Goal: Task Accomplishment & Management: Complete application form

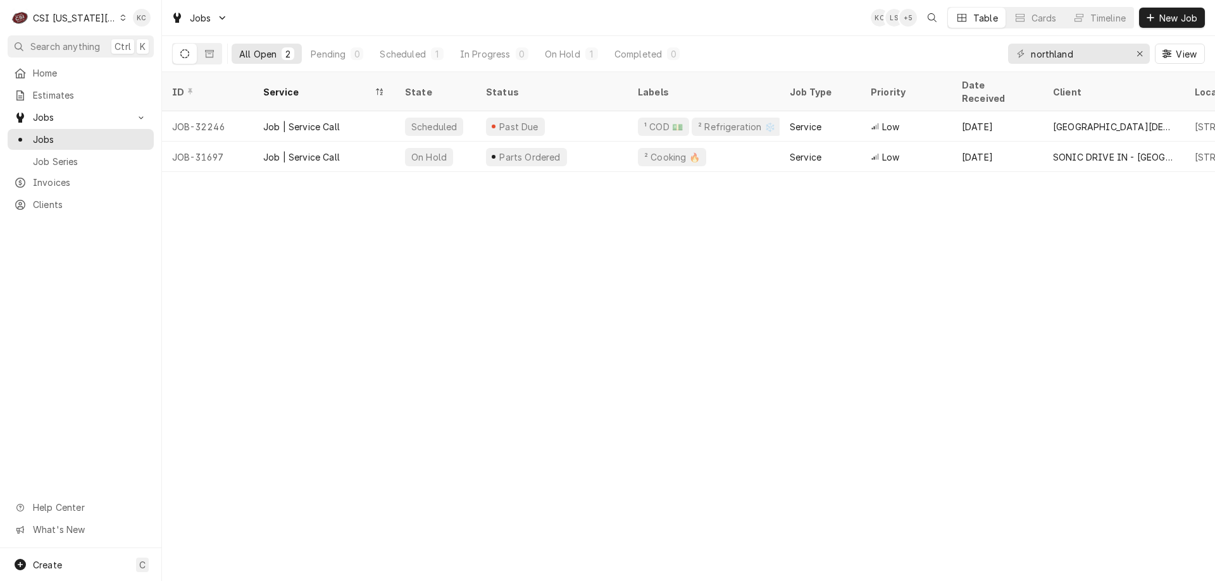
click at [59, 20] on div "CSI [US_STATE][GEOGRAPHIC_DATA]" at bounding box center [75, 17] width 84 height 13
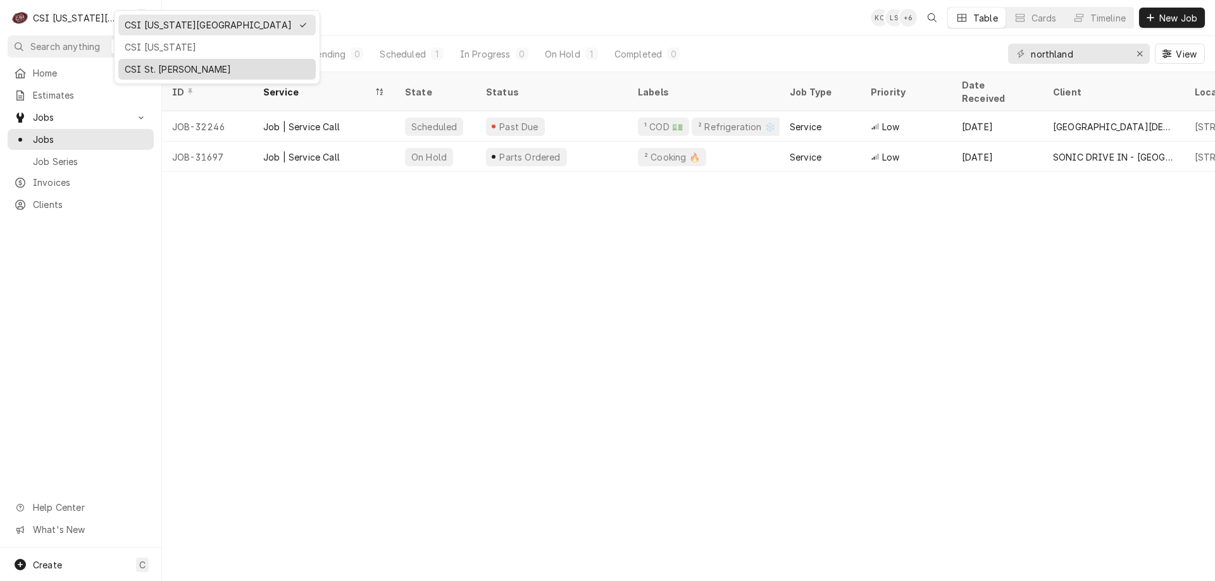
click at [161, 71] on div "CSI St. [PERSON_NAME]" at bounding box center [217, 69] width 185 height 13
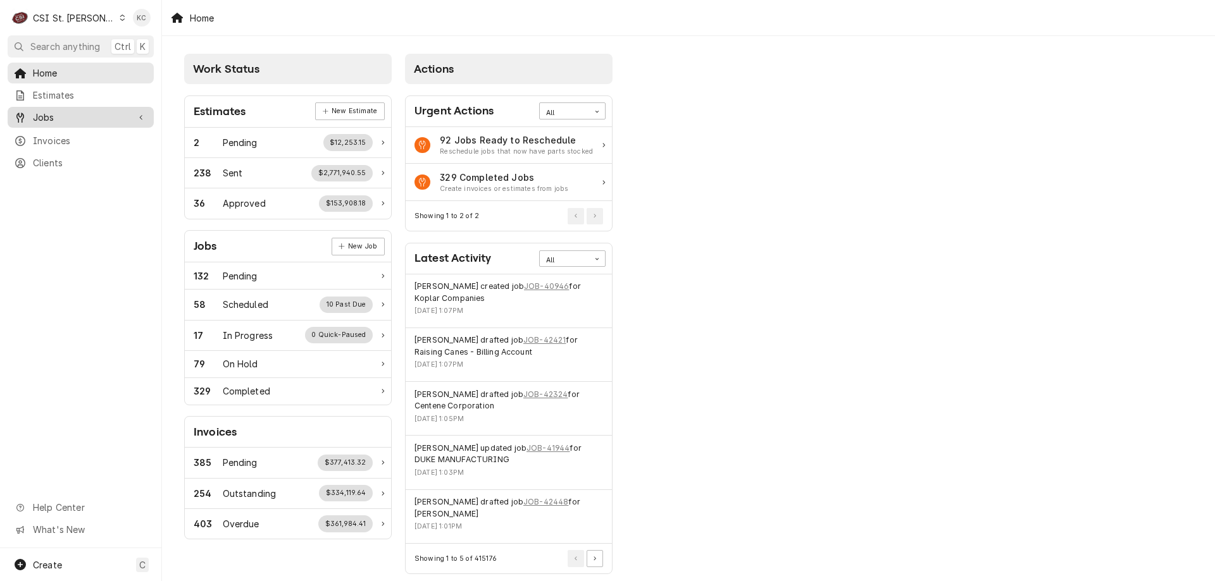
click at [54, 115] on span "Jobs" at bounding box center [81, 117] width 96 height 13
click at [41, 137] on span "Jobs" at bounding box center [90, 139] width 114 height 13
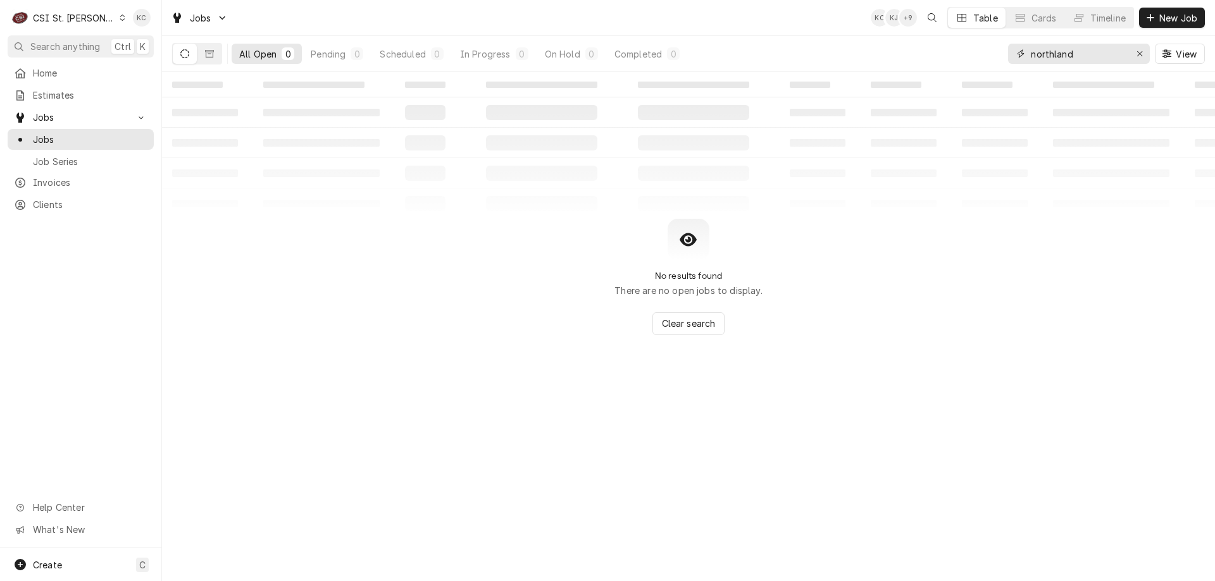
drag, startPoint x: 1091, startPoint y: 58, endPoint x: 1015, endPoint y: 54, distance: 76.0
click at [1015, 54] on div "northland" at bounding box center [1079, 54] width 142 height 20
click at [1193, 11] on button "New Job" at bounding box center [1172, 18] width 66 height 20
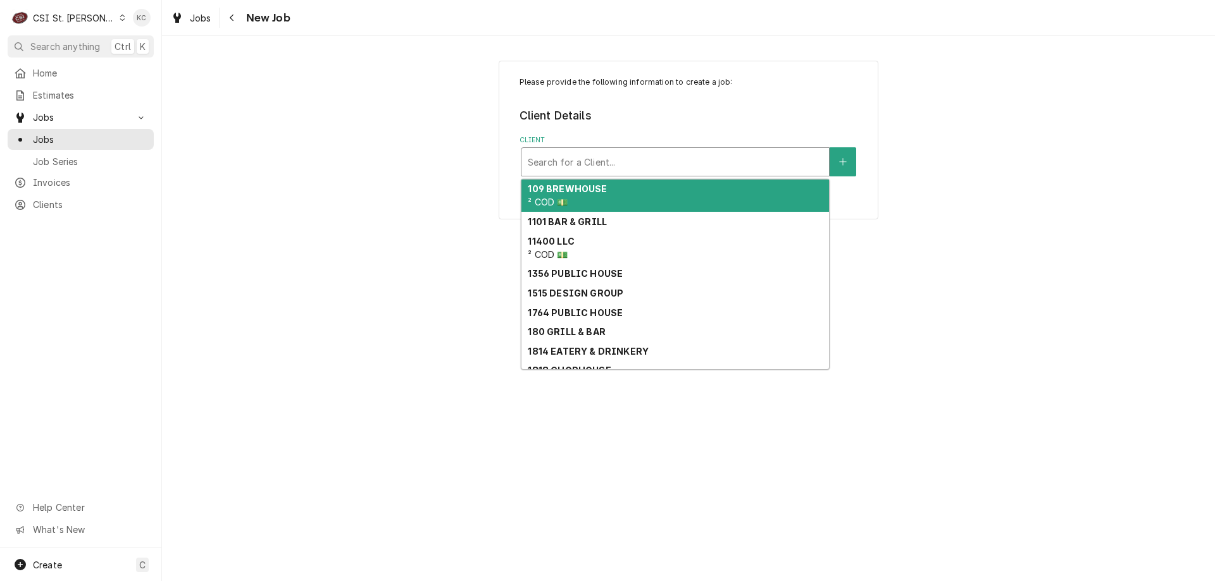
click at [600, 168] on div "Client" at bounding box center [675, 162] width 295 height 23
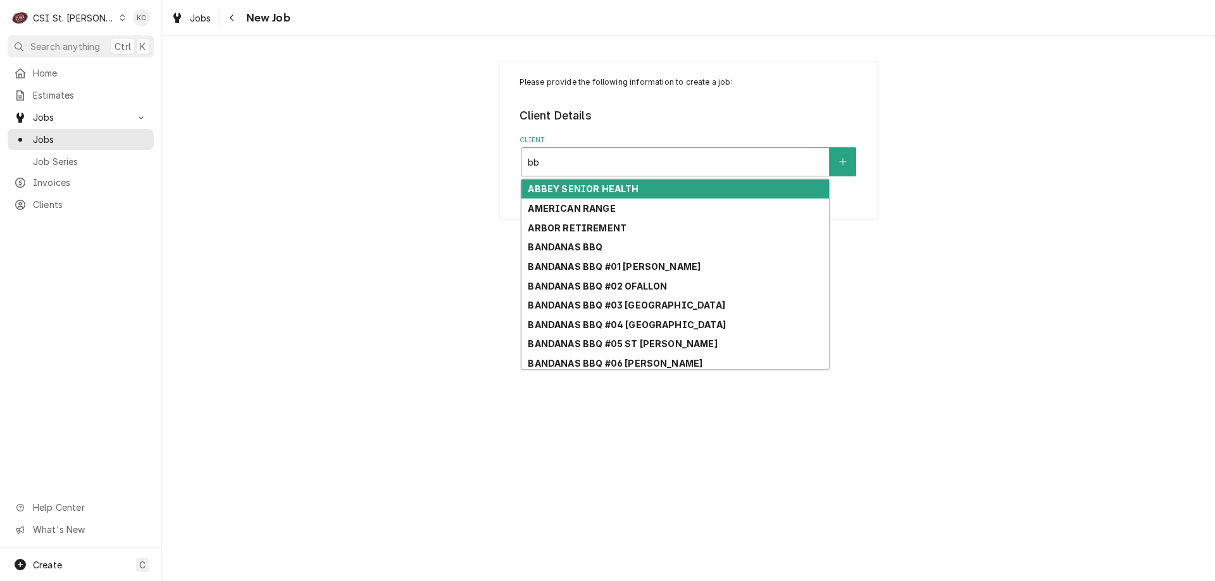
type input "b"
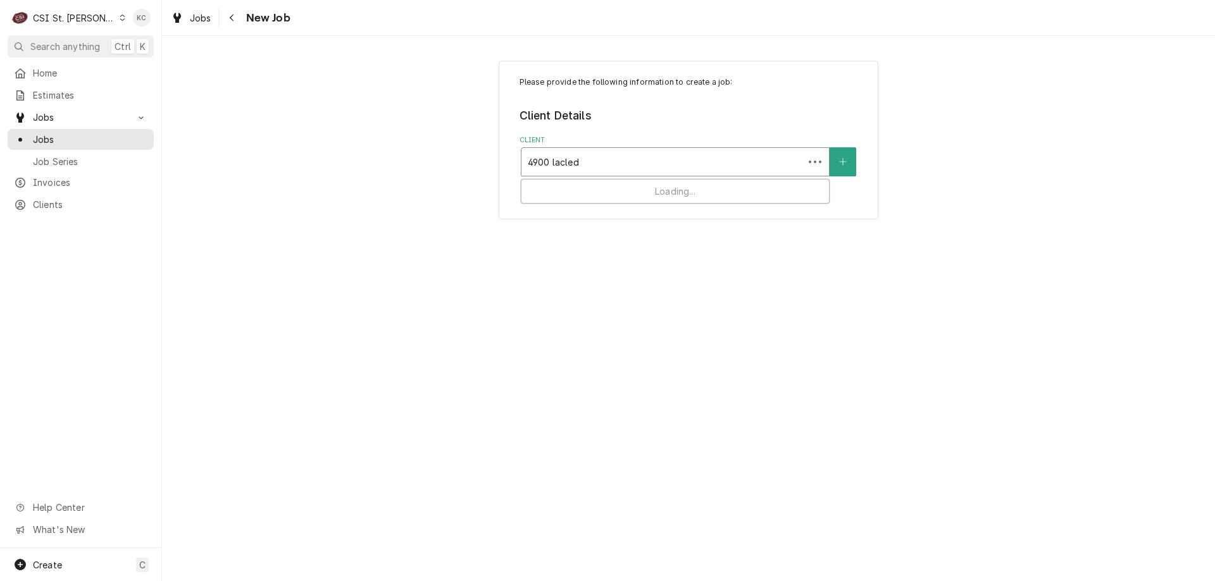
type input "4900 laclede"
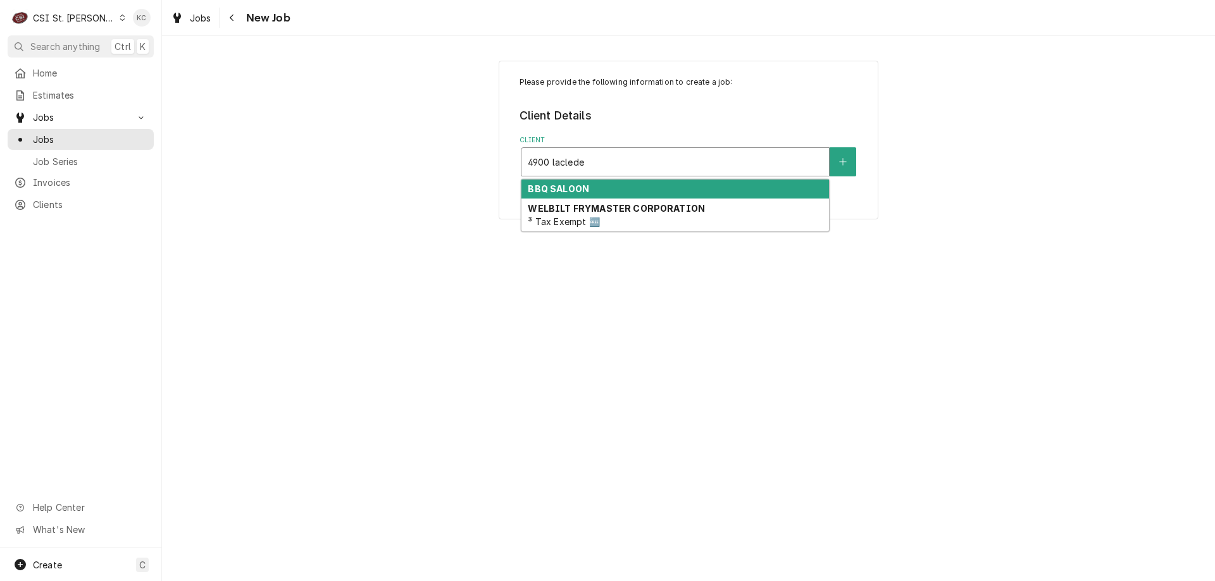
click at [597, 185] on div "BBQ SALOON" at bounding box center [674, 190] width 307 height 20
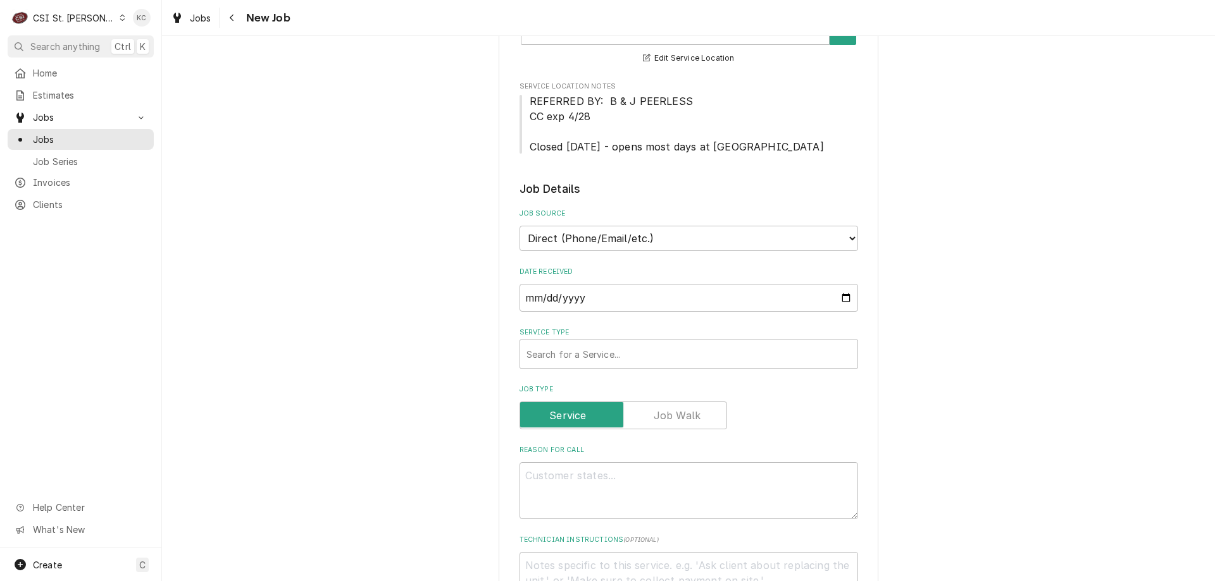
scroll to position [316, 0]
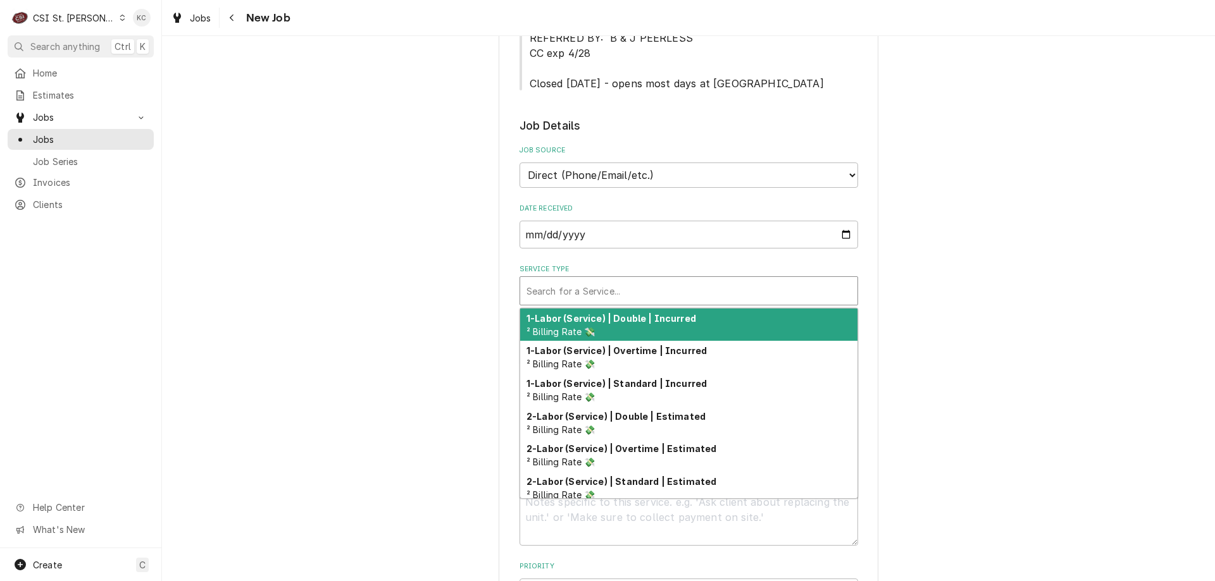
click at [623, 283] on div "Service Type" at bounding box center [688, 291] width 325 height 23
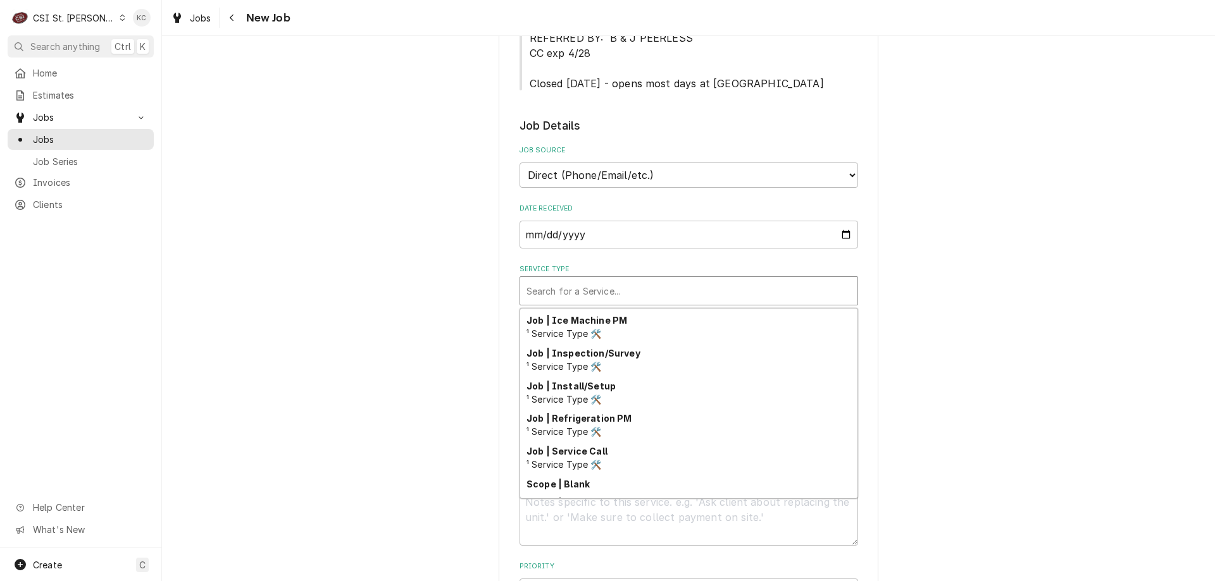
scroll to position [724, 0]
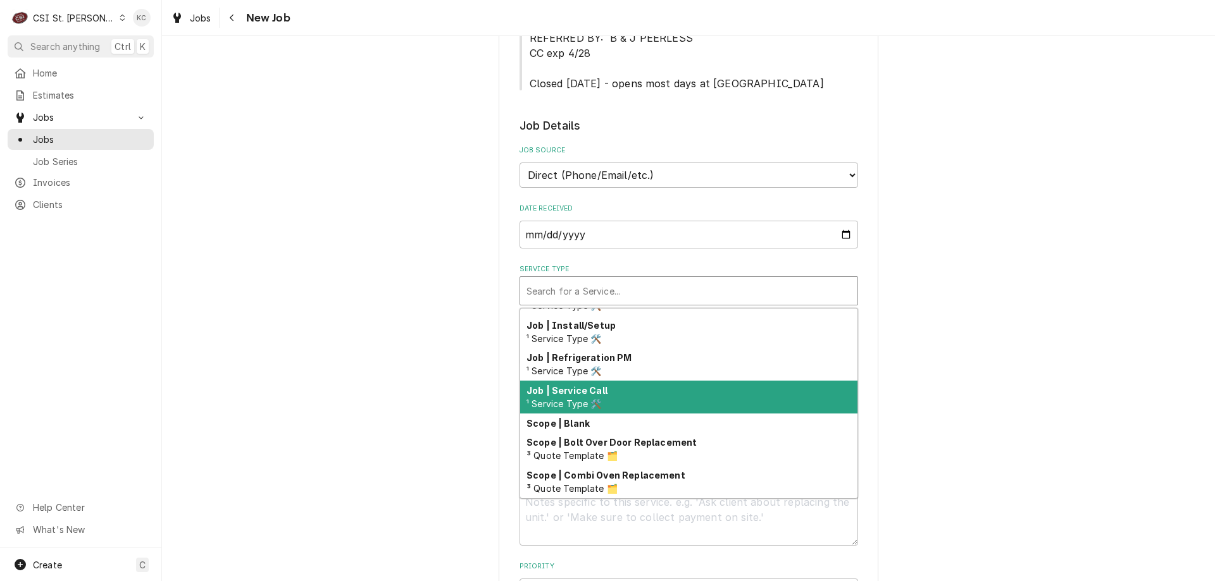
click at [632, 403] on div "Job | Service Call ¹ Service Type 🛠️" at bounding box center [688, 397] width 337 height 33
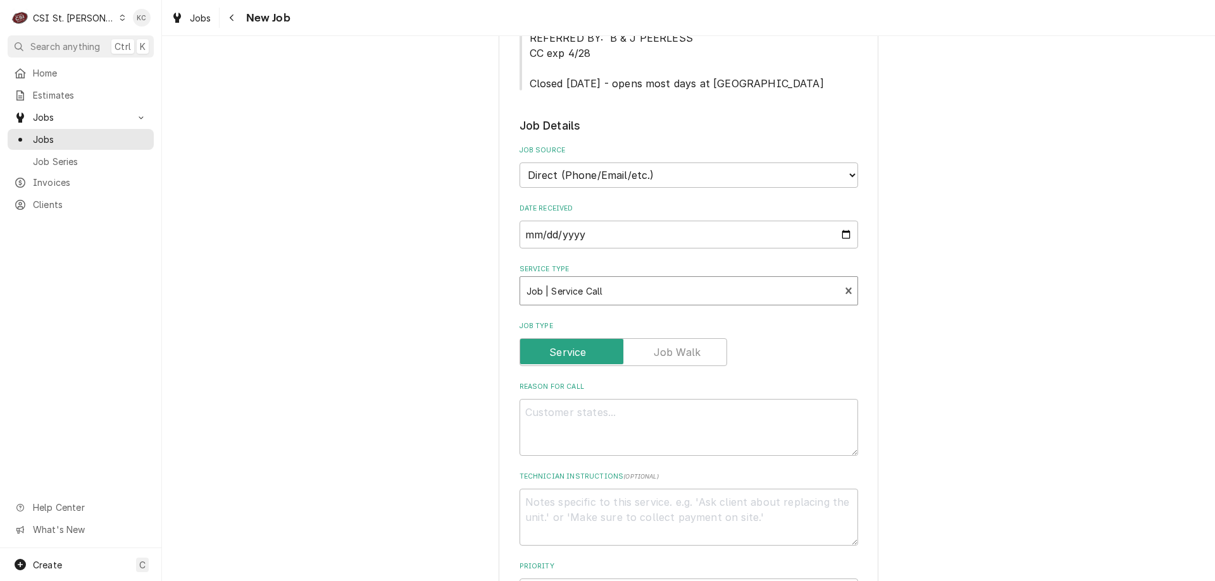
click at [1012, 350] on div "Please provide the following information to create a job: Client Details Client…" at bounding box center [688, 450] width 1053 height 1435
click at [588, 419] on textarea "Reason For Call" at bounding box center [688, 427] width 338 height 57
type textarea "x"
type textarea "H"
type textarea "x"
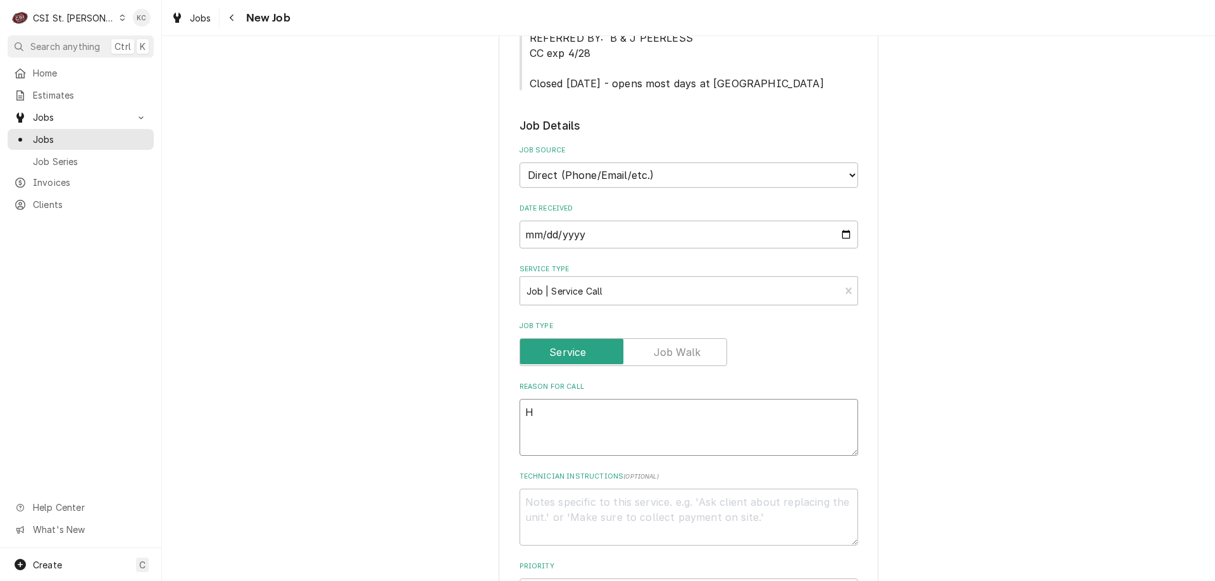
type textarea "Ho"
type textarea "x"
type textarea "Hos"
type textarea "x"
type textarea "Hosh"
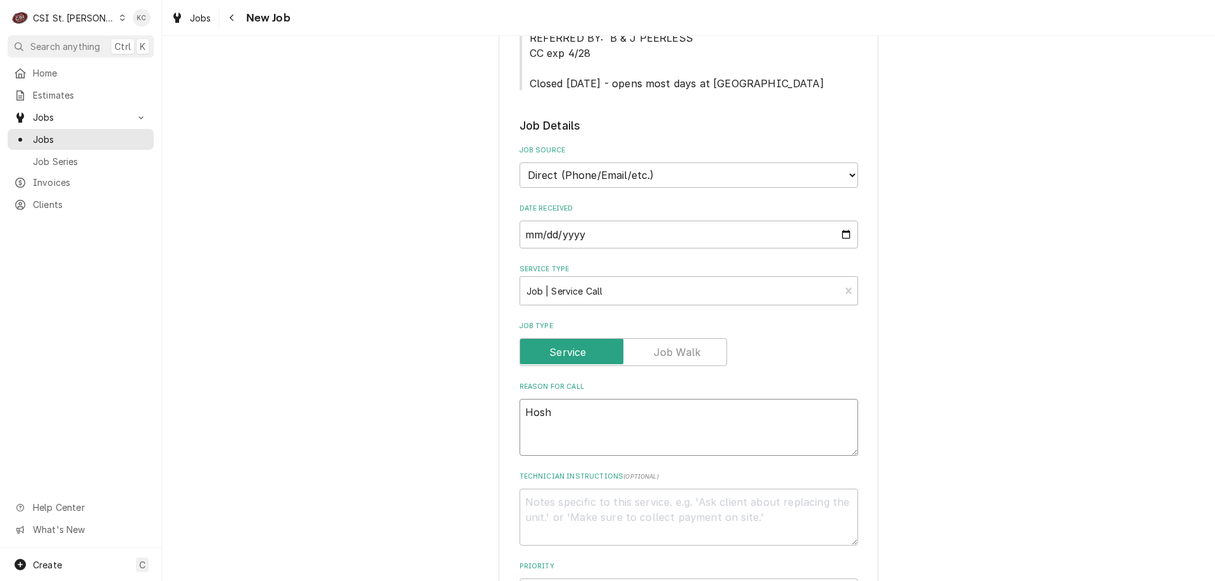
type textarea "x"
type textarea "Hoshi"
type textarea "x"
type textarea "Hoshiz"
type textarea "x"
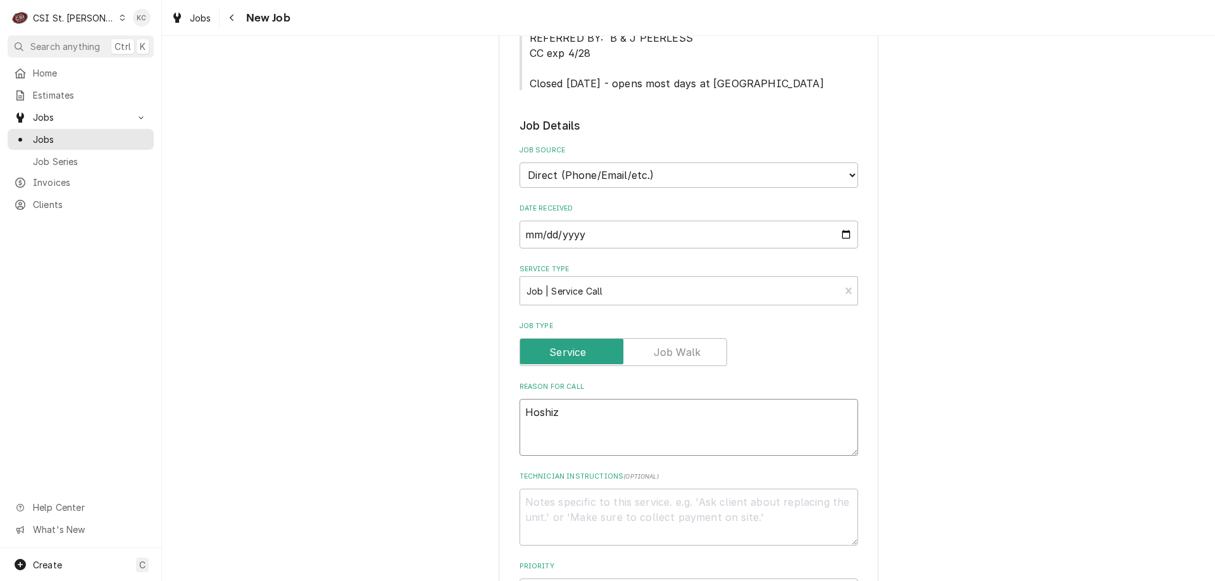
type textarea "Hoshizk"
type textarea "x"
type textarea "Hoshizki"
type textarea "x"
type textarea "Hoshizki"
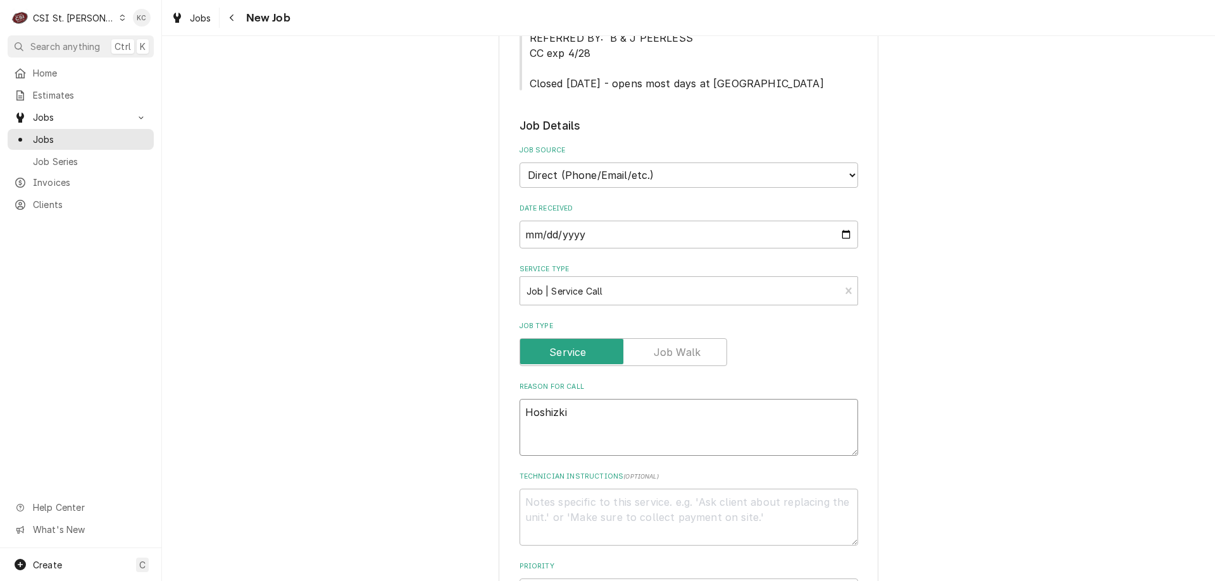
type textarea "x"
type textarea "Hoshizki i"
type textarea "x"
type textarea "Hoshizki ic"
type textarea "x"
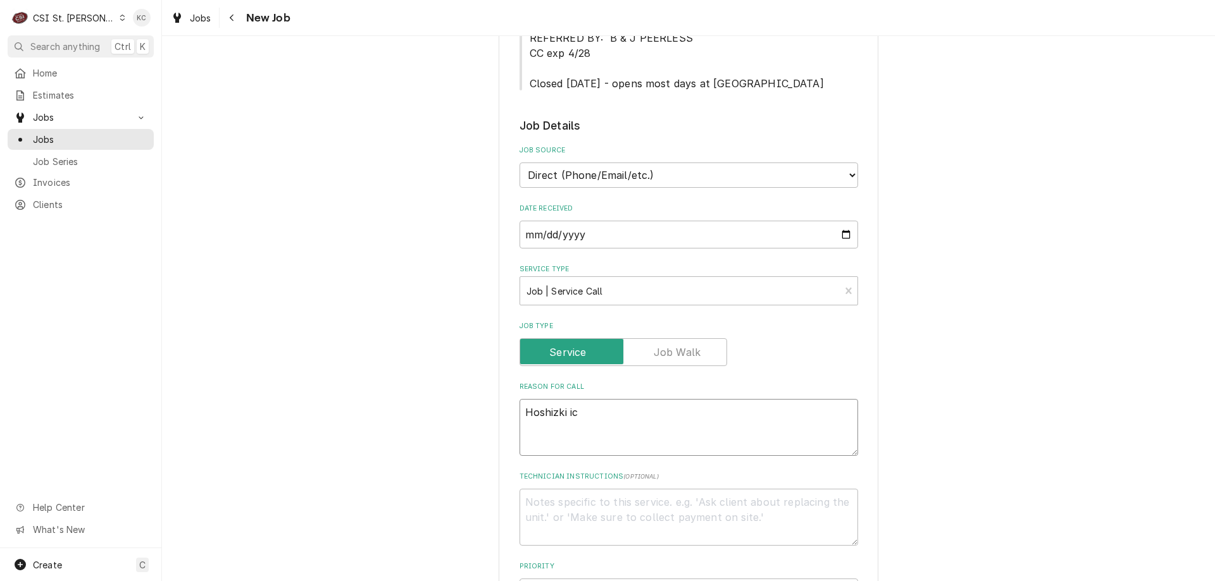
type textarea "Hoshizki ice"
type textarea "x"
type textarea "Hoshizki ice"
type textarea "x"
type textarea "Hoshizki ice m"
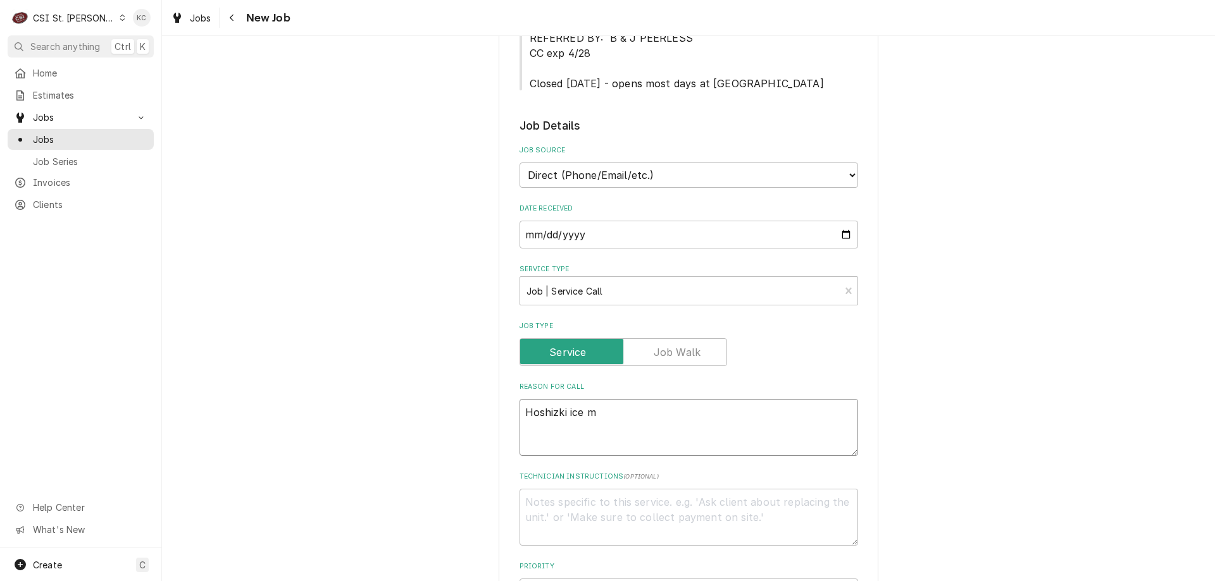
type textarea "x"
type textarea "Hoshizki ice ma"
type textarea "x"
type textarea "Hoshizki ice mac"
type textarea "x"
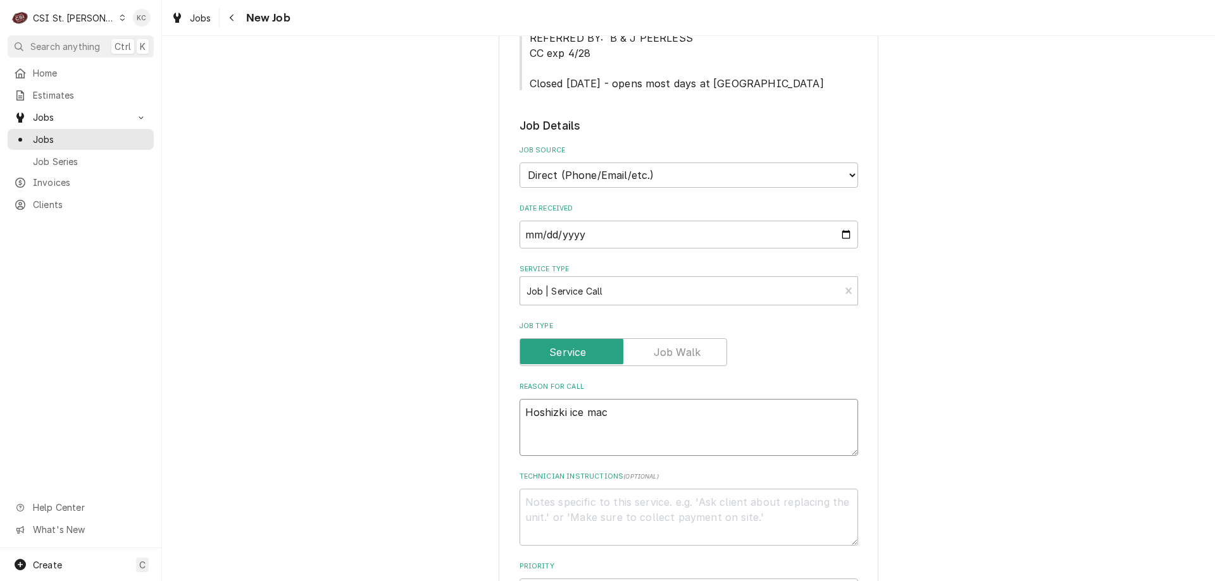
type textarea "Hoshizki ice mach"
type textarea "x"
type textarea "Hoshizki ice machie"
type textarea "x"
type textarea "Hoshizki ice machien"
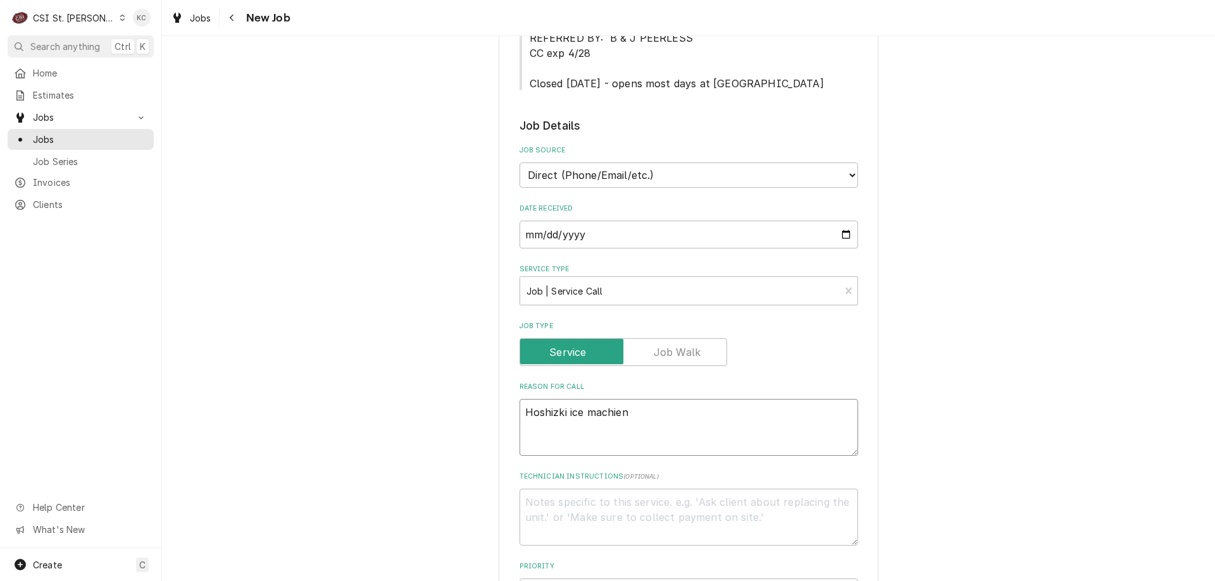
type textarea "x"
type textarea "Hoshizki ice machien"
type textarea "x"
type textarea "Hoshizki ice machien"
type textarea "x"
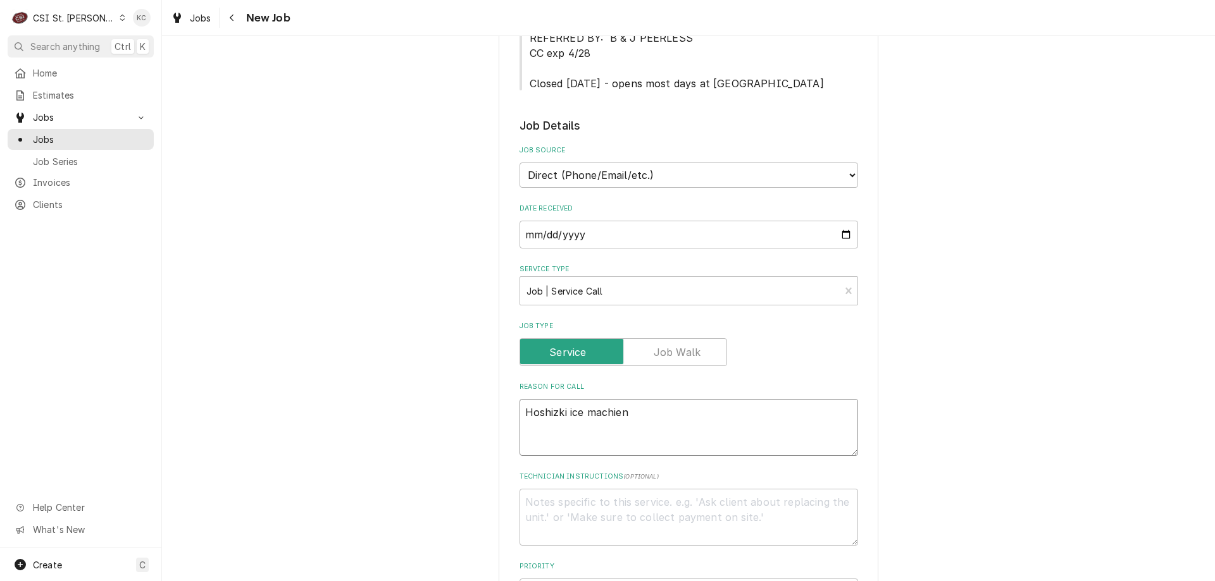
type textarea "Hoshizki ice machie"
type textarea "x"
type textarea "Hoshizki ice machi"
type textarea "x"
type textarea "Hoshizki ice machin"
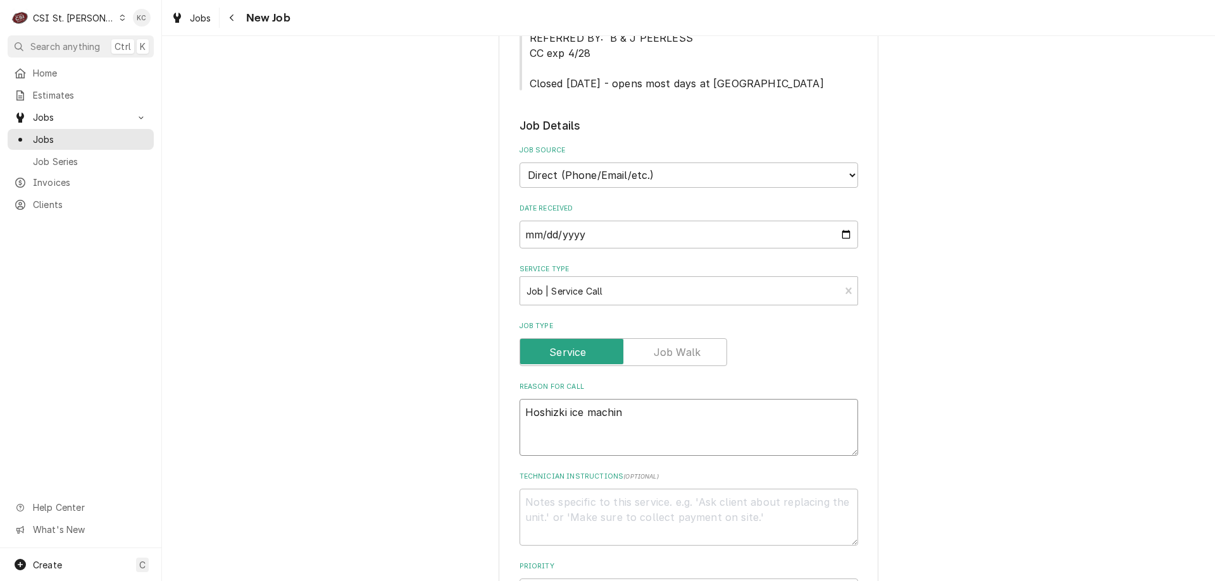
type textarea "x"
type textarea "Hoshizki ice machine"
type textarea "x"
type textarea "Hoshizki ice machine"
type textarea "x"
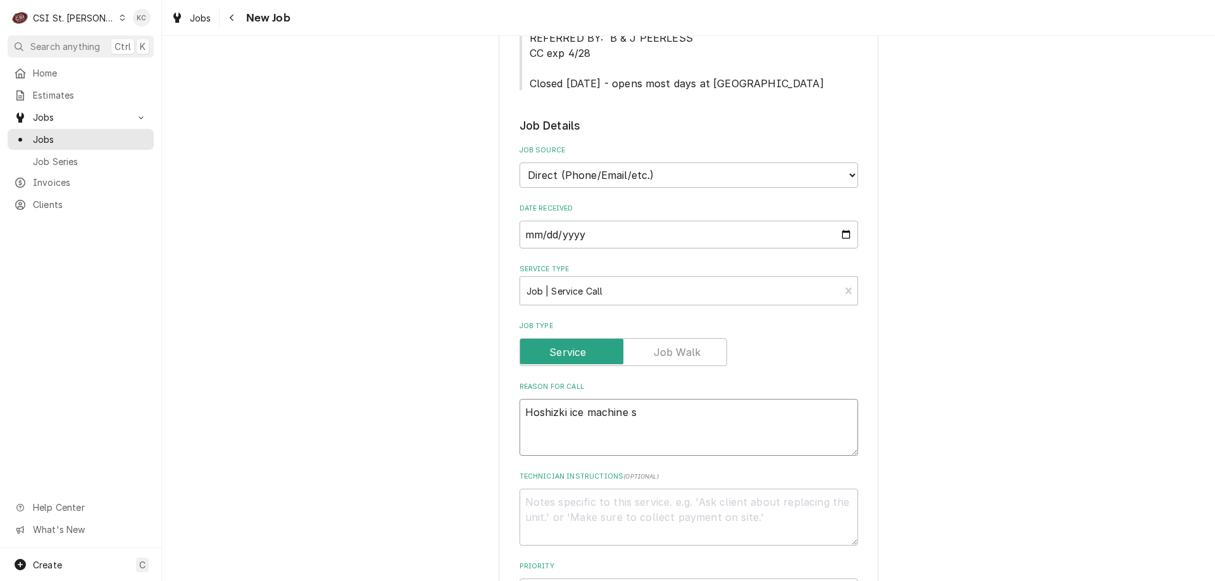
type textarea "Hoshizki ice machine sh"
type textarea "x"
type textarea "Hoshizki ice machine sho"
type textarea "x"
type textarea "Hoshizki ice machine show"
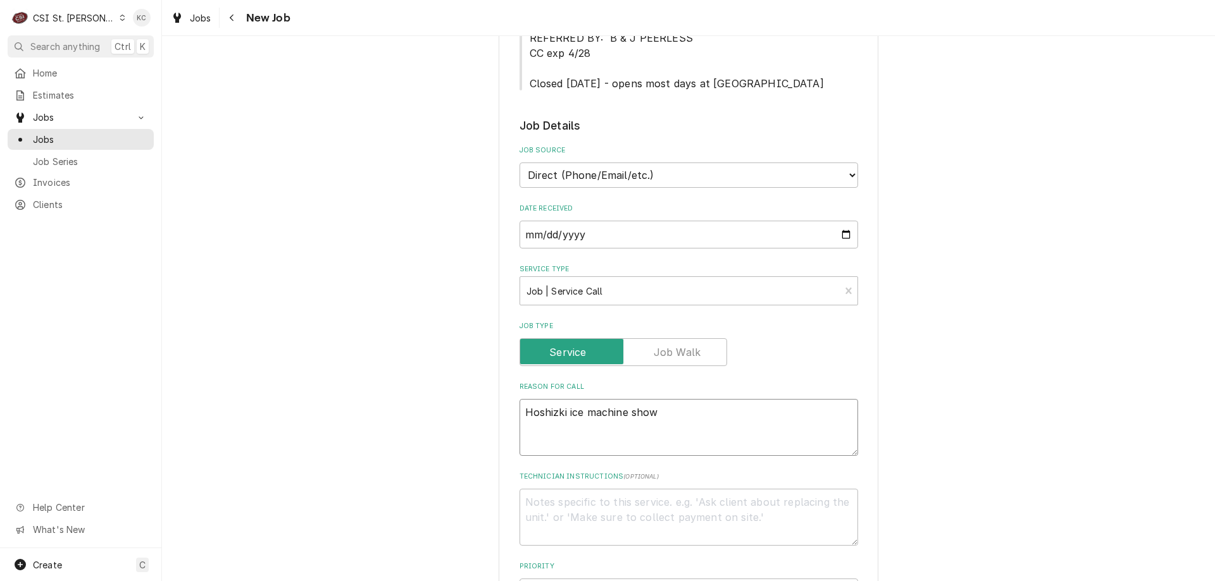
type textarea "x"
type textarea "Hoshizki ice machine showu"
type textarea "x"
type textarea "Hoshizki ice machine showuin"
type textarea "x"
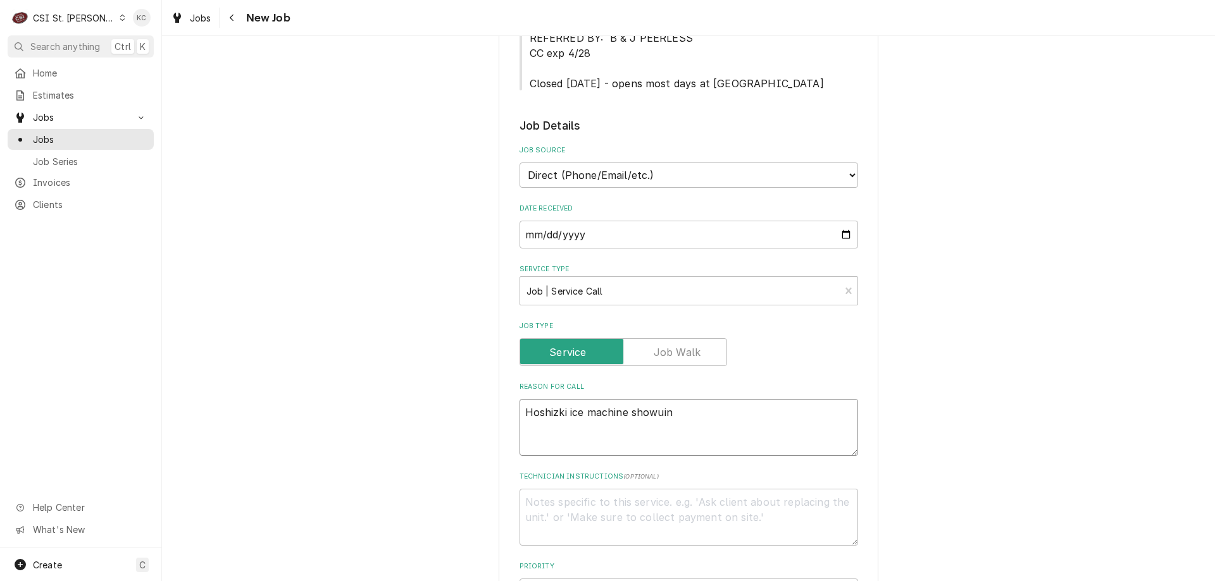
type textarea "Hoshizki ice machine showuing"
type textarea "x"
type textarea "Hoshizki ice machine showuing"
type textarea "x"
type textarea "Hoshizki ice machine showuing"
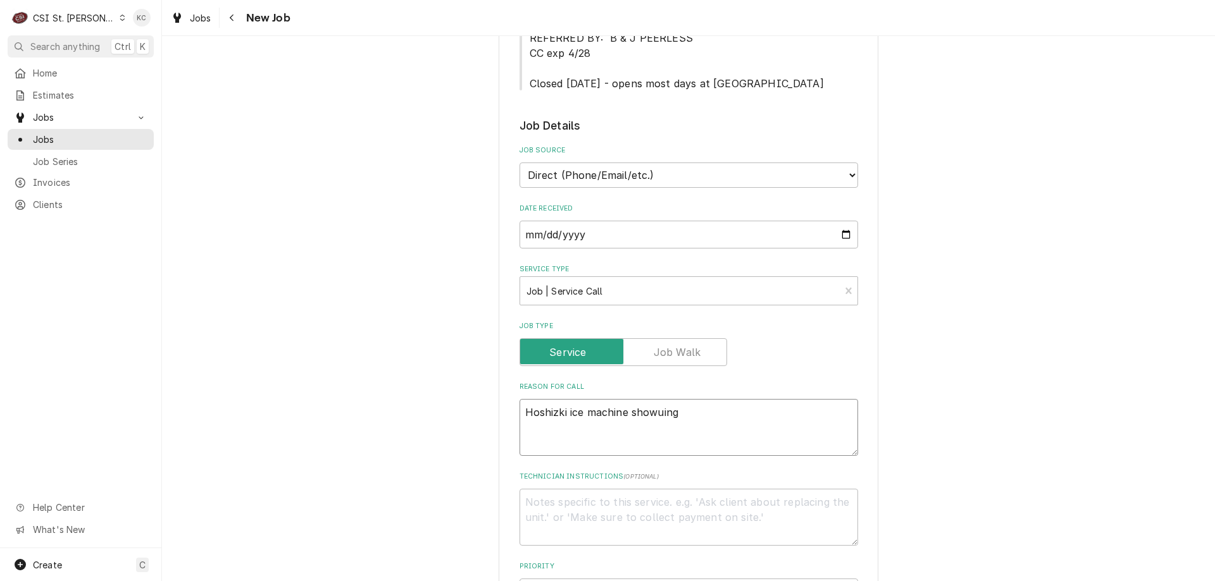
type textarea "x"
type textarea "Hoshizki ice machine showuin"
type textarea "x"
type textarea "Hoshizki ice machine showui"
type textarea "x"
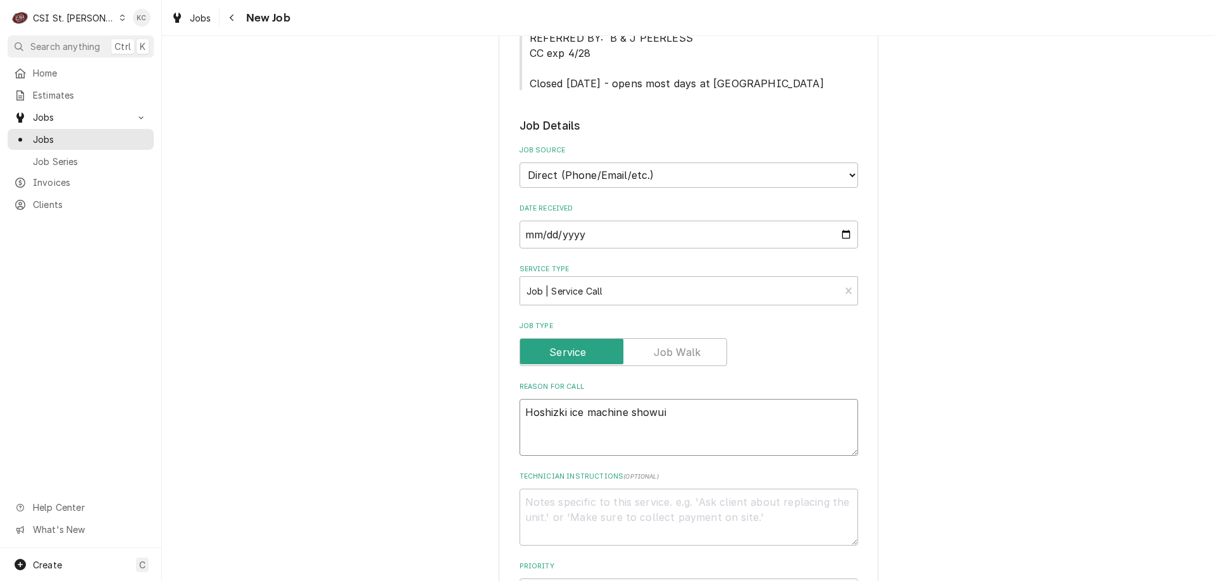
type textarea "Hoshizki ice machine showu"
type textarea "x"
type textarea "Hoshizki ice machine show"
type textarea "x"
type textarea "Hoshizki ice machine showi"
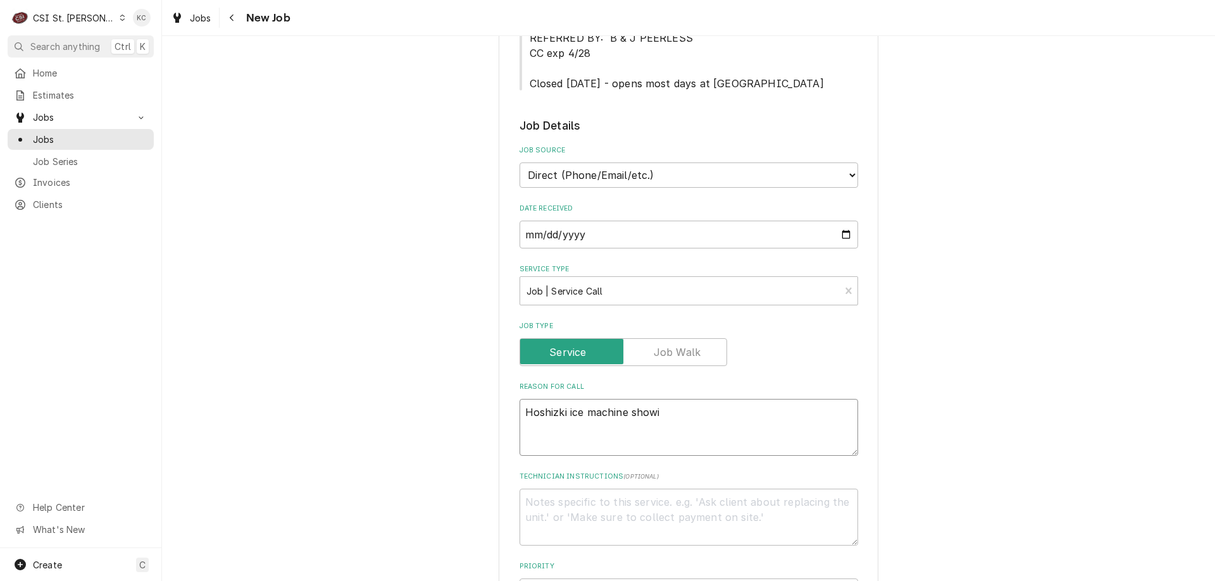
type textarea "x"
type textarea "Hoshizki ice machine showin"
type textarea "x"
type textarea "Hoshizki ice machine showing"
type textarea "x"
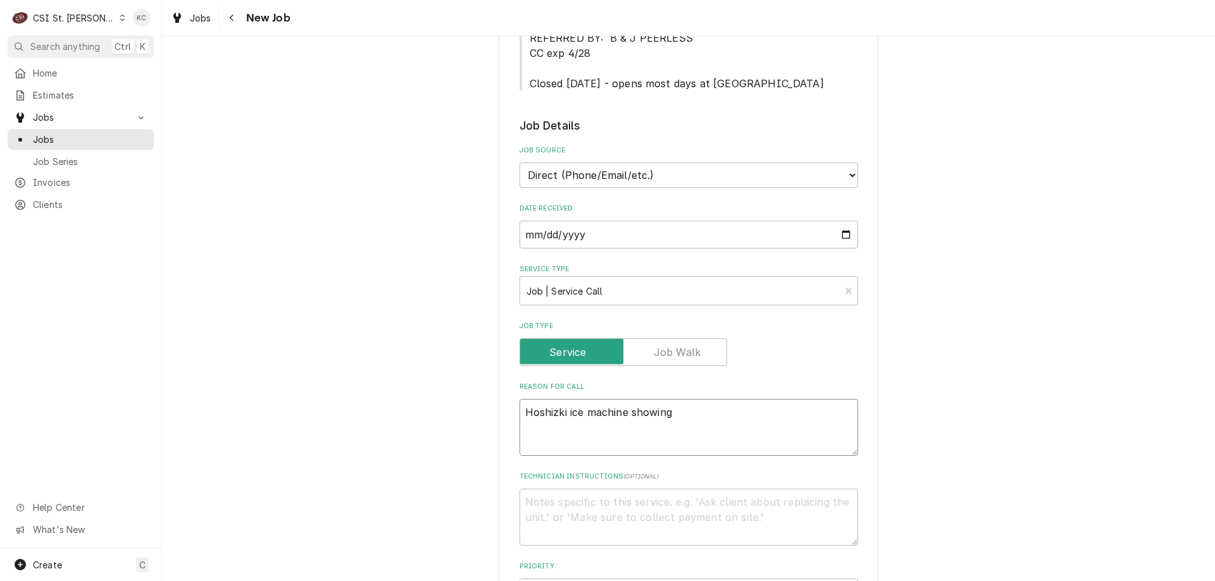
type textarea "Hoshizki ice machine showing"
type textarea "x"
type textarea "Hoshizki ice machine showing e"
type textarea "x"
type textarea "Hoshizki ice machine showing er"
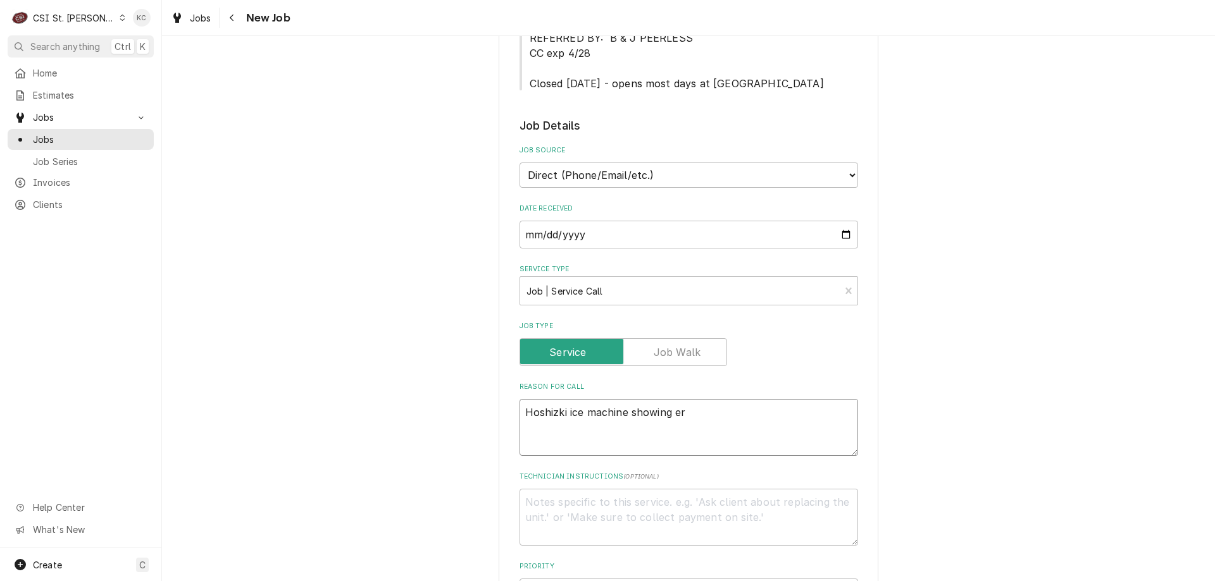
type textarea "x"
type textarea "Hoshizki ice machine showing err"
type textarea "x"
type textarea "Hoshizki ice machine showing erro"
type textarea "x"
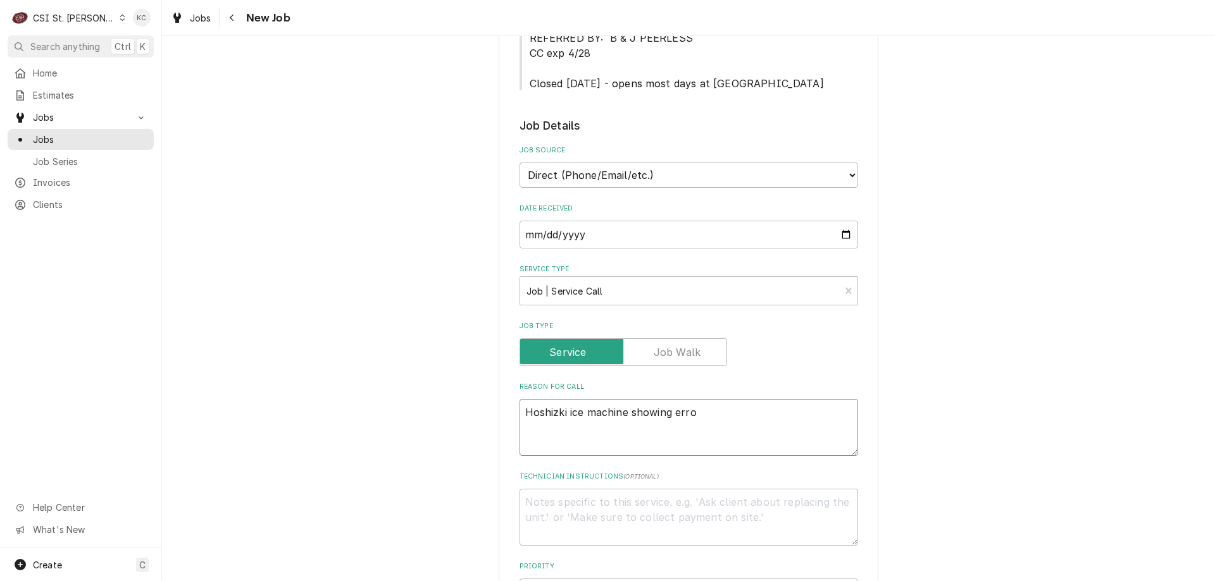
type textarea "Hoshizki ice machine showing error"
type textarea "x"
type textarea "Hoshizki ice machine showing error"
type textarea "x"
type textarea "Hoshizki ice machine showing error c"
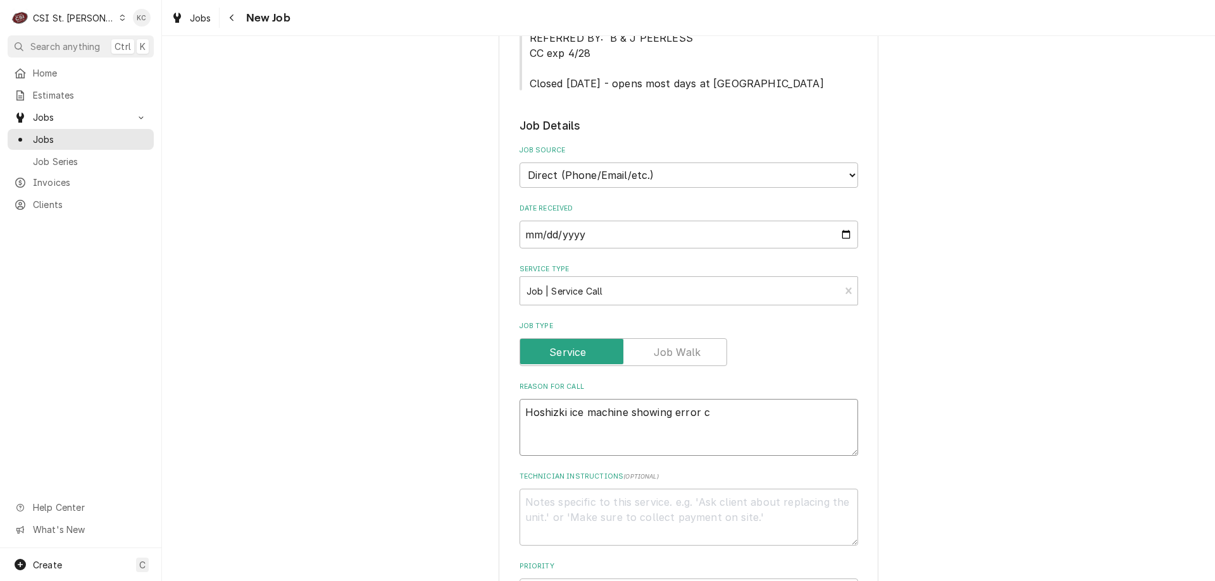
type textarea "x"
type textarea "Hoshizki ice machine showing error co"
type textarea "x"
type textarea "Hoshizki ice machine showing error cod"
type textarea "x"
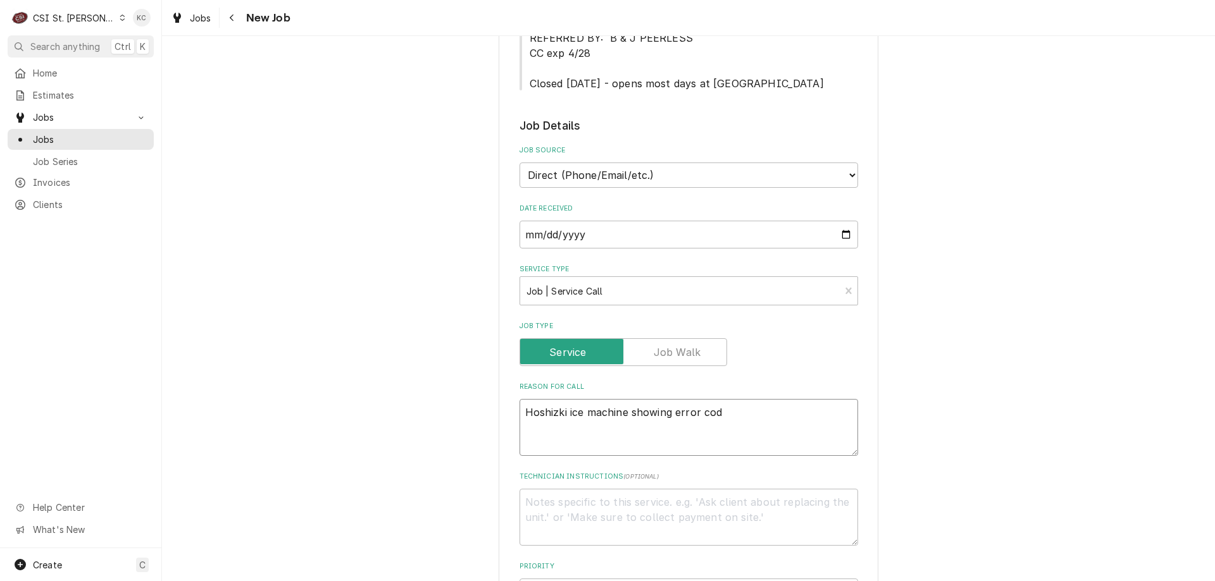
type textarea "Hoshizki ice machine showing error code"
type textarea "x"
type textarea "Hoshizki ice machine showing error code"
type textarea "x"
type textarea "Hoshizki ice machine showing error code E"
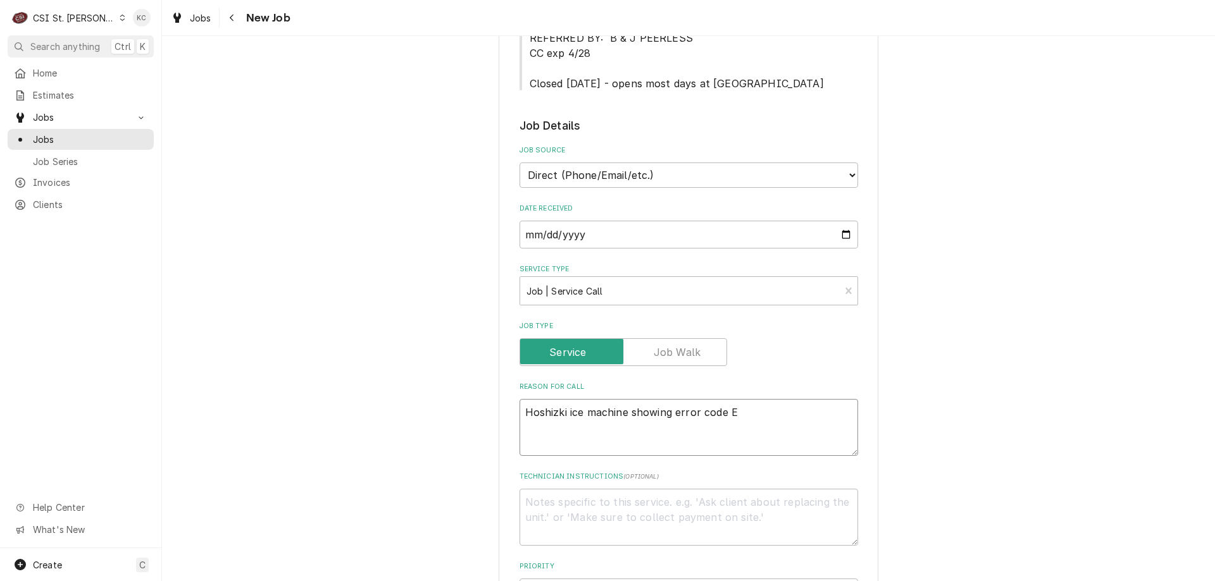
type textarea "x"
type textarea "Hoshizki ice machine showing error code E1"
type textarea "x"
type textarea "1"
type textarea "x"
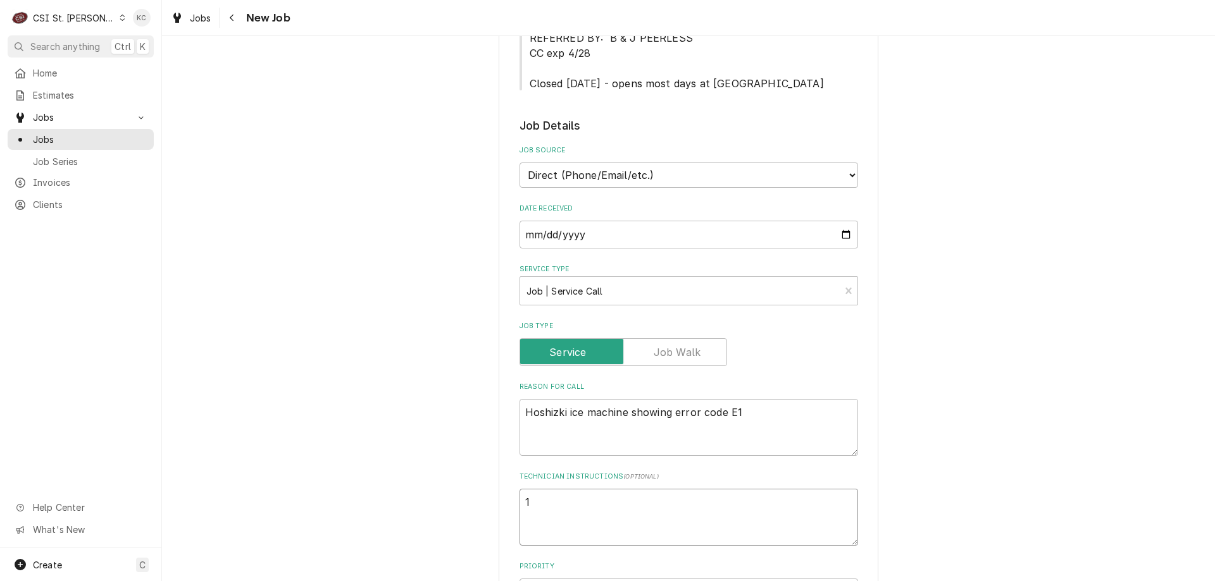
type textarea "10"
type textarea "x"
type textarea "10a"
type textarea "x"
type textarea "10am"
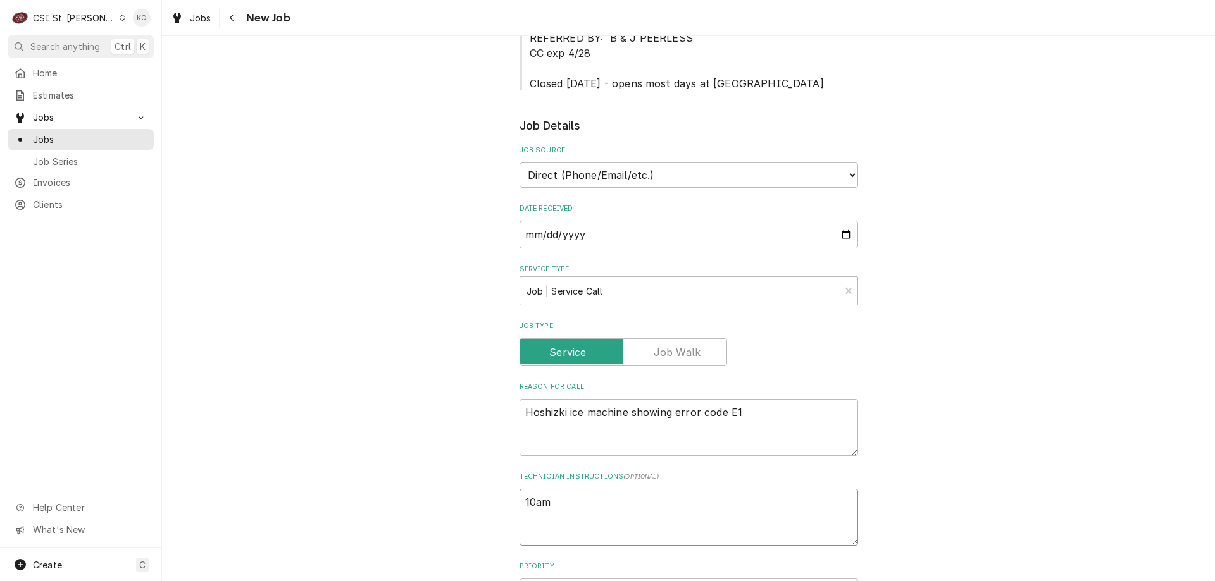
type textarea "x"
type textarea "10am"
type textarea "x"
type textarea "10am -"
type textarea "x"
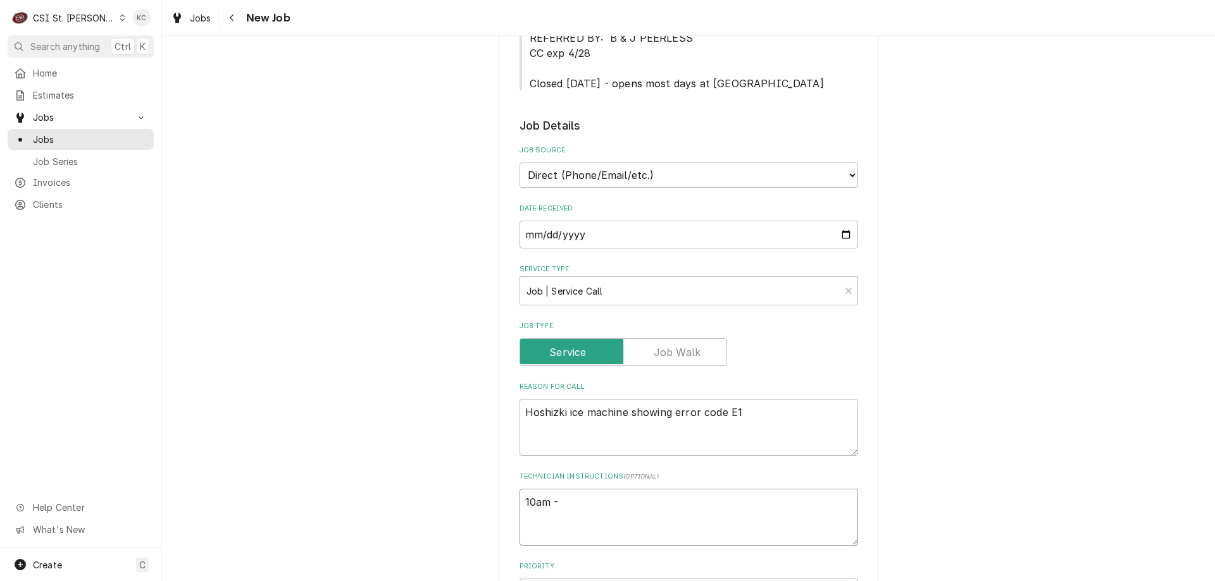
type textarea "10am -"
type textarea "x"
type textarea "10am - 1"
type textarea "x"
type textarea "10am - 1"
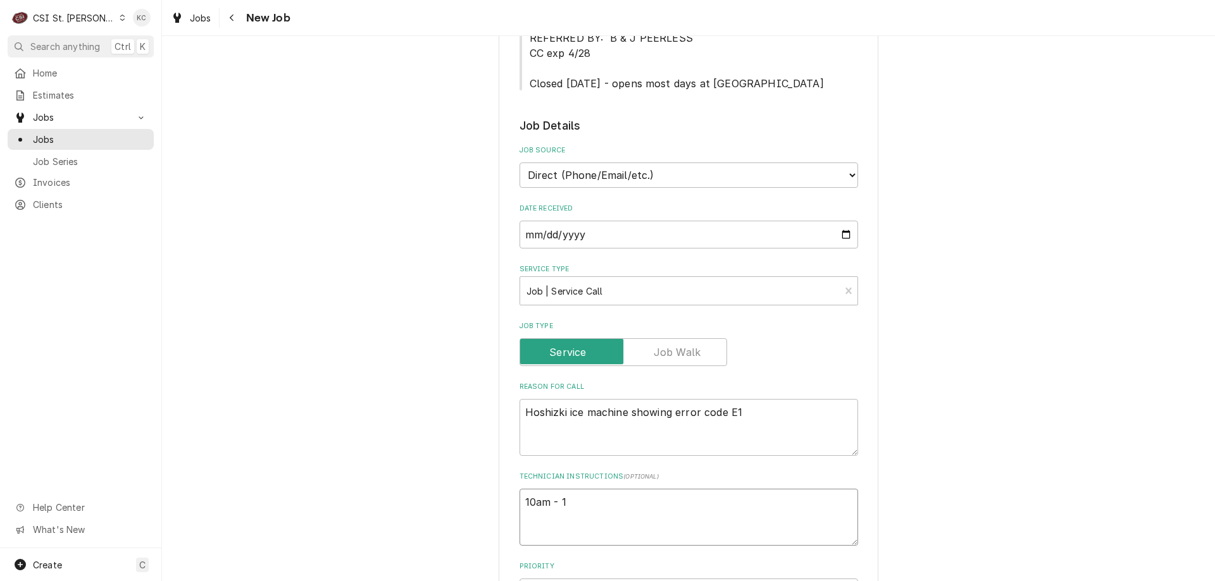
type textarea "x"
type textarea "10am - 1 a"
type textarea "x"
type textarea "10am - 1 am"
type textarea "x"
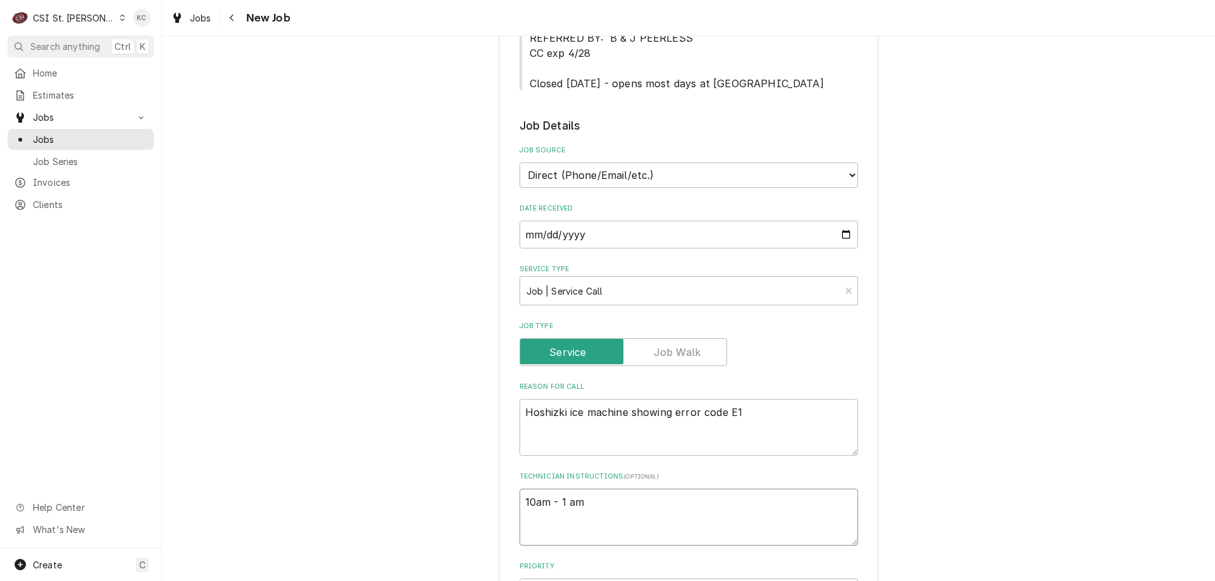
type textarea "10am - 1 am"
click at [521, 502] on textarea "10am - 1 am" at bounding box center [688, 517] width 338 height 57
type textarea "x"
type textarea "10am - 1 am"
type textarea "x"
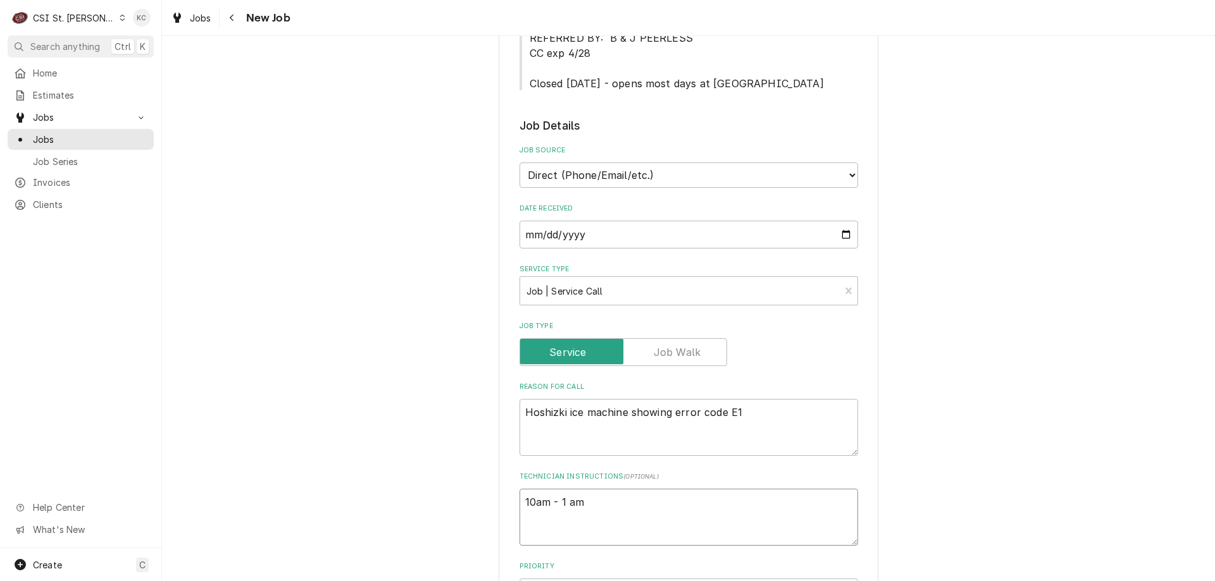
type textarea "10am - 1 am"
type textarea "x"
type textarea "P 10am - 1 am"
type textarea "x"
type textarea "Ph 10am - 1 am"
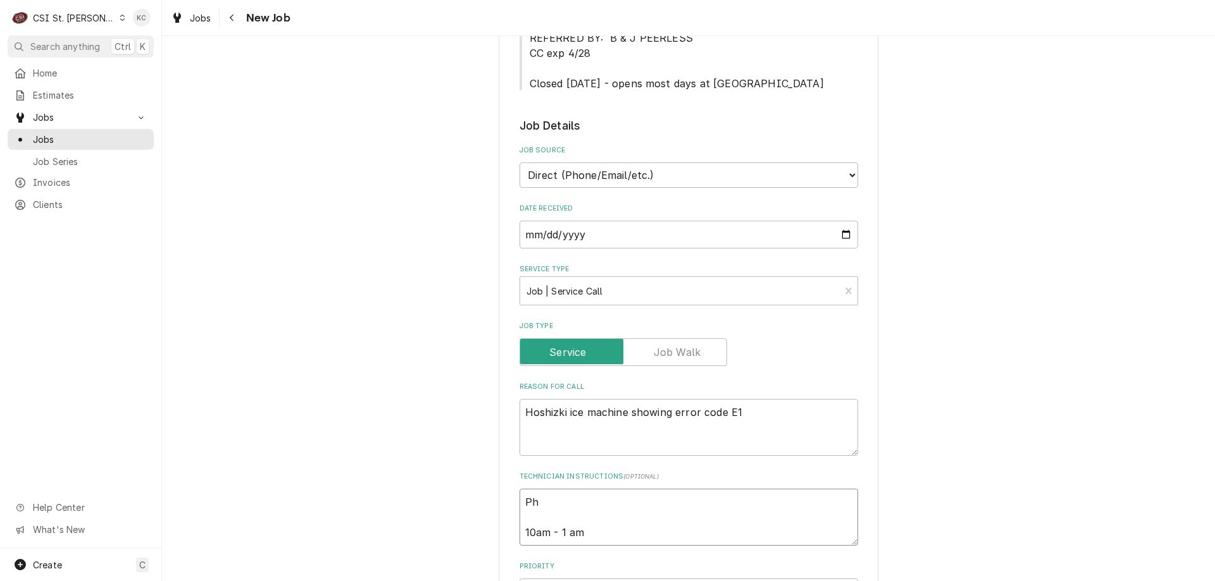
type textarea "x"
type textarea "Phi 10am - 1 am"
type textarea "x"
type textarea "Phil 10am - 1 am"
type textarea "x"
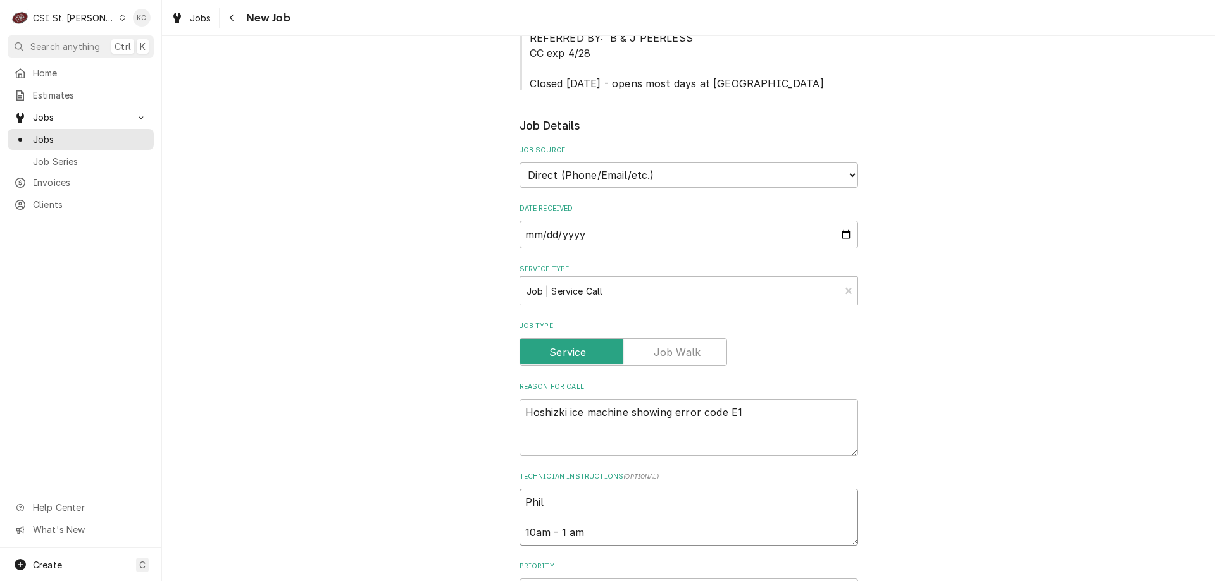
type textarea "Phil 10am - 1 am"
type textarea "x"
type textarea "Phil 3 10am - 1 am"
type textarea "x"
type textarea "Phil 31 10am - 1 am"
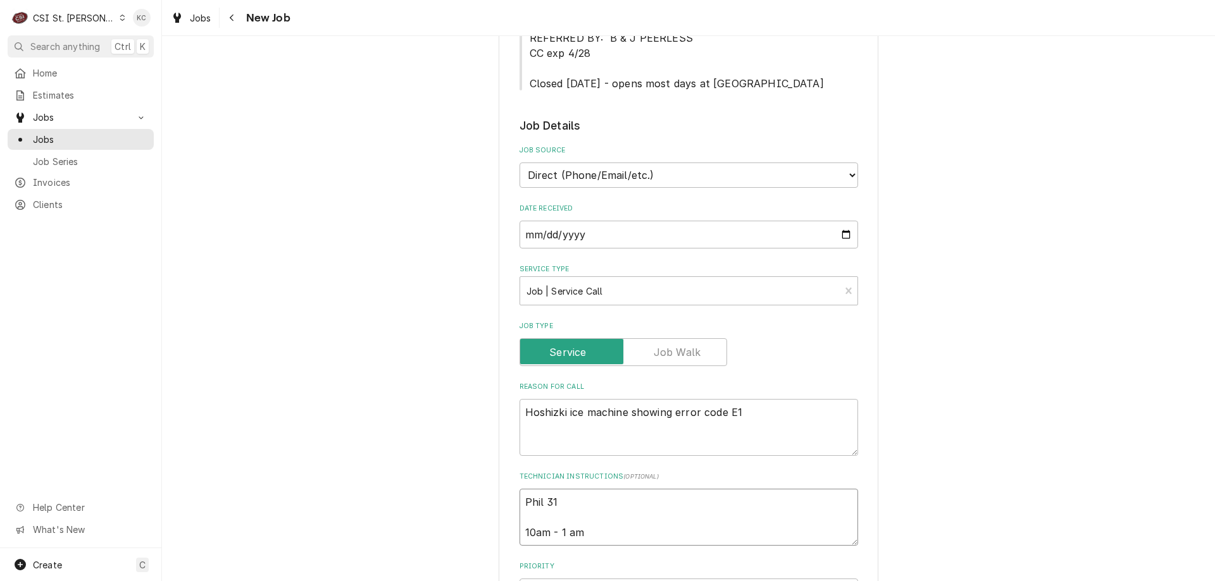
type textarea "x"
type textarea "Phil 314 10am - 1 am"
type textarea "x"
type textarea "Phil 314 10am - 1 am"
type textarea "x"
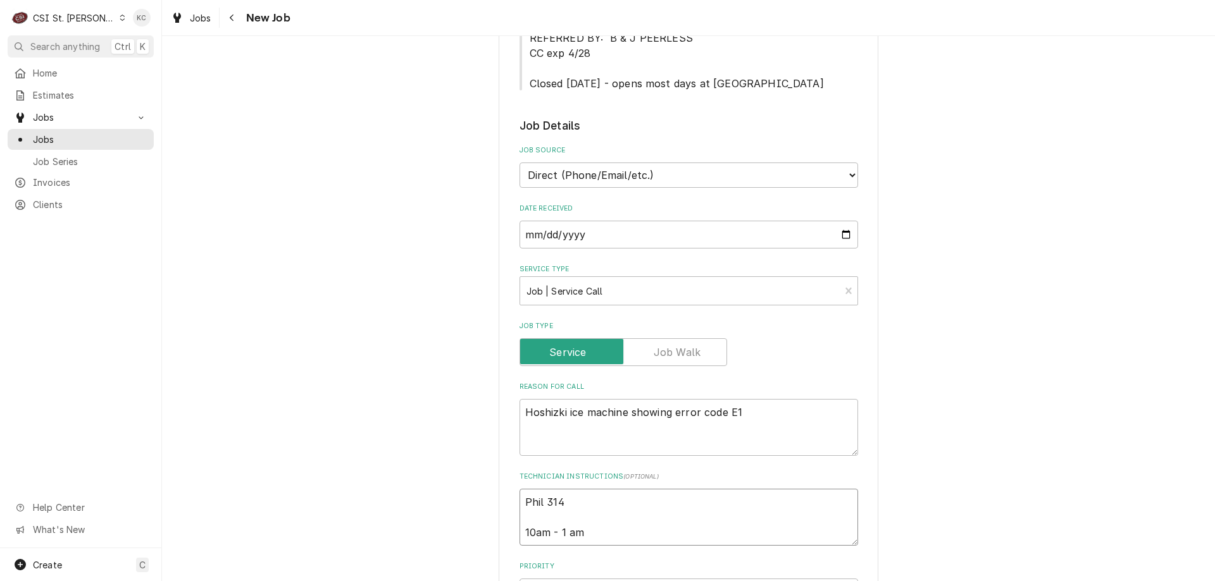
type textarea "Phil 314 2 10am - 1 am"
type textarea "x"
type textarea "Phil 314 21 10am - 1 am"
type textarea "x"
type textarea "Phil 314 2 10am - 1 am"
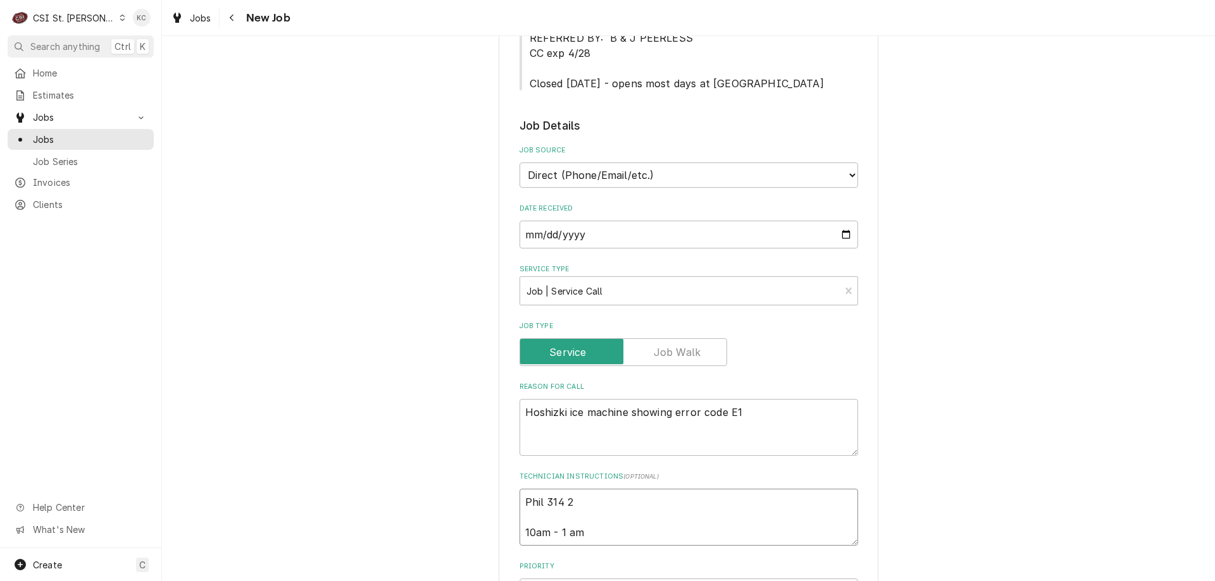
type textarea "x"
type textarea "Phil 314 28 10am - 1 am"
type textarea "x"
type textarea "Phil 314 280 10am - 1 am"
type textarea "x"
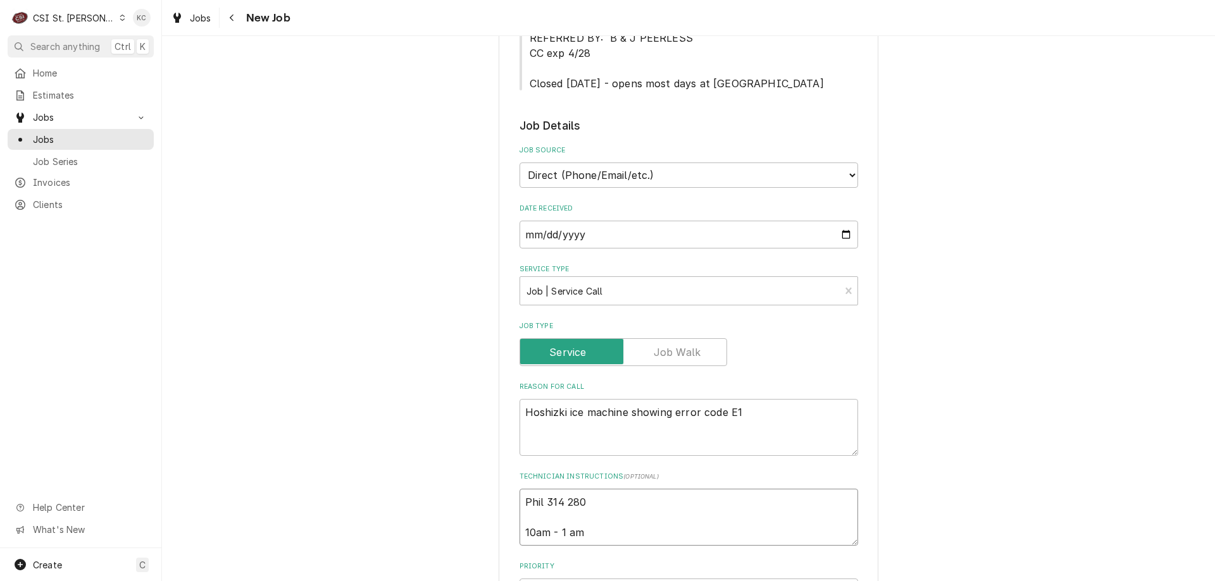
type textarea "Phil 314 280- 10am - 1 am"
type textarea "x"
type textarea "Phil 314 280-1 10am - 1 am"
type textarea "x"
type textarea "Phil 314 280-16 10am - 1 am"
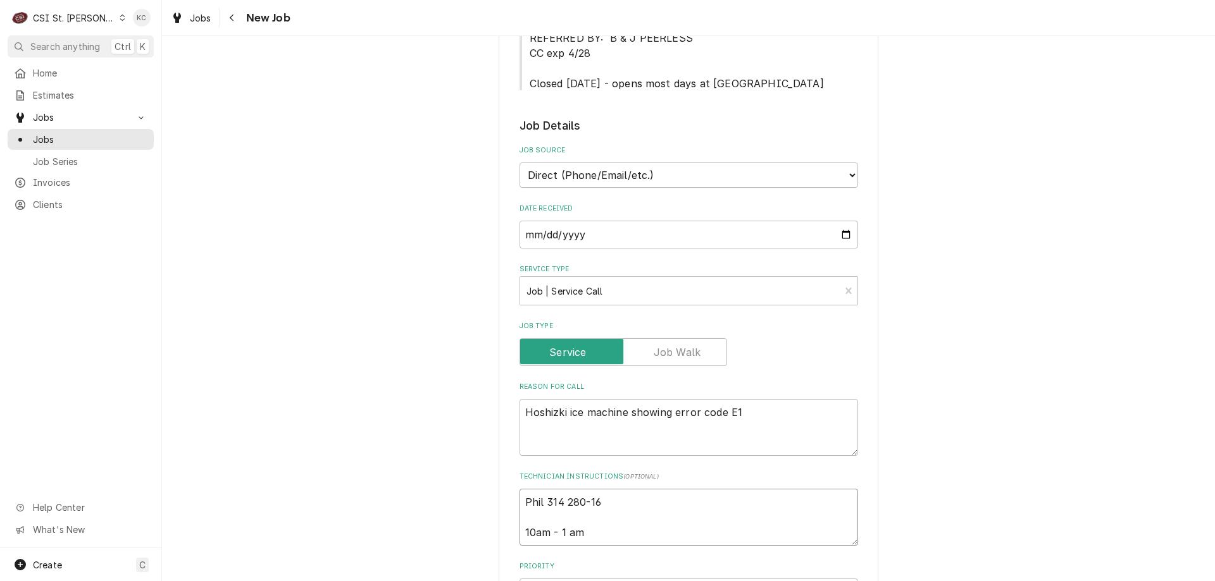
type textarea "x"
type textarea "Phil 314 280-163 10am - 1 am"
type textarea "x"
type textarea "Phil 314 280-1634 10am - 1 am"
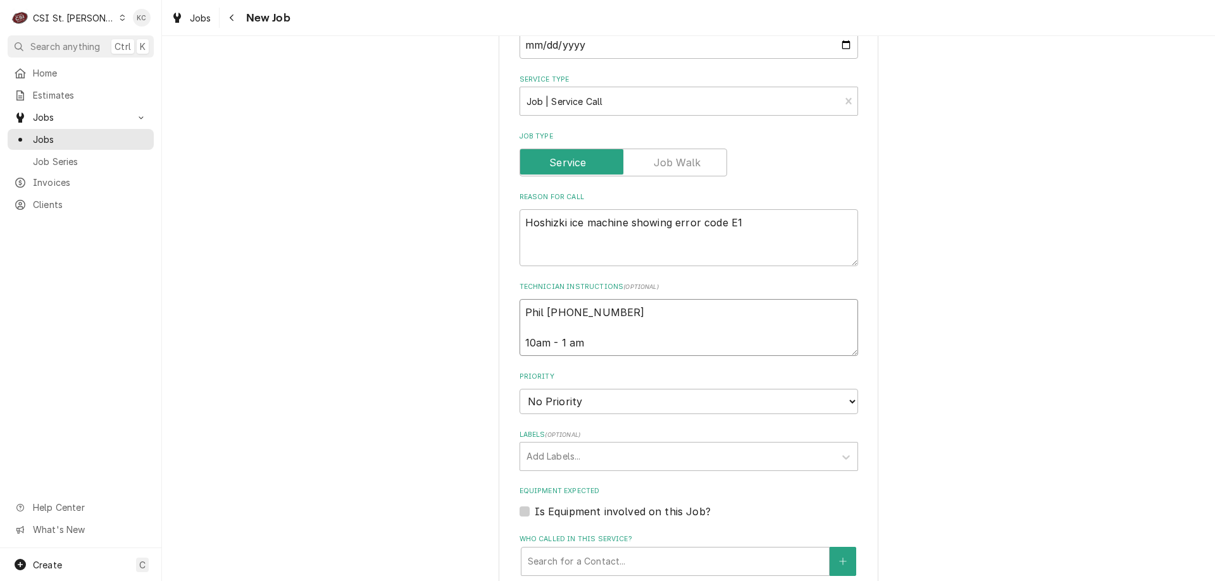
scroll to position [569, 0]
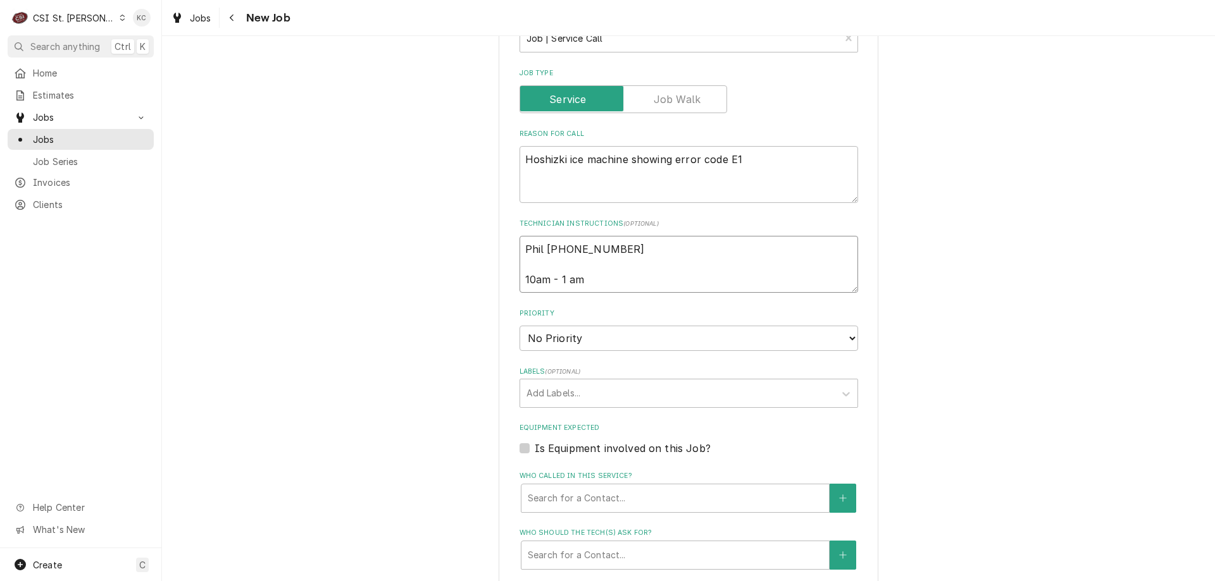
click at [605, 284] on textarea "Phil 314 280-1634 10am - 1 am" at bounding box center [688, 264] width 338 height 57
type textarea "x"
type textarea "Phil 314 280-1634 10am - 1 am"
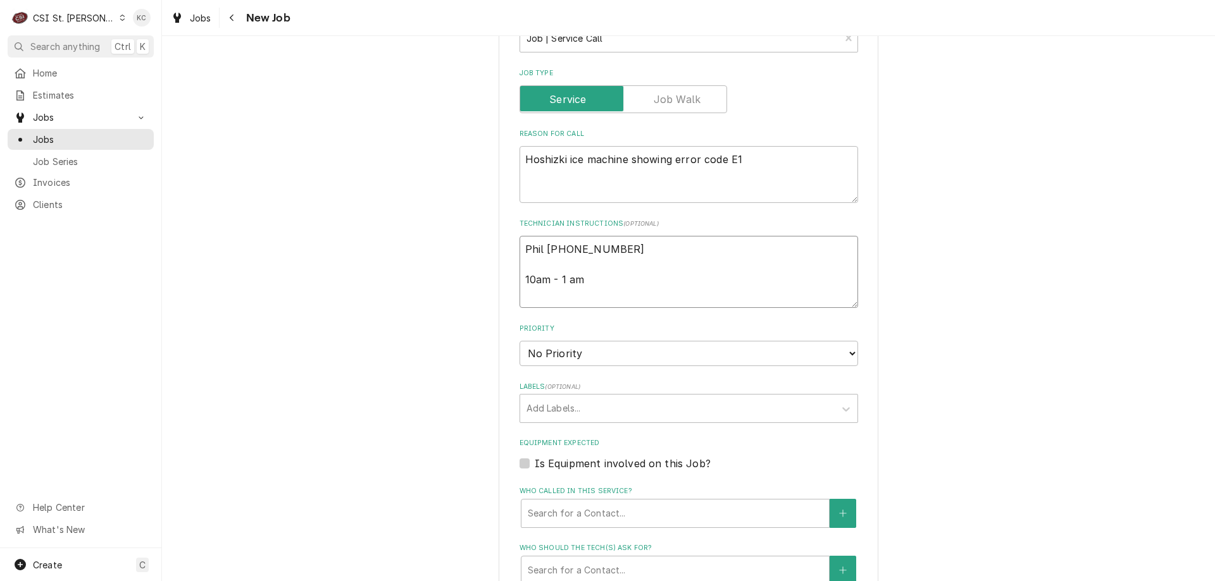
type textarea "x"
type textarea "Phil 314 280-1634 10am - 1 am"
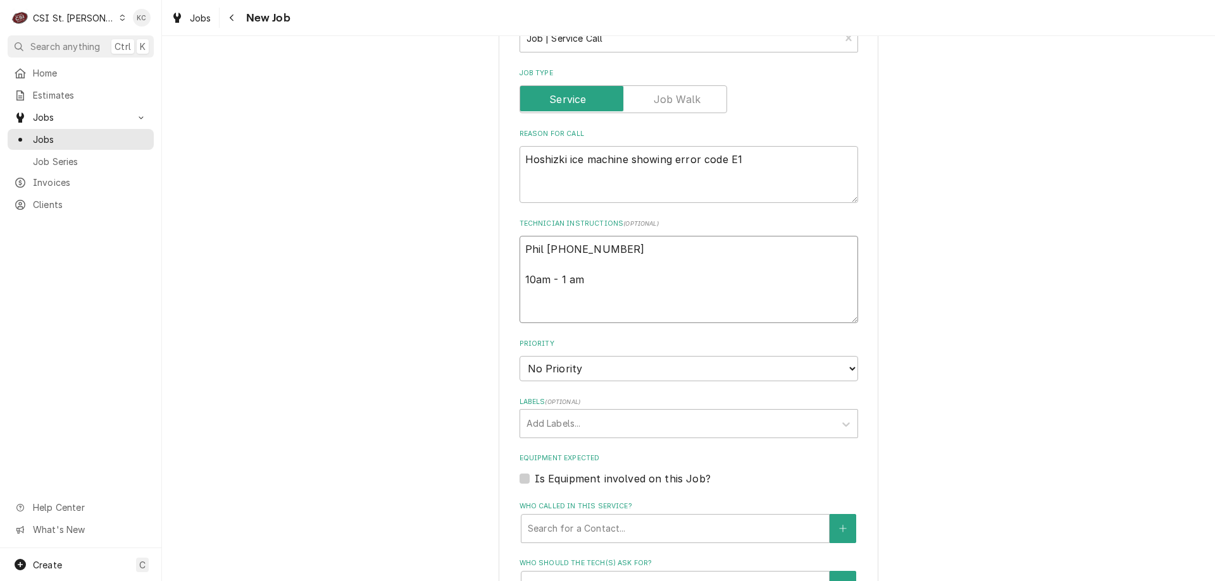
type textarea "x"
type textarea "Phil 314 280-1634 10am - 1 am L"
type textarea "x"
type textarea "Phil 314 280-1634 10am - 1 am Lo"
type textarea "x"
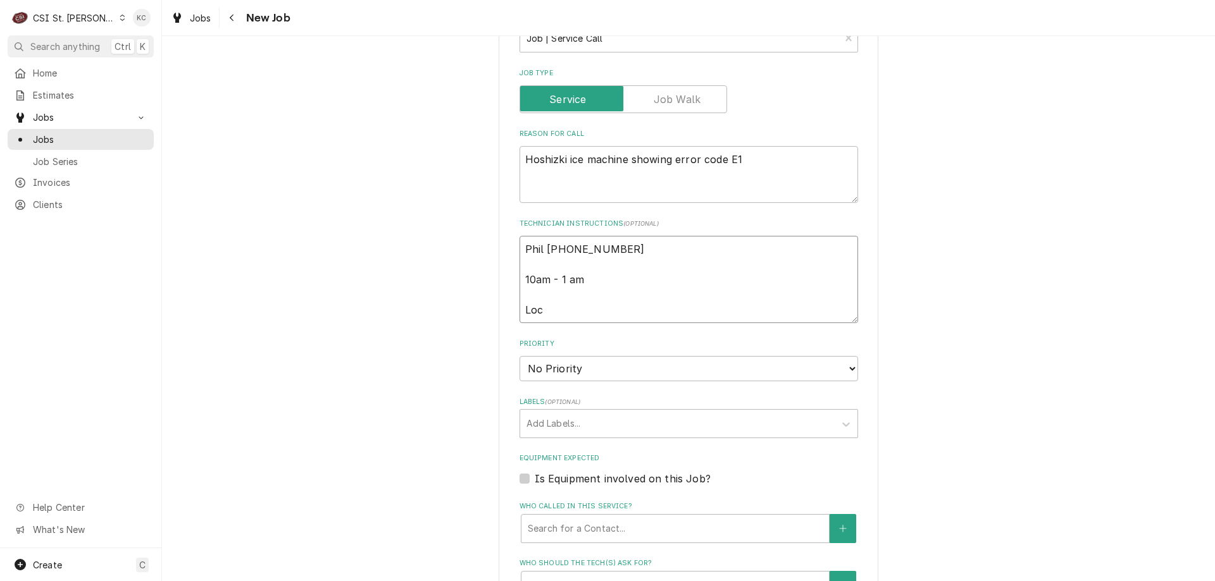
type textarea "Phil 314 280-1634 10am - 1 am Loca"
type textarea "x"
type textarea "Phil 314 280-1634 10am - 1 am Locat"
type textarea "x"
type textarea "Phil 314 280-1634 10am - 1 am Locate"
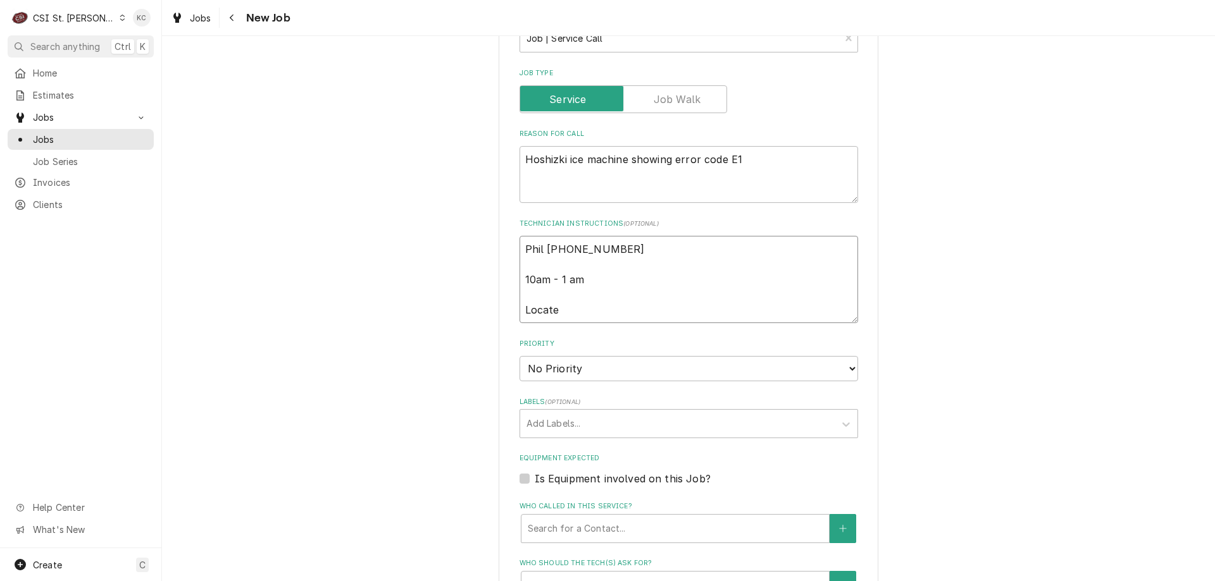
type textarea "x"
type textarea "Phil 314 280-1634 10am - 1 am Located"
type textarea "x"
type textarea "Phil 314 280-1634 10am - 1 am Located"
type textarea "x"
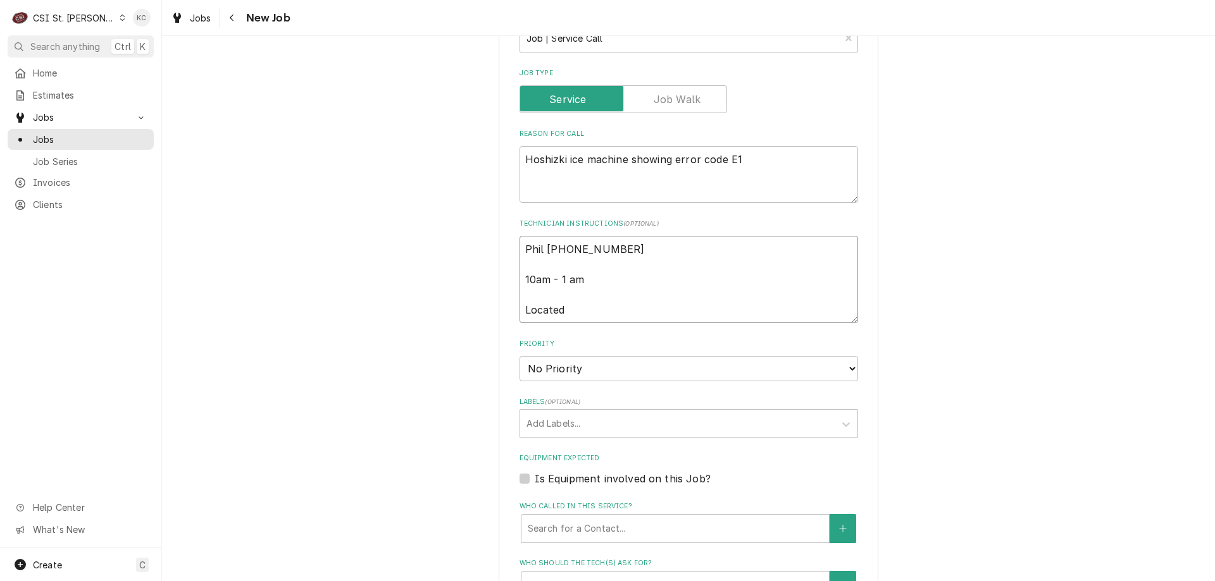
type textarea "Phil 314 280-1634 10am - 1 am Located o"
type textarea "x"
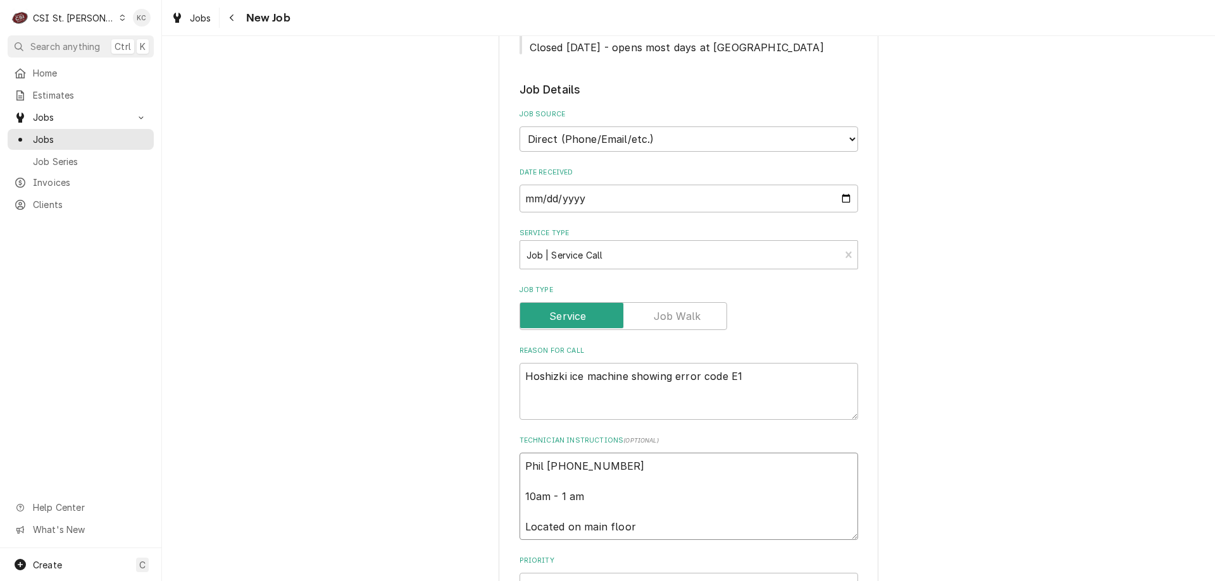
scroll to position [204, 0]
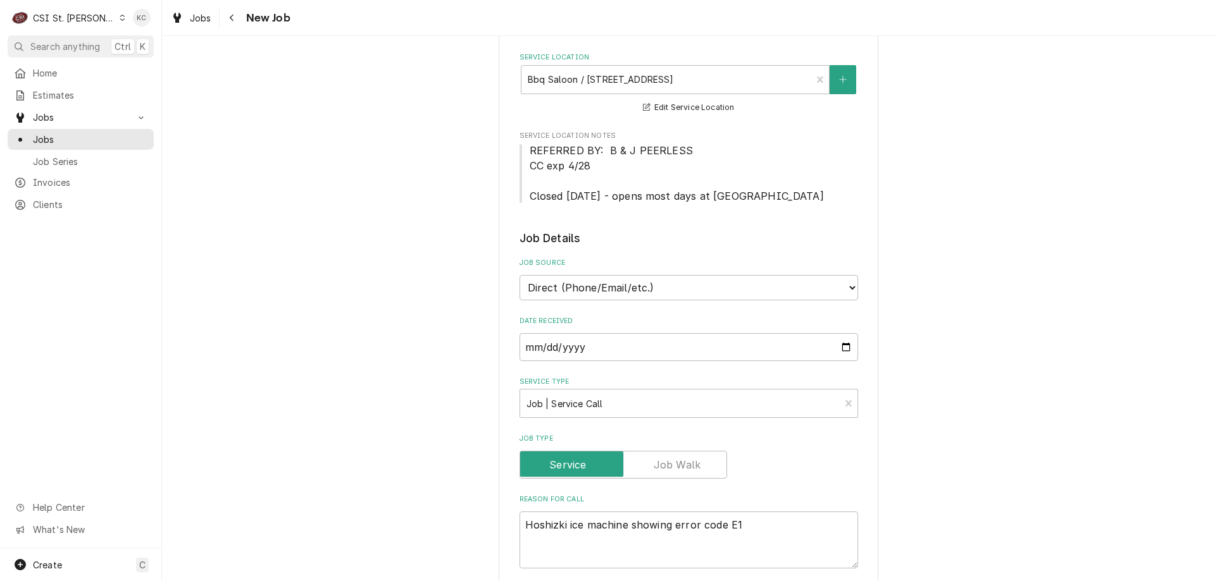
click at [1014, 311] on div "Please provide the following information to create a job: Client Details Client…" at bounding box center [688, 578] width 1053 height 1465
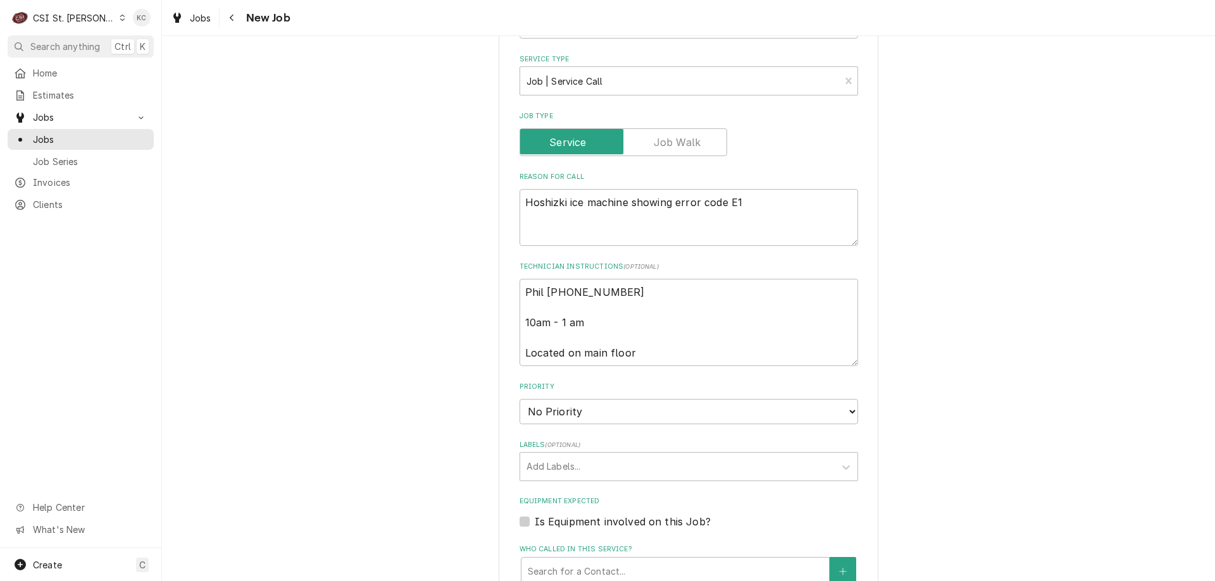
scroll to position [647, 0]
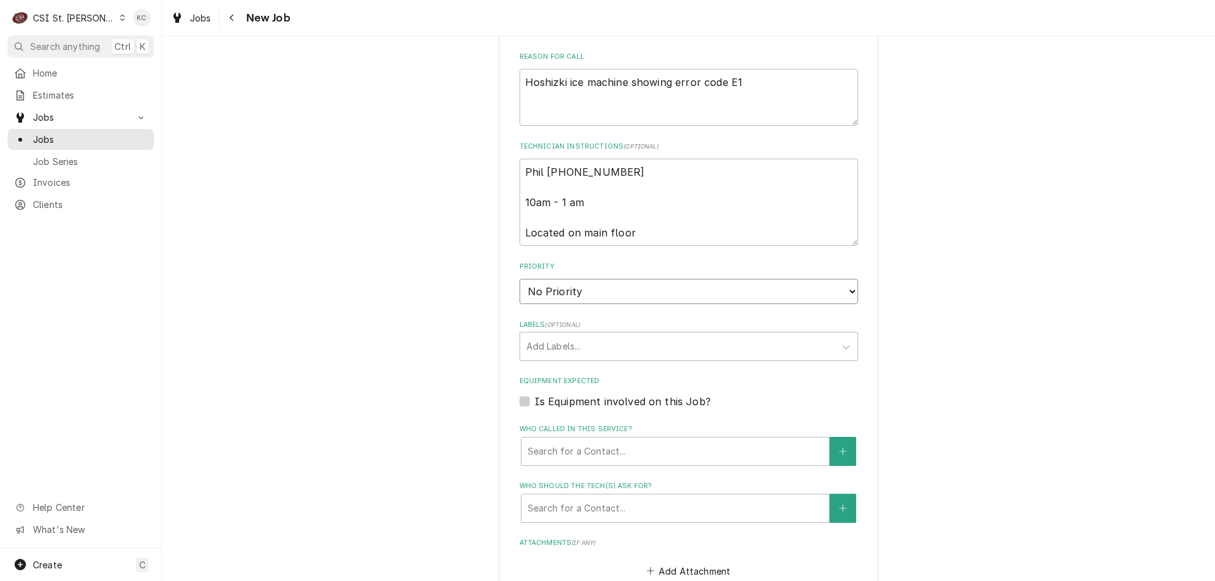
click at [557, 293] on select "No Priority Urgent High Medium Low" at bounding box center [688, 291] width 338 height 25
click at [519, 279] on select "No Priority Urgent High Medium Low" at bounding box center [688, 291] width 338 height 25
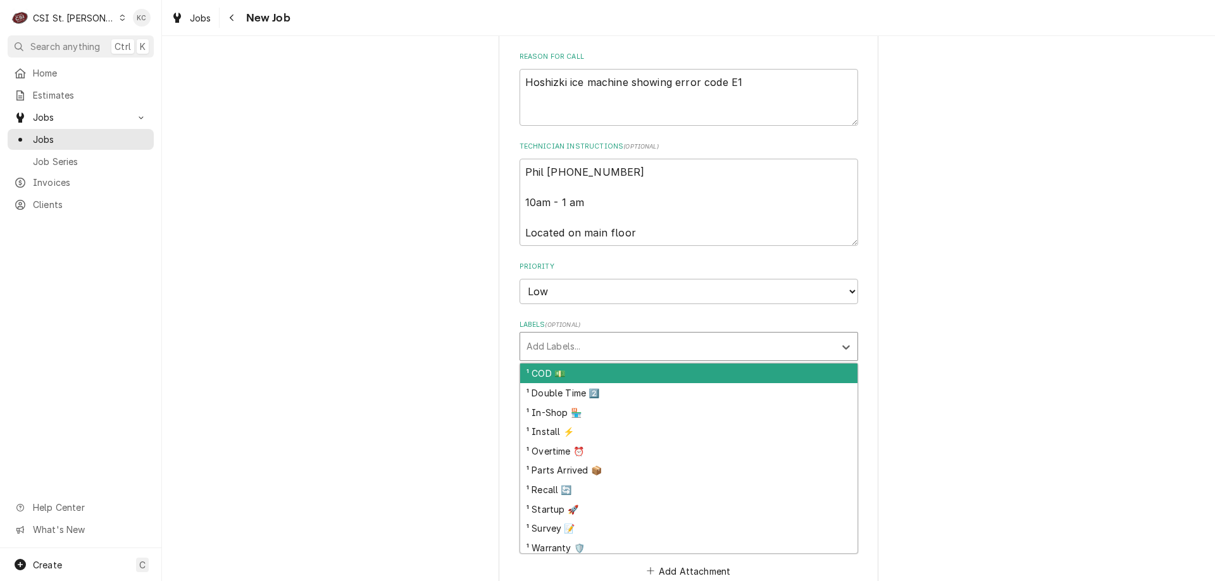
click at [568, 344] on div "Labels" at bounding box center [677, 346] width 302 height 23
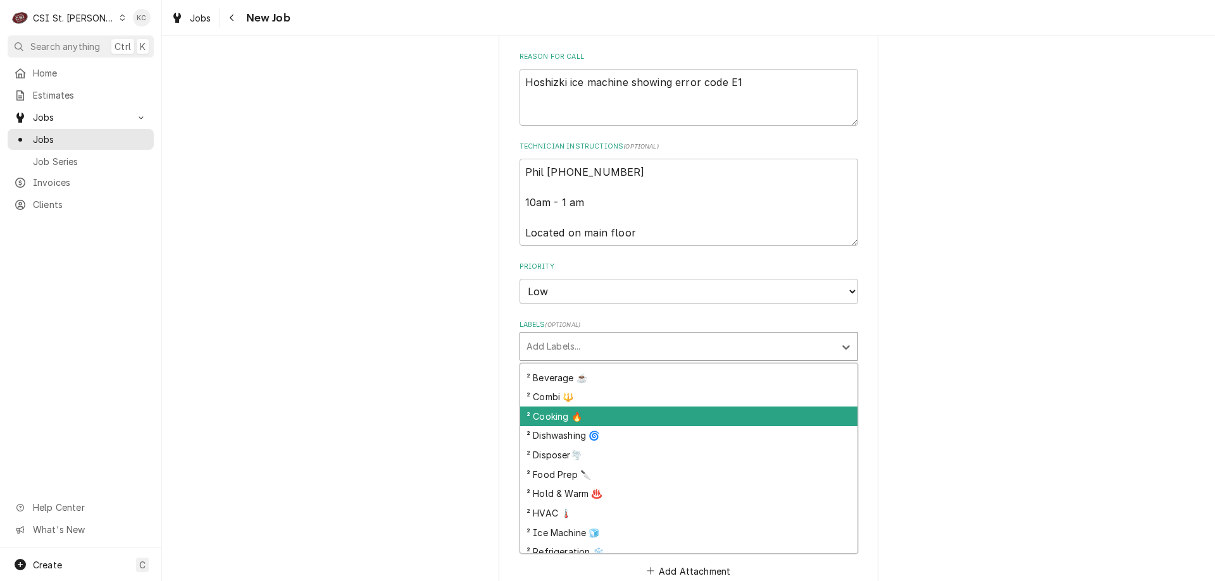
scroll to position [253, 0]
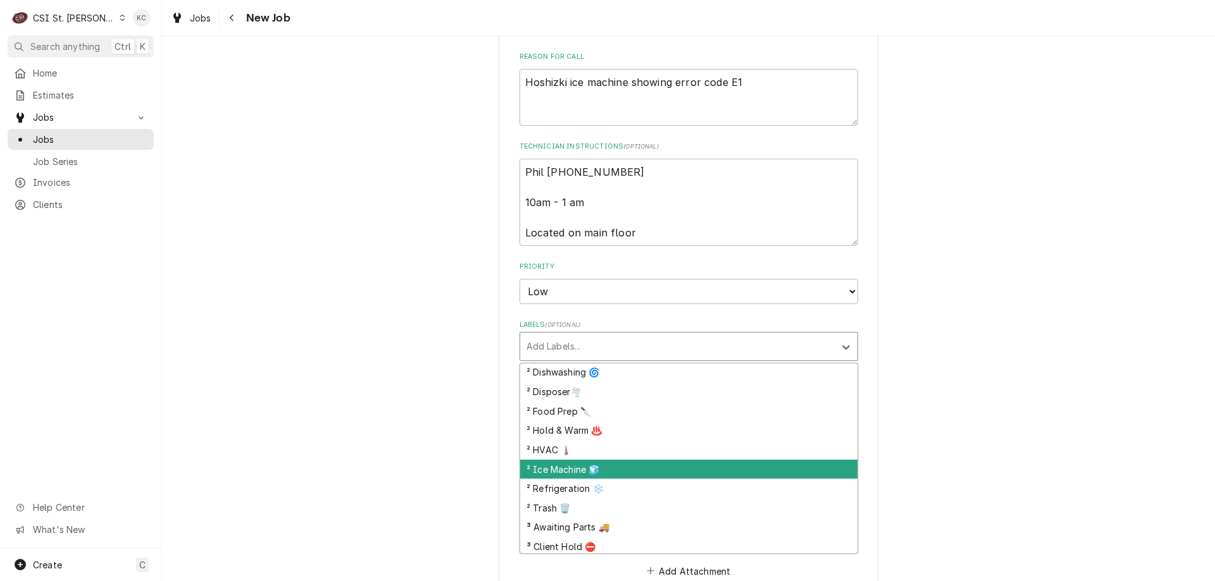
click at [631, 470] on div "² Ice Machine 🧊" at bounding box center [688, 470] width 337 height 20
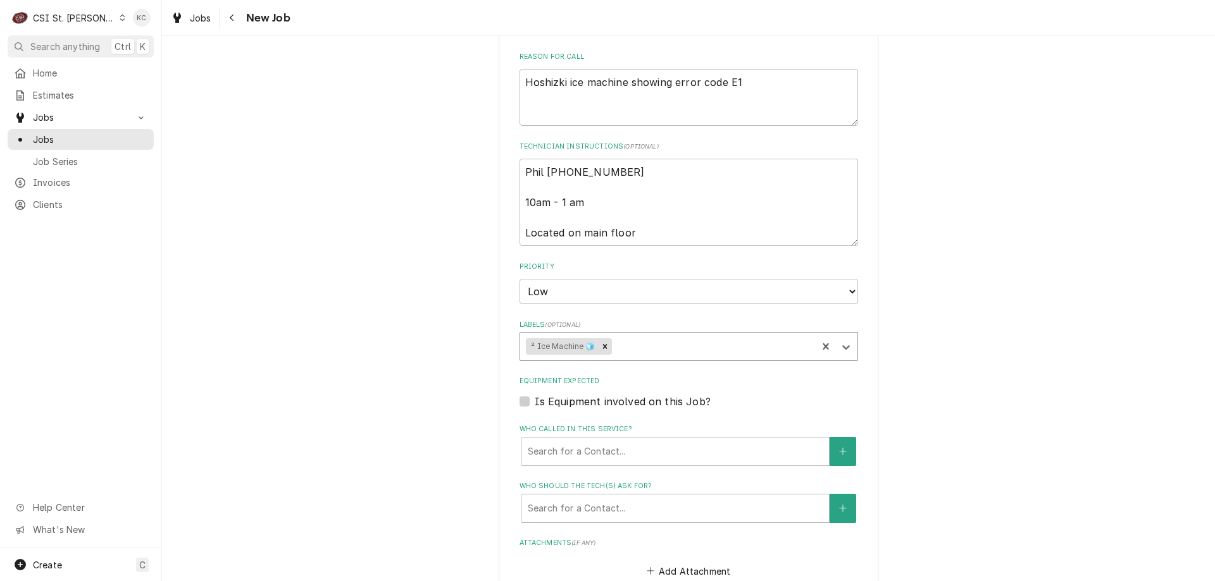
click at [876, 445] on div "Please provide the following information to create a job: Client Details Client…" at bounding box center [688, 135] width 1053 height 1465
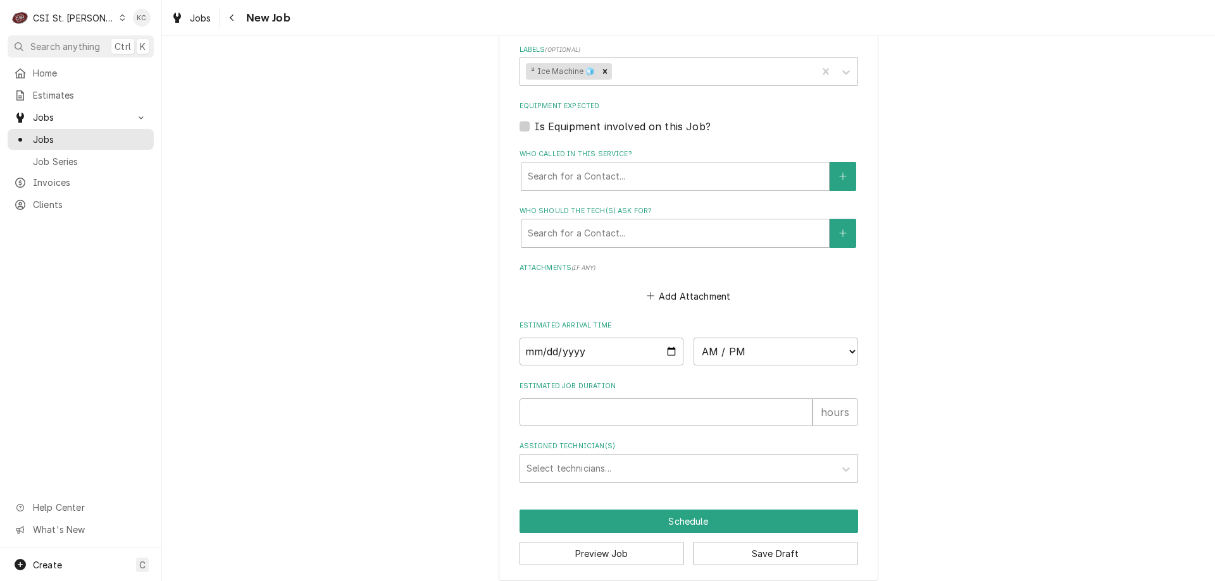
scroll to position [933, 0]
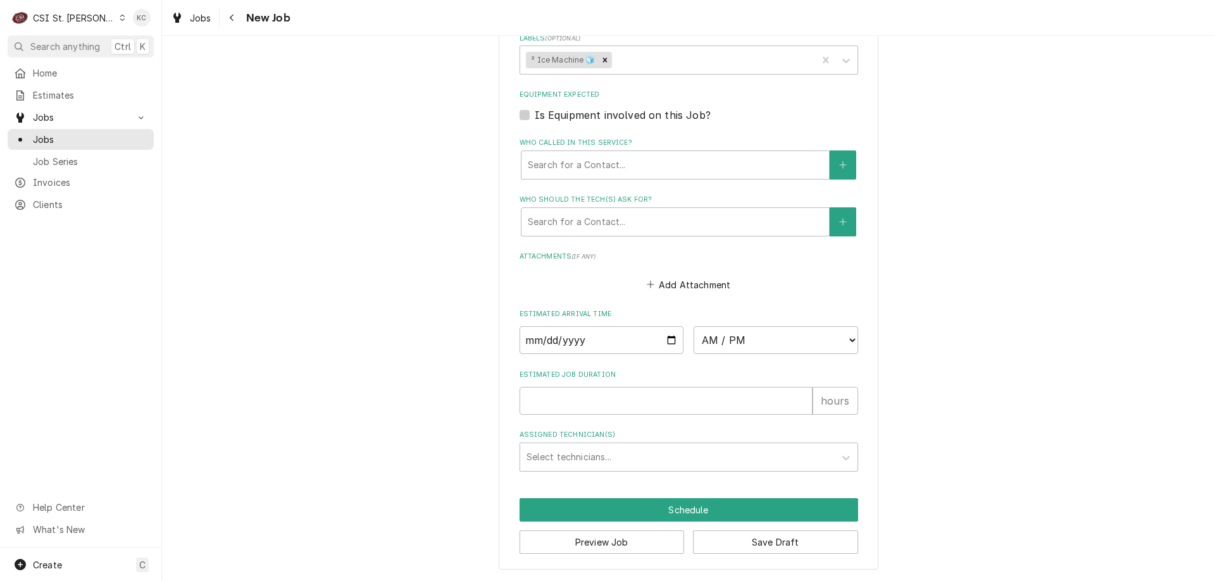
click at [823, 542] on button "Save Draft" at bounding box center [775, 542] width 165 height 23
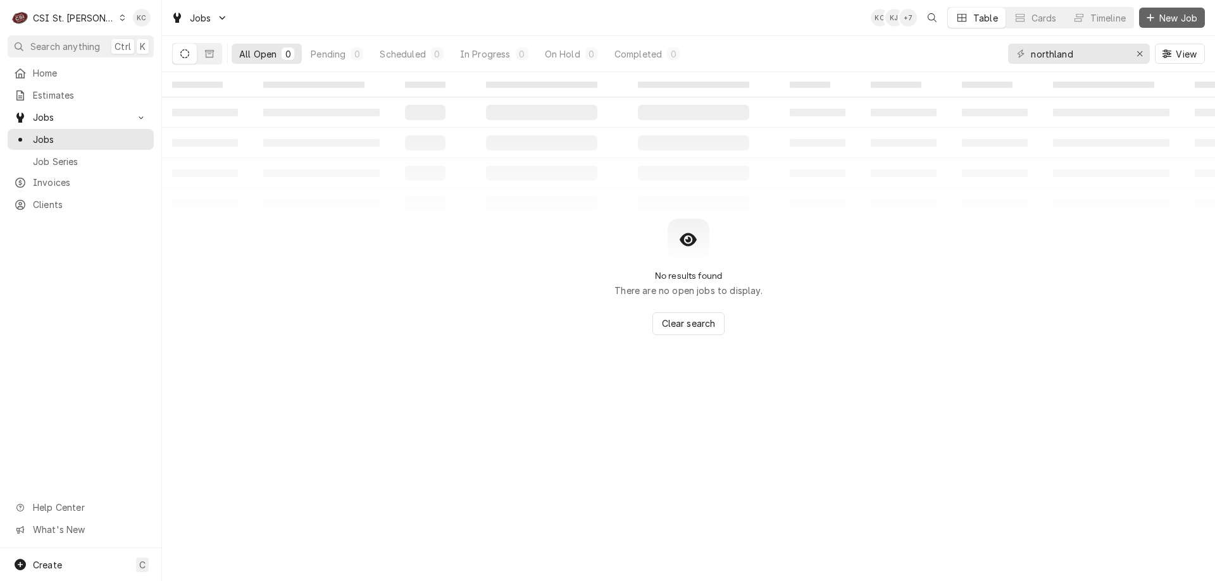
click at [1176, 23] on span "New Job" at bounding box center [1177, 17] width 43 height 13
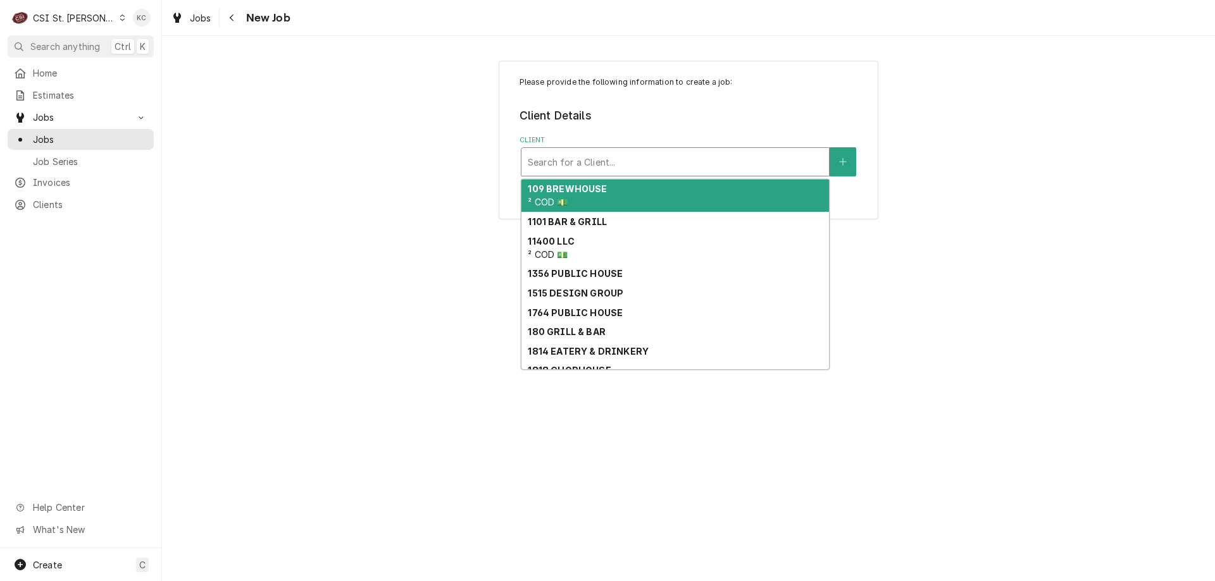
click at [686, 164] on div "Client" at bounding box center [675, 162] width 295 height 23
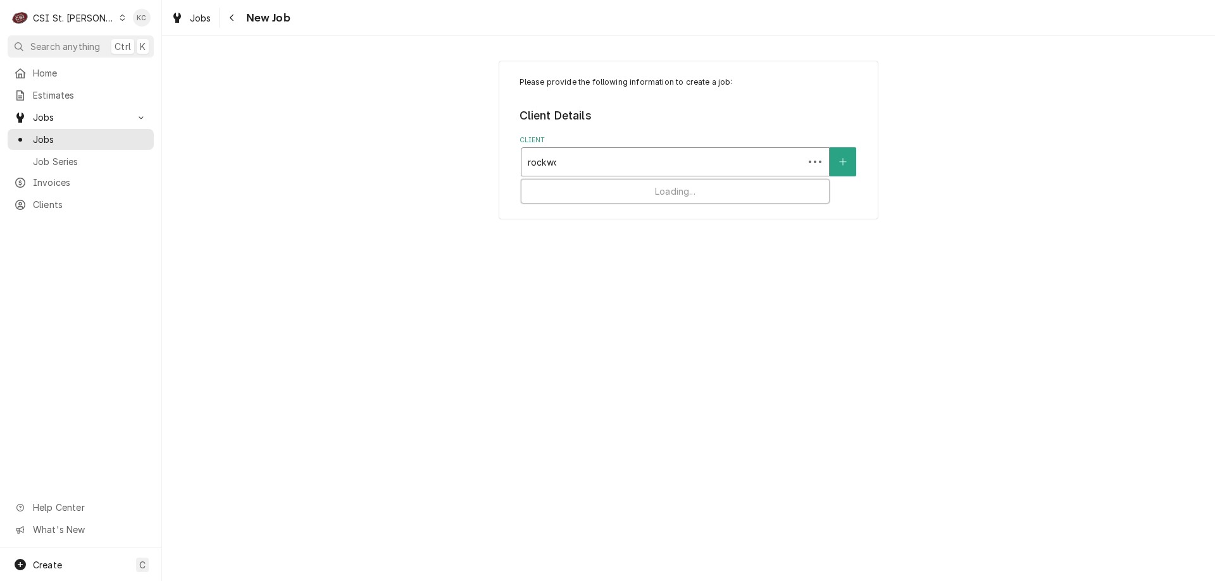
type input "rockwoo"
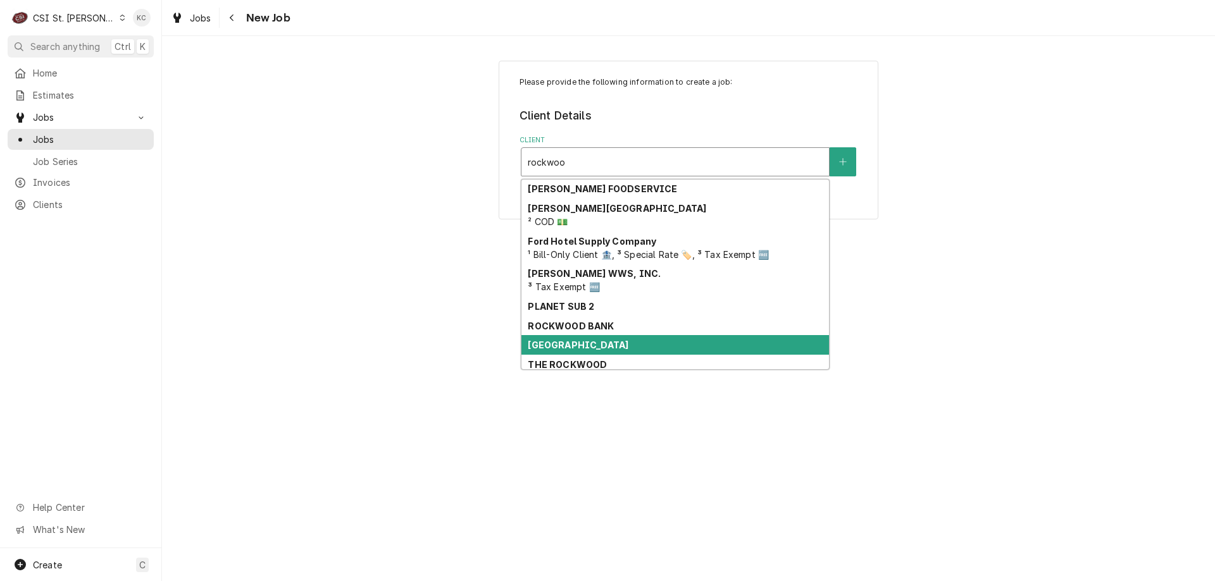
click at [576, 348] on strong "[GEOGRAPHIC_DATA]" at bounding box center [578, 345] width 101 height 11
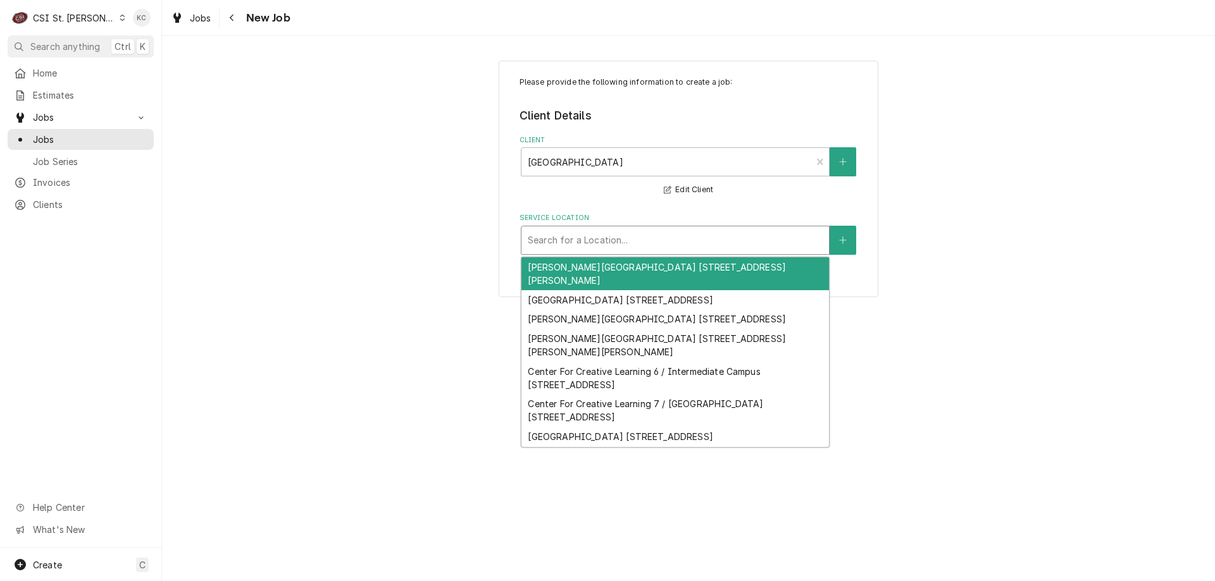
click at [622, 246] on div "Service Location" at bounding box center [675, 240] width 295 height 23
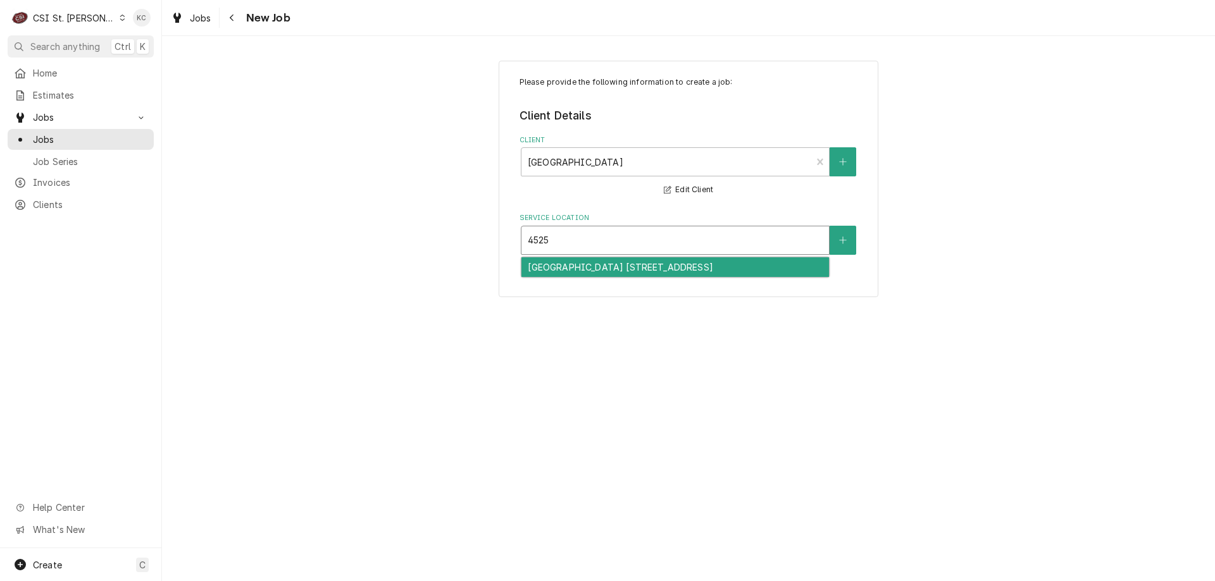
type input "4525"
click at [625, 266] on div "Eureka High School 28 / 4525 Highway 109, Eureka, MO 63025" at bounding box center [674, 267] width 307 height 20
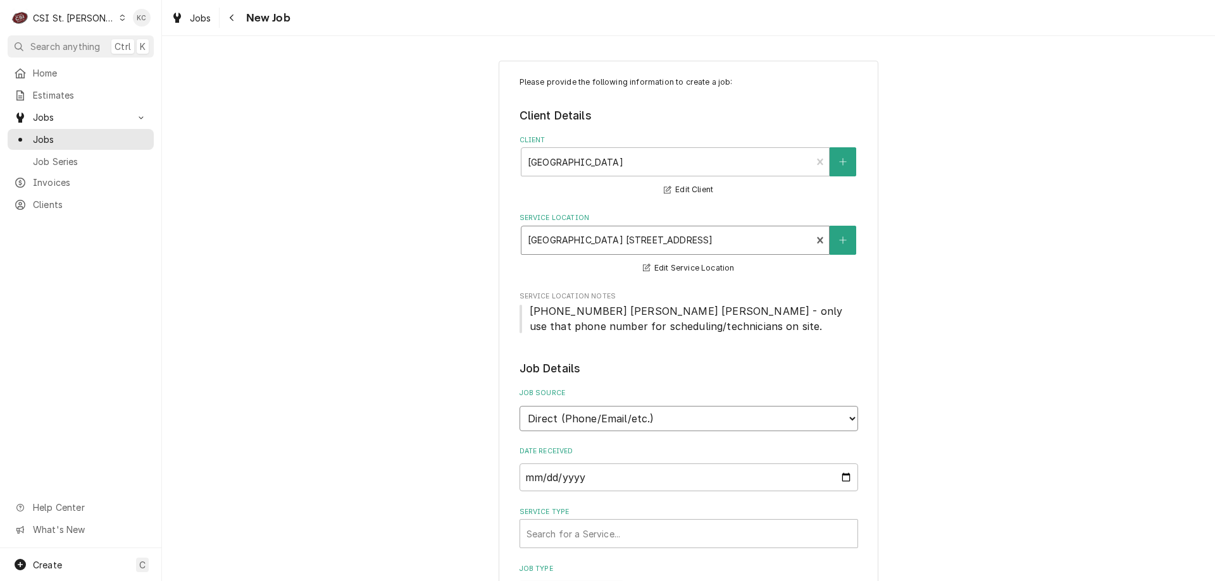
click at [668, 426] on select "Direct (Phone/Email/etc.) Service Channel Corrigo Ecotrak Other" at bounding box center [688, 418] width 338 height 25
click at [519, 406] on select "Direct (Phone/Email/etc.) Service Channel Corrigo Ecotrak Other" at bounding box center [688, 418] width 338 height 25
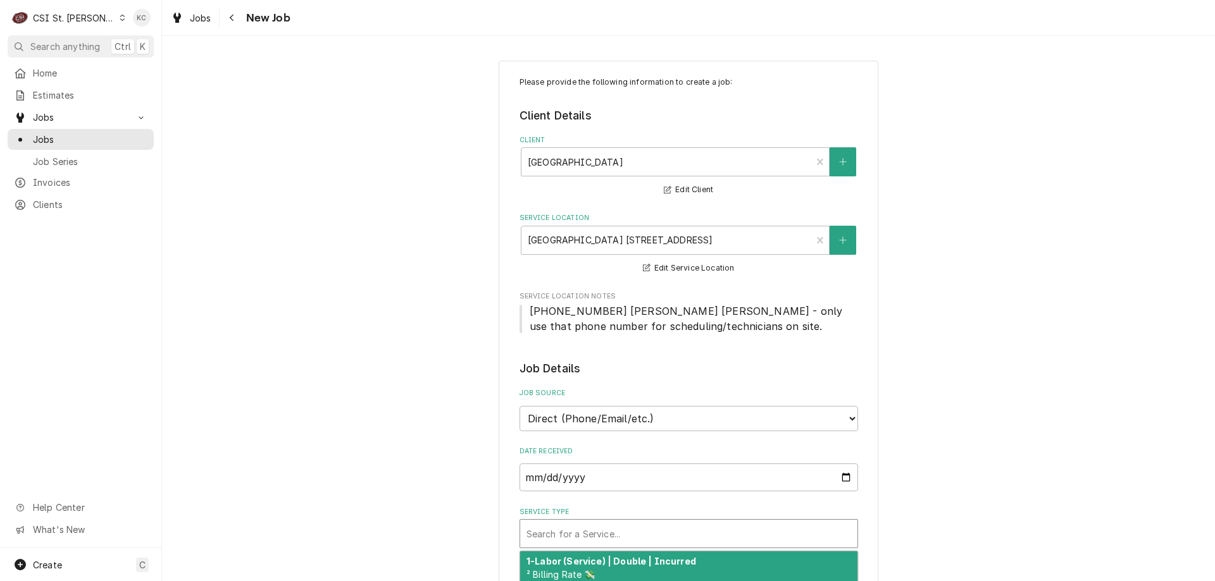
click at [595, 531] on div "Service Type" at bounding box center [688, 534] width 325 height 23
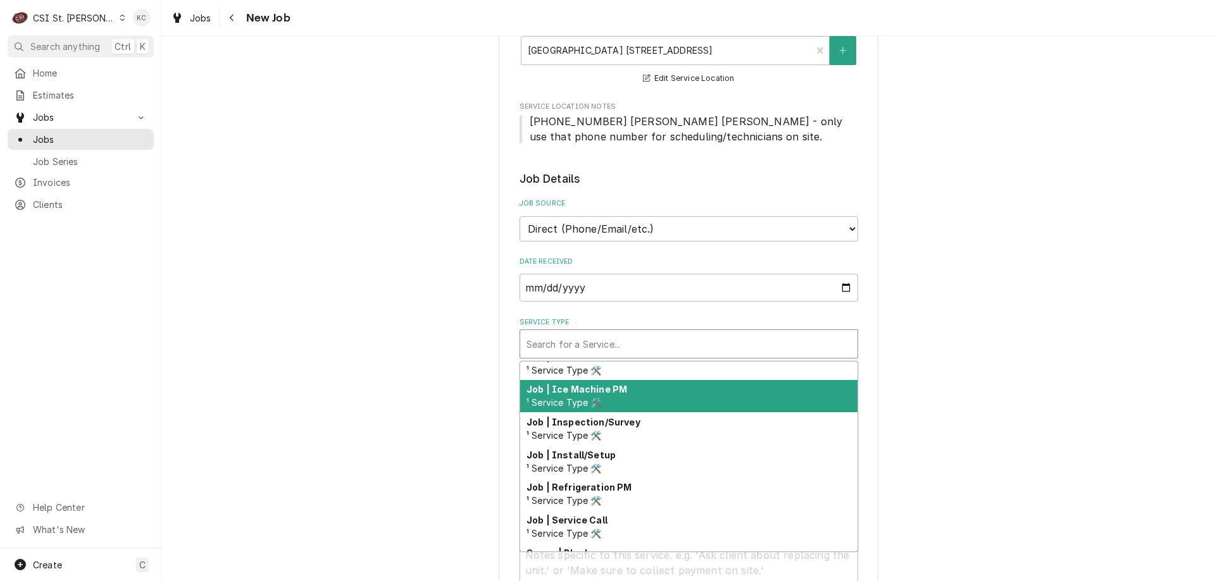
scroll to position [724, 0]
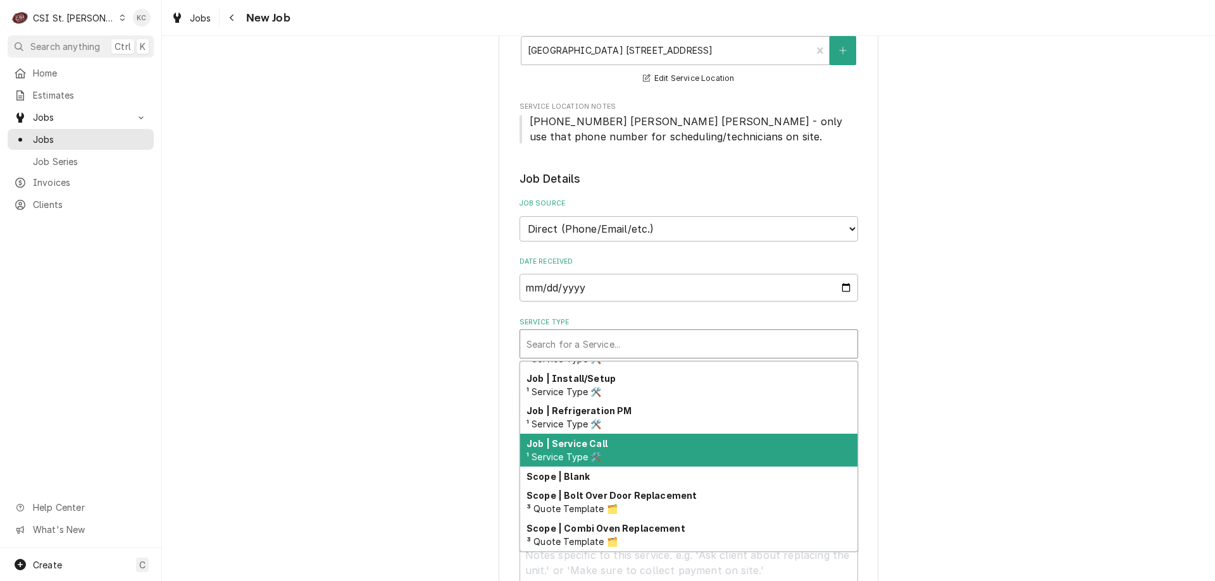
click at [611, 459] on div "Job | Service Call ¹ Service Type 🛠️" at bounding box center [688, 450] width 337 height 33
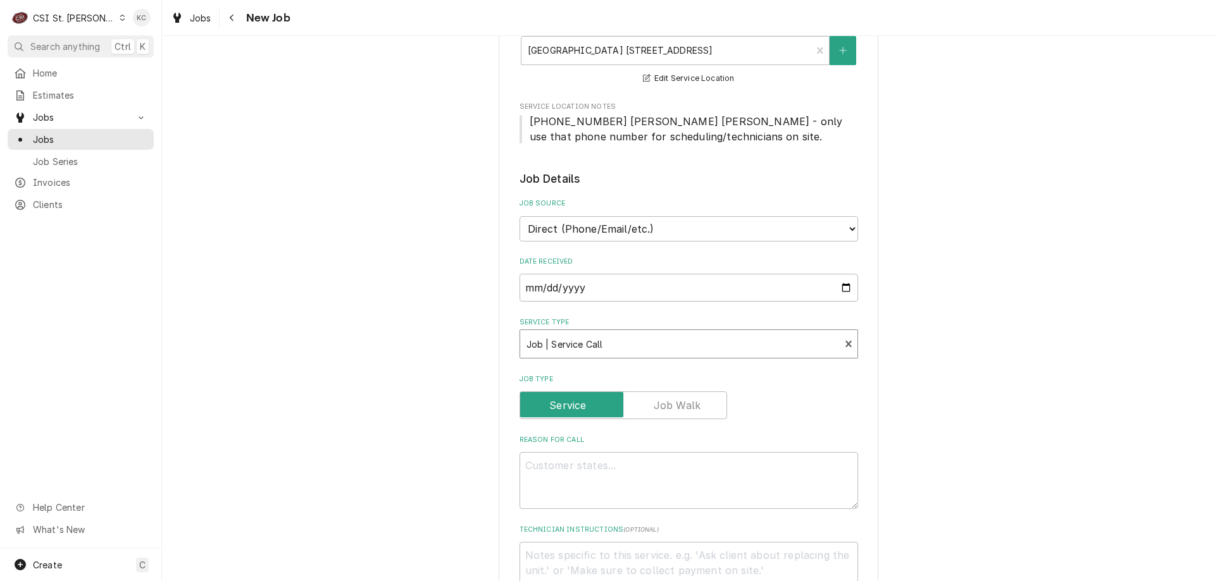
click at [928, 439] on div "Please provide the following information to create a job: Client Details Client…" at bounding box center [688, 540] width 1053 height 1361
click at [536, 468] on textarea "Reason For Call" at bounding box center [688, 480] width 338 height 57
paste textarea "The stovetop in Kitchen 3 will not turn on at all. The oven seems like it will …"
type textarea "x"
type textarea "The stovetop in Kitchen 3 will not turn on at all. The oven seems like it will …"
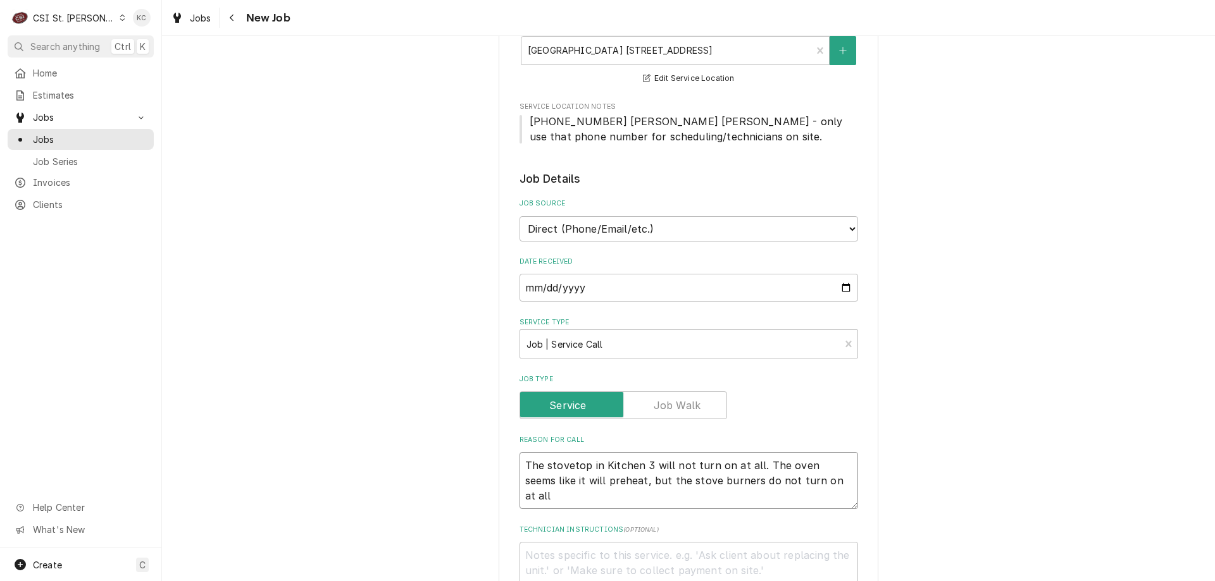
type textarea "x"
type textarea "The stovetop in Kitchen 3 will not turn on at all. The oven seems like it will …"
drag, startPoint x: 585, startPoint y: 540, endPoint x: 584, endPoint y: 551, distance: 10.8
click at [585, 542] on div "Technician Instructions ( optional )" at bounding box center [688, 562] width 338 height 74
click at [584, 552] on textarea "Technician Instructions ( optional )" at bounding box center [688, 570] width 338 height 57
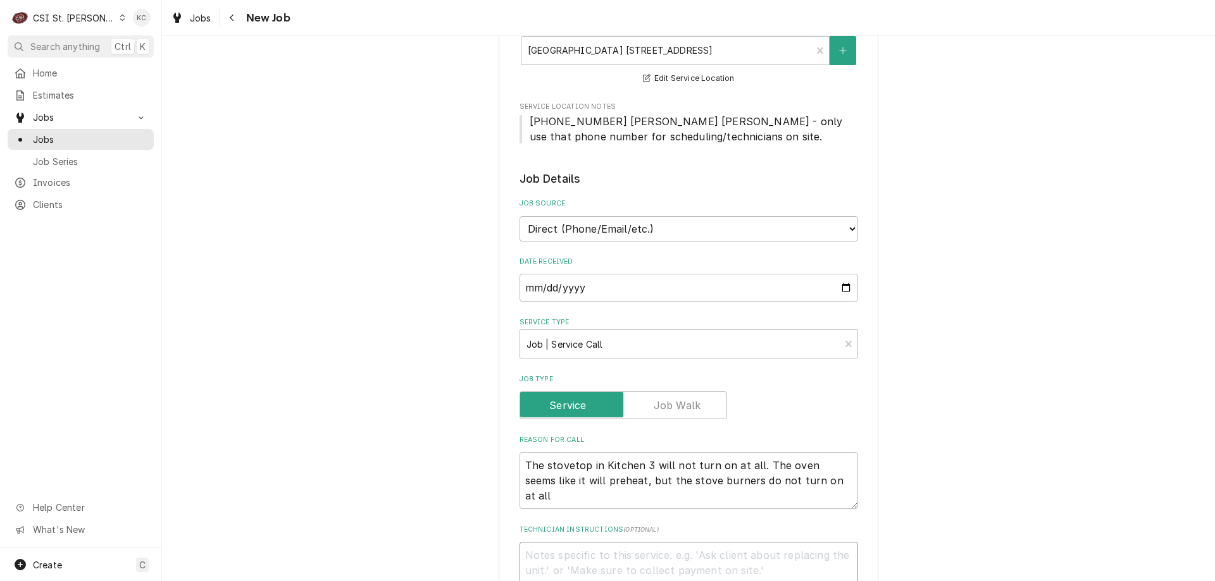
type textarea "x"
type textarea "K"
type textarea "x"
type textarea "Ke"
type textarea "x"
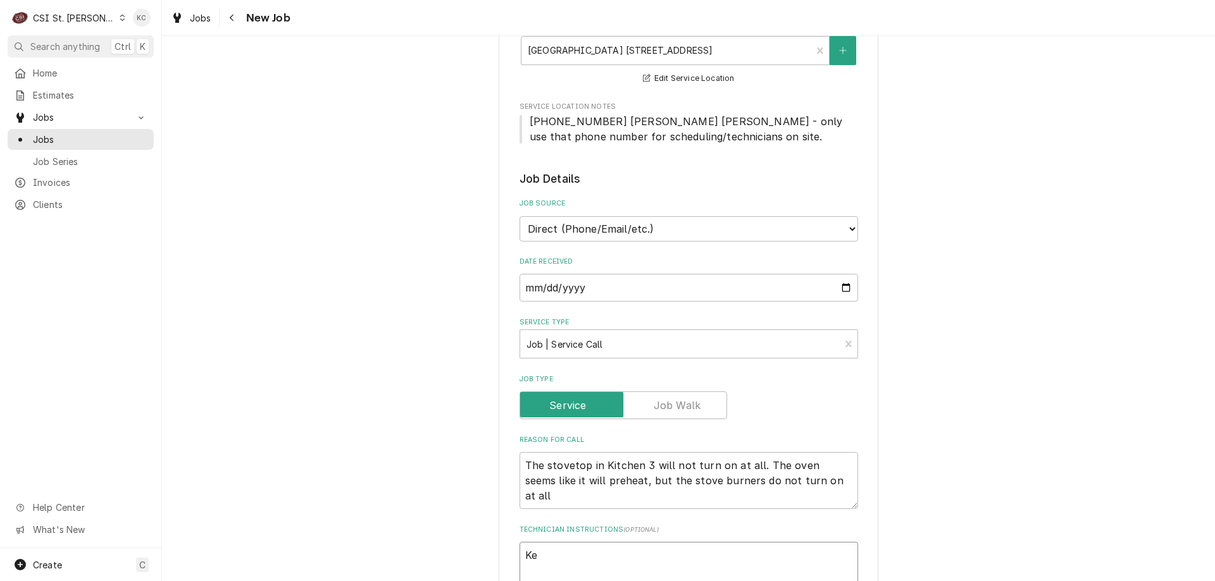
type textarea "Kel"
type textarea "x"
type textarea "Kell"
type textarea "x"
type textarea "Kelli"
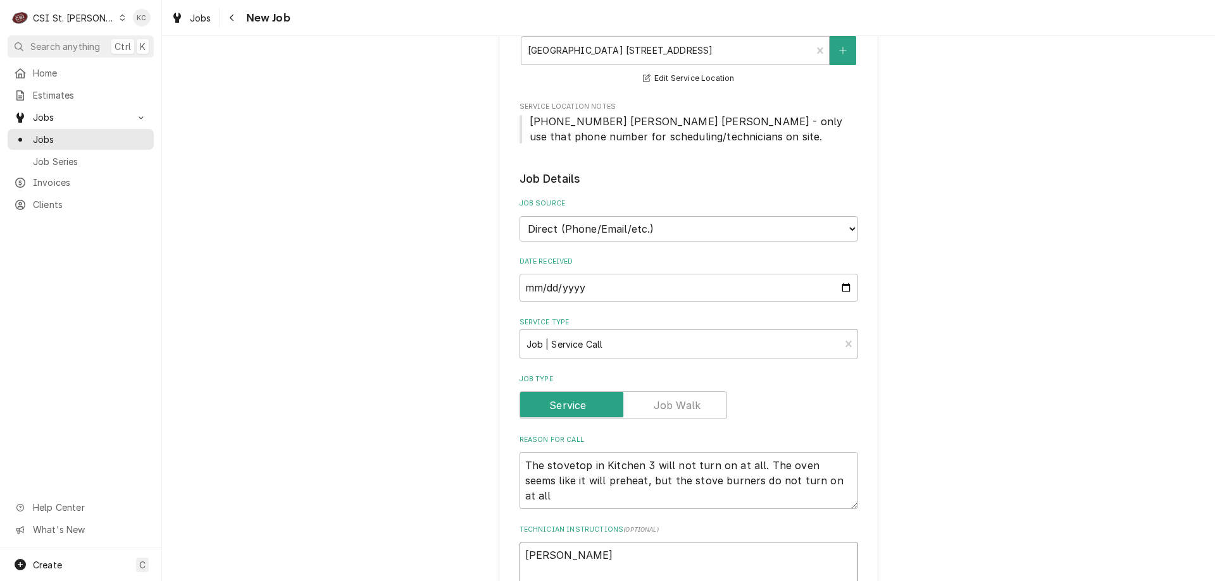
type textarea "x"
type textarea "Kelli"
type textarea "x"
type textarea "Kelli B"
type textarea "x"
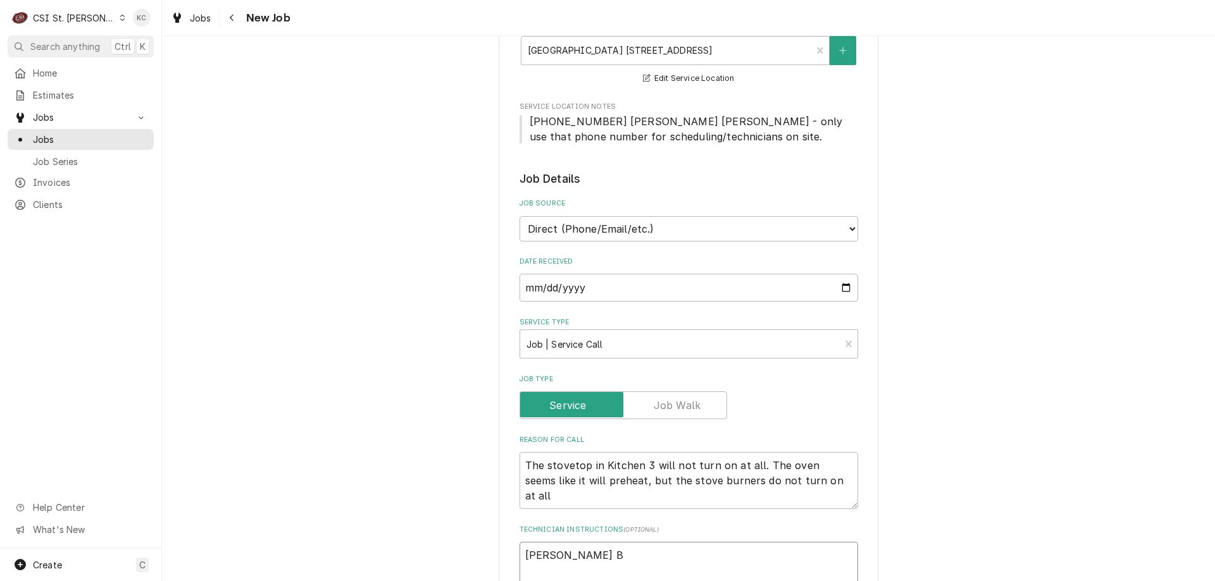
type textarea "Kelli Bu"
type textarea "x"
type textarea "Kelli Bud"
type textarea "x"
type textarea "Kelli Budd"
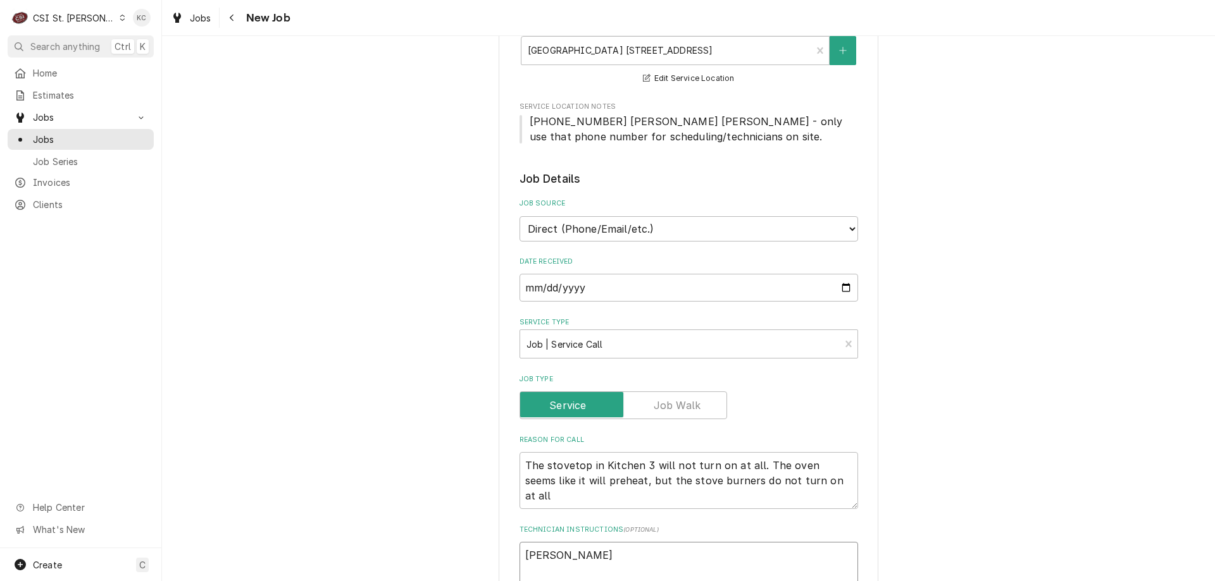
type textarea "x"
type textarea "Kelli Budd"
type textarea "x"
type textarea "Kelli Budd -"
type textarea "x"
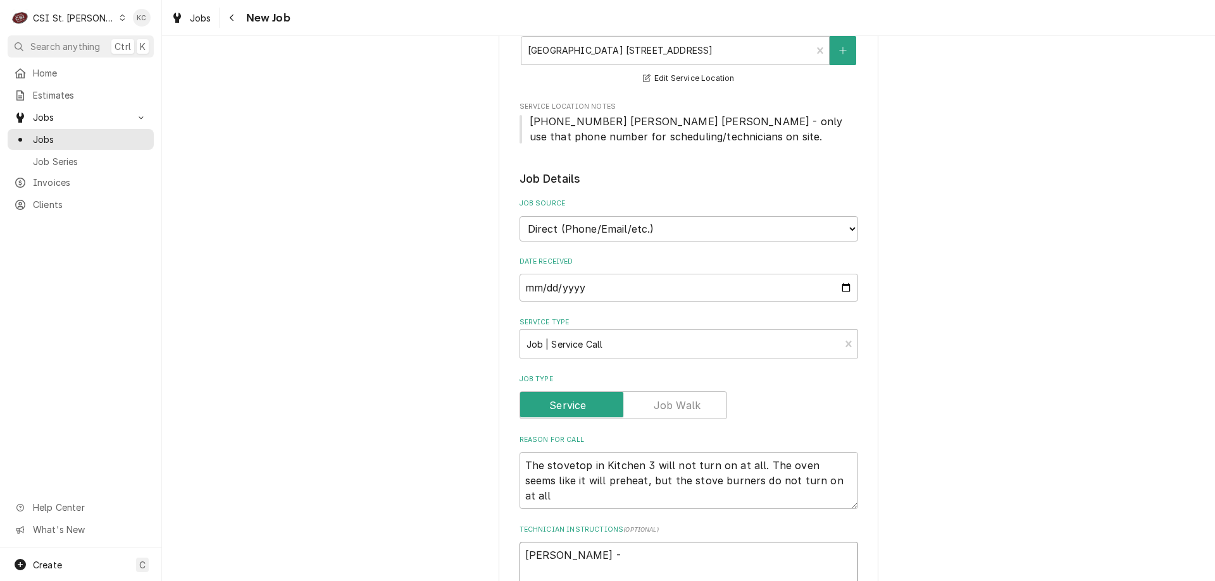
type textarea "Kelli Budd -"
type textarea "x"
type textarea "Kelli Budd - 6"
type textarea "x"
type textarea "Kelli Budd - 63"
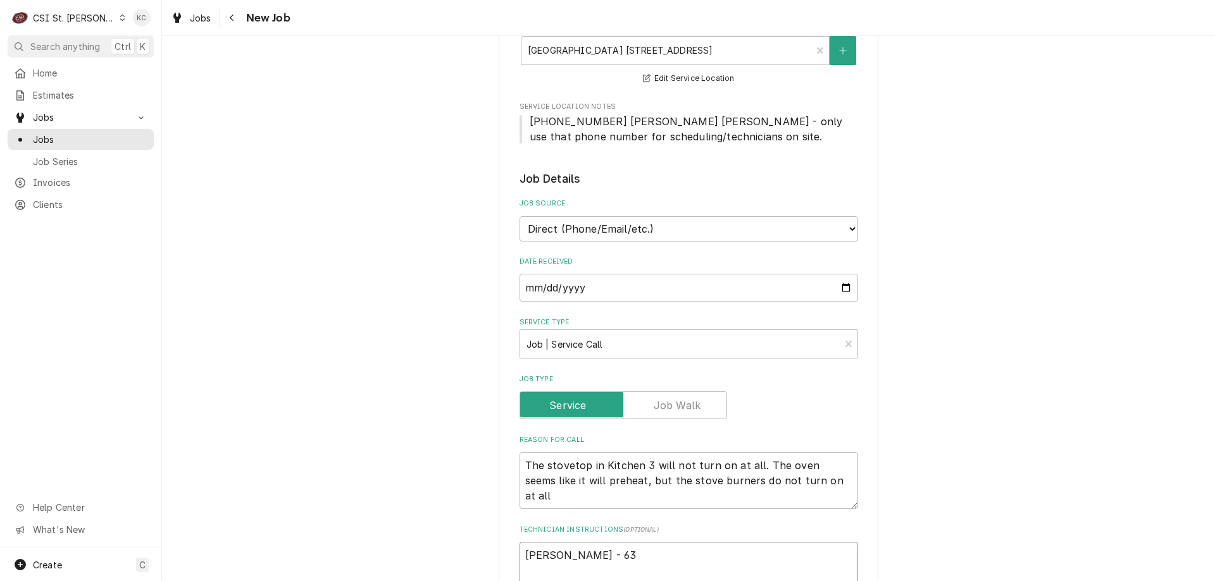
type textarea "x"
type textarea "Kelli Budd - 636"
type textarea "x"
type textarea "Kelli Budd - 636 7"
type textarea "x"
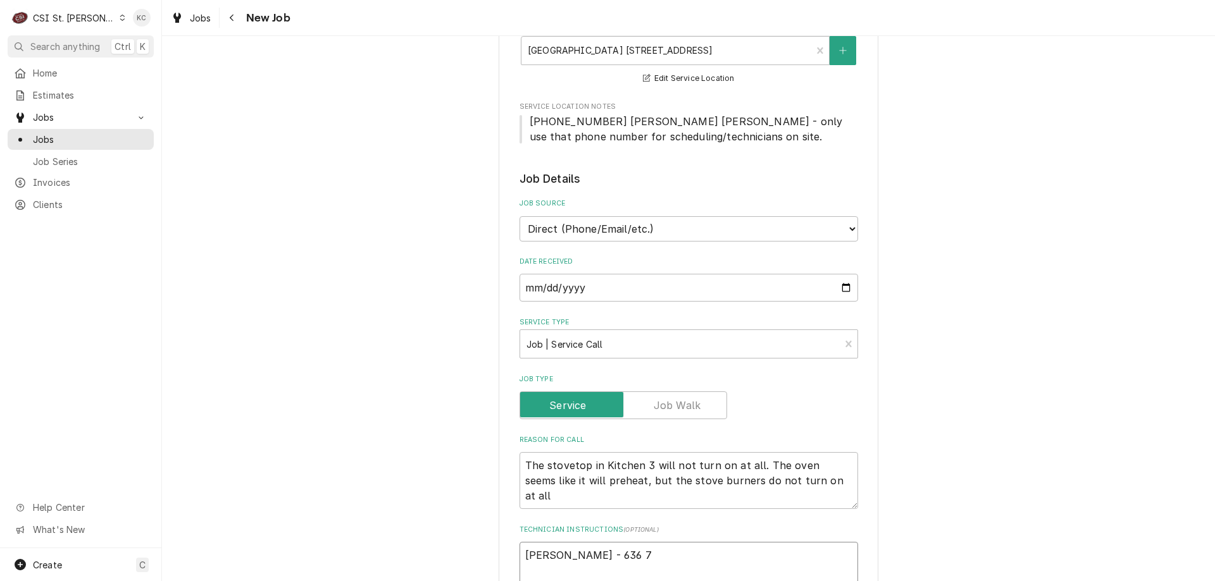
type textarea "Kelli Budd - 636 73"
type textarea "x"
type textarea "Kelli Budd - 636 733"
type textarea "x"
type textarea "Kelli Budd - 636 733-"
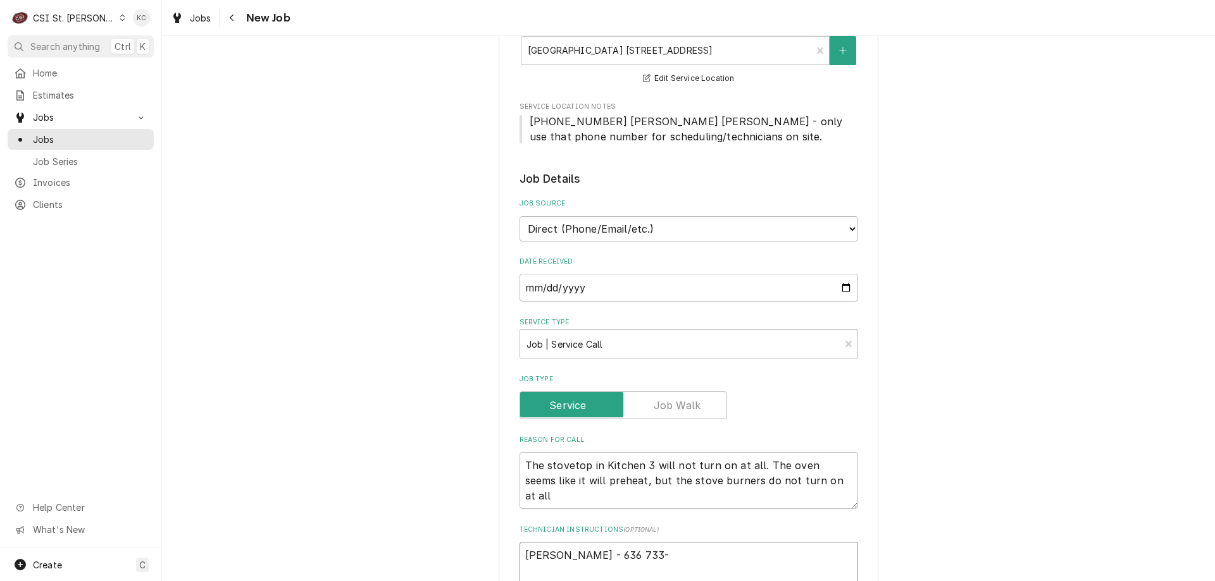
type textarea "x"
type textarea "Kelli Budd - 636 733-3"
type textarea "x"
type textarea "Kelli Budd - 636 733-32"
type textarea "x"
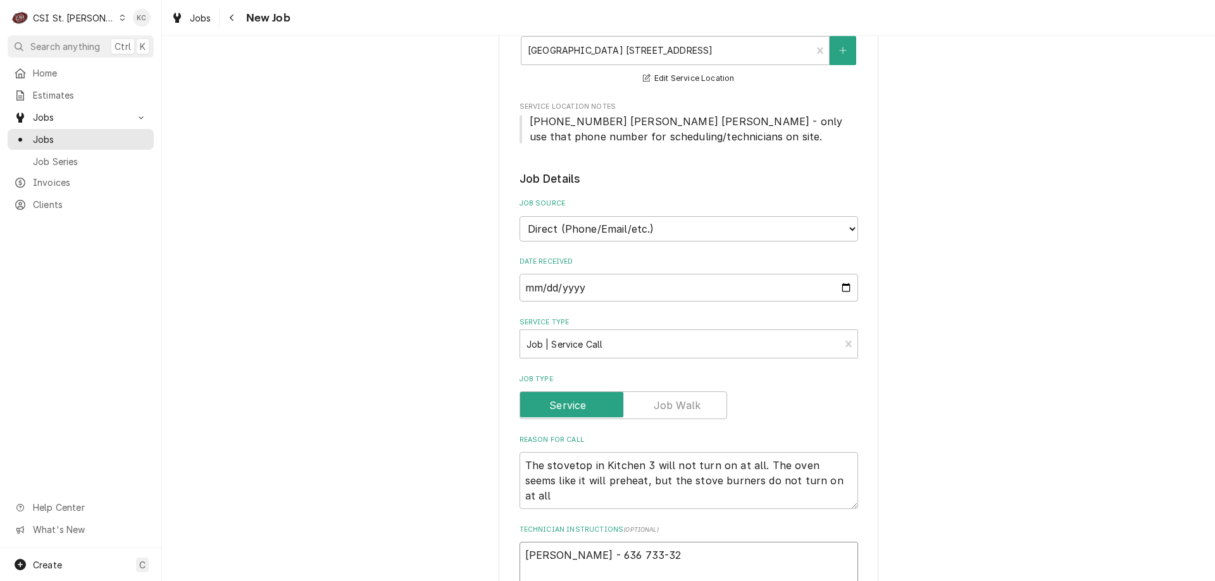
type textarea "Kelli Budd - 636 733-327"
type textarea "x"
type textarea "Kelli Budd - 636 733-3270"
type textarea "x"
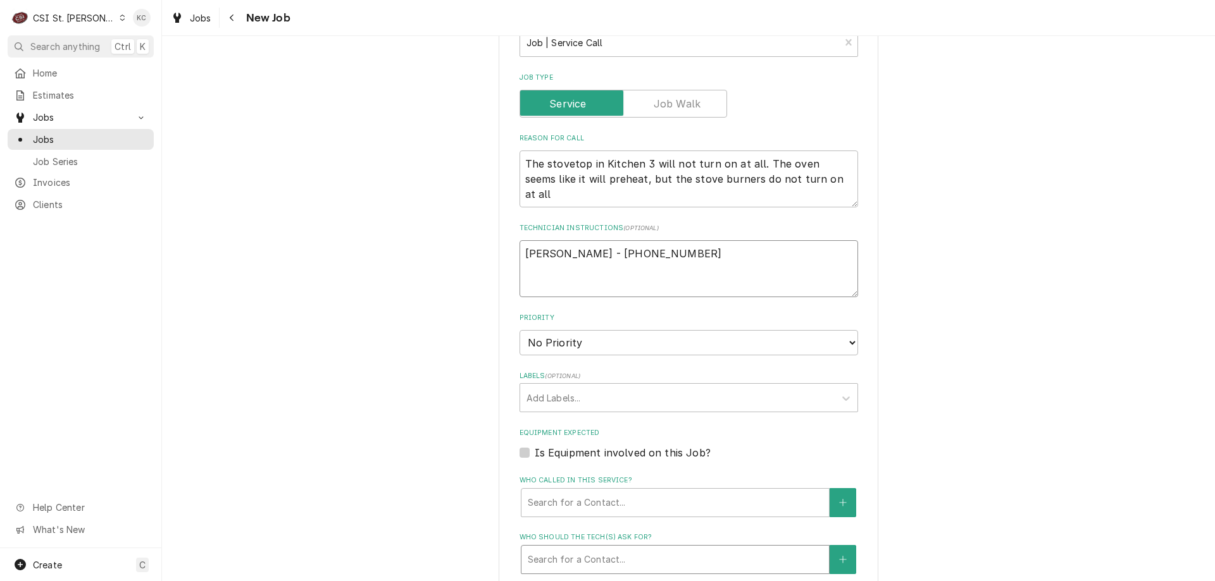
scroll to position [506, 0]
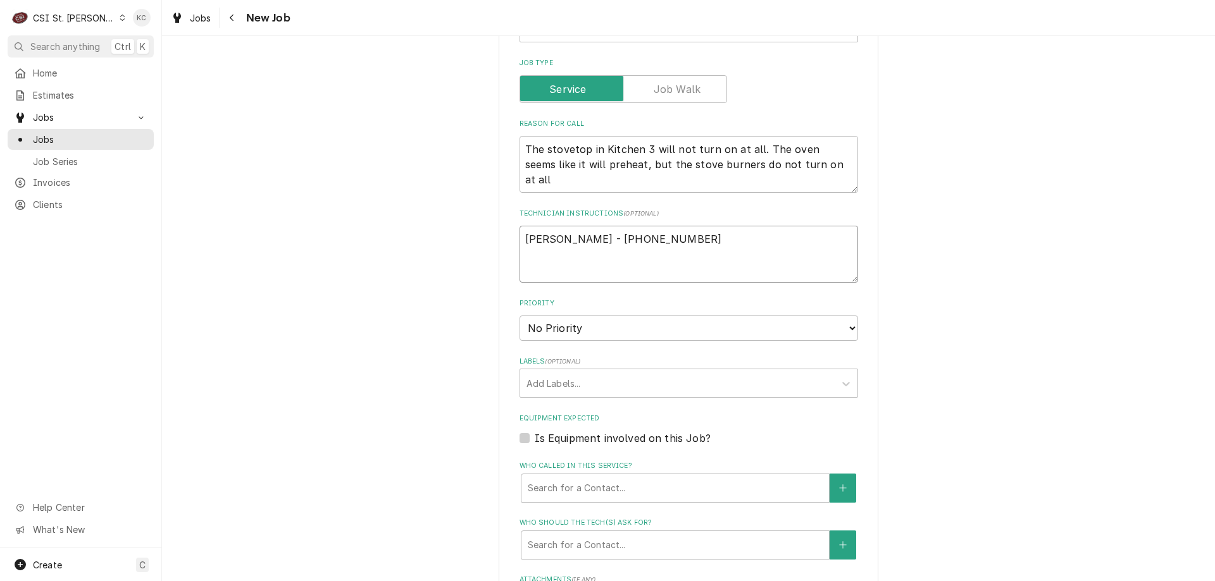
type textarea "Kelli Budd - 636 733-3270"
click at [567, 336] on select "No Priority Urgent High Medium Low" at bounding box center [688, 328] width 338 height 25
select select "4"
click at [519, 316] on select "No Priority Urgent High Medium Low" at bounding box center [688, 328] width 338 height 25
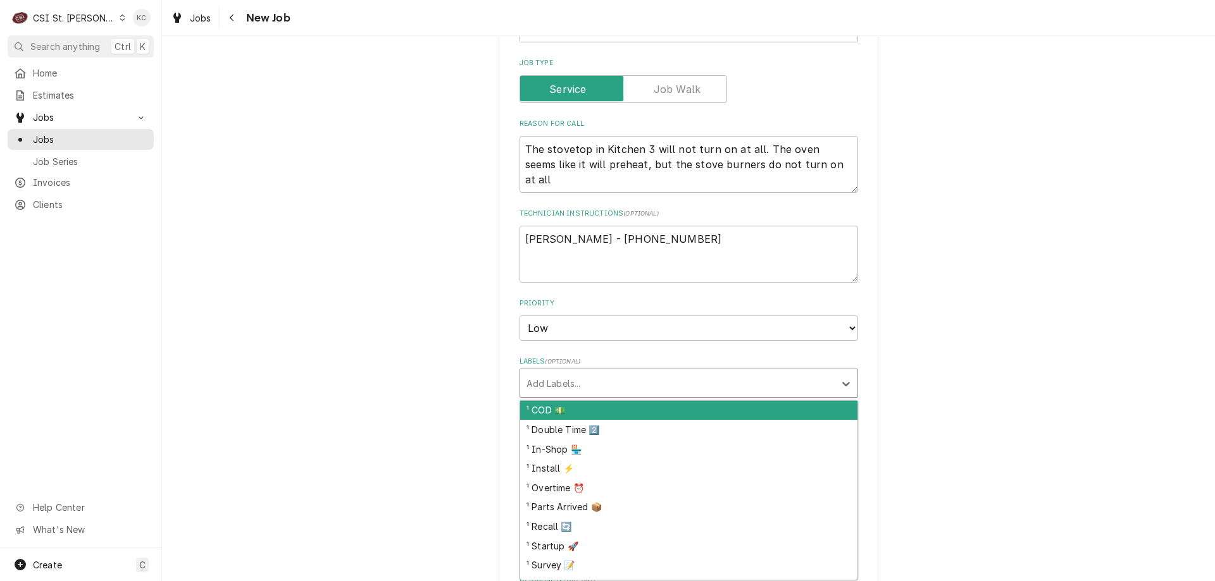
click at [573, 375] on div "Labels" at bounding box center [677, 383] width 302 height 23
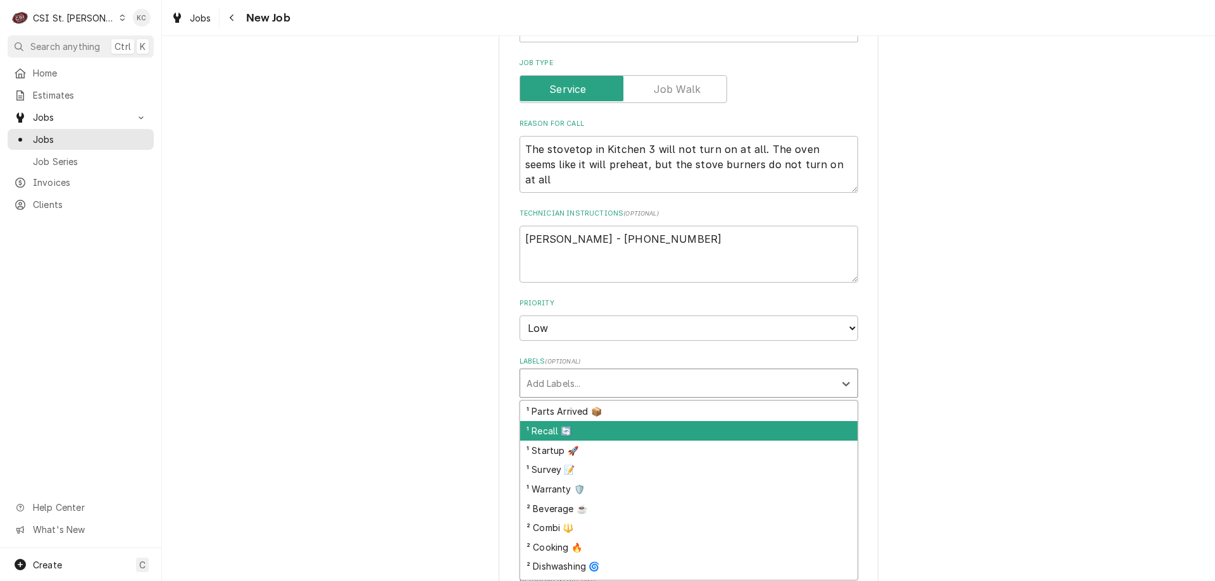
scroll to position [117, 0]
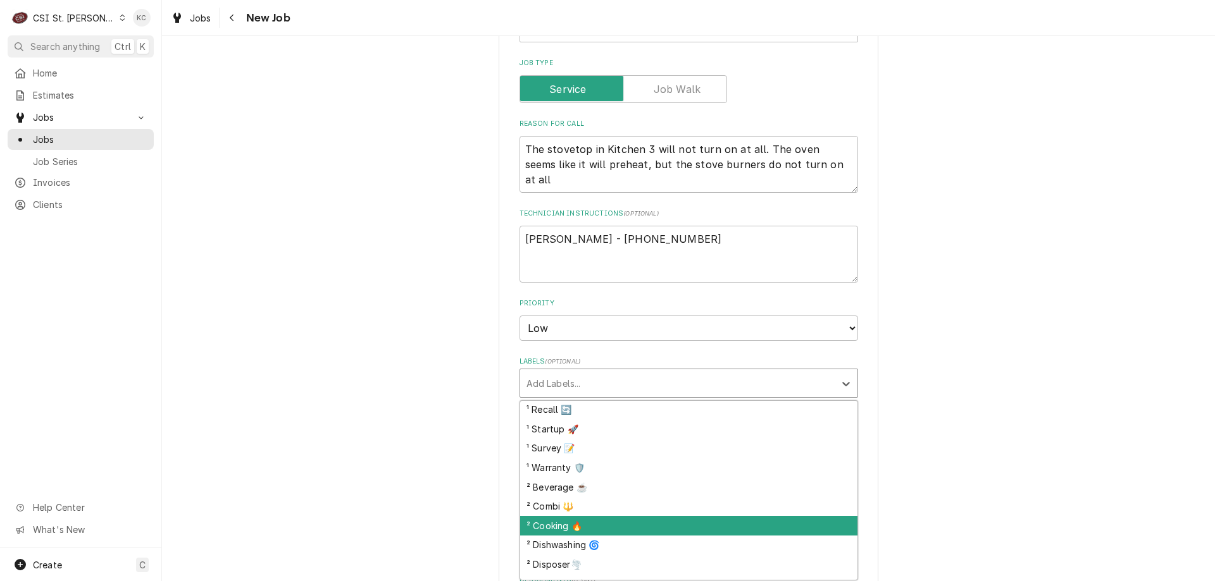
click at [571, 518] on div "² Cooking 🔥" at bounding box center [688, 526] width 337 height 20
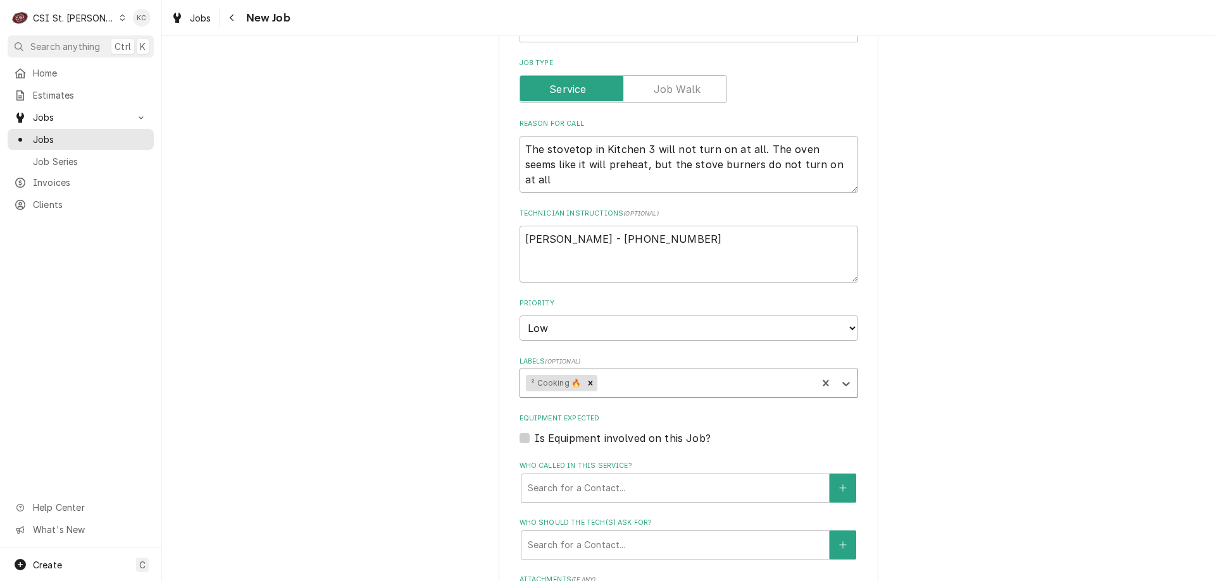
click at [1106, 426] on div "Please provide the following information to create a job: Client Details Client…" at bounding box center [688, 337] width 1053 height 1588
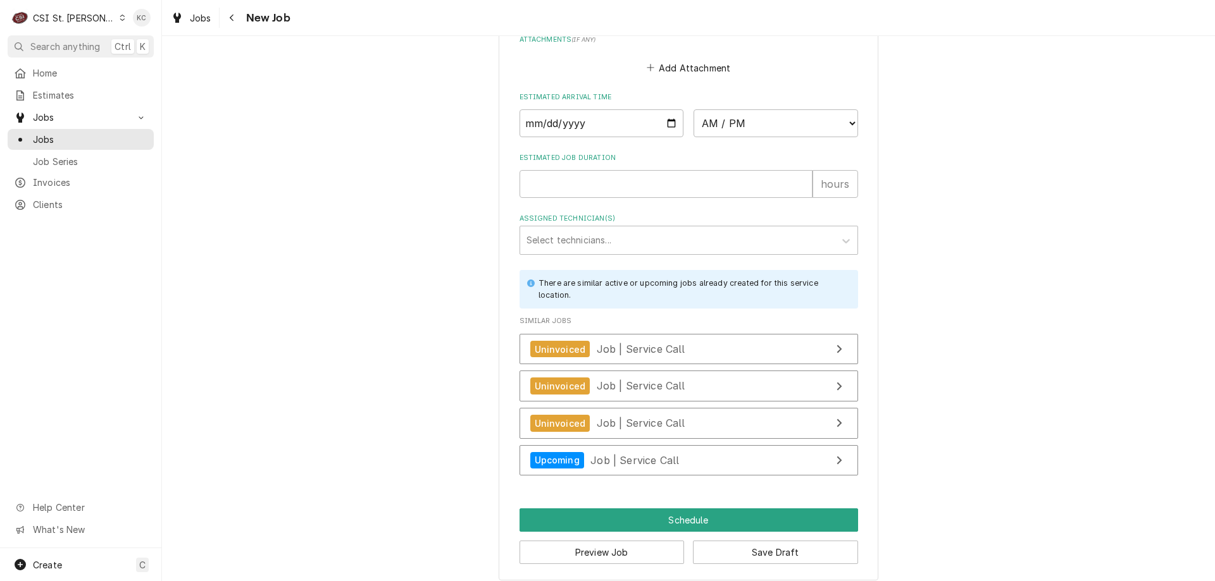
scroll to position [1056, 0]
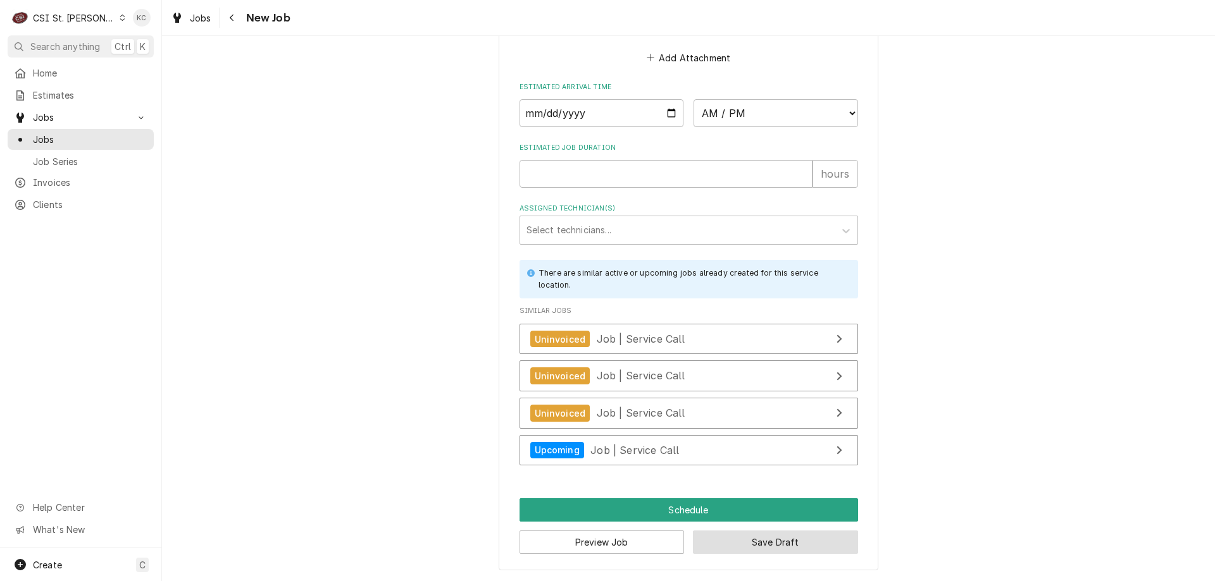
click at [781, 541] on button "Save Draft" at bounding box center [775, 542] width 165 height 23
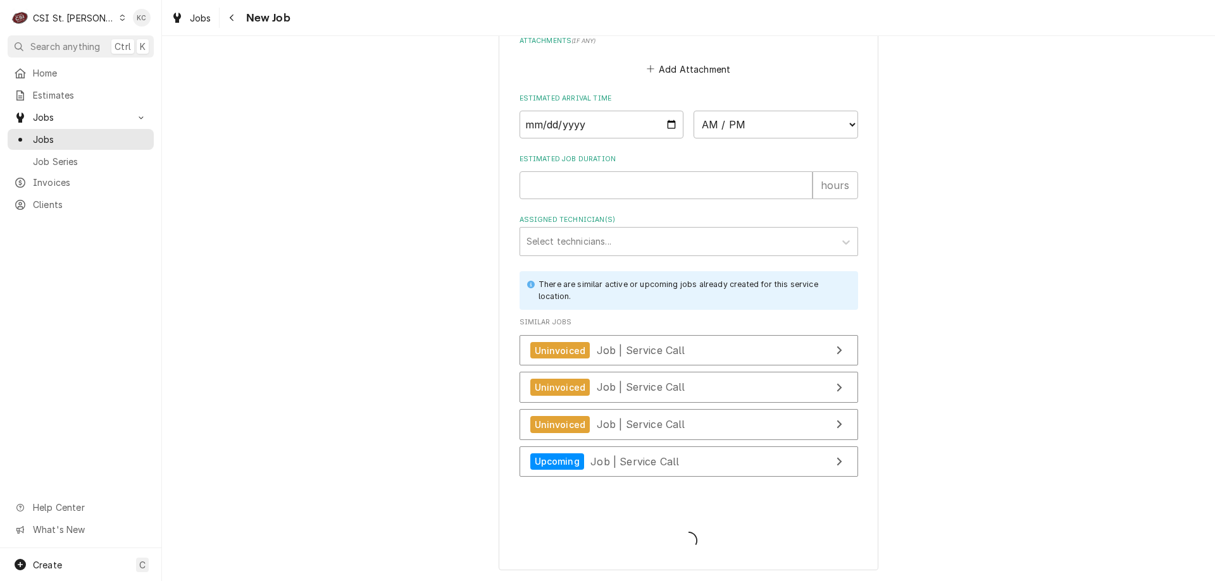
scroll to position [1045, 0]
type textarea "x"
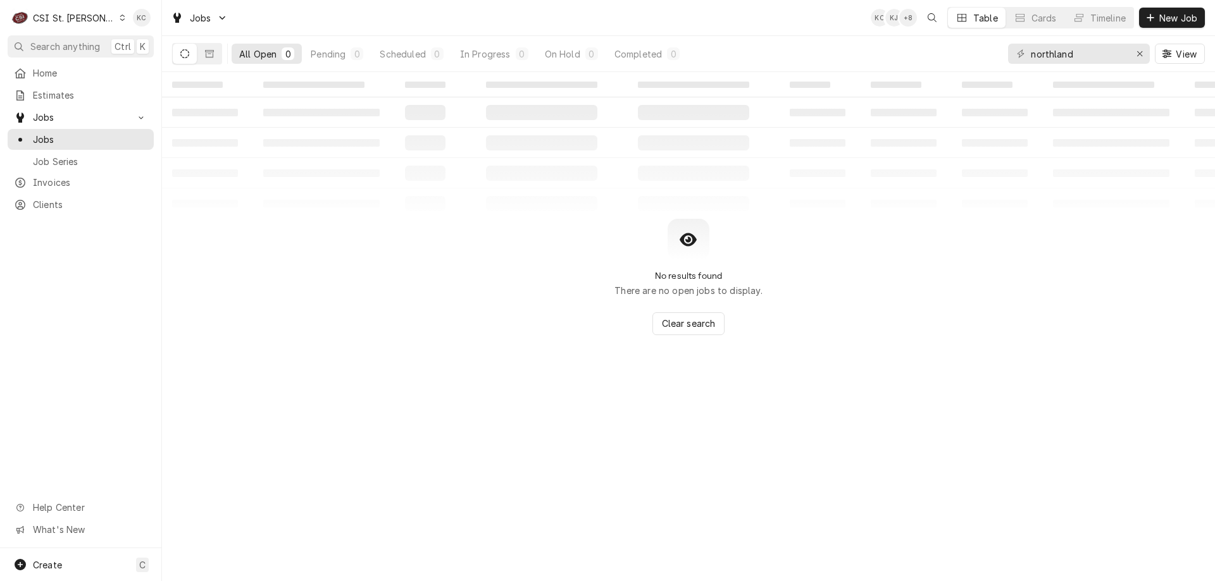
click at [1060, 309] on div "No results found There are no open jobs to display. Clear search" at bounding box center [688, 277] width 1053 height 116
click at [1153, 23] on div "Dynamic Content Wrapper" at bounding box center [1150, 17] width 13 height 13
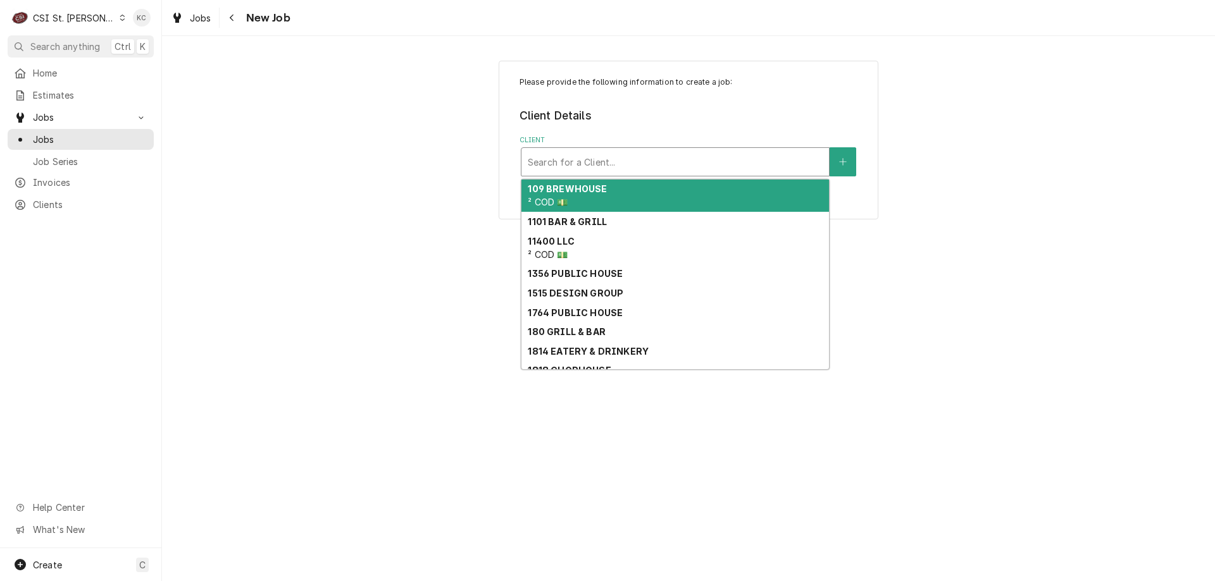
click at [607, 163] on div "Client" at bounding box center [675, 162] width 295 height 23
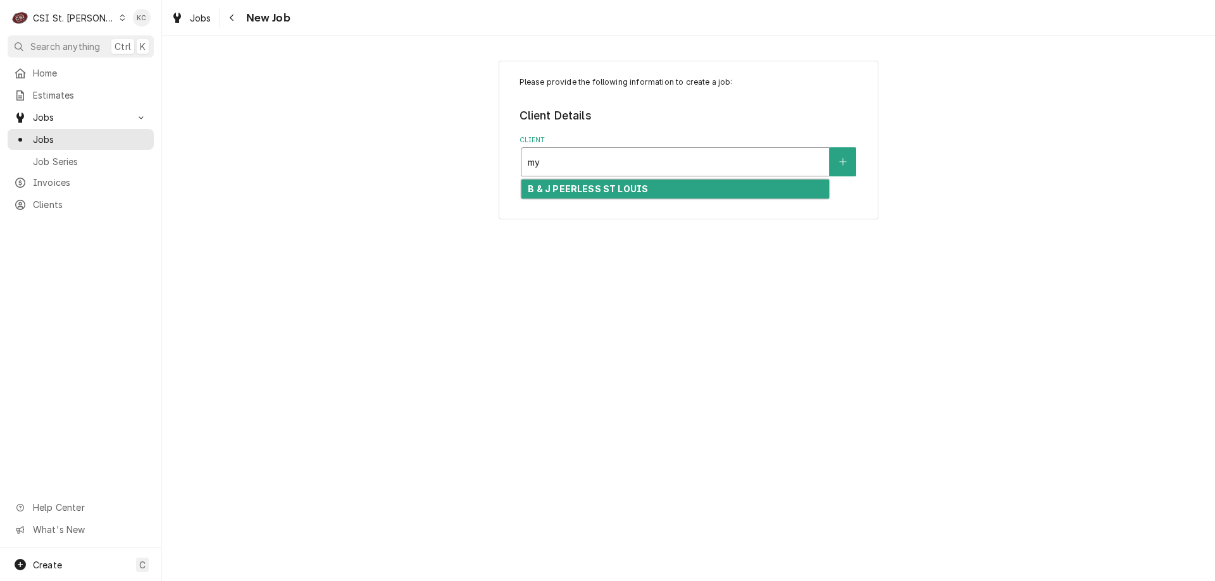
type input "m"
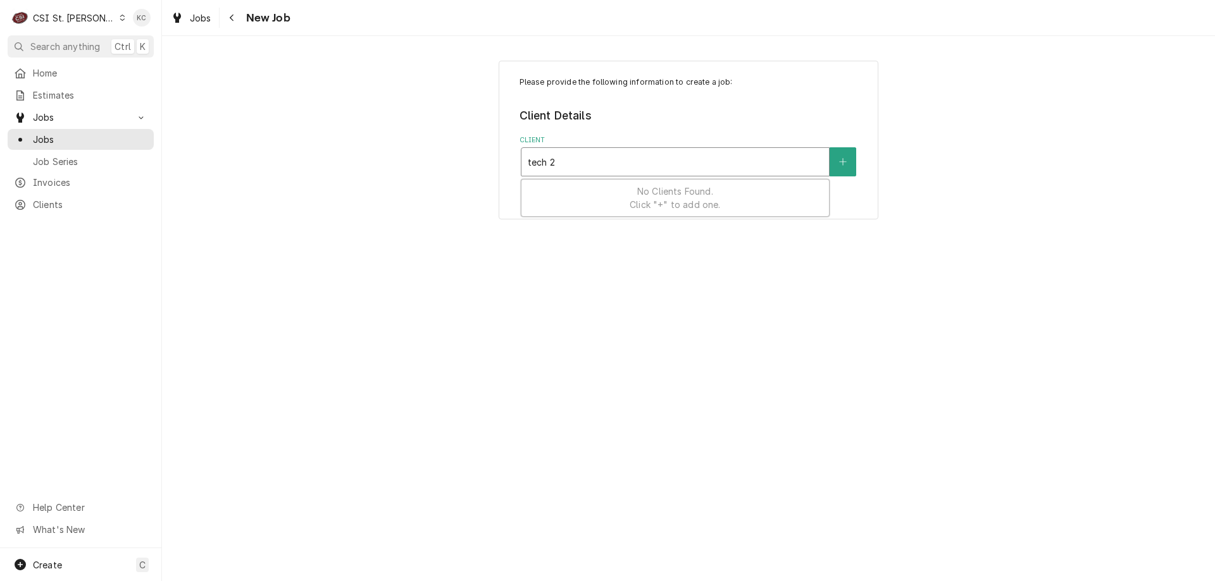
type input "tech 24"
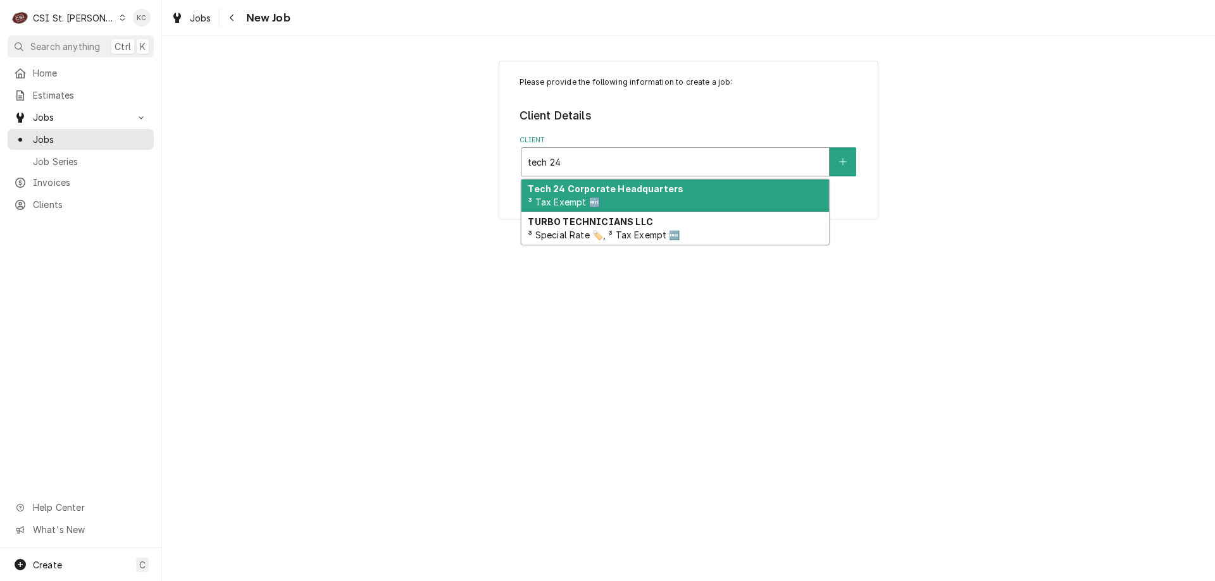
click at [591, 185] on strong "Tech 24 Corporate Headquarters" at bounding box center [606, 188] width 156 height 11
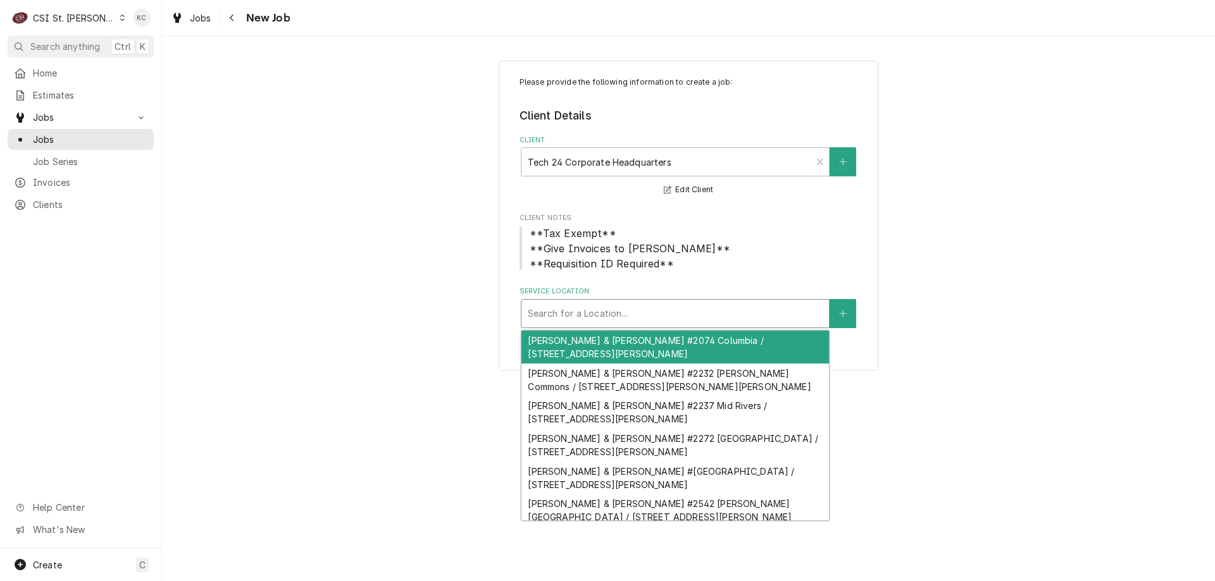
click at [598, 319] on div "Service Location" at bounding box center [675, 313] width 295 height 23
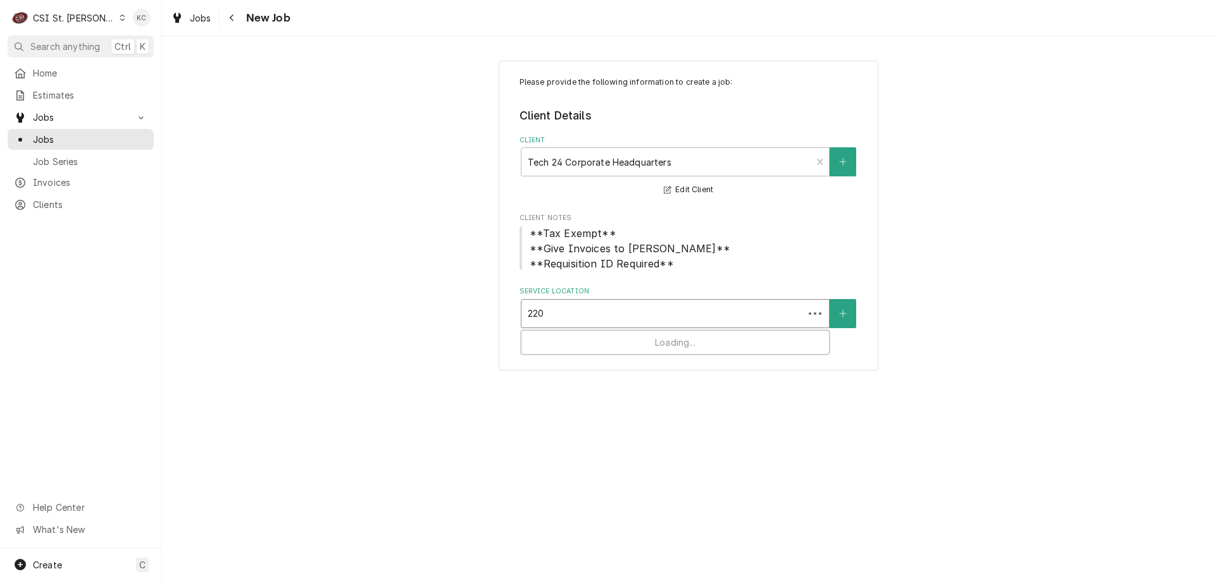
type input "2208"
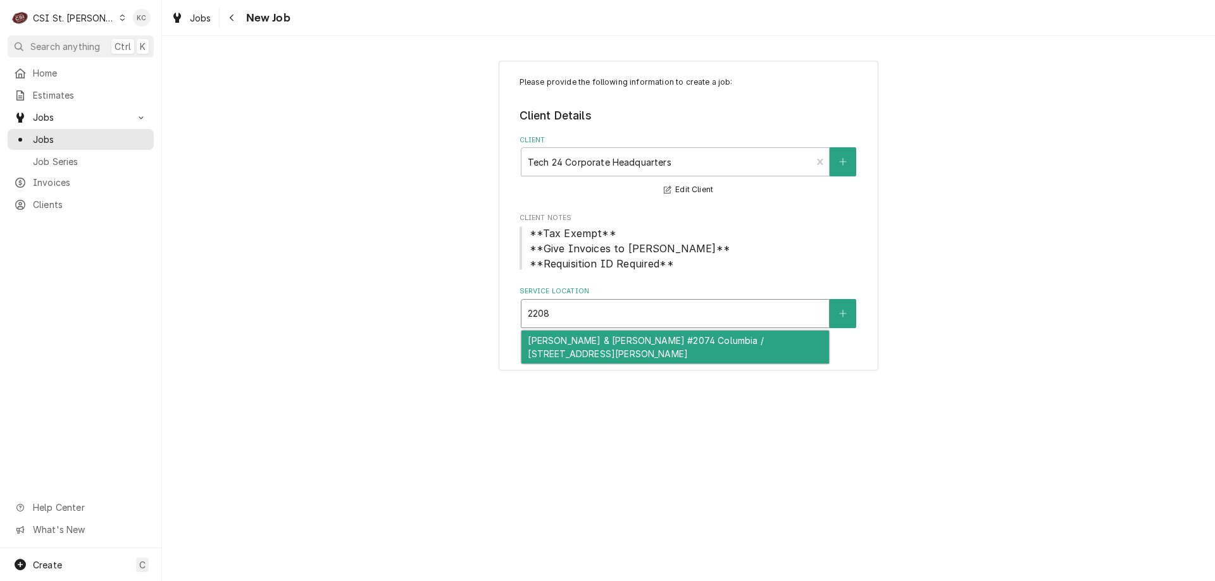
click at [616, 338] on div "[PERSON_NAME] & [PERSON_NAME] #2074 Columbia / [STREET_ADDRESS][PERSON_NAME]" at bounding box center [674, 347] width 307 height 33
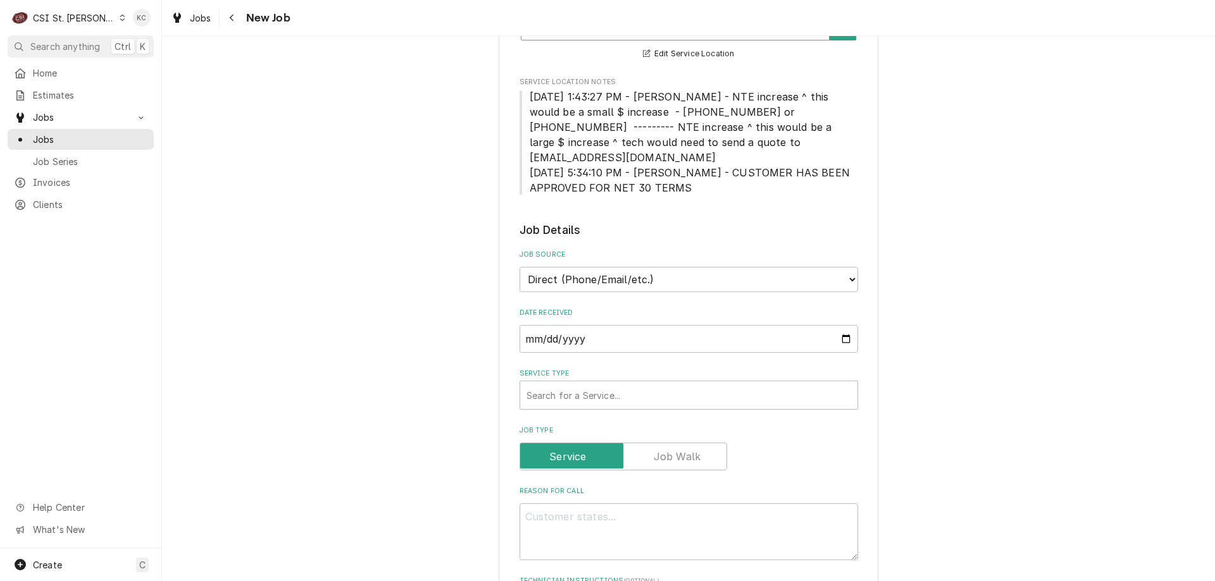
scroll to position [316, 0]
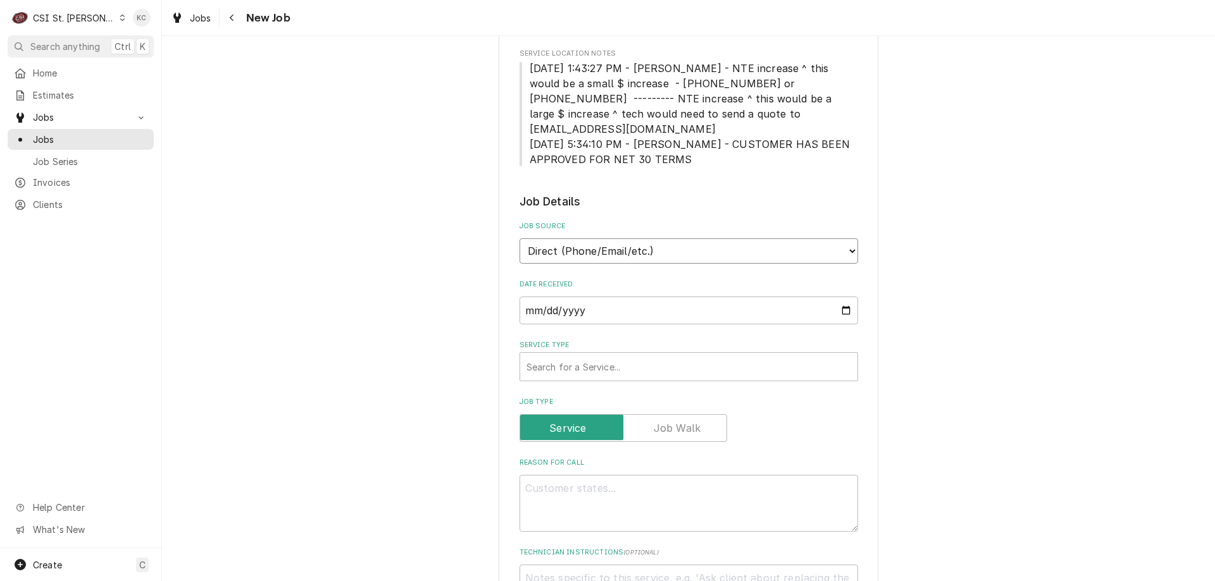
click at [622, 238] on select "Direct (Phone/Email/etc.) Service Channel Corrigo Ecotrak Other" at bounding box center [688, 250] width 338 height 25
select select "100"
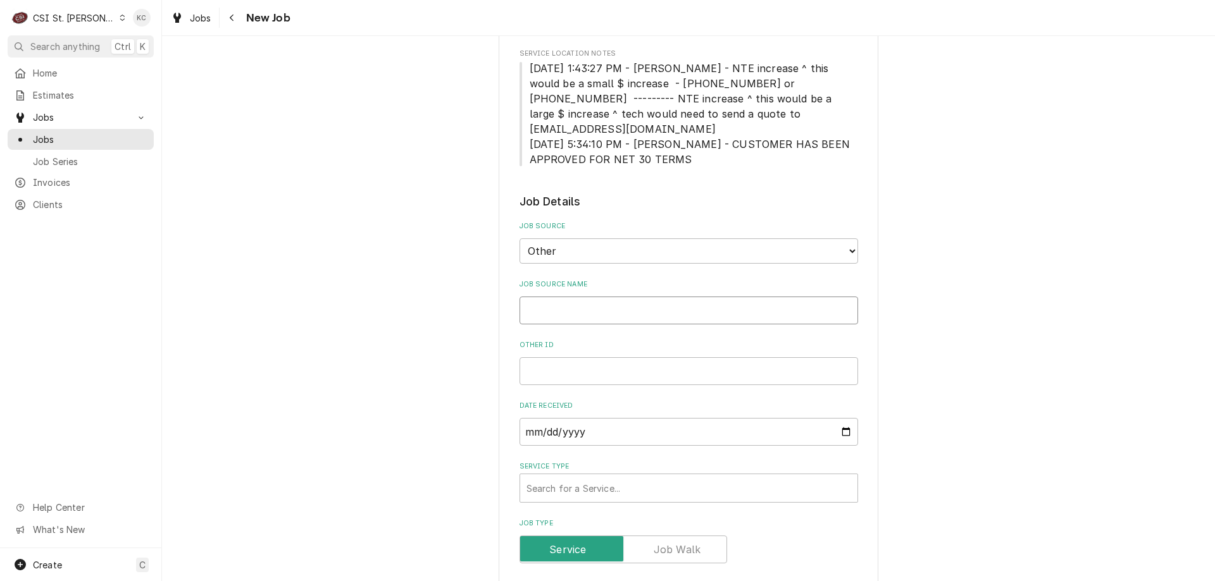
click at [595, 299] on input "Job Source Name" at bounding box center [688, 311] width 338 height 28
type textarea "x"
type input "M"
type textarea "x"
type input "My"
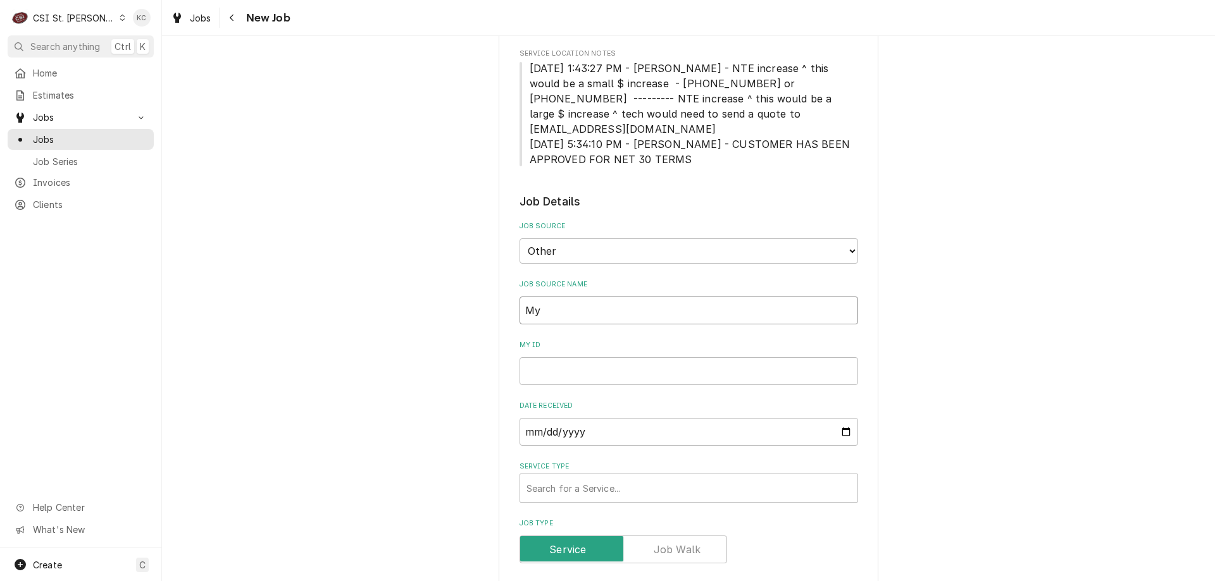
type textarea "x"
type input "Myt"
type textarea "x"
type input "Myte"
type textarea "x"
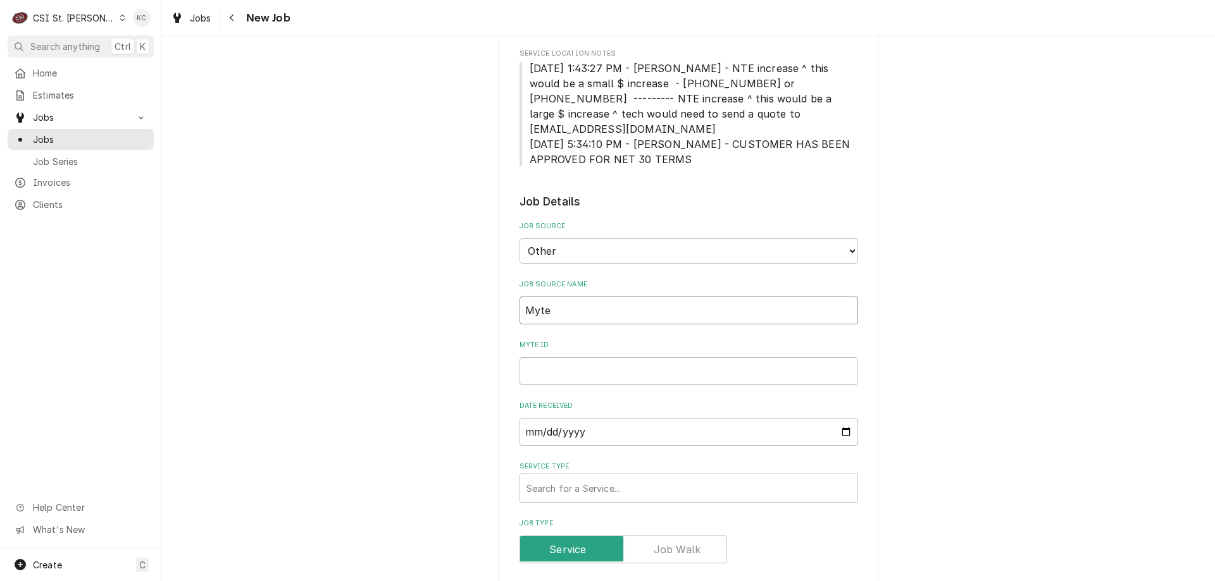
type input "Mytec"
type textarea "x"
type input "Mytech"
type textarea "x"
type input "Mytech2"
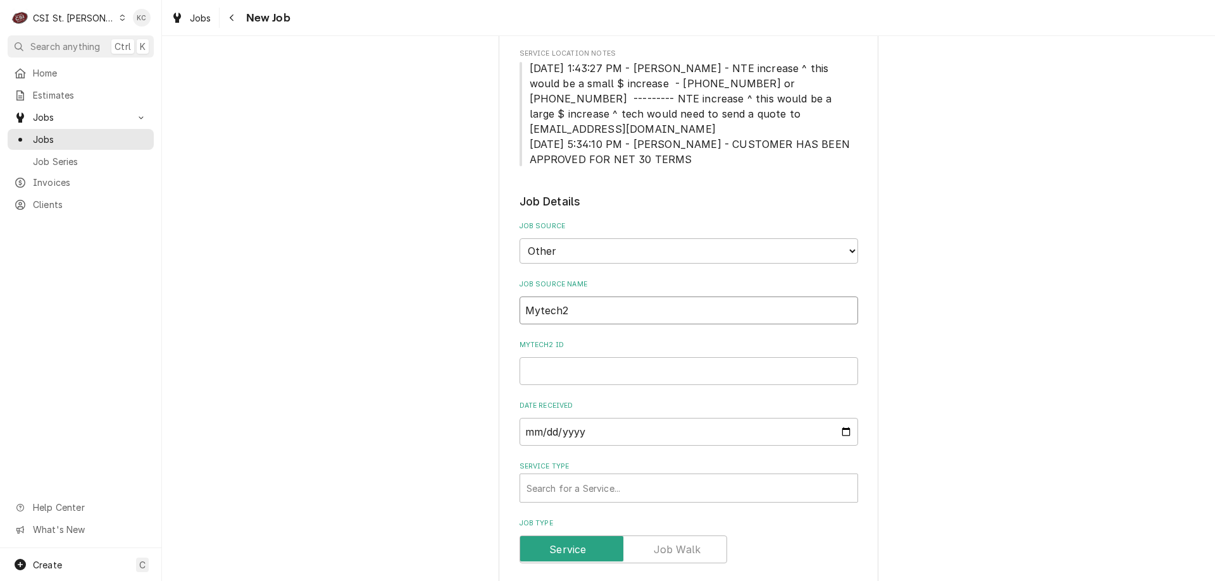
type textarea "x"
type input "Mytech24"
type textarea "x"
type input "Mytech24e"
type textarea "x"
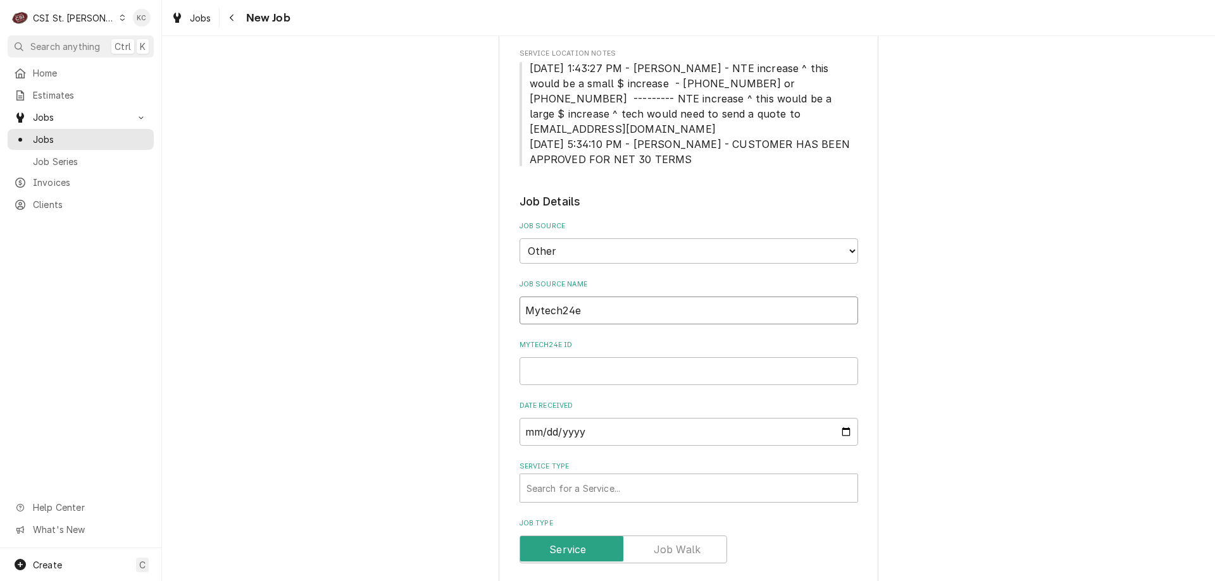
type input "Mytech24"
type textarea "x"
type input "Mytech24"
type textarea "x"
type input "Mytech24 em"
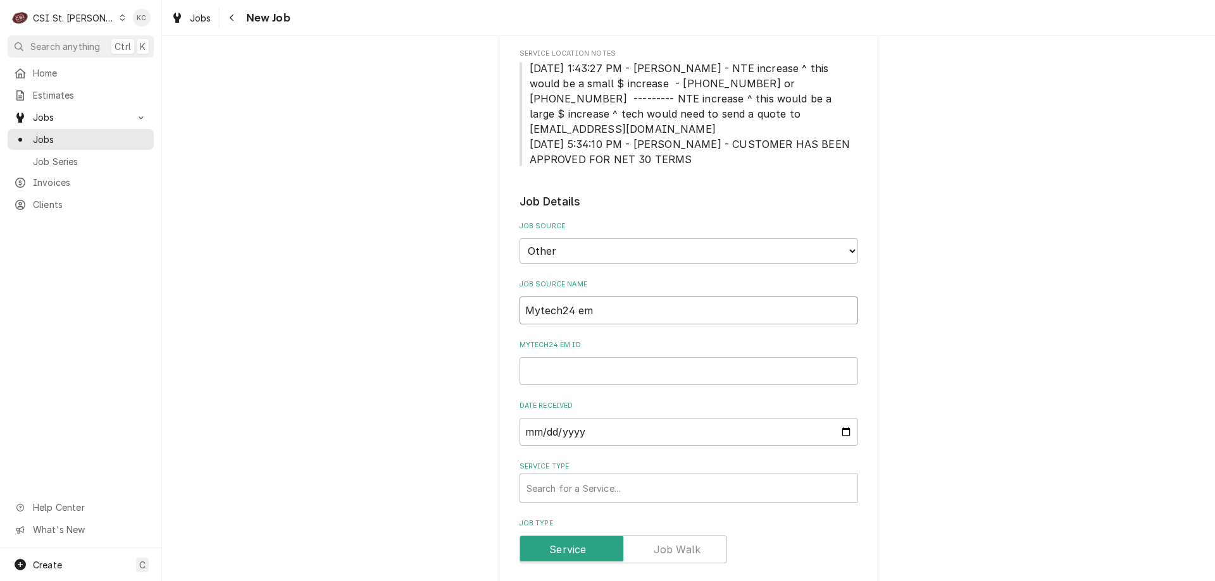
type textarea "x"
type input "Mytech24 ema"
type textarea "x"
type input "Mytech24 emai"
type textarea "x"
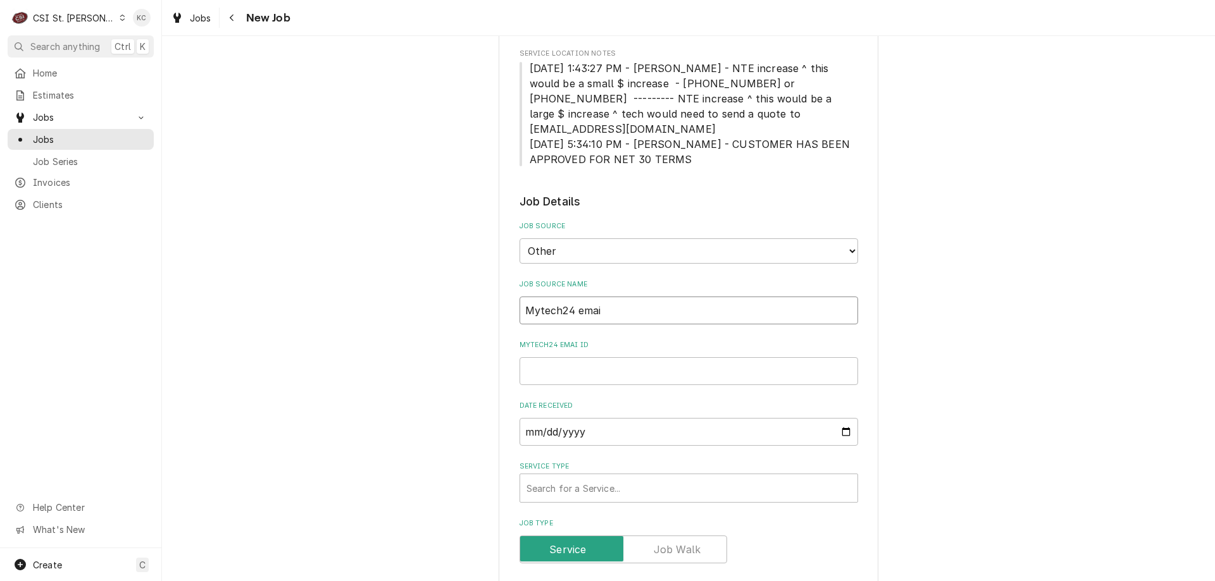
type input "Mytech24 email"
type textarea "x"
type input "Mytech24 email"
click at [536, 357] on input "Mytech24 email ID" at bounding box center [688, 371] width 338 height 28
paste input "324527201"
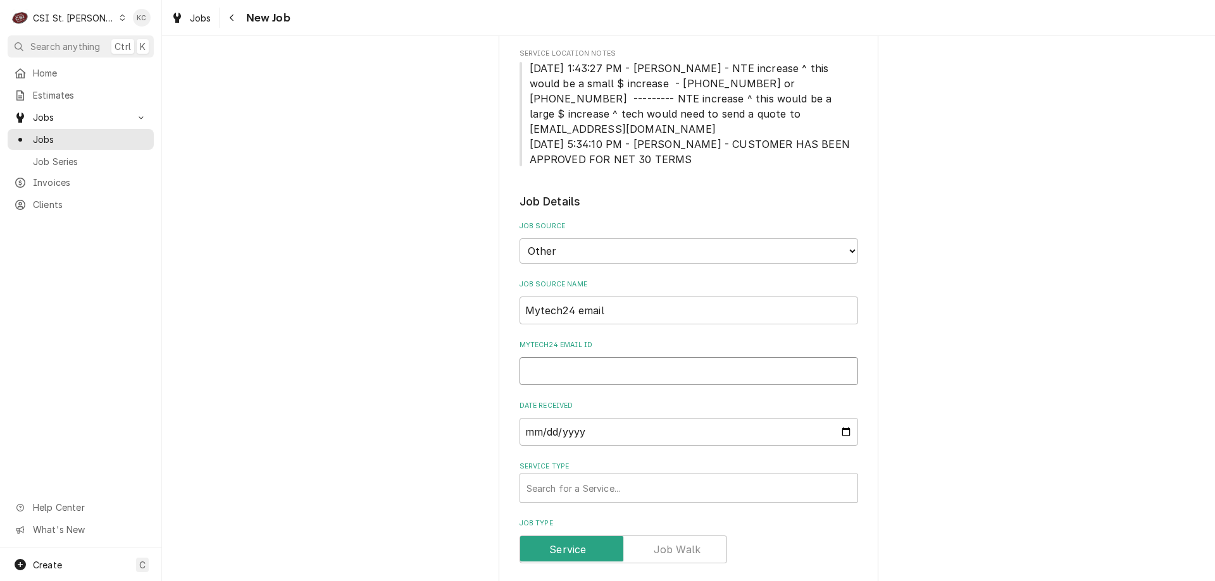
type textarea "x"
type input "324527201"
type textarea "x"
type input "324527201"
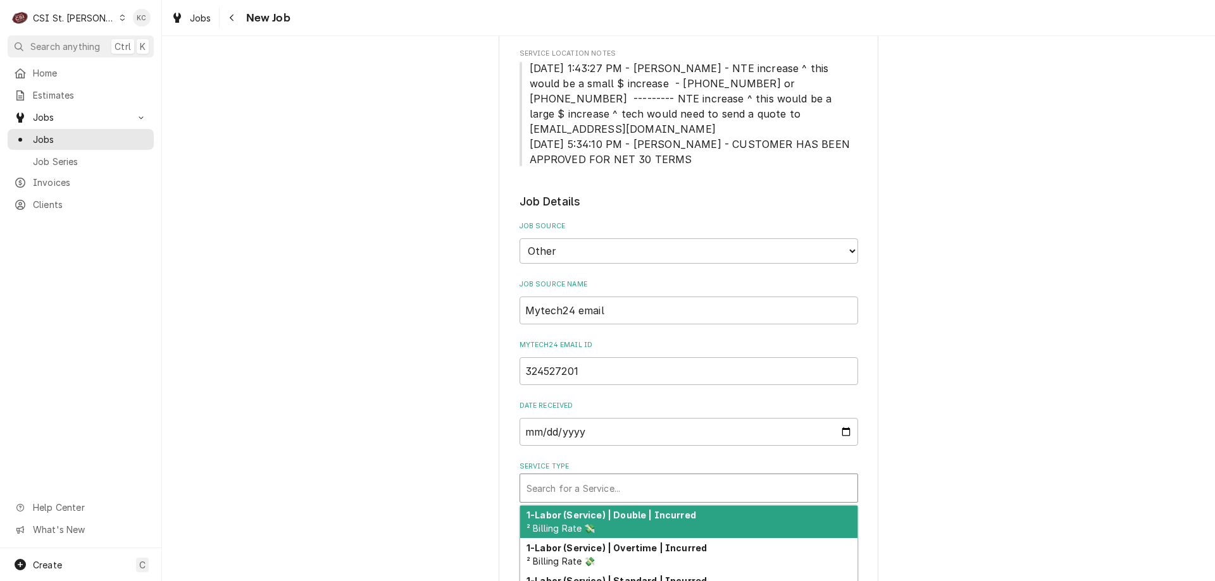
click at [583, 477] on div "Service Type" at bounding box center [688, 488] width 325 height 23
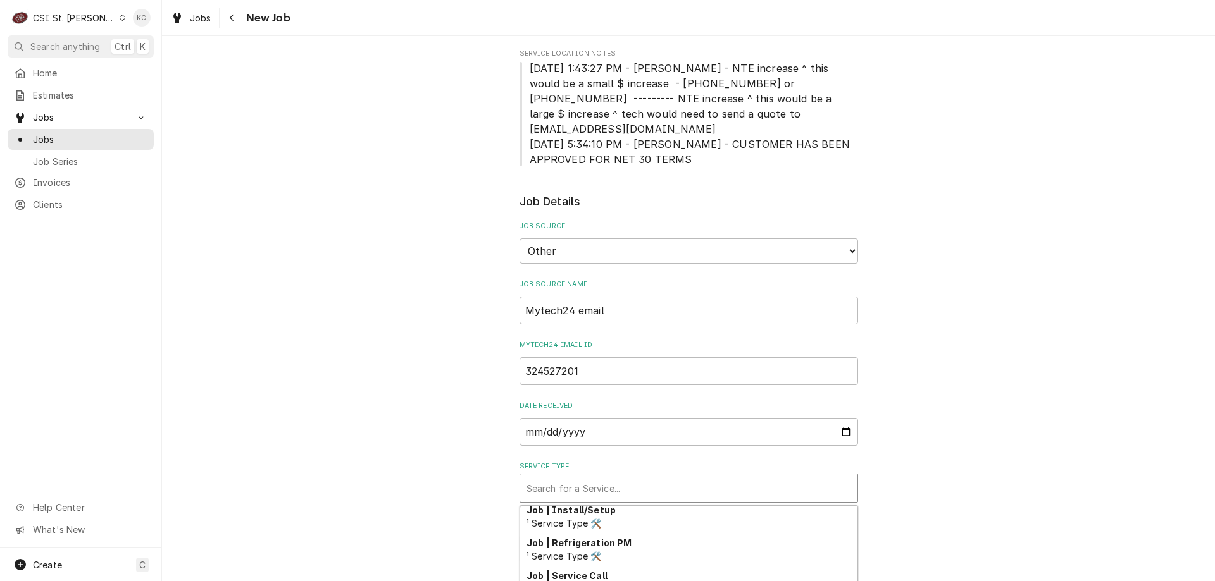
scroll to position [764, 0]
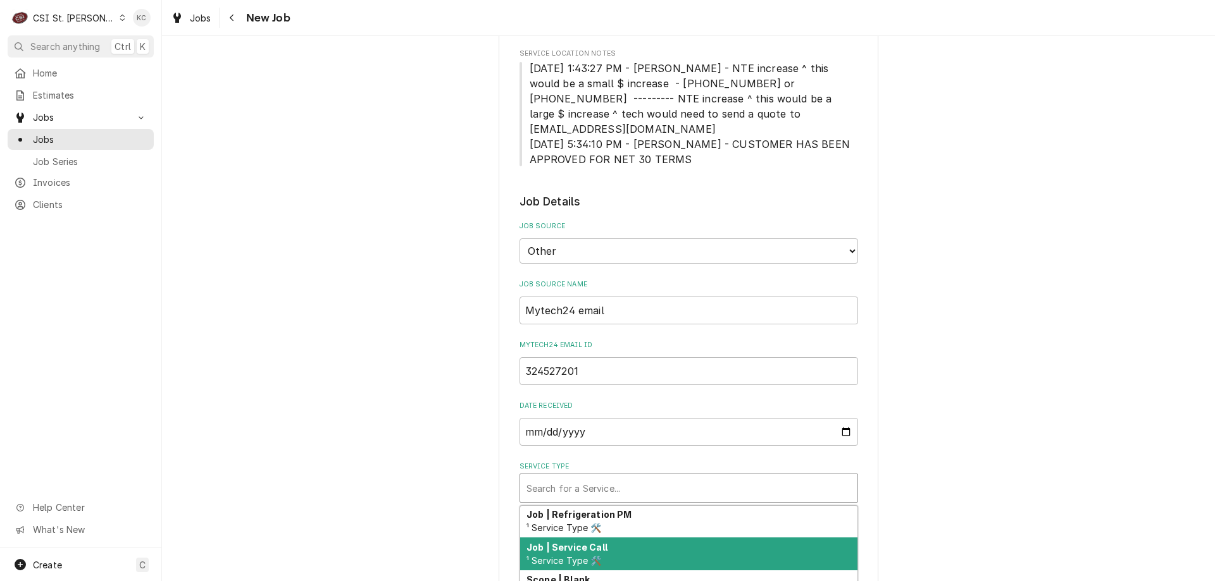
click at [661, 538] on div "Job | Service Call ¹ Service Type 🛠️" at bounding box center [688, 554] width 337 height 33
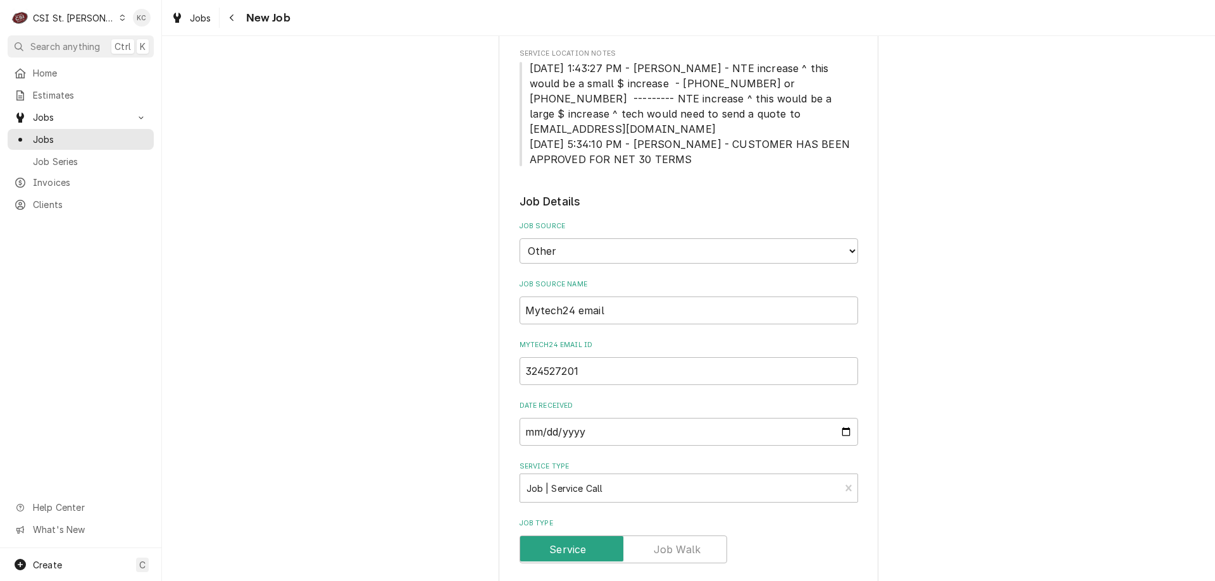
click at [927, 471] on div "Please provide the following information to create a job: Client Details Client…" at bounding box center [688, 549] width 1053 height 1632
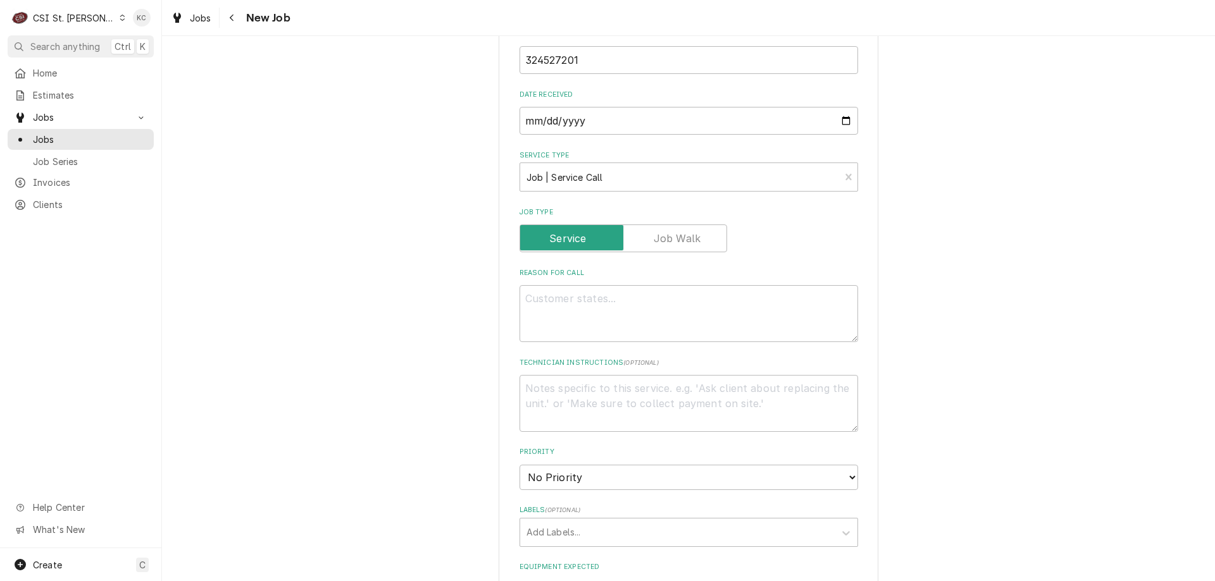
scroll to position [633, 0]
click at [602, 284] on textarea "Reason For Call" at bounding box center [688, 308] width 338 height 57
click at [523, 281] on textarea "Reason For Call" at bounding box center [688, 308] width 338 height 57
paste textarea "Gasket Needs Replacing / hot bar fridge, left side. Gasket torn, needs replacem…"
type textarea "x"
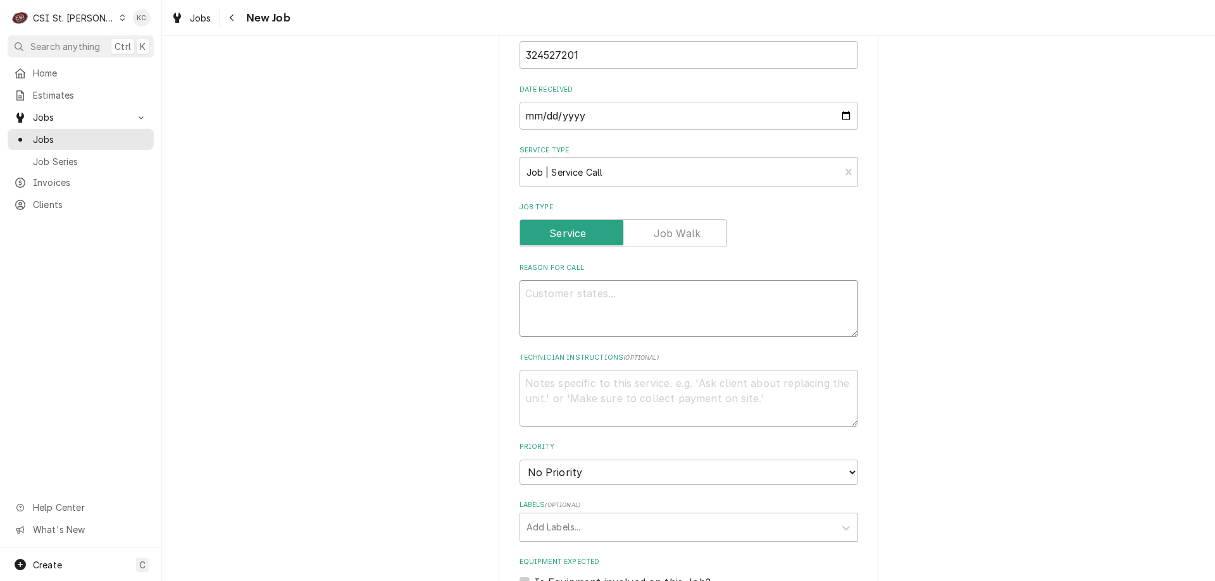
type textarea "Gasket Needs Replacing / hot bar fridge, left side. Gasket torn, needs replacem…"
type textarea "x"
type textarea "Gasket Needs Replacing / hot bar fridge, left side. Gasket torn, needs replacem…"
type textarea "x"
type textarea "Gasket Needs Replacing / hot bar fridge, left side. Gasket torn, needs replacem…"
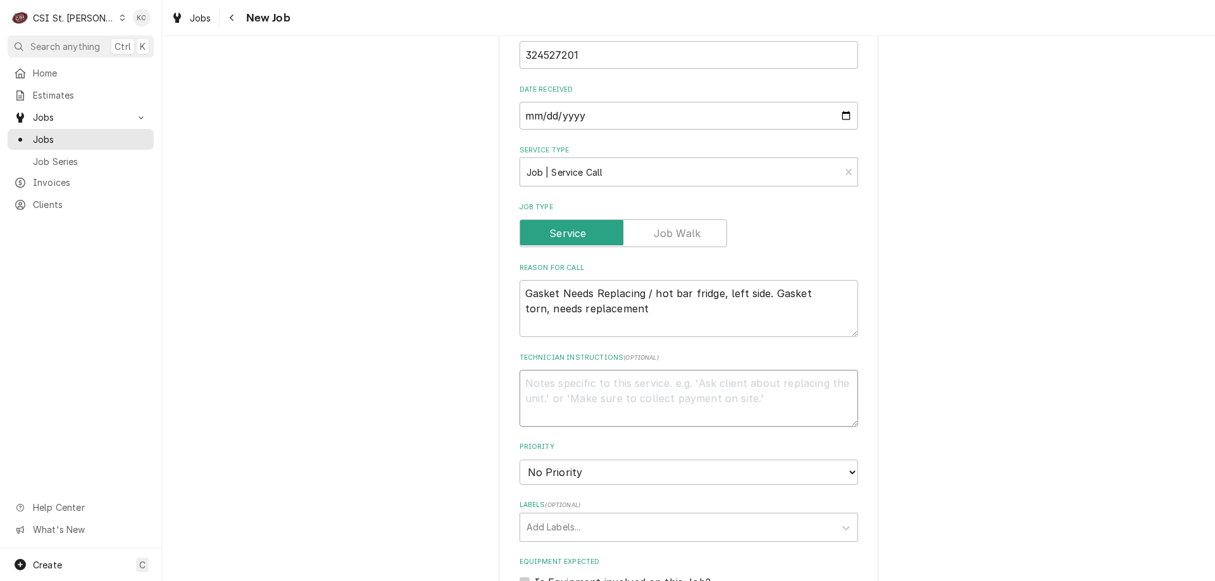
click at [623, 378] on textarea "Technician Instructions ( optional )" at bounding box center [688, 398] width 338 height 57
click at [531, 370] on textarea "Technician Instructions ( optional )" at bounding box center [688, 398] width 338 height 57
paste textarea "Carlenn D'Araujo"
type textarea "x"
type textarea "Carlenn D'Araujo"
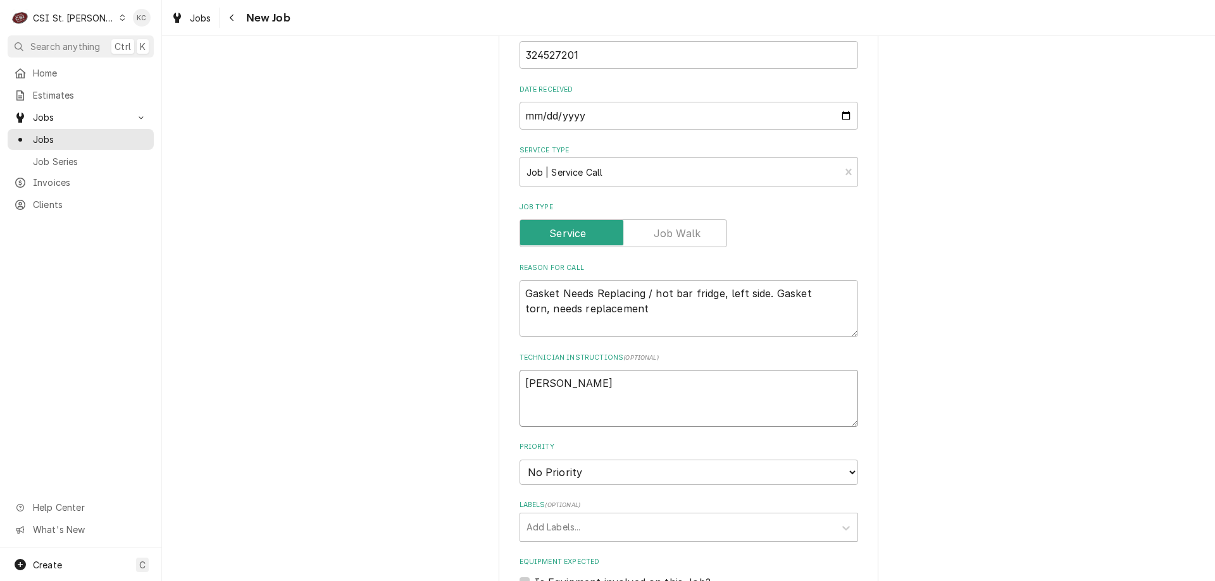
type textarea "x"
type textarea "Carlenn D'Araujo -"
type textarea "x"
type textarea "Carlenn D'Araujo -"
type textarea "x"
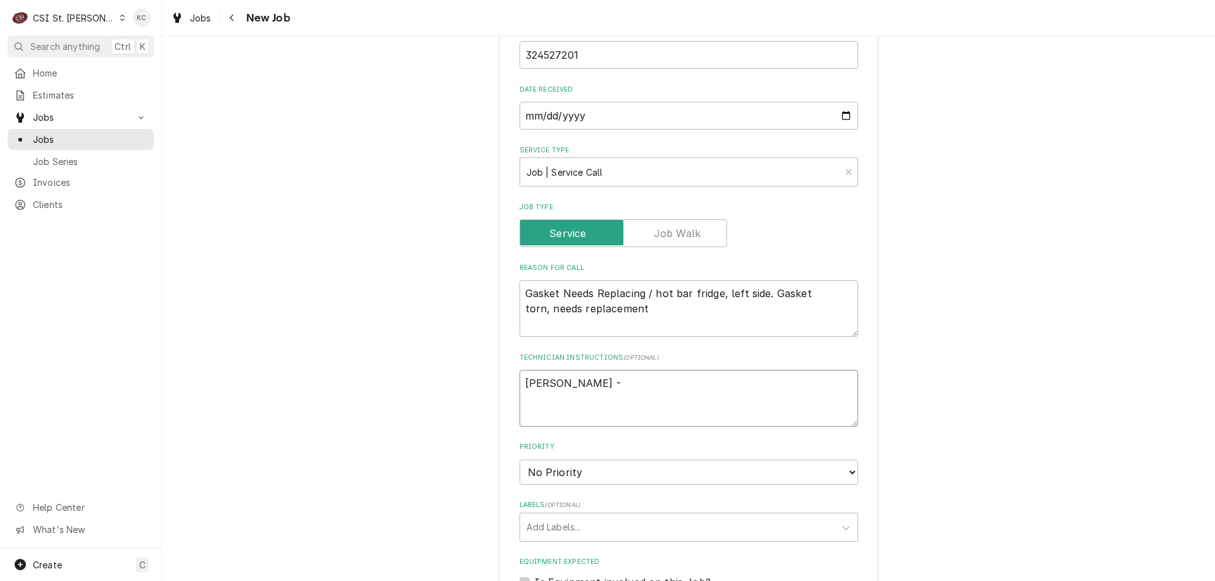
type textarea "Carlenn D'Araujo - 5"
type textarea "x"
type textarea "Carlenn D'Araujo - 57"
type textarea "x"
type textarea "Carlenn D'Araujo - 573"
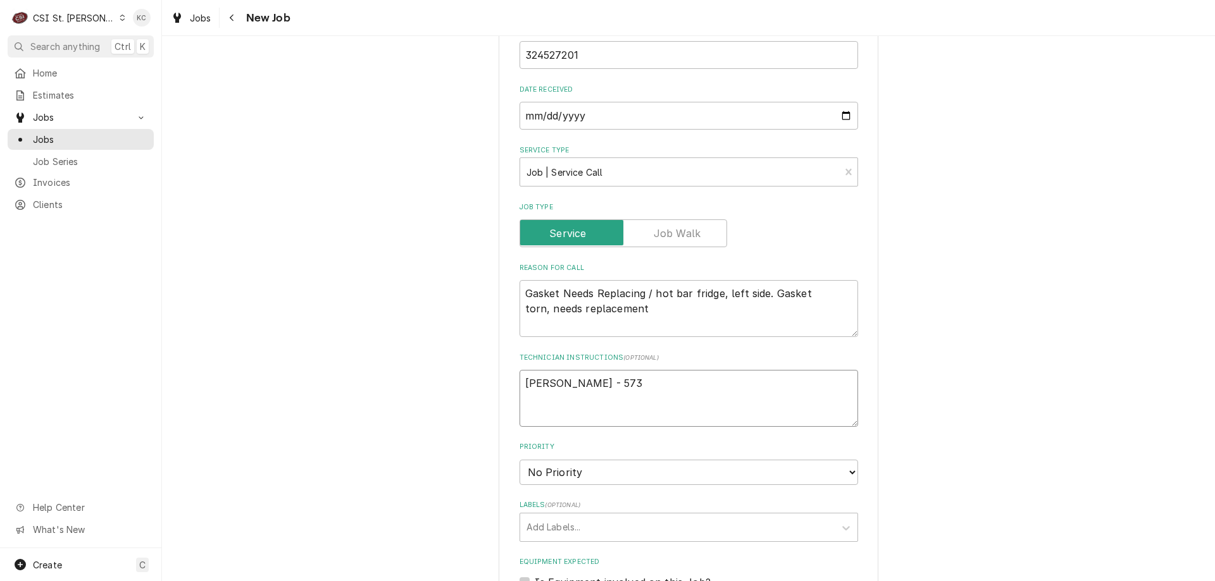
type textarea "x"
type textarea "Carlenn D'Araujo - 573"
type textarea "x"
type textarea "Carlenn D'Araujo - 573 4"
type textarea "x"
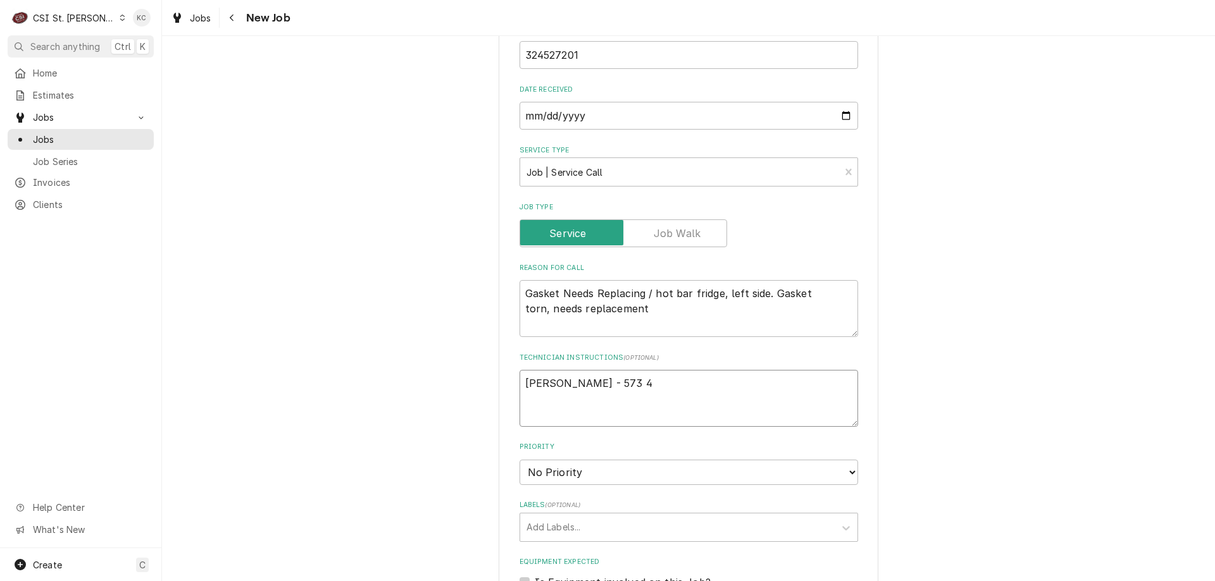
type textarea "Carlenn D'Araujo - 573 44"
type textarea "x"
type textarea "Carlenn D'Araujo - 573 445"
type textarea "x"
type textarea "Carlenn D'Araujo - 573 445-"
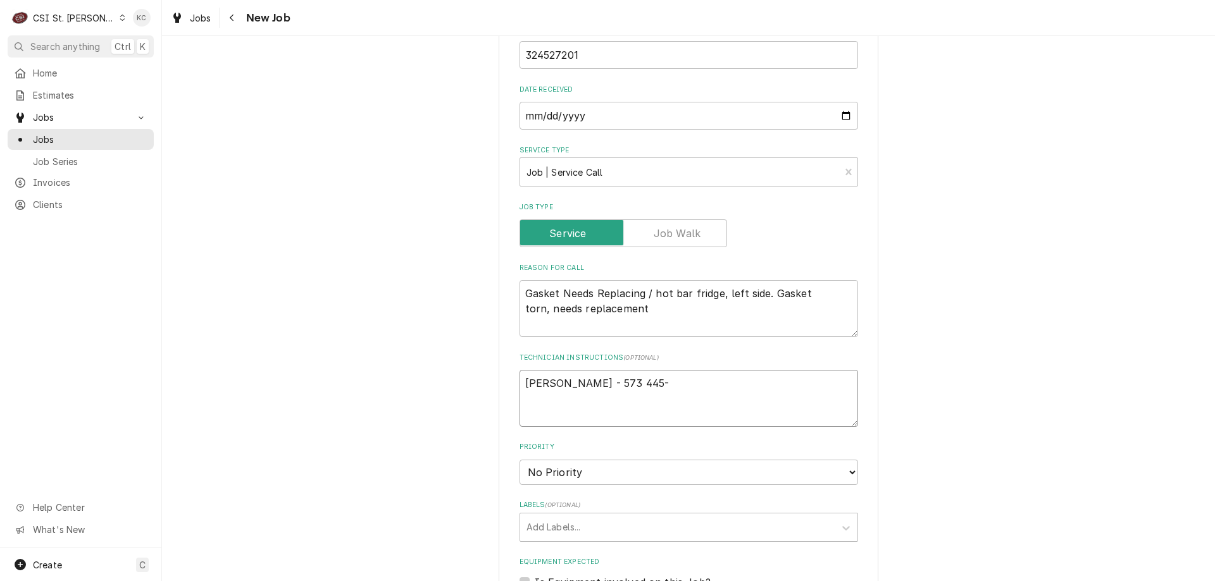
type textarea "x"
type textarea "Carlenn D'Araujo - 573 445-4"
type textarea "x"
type textarea "Carlenn D'Araujo - 573 445-409"
type textarea "x"
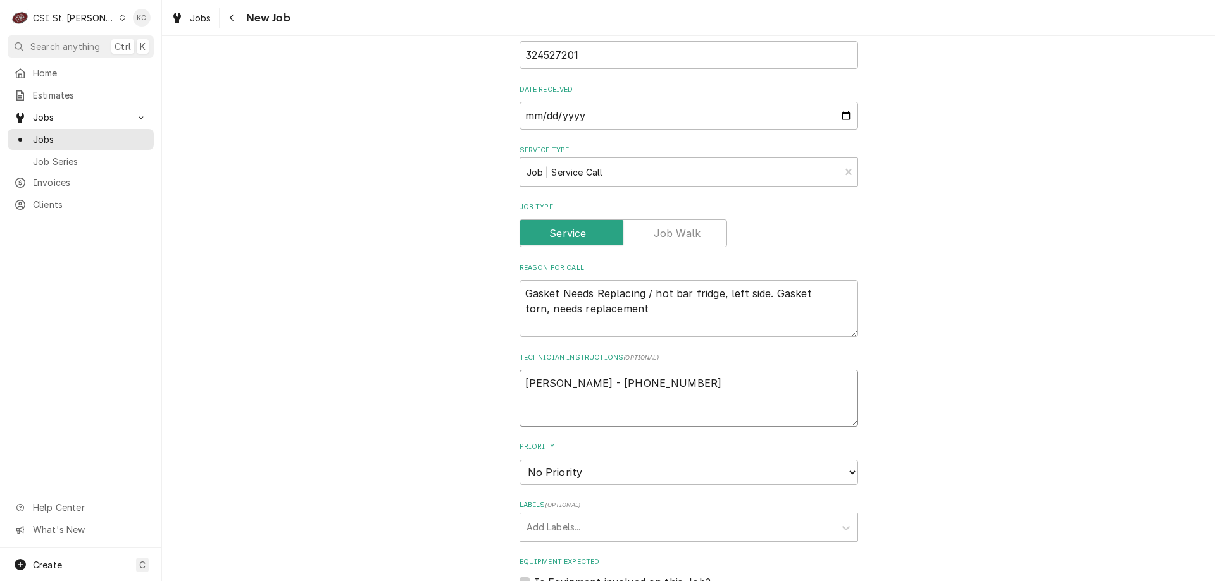
type textarea "Carlenn D'Araujo - 573 445-4098"
type textarea "x"
type textarea "Carlenn D'Araujo - 573 445-409"
type textarea "x"
type textarea "Carlenn D'Araujo - 573 445-40"
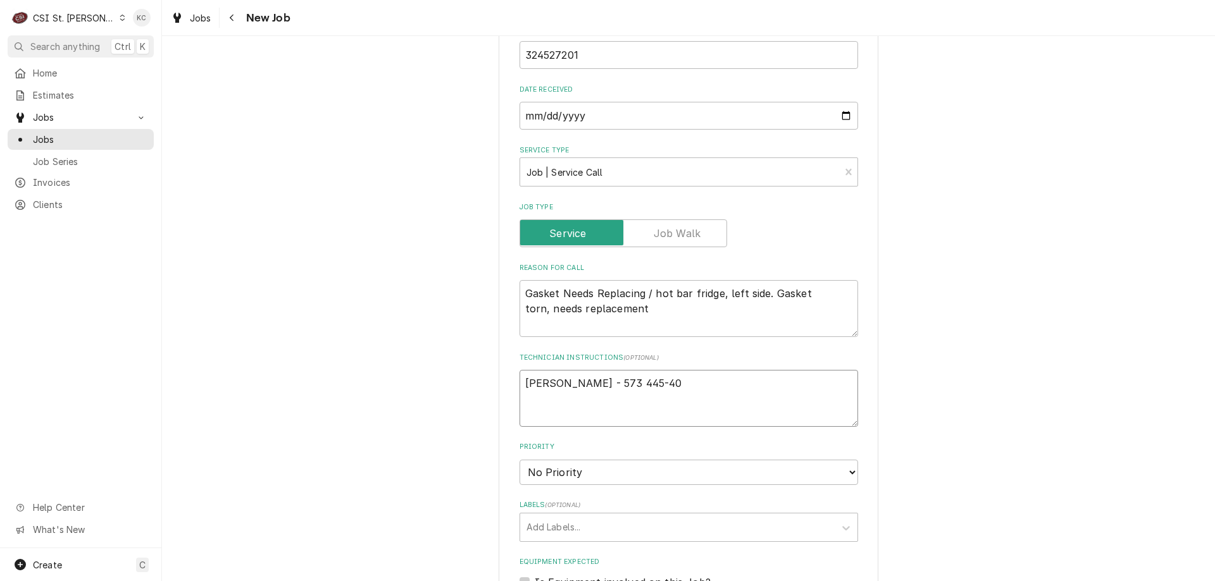
type textarea "x"
type textarea "Carlenn D'Araujo - 573 445-408"
type textarea "x"
type textarea "Carlenn D'Araujo - 573 445-4080"
type textarea "x"
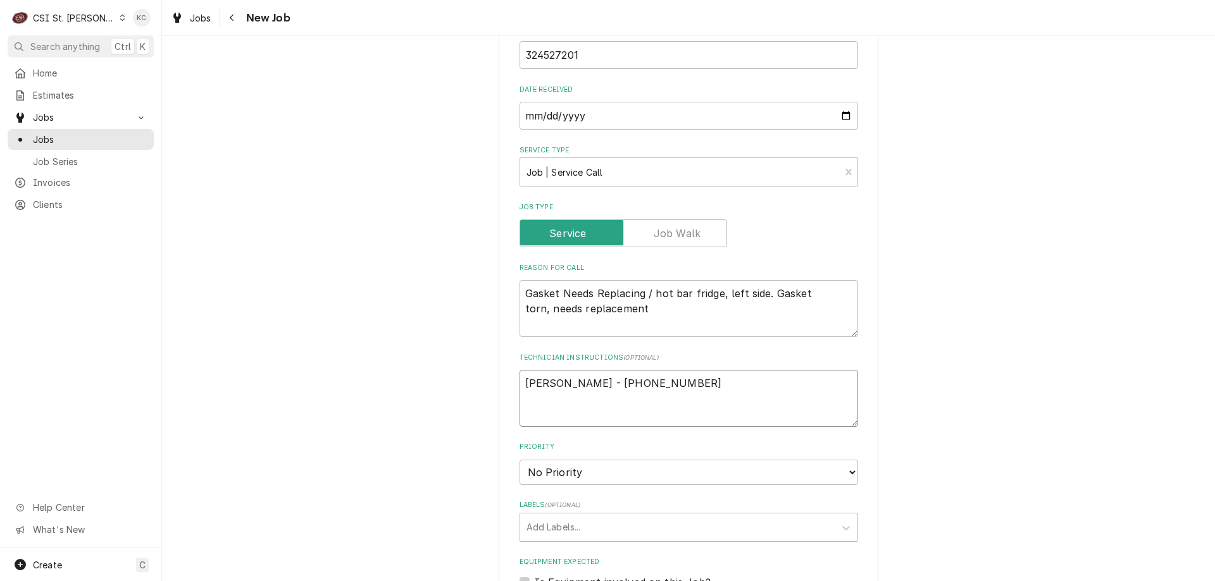
type textarea "Carlenn D'Araujo - 573 445-4080"
type textarea "x"
type textarea "Carlenn D'Araujo - 573 445-4080"
type textarea "x"
type textarea "9 Carlenn D'Araujo - 573 445-4080"
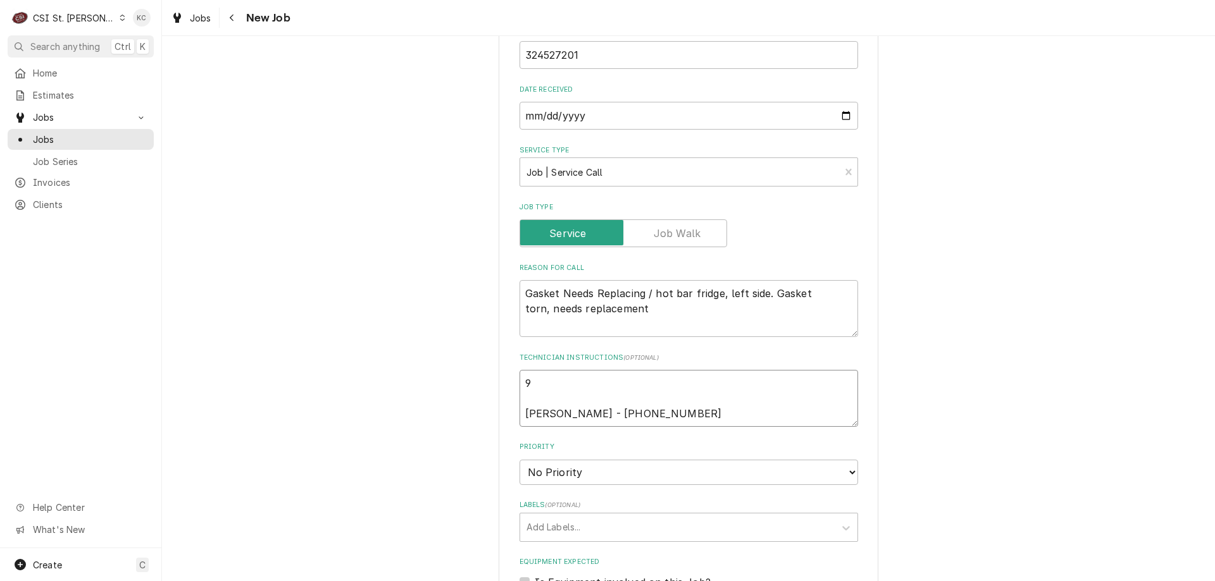
type textarea "x"
type textarea "9/ Carlenn D'Araujo - 573 445-4080"
type textarea "x"
type textarea "9/2 Carlenn D'Araujo - 573 445-4080"
type textarea "x"
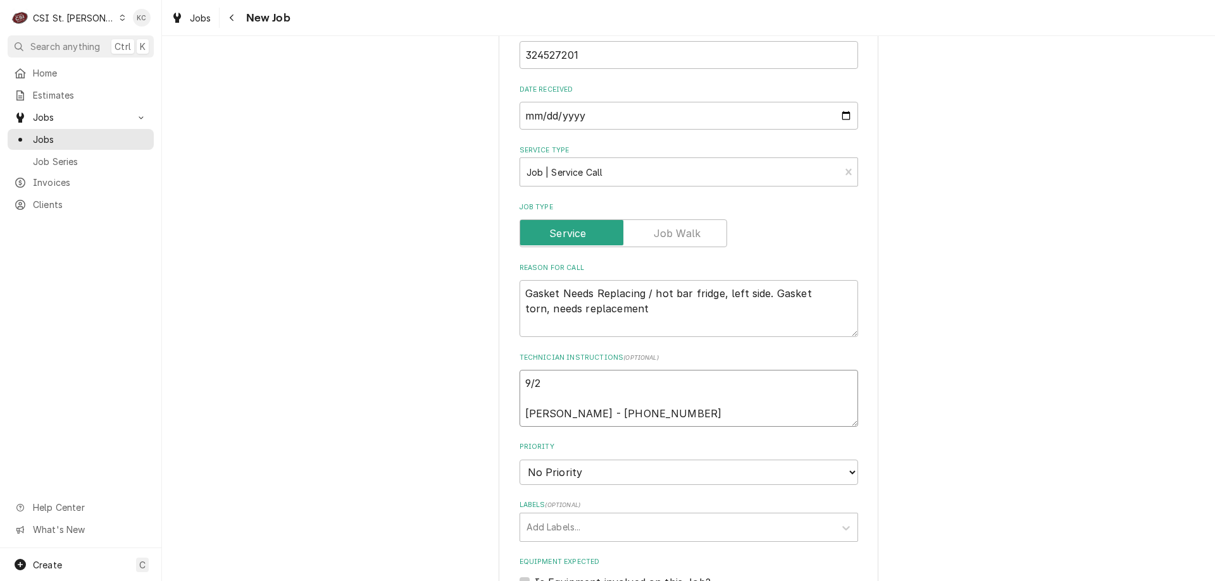
type textarea "9/2 Carlenn D'Araujo - 573 445-4080"
type textarea "x"
type textarea "9/2 - Carlenn D'Araujo - 573 445-4080"
type textarea "x"
type textarea "9/2 -n Carlenn D'Araujo - 573 445-4080"
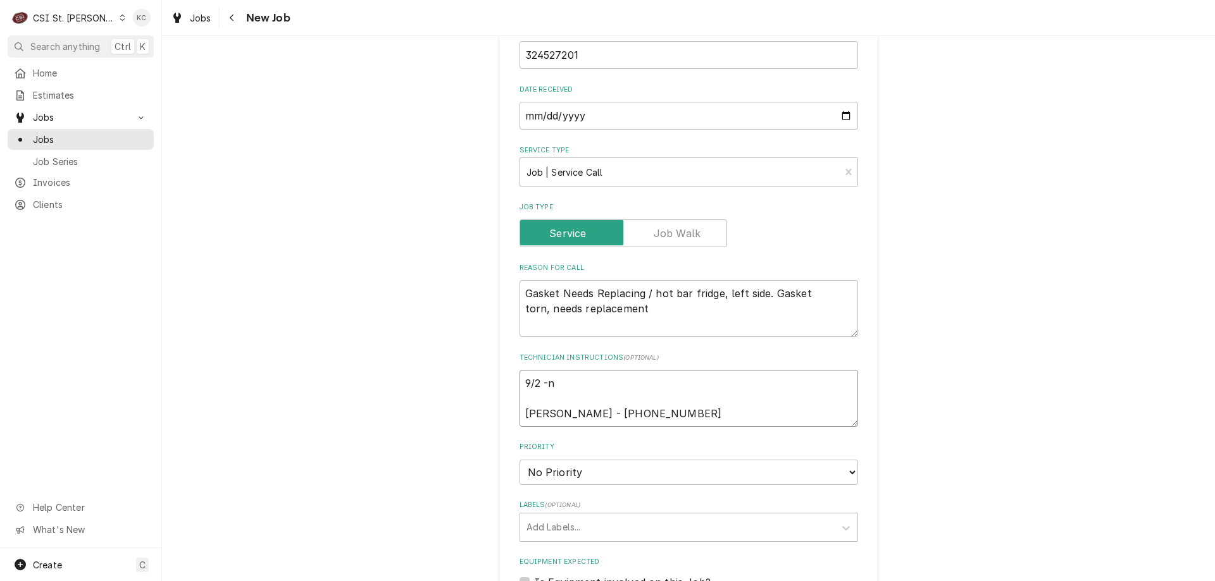
type textarea "x"
type textarea "9/2 -n Carlenn D'Araujo - 573 445-4080"
type textarea "x"
type textarea "9/2 -n Carlenn D'Araujo - 573 445-4080"
type textarea "x"
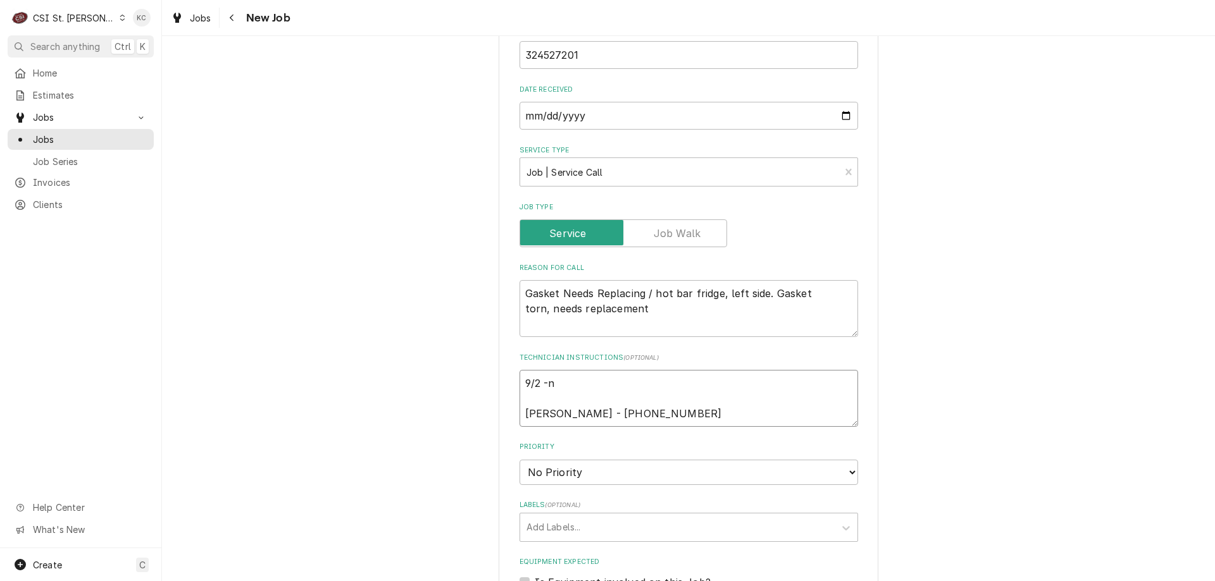
type textarea "9/2 - Carlenn D'Araujo - 573 445-4080"
type textarea "x"
type textarea "9/2 Carlenn D'Araujo - 573 445-4080"
type textarea "x"
type textarea "9/2 - Carlenn D'Araujo - 573 445-4080"
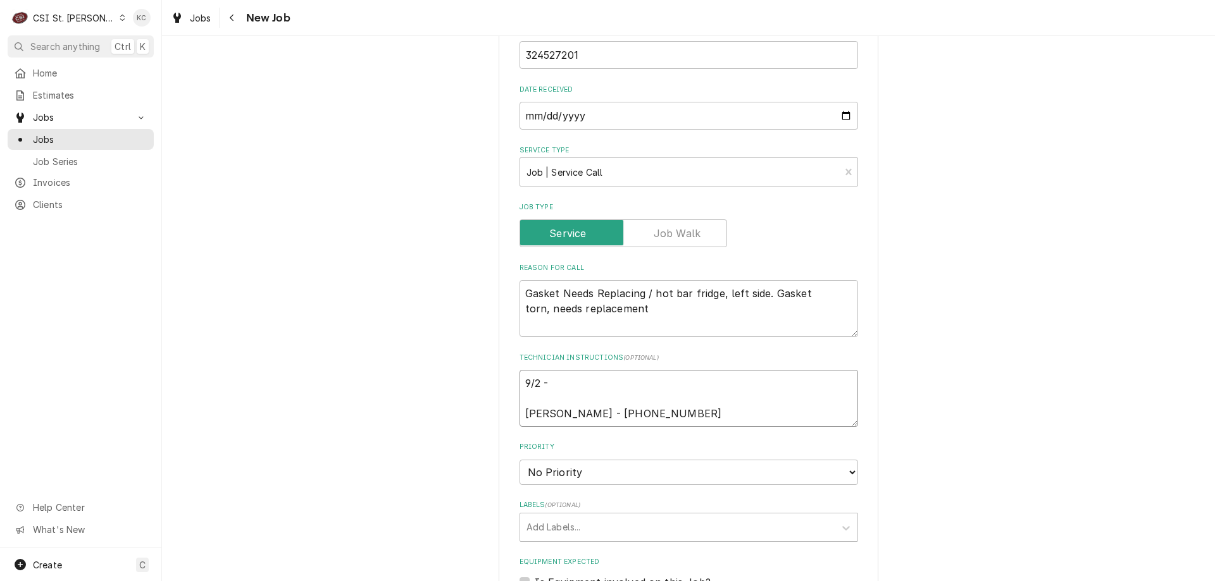
type textarea "x"
type textarea "9/2 - Carlenn D'Araujo - 573 445-4080"
type textarea "x"
type textarea "9/2 - O Carlenn D'Araujo - 573 445-4080"
type textarea "x"
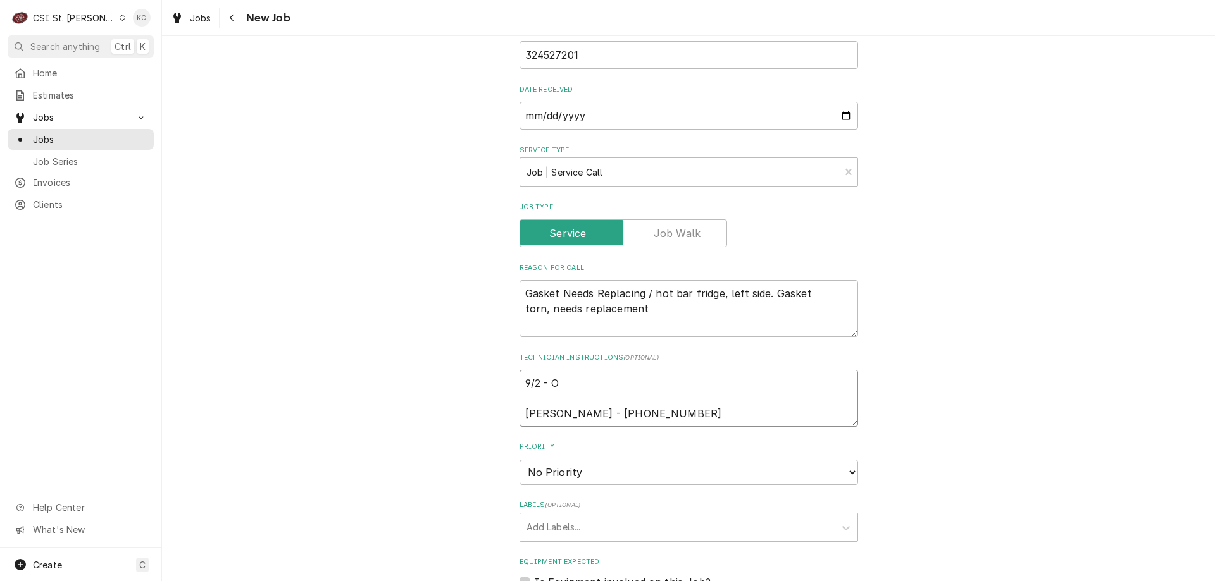
type textarea "9/2 - On Carlenn D'Araujo - 573 445-4080"
type textarea "x"
type textarea "9/2 - On Carlenn D'Araujo - 573 445-4080"
type textarea "x"
type textarea "9/2 - On Carlenn D'Araujo - 573 445-4080"
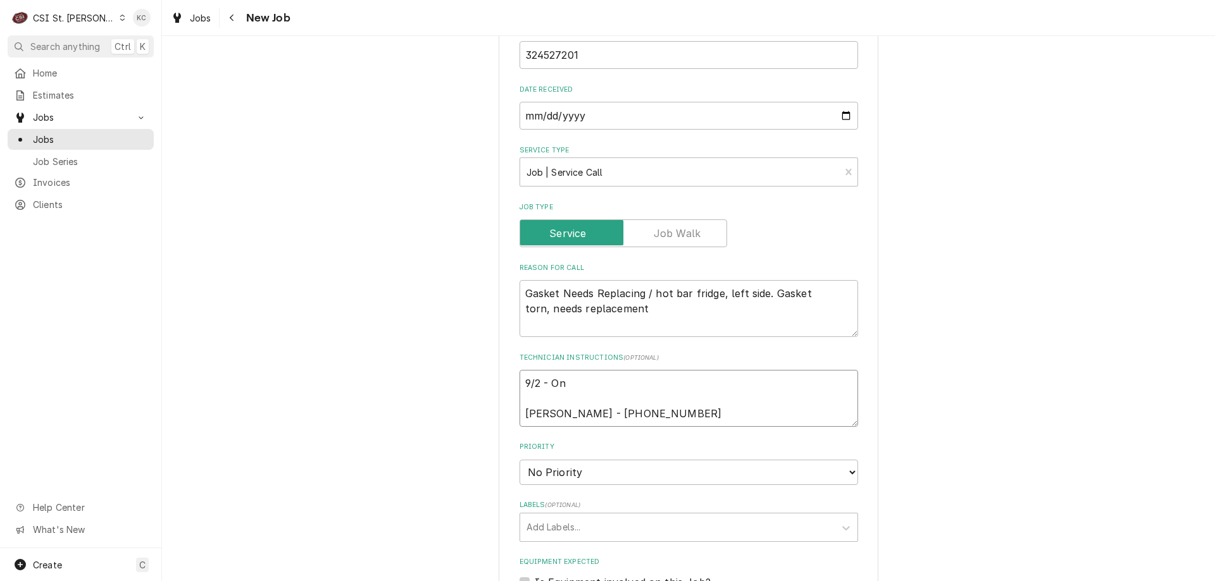
type textarea "x"
type textarea "9/2 - O Carlenn D'Araujo - 573 445-4080"
type textarea "x"
type textarea "9/2 - Carlenn D'Araujo - 573 445-4080"
type textarea "x"
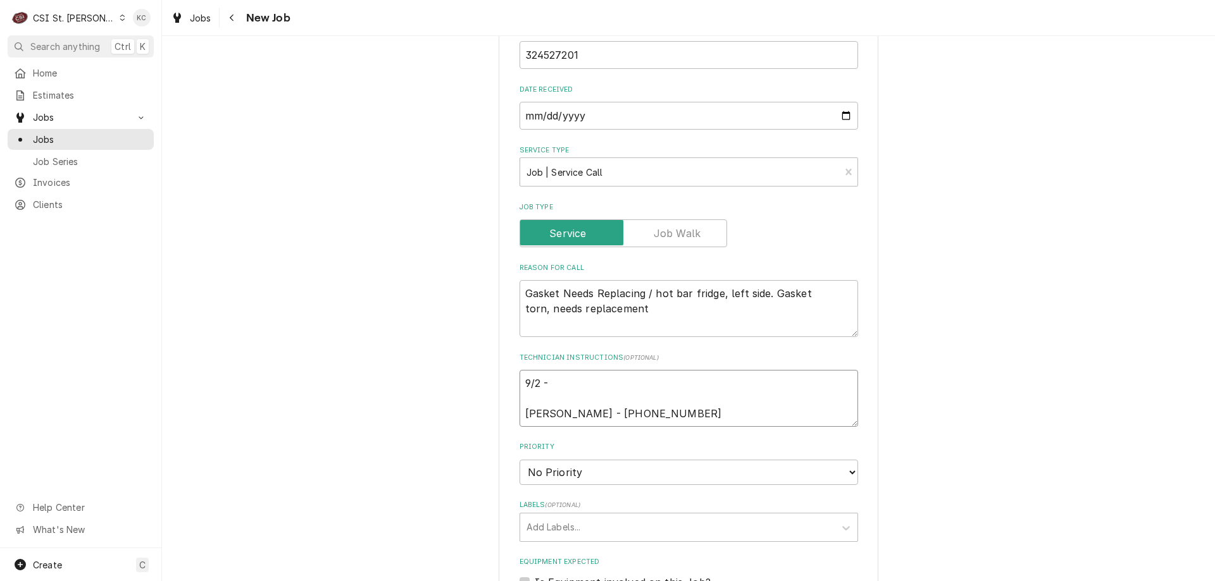
type textarea "9/2 - K Carlenn D'Araujo - 573 445-4080"
type textarea "x"
type textarea "9/2 - Ke Carlenn D'Araujo - 573 445-4080"
type textarea "x"
type textarea "9/2 - Kel Carlenn D'Araujo - 573 445-4080"
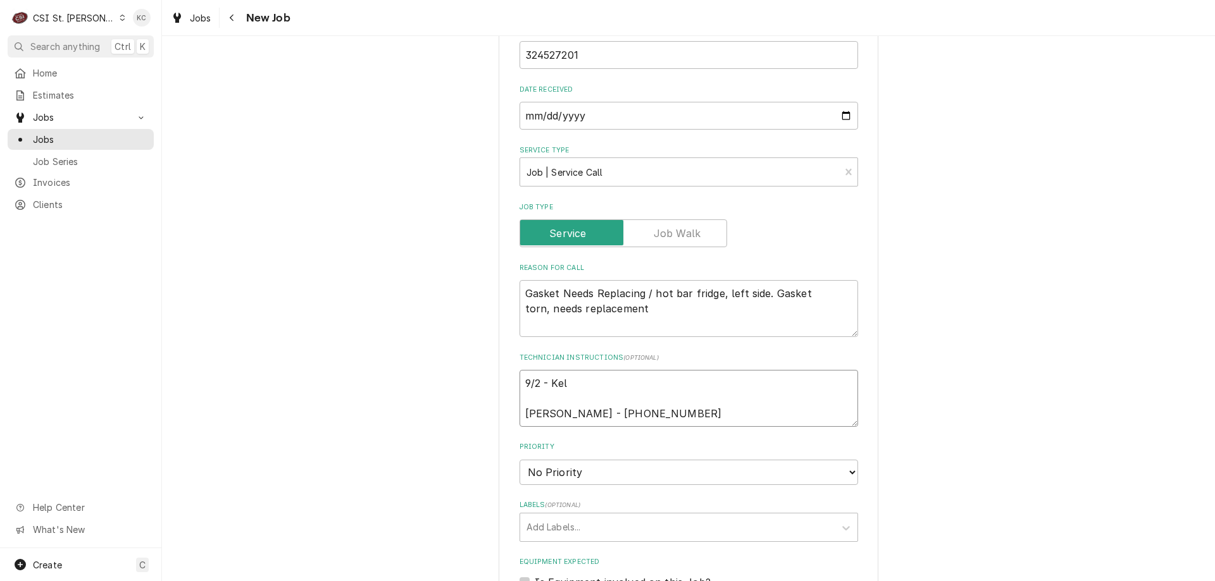
type textarea "x"
type textarea "9/2 - Kell Carlenn D'Araujo - 573 445-4080"
type textarea "x"
type textarea "9/2 - Kelll Carlenn D'Araujo - 573 445-4080"
type textarea "x"
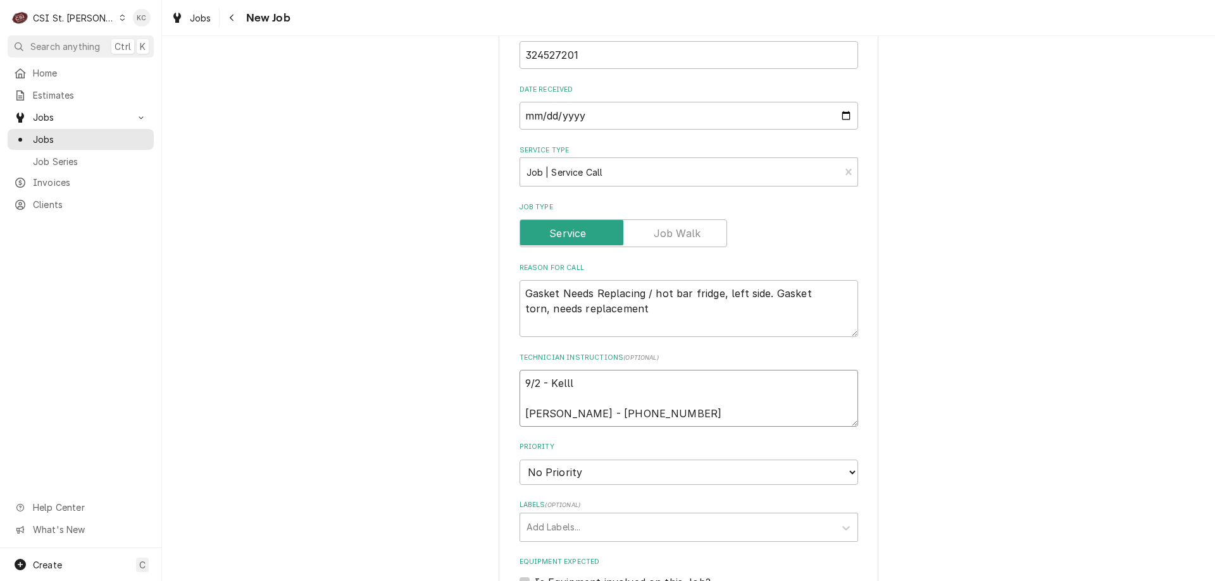
type textarea "9/2 - Kell Carlenn D'Araujo - 573 445-4080"
type textarea "x"
type textarea "9/2 - Kelly Carlenn D'Araujo - 573 445-4080"
type textarea "x"
type textarea "9/2 - Kelly Carlenn D'Araujo - 573 445-4080"
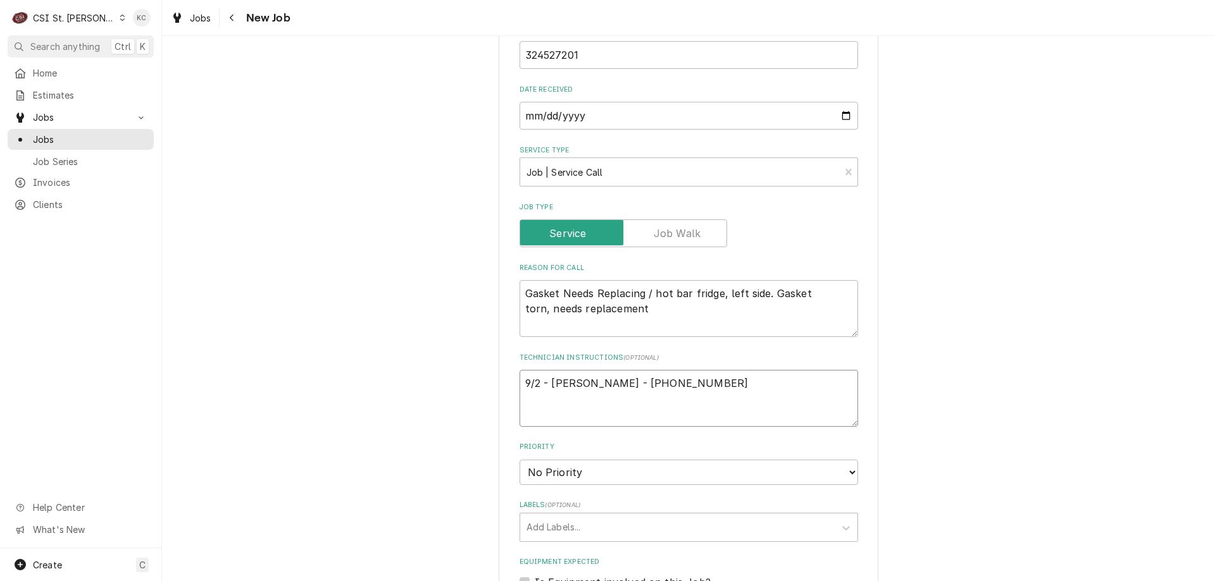
type textarea "x"
type textarea "9/2 - Kelly - Carlenn D'Araujo - 573 445-4080"
type textarea "x"
type textarea "9/2 - Kelly - Carlenn D'Araujo - 573 445-4080"
type textarea "x"
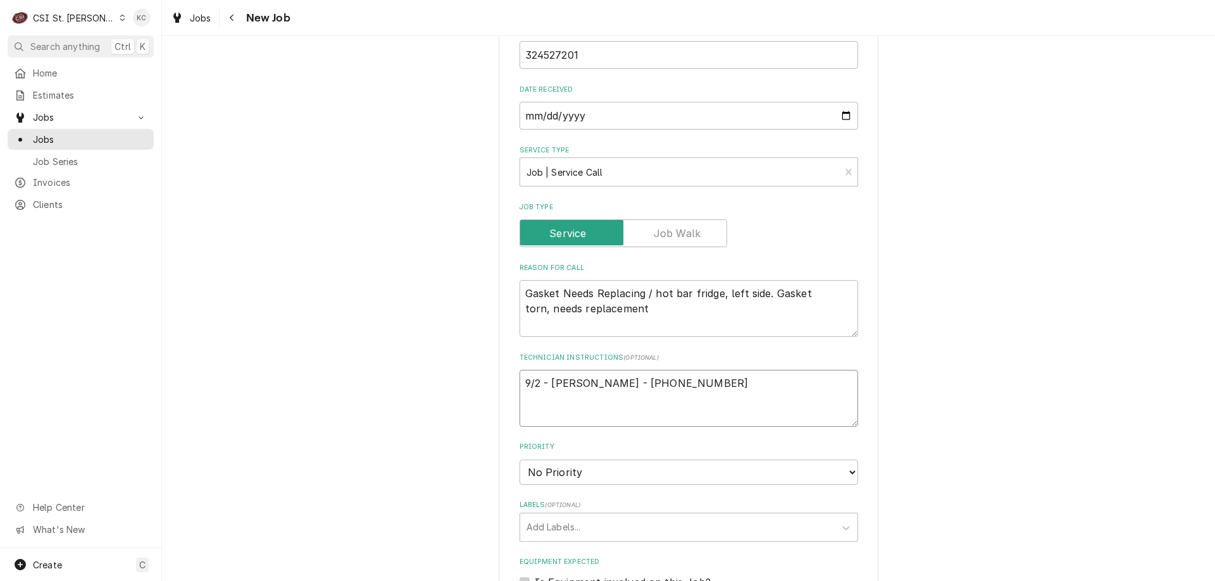
type textarea "9/2 - Kelly - O Carlenn D'Araujo - 573 445-4080"
type textarea "x"
type textarea "9/2 - Kelly - On Carlenn D'Araujo - 573 445-4080"
type textarea "x"
type textarea "9/2 - Kelly - On Carlenn D'Araujo - 573 445-4080"
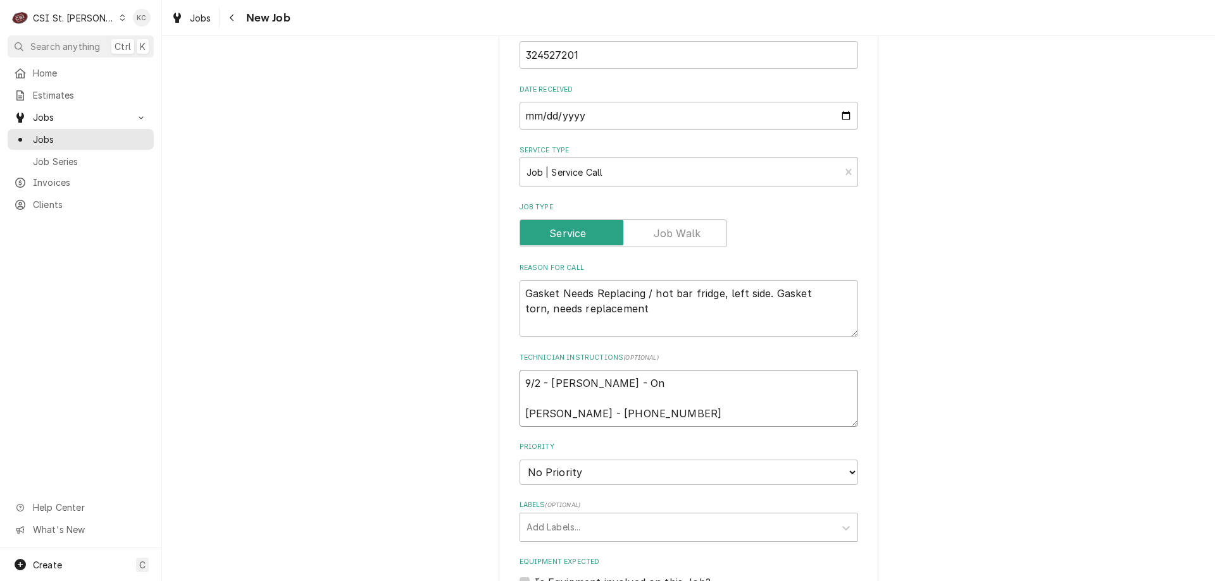
type textarea "x"
type textarea "9/2 - Kelly - On h Carlenn D'Araujo - 573 445-4080"
type textarea "x"
type textarea "9/2 - Kelly - On ho Carlenn D'Araujo - 573 445-4080"
type textarea "x"
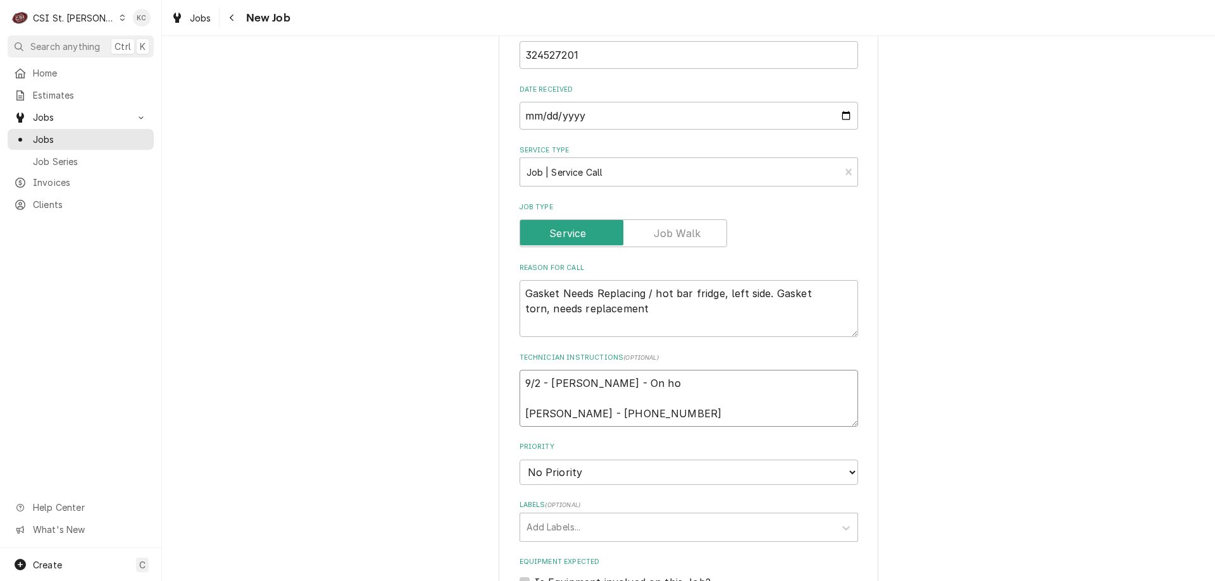
type textarea "9/2 - Kelly - On hol Carlenn D'Araujo - 573 445-4080"
type textarea "x"
type textarea "9/2 - Kelly - On hold Carlenn D'Araujo - 573 445-4080"
type textarea "x"
type textarea "9/2 - Kelly - On hold Carlenn D'Araujo - 573 445-4080"
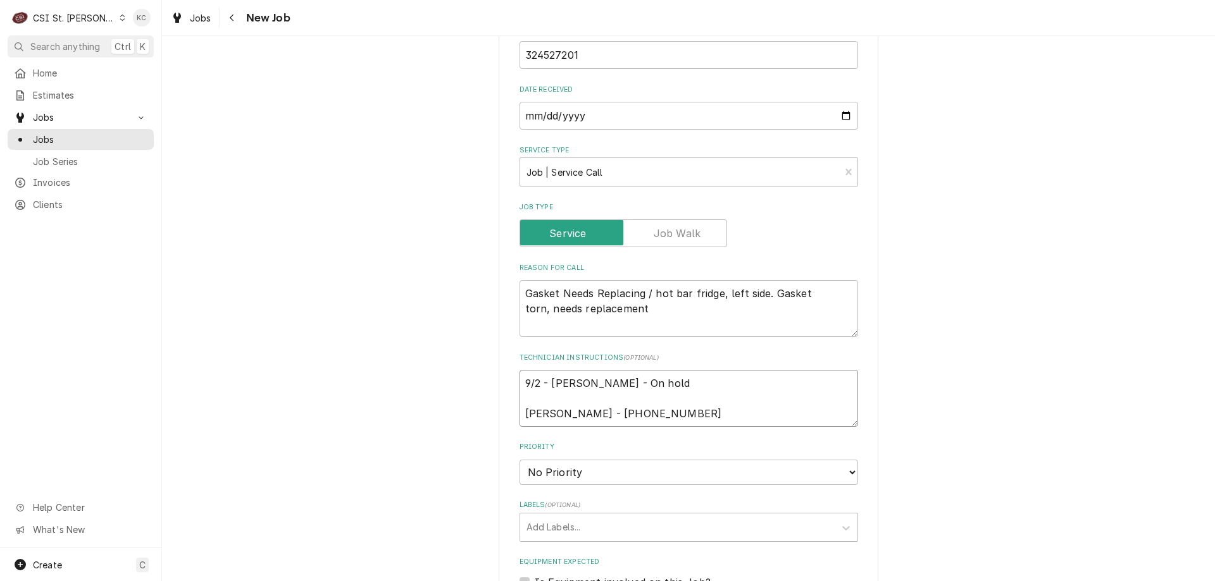
type textarea "x"
type textarea "9/2 - Kelly - On hold n Carlenn D'Araujo - 573 445-4080"
type textarea "x"
type textarea "9/2 - Kelly - On hold ne Carlenn D'Araujo - 573 445-4080"
type textarea "x"
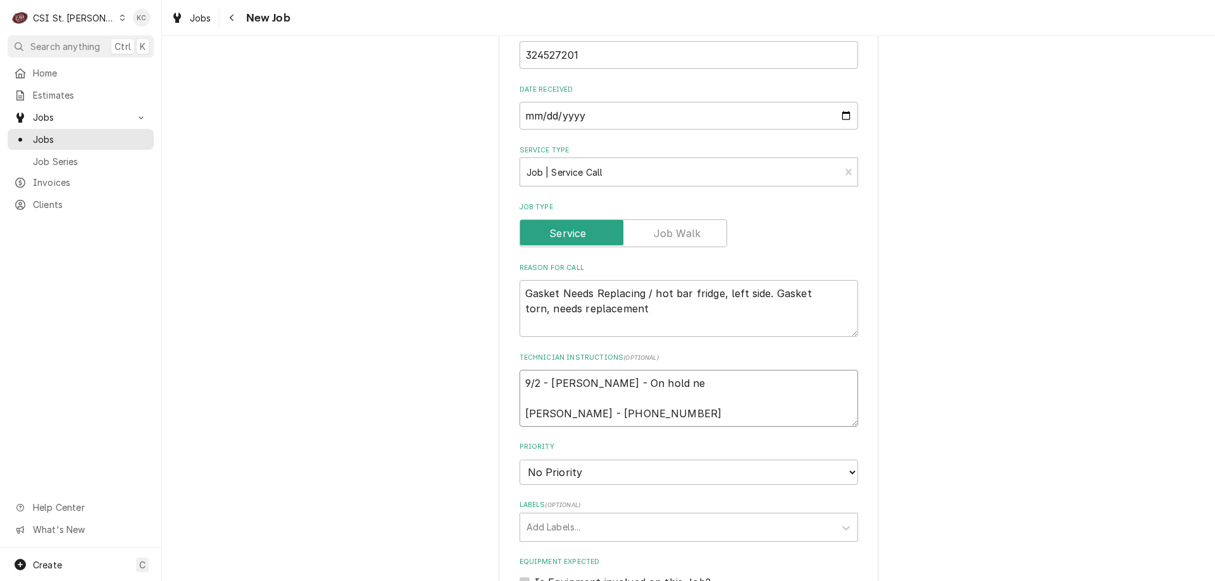
type textarea "9/2 - Kelly - On hold nee Carlenn D'Araujo - 573 445-4080"
type textarea "x"
type textarea "9/2 - Kelly - On hold need Carlenn D'Araujo - 573 445-4080"
type textarea "x"
type textarea "9/2 - Kelly - On hold needi Carlenn D'Araujo - 573 445-4080"
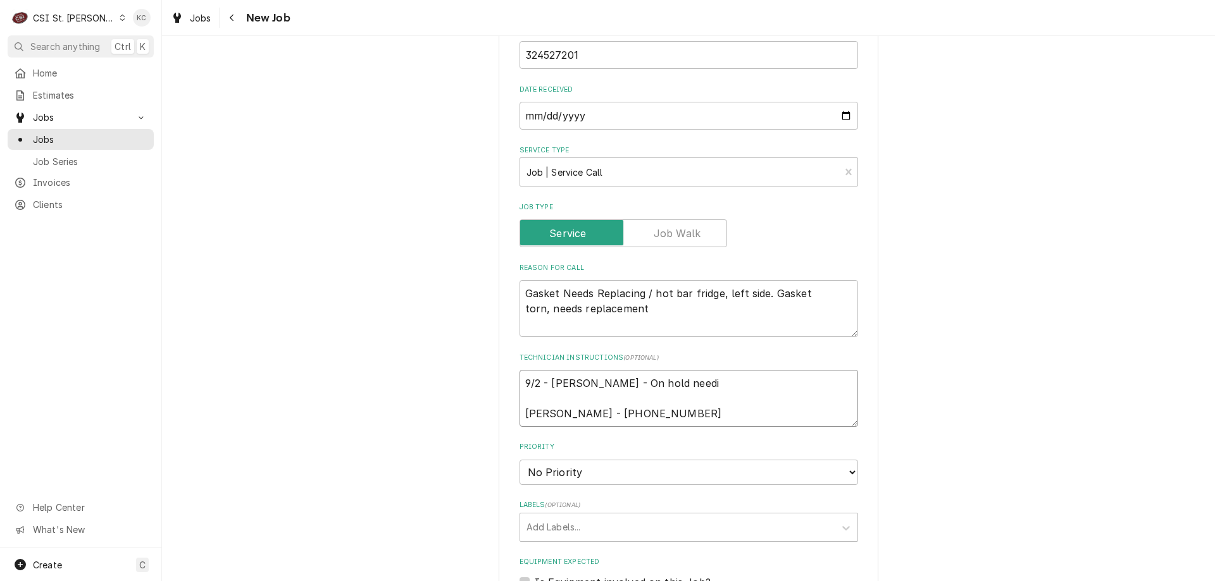
type textarea "x"
type textarea "9/2 - Kelly - On hold needin Carlenn D'Araujo - 573 445-4080"
type textarea "x"
type textarea "9/2 - Kelly - On hold needing Carlenn D'Araujo - 573 445-4080"
type textarea "x"
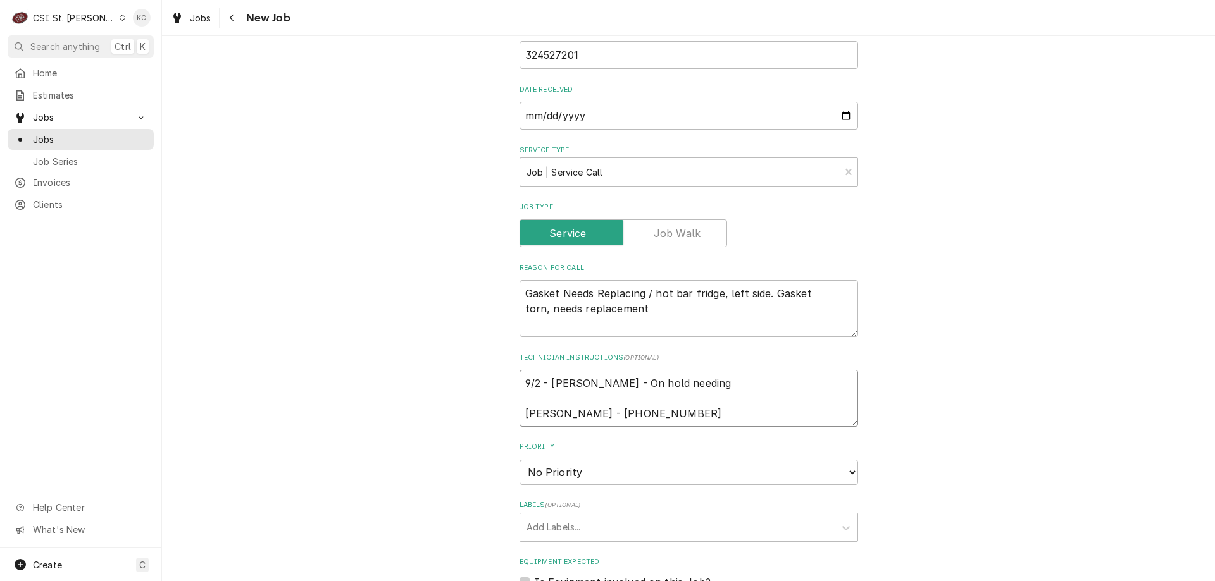
type textarea "9/2 - Kelly - On hold needing e Carlenn D'Araujo - 573 445-4080"
type textarea "x"
type textarea "9/2 - Kelly - On hold needing ex Carlenn D'Araujo - 573 445-4080"
type textarea "x"
type textarea "9/2 - Kelly - On hold needing ext Carlenn D'Araujo - 573 445-4080"
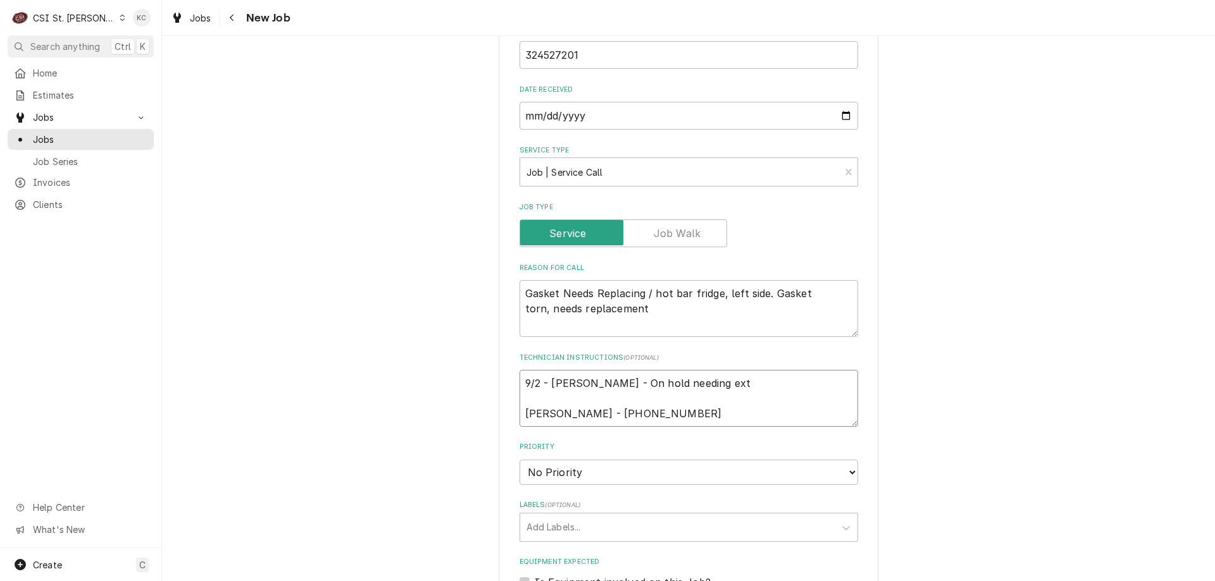
type textarea "x"
type textarea "9/2 - Kelly - On hold needing exte Carlenn D'Araujo - 573 445-4080"
type textarea "x"
type textarea "9/2 - Kelly - On hold needing exten Carlenn D'Araujo - 573 445-4080"
type textarea "x"
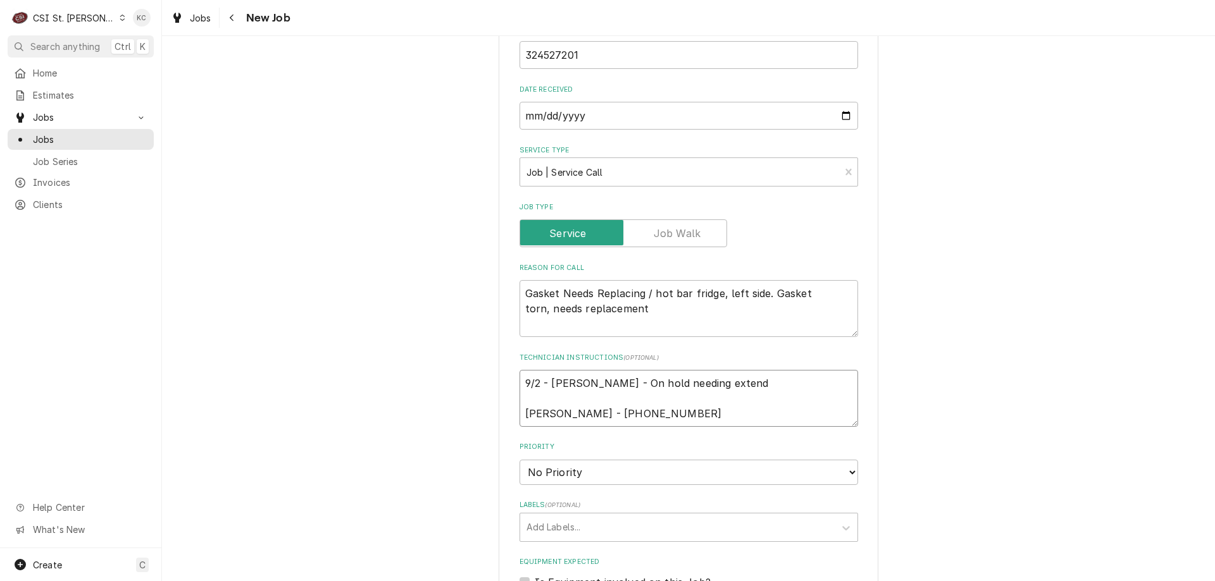
type textarea "9/2 - Kelly - On hold needing extende Carlenn D'Araujo - 573 445-4080"
type textarea "x"
type textarea "9/2 - Kelly - On hold needing extended Carlenn D'Araujo - 573 445-4080"
type textarea "x"
type textarea "9/2 - Kelly - On hold needing extended Carlenn D'Araujo - 573 445-4080"
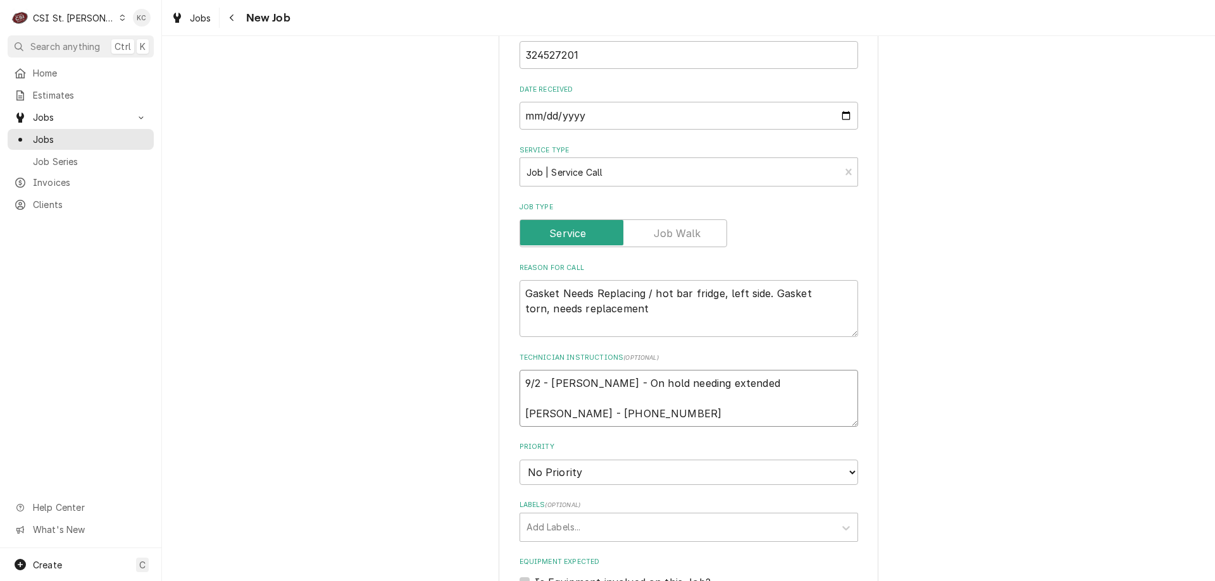
type textarea "x"
type textarea "9/2 - Kelly - On hold needing extended t Carlenn D'Araujo - 573 445-4080"
type textarea "x"
type textarea "9/2 - Kelly - On hold needing extended tr Carlenn D'Araujo - 573 445-4080"
type textarea "x"
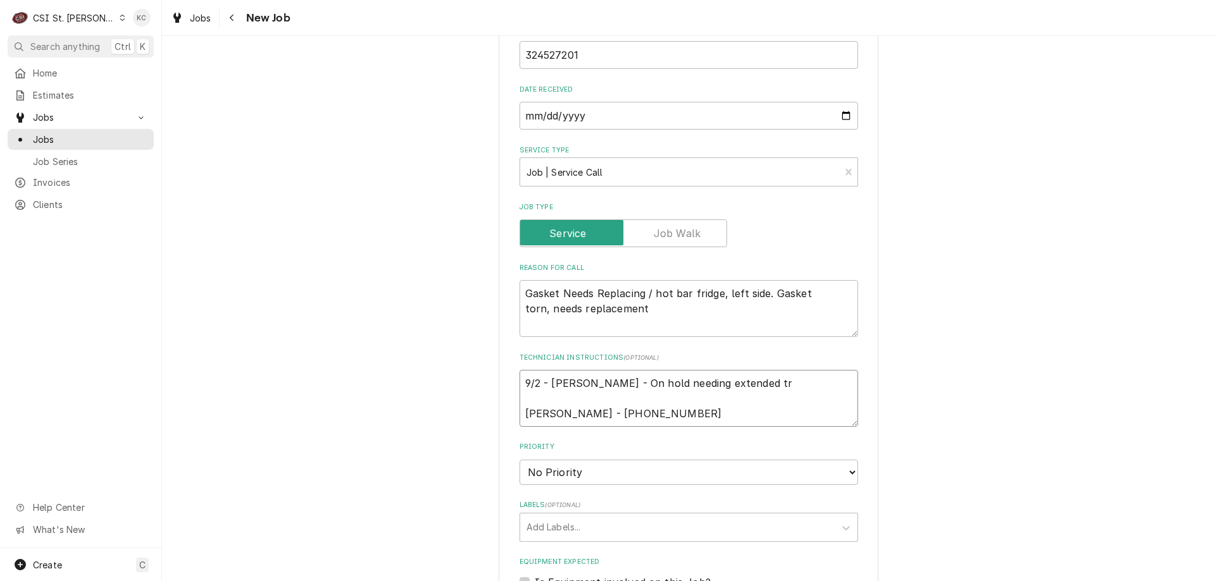
type textarea "9/2 - Kelly - On hold needing extended tra Carlenn D'Araujo - 573 445-4080"
type textarea "x"
type textarea "9/2 - Kelly - On hold needing extended trave Carlenn D'Araujo - 573 445-4080"
type textarea "x"
type textarea "9/2 - Kelly - On hold needing extended travel Carlenn D'Araujo - 573 445-4080"
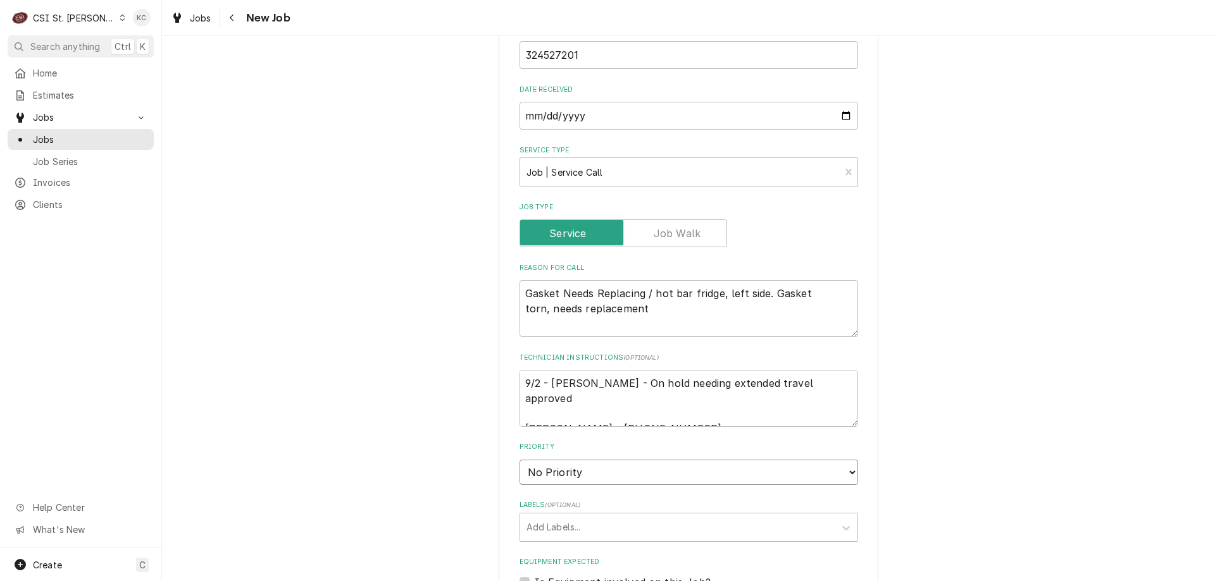
click at [648, 460] on select "No Priority Urgent High Medium Low" at bounding box center [688, 472] width 338 height 25
click at [519, 460] on select "No Priority Urgent High Medium Low" at bounding box center [688, 472] width 338 height 25
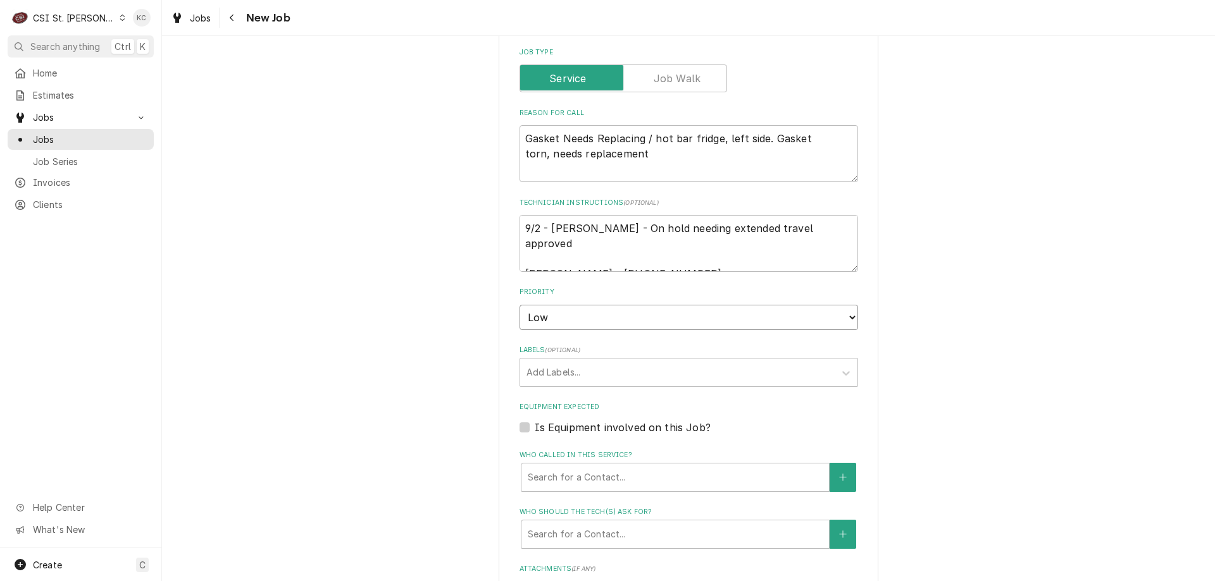
scroll to position [822, 0]
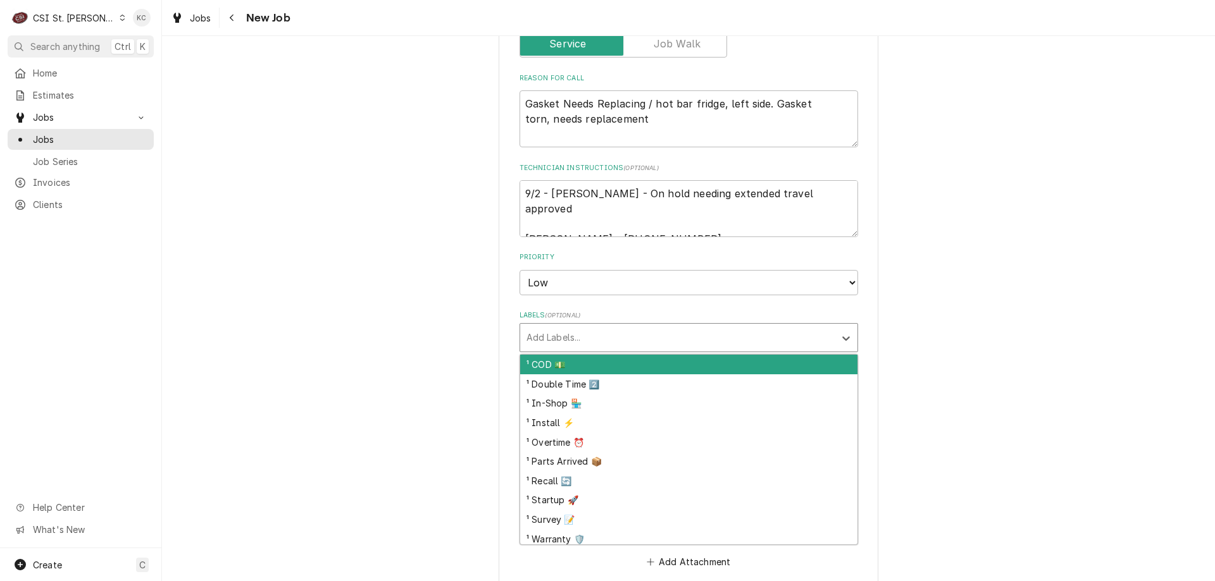
click at [605, 326] on div "Labels" at bounding box center [677, 337] width 302 height 23
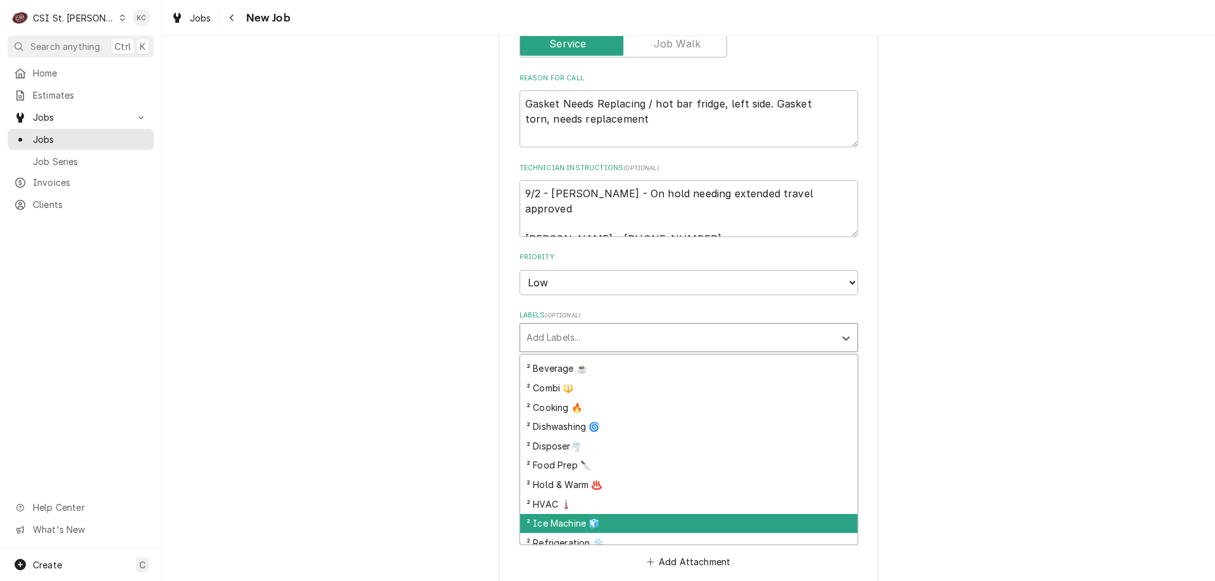
scroll to position [372, 0]
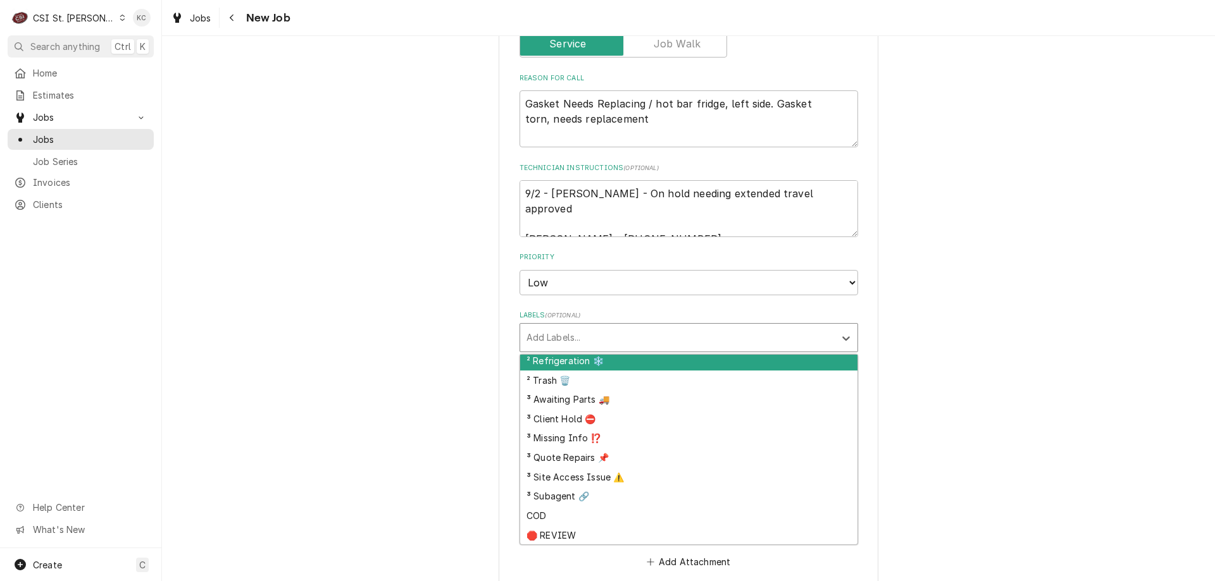
click at [597, 351] on div "² Refrigeration ❄️" at bounding box center [688, 361] width 337 height 20
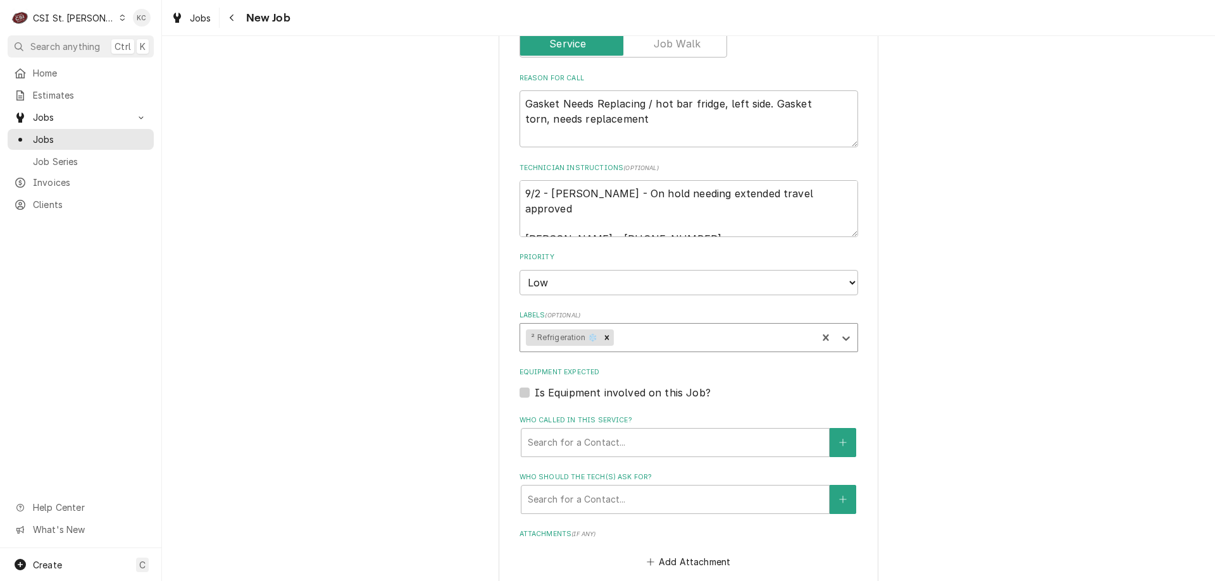
click at [628, 327] on div "Labels" at bounding box center [713, 337] width 195 height 23
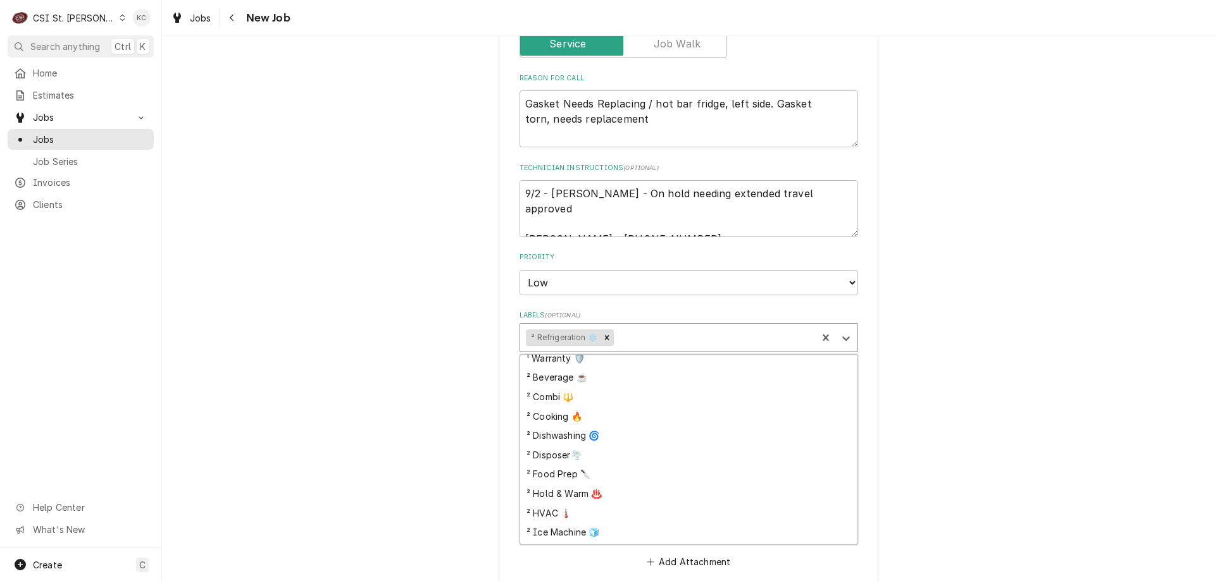
scroll to position [353, 0]
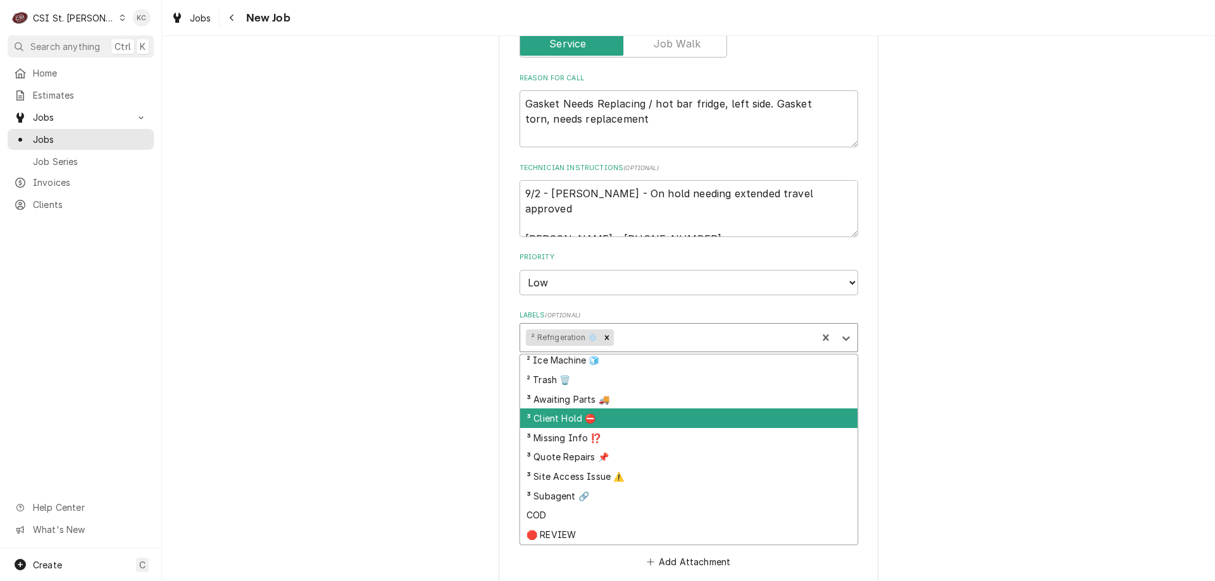
click at [598, 410] on div "³ Client Hold ⛔️" at bounding box center [688, 419] width 337 height 20
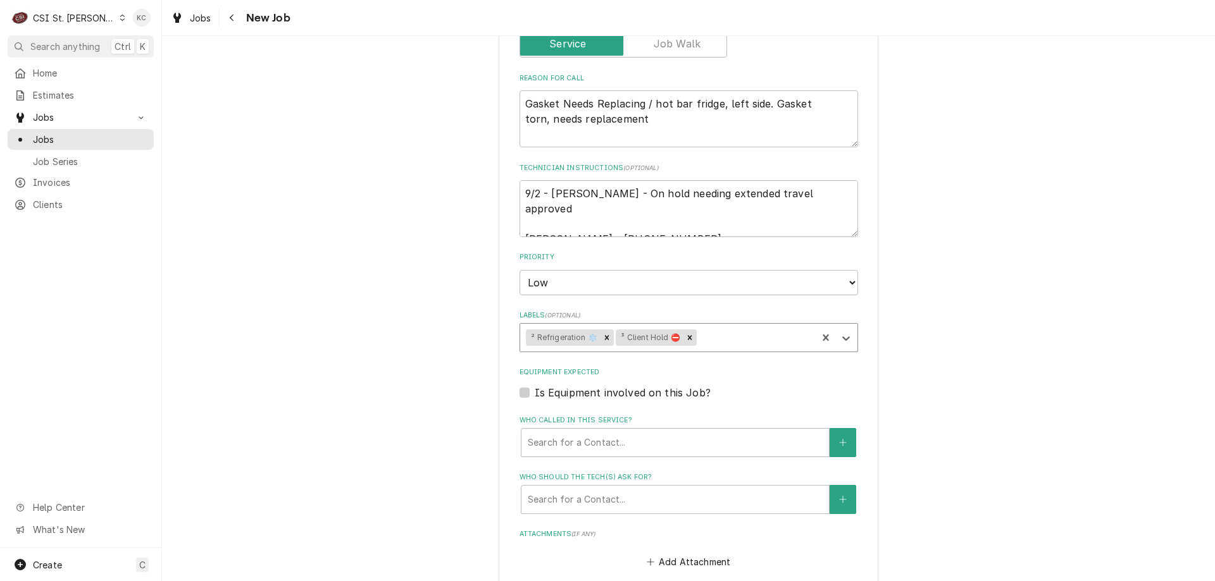
click at [968, 347] on div "Please provide the following information to create a job: Client Details Client…" at bounding box center [688, 43] width 1053 height 1632
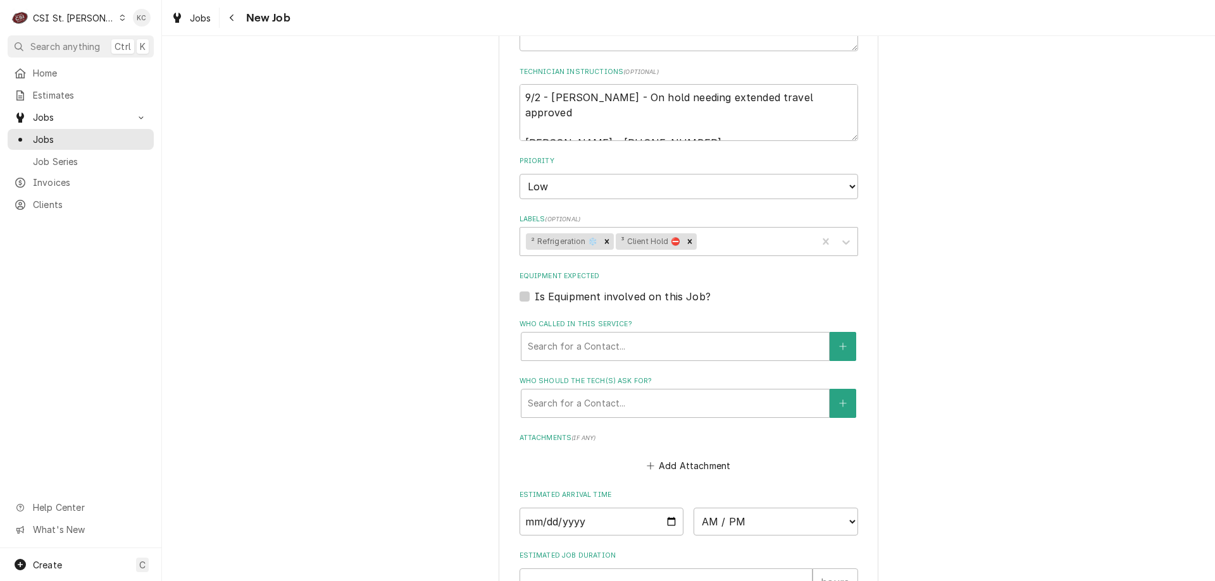
scroll to position [949, 0]
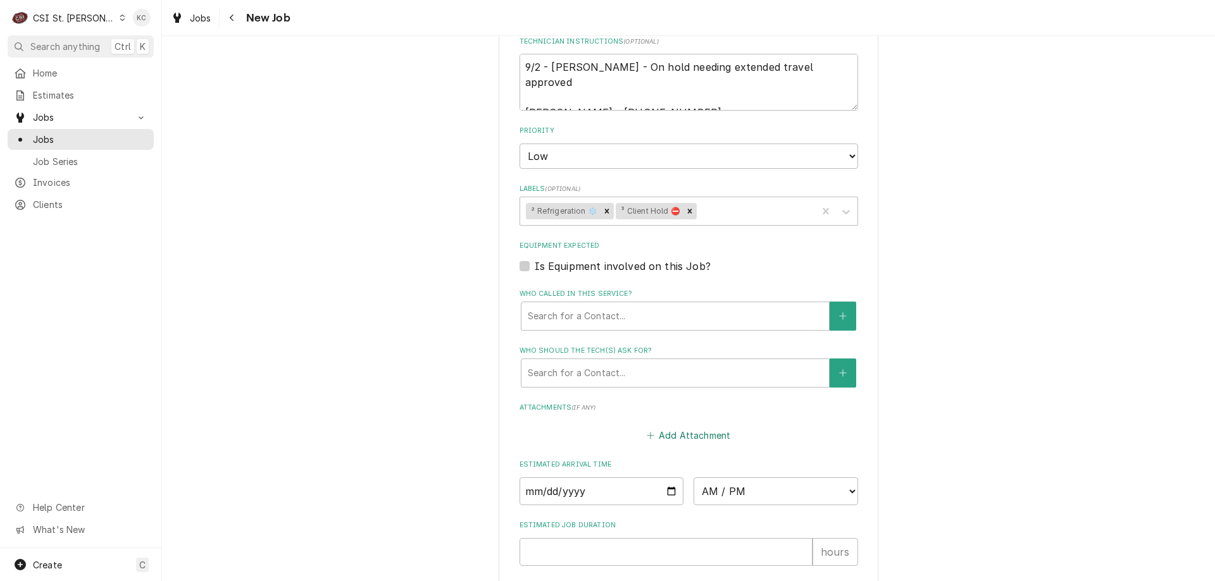
click at [671, 427] on button "Add Attachment" at bounding box center [688, 436] width 89 height 18
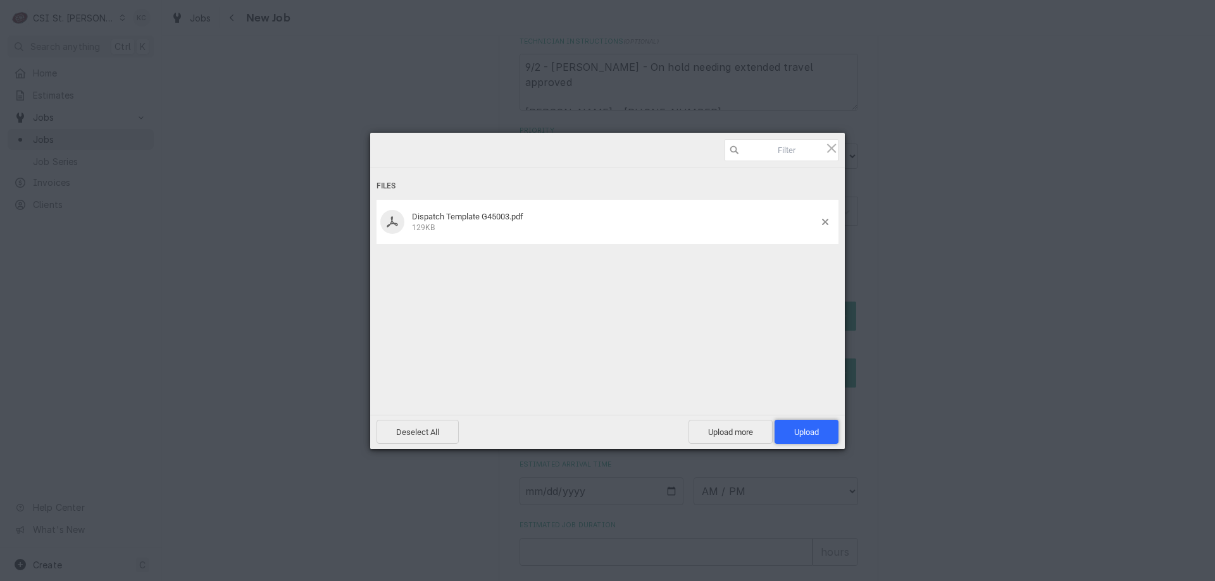
drag, startPoint x: 792, startPoint y: 428, endPoint x: 805, endPoint y: 411, distance: 21.8
click at [794, 428] on span "Upload 1" at bounding box center [806, 432] width 64 height 24
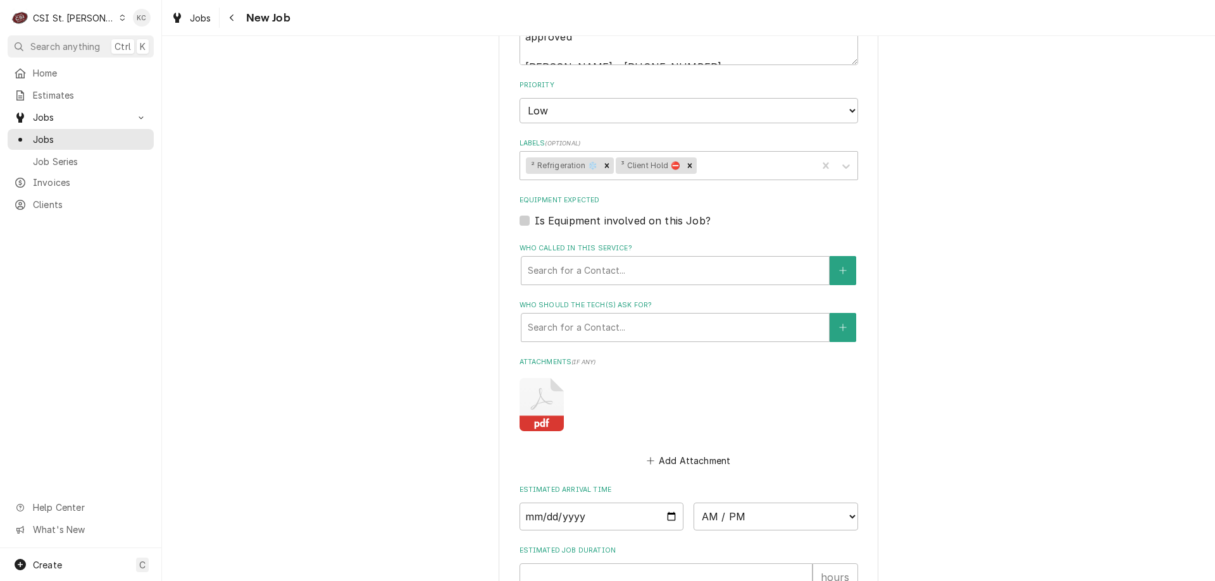
scroll to position [1156, 0]
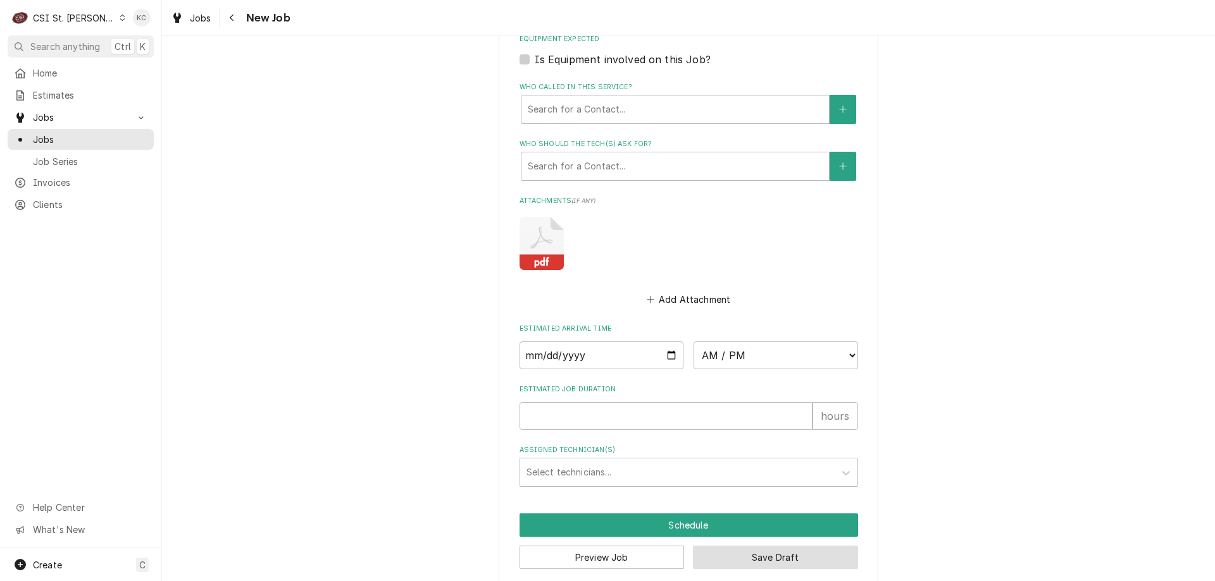
click at [734, 548] on button "Save Draft" at bounding box center [775, 557] width 165 height 23
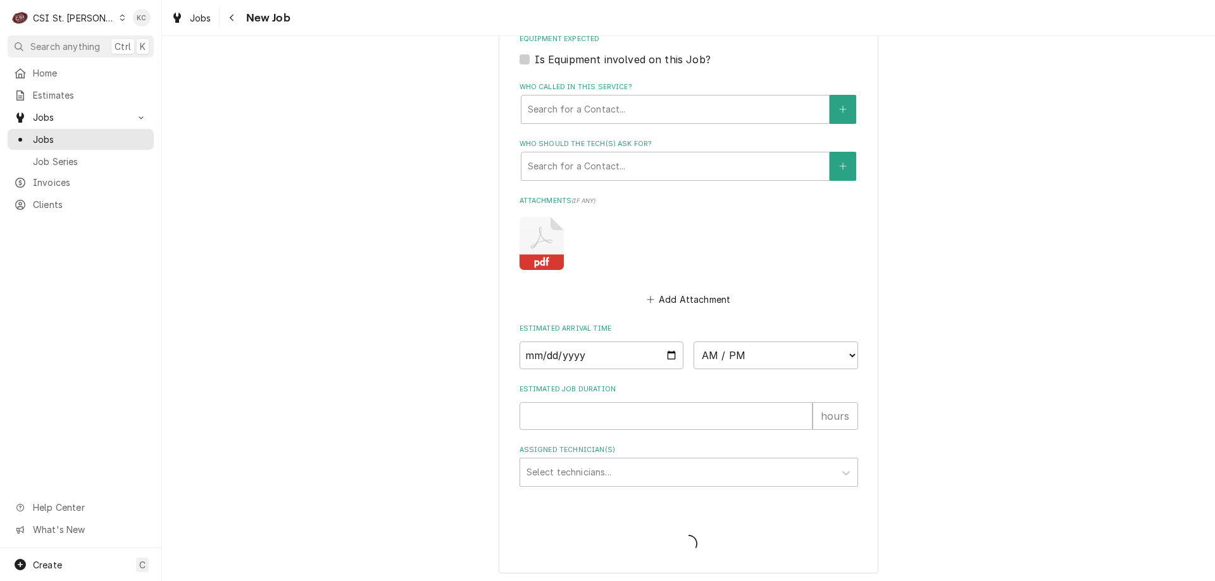
scroll to position [1144, 0]
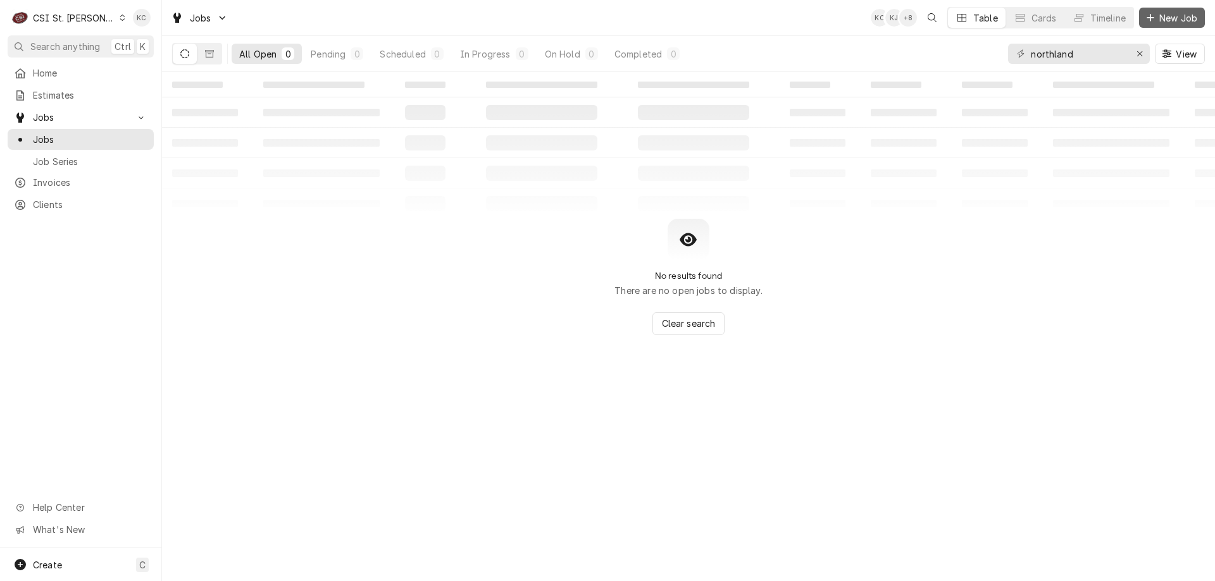
click at [1154, 16] on div "Dynamic Content Wrapper" at bounding box center [1150, 17] width 13 height 13
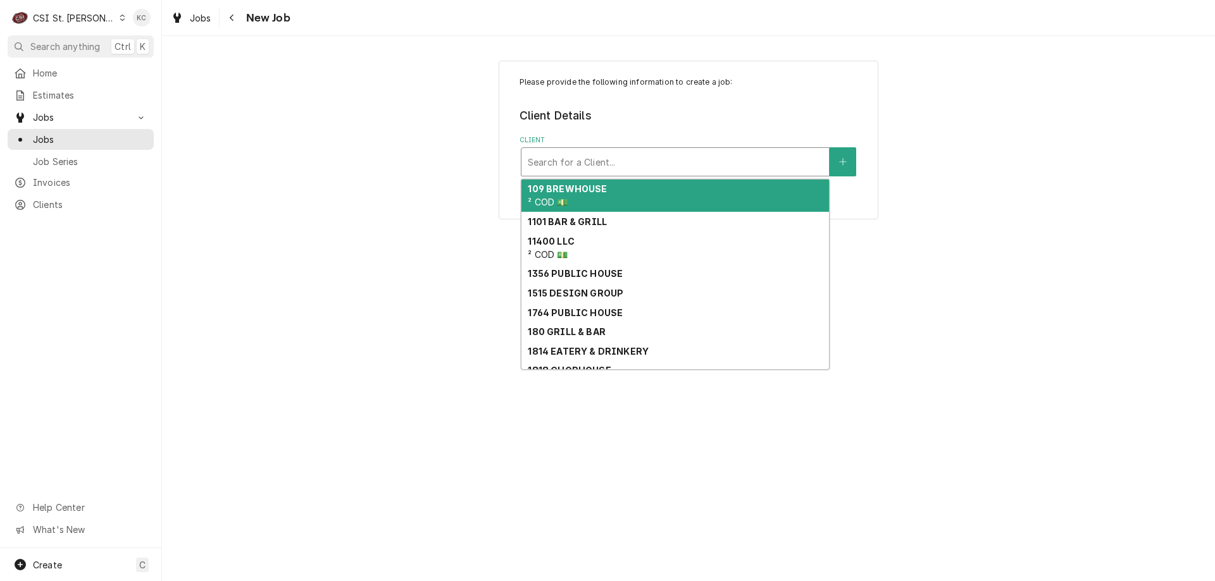
click at [654, 157] on div "Client" at bounding box center [675, 162] width 295 height 23
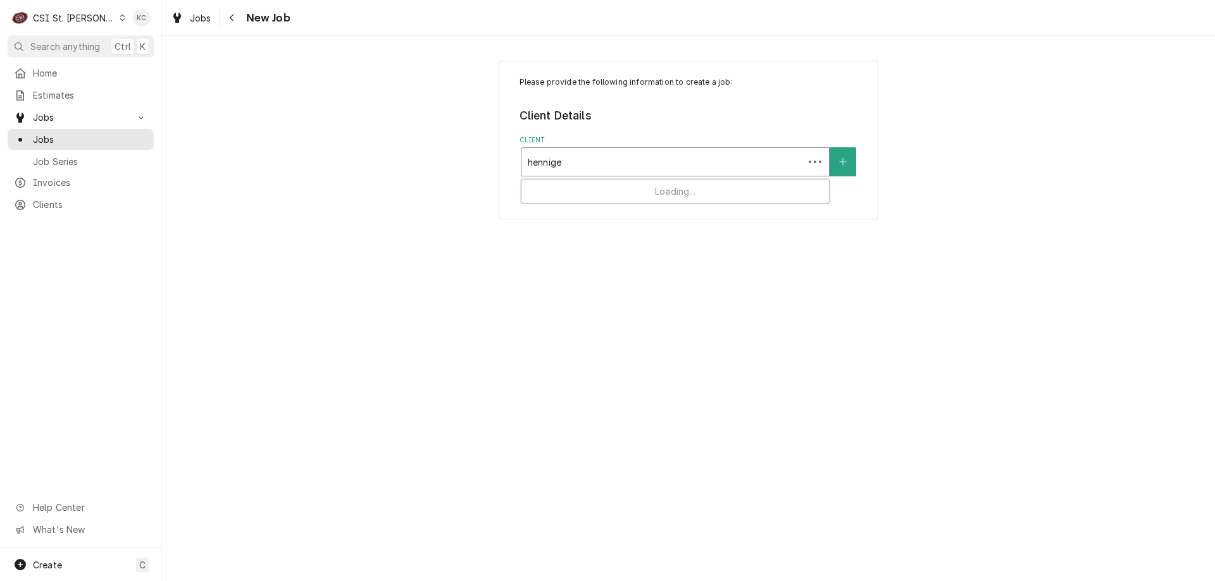
type input "henniges"
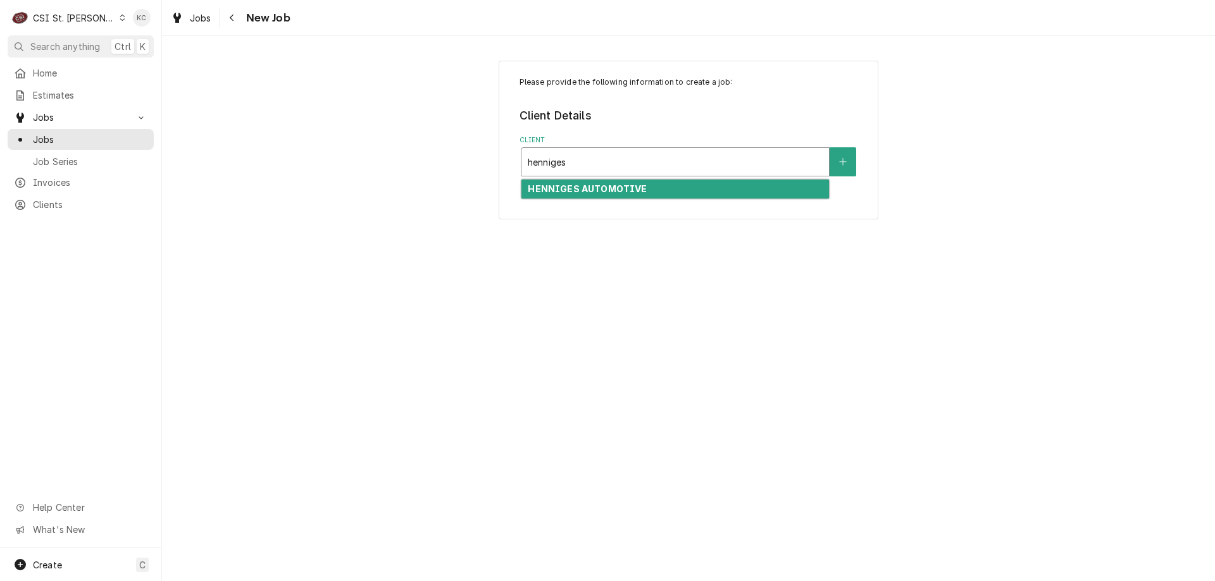
click at [600, 185] on strong "HENNIGES AUTOMOTIVE" at bounding box center [587, 188] width 119 height 11
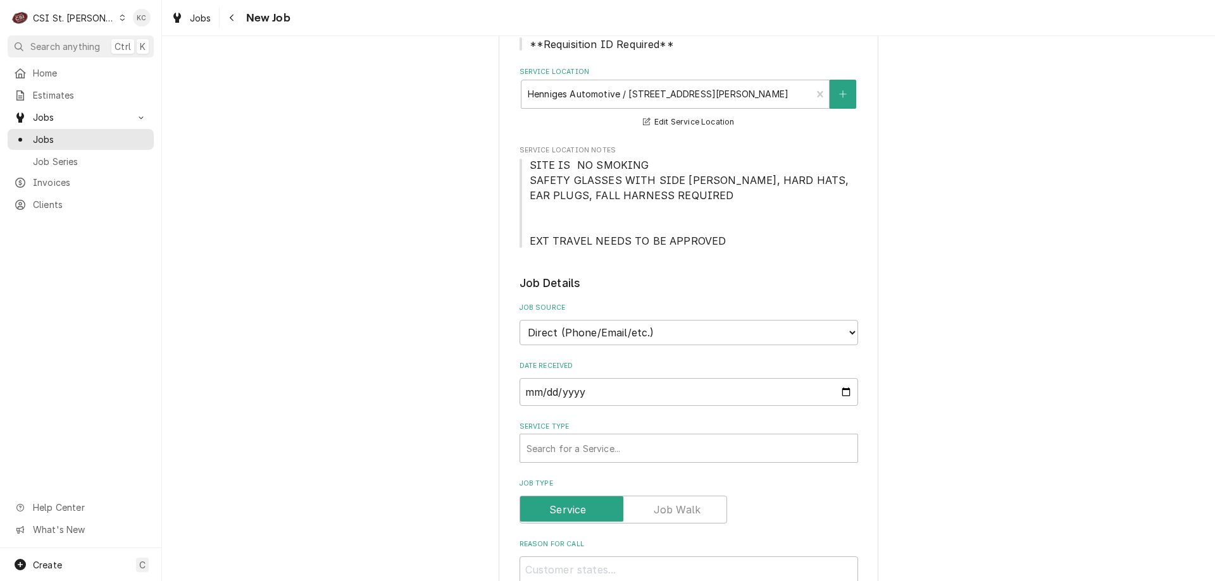
scroll to position [316, 0]
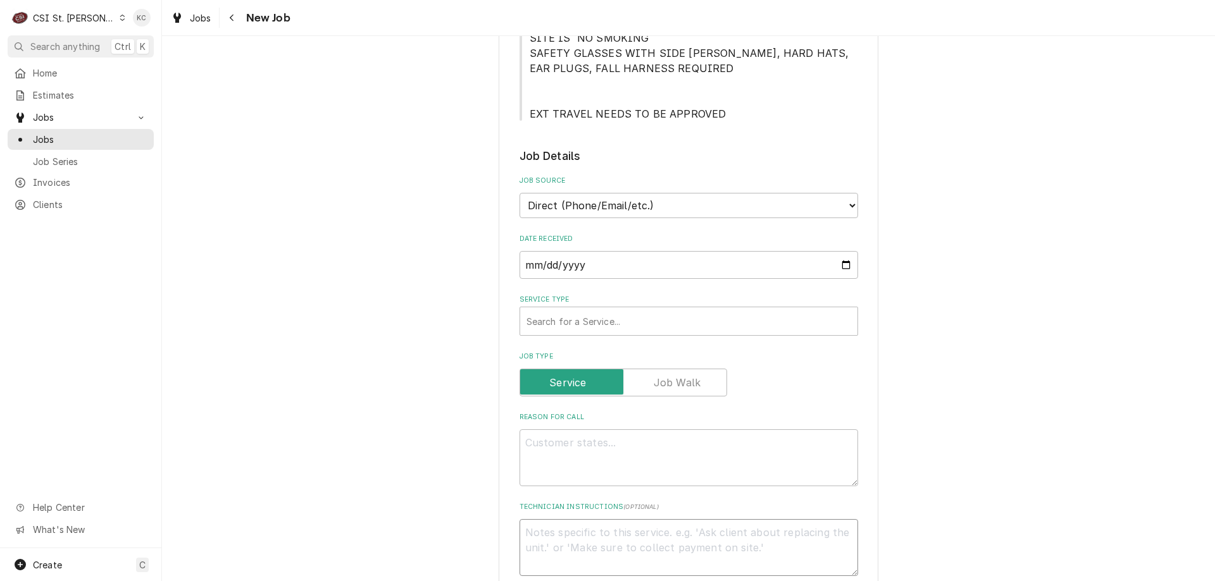
click at [558, 537] on textarea "Technician Instructions ( optional )" at bounding box center [688, 547] width 338 height 57
paste textarea "extrusion break room"
type textarea "x"
type textarea "extrusion break room"
drag, startPoint x: 524, startPoint y: 535, endPoint x: 550, endPoint y: 535, distance: 25.9
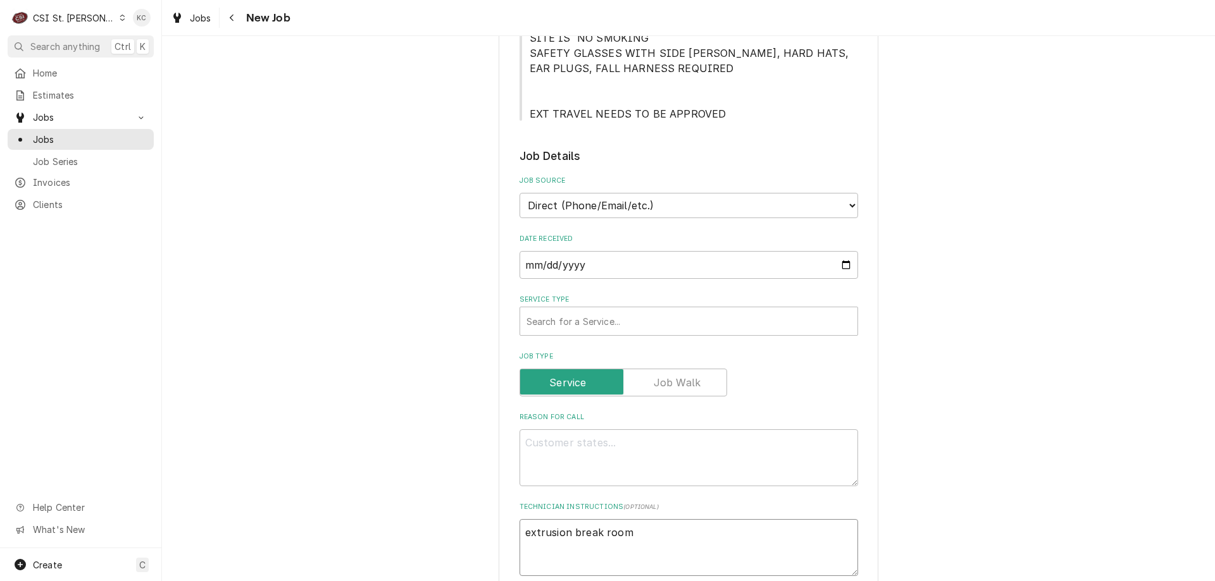
click at [525, 535] on textarea "extrusion break room" at bounding box center [688, 547] width 338 height 57
type textarea "x"
type textarea "Lextrusion break room"
type textarea "x"
type textarea "Loextrusion break room"
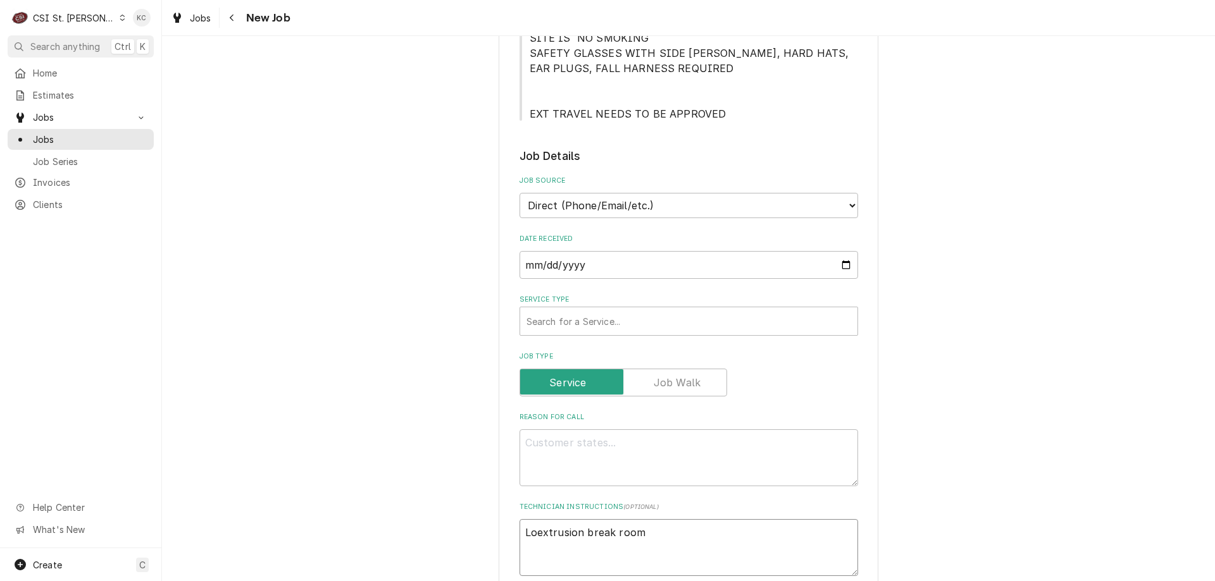
type textarea "x"
type textarea "Locextrusion break room"
type textarea "x"
type textarea "Locaextrusion break room"
type textarea "x"
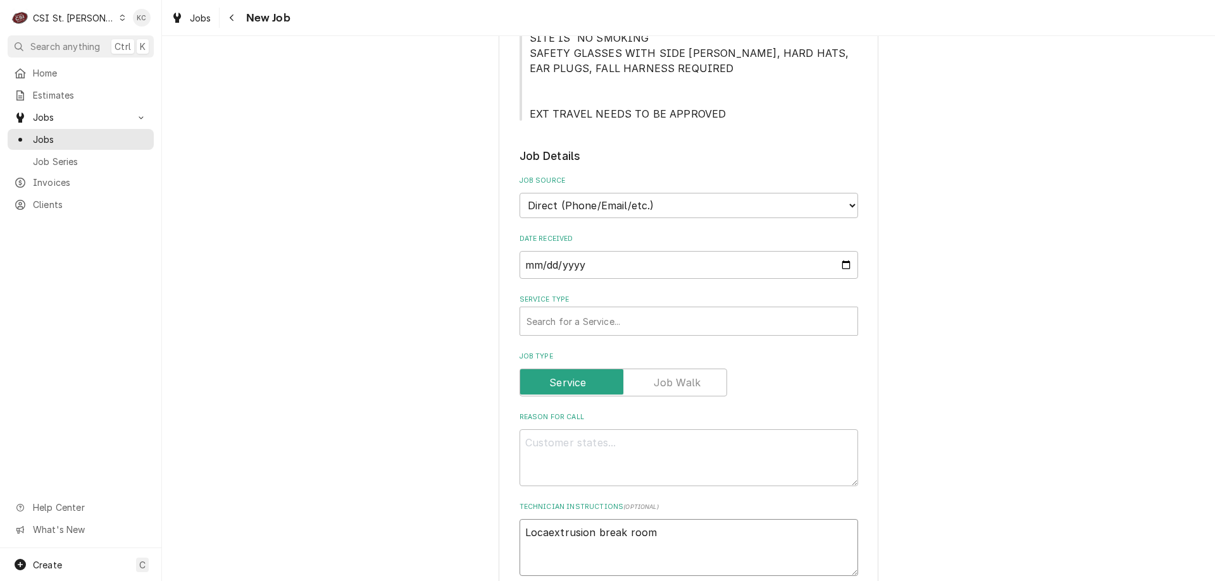
type textarea "Locatextrusion break room"
type textarea "x"
type textarea "Locateextrusion break room"
type textarea "x"
type textarea "Locatedextrusion break room"
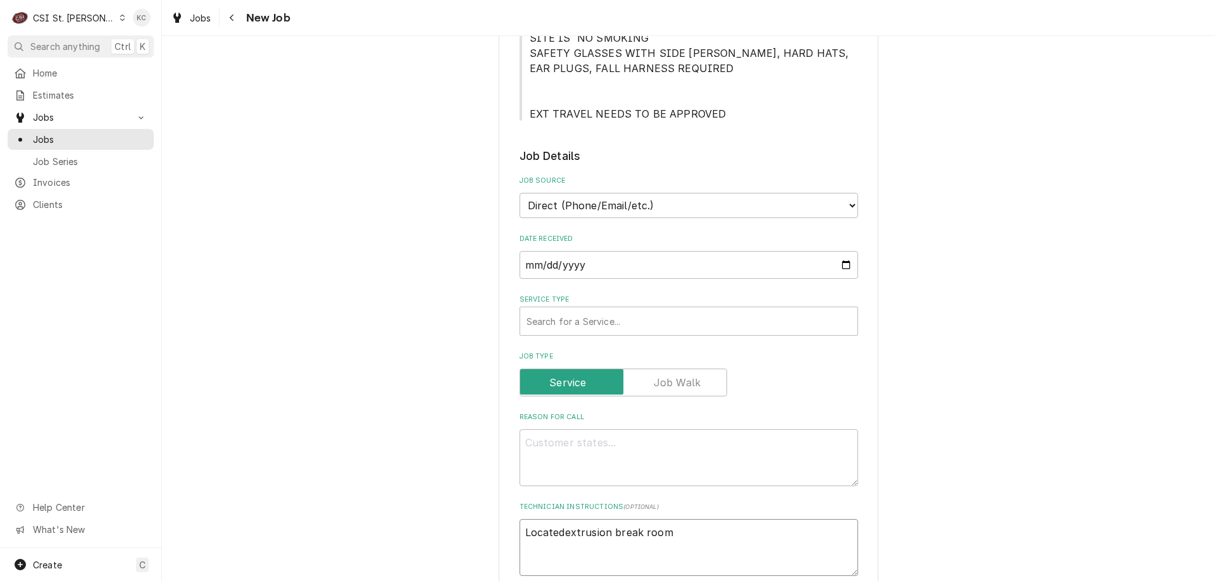
type textarea "x"
type textarea "Located iextrusion break room"
type textarea "x"
type textarea "Located ionextrusion break room"
type textarea "x"
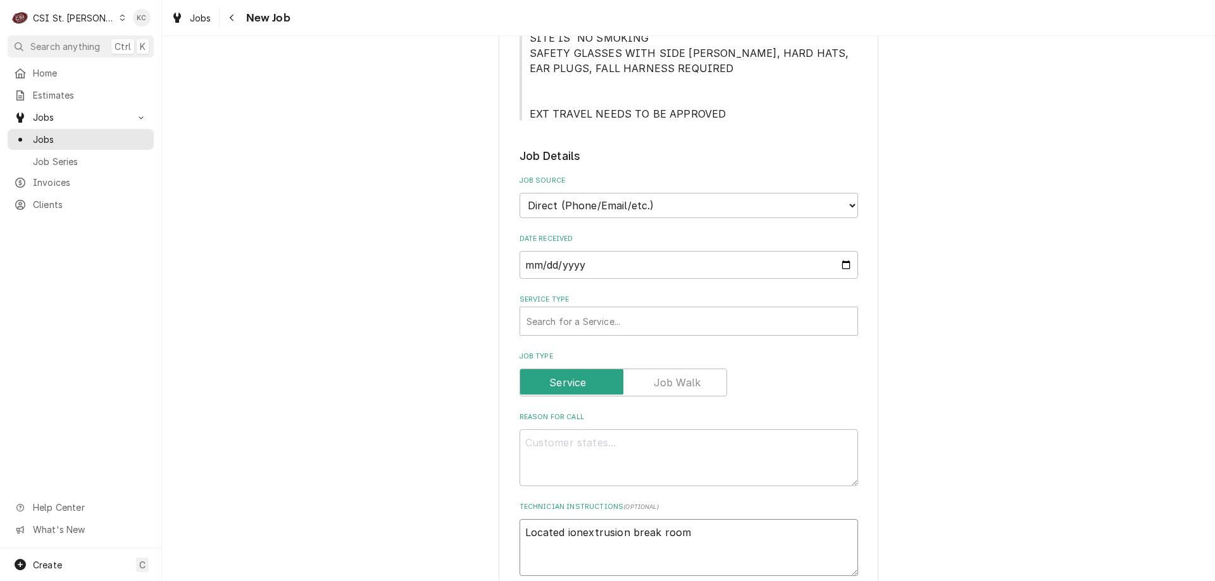
type textarea "Located ion extrusion break room"
type textarea "x"
type textarea "Located ionextrusion break room"
type textarea "x"
type textarea "Located ioextrusion break room"
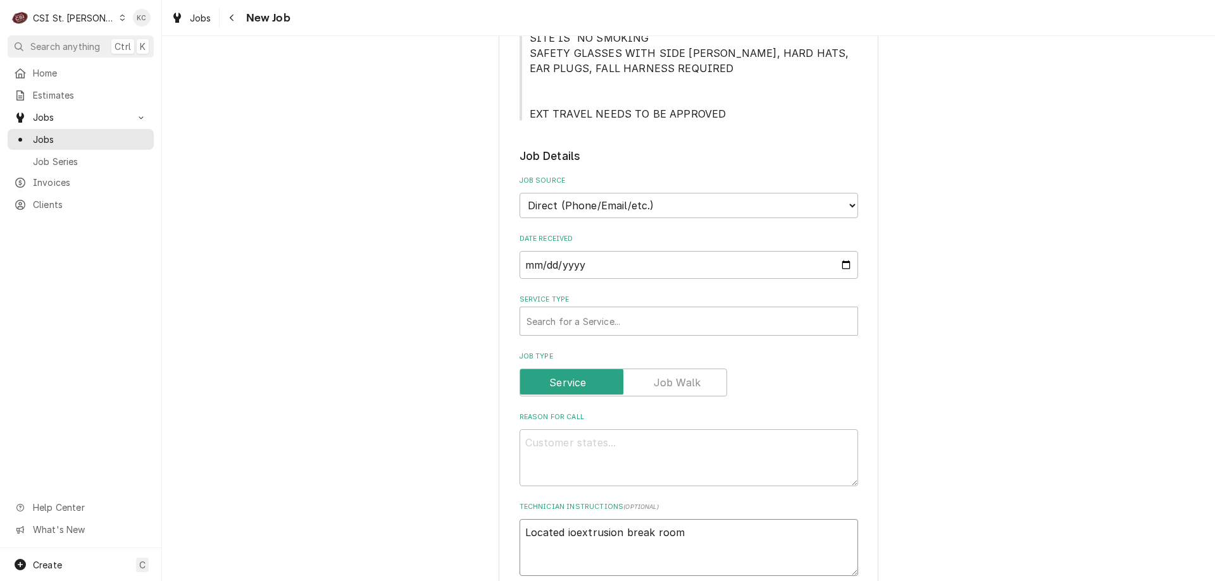
type textarea "x"
type textarea "Located iextrusion break room"
type textarea "x"
type textarea "Located inextrusion break room"
type textarea "x"
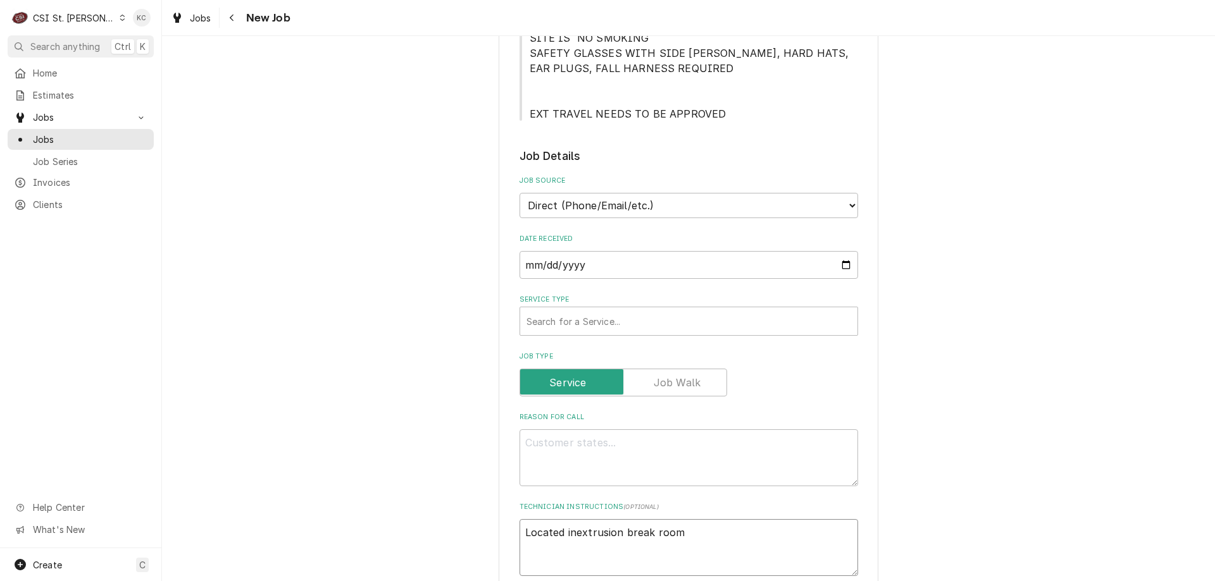
type textarea "Located in extrusion break room"
click at [519, 531] on textarea "Located in extrusion break room" at bounding box center [688, 547] width 338 height 57
type textarea "x"
type textarea "Located in extrusion break room"
type textarea "x"
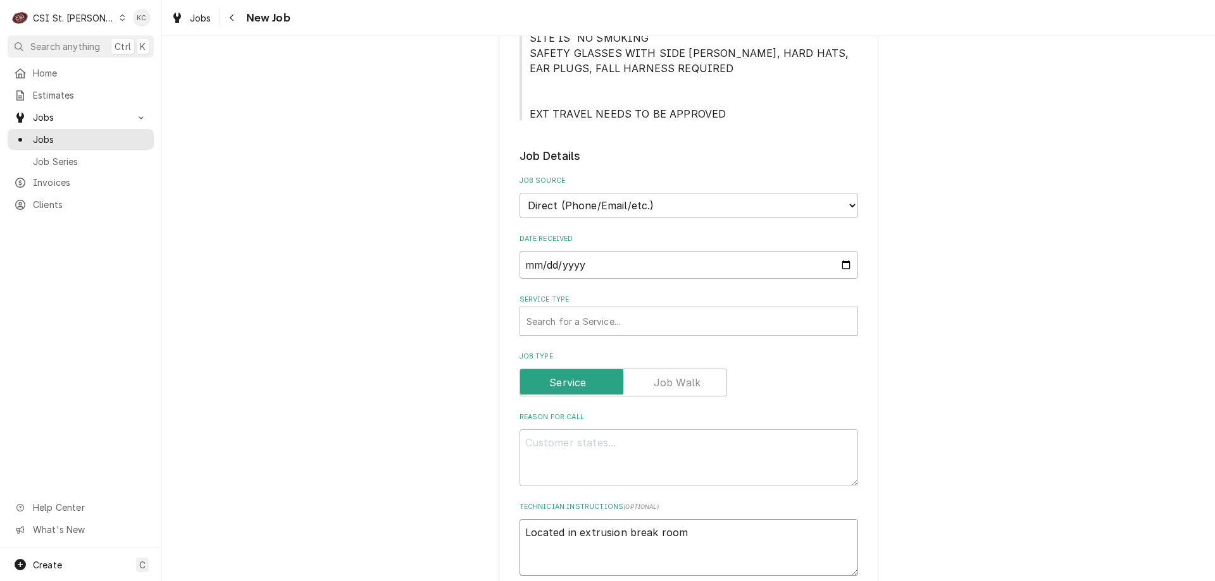
type textarea "Located in extrusion break room"
type textarea "x"
type textarea "Located in extrusion break room"
click at [540, 533] on textarea "Located in extrusion break room" at bounding box center [688, 547] width 338 height 57
paste textarea "NH038409"
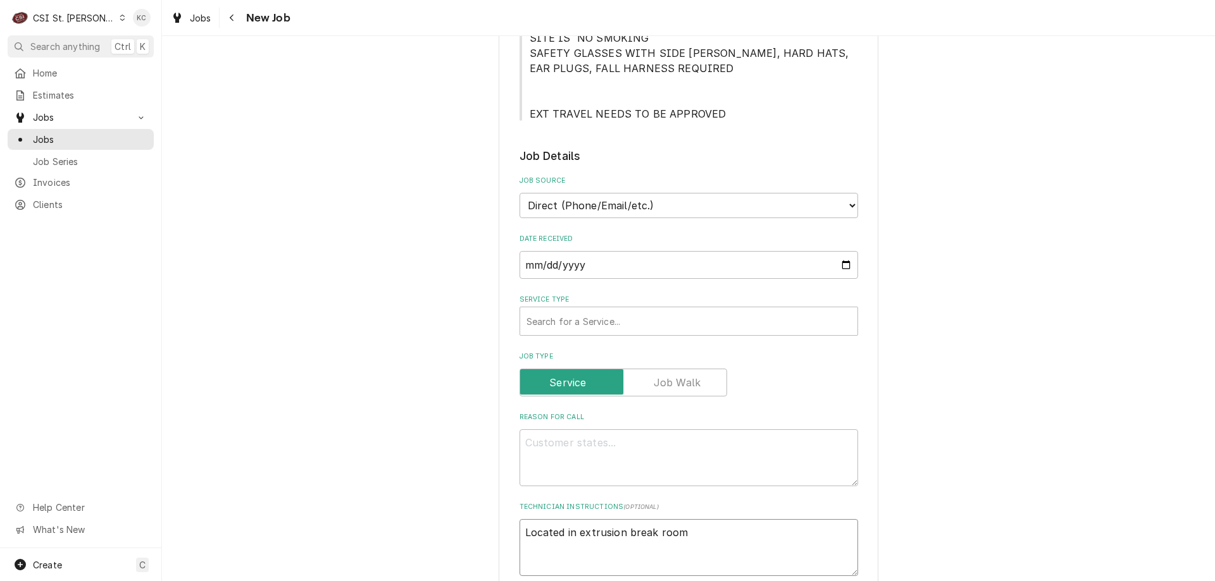
type textarea "x"
type textarea "NH038409 Located in extrusion break room"
type textarea "x"
type textarea "PNH038409 Located in extrusion break room"
type textarea "x"
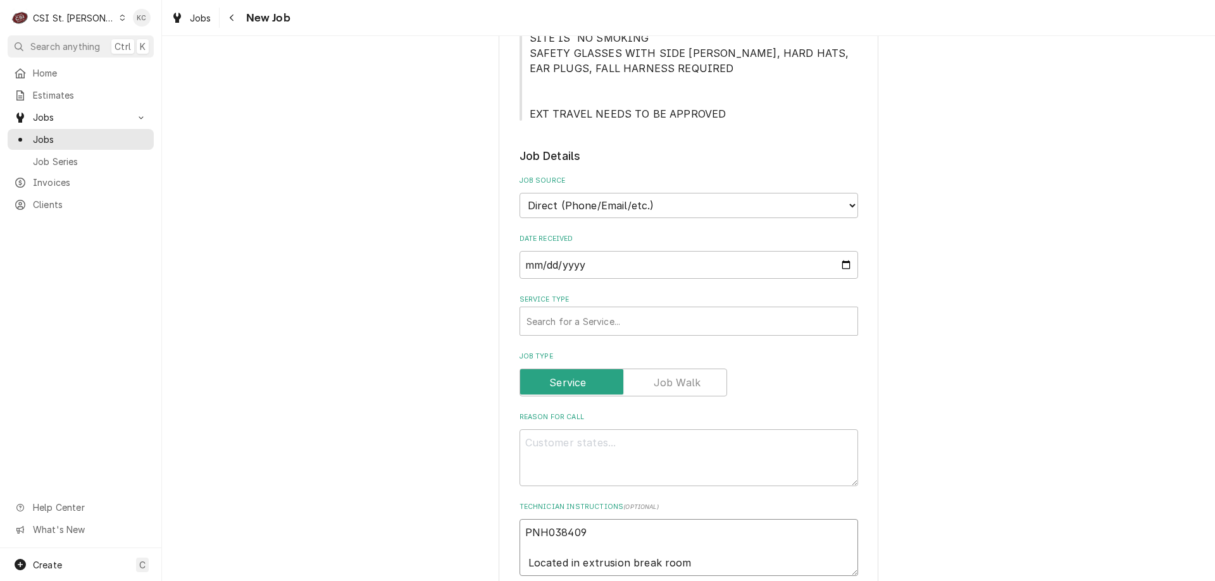
type textarea "PONH038409 Located in extrusion break room"
type textarea "x"
type textarea "PO #NH038409 Located in extrusion break room"
type textarea "x"
type textarea "PO #NH038409 Located in extrusion break room"
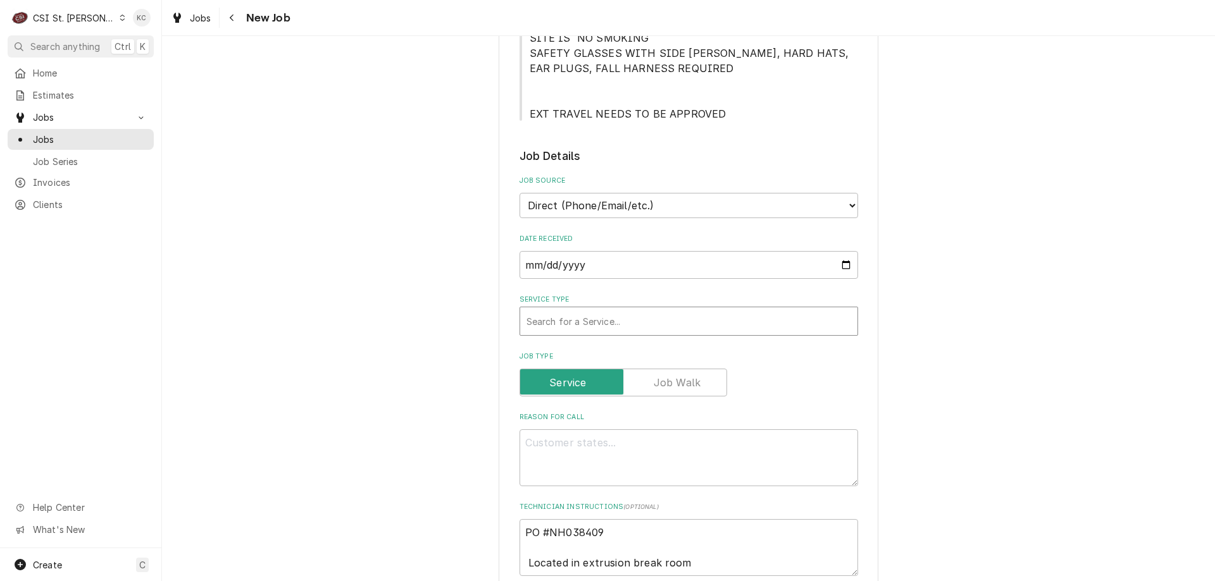
click at [610, 316] on div "Service Type" at bounding box center [688, 321] width 325 height 23
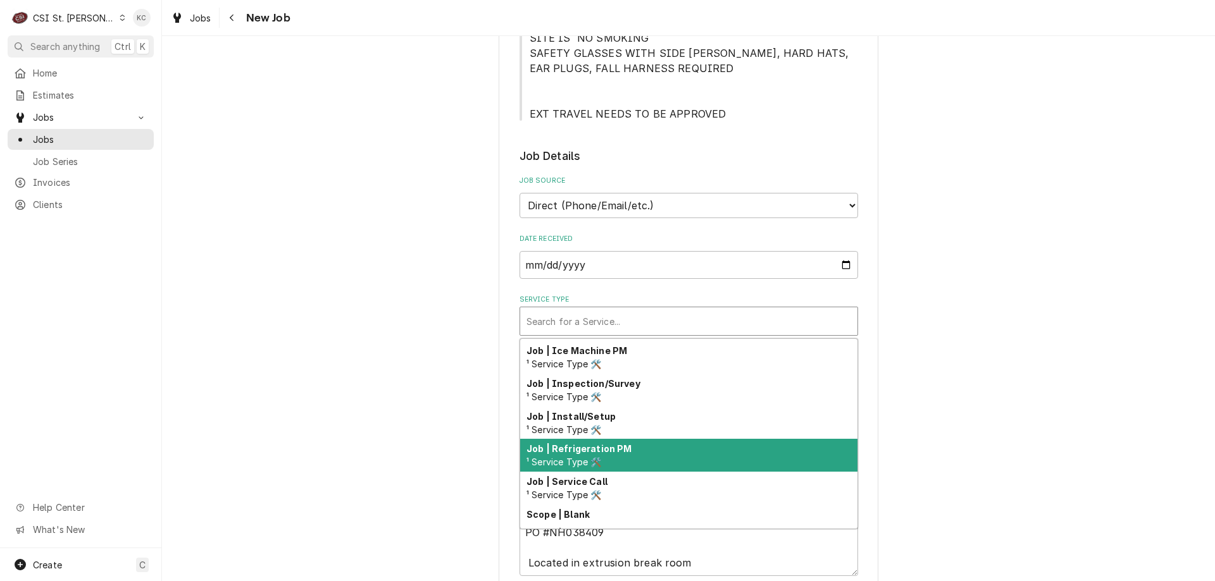
scroll to position [724, 0]
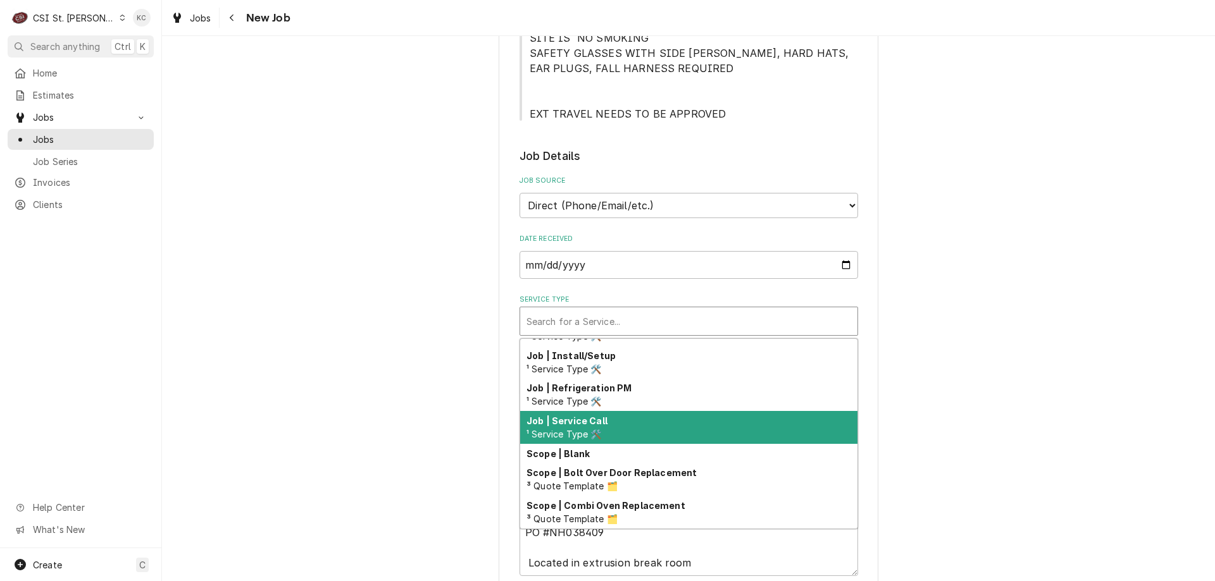
click at [611, 429] on div "Job | Service Call ¹ Service Type 🛠️" at bounding box center [688, 427] width 337 height 33
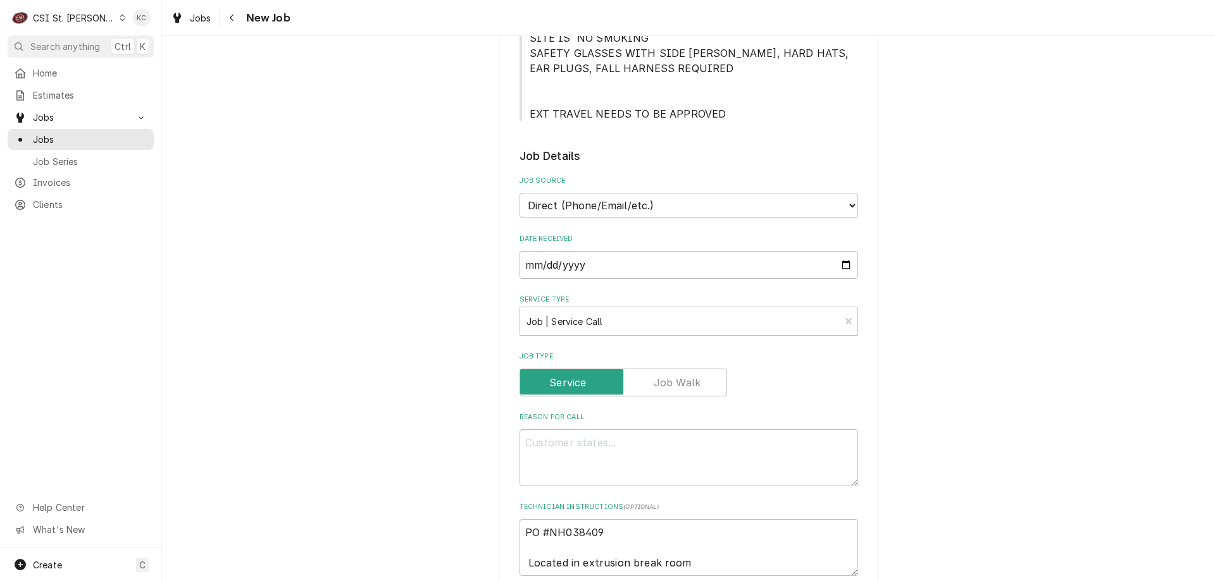
click at [944, 407] on div "Please provide the following information to create a job: Client Details Client…" at bounding box center [688, 465] width 1053 height 1465
click at [555, 449] on textarea "Reason For Call" at bounding box center [688, 458] width 338 height 57
click at [638, 531] on textarea "PO #NH038409 Located in extrusion break room" at bounding box center [688, 547] width 338 height 57
type textarea "x"
type textarea "PO #NH038409 Located in extrusion break room"
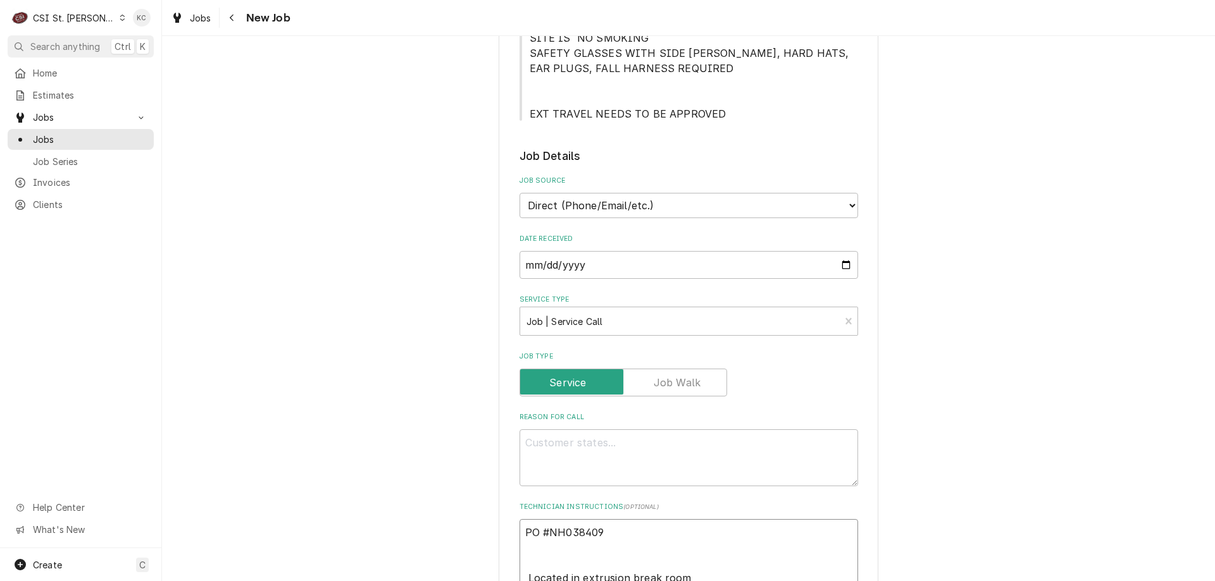
type textarea "x"
type textarea "PO #NH038409 N Located in extrusion break room"
type textarea "x"
type textarea "PO #NH038409 NT Located in extrusion break room"
type textarea "x"
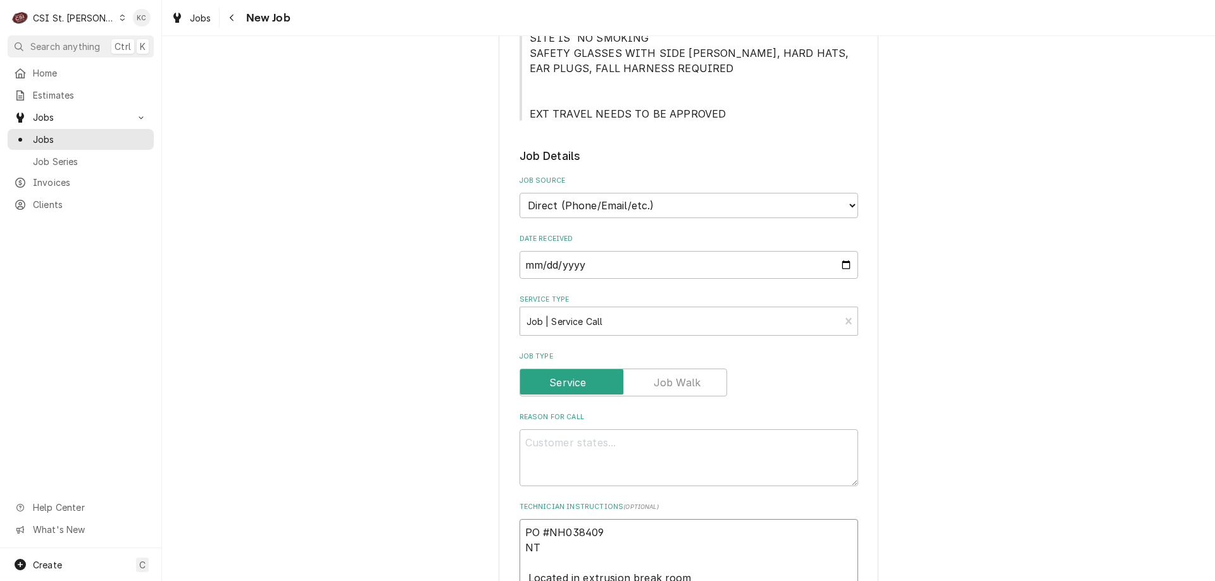
type textarea "PO #NH038409 NTE Located in extrusion break room"
type textarea "x"
type textarea "PO #NH038409 NTE Located in extrusion break room"
type textarea "x"
type textarea "PO #NH038409 NTE $ Located in extrusion break room"
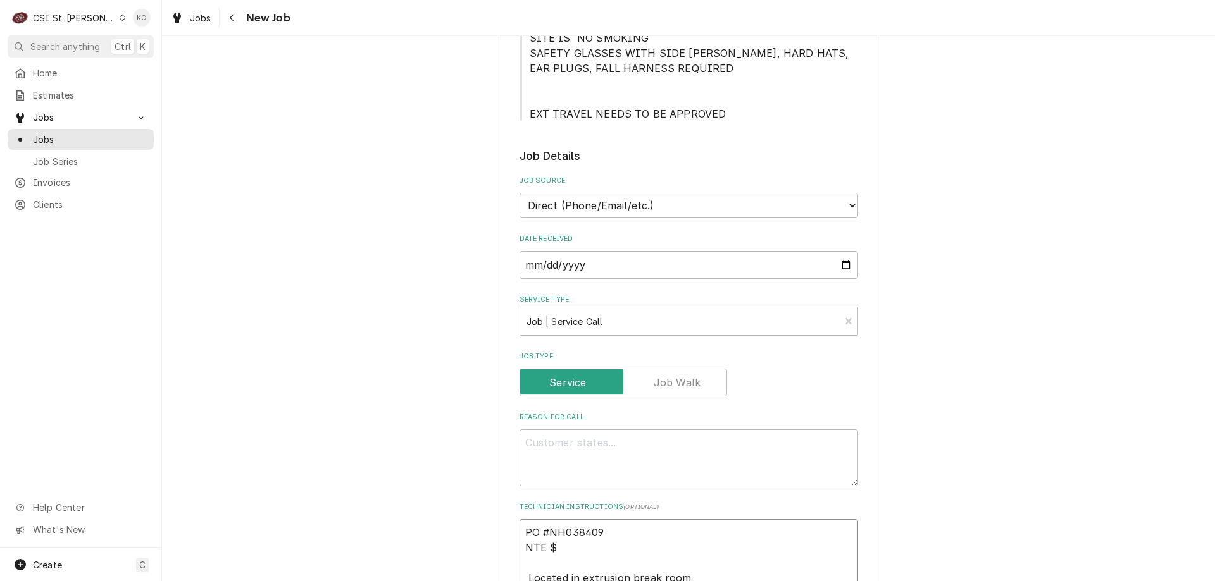
type textarea "x"
type textarea "PO #NH038409 NTE $5 Located in extrusion break room"
type textarea "x"
type textarea "PO #NH038409 NTE $50 Located in extrusion break room"
type textarea "x"
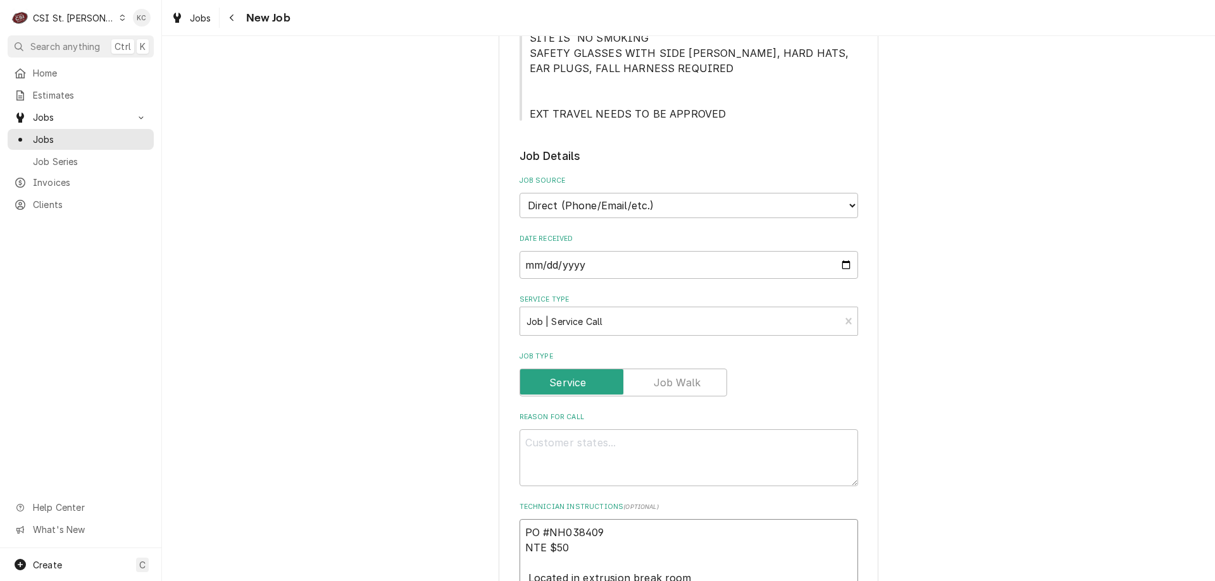
type textarea "PO #NH038409 NTE $500 Located in extrusion break room"
type textarea "x"
type textarea "PO #NH038409 NTE $500 Located in extrusion break room"
type textarea "x"
type textarea "PO #NH038409 NTE $500 Located in extrusion break room"
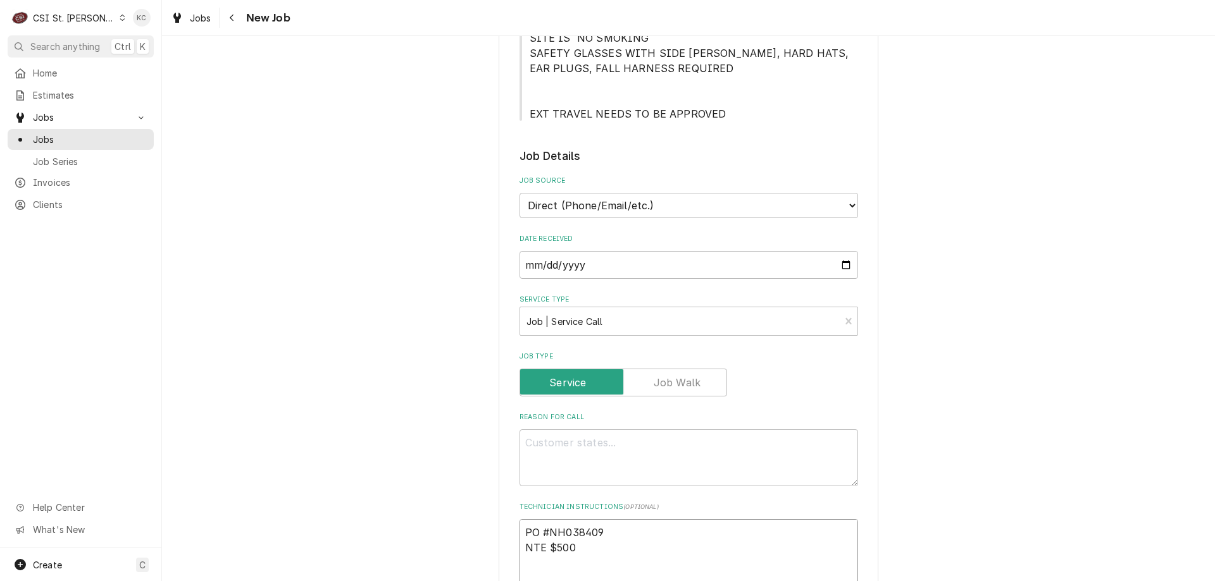
scroll to position [320, 0]
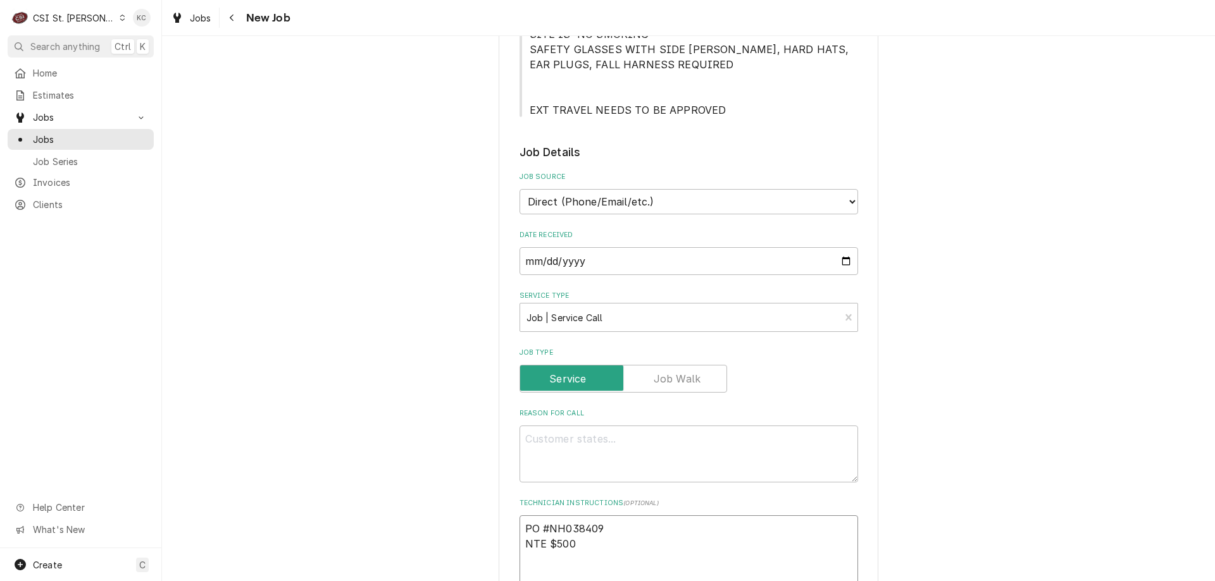
type textarea "x"
type textarea "PO #NH038409 NTE $500 Located in extrusion break room"
click at [538, 433] on textarea "Reason For Call" at bounding box center [688, 454] width 338 height 57
paste textarea "Services to troubleshoot and repair dispensing on ice machine"
type textarea "x"
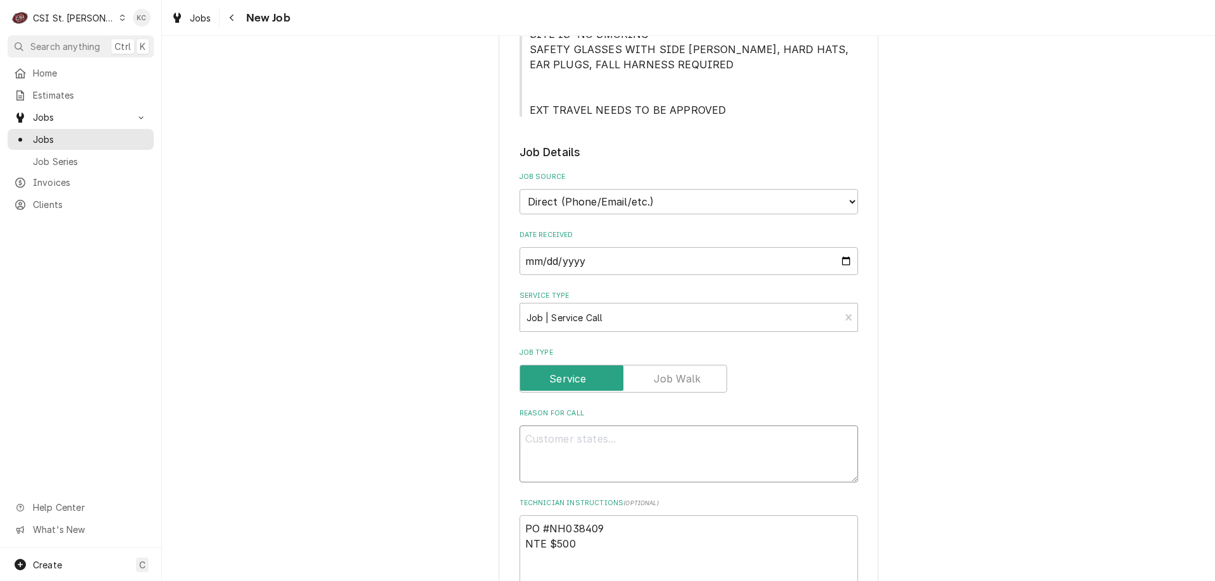
type textarea "Services to troubleshoot and repair dispensing on ice machine"
type textarea "x"
type textarea "Services to troubleshoot and repair dispensing on ice machine"
click at [598, 560] on textarea "PO #NH038409 NTE $500 Located in extrusion break room" at bounding box center [688, 567] width 338 height 102
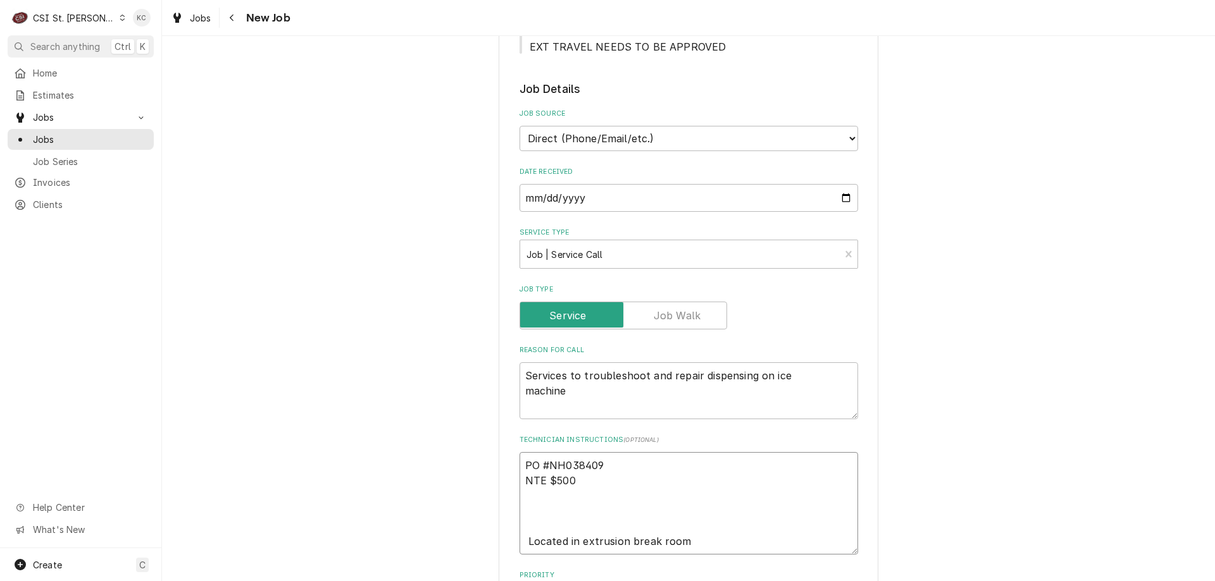
scroll to position [447, 0]
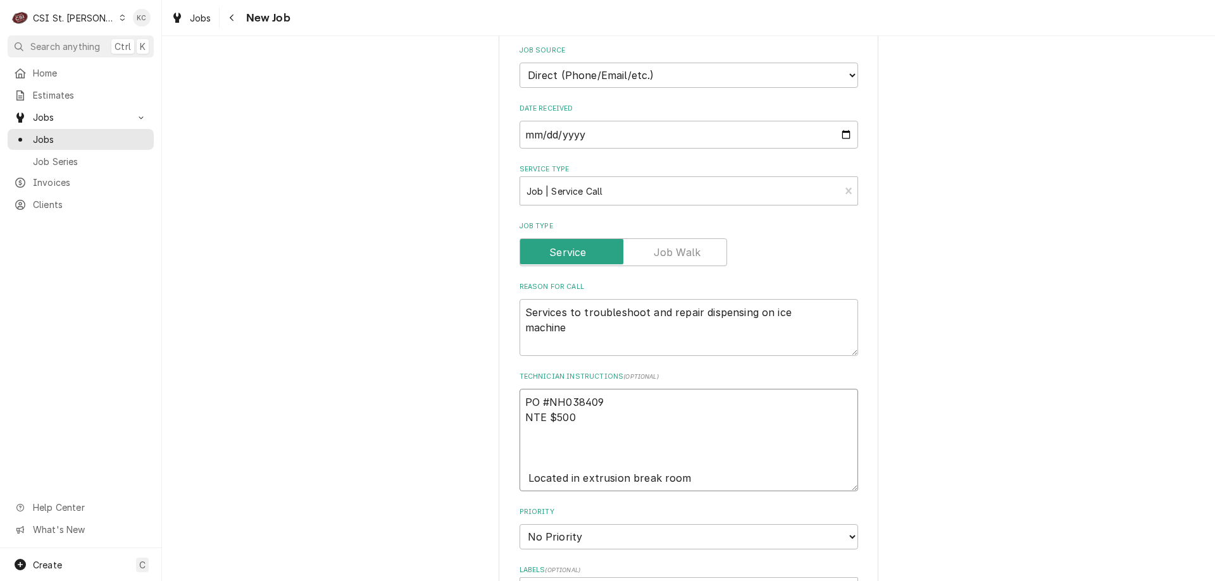
type textarea "x"
type textarea "PO #NH038409 NTE $500 R Located in extrusion break room"
type textarea "x"
type textarea "PO #NH038409 NTE $500 R Located in extrusion break room"
click at [580, 447] on textarea "PO #NH038409 NTE $500 R Located in extrusion break room" at bounding box center [688, 440] width 338 height 102
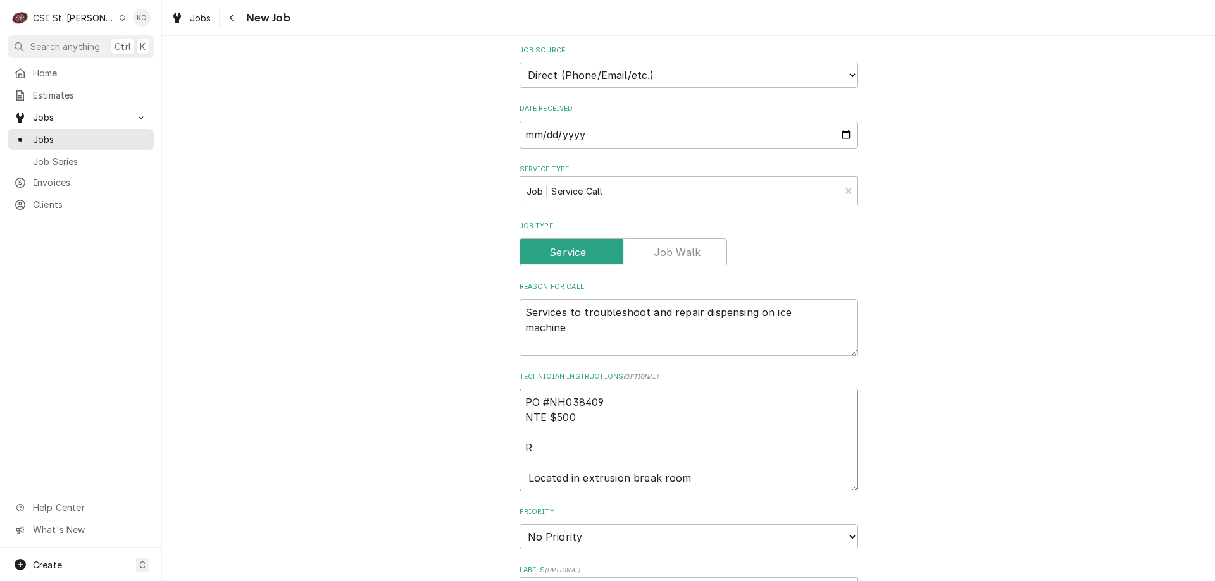
type textarea "x"
type textarea "PO #NH038409 NTE $500 Ro Located in extrusion break room"
type textarea "x"
type textarea "PO #NH038409 NTE $500 Ron Located in extrusion break room"
type textarea "x"
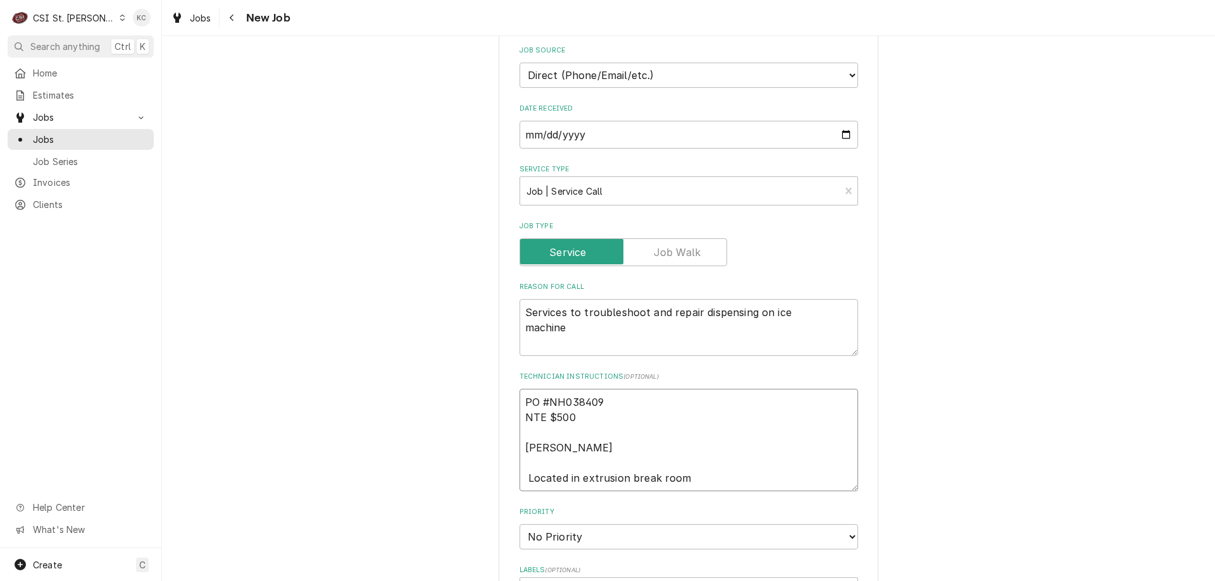
type textarea "PO #NH038409 NTE $500 Ron Located in extrusion break room"
type textarea "x"
type textarea "PO #NH038409 NTE $500 Ron A Located in extrusion break room"
type textarea "x"
type textarea "PO #NH038409 NTE $500 Ron Ab Located in extrusion break room"
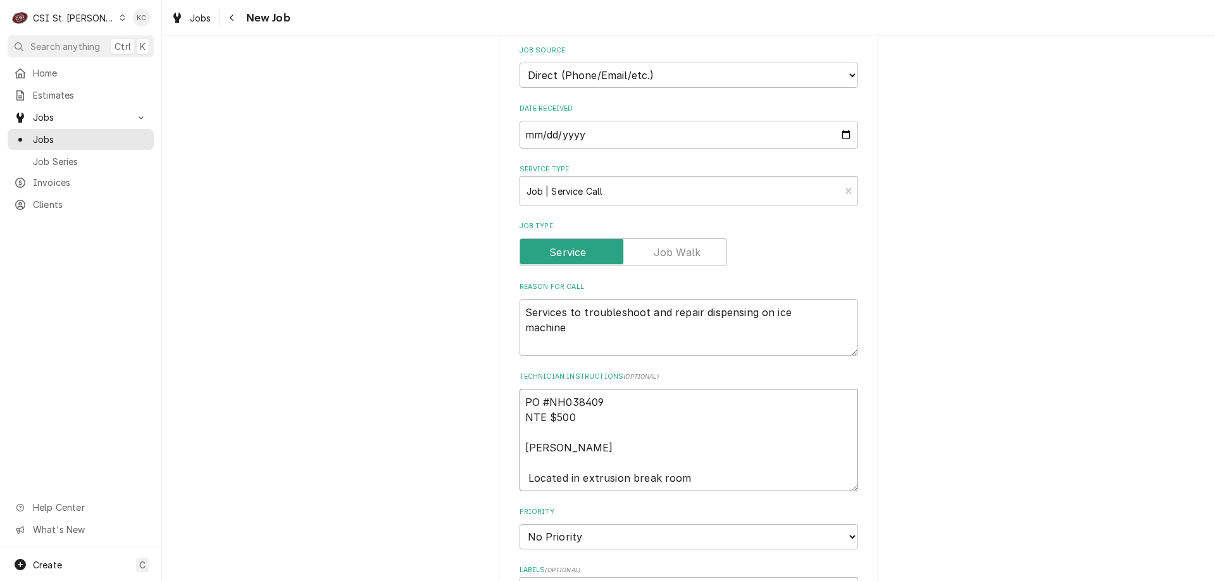
type textarea "x"
type textarea "PO #NH038409 NTE $500 Ron Abb Located in extrusion break room"
type textarea "x"
type textarea "PO #NH038409 NTE $500 Ron Abbe Located in extrusion break room"
type textarea "x"
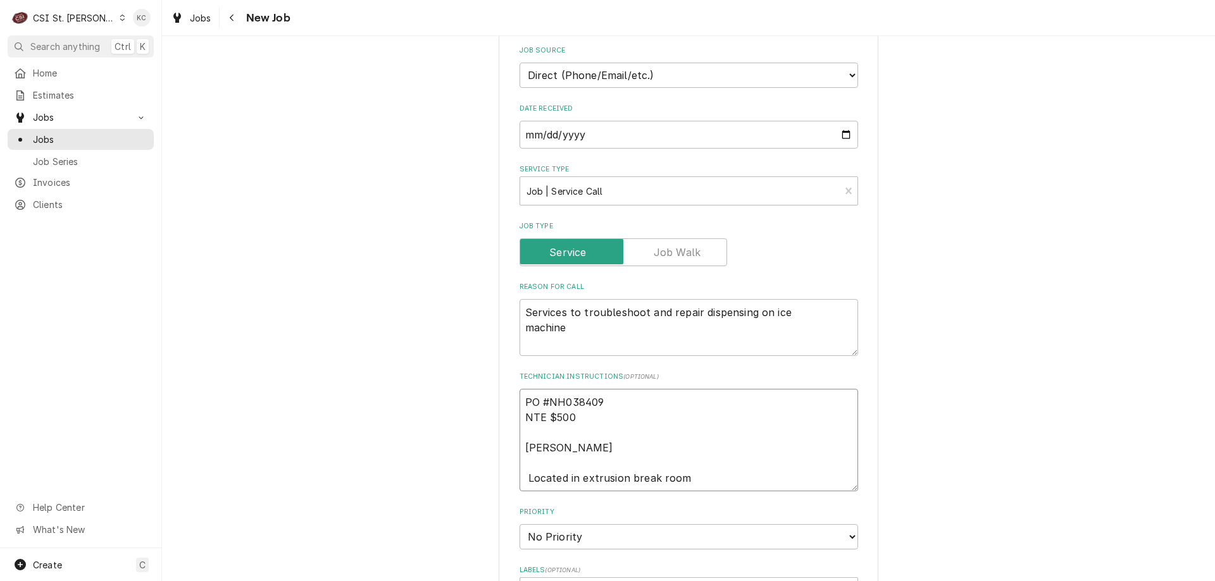
type textarea "PO #NH038409 NTE $500 Ron Abbey Located in extrusion break room"
type textarea "x"
type textarea "PO #NH038409 NTE $500 Ron Abbe Located in extrusion break room"
type textarea "x"
type textarea "PO #NH038409 NTE $500 Ron Abb Located in extrusion break room"
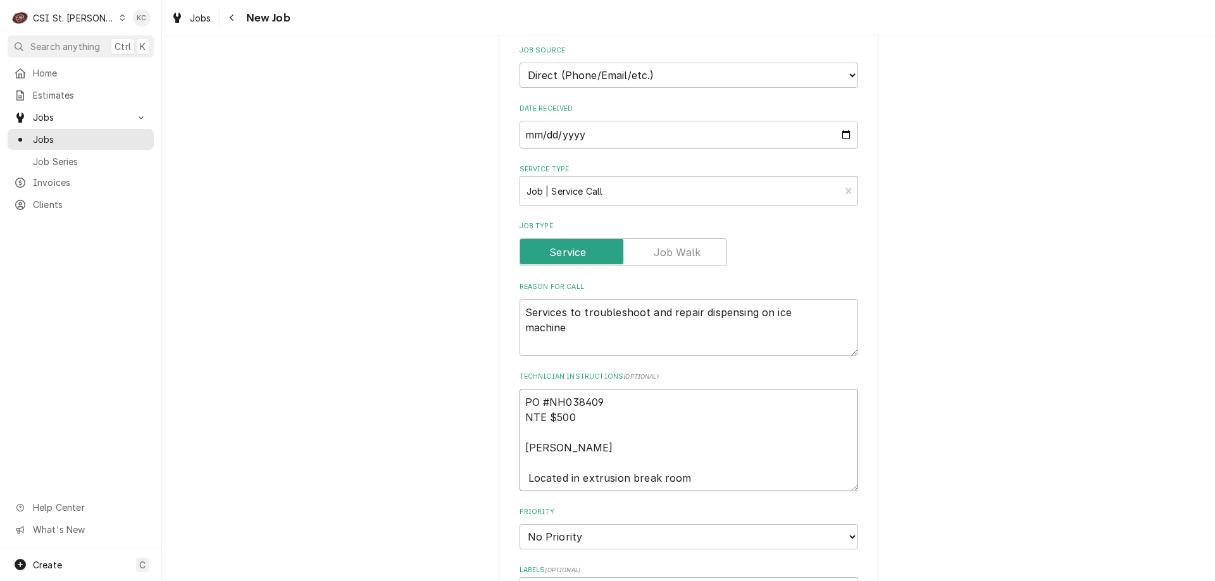
type textarea "x"
type textarea "PO #NH038409 NTE $500 Ron Ab Located in extrusion break room"
type textarea "x"
type textarea "PO #NH038409 NTE $500 Ron Abb Located in extrusion break room"
type textarea "x"
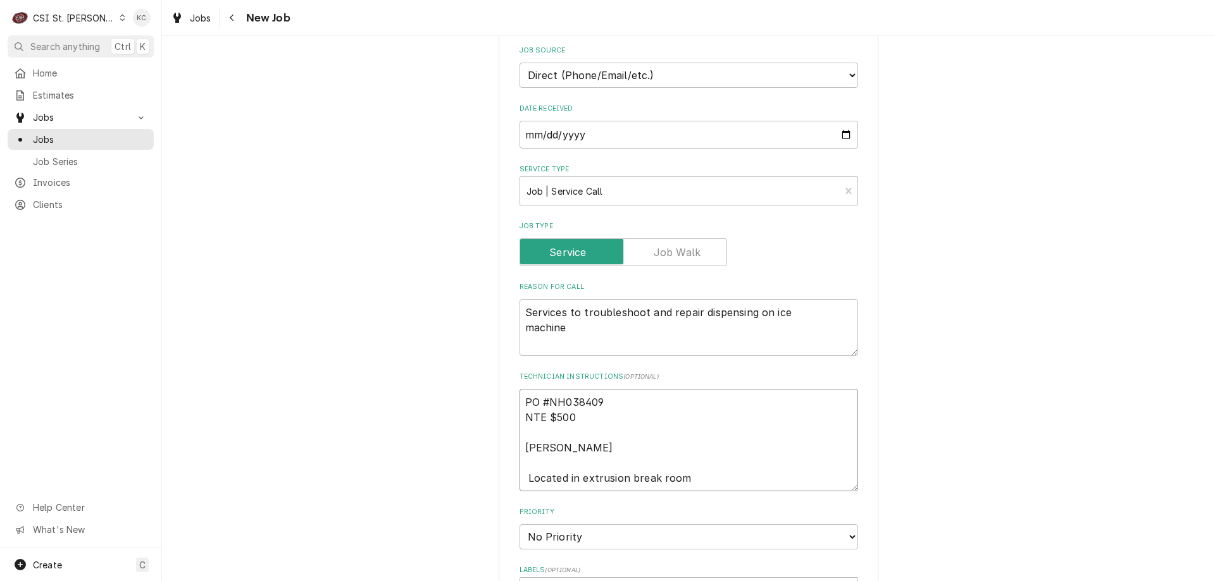
type textarea "PO #NH038409 NTE $500 Ron Ab Located in extrusion break room"
type textarea "x"
type textarea "PO #NH038409 NTE $500 Ron Abn Located in extrusion break room"
type textarea "x"
type textarea "PO #NH038409 NTE $500 Ron Abne Located in extrusion break room"
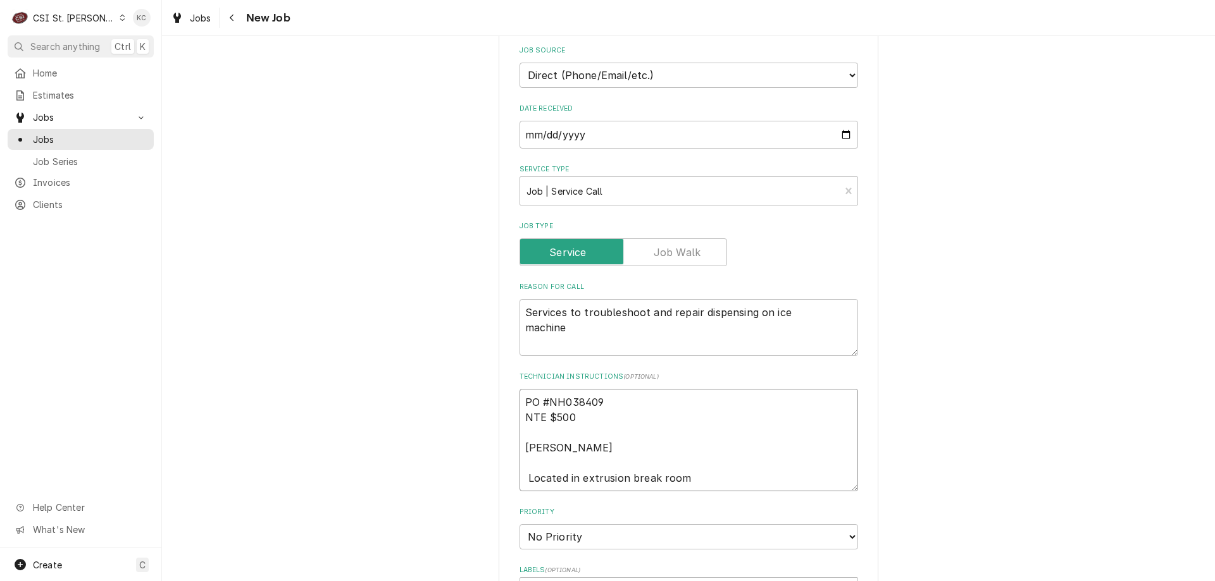
type textarea "x"
type textarea "PO #NH038409 NTE $500 Ron Abney Located in extrusion break room"
type textarea "x"
type textarea "PO #NH038409 NTE $500 Ron Abney Located in extrusion break room"
type textarea "x"
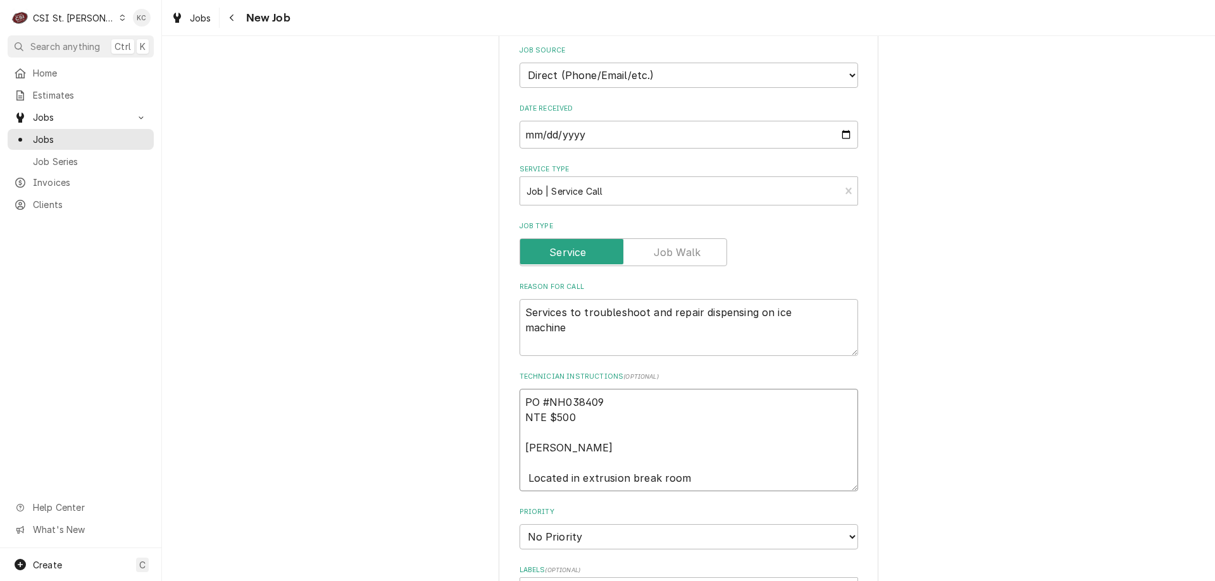
type textarea "PO #NH038409 NTE $500 Ron Abney - Located in extrusion break room"
type textarea "x"
type textarea "PO #NH038409 NTE $500 Ron Abney - Located in extrusion break room"
type textarea "x"
type textarea "PO #NH038409 NTE $500 Ron Abney - 5 Located in extrusion break room"
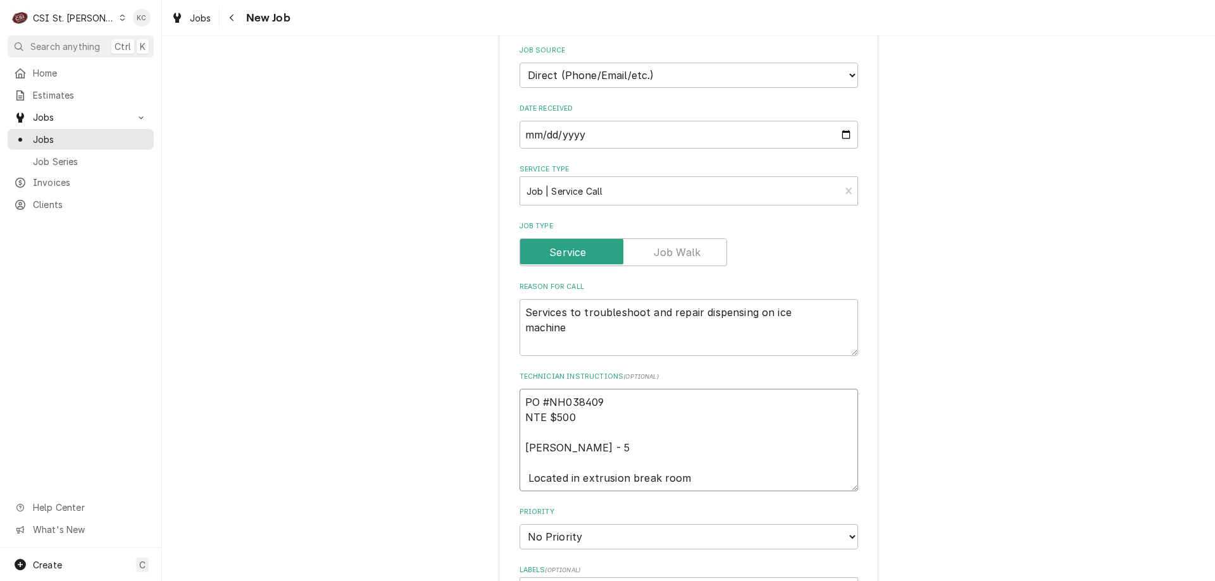
type textarea "x"
type textarea "PO #NH038409 NTE $500 Ron Abney - 57 Located in extrusion break room"
type textarea "x"
type textarea "PO #NH038409 NTE $500 Ron Abney - 573 Located in extrusion break room"
type textarea "x"
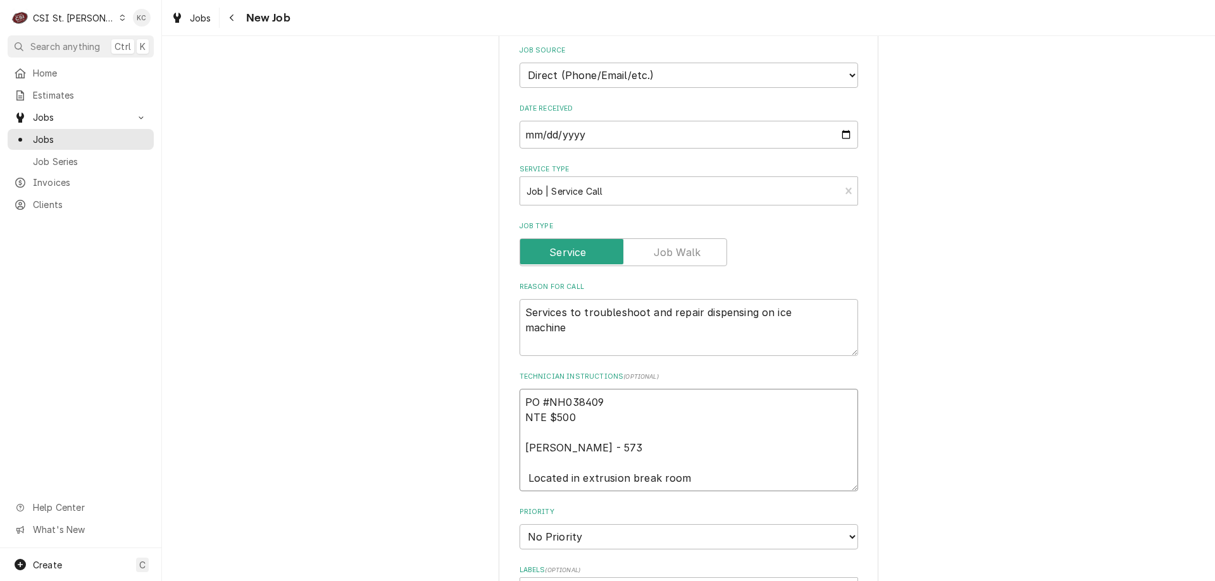
type textarea "PO #NH038409 NTE $500 Ron Abney - 573 Located in extrusion break room"
type textarea "x"
type textarea "PO #NH038409 NTE $500 Ron Abney - 573 2 Located in extrusion break room"
type textarea "x"
type textarea "PO #NH038409 NTE $500 Ron Abney - 573 23 Located in extrusion break room"
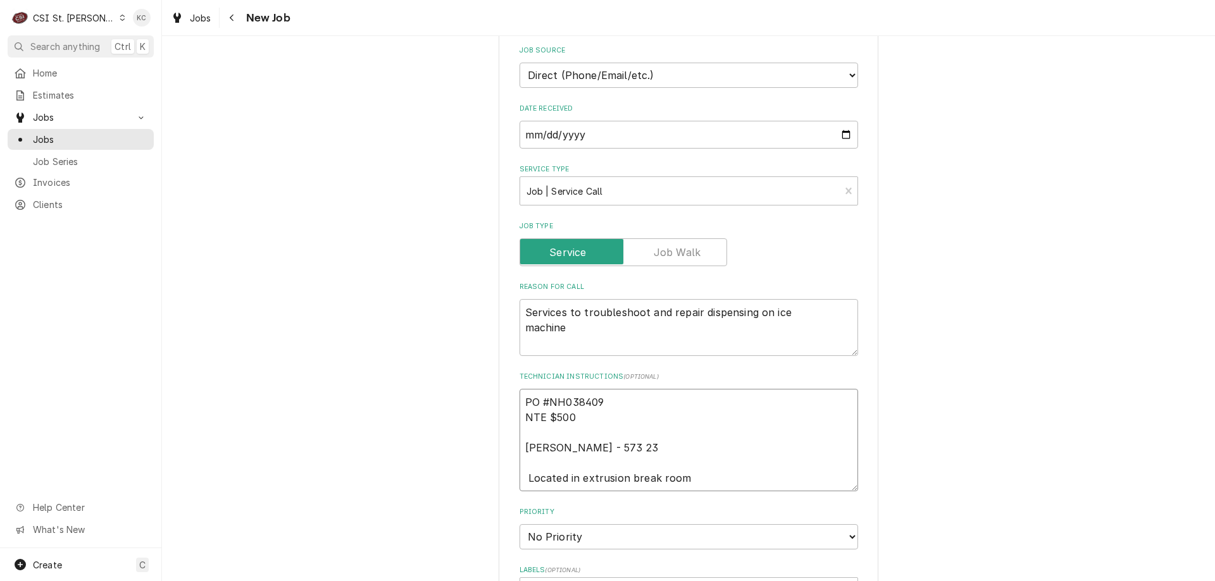
type textarea "x"
type textarea "PO #NH038409 NTE $500 Ron Abney - 573 237 Located in extrusion break room"
type textarea "x"
type textarea "PO #NH038409 NTE $500 Ron Abney - 573 237- Located in extrusion break room"
type textarea "x"
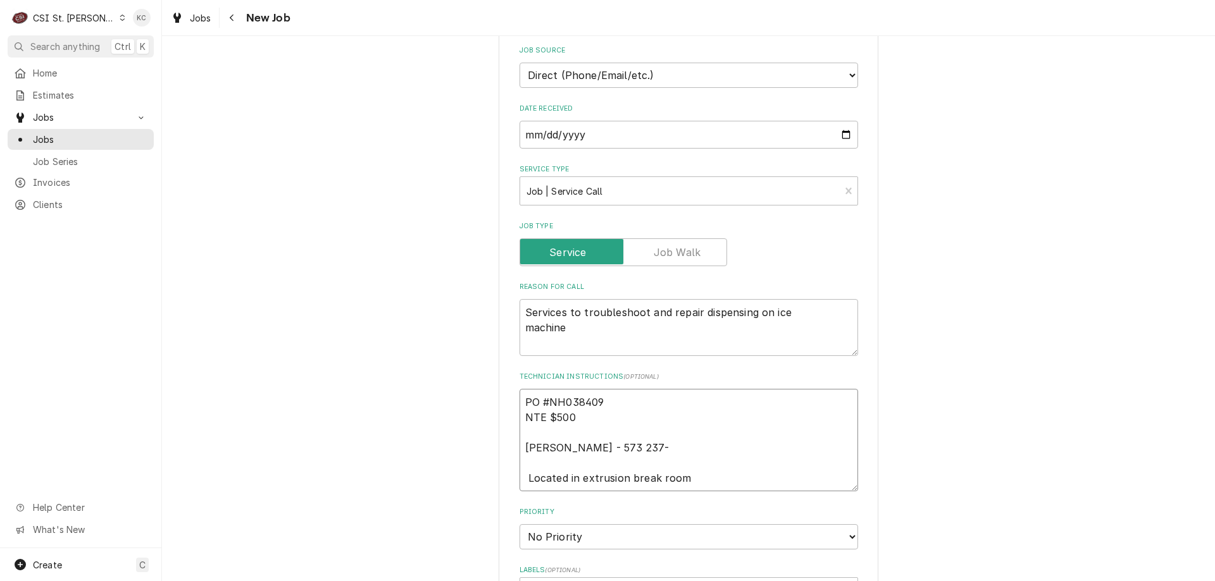
type textarea "PO #NH038409 NTE $500 Ron Abney - 573 237-1 Located in extrusion break room"
type textarea "x"
type textarea "PO #NH038409 NTE $500 Ron Abney - 573 237-13 Located in extrusion break room"
type textarea "x"
type textarea "PO #NH038409 NTE $500 Ron Abney - 573 237-135 Located in extrusion break room"
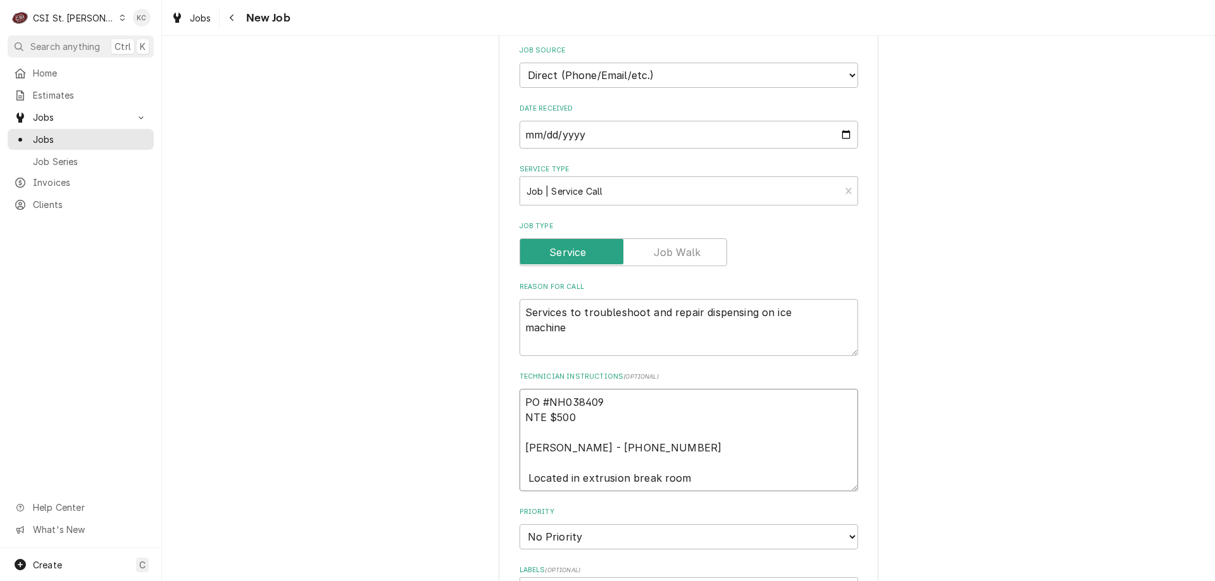
type textarea "x"
type textarea "PO #NH038409 NTE $500 Ron Abney - 573 237-13 Located in extrusion break room"
type textarea "x"
type textarea "PO #NH038409 NTE $500 Ron Abney - 573 237-132 Located in extrusion break room"
type textarea "x"
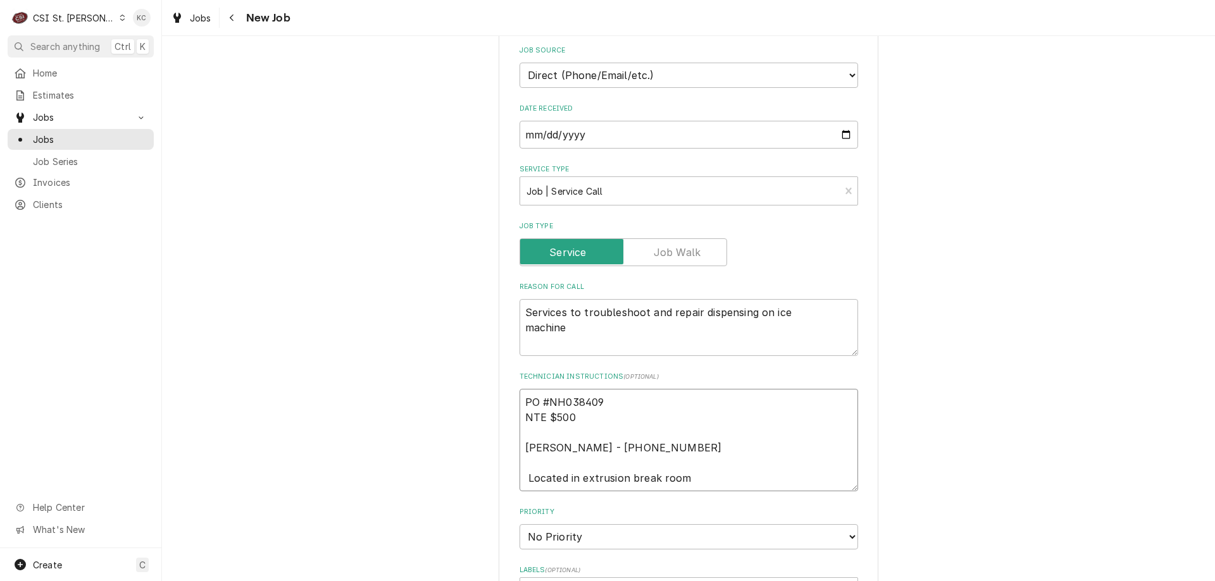
type textarea "PO #NH038409 NTE $500 Ron Abney - 573 237-1327 Located in extrusion break room"
type textarea "x"
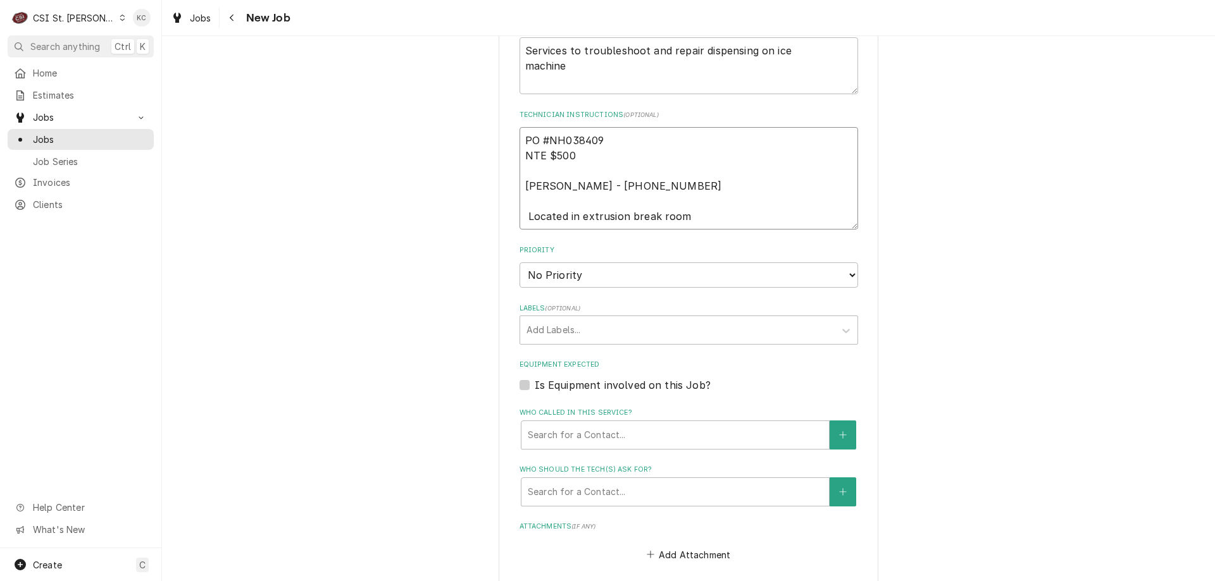
scroll to position [662, 0]
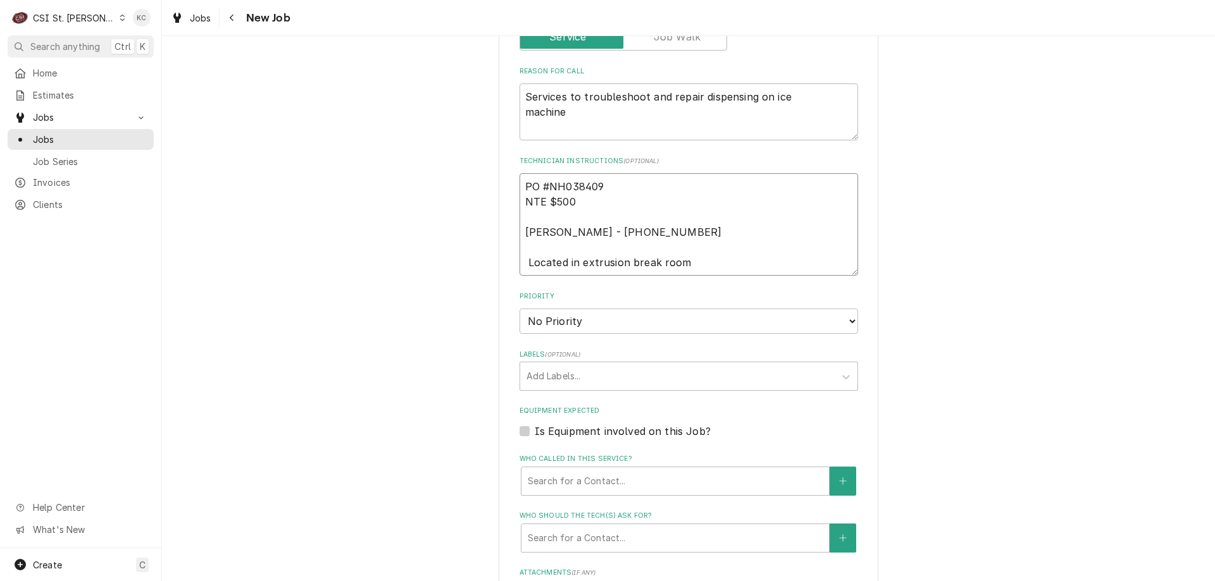
type textarea "PO #NH038409 NTE $500 Ron Abney - 573 237-1327 Located in extrusion break room"
click at [615, 321] on select "No Priority Urgent High Medium Low" at bounding box center [688, 321] width 338 height 25
select select "4"
click at [519, 309] on select "No Priority Urgent High Medium Low" at bounding box center [688, 321] width 338 height 25
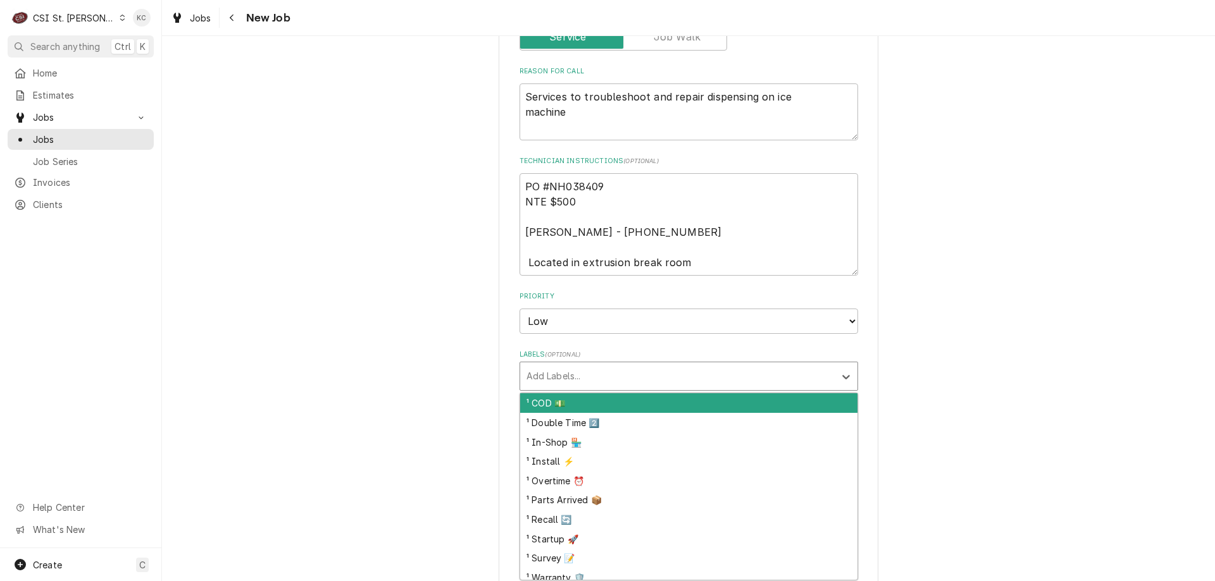
click at [595, 377] on div "Labels" at bounding box center [677, 376] width 302 height 23
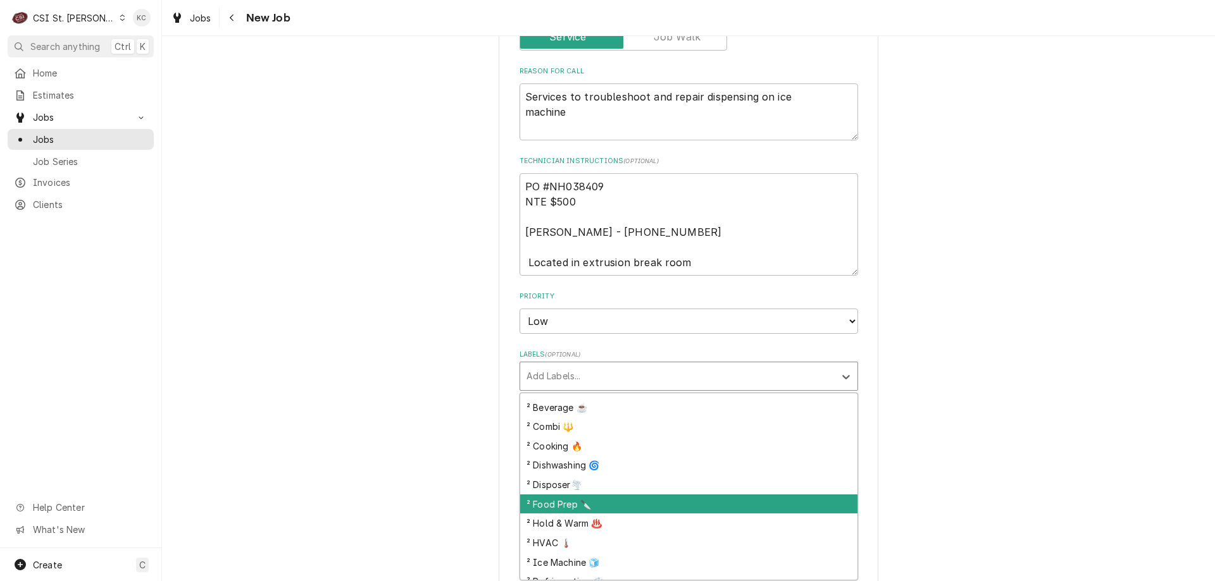
scroll to position [253, 0]
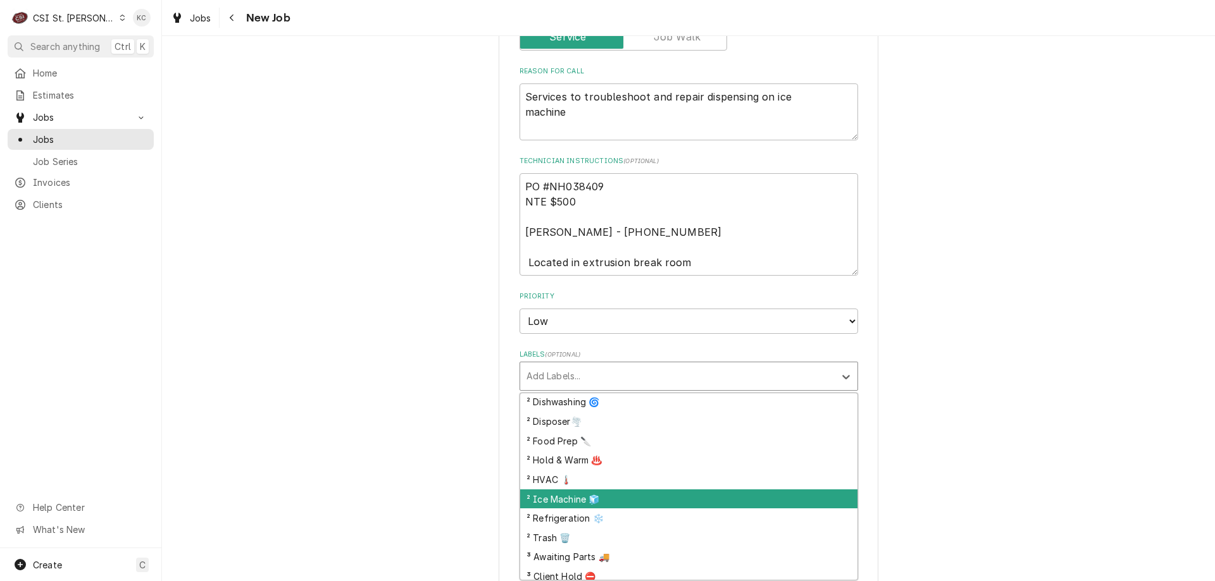
click at [594, 502] on div "² Ice Machine 🧊" at bounding box center [688, 500] width 337 height 20
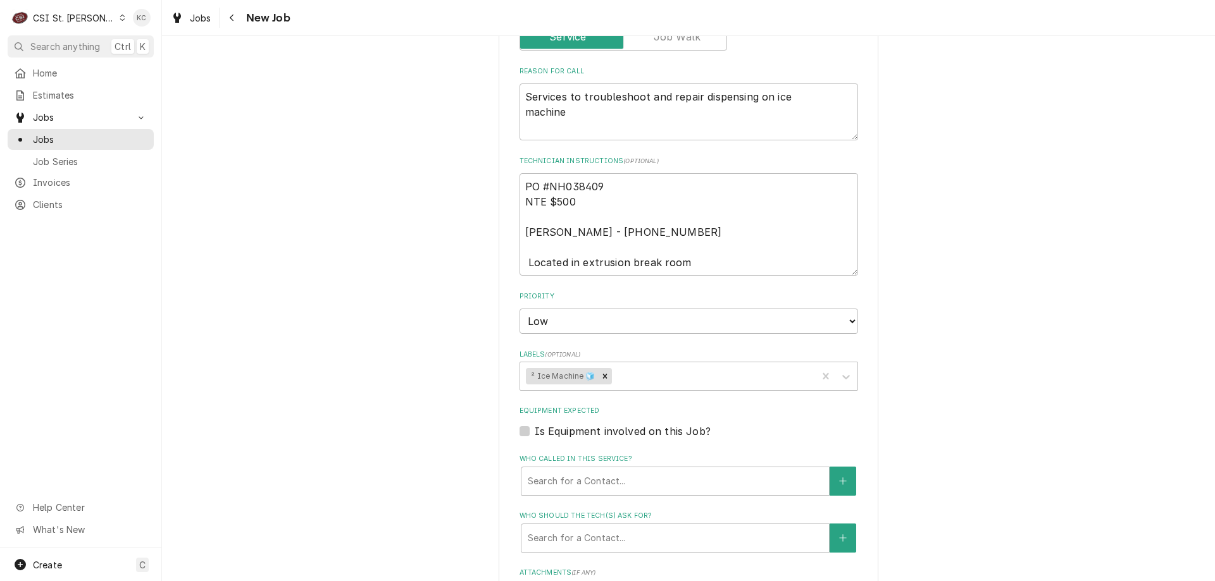
click at [1058, 419] on div "Please provide the following information to create a job: Client Details Client…" at bounding box center [688, 142] width 1053 height 1511
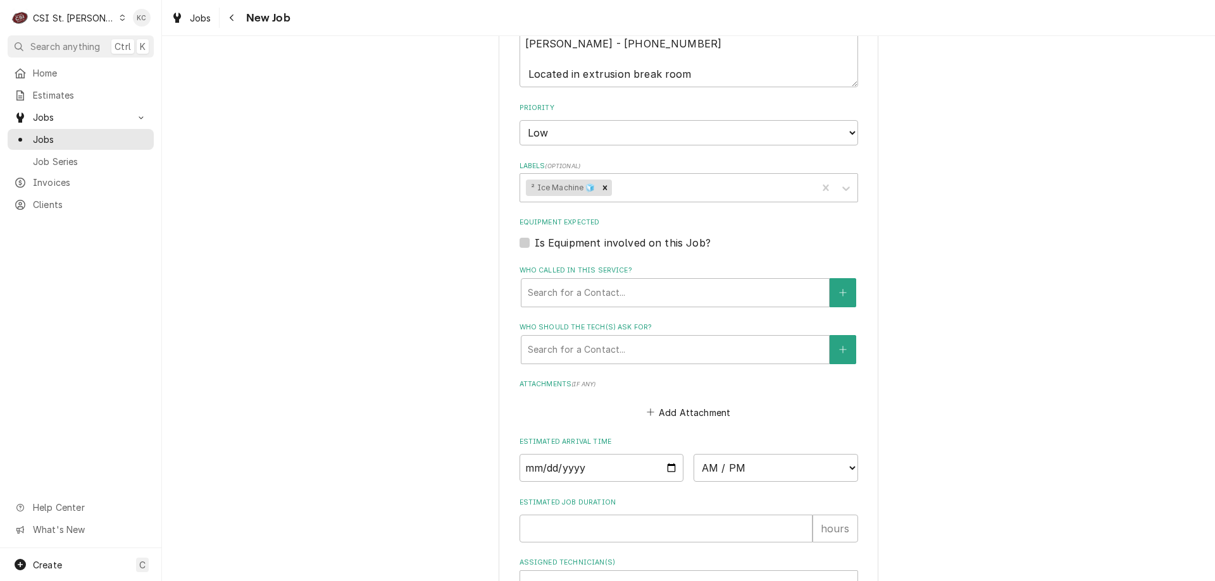
scroll to position [852, 0]
click at [655, 410] on button "Add Attachment" at bounding box center [688, 411] width 89 height 18
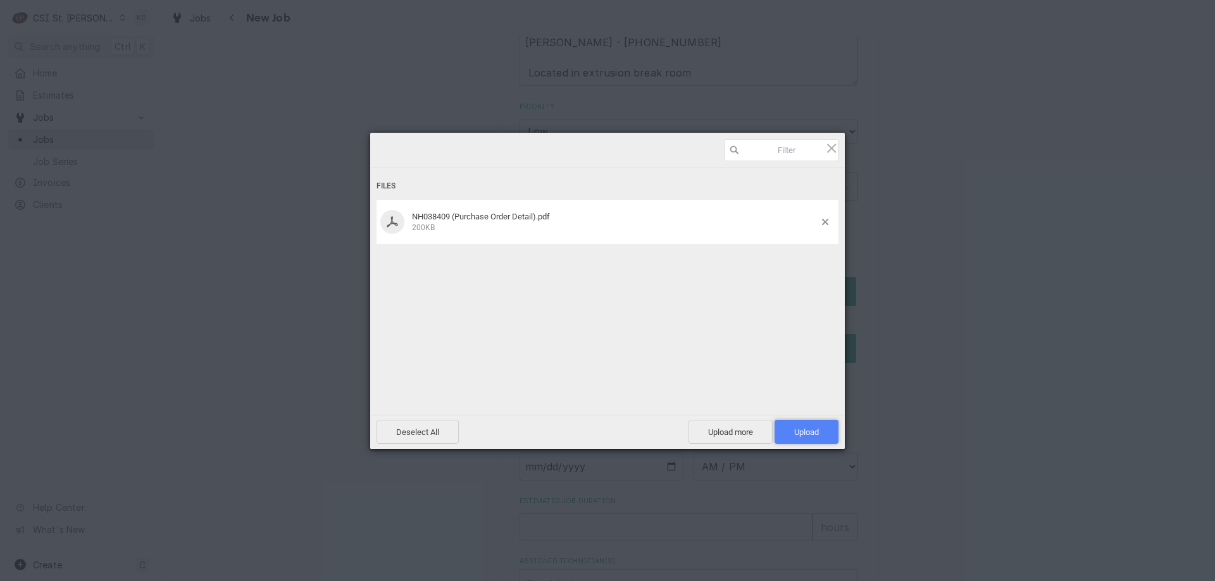
click at [829, 434] on span "Upload 1" at bounding box center [806, 432] width 64 height 24
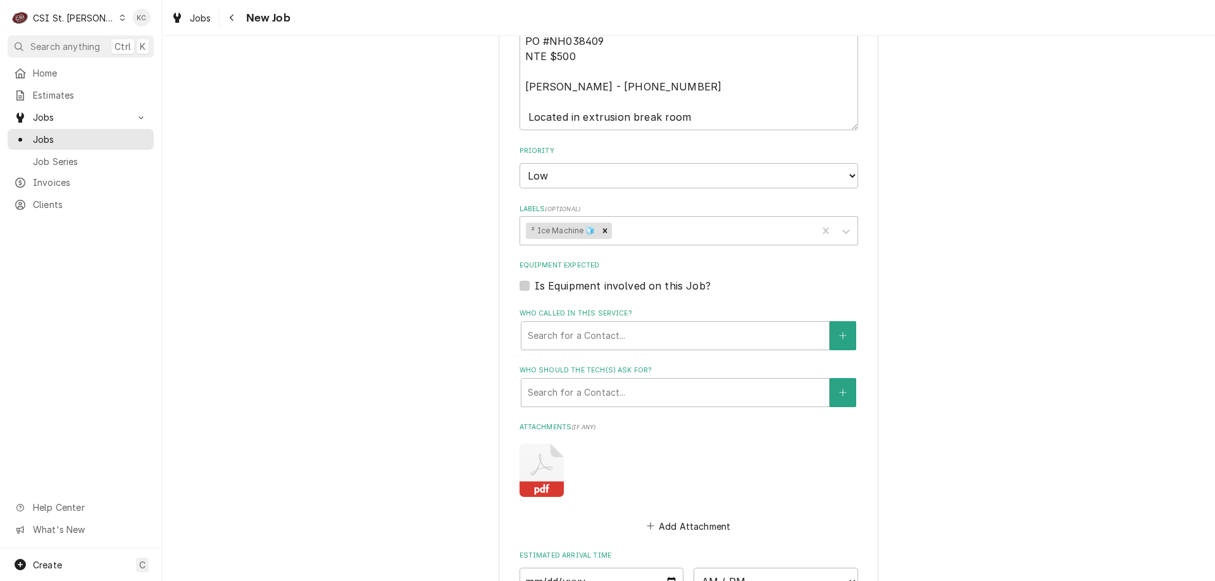
scroll to position [796, 0]
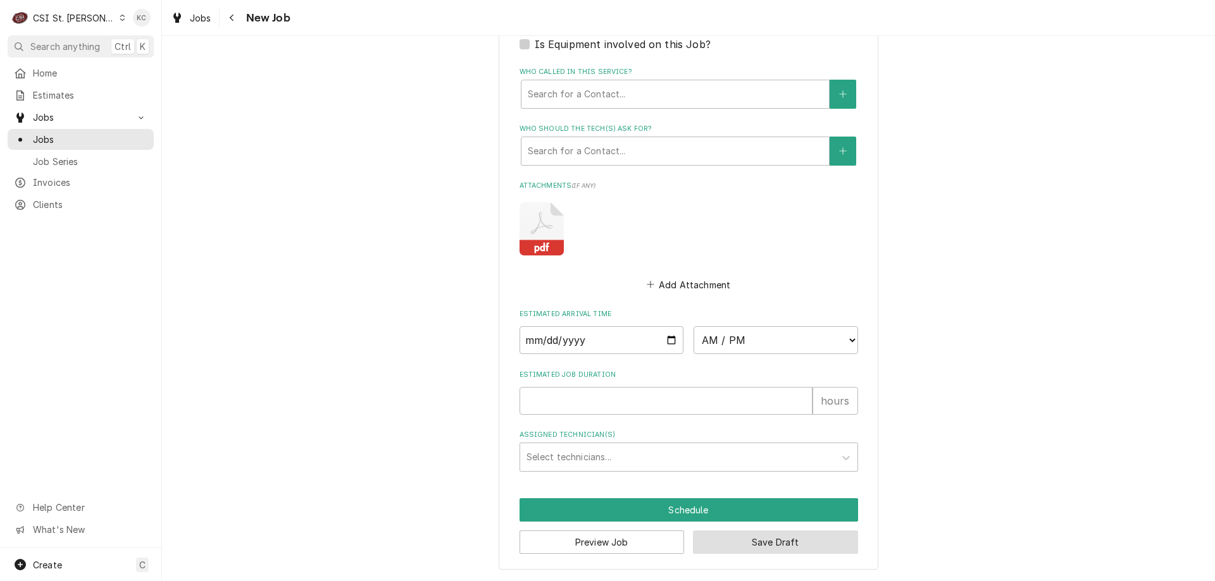
click at [764, 547] on button "Save Draft" at bounding box center [775, 542] width 165 height 23
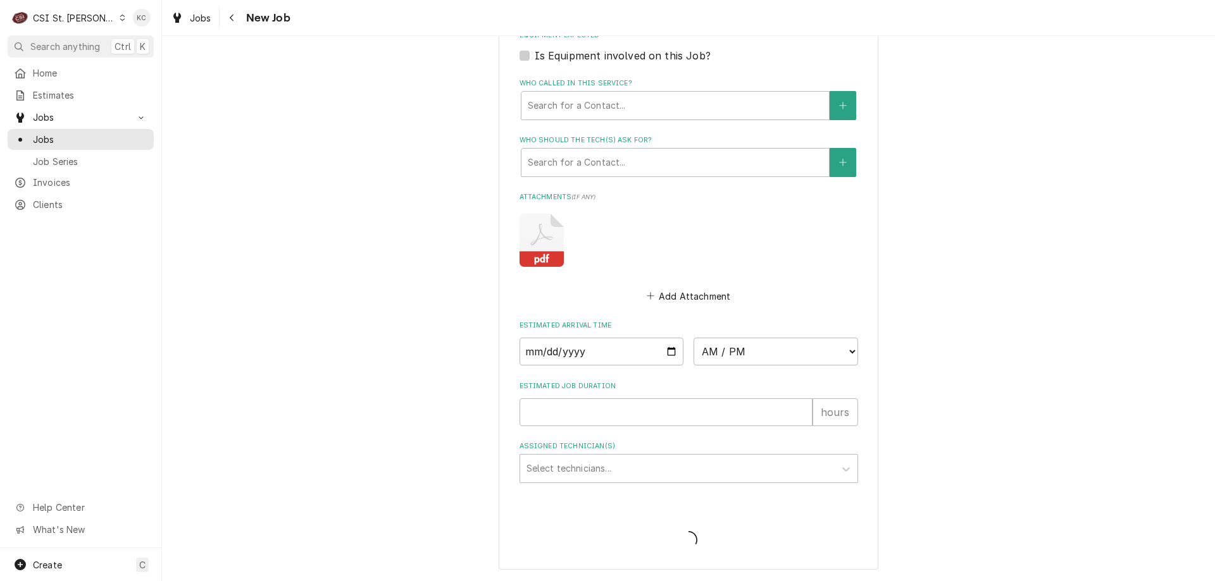
scroll to position [1038, 0]
type textarea "x"
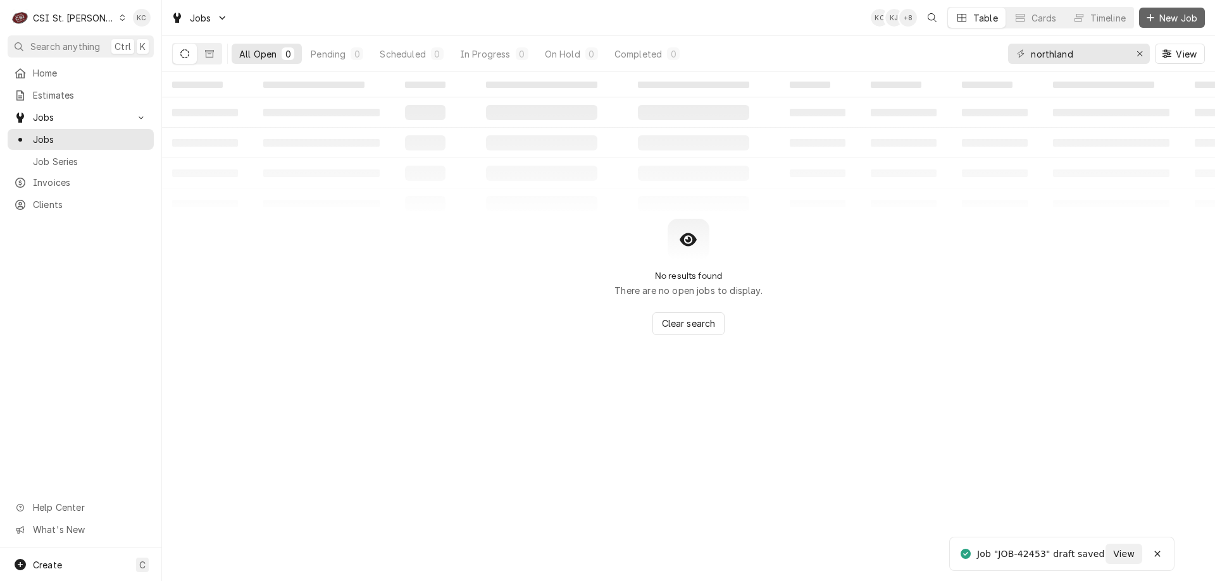
click at [1151, 15] on icon "Dynamic Content Wrapper" at bounding box center [1150, 17] width 8 height 9
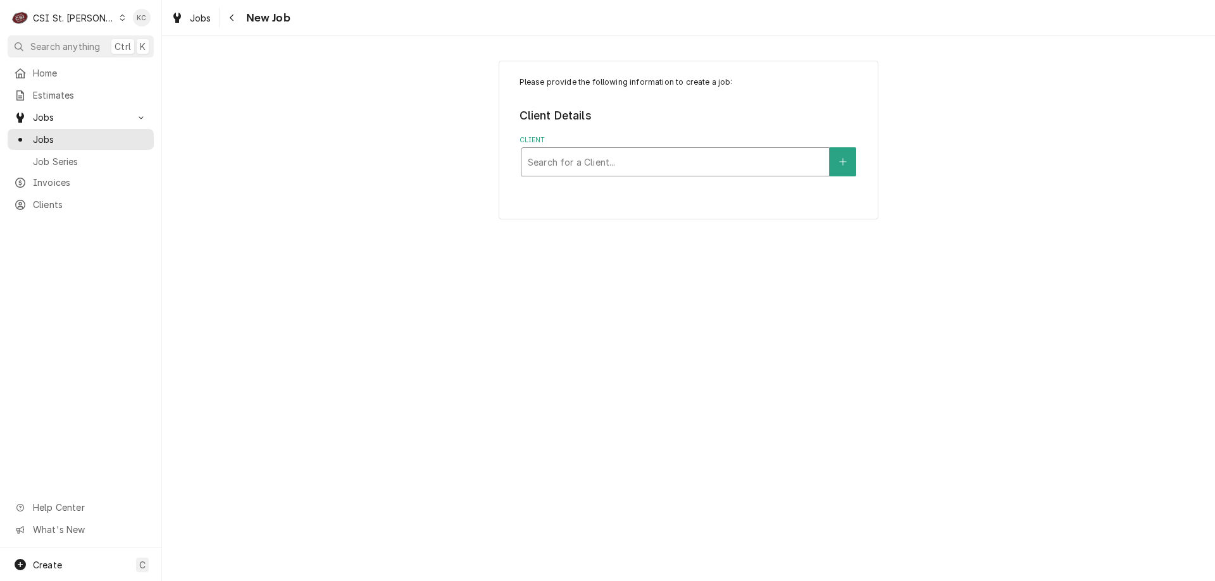
click at [569, 163] on div "Client" at bounding box center [675, 162] width 295 height 23
type input "[PERSON_NAME]"
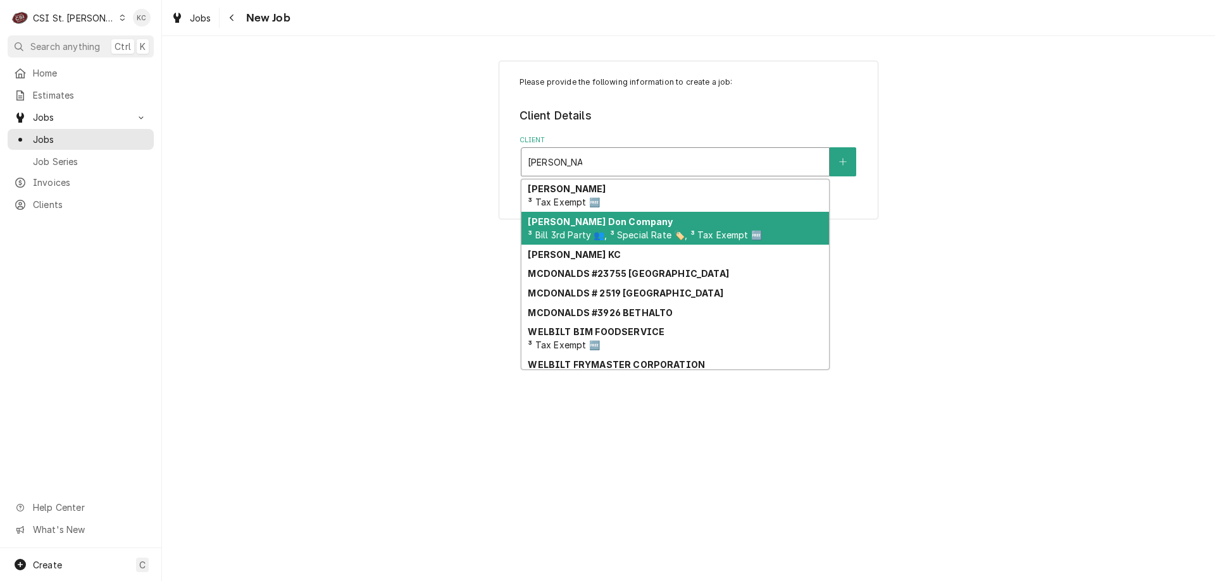
click at [607, 235] on span "³ Bill 3rd Party 👥, ³ Special Rate 🏷️, ³ Tax Exempt 🆓" at bounding box center [644, 235] width 233 height 11
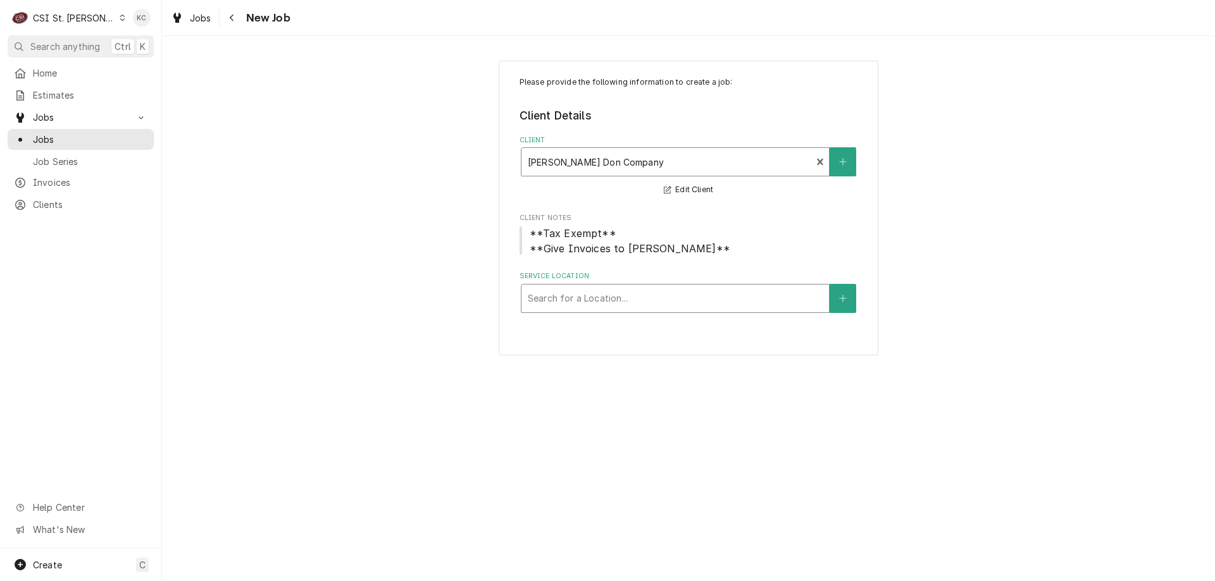
click at [603, 297] on div "Service Location" at bounding box center [675, 298] width 295 height 23
type input "[PERSON_NAME] how"
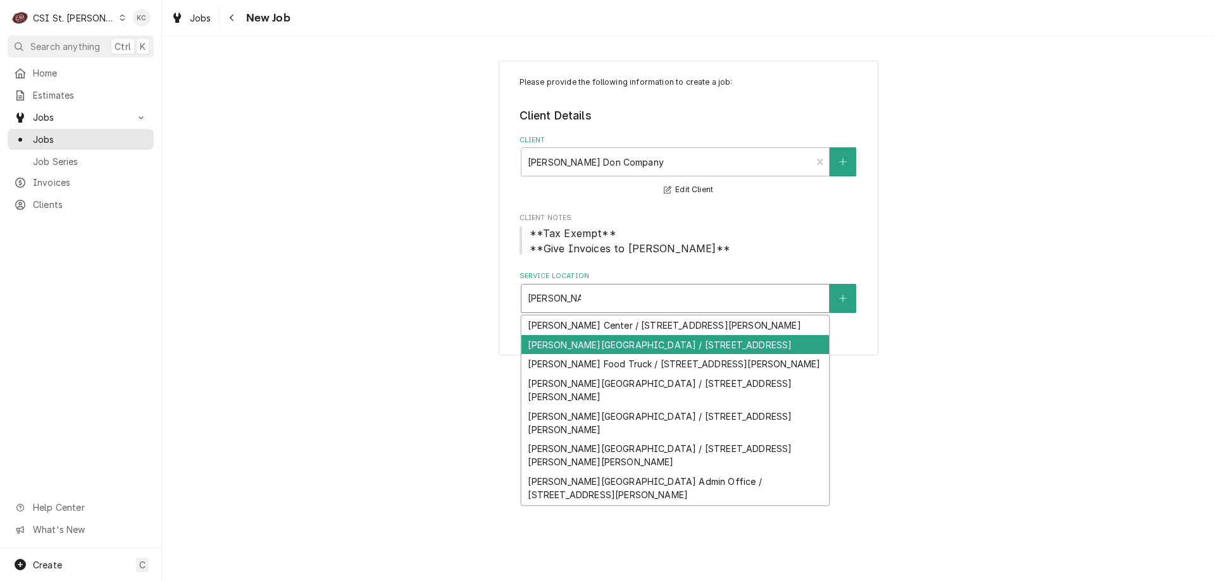
click at [654, 355] on div "[PERSON_NAME][GEOGRAPHIC_DATA] / [STREET_ADDRESS]" at bounding box center [674, 345] width 307 height 20
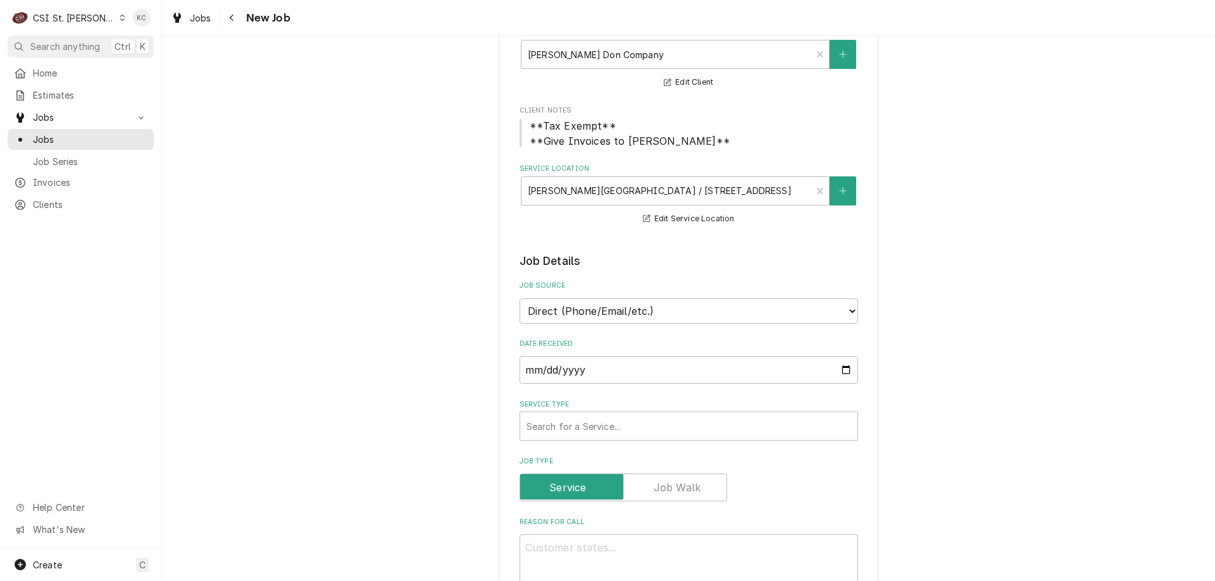
scroll to position [127, 0]
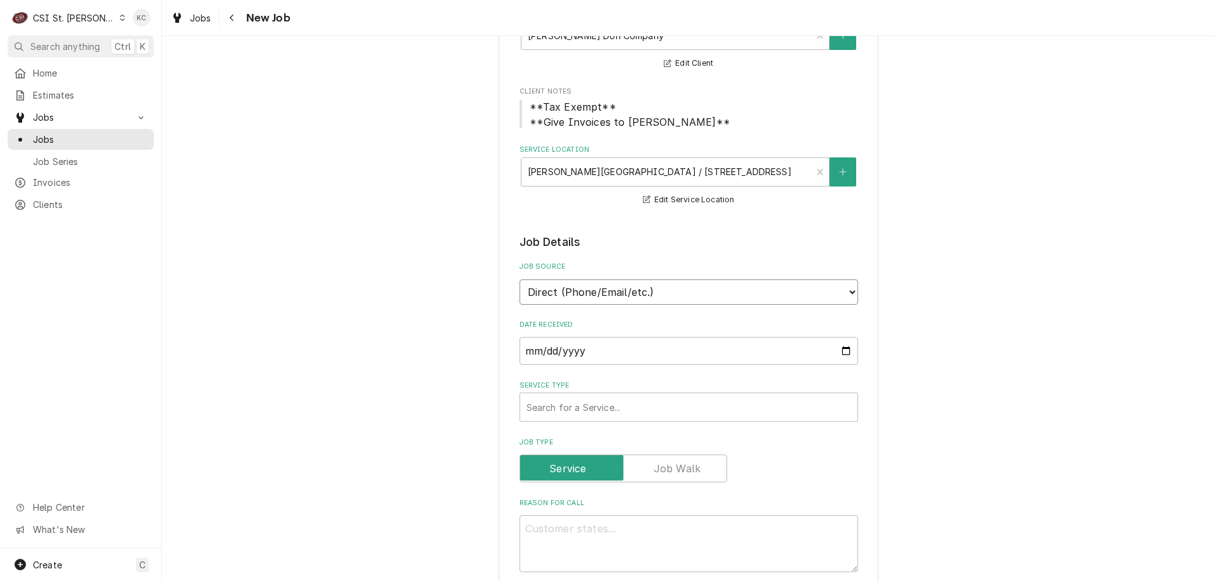
click at [564, 295] on select "Direct (Phone/Email/etc.) Service Channel Corrigo Ecotrak Other" at bounding box center [688, 292] width 338 height 25
click at [621, 405] on div "Service Type" at bounding box center [688, 407] width 325 height 23
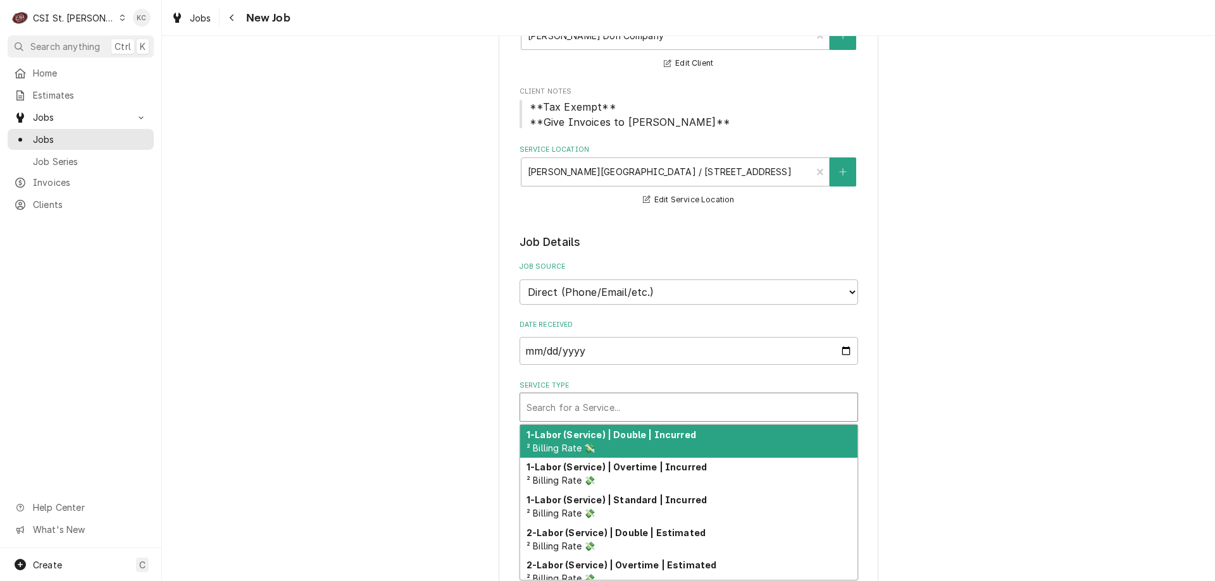
click at [653, 410] on div "Service Type" at bounding box center [688, 407] width 325 height 23
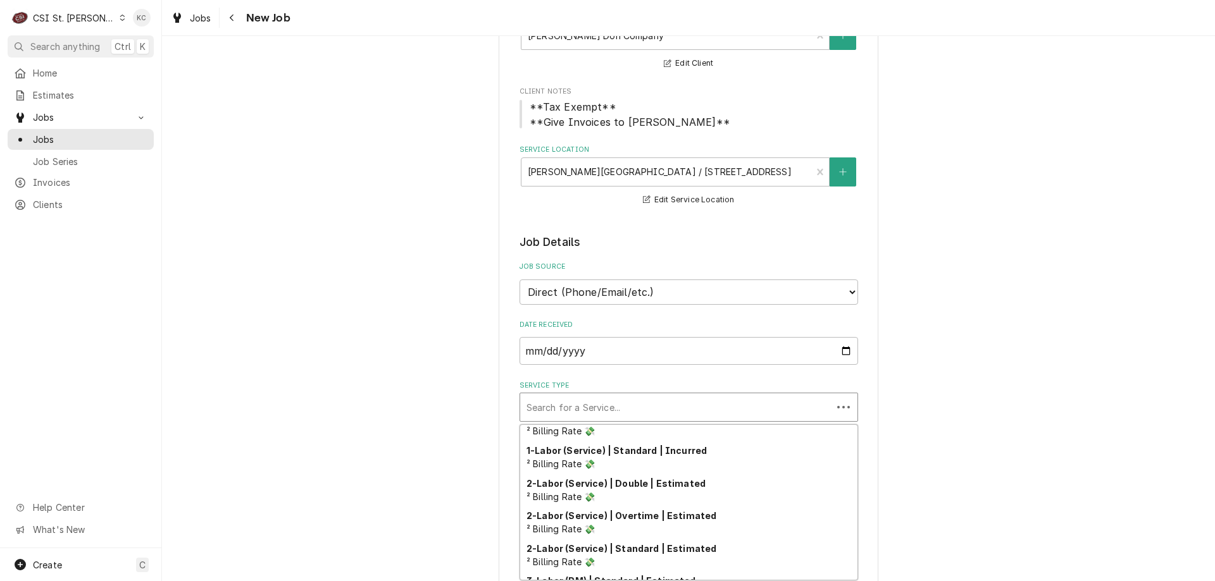
scroll to position [63, 0]
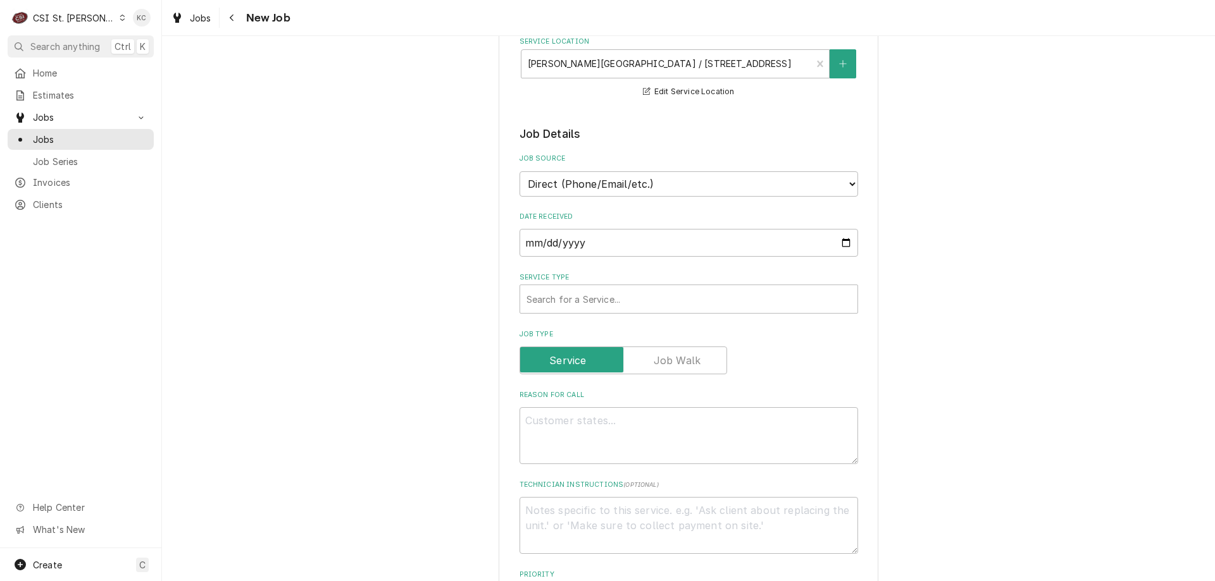
scroll to position [266, 0]
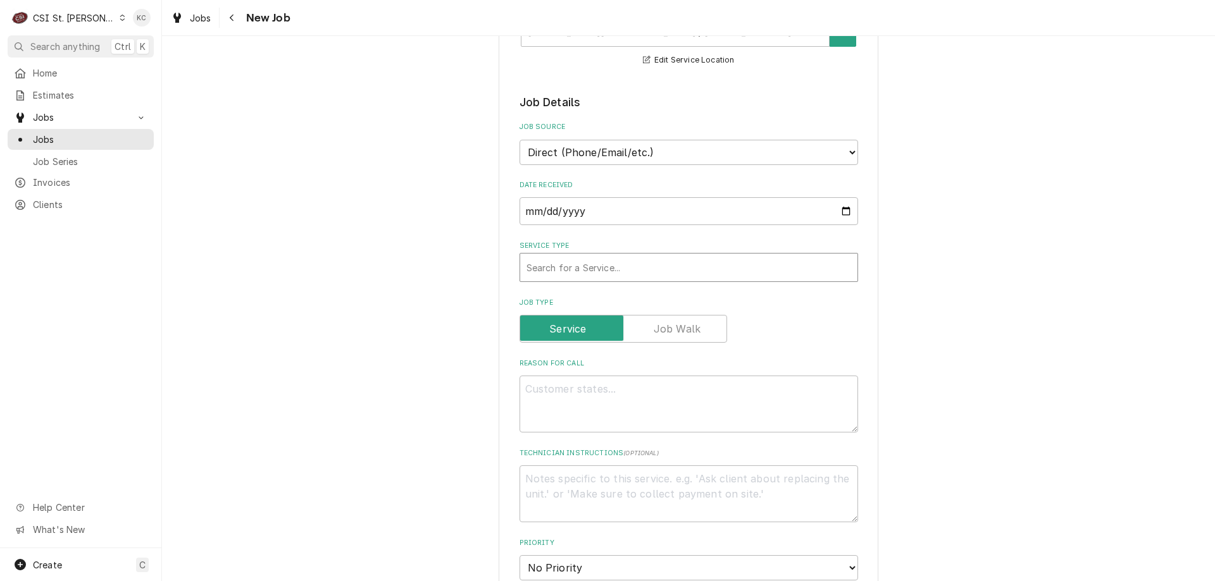
click at [569, 262] on div "Service Type" at bounding box center [688, 267] width 325 height 23
click at [1010, 302] on div "Please provide the following information to create a job: Client Details Client…" at bounding box center [688, 463] width 1053 height 1361
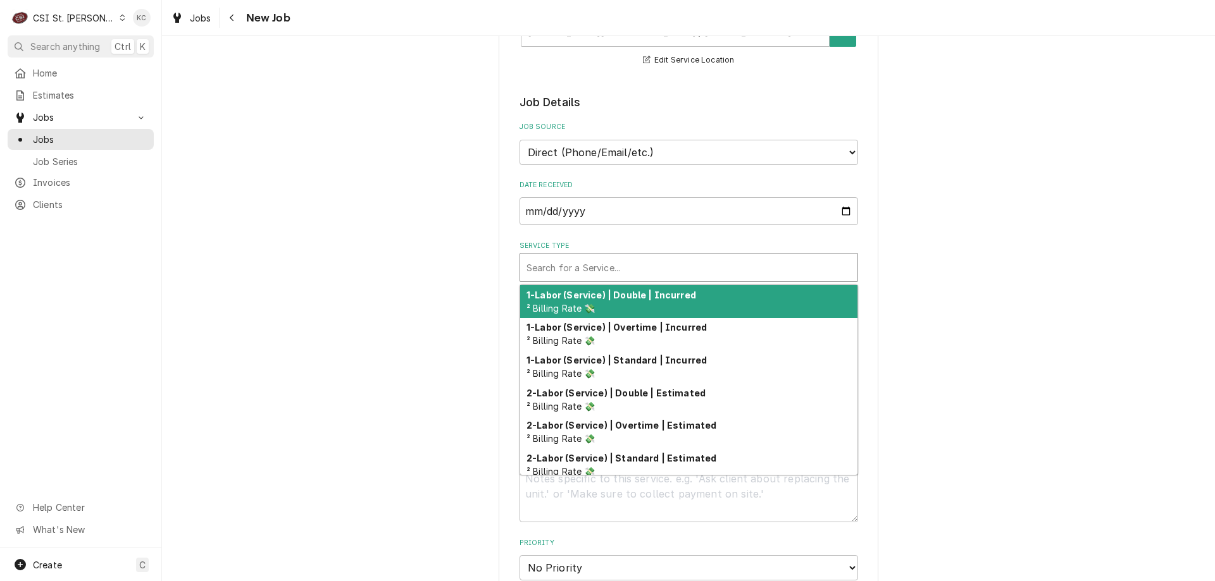
click at [564, 267] on div "Service Type" at bounding box center [688, 267] width 325 height 23
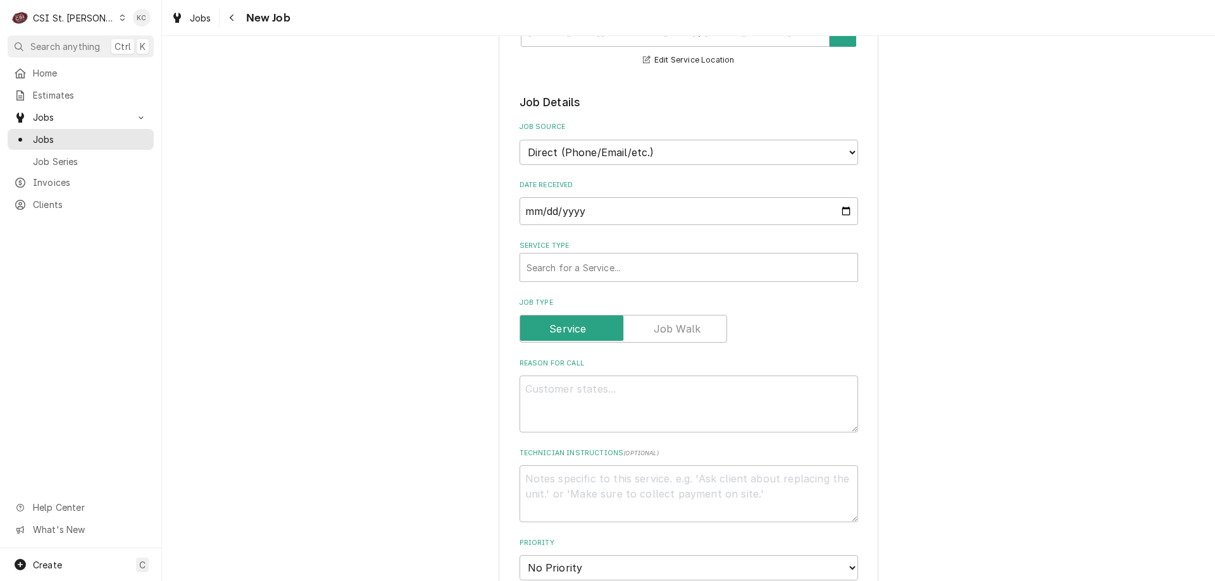
click at [930, 290] on div "Please provide the following information to create a job: Client Details Client…" at bounding box center [688, 463] width 1053 height 1361
click at [658, 268] on div "Service Type" at bounding box center [688, 267] width 325 height 23
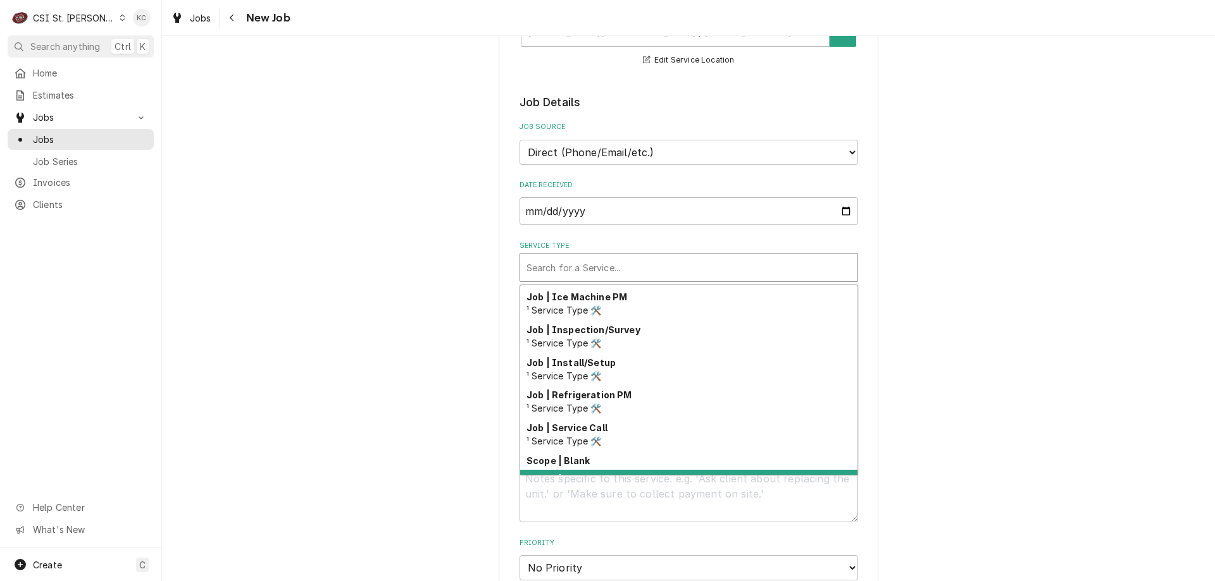
scroll to position [724, 0]
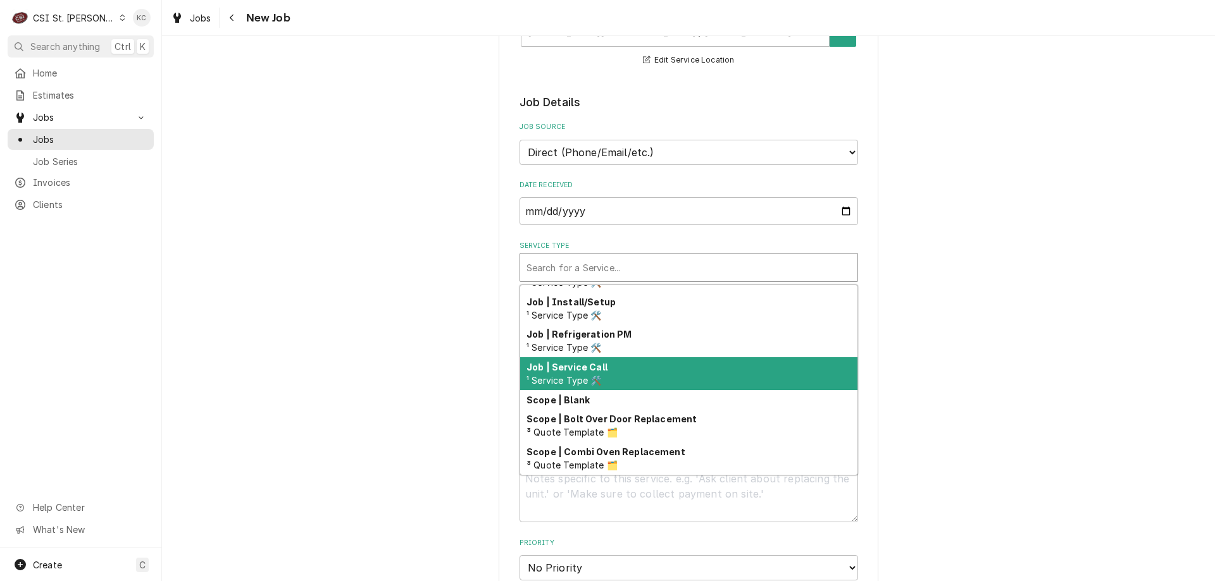
click at [674, 374] on div "Job | Service Call ¹ Service Type 🛠️" at bounding box center [688, 373] width 337 height 33
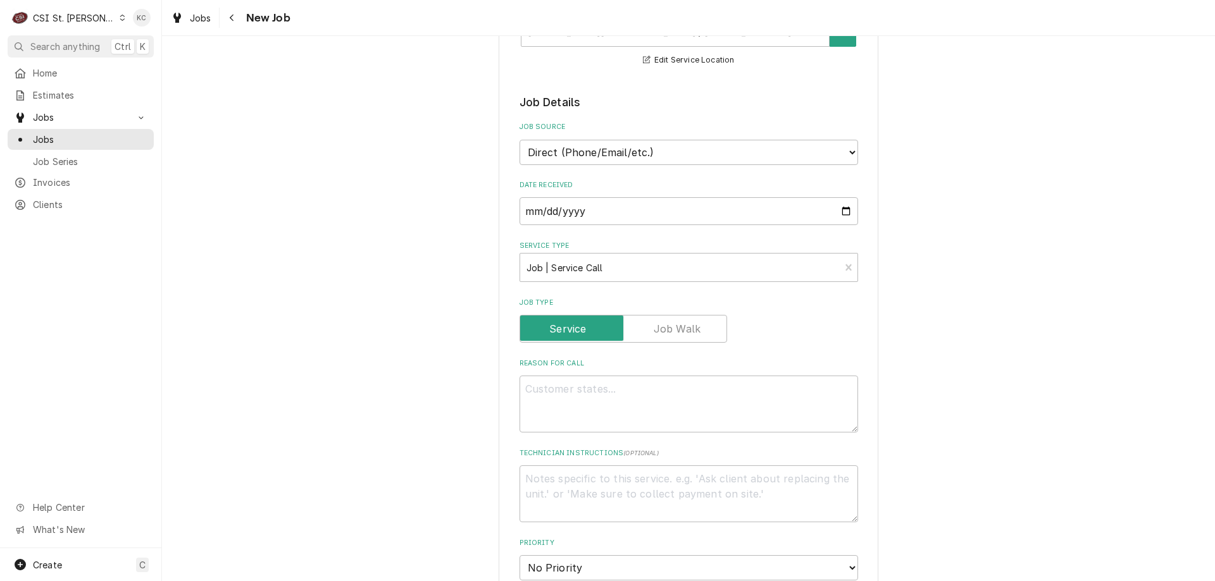
click at [912, 368] on div "Please provide the following information to create a job: Client Details Client…" at bounding box center [688, 463] width 1053 height 1361
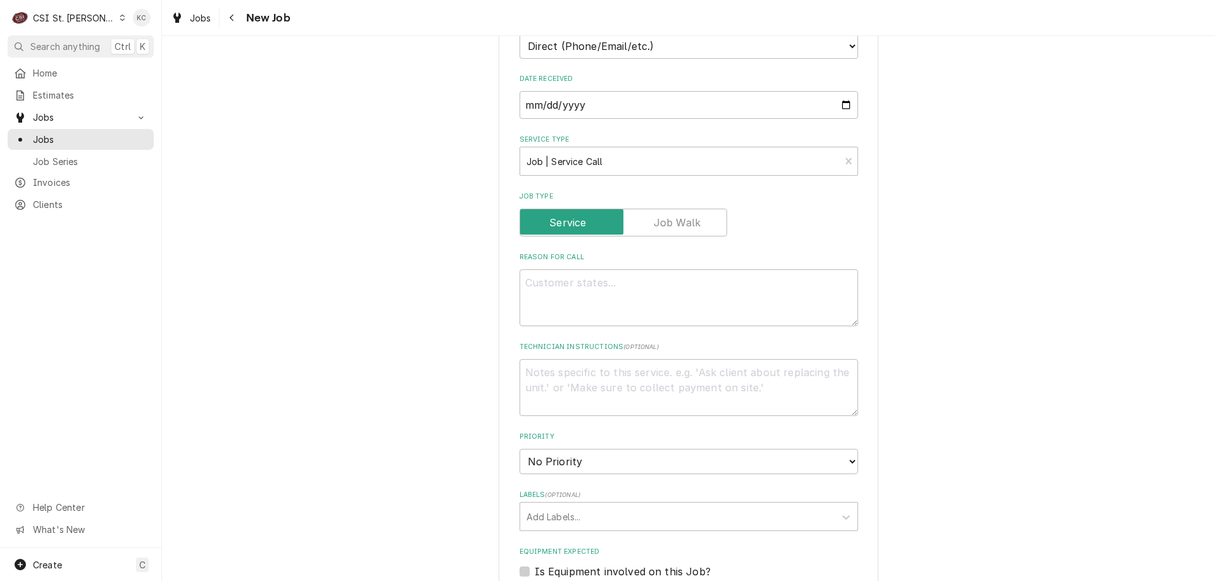
scroll to position [393, 0]
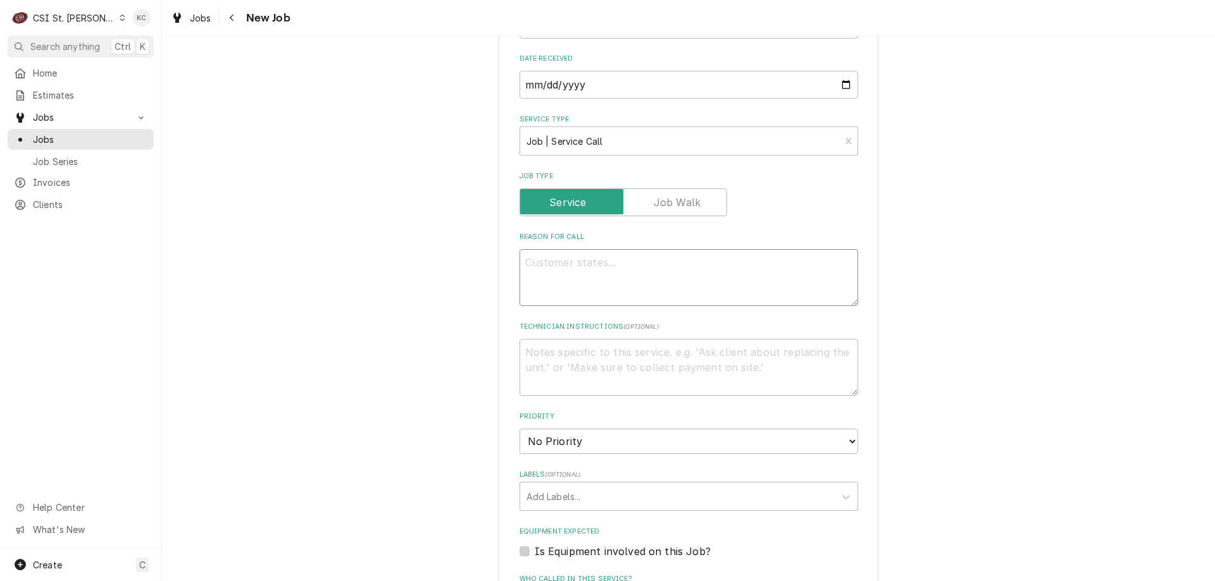
click at [634, 264] on textarea "Reason For Call" at bounding box center [688, 277] width 338 height 57
click at [552, 266] on textarea "Reason For Call" at bounding box center [688, 277] width 338 height 57
paste textarea "fix plug on warmer."
type textarea "x"
type textarea "fix plug on warmer."
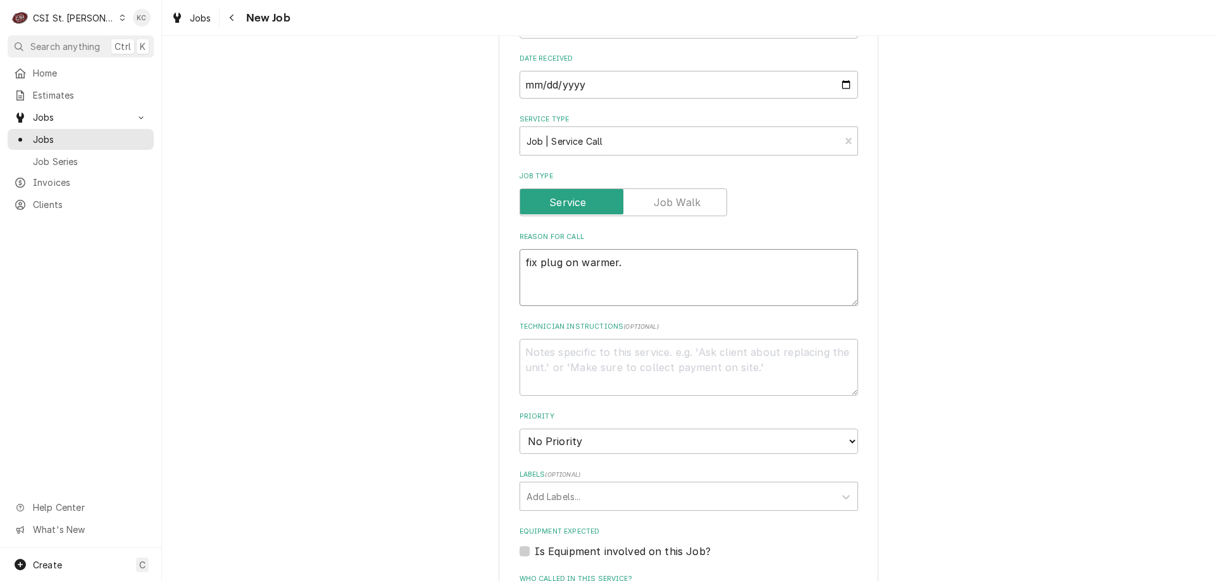
type textarea "x"
type textarea "fix plug on warmer"
type textarea "x"
type textarea "fix plug on warmer"
click at [596, 363] on textarea "Technician Instructions ( optional )" at bounding box center [688, 367] width 338 height 57
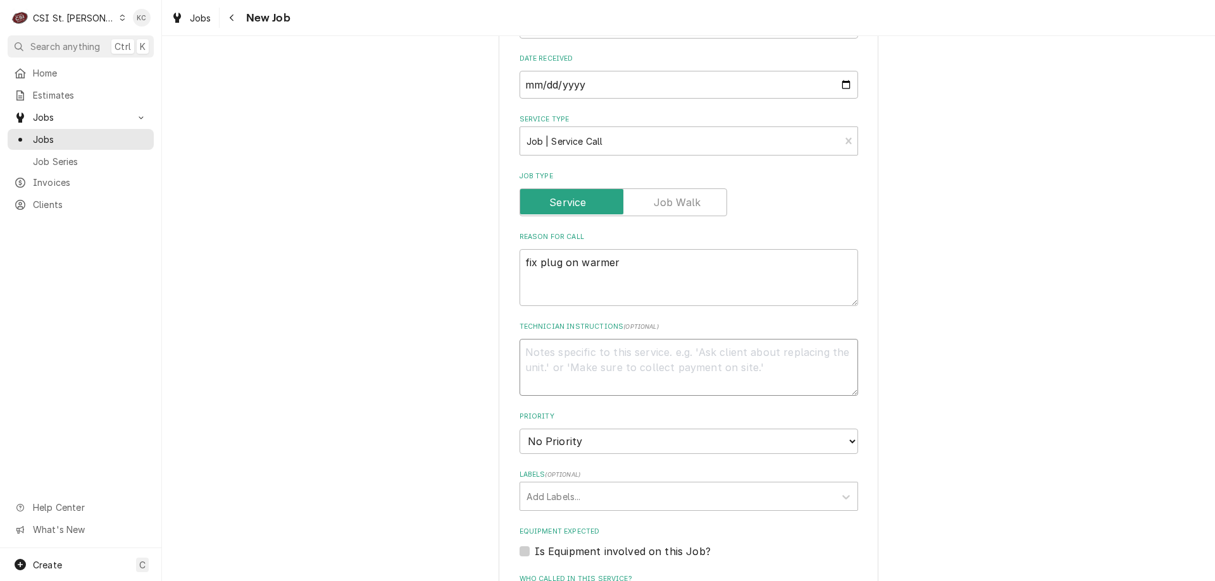
click at [607, 356] on textarea "Technician Instructions ( optional )" at bounding box center [688, 367] width 338 height 57
click at [622, 261] on textarea "fix plug on warmer" at bounding box center [688, 277] width 338 height 57
click at [585, 357] on textarea "Technician Instructions ( optional )" at bounding box center [688, 367] width 338 height 57
click at [702, 359] on textarea "Technician Instructions ( optional )" at bounding box center [688, 367] width 338 height 57
type textarea "x"
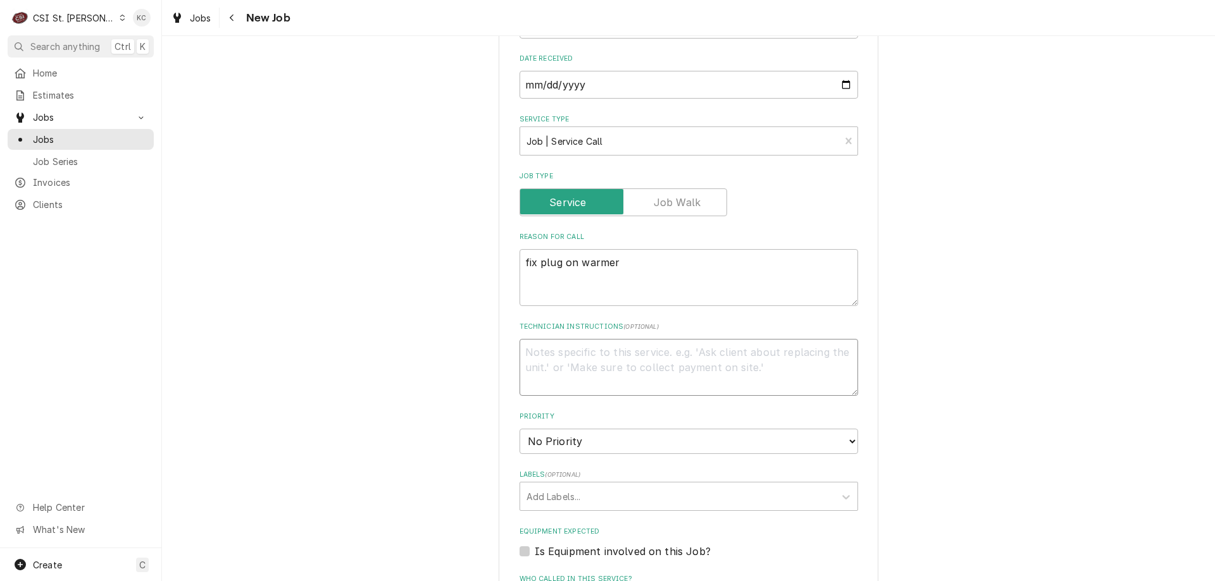
type textarea "J"
type textarea "x"
type textarea "Jo"
type textarea "x"
type textarea "Joh"
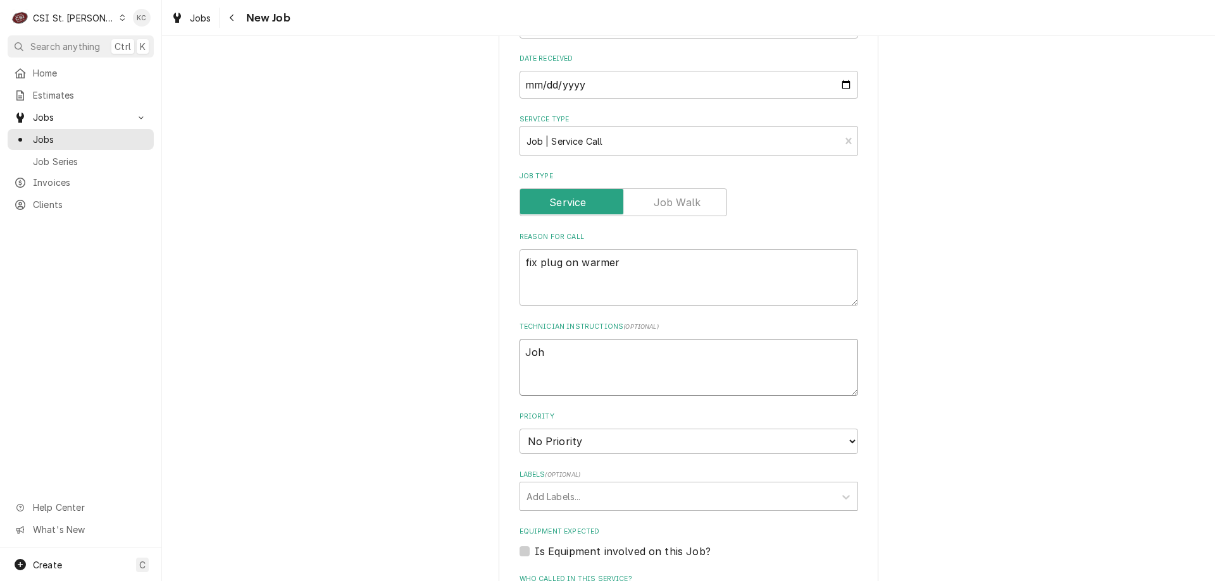
type textarea "x"
type textarea "John"
type textarea "x"
type textarea "John"
type textarea "x"
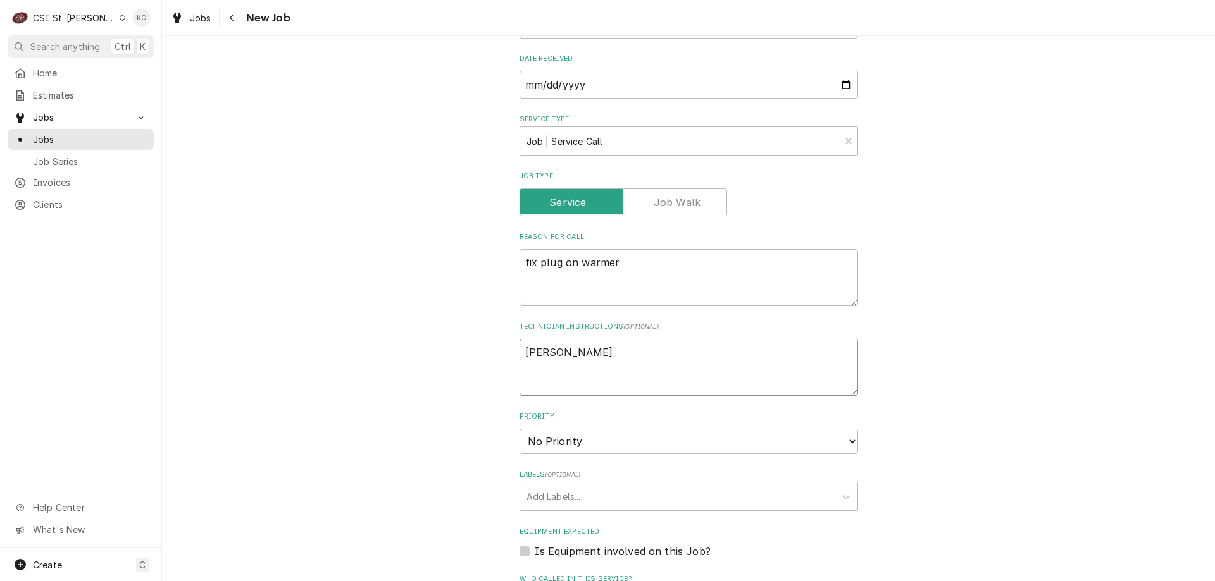
type textarea "John K"
type textarea "x"
type textarea "John Ka"
type textarea "x"
type textarea "John Kan"
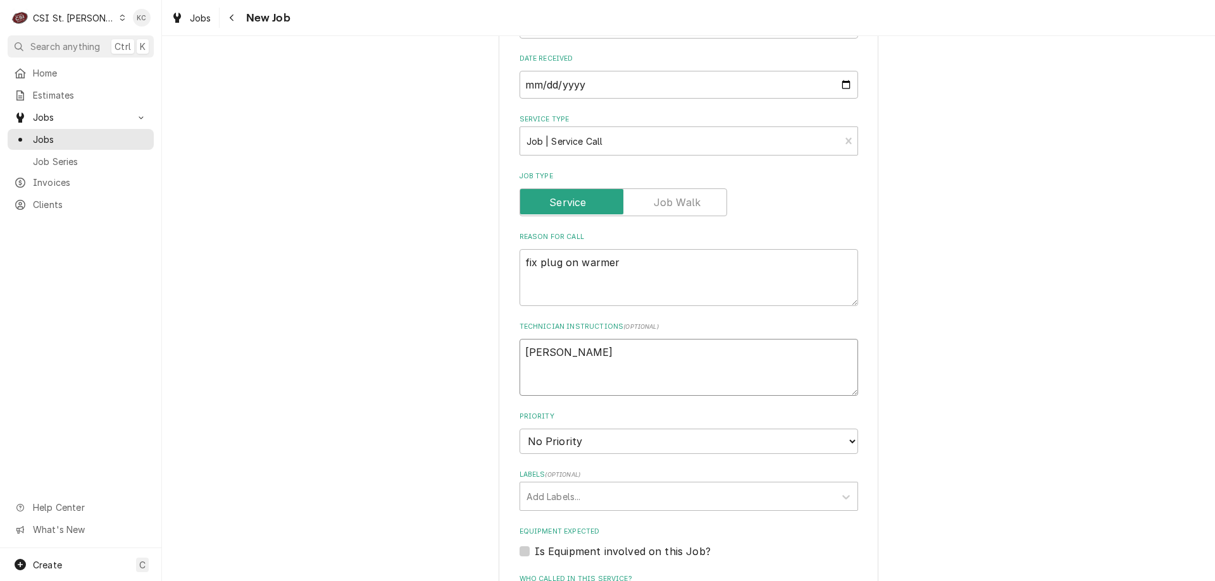
type textarea "x"
type textarea "John Kann"
type textarea "x"
type textarea "John Kanna"
type textarea "x"
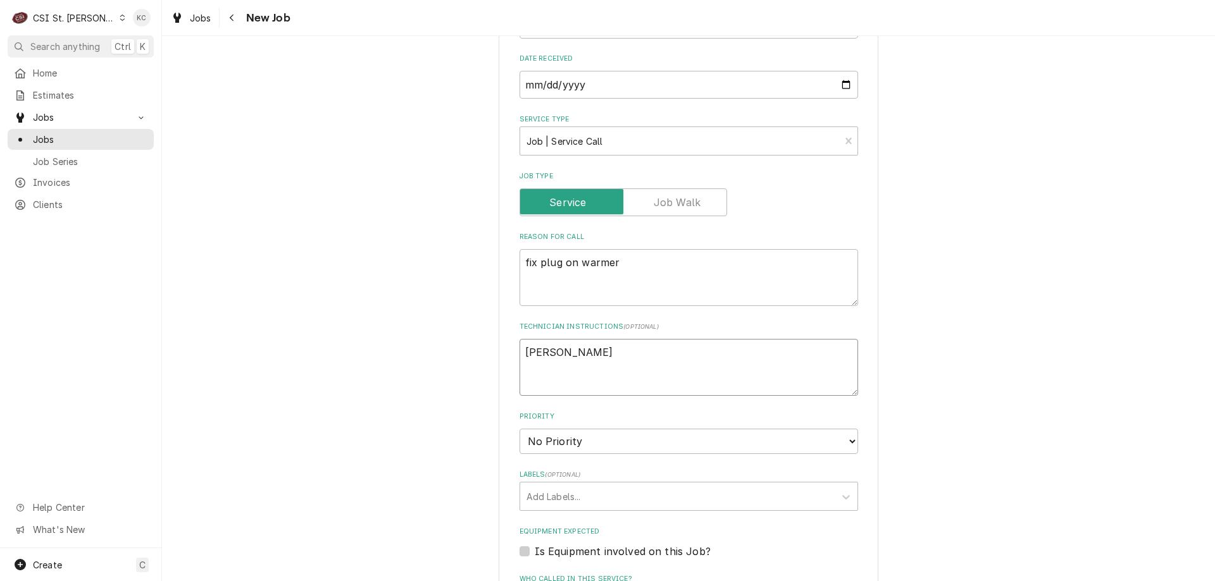
type textarea "John Kannad"
type textarea "x"
type textarea "John Kannady"
type textarea "x"
type textarea "John Kannady"
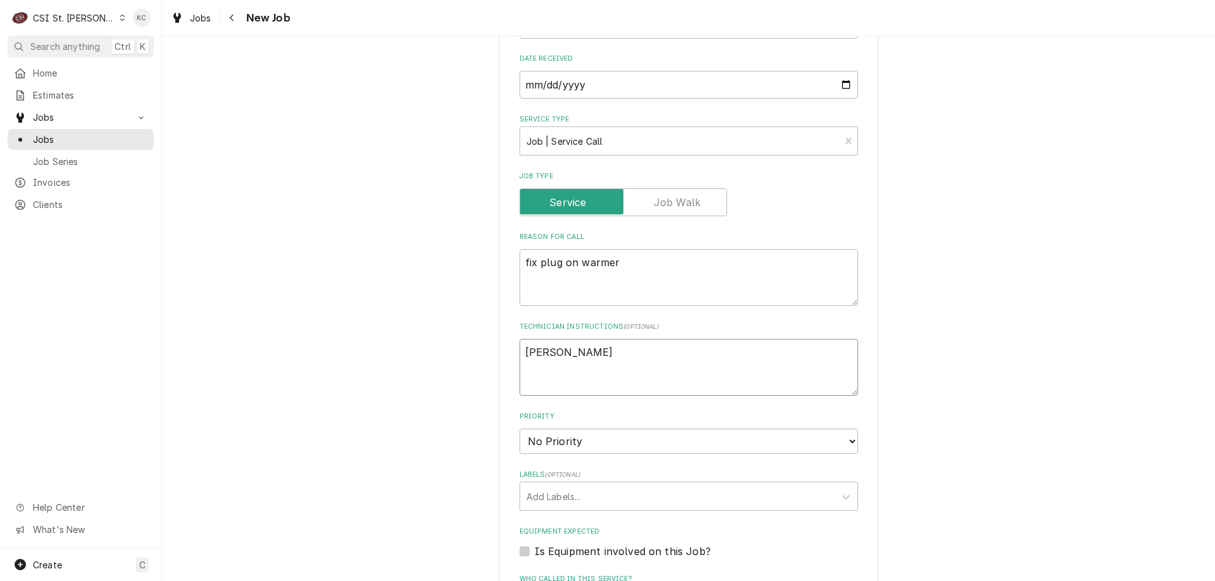
type textarea "x"
type textarea "John Kannady -"
type textarea "x"
type textarea "John Kannady -"
type textarea "x"
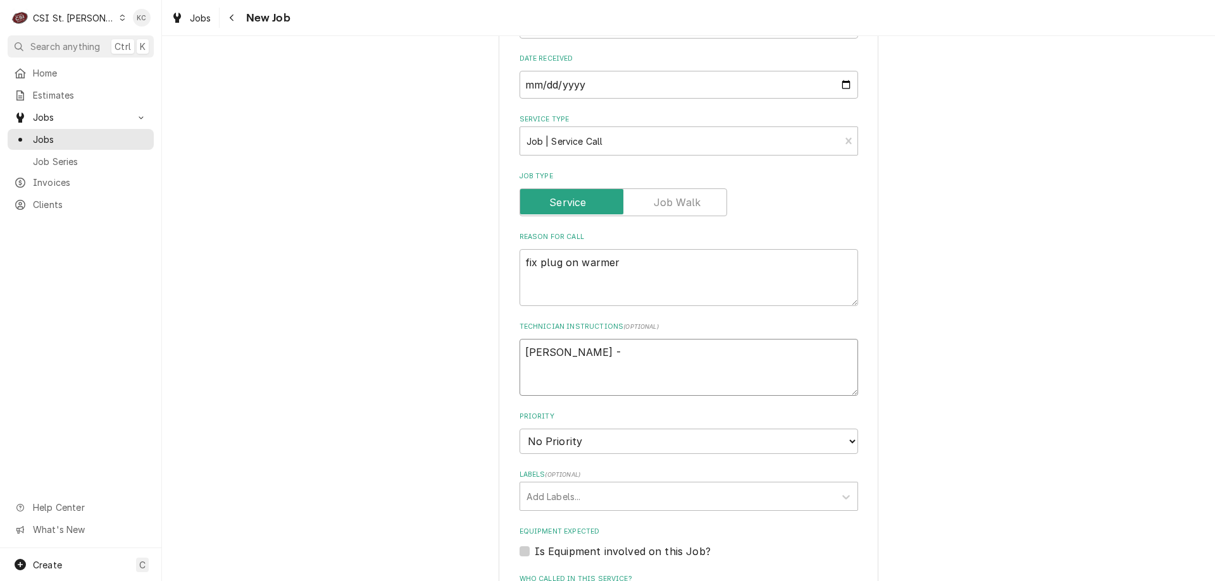
type textarea "John Kannady - 6"
type textarea "x"
type textarea "John Kannady - 63"
type textarea "x"
type textarea "John Kannady - 636"
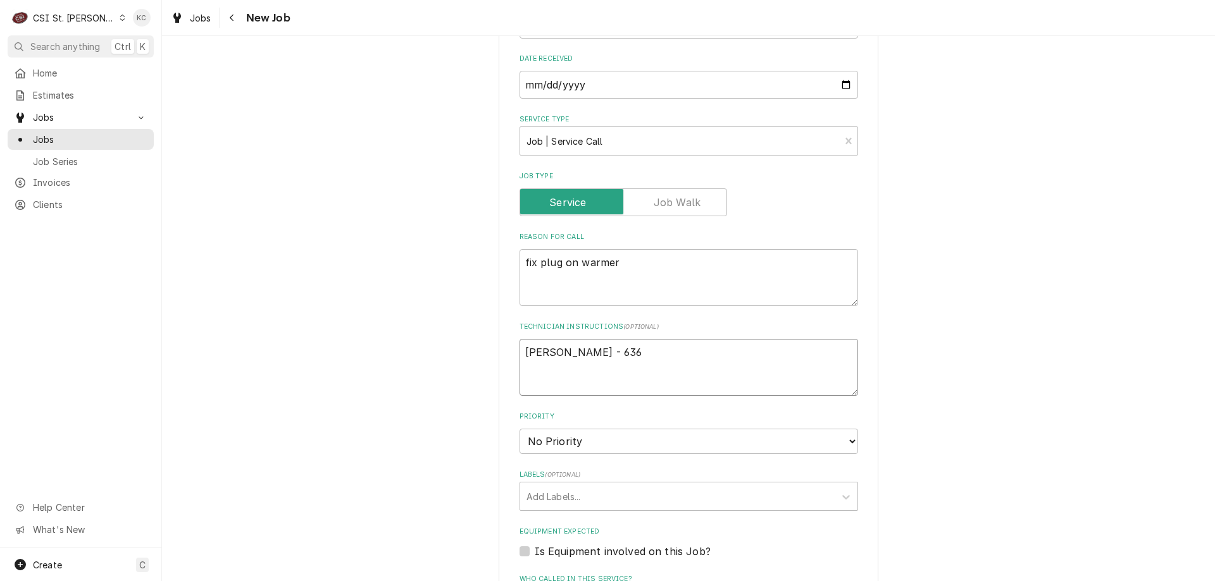
type textarea "x"
type textarea "John Kannady - 636"
type textarea "x"
type textarea "John Kannady - 636 8"
type textarea "x"
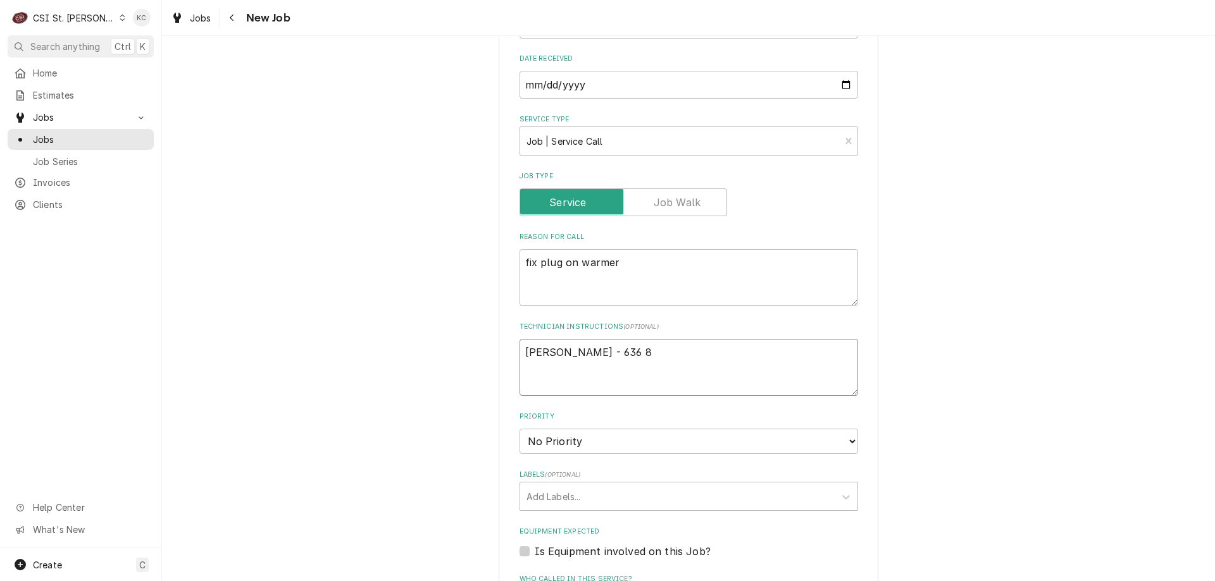
type textarea "John Kannady - 636 85"
type textarea "x"
type textarea "John Kannady - 636 851"
type textarea "x"
type textarea "John Kannady - 636 851-"
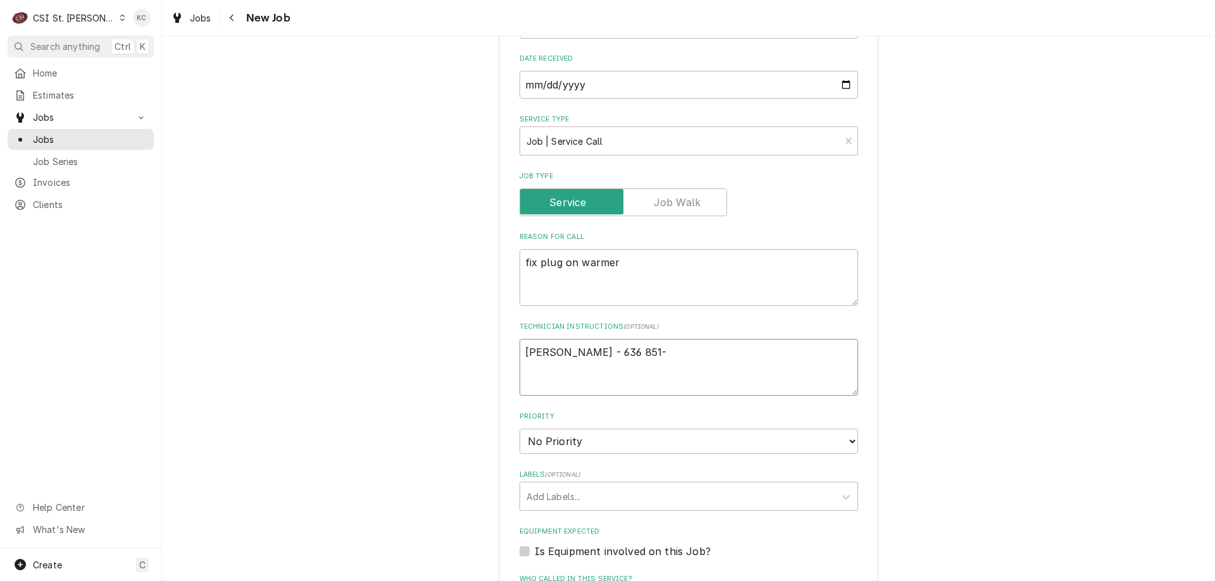
type textarea "x"
type textarea "John Kannady - 636 851-6"
type textarea "x"
type textarea "John Kannady - 636 851-61"
type textarea "x"
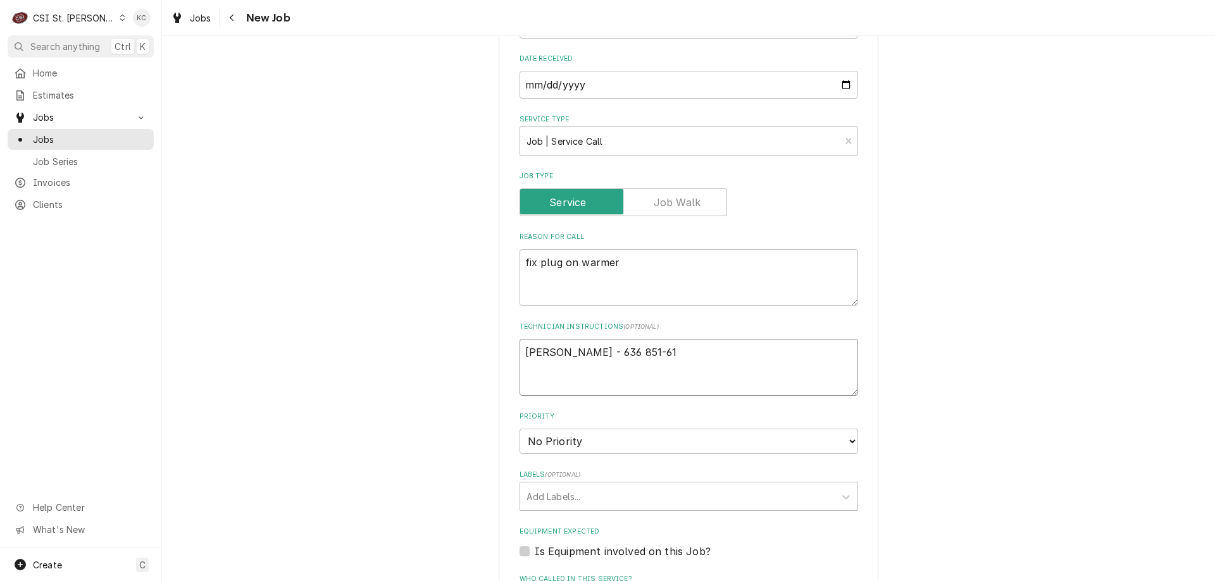
type textarea "John Kannady - 636 851-619"
type textarea "x"
type textarea "John Kannady - 636 851-6197"
type textarea "x"
type textarea "John Kannady - 636 851-6197"
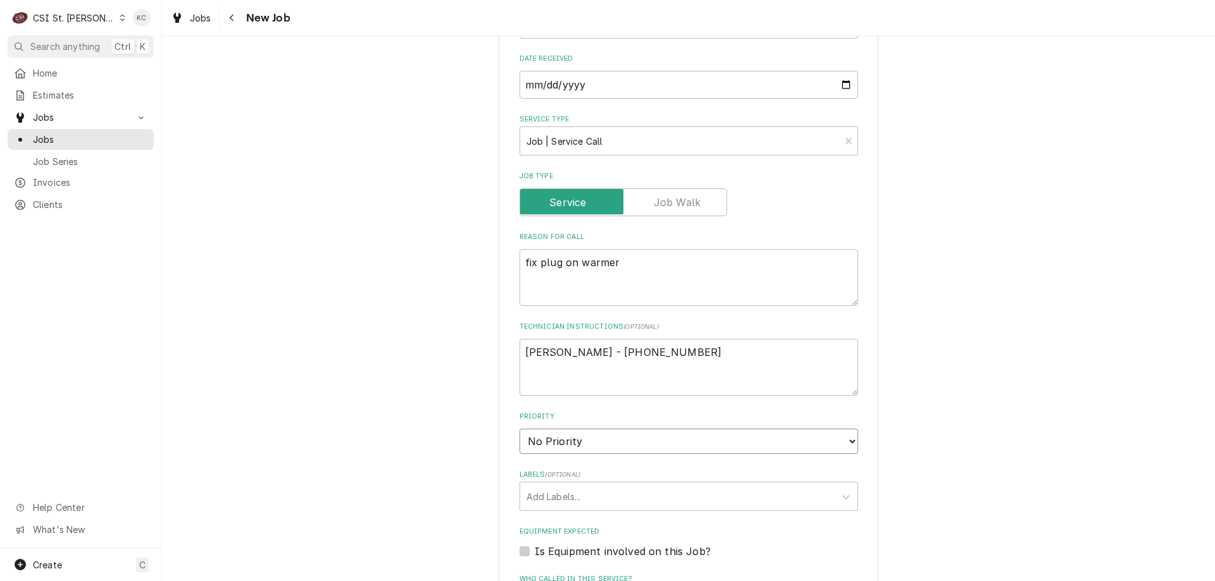
click at [537, 446] on select "No Priority Urgent High Medium Low" at bounding box center [688, 441] width 338 height 25
select select "4"
click at [519, 429] on select "No Priority Urgent High Medium Low" at bounding box center [688, 441] width 338 height 25
click at [591, 492] on div "Labels" at bounding box center [677, 496] width 302 height 23
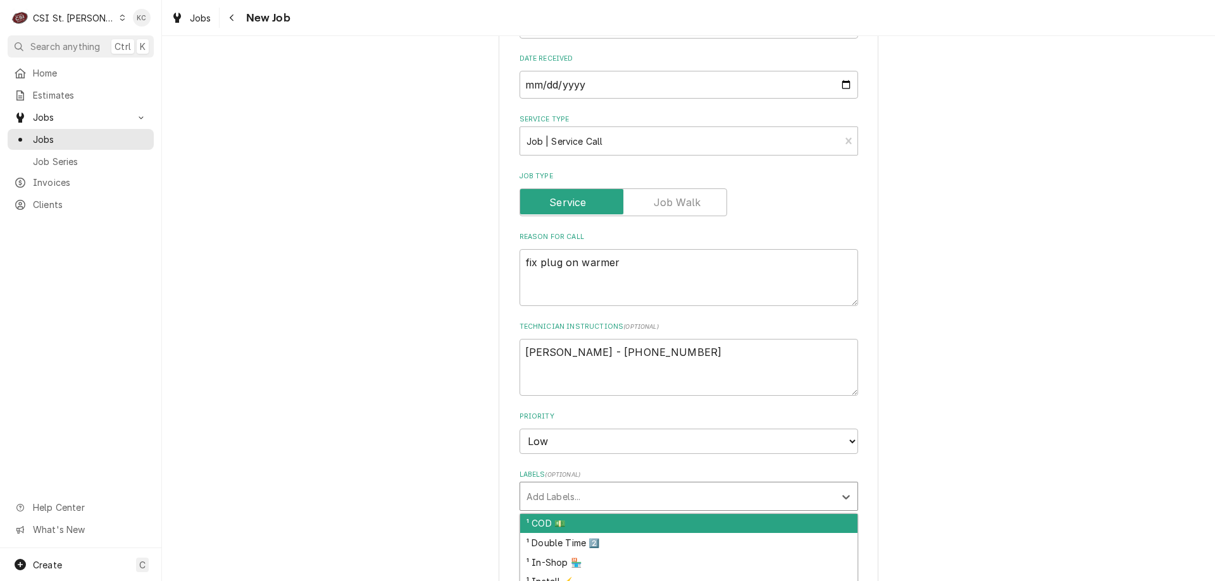
scroll to position [0, 0]
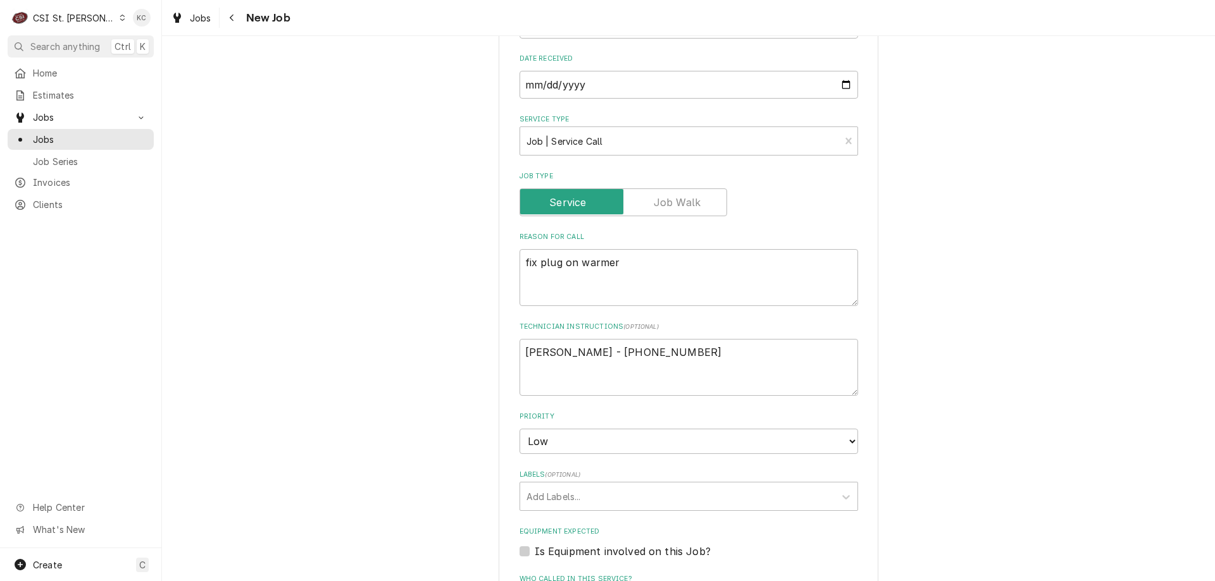
click at [1133, 240] on div "Please provide the following information to create a job: Client Details Client…" at bounding box center [688, 395] width 1053 height 1477
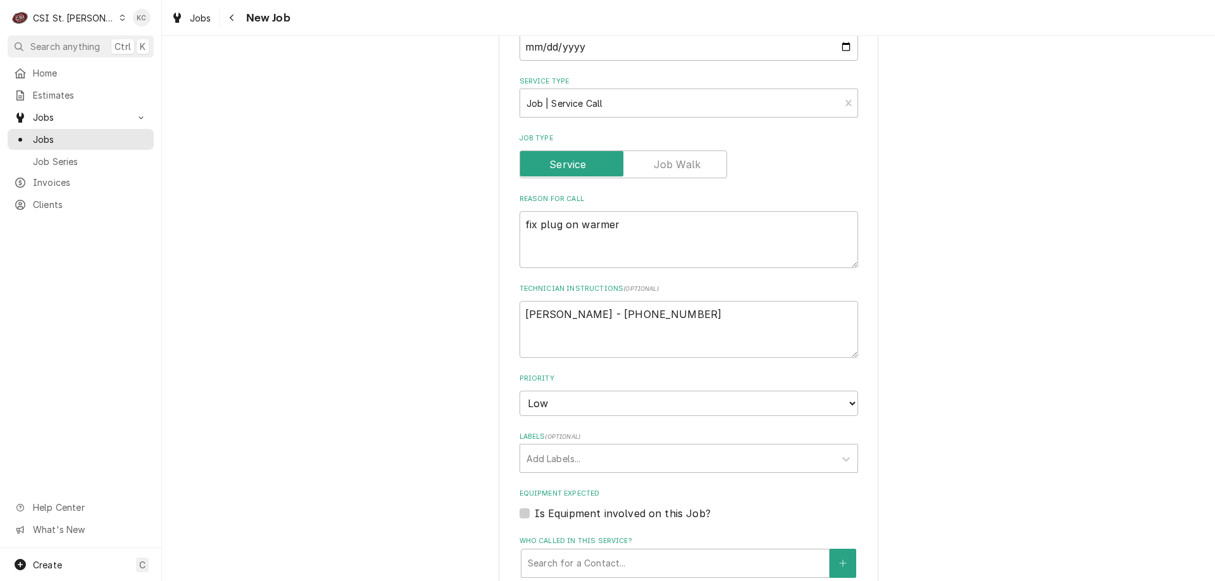
scroll to position [772, 0]
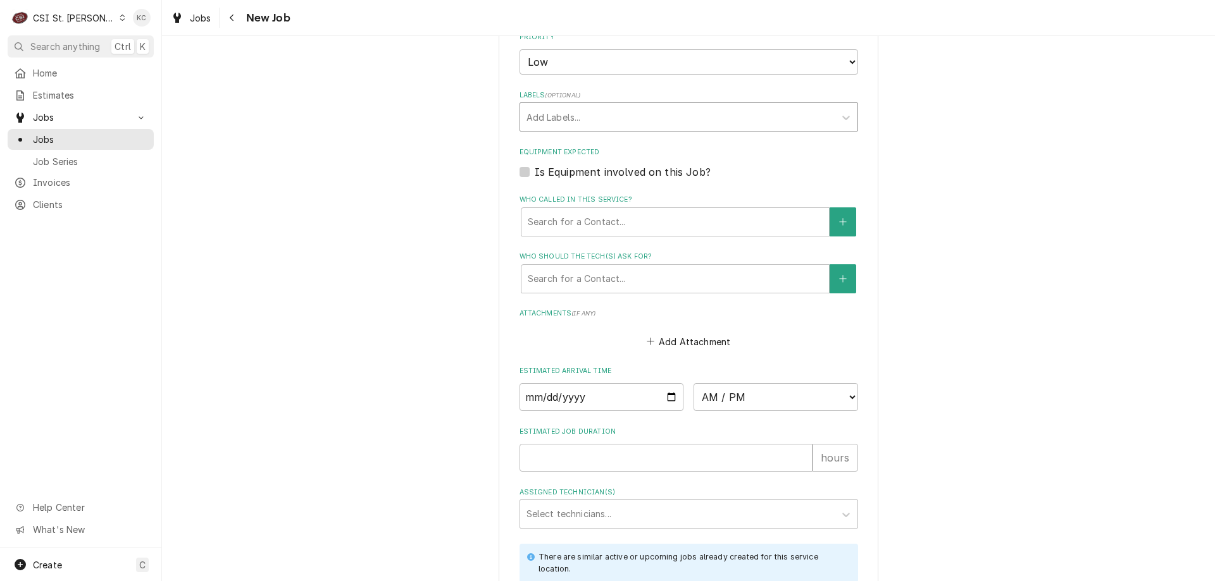
click at [635, 120] on div "Labels" at bounding box center [677, 117] width 302 height 23
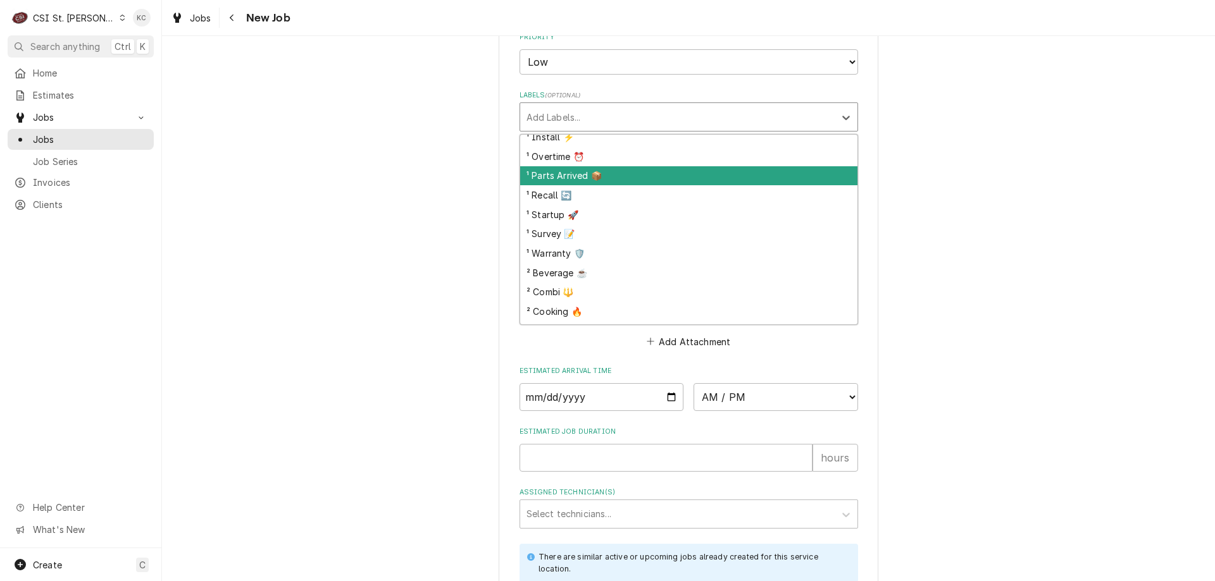
scroll to position [190, 0]
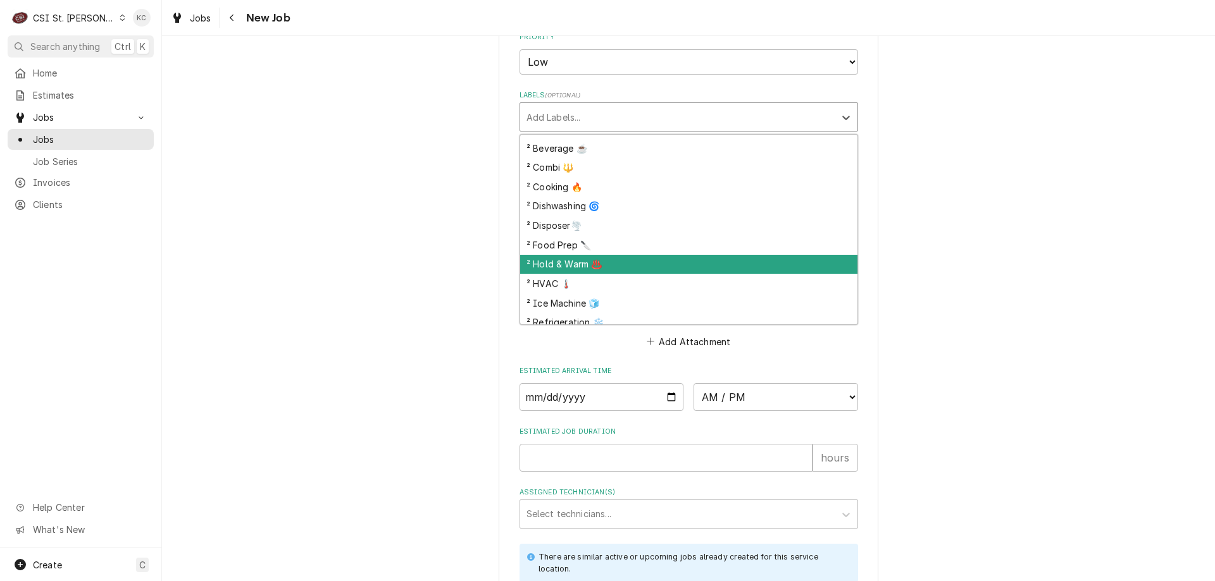
click at [629, 263] on div "² Hold & Warm ♨️" at bounding box center [688, 265] width 337 height 20
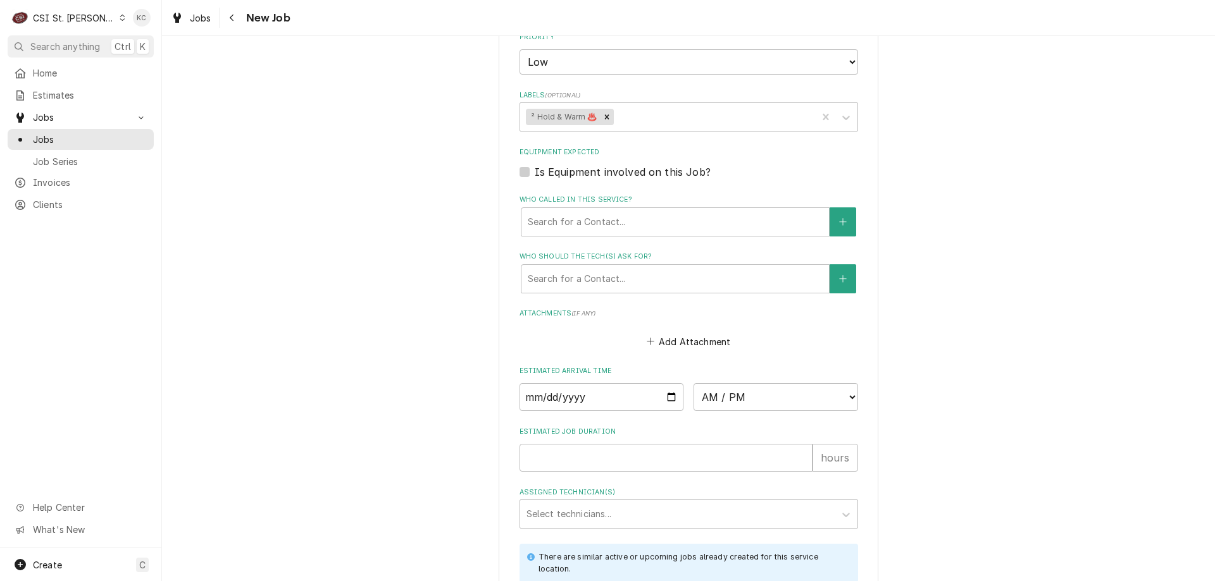
click at [1002, 261] on div "Please provide the following information to create a job: Client Details Client…" at bounding box center [688, 15] width 1053 height 1477
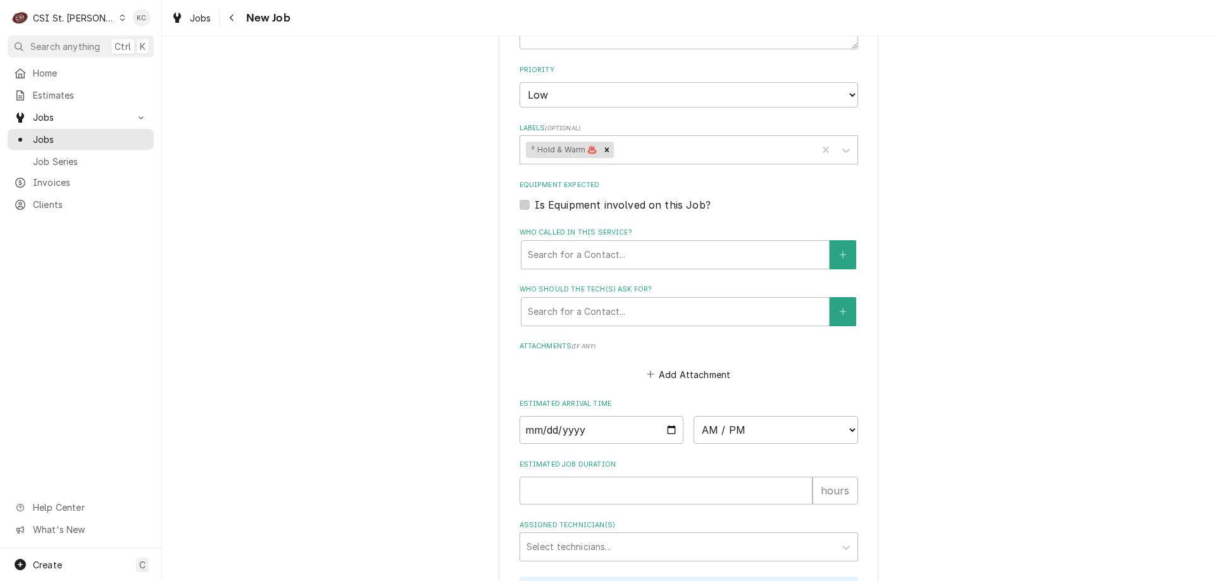
scroll to position [772, 0]
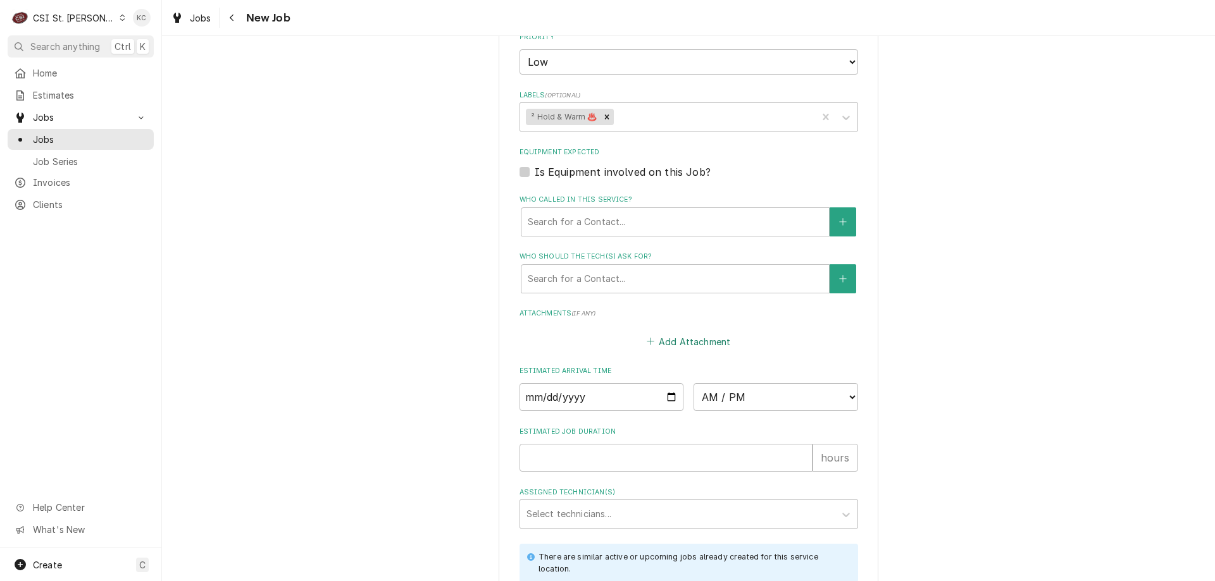
click at [695, 340] on button "Add Attachment" at bounding box center [688, 342] width 89 height 18
click at [674, 343] on button "Add Attachment" at bounding box center [688, 342] width 89 height 18
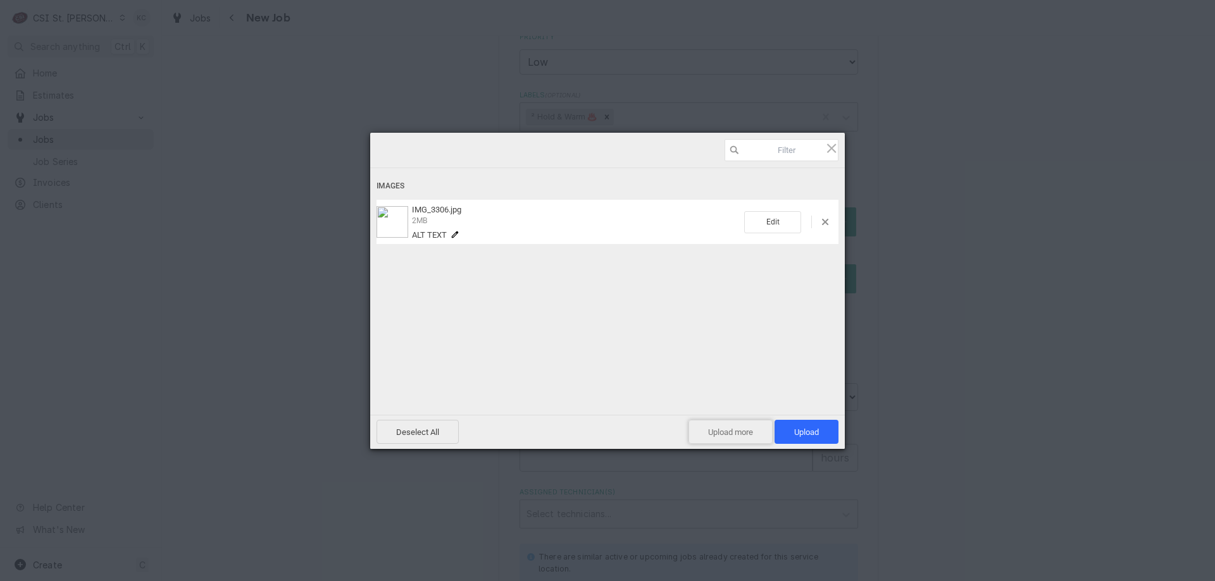
click at [740, 430] on span "Upload more" at bounding box center [730, 432] width 84 height 24
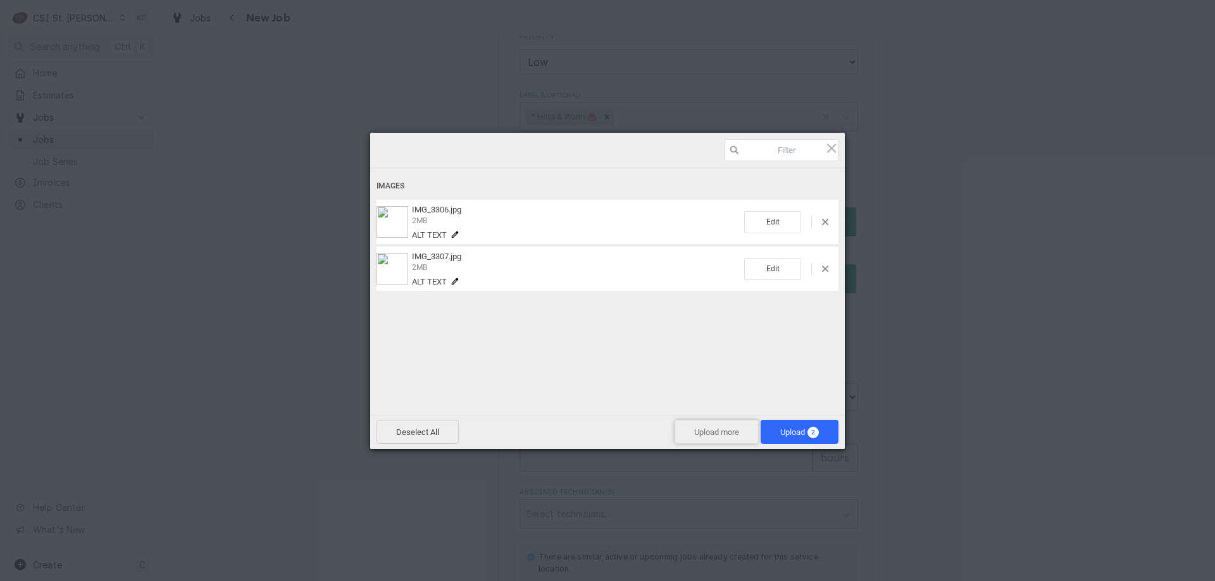
click at [717, 424] on span "Upload more" at bounding box center [716, 432] width 84 height 24
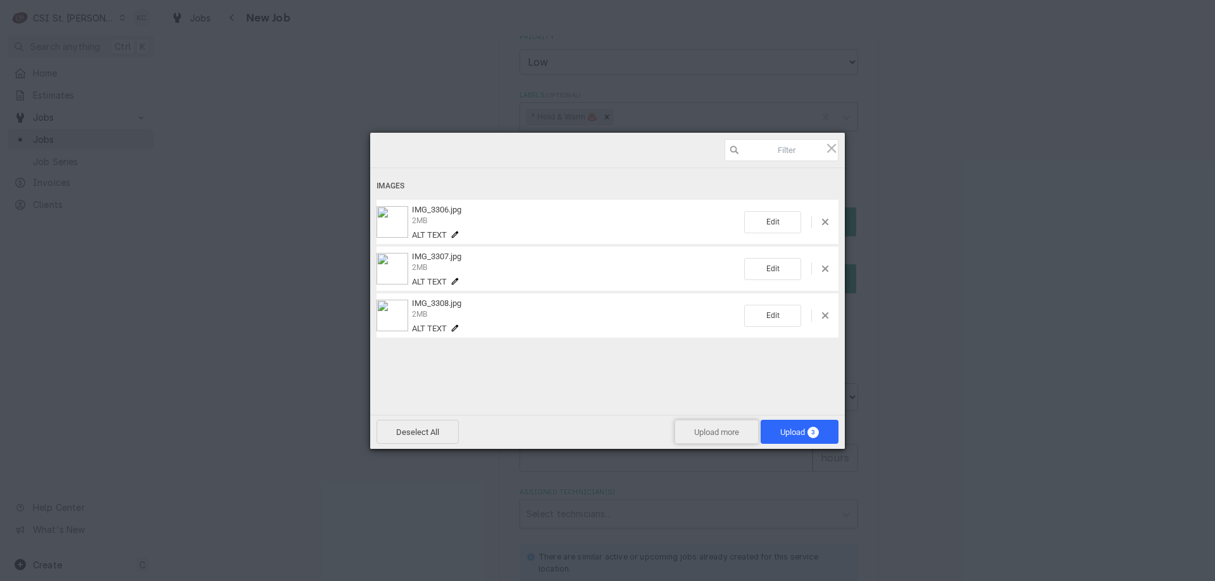
drag, startPoint x: 734, startPoint y: 431, endPoint x: 743, endPoint y: 426, distance: 10.2
click at [743, 426] on span "Upload more" at bounding box center [716, 432] width 84 height 24
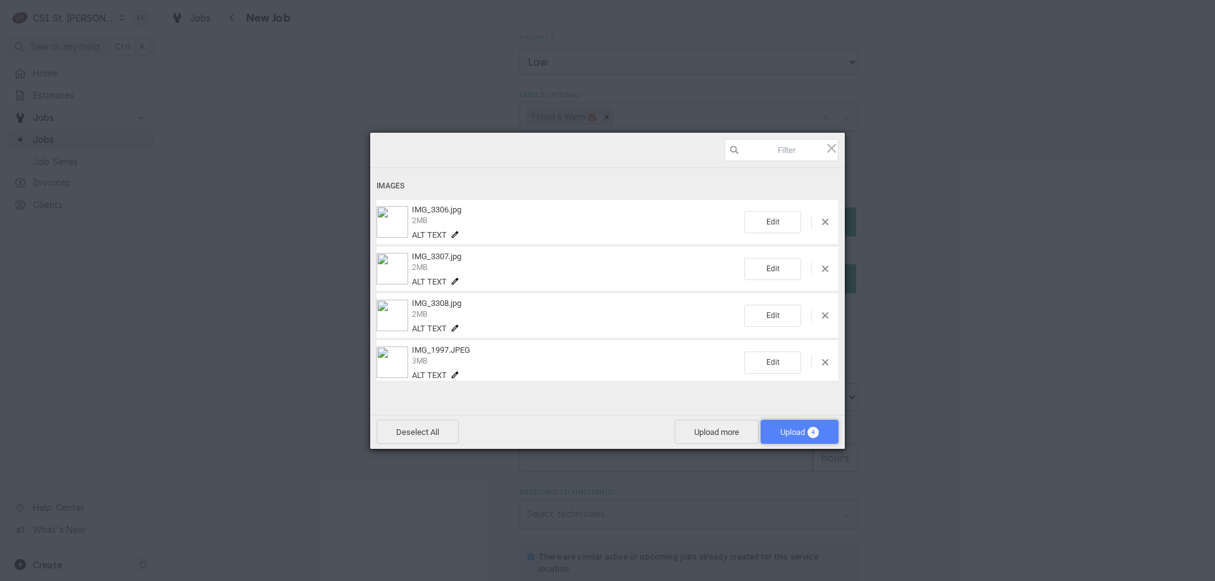
click at [796, 435] on span "Upload 4" at bounding box center [799, 432] width 39 height 9
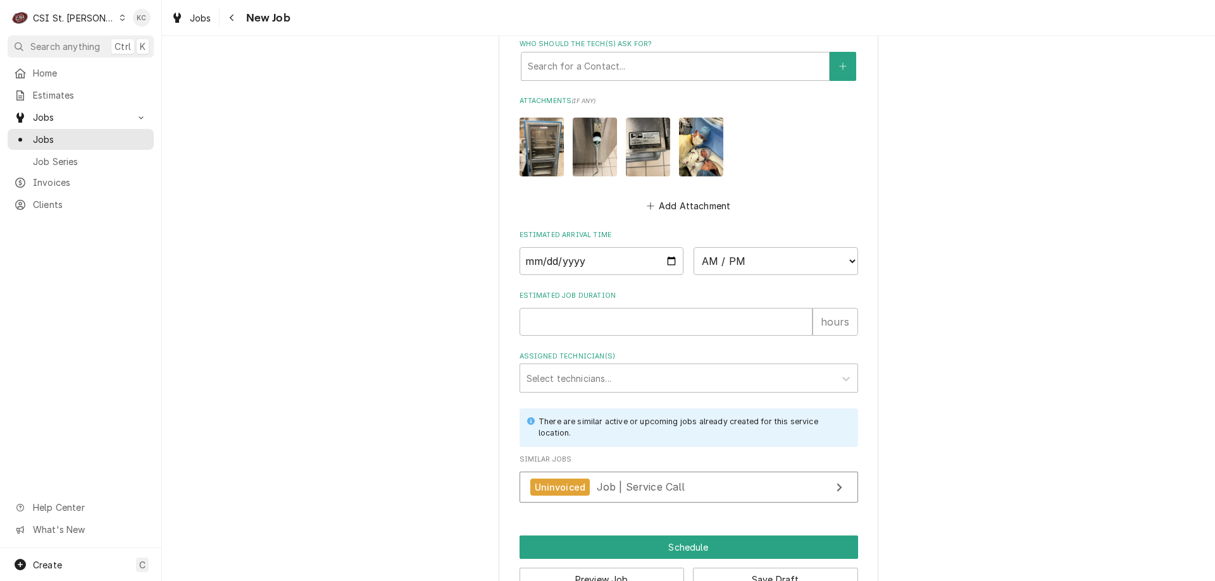
scroll to position [1022, 0]
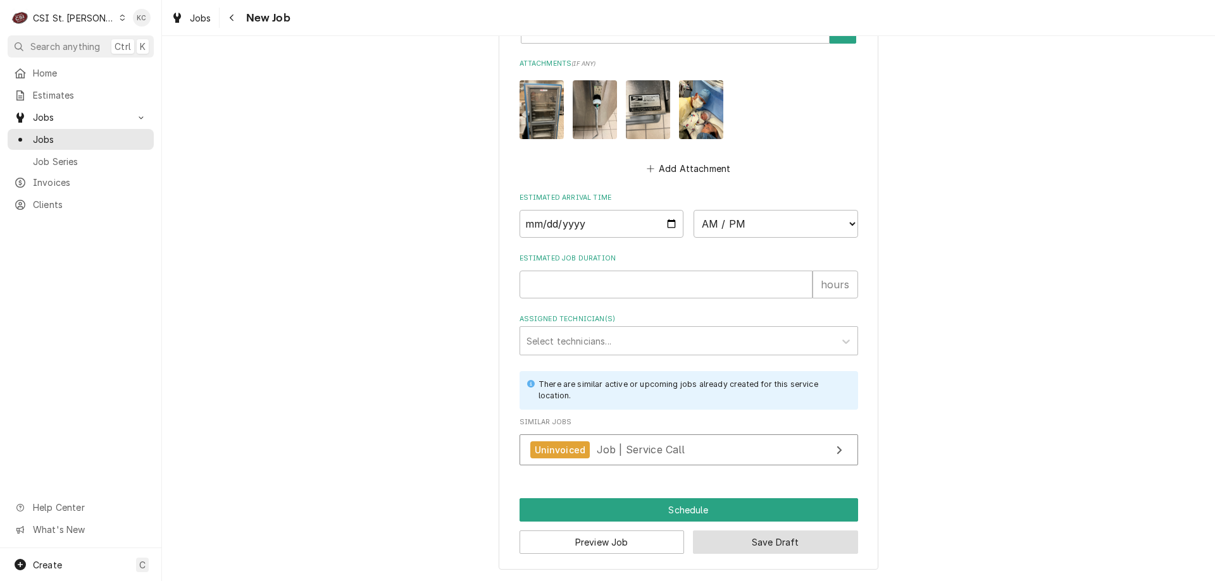
click at [788, 542] on button "Save Draft" at bounding box center [775, 542] width 165 height 23
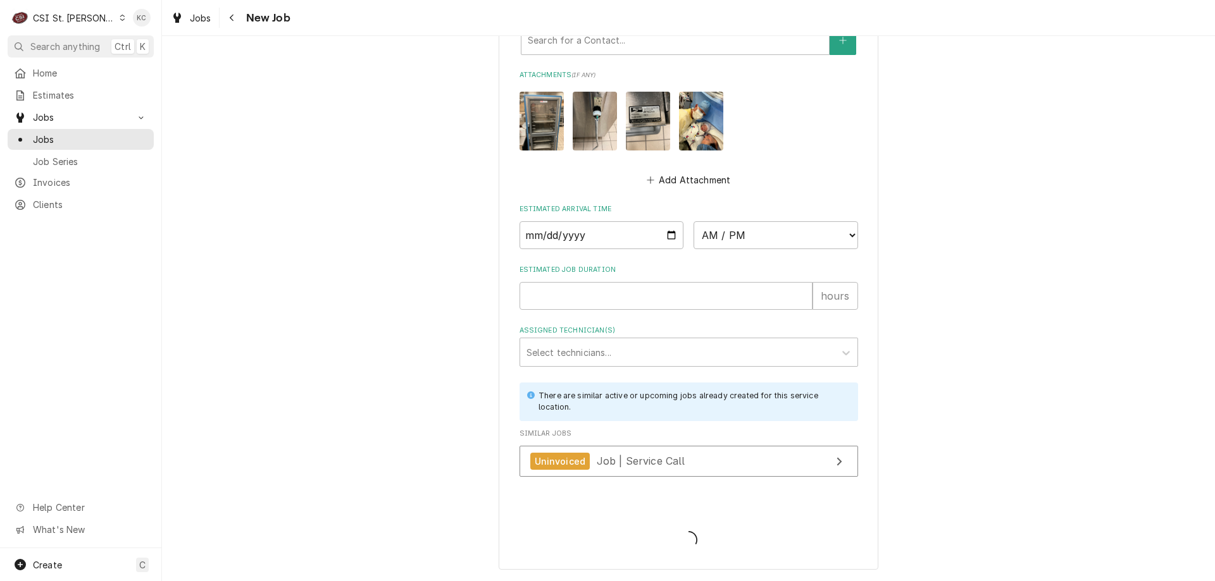
type textarea "x"
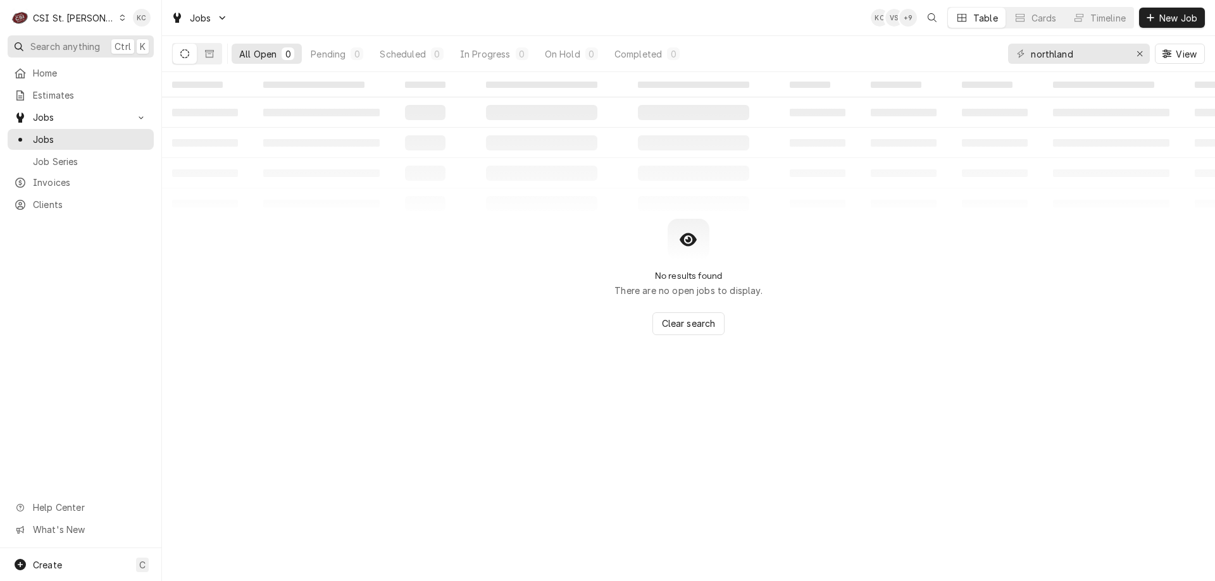
click at [77, 46] on span "Search anything" at bounding box center [65, 46] width 70 height 13
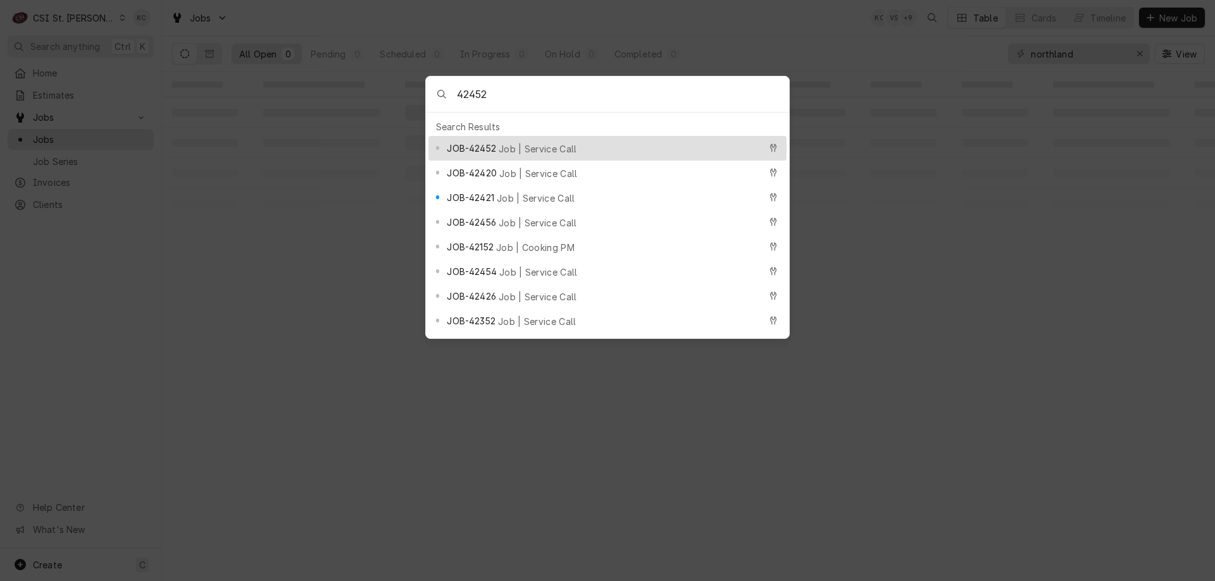
type input "42452"
click at [500, 144] on span "Job | Service Call" at bounding box center [537, 148] width 78 height 13
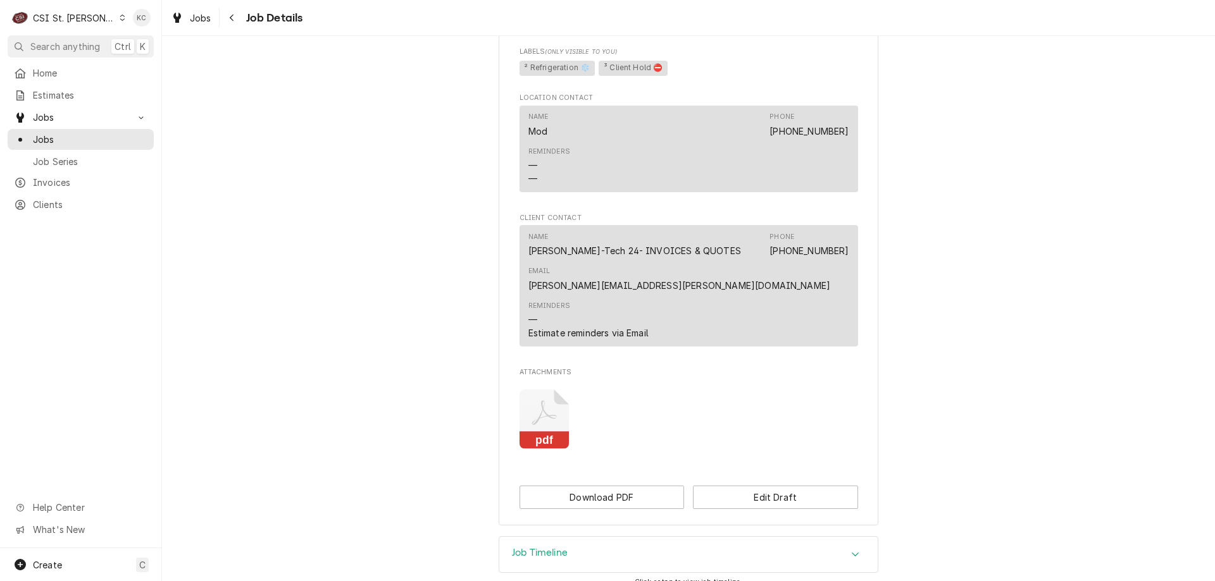
scroll to position [890, 0]
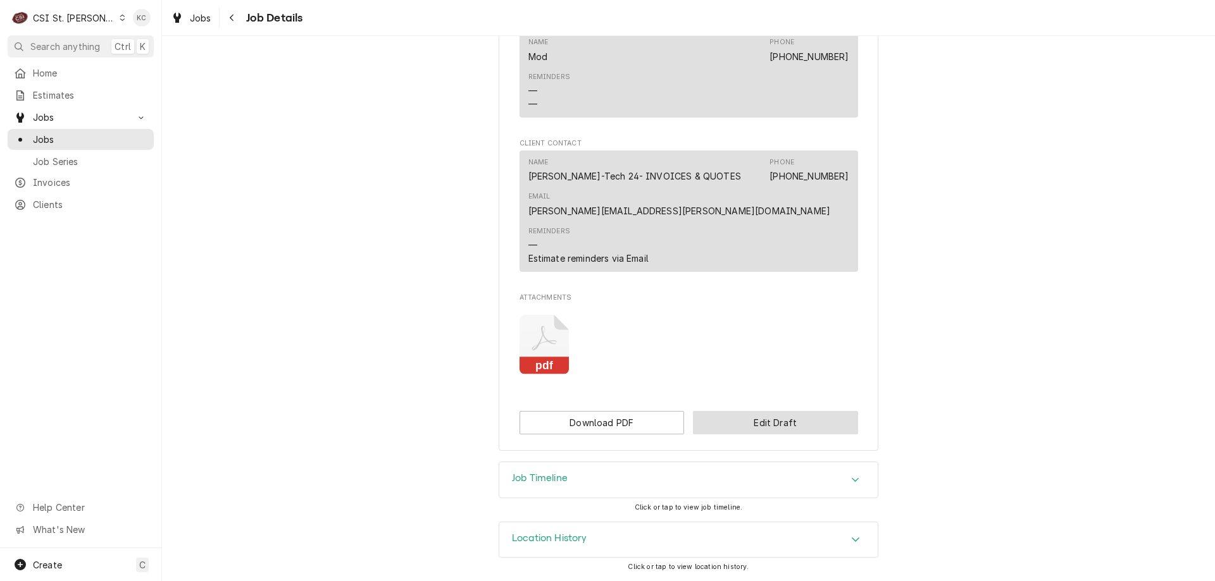
click at [763, 430] on button "Edit Draft" at bounding box center [775, 422] width 165 height 23
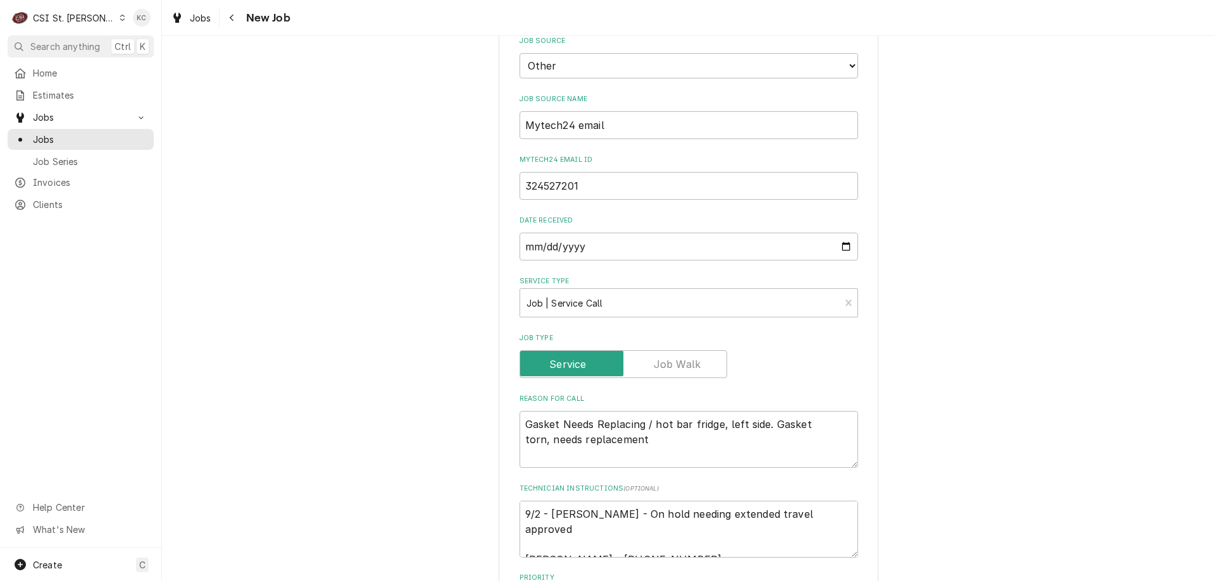
scroll to position [506, 0]
drag, startPoint x: 664, startPoint y: 496, endPoint x: 473, endPoint y: 495, distance: 191.0
click at [473, 495] on div "Use the fields below to edit this job: Client Details Client Tech 24 Corporate …" at bounding box center [688, 410] width 1053 height 1735
type textarea "x"
type textarea "extended travel approved [PERSON_NAME] - [PHONE_NUMBER]"
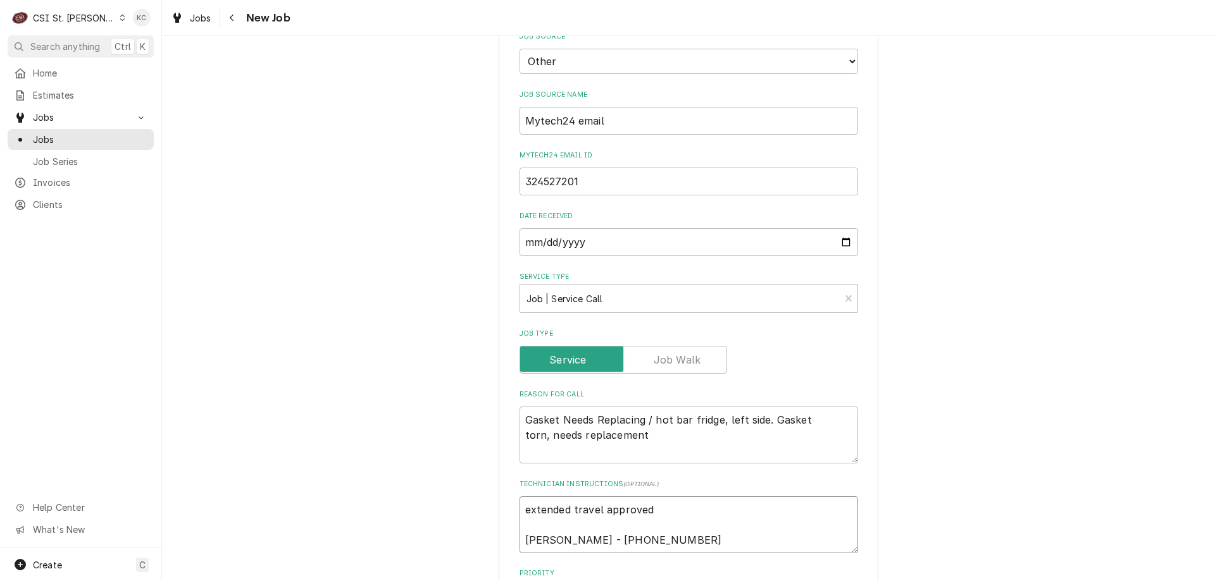
type textarea "x"
type textarea "xtended travel approved [PERSON_NAME] - [PHONE_NUMBER]"
type textarea "x"
type textarea "extended travel approved [PERSON_NAME] - [PHONE_NUMBER]"
click at [657, 497] on textarea "extended travel approved [PERSON_NAME] - [PHONE_NUMBER]" at bounding box center [688, 525] width 338 height 57
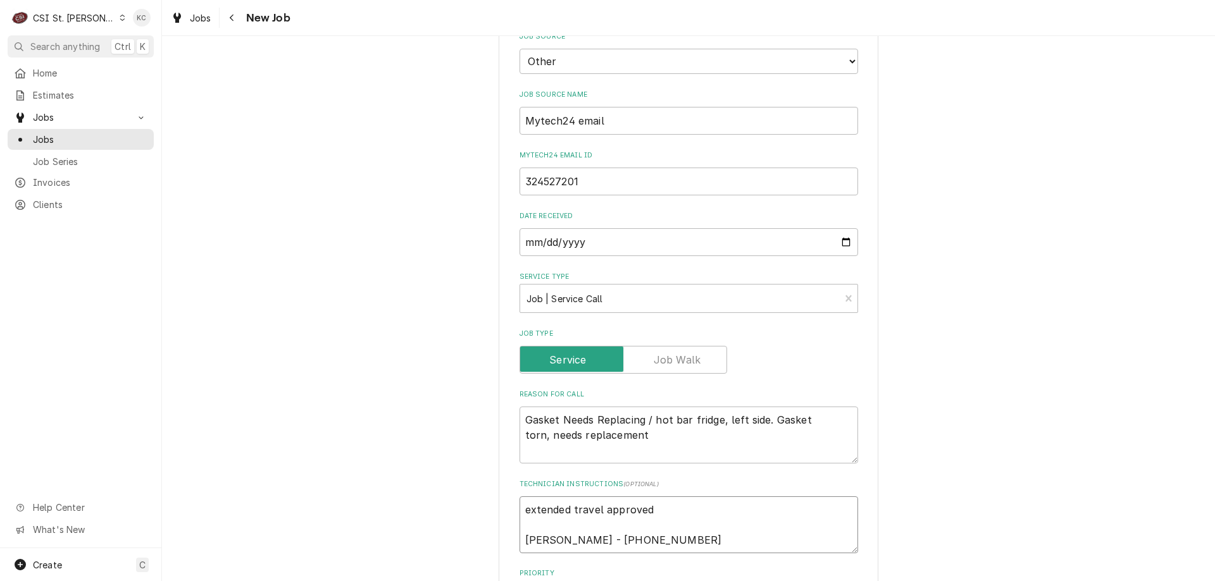
type textarea "x"
type textarea "extended travel approved [PERSON_NAME] - [PHONE_NUMBER]"
type textarea "x"
type textarea "extended travel approved P [PERSON_NAME] - [PHONE_NUMBER]"
type textarea "x"
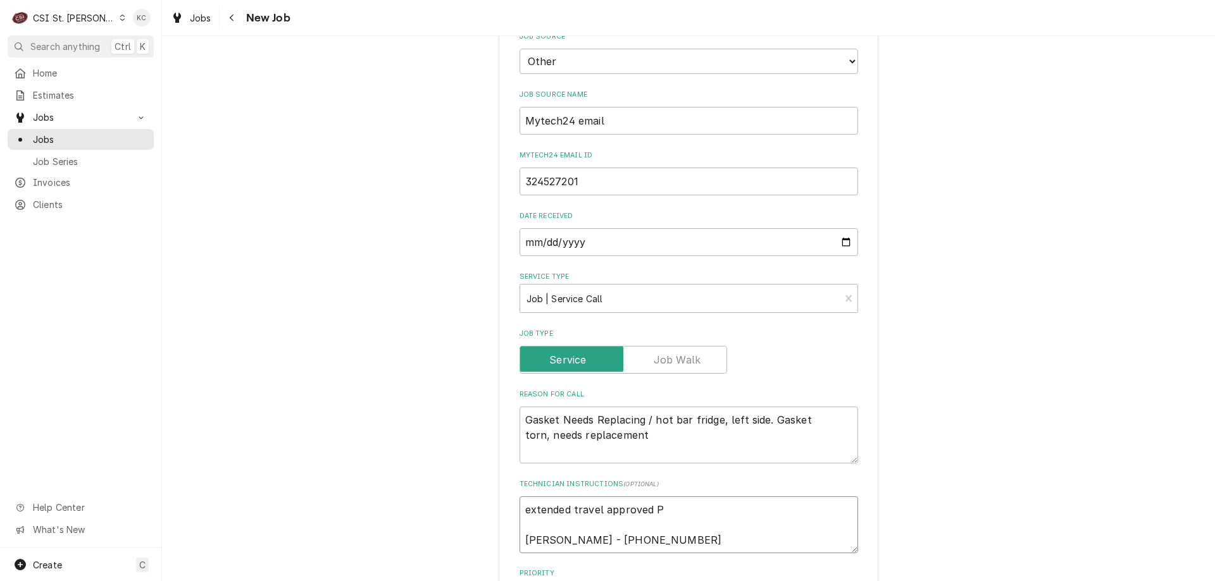
type textarea "extended travel approved PE Carlenn D'Araujo - 573 445-4080"
type textarea "x"
type textarea "extended travel approved PER Carlenn D'Araujo - 573 445-4080"
type textarea "x"
type textarea "extended travel approved PER E Carlenn D'Araujo - 573 445-4080"
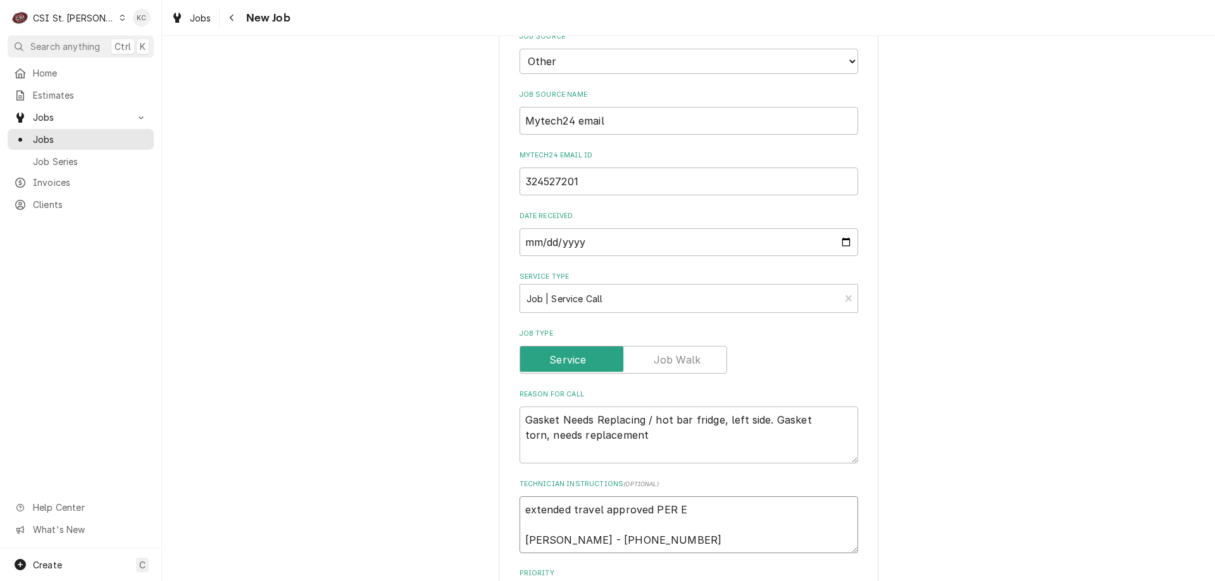
type textarea "x"
type textarea "extended travel approved PER EMA Carlenn D'Araujo - 573 445-4080"
type textarea "x"
type textarea "extended travel approved PER EMAI Carlenn D'Araujo - 573 445-4080"
type textarea "x"
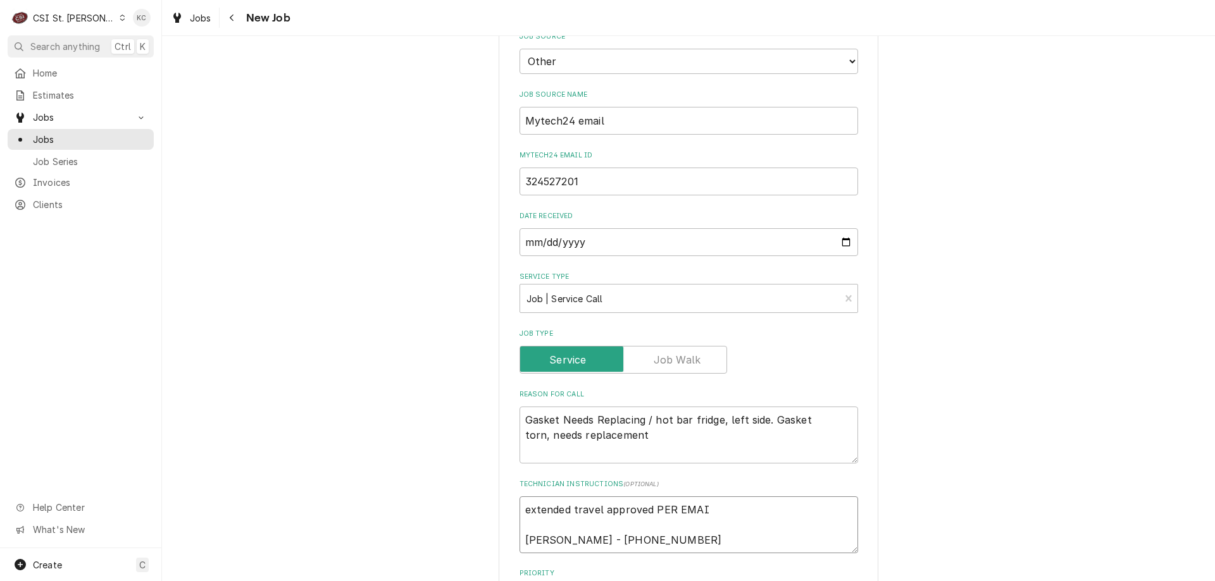
type textarea "extended travel approved PER EMAIL Carlenn D'Araujo - 573 445-4080"
type textarea "x"
type textarea "extended travel approved PER EMAIL Carlenn D'Araujo - 573 445-4080"
type textarea "x"
type textarea "extended travel approved PER EMAIL Carlenn D'Araujo - 573 445-4080"
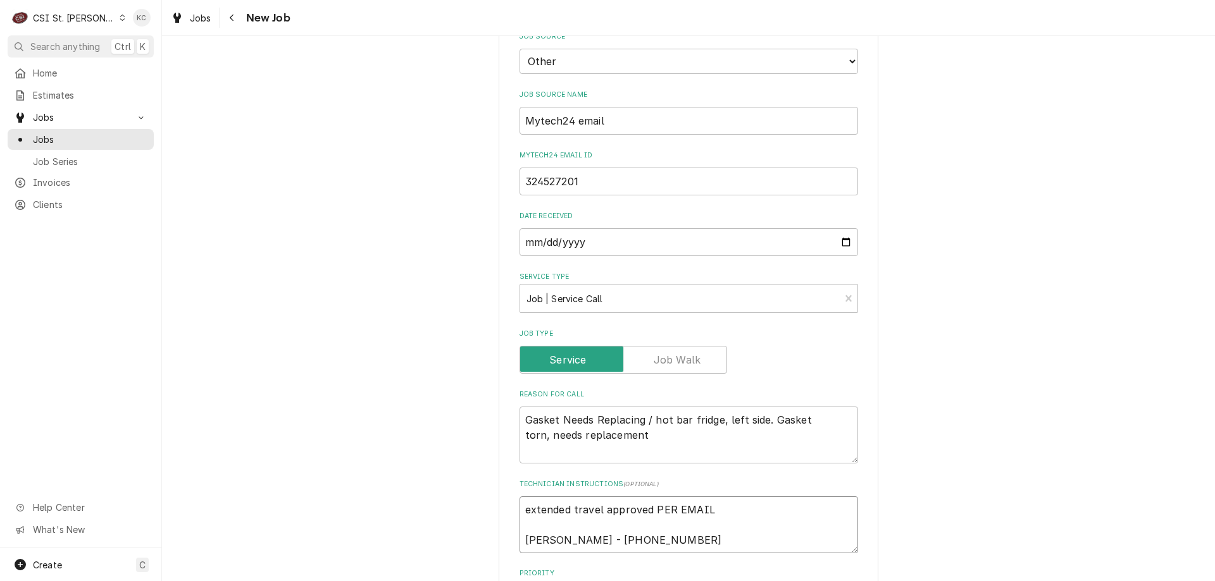
type textarea "x"
type textarea "extended travel approved PER EMAI Carlenn D'Araujo - 573 445-4080"
type textarea "x"
type textarea "extended travel approved PER EMA Carlenn D'Araujo - 573 445-4080"
type textarea "x"
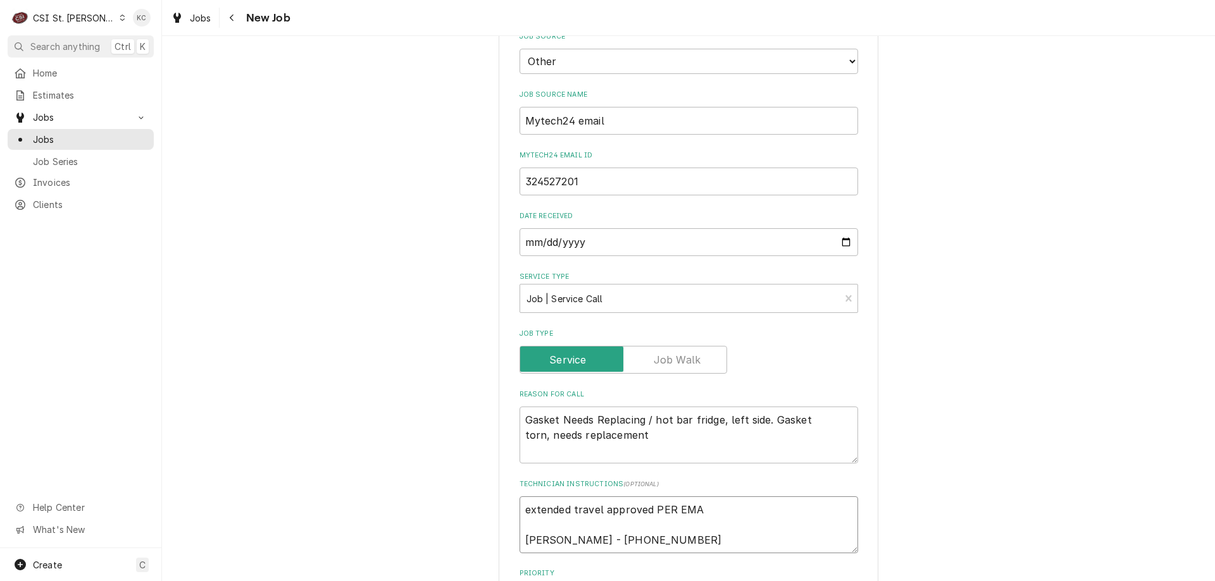
type textarea "extended travel approved PER EM Carlenn D'Araujo - 573 445-4080"
type textarea "x"
type textarea "extended travel approved PER E Carlenn D'Araujo - 573 445-4080"
type textarea "x"
type textarea "extended travel approved PER Carlenn D'Araujo - 573 445-4080"
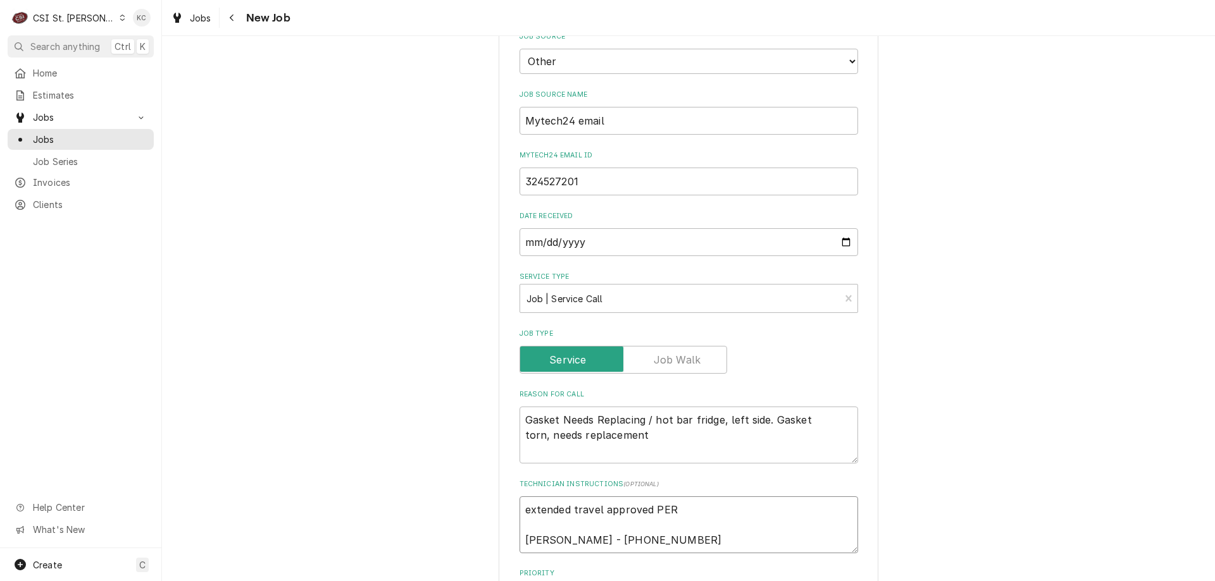
type textarea "x"
type textarea "extended travel approved PER Carlenn D'Araujo - 573 445-4080"
type textarea "x"
type textarea "extended travel approved PE Carlenn D'Araujo - 573 445-4080"
type textarea "x"
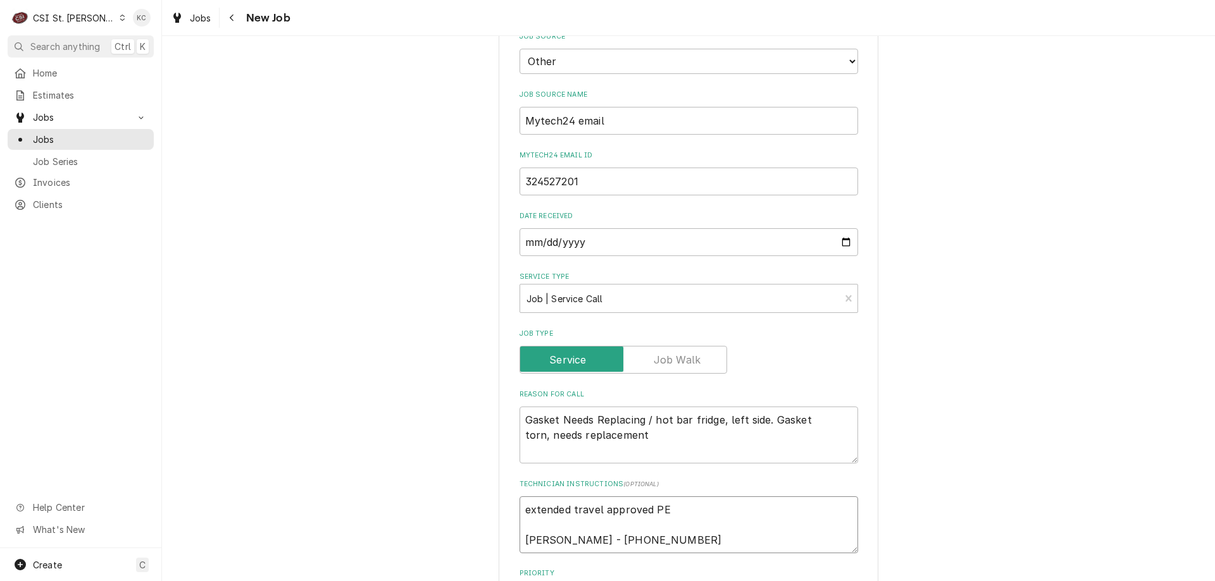
type textarea "extended travel approved P Carlenn D'Araujo - 573 445-4080"
type textarea "x"
type textarea "extended travel approved Carlenn D'Araujo - 573 445-4080"
type textarea "x"
type textarea "extended travel approved [ Carlenn D'Araujo - 573 445-4080"
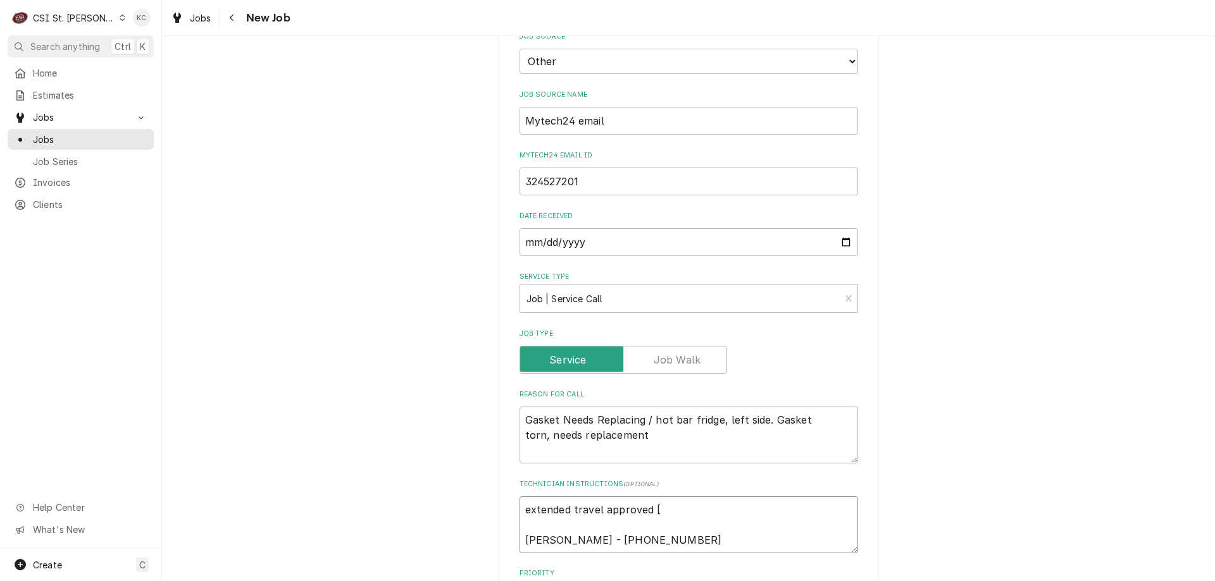
type textarea "x"
type textarea "extended travel approved Carlenn D'Araujo - 573 445-4080"
type textarea "x"
type textarea "extended travel approved p Carlenn D'Araujo - 573 445-4080"
type textarea "x"
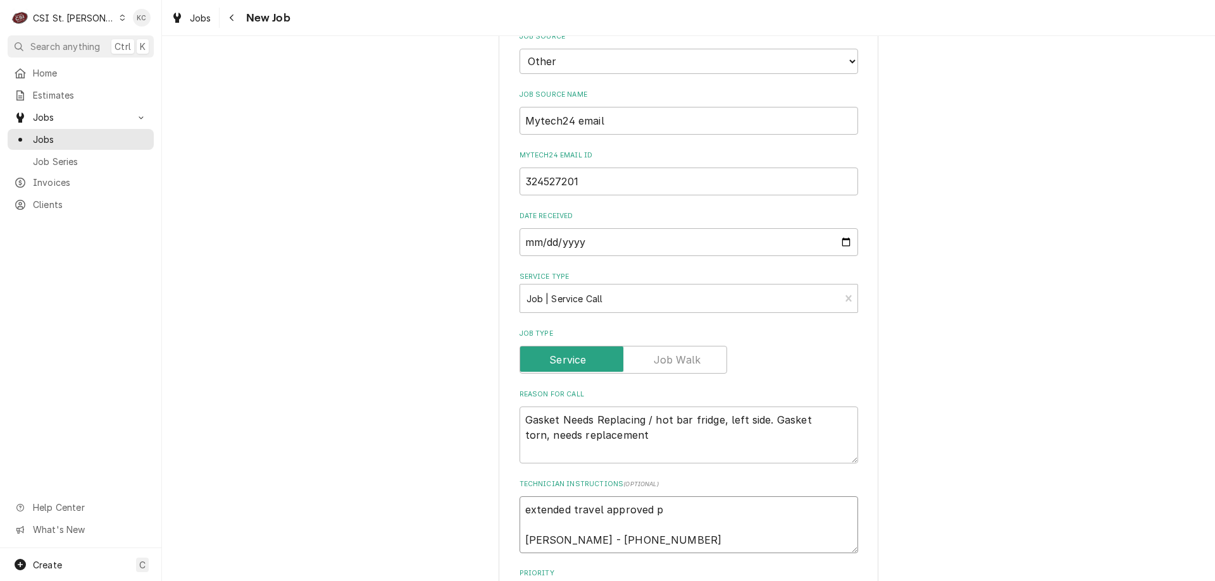
type textarea "extended travel approved pe Carlenn D'Araujo - 573 445-4080"
type textarea "x"
type textarea "extended travel approved per Carlenn D'Araujo - 573 445-4080"
type textarea "x"
type textarea "extended travel approved per e Carlenn D'Araujo - 573 445-4080"
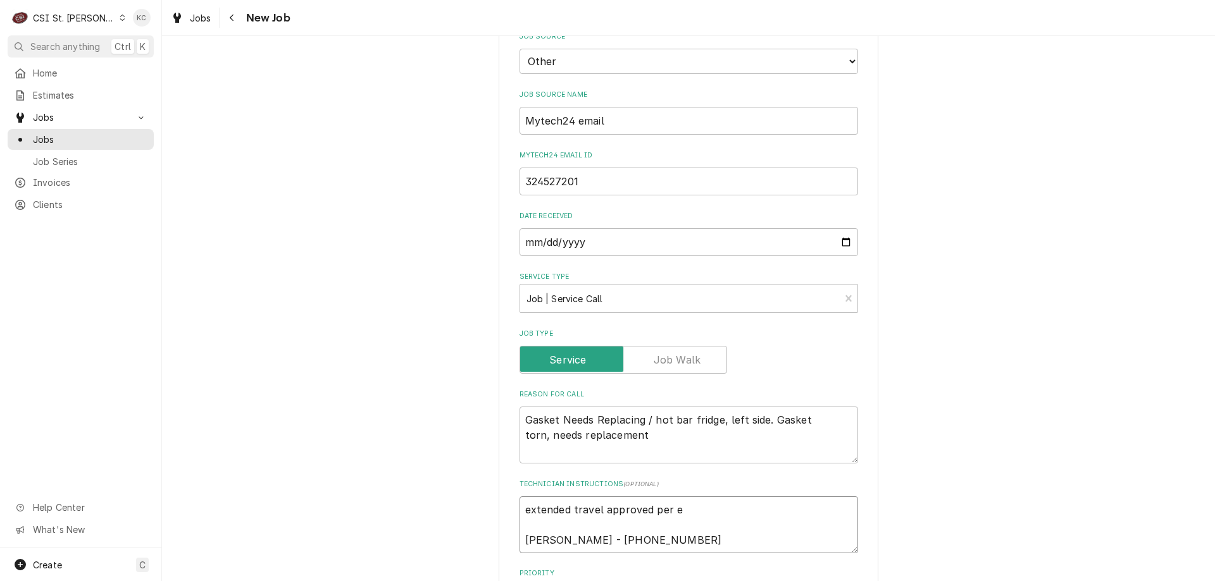
type textarea "x"
type textarea "extended travel approved per em Carlenn D'Araujo - 573 445-4080"
type textarea "x"
type textarea "extended travel approved per ema Carlenn D'Araujo - 573 445-4080"
type textarea "x"
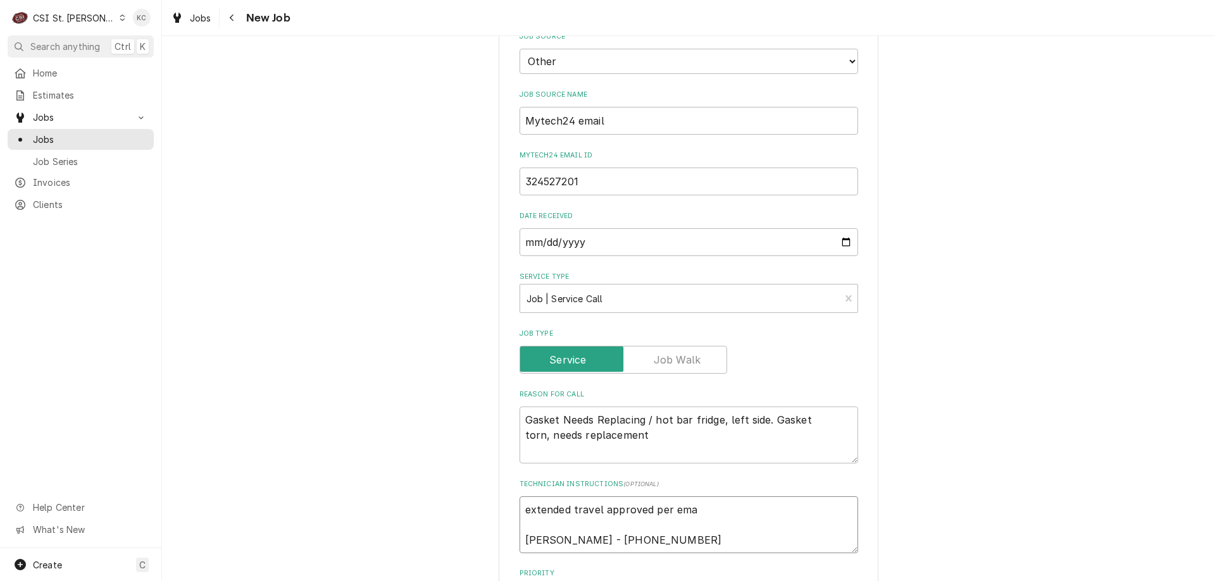
type textarea "extended travel approved per emai Carlenn D'Araujo - 573 445-4080"
type textarea "x"
type textarea "extended travel approved per email Carlenn D'Araujo - 573 445-4080"
type textarea "x"
type textarea "extended travel approved per email Carlenn D'Araujo - 573 445-4080"
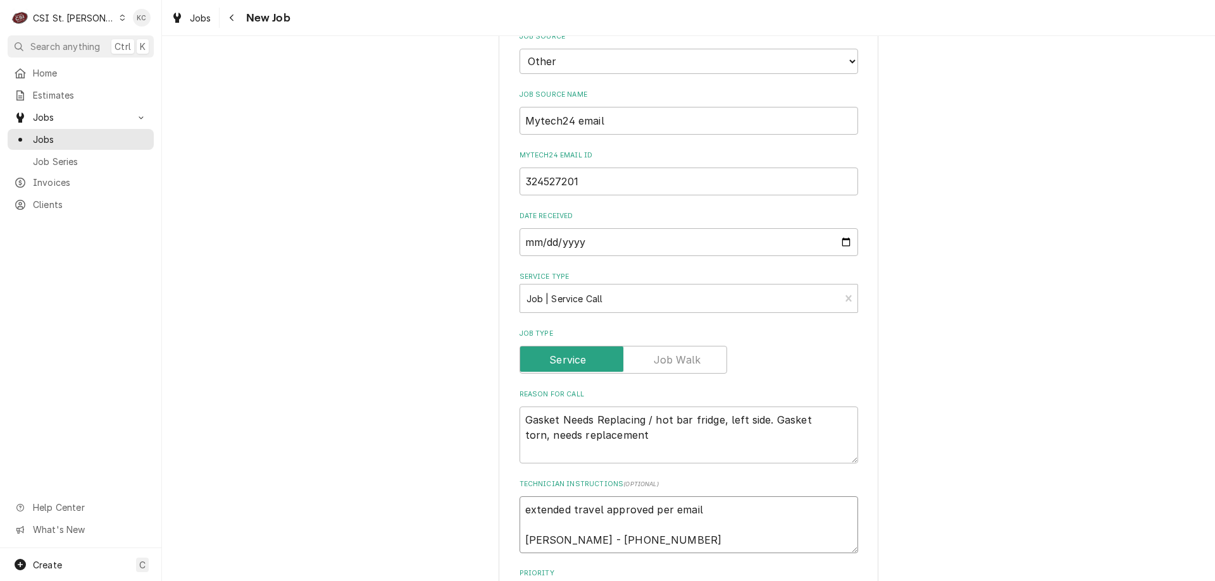
type textarea "x"
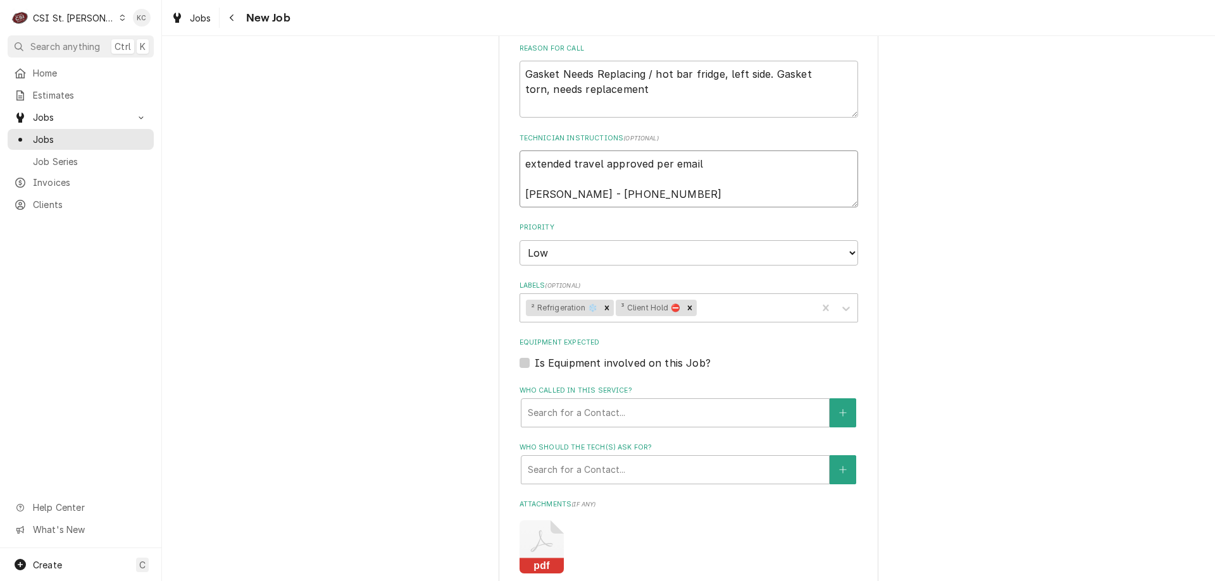
scroll to position [1188, 0]
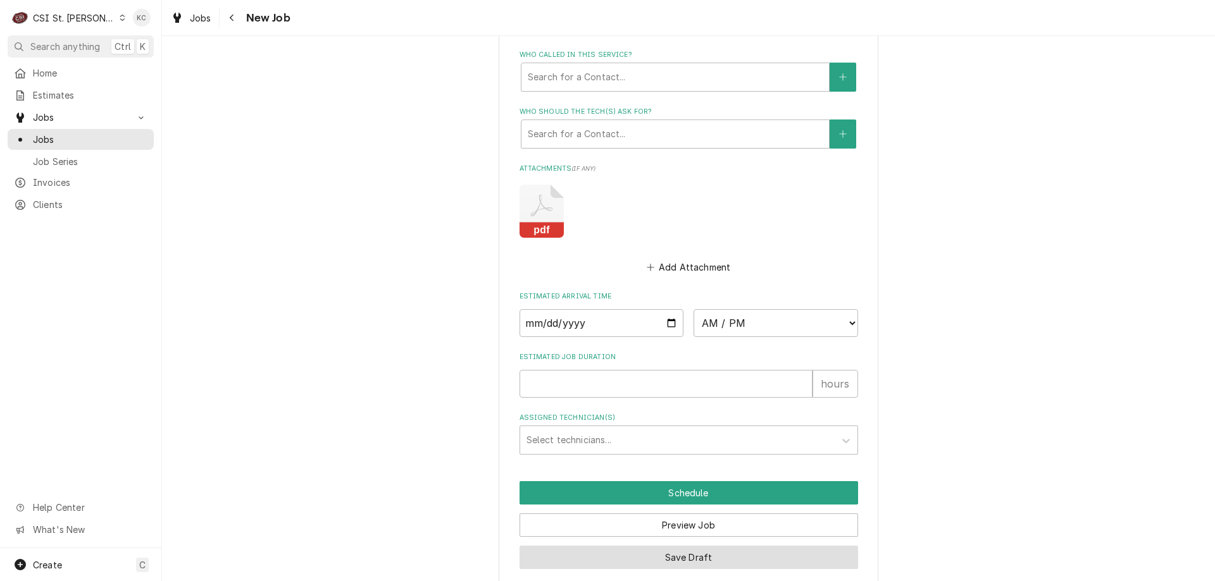
type textarea "extended travel approved per email Carlenn D'Araujo - 573 445-4080"
click at [694, 547] on button "Save Draft" at bounding box center [688, 557] width 338 height 23
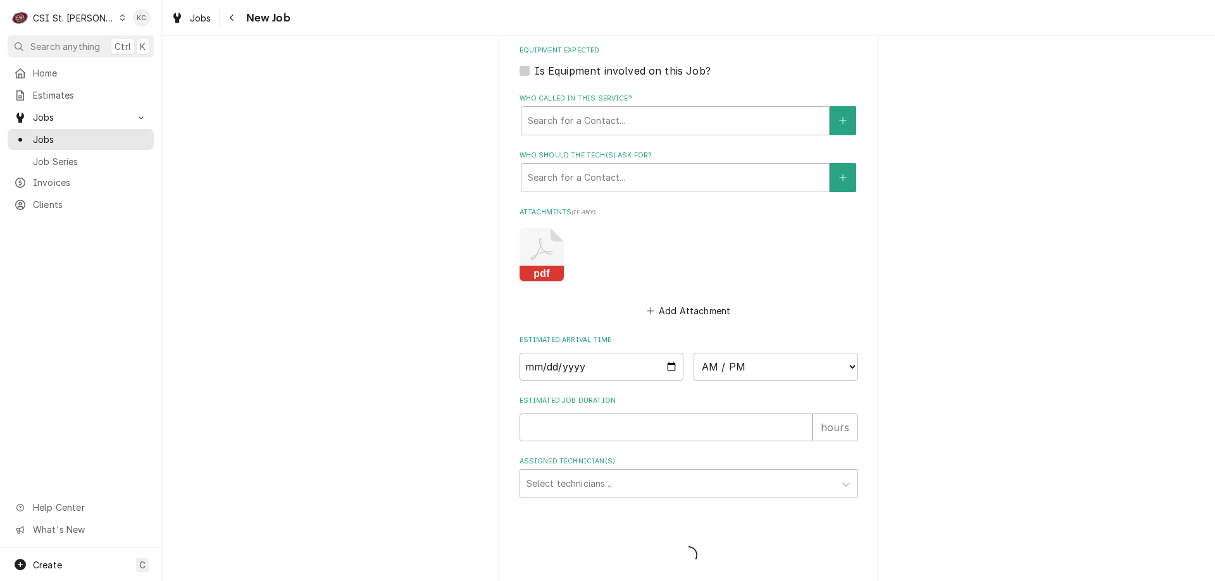
type textarea "x"
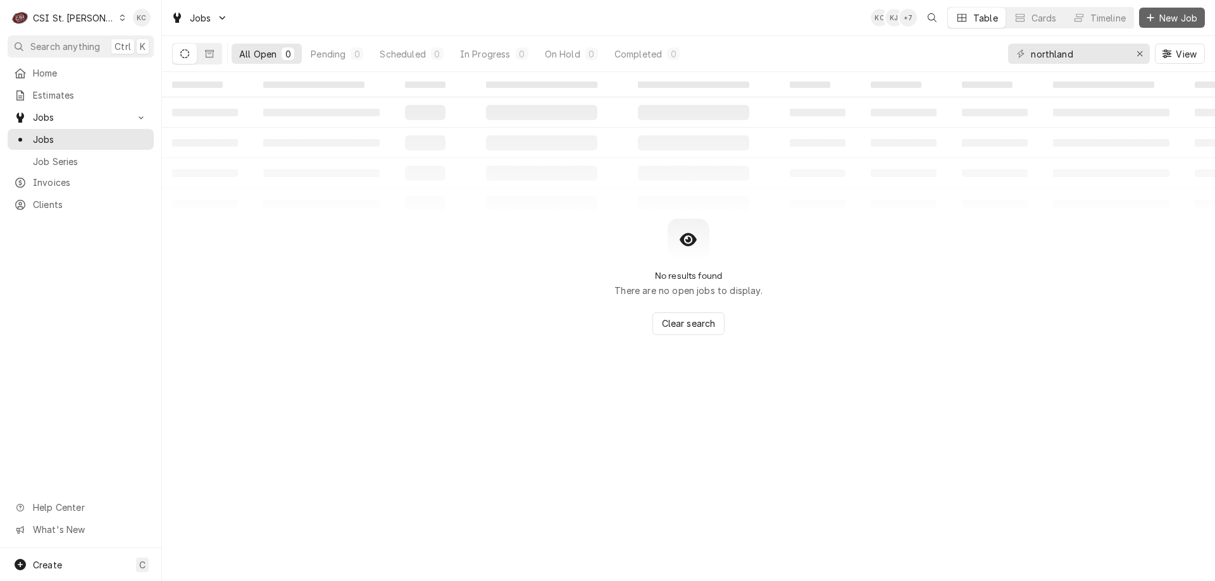
click at [1155, 23] on div "Dynamic Content Wrapper" at bounding box center [1150, 17] width 13 height 13
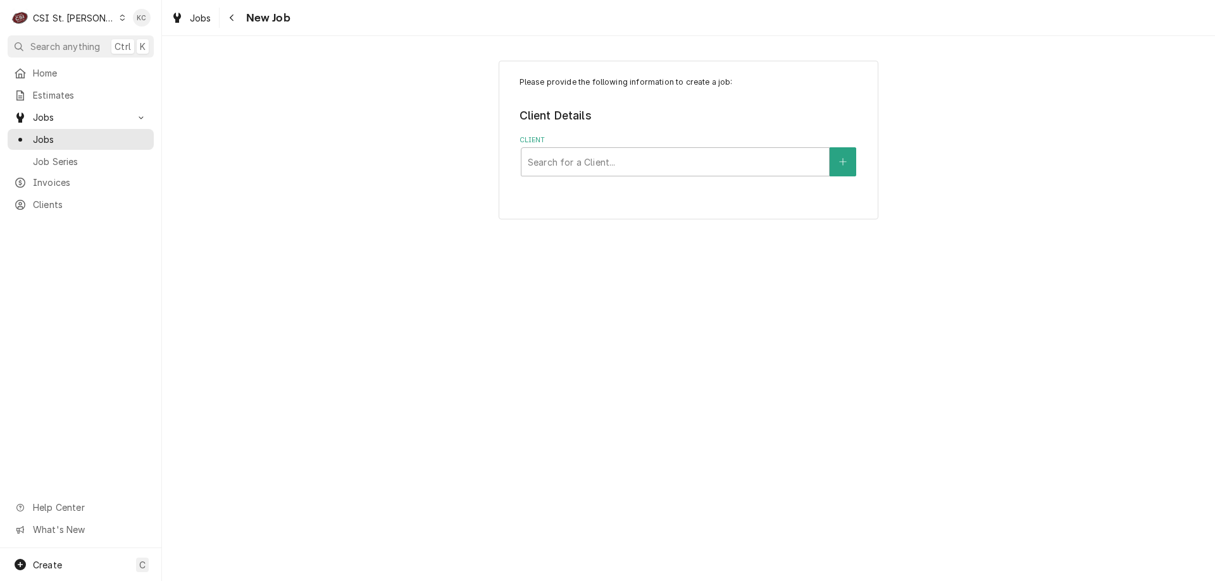
click at [329, 80] on div "Please provide the following information to create a job: Client Details Client…" at bounding box center [688, 139] width 1053 height 181
click at [70, 18] on div "CSI St. [PERSON_NAME]" at bounding box center [74, 17] width 82 height 13
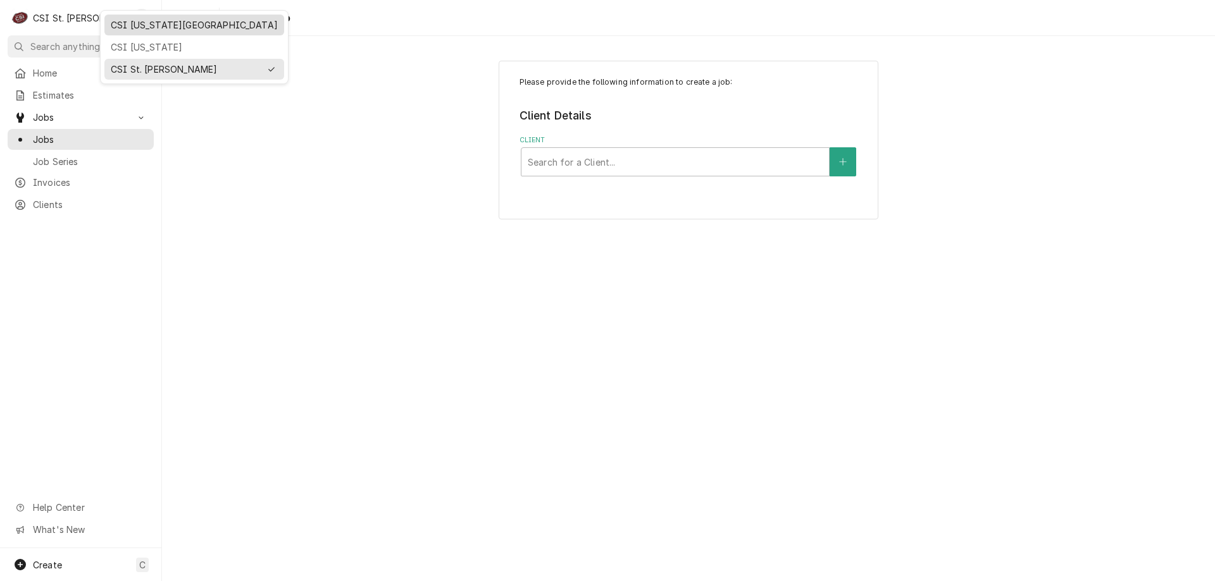
click at [145, 25] on div "CSI [US_STATE][GEOGRAPHIC_DATA]" at bounding box center [194, 24] width 167 height 13
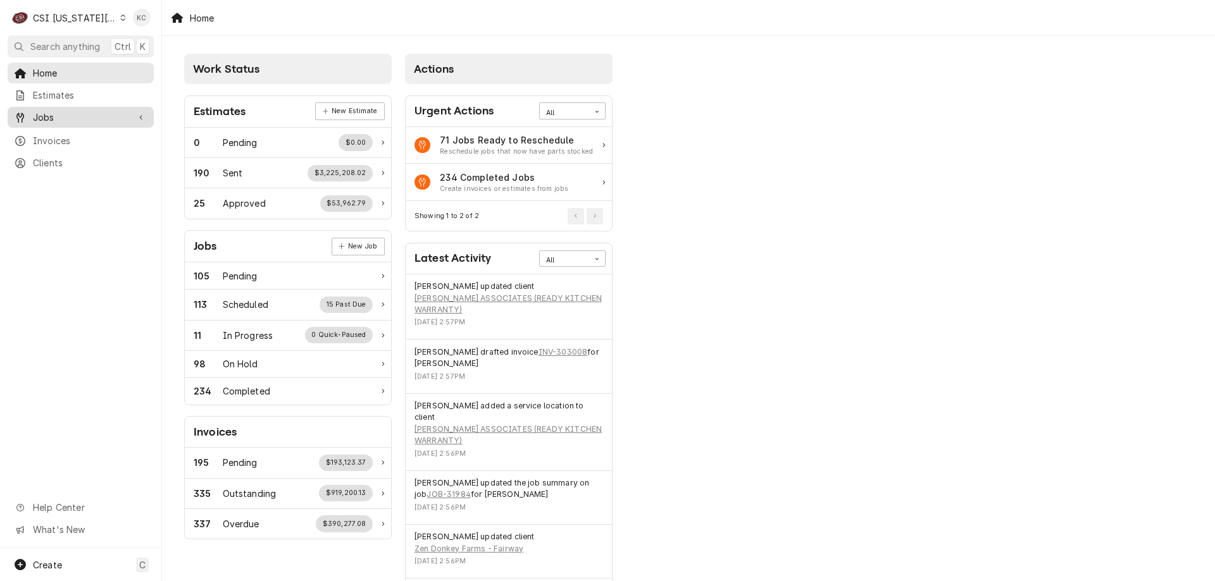
click at [37, 113] on span "Jobs" at bounding box center [81, 117] width 96 height 13
click at [27, 133] on div "Jobs" at bounding box center [80, 139] width 133 height 13
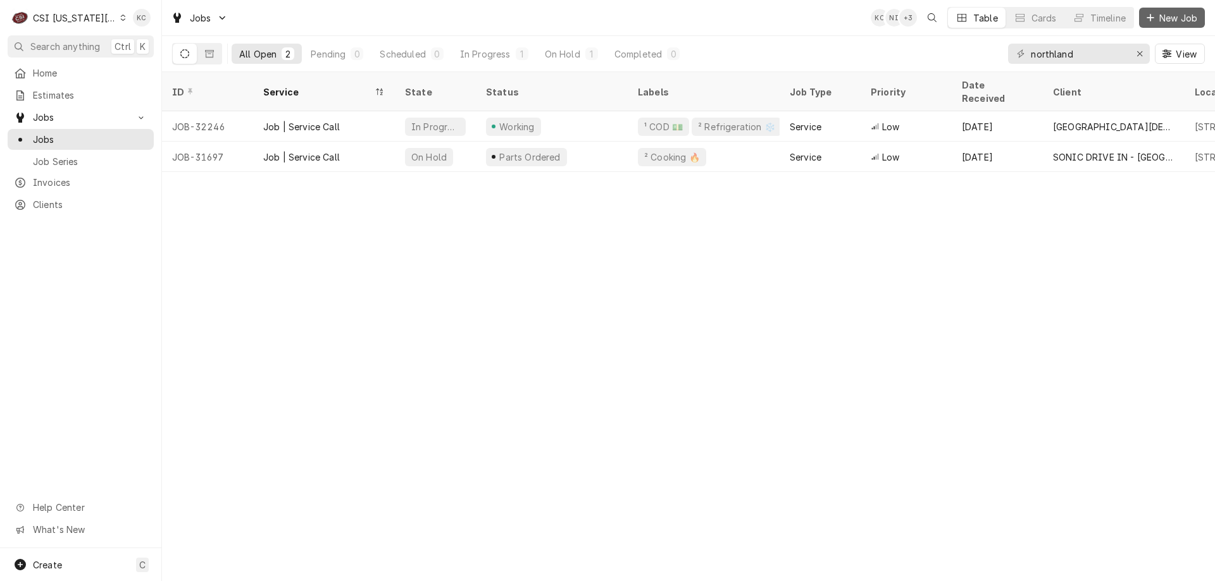
click at [1154, 21] on div "Dynamic Content Wrapper" at bounding box center [1150, 17] width 13 height 13
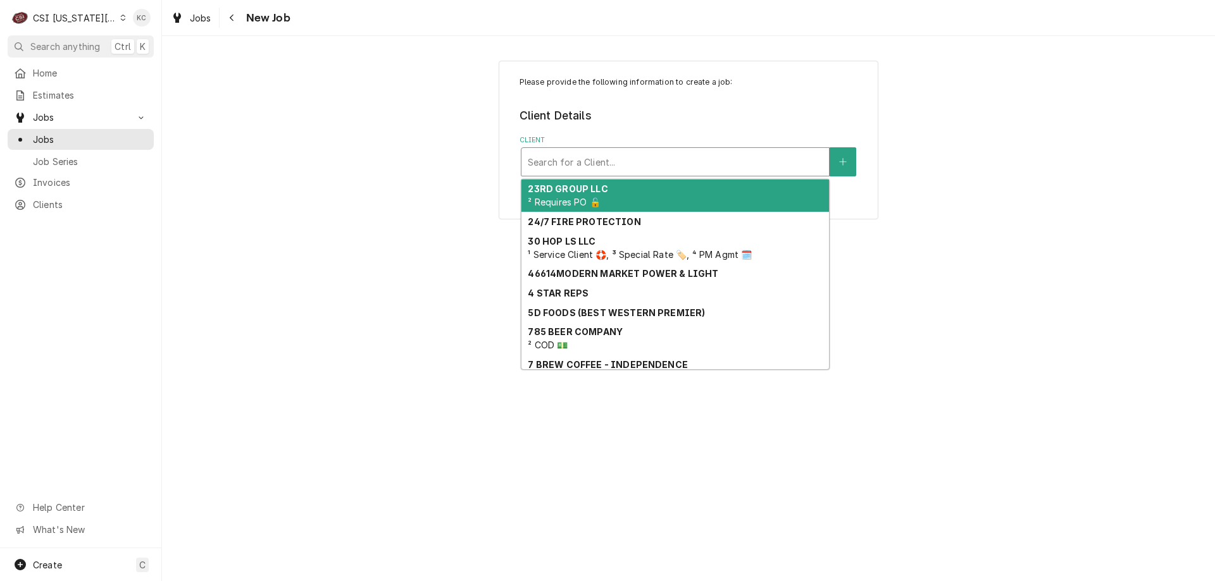
click at [638, 157] on div "Client" at bounding box center [675, 162] width 295 height 23
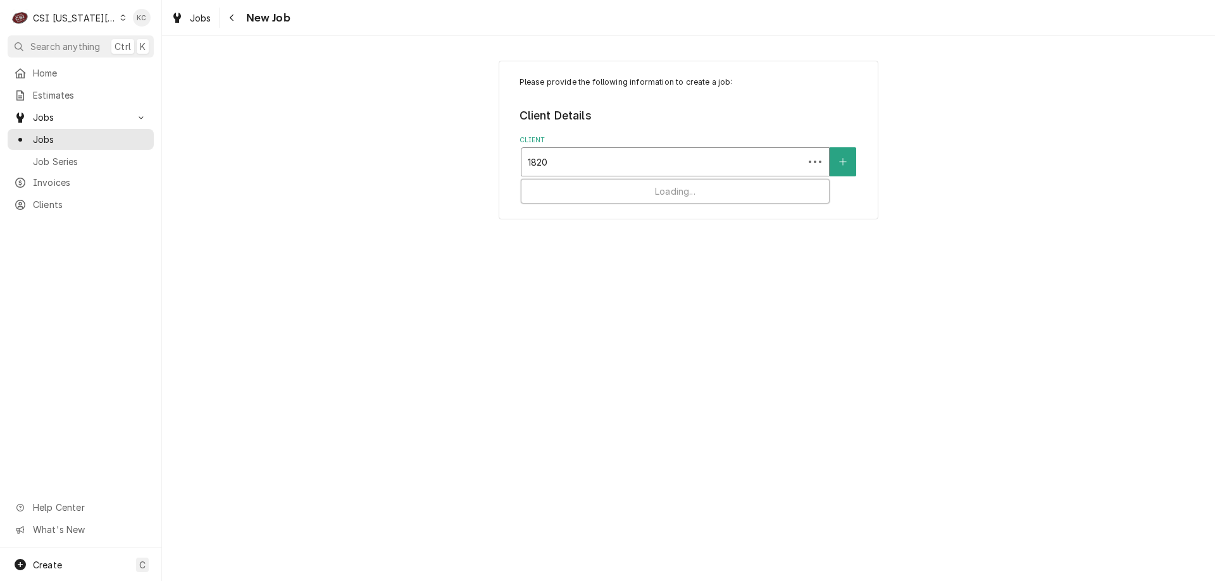
type input "18200"
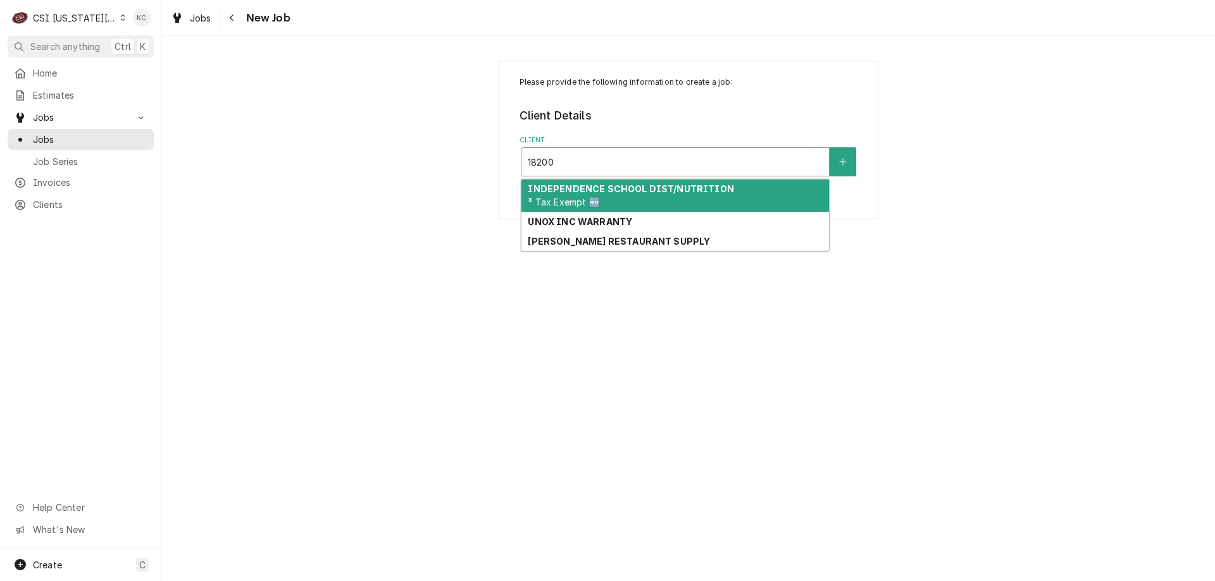
click at [627, 191] on strong "INDEPENDENCE SCHOOL DIST/NUTRITION" at bounding box center [631, 188] width 206 height 11
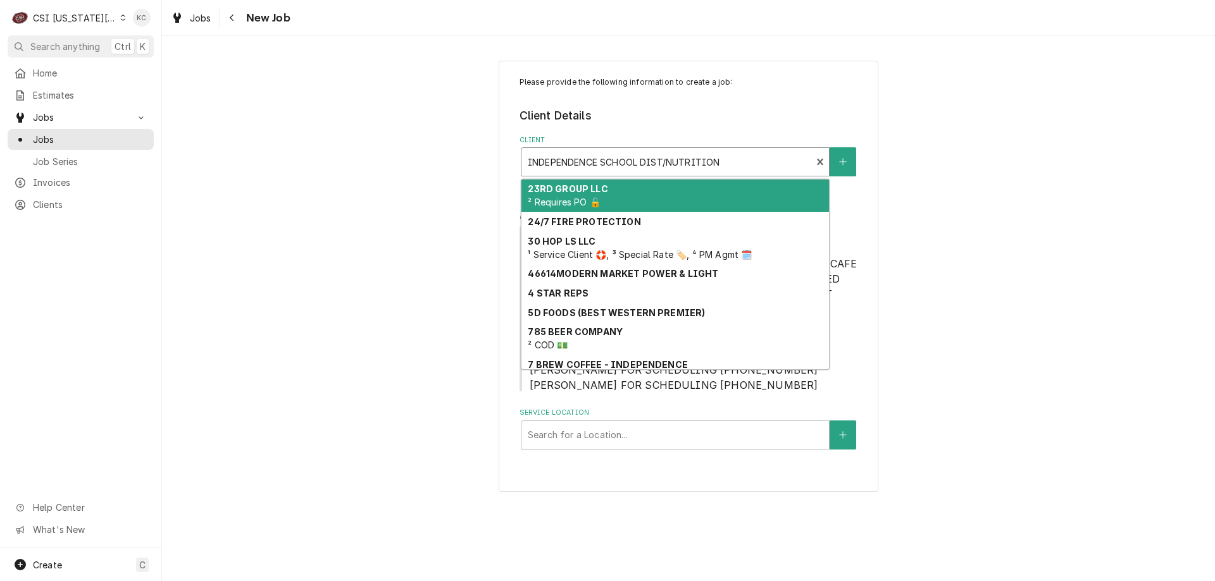
click at [726, 166] on div "Client" at bounding box center [667, 162] width 278 height 23
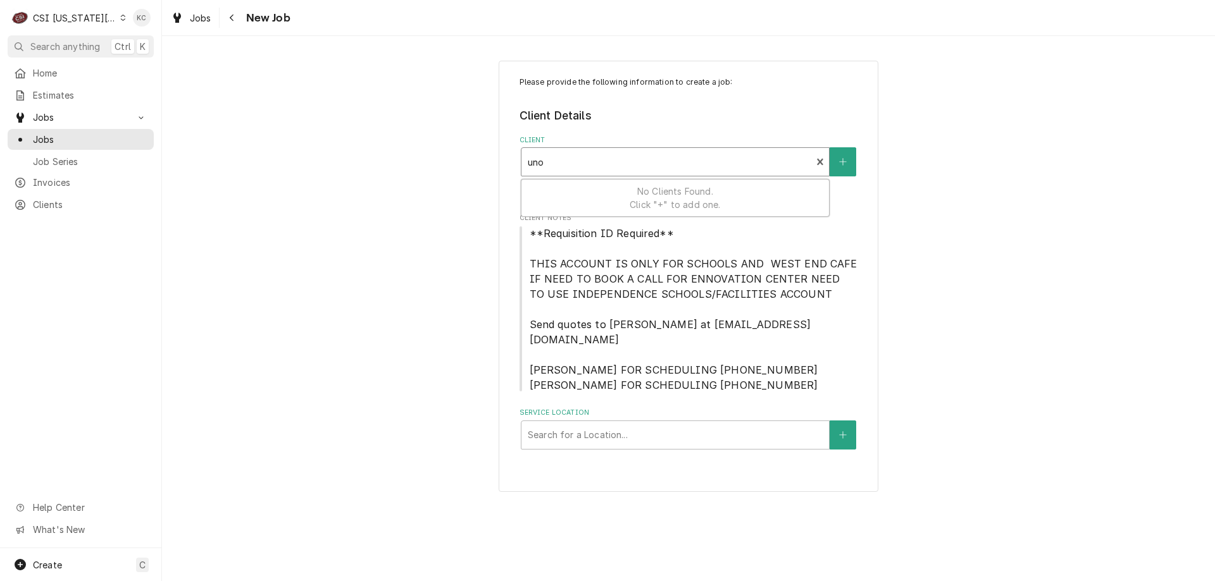
type input "unox"
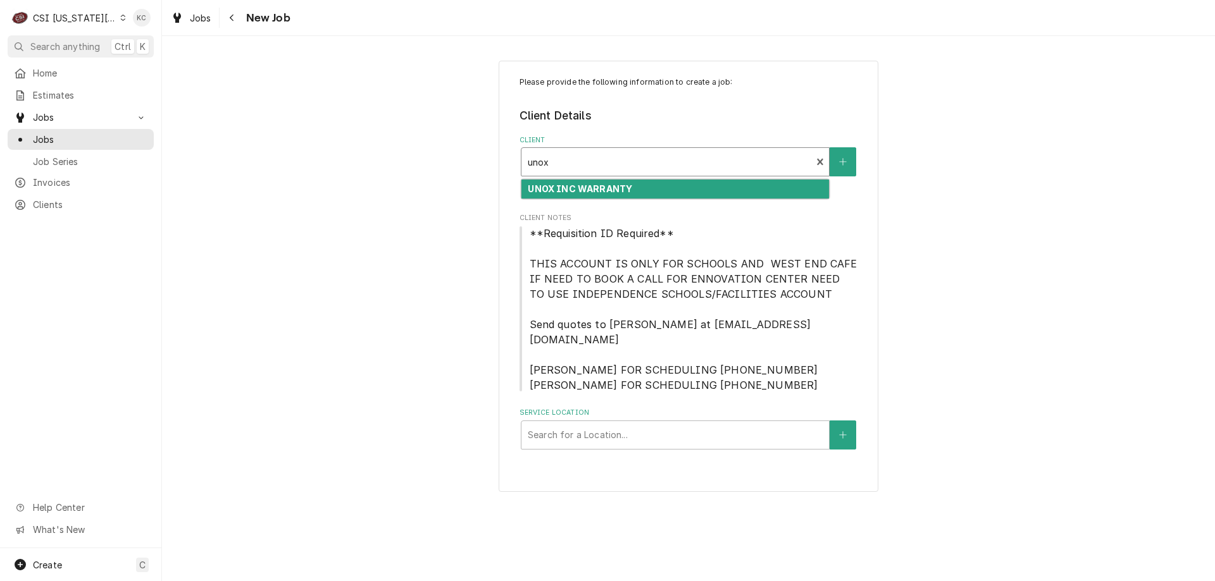
click at [710, 191] on div "UNOX INC WARRANTY" at bounding box center [674, 190] width 307 height 20
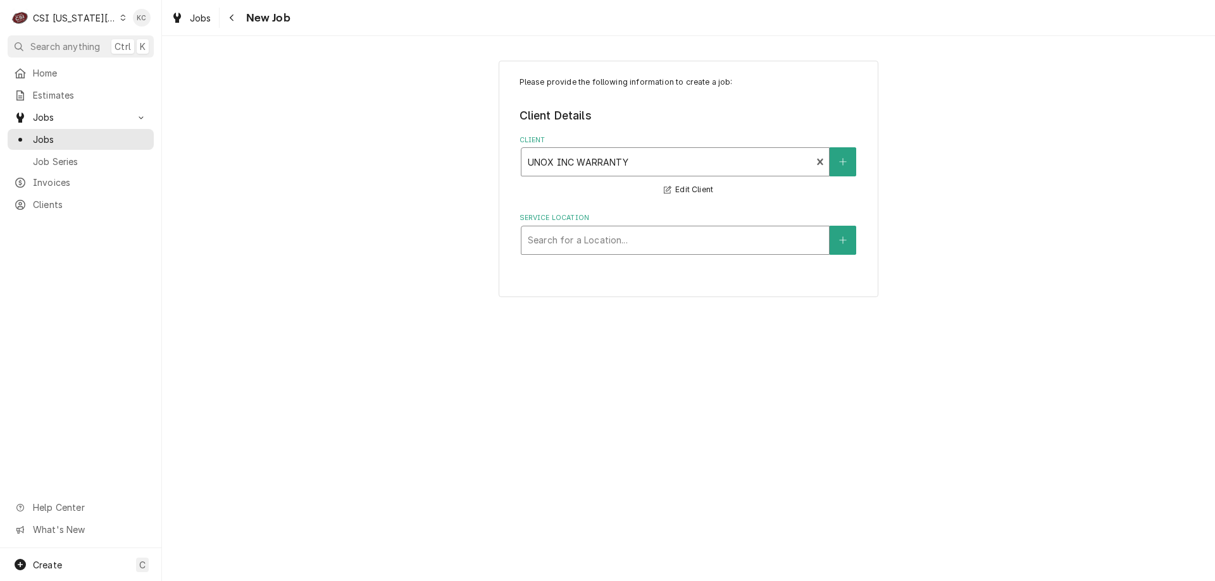
click at [645, 244] on div "Service Location" at bounding box center [675, 240] width 295 height 23
type input "18200"
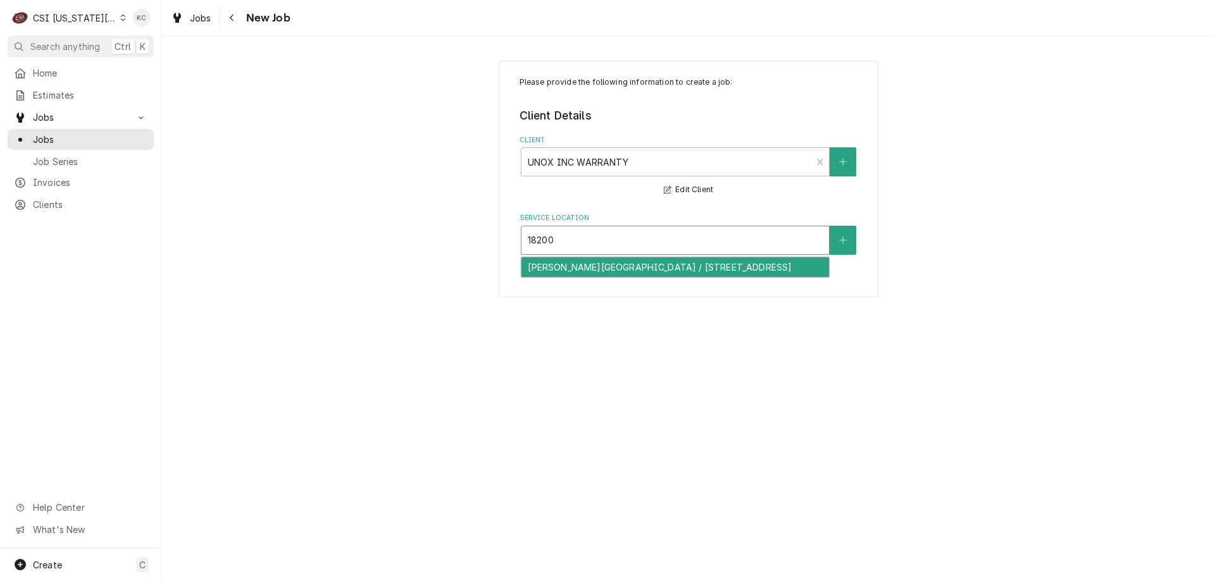
click at [641, 276] on div "James Bridger Middle School / 18200 MO-78, Independence, MO 64057" at bounding box center [674, 267] width 307 height 20
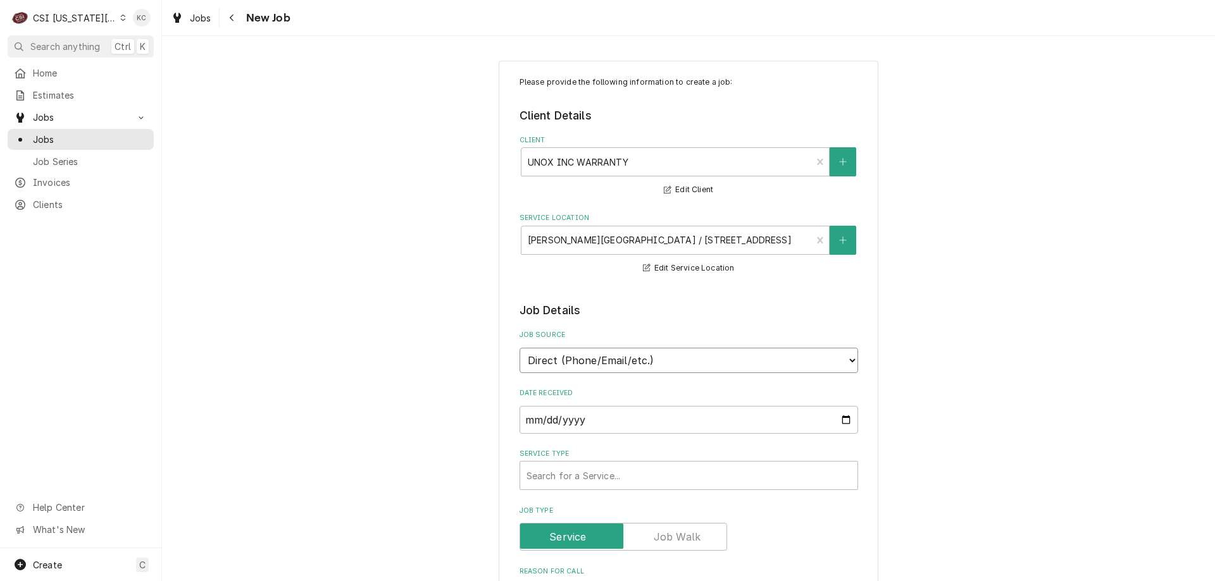
click at [601, 359] on select "Direct (Phone/Email/etc.) Service Channel Corrigo Ecotrak Other" at bounding box center [688, 360] width 338 height 25
click at [591, 352] on select "Direct (Phone/Email/etc.) Service Channel Corrigo Ecotrak Other" at bounding box center [688, 360] width 338 height 25
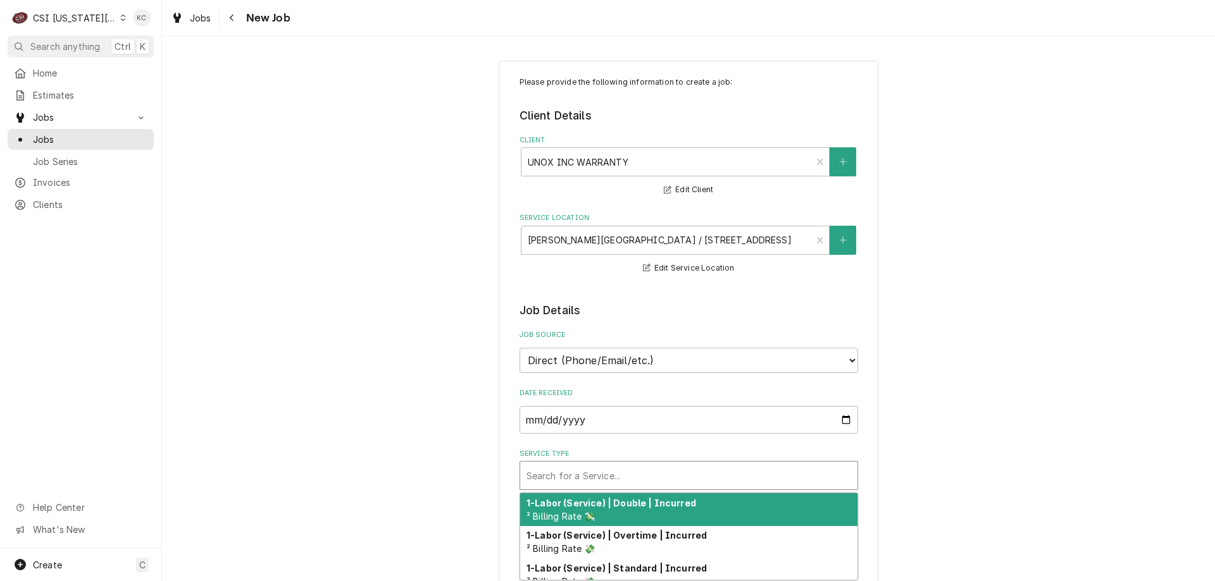
click at [686, 472] on div "Service Type" at bounding box center [688, 475] width 325 height 23
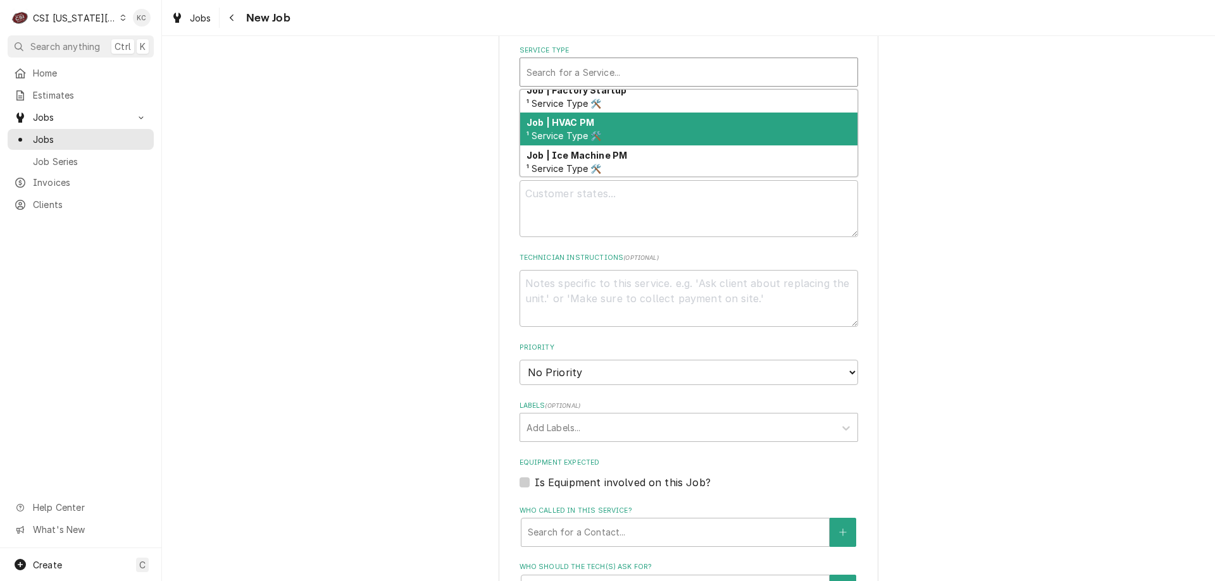
scroll to position [757, 0]
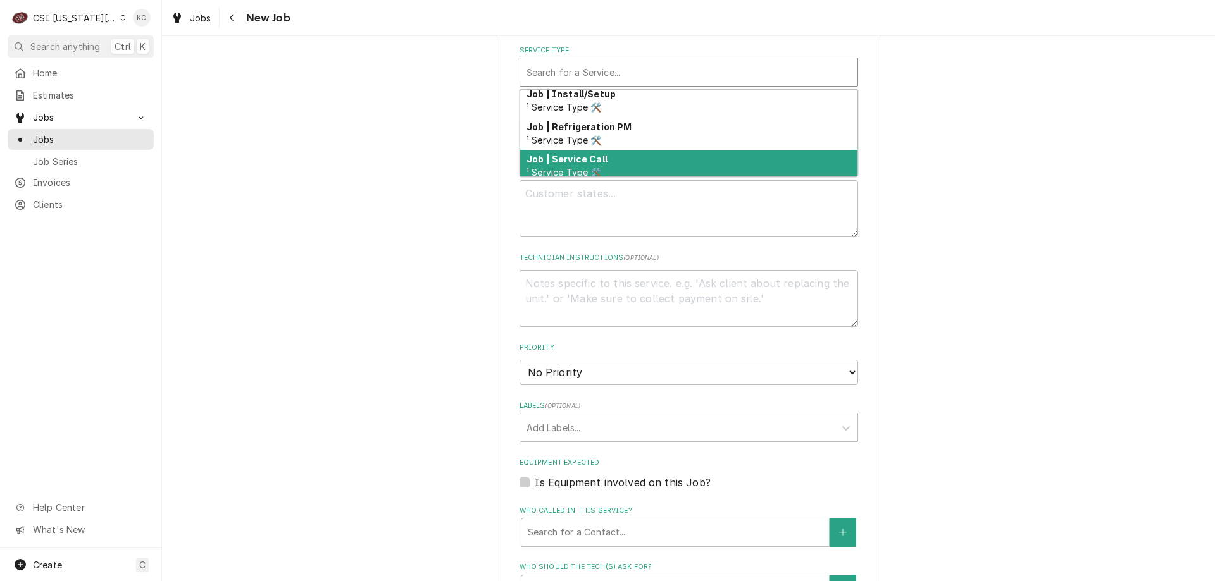
click at [641, 156] on div "Job | Service Call ¹ Service Type 🛠️" at bounding box center [688, 166] width 337 height 33
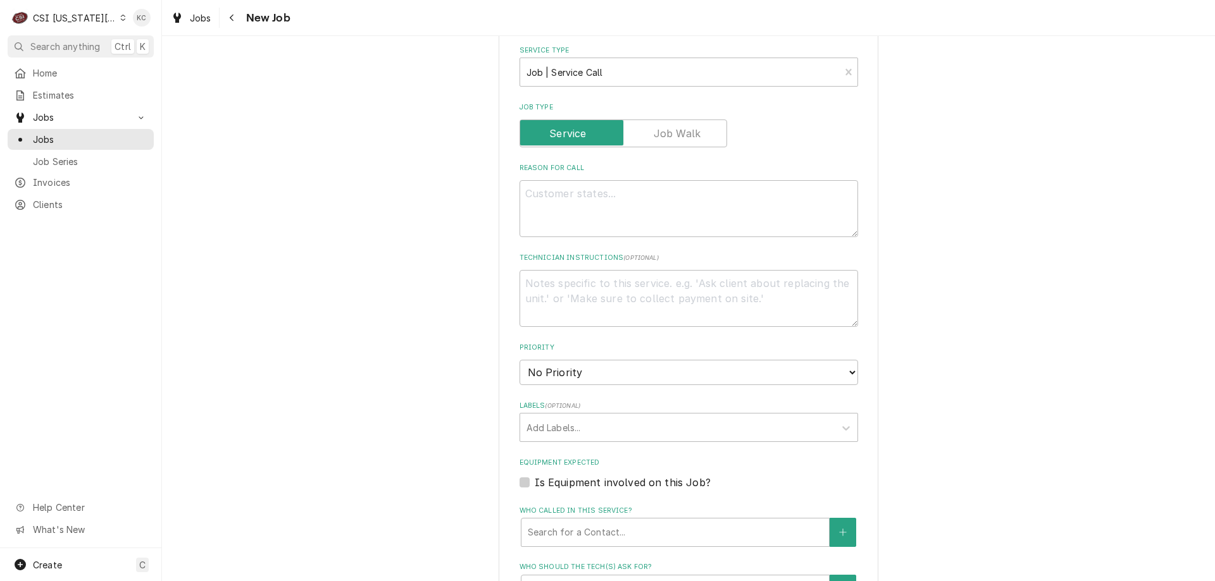
click at [958, 155] on div "Please provide the following information to create a job: Client Details Client…" at bounding box center [688, 297] width 1053 height 1303
type textarea "x"
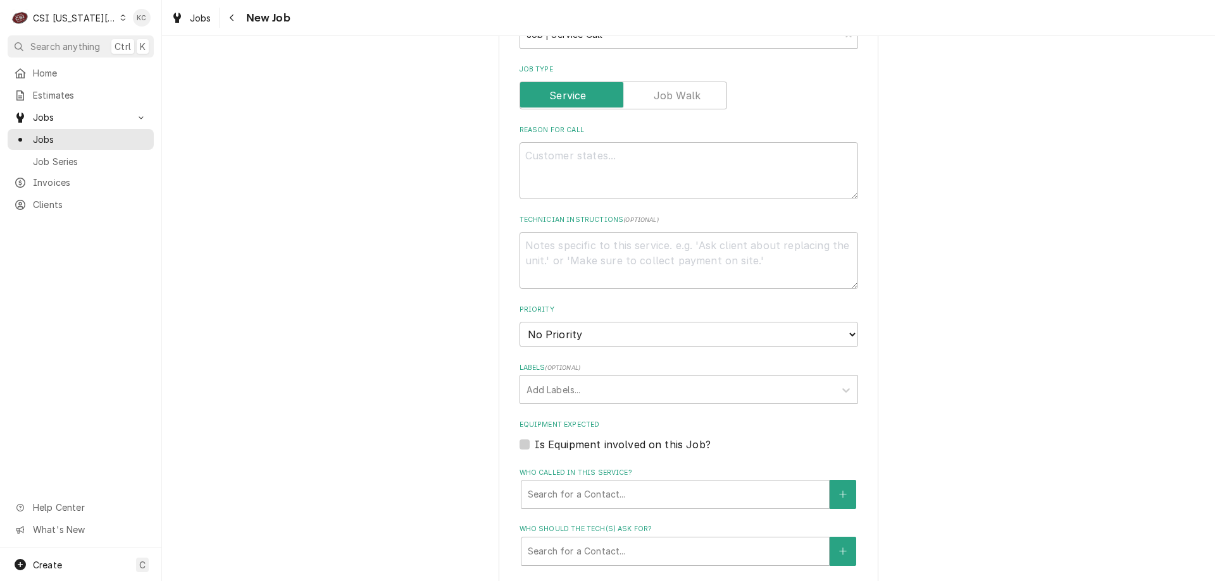
scroll to position [0, 0]
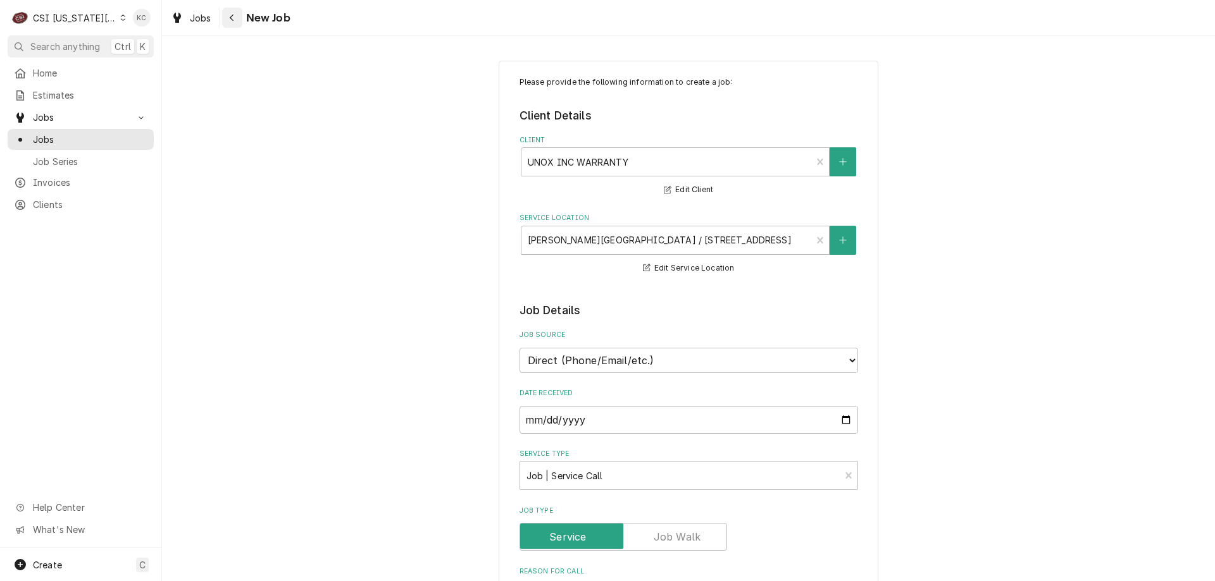
click at [231, 21] on icon "Navigate back" at bounding box center [232, 17] width 6 height 9
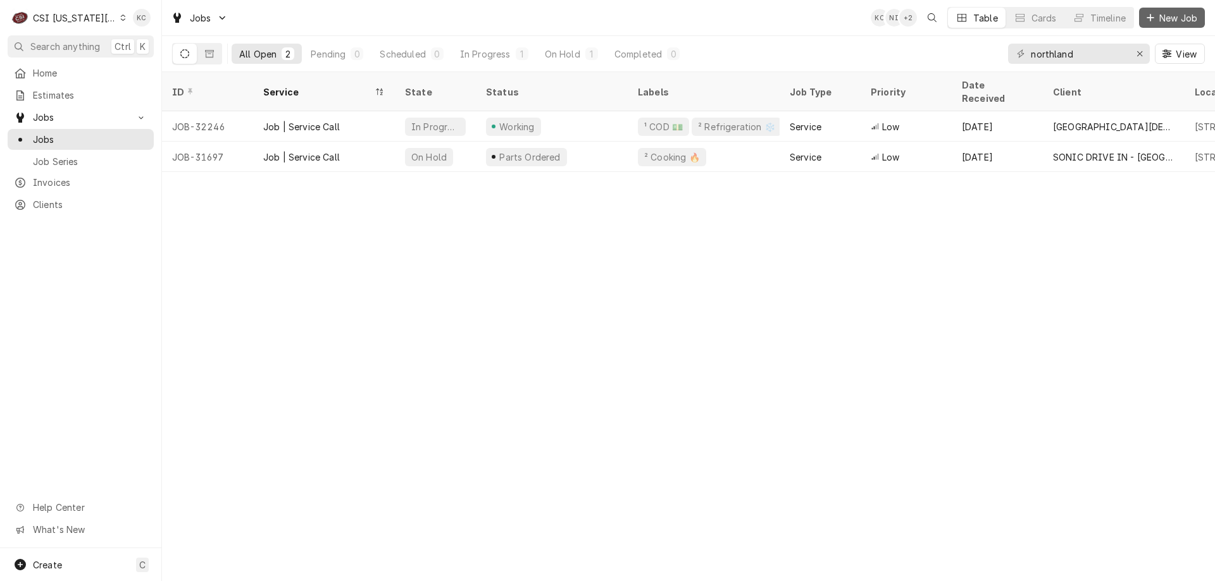
click at [1198, 18] on span "New Job" at bounding box center [1177, 17] width 43 height 13
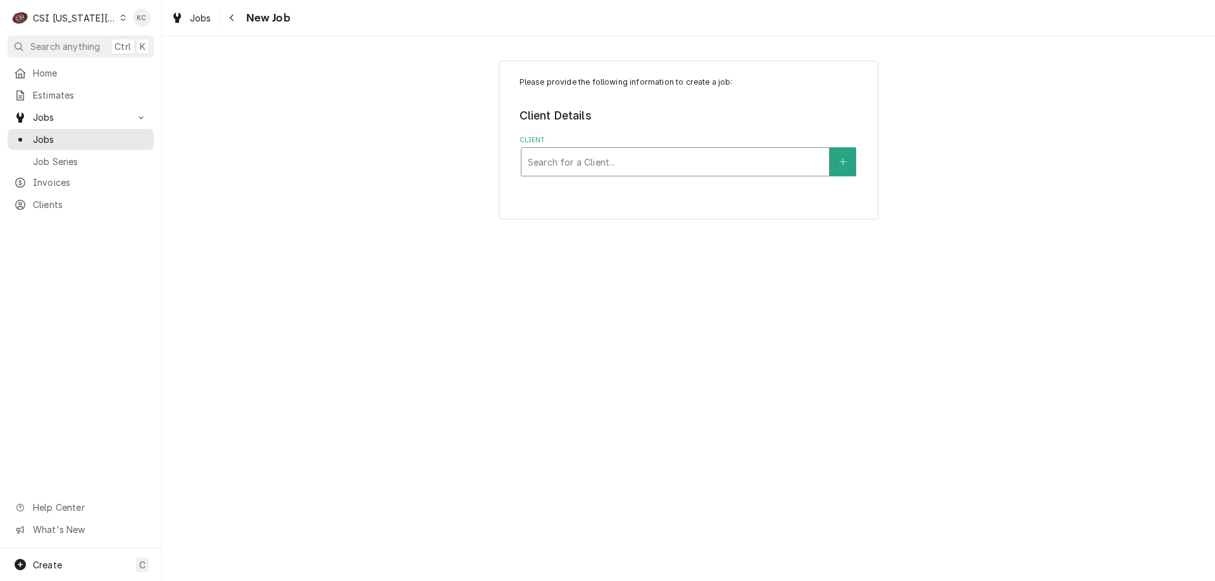
click at [667, 156] on div "Client" at bounding box center [675, 162] width 295 height 23
type input "duke"
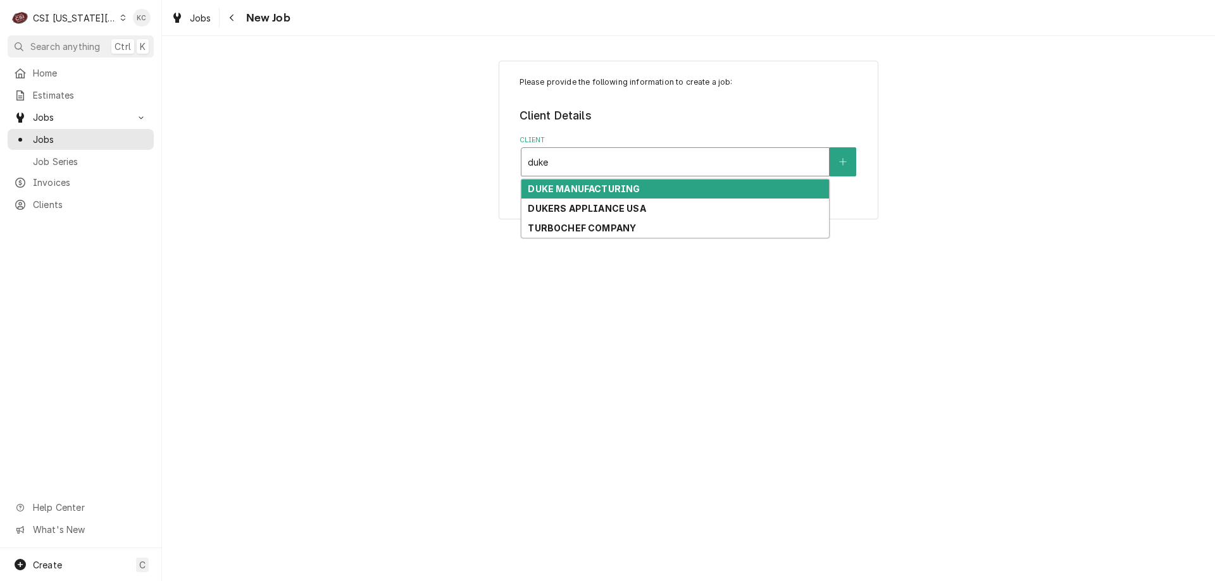
click at [569, 185] on strong "DUKE MANUFACTURING" at bounding box center [584, 188] width 112 height 11
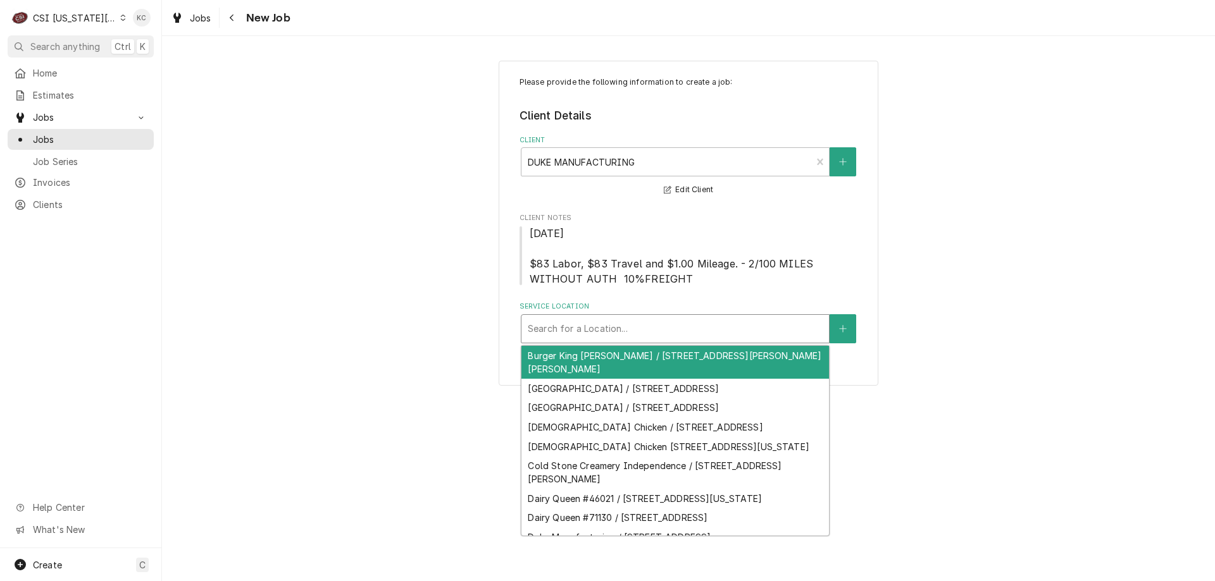
click at [645, 332] on div "Service Location" at bounding box center [675, 329] width 295 height 23
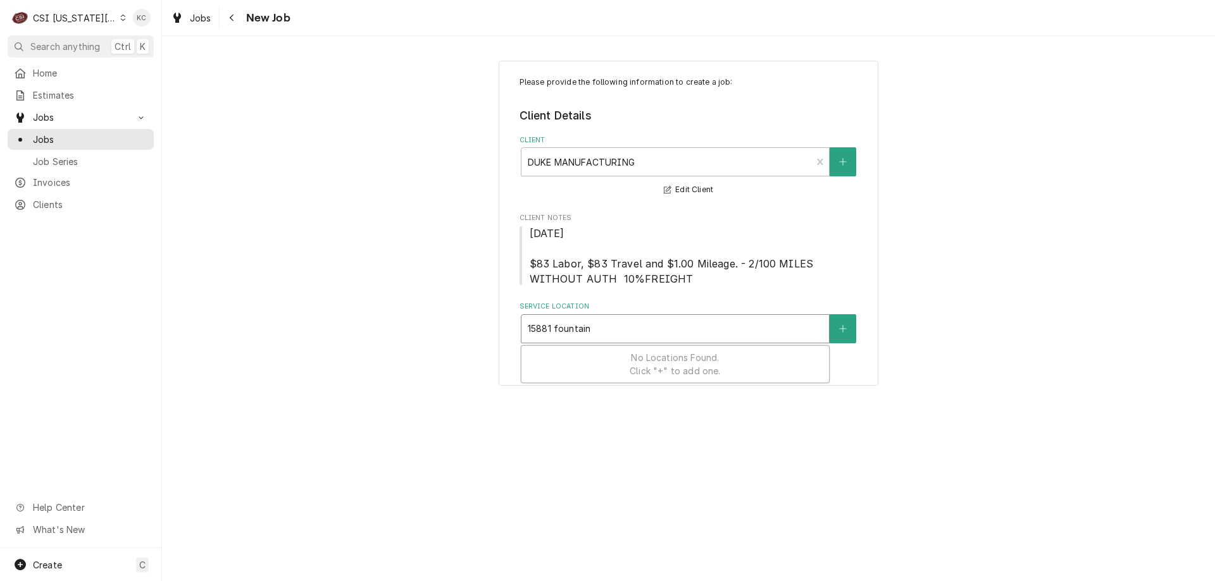
type input "15881 fountain"
click at [76, 45] on span "Search anything" at bounding box center [65, 46] width 70 height 13
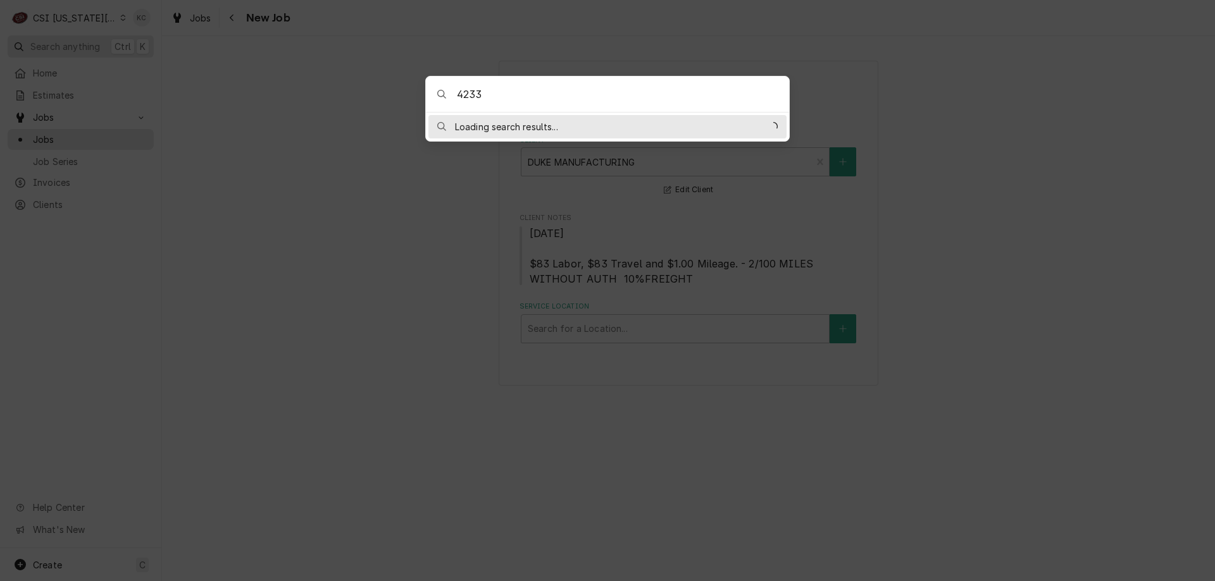
type input "42338"
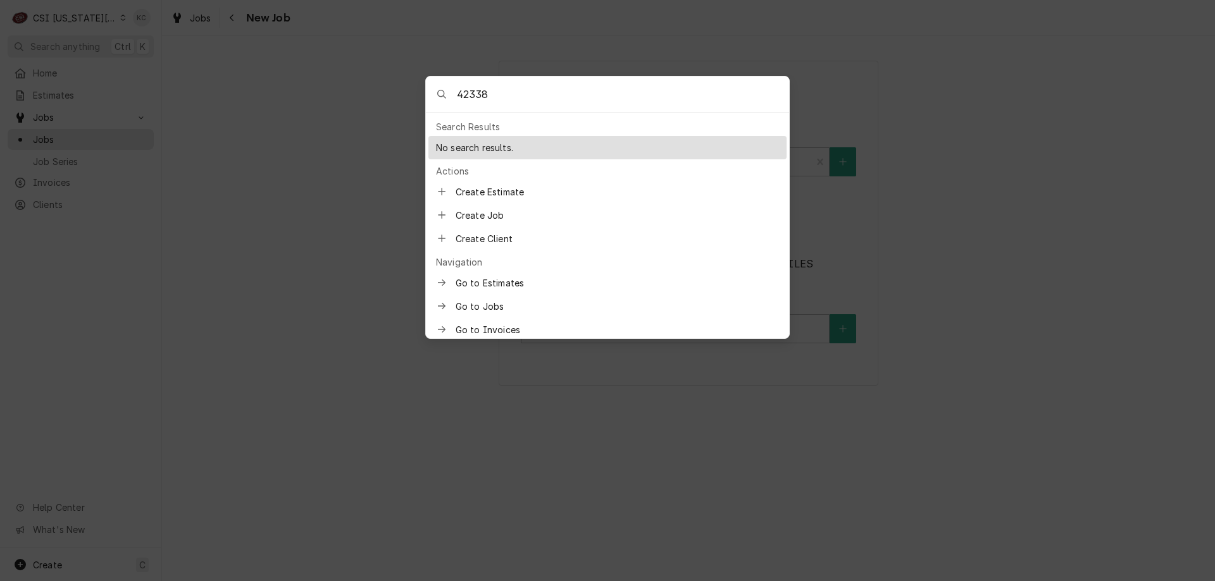
click at [521, 95] on input "42338" at bounding box center [623, 94] width 332 height 35
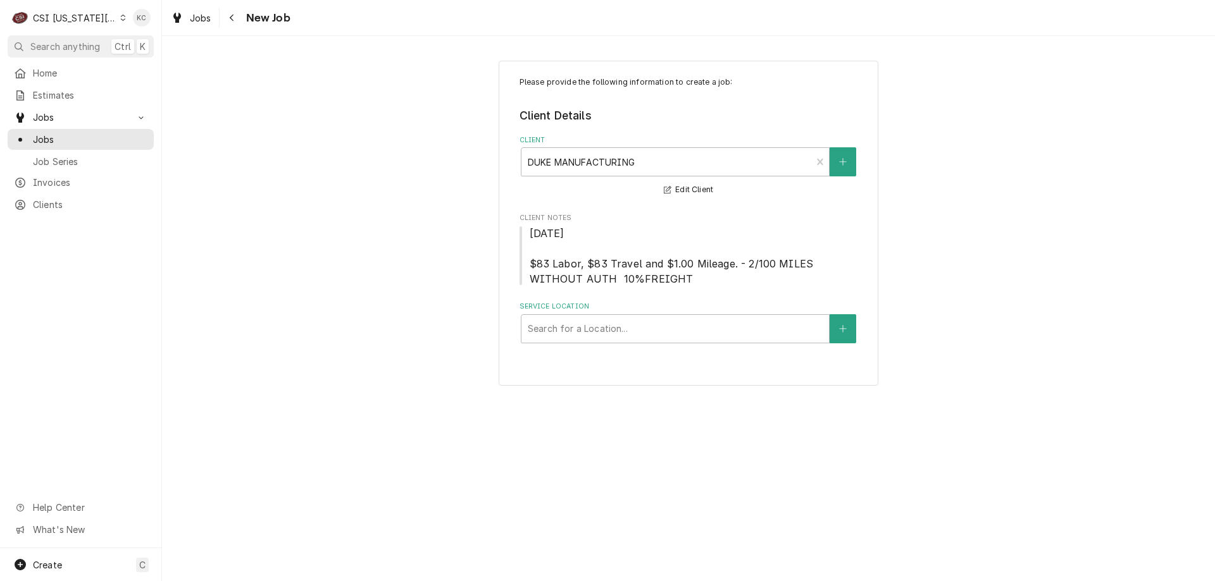
click at [519, 33] on body "C CSI Kansas City KC Search anything Ctrl K Home Estimates Jobs Jobs Job Series…" at bounding box center [607, 290] width 1215 height 581
click at [227, 9] on button "Navigate back" at bounding box center [232, 18] width 20 height 20
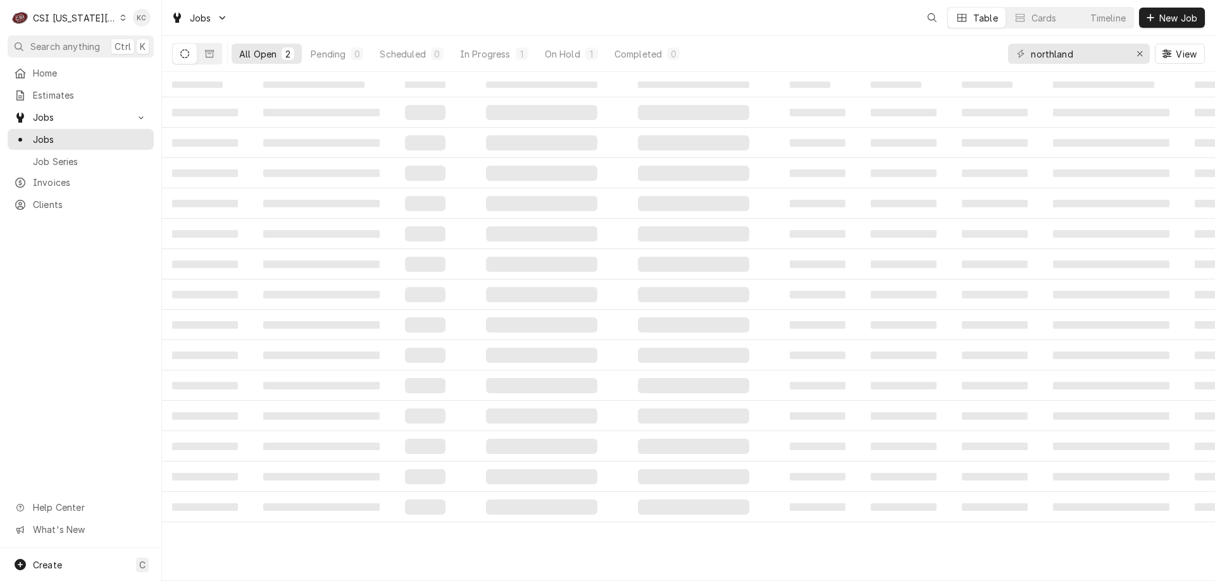
click at [86, 18] on div "CSI [US_STATE][GEOGRAPHIC_DATA]" at bounding box center [75, 17] width 84 height 13
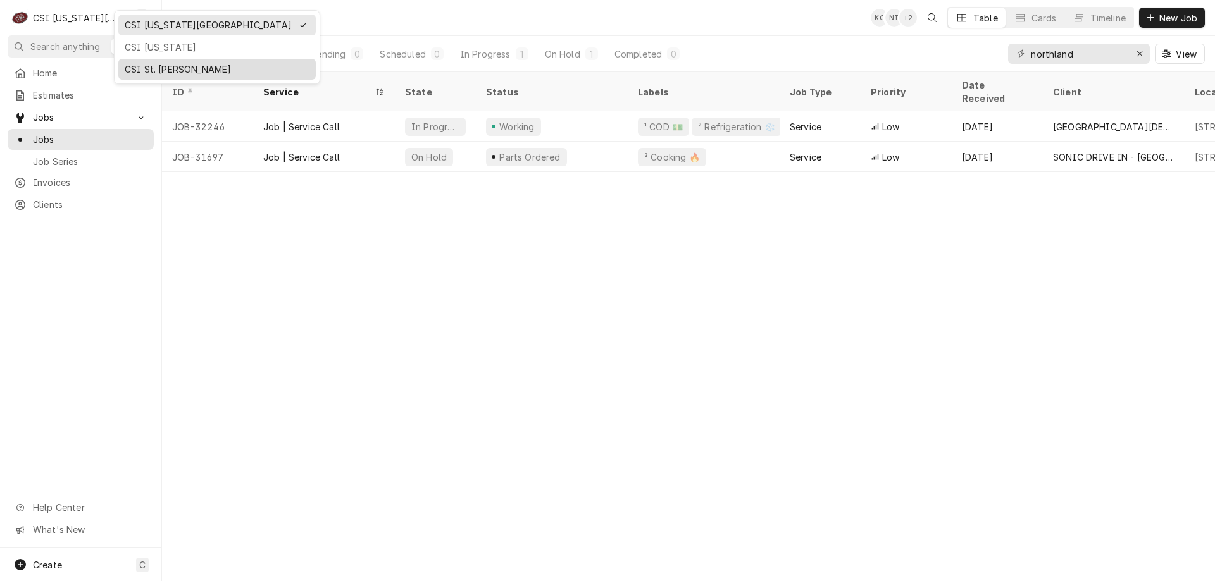
click at [144, 68] on div "CSI St. Louis" at bounding box center [217, 69] width 185 height 13
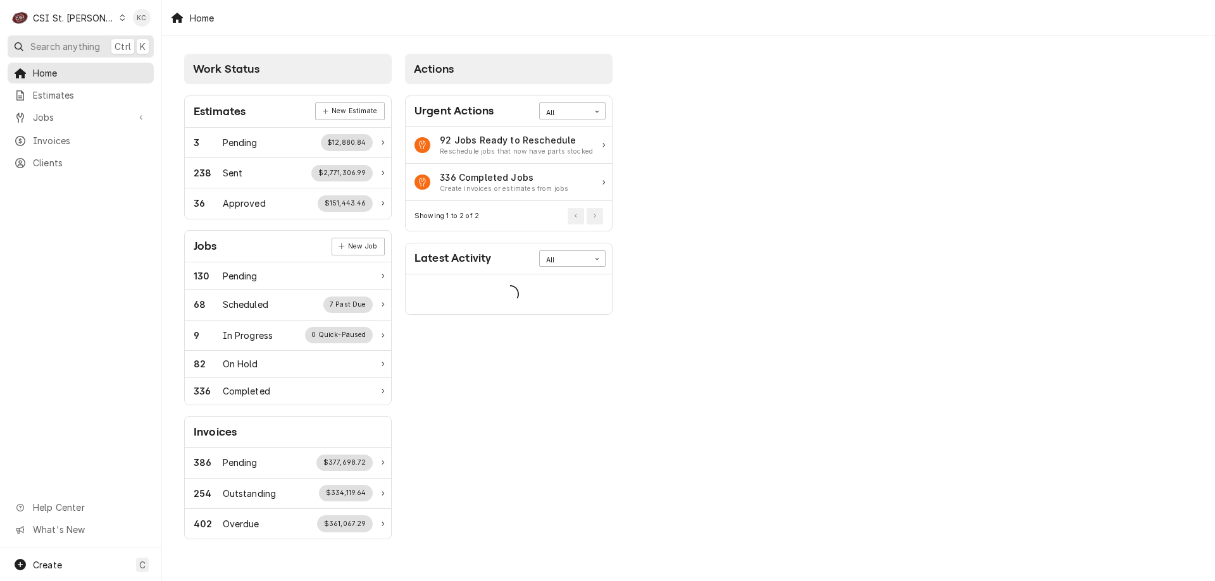
click at [77, 48] on span "Search anything" at bounding box center [65, 46] width 70 height 13
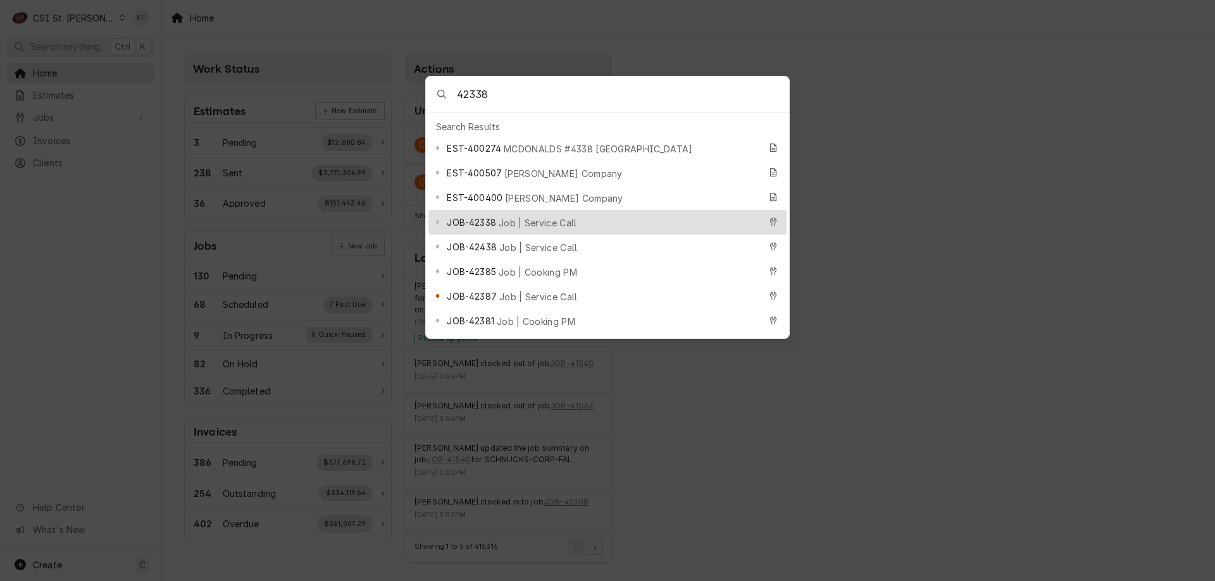
type input "42338"
click at [491, 210] on div "JOB-42338 Job | Service Call" at bounding box center [607, 222] width 358 height 25
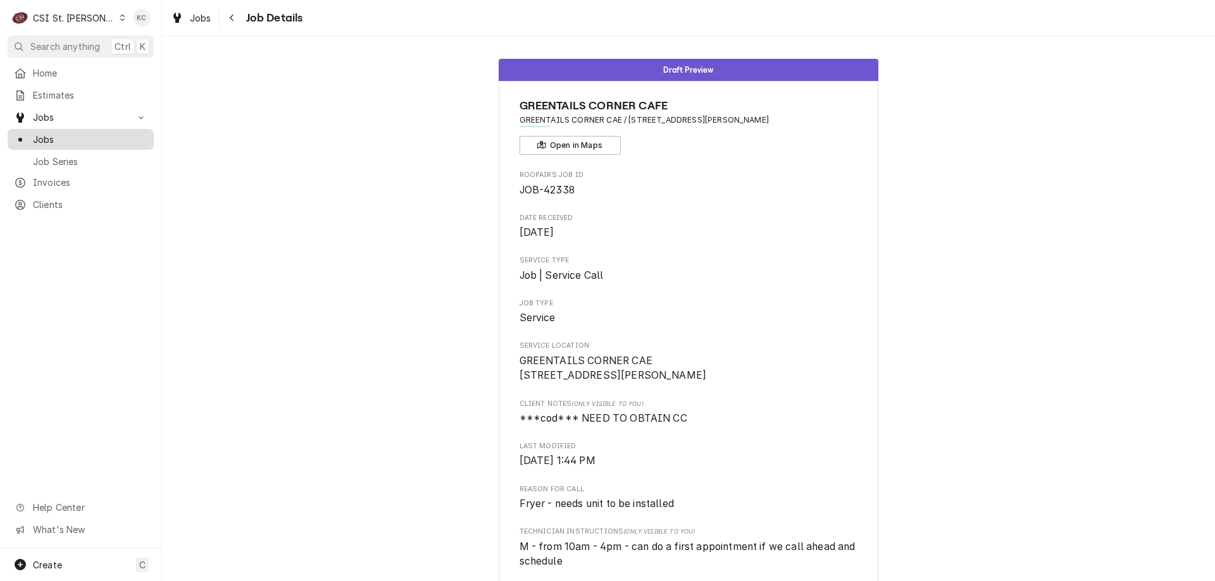
click at [70, 134] on span "Jobs" at bounding box center [90, 139] width 114 height 13
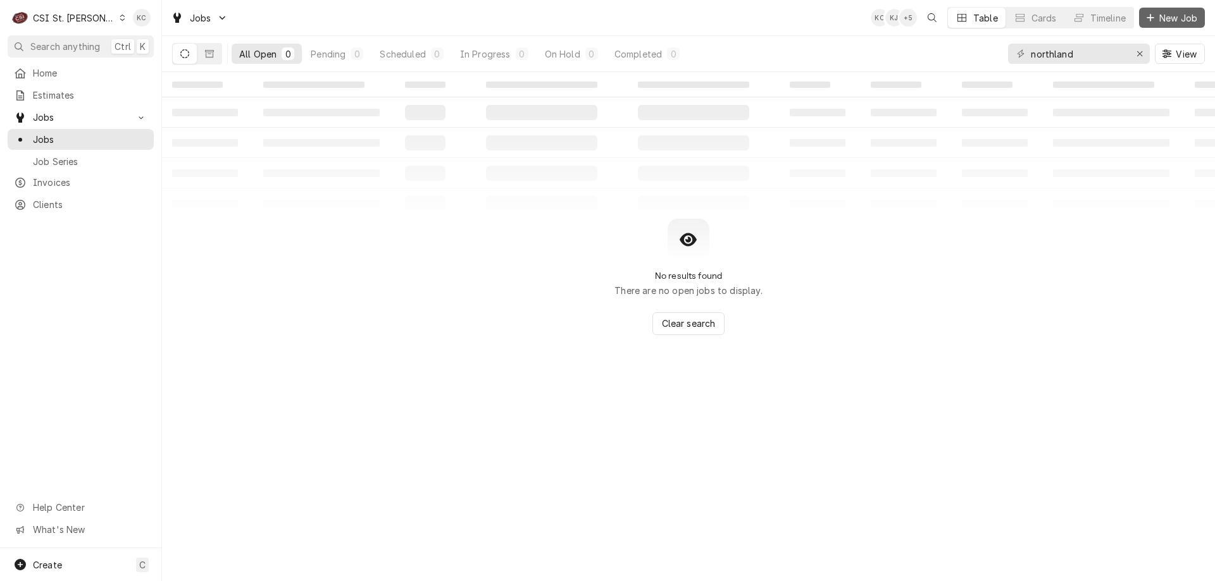
click at [1172, 15] on span "New Job" at bounding box center [1177, 17] width 43 height 13
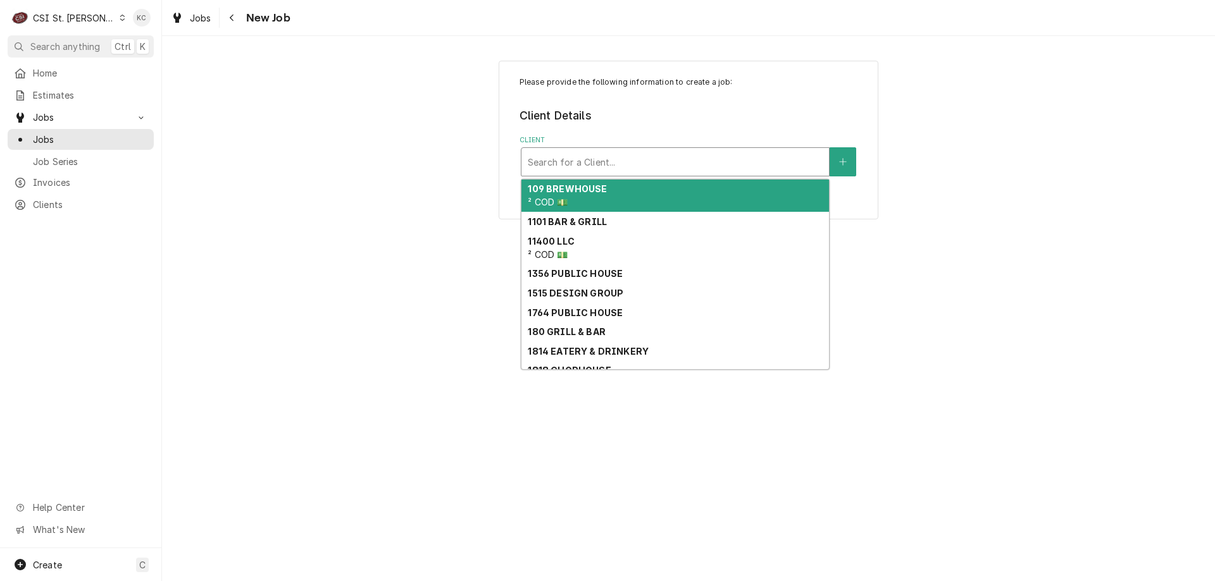
click at [610, 173] on div "Client" at bounding box center [675, 162] width 295 height 23
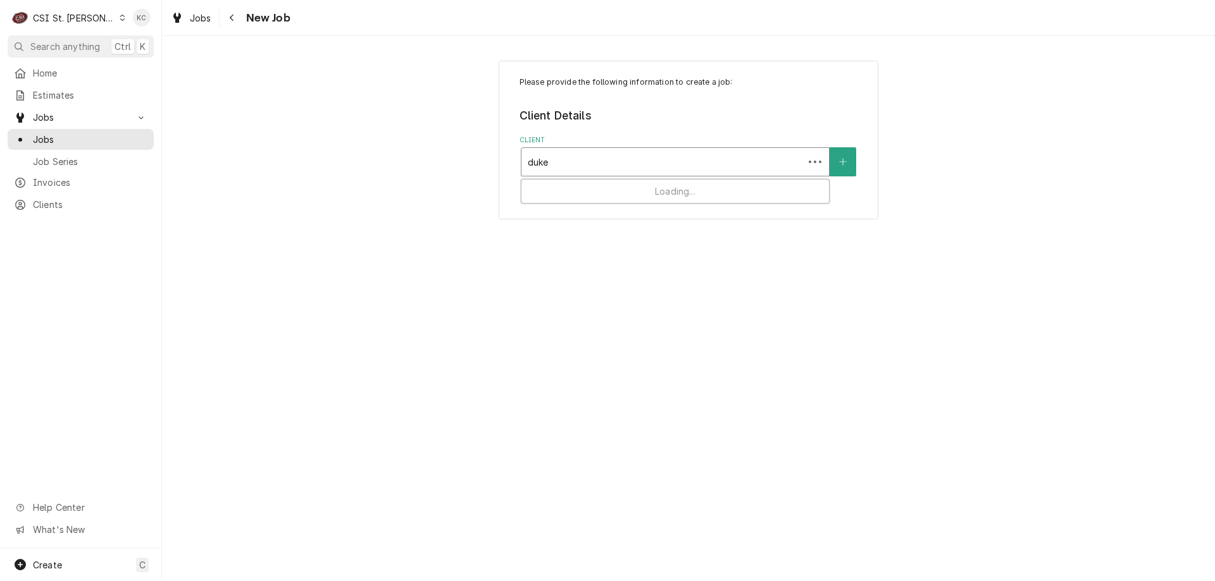
type input "duke"
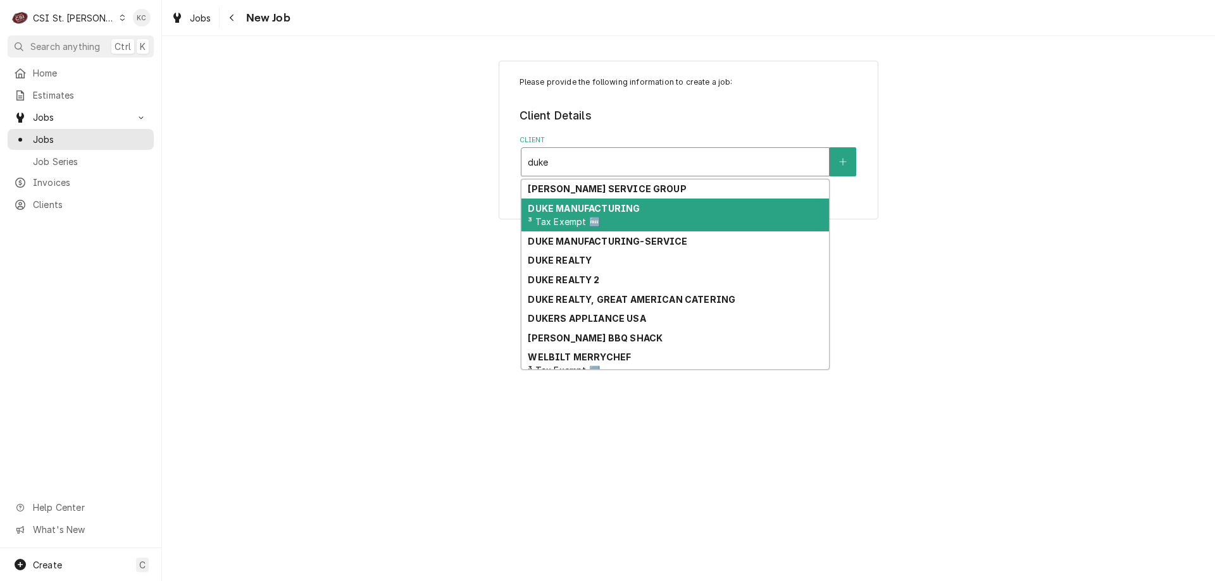
click at [624, 211] on strong "DUKE MANUFACTURING" at bounding box center [584, 208] width 112 height 11
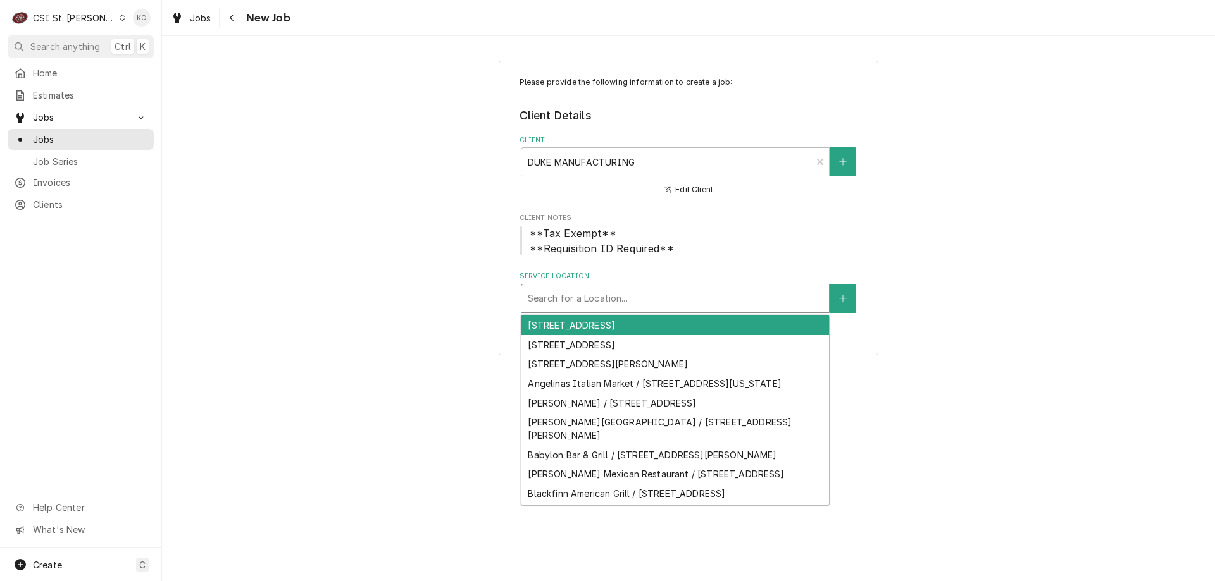
click at [655, 305] on div "Service Location" at bounding box center [675, 298] width 295 height 23
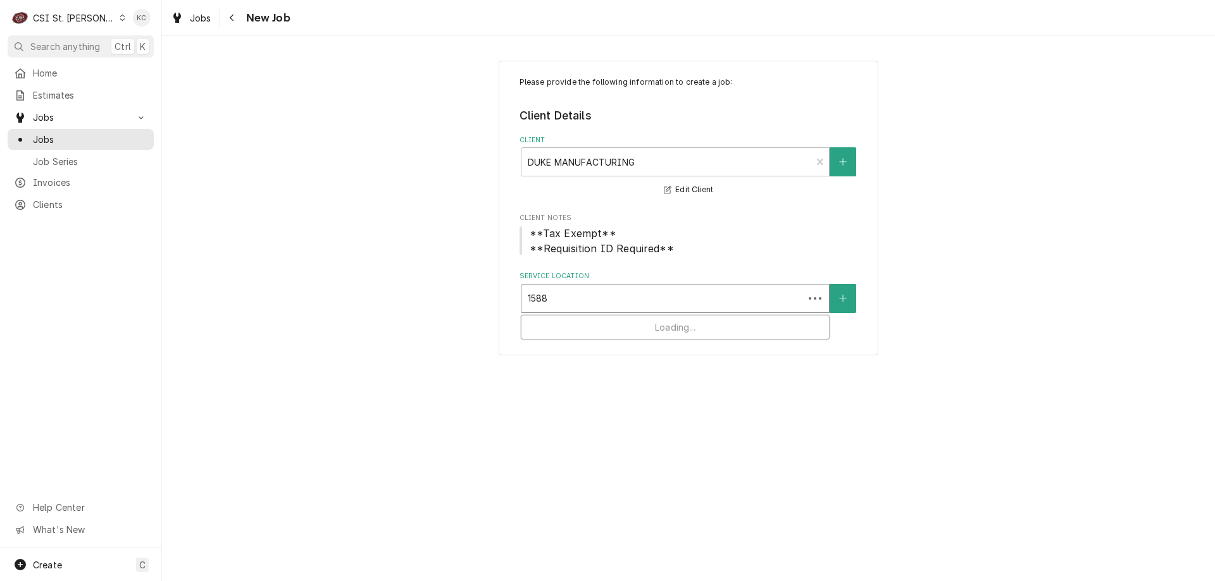
type input "15881"
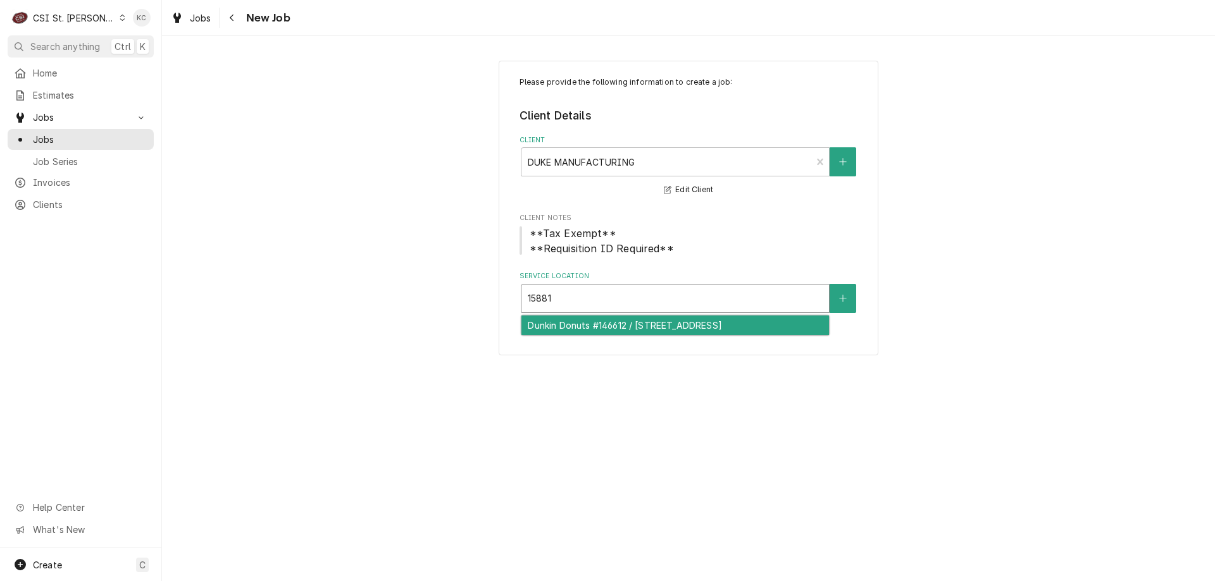
click at [635, 322] on div "Dunkin Donuts #146612 / 15881 Fountain Plaza Dr, Chesterfield, MO 63017" at bounding box center [674, 326] width 307 height 20
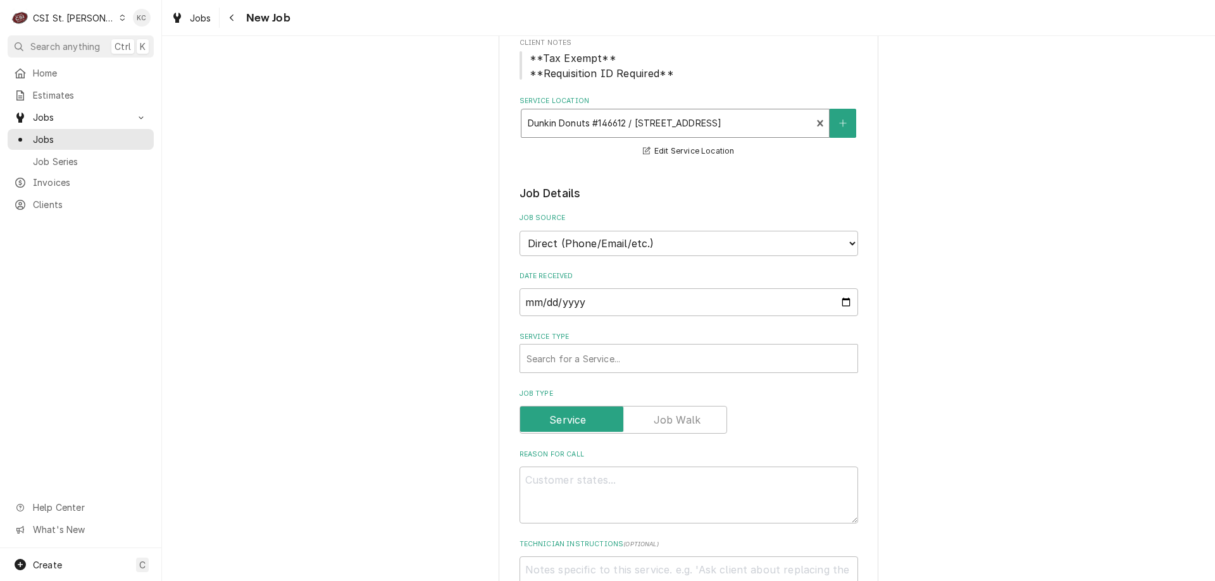
scroll to position [190, 0]
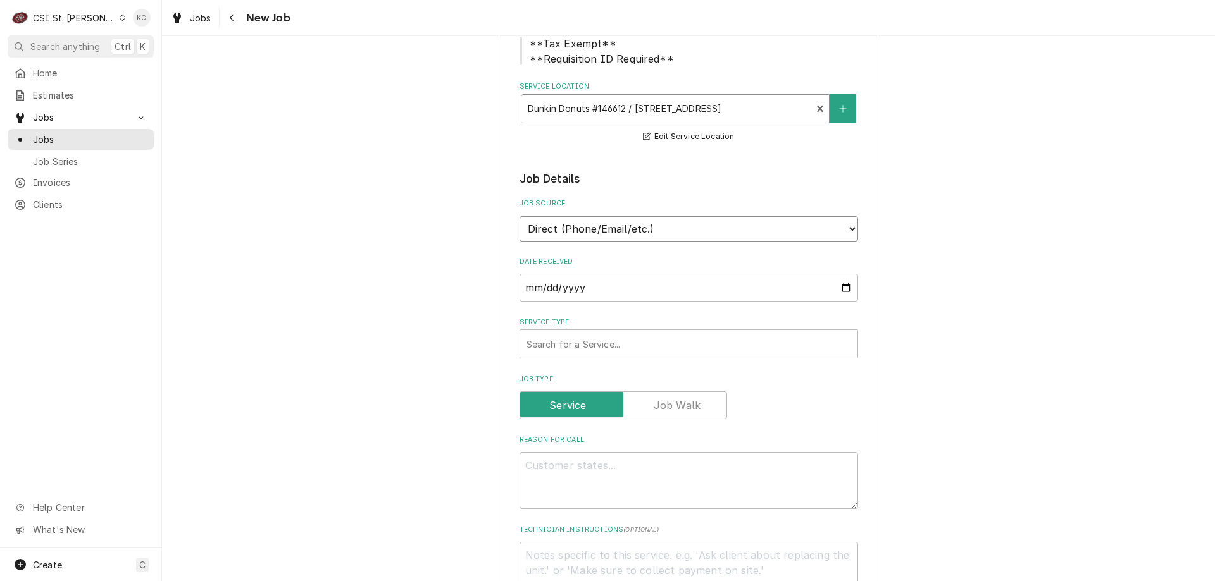
click at [534, 225] on select "Direct (Phone/Email/etc.) Service Channel Corrigo Ecotrak Other" at bounding box center [688, 228] width 338 height 25
select select "100"
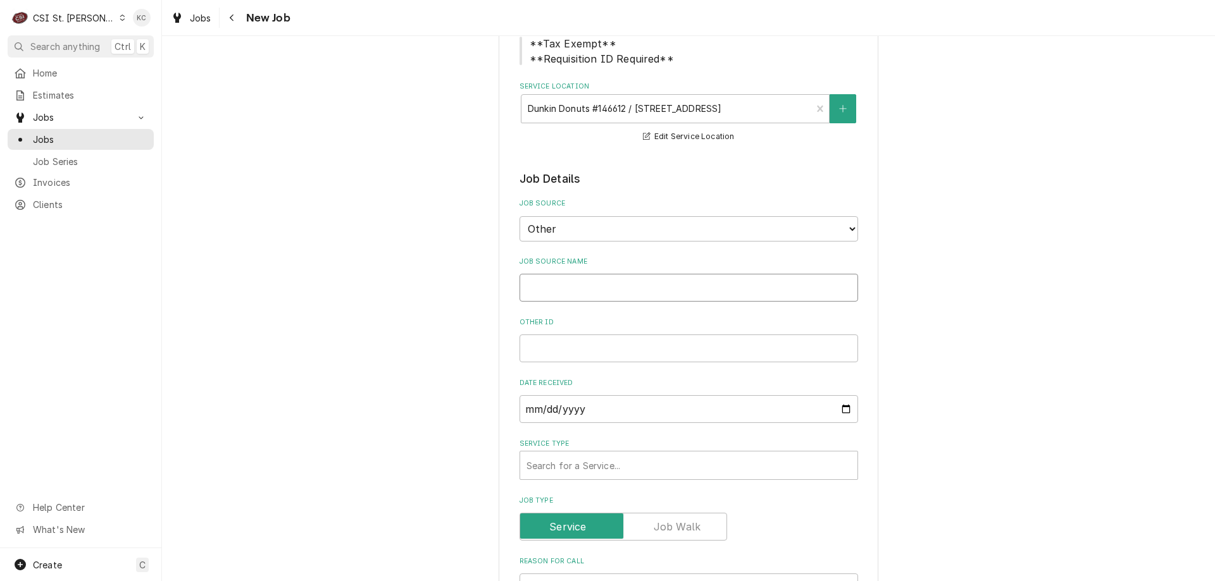
click at [557, 288] on input "Job Source Name" at bounding box center [688, 288] width 338 height 28
type textarea "x"
type input "D"
type textarea "x"
type input "DU"
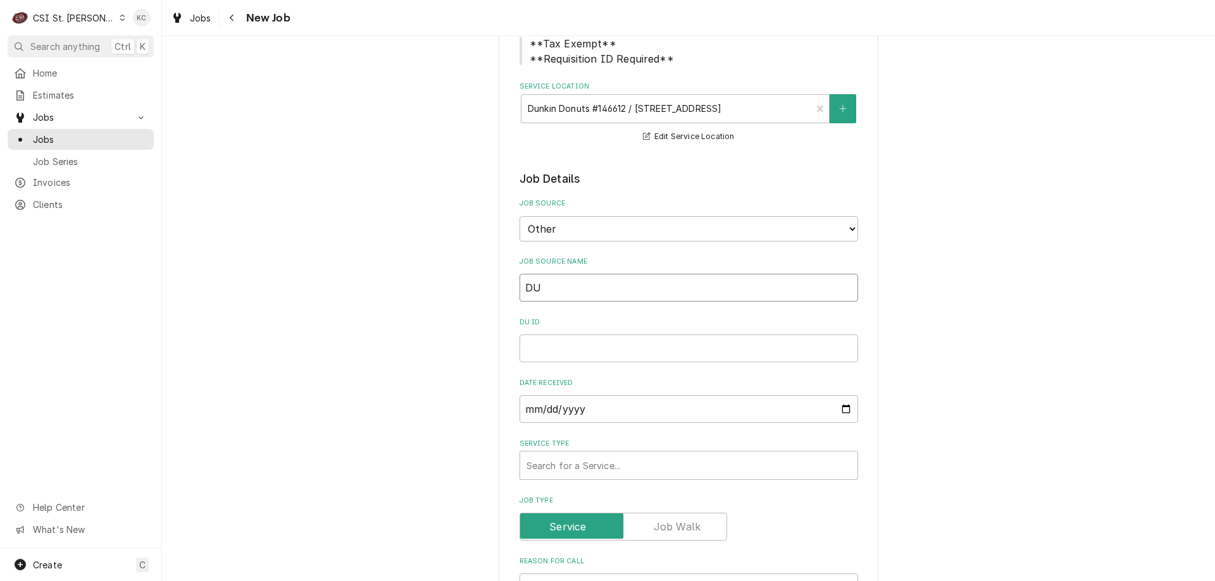
type textarea "x"
type input "DUK"
type textarea "x"
type input "DUKE"
type textarea "x"
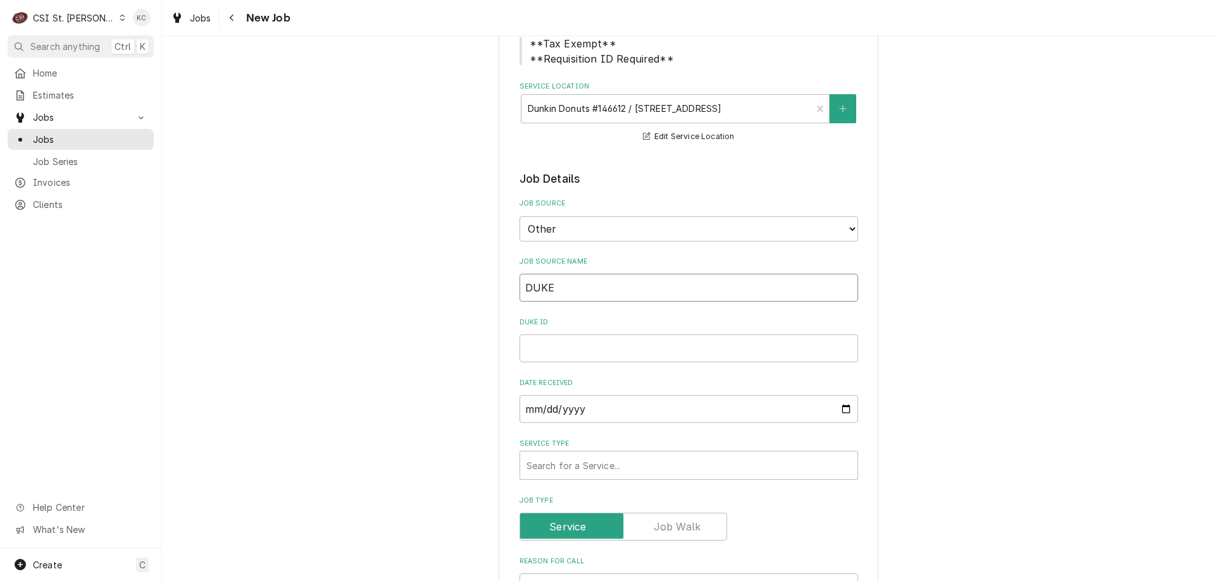
type input "DUKE"
type textarea "x"
type input "DUKE e"
type textarea "x"
type input "DUKE em"
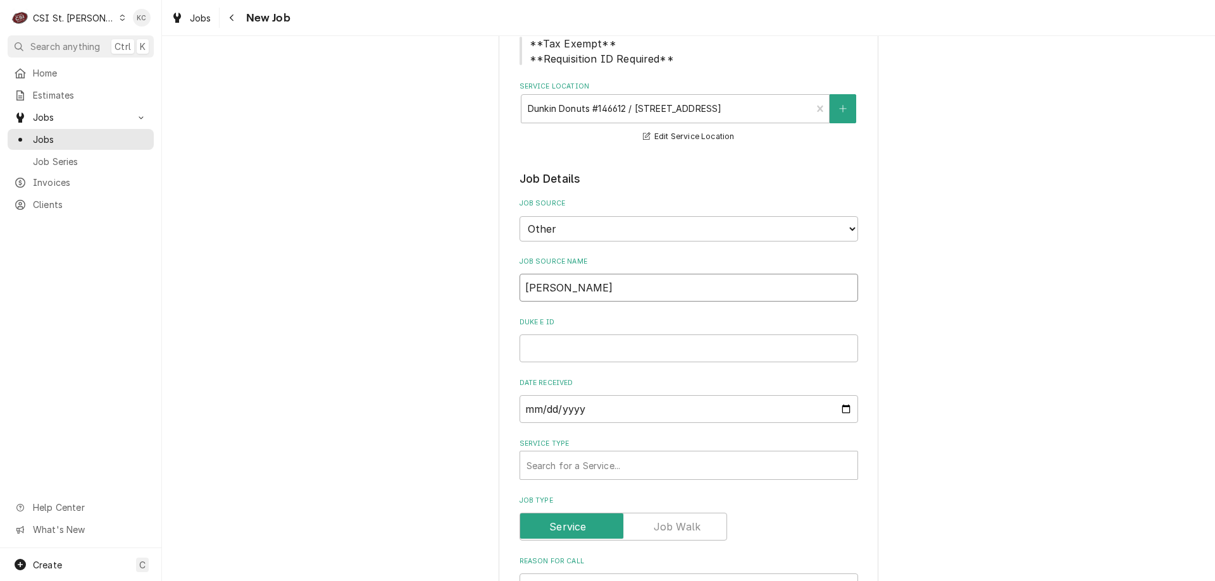
type textarea "x"
type input "DUKE ema"
type textarea "x"
type input "DUKE emai"
type textarea "x"
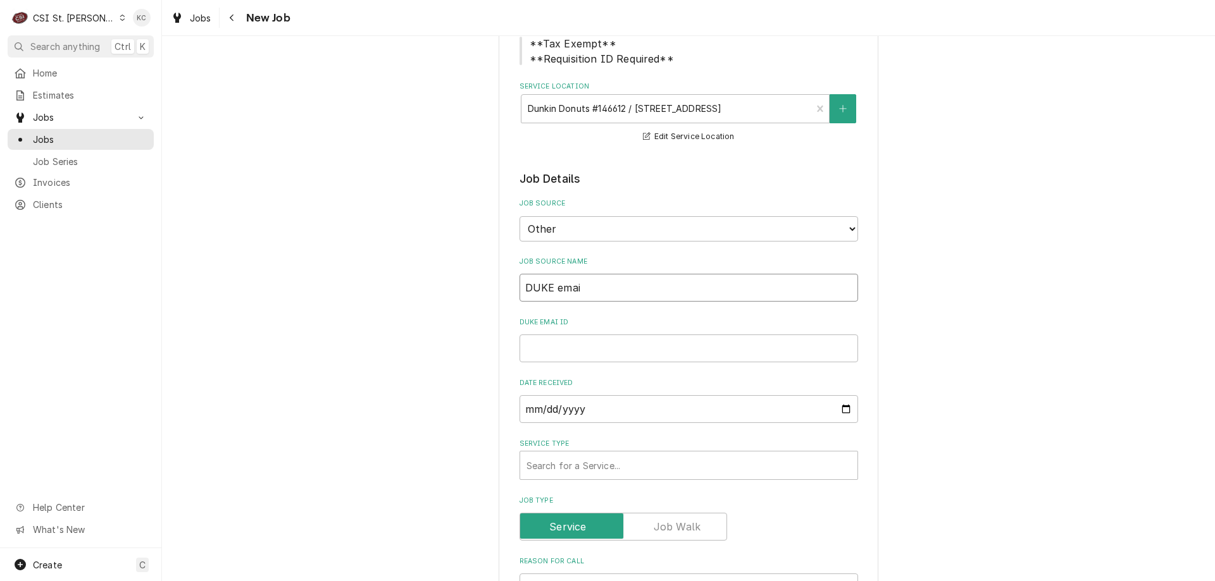
type input "DUKE email"
type textarea "x"
type input "DUKE email"
click at [646, 352] on input "DUKE email ID" at bounding box center [688, 349] width 338 height 28
paste input "346719"
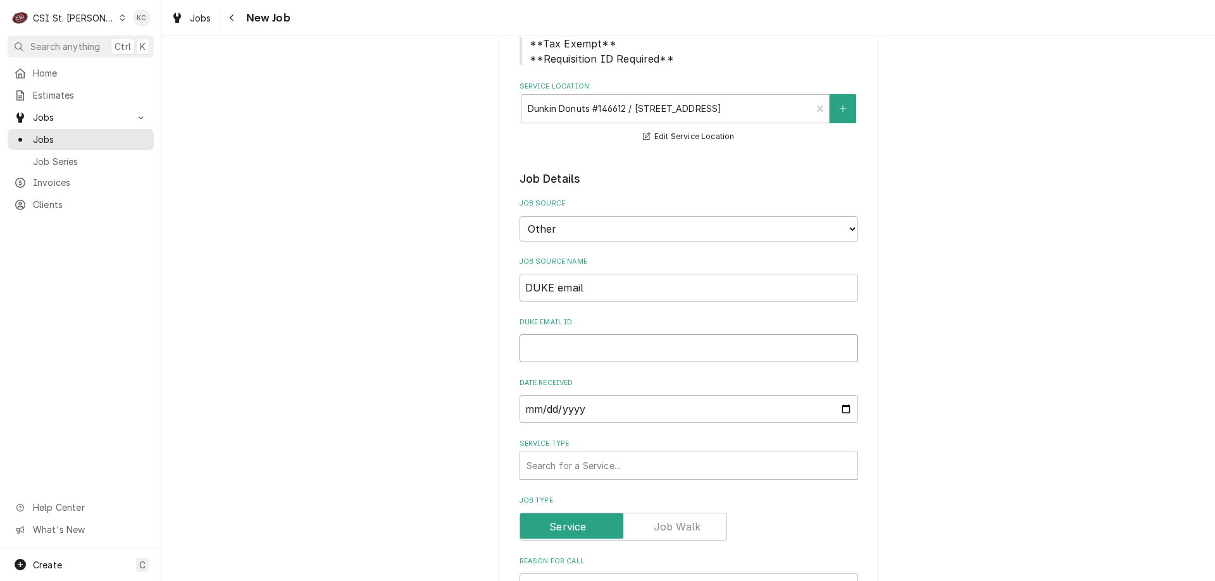
type textarea "x"
type input "346719"
type textarea "x"
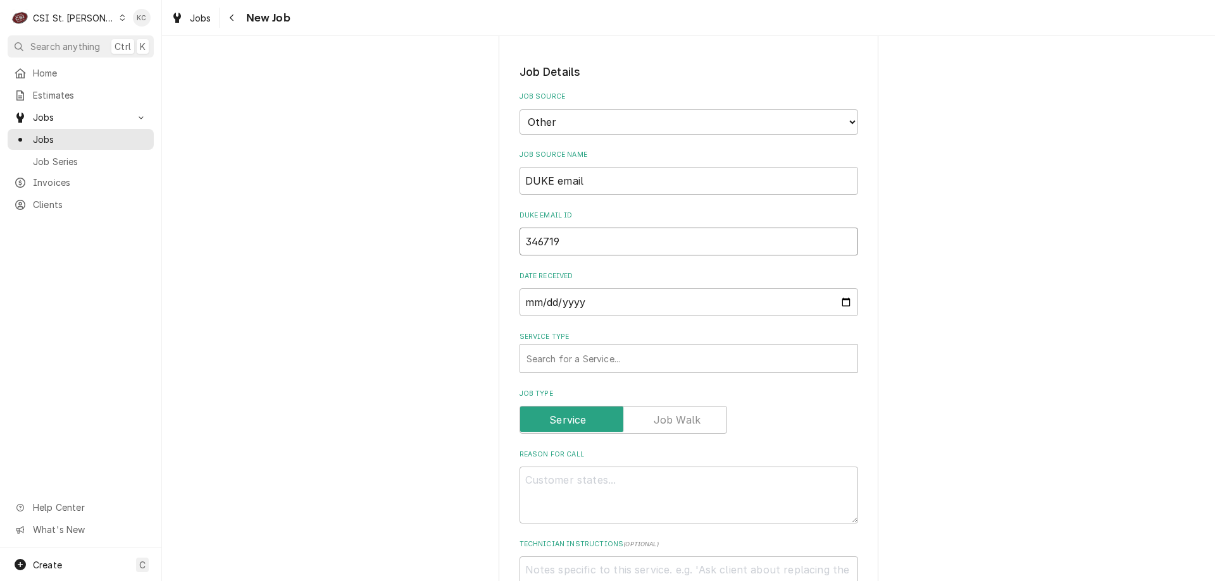
scroll to position [316, 0]
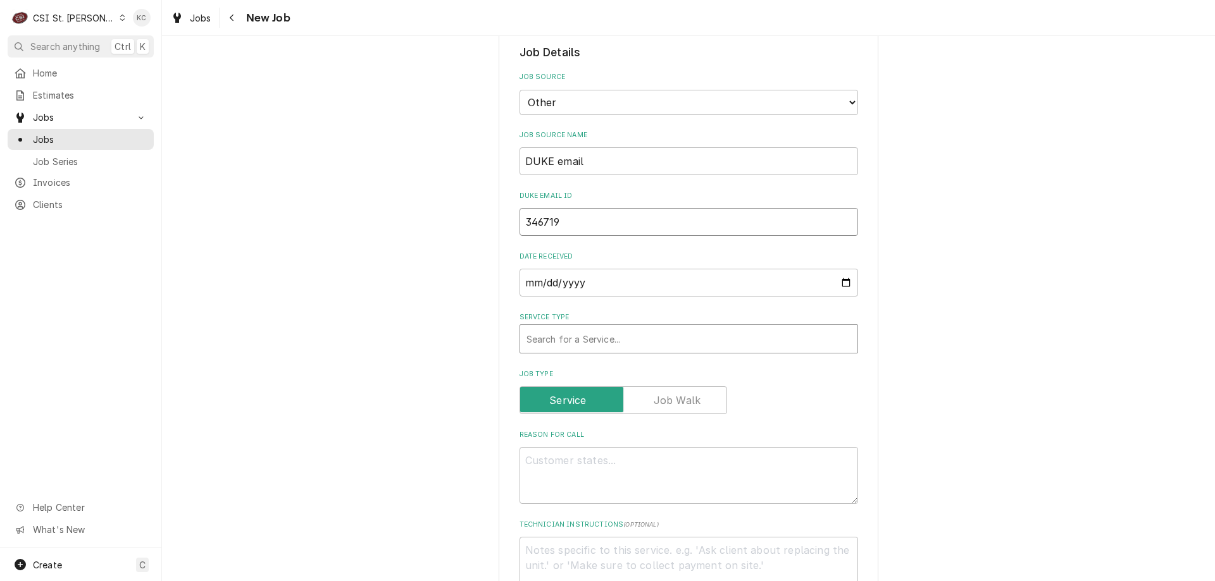
type input "346719"
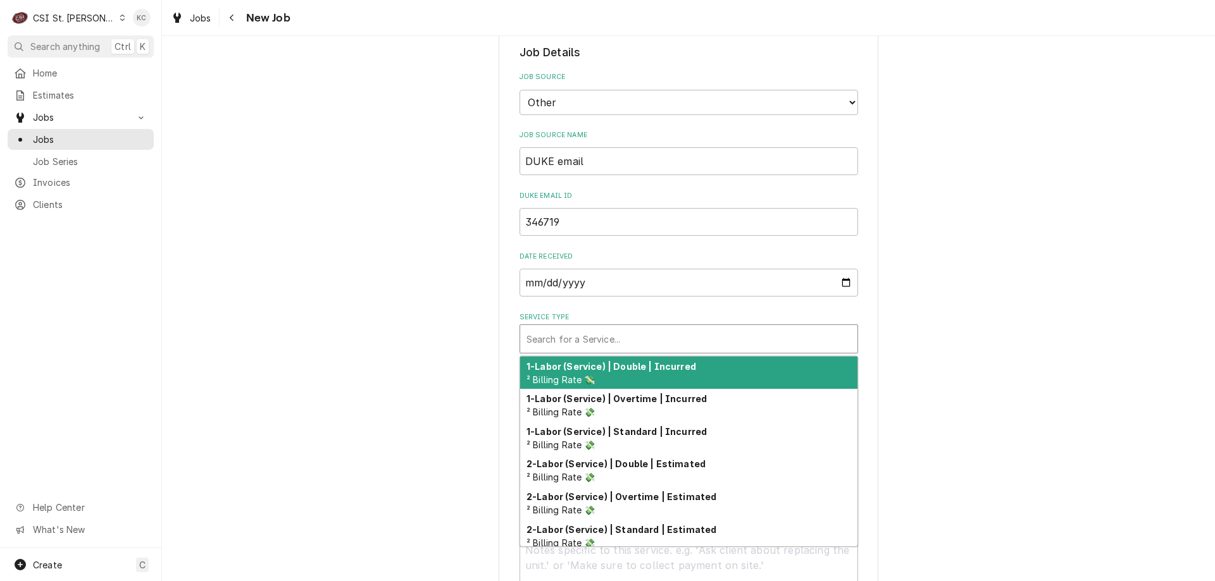
click at [634, 346] on div "Service Type" at bounding box center [688, 339] width 325 height 23
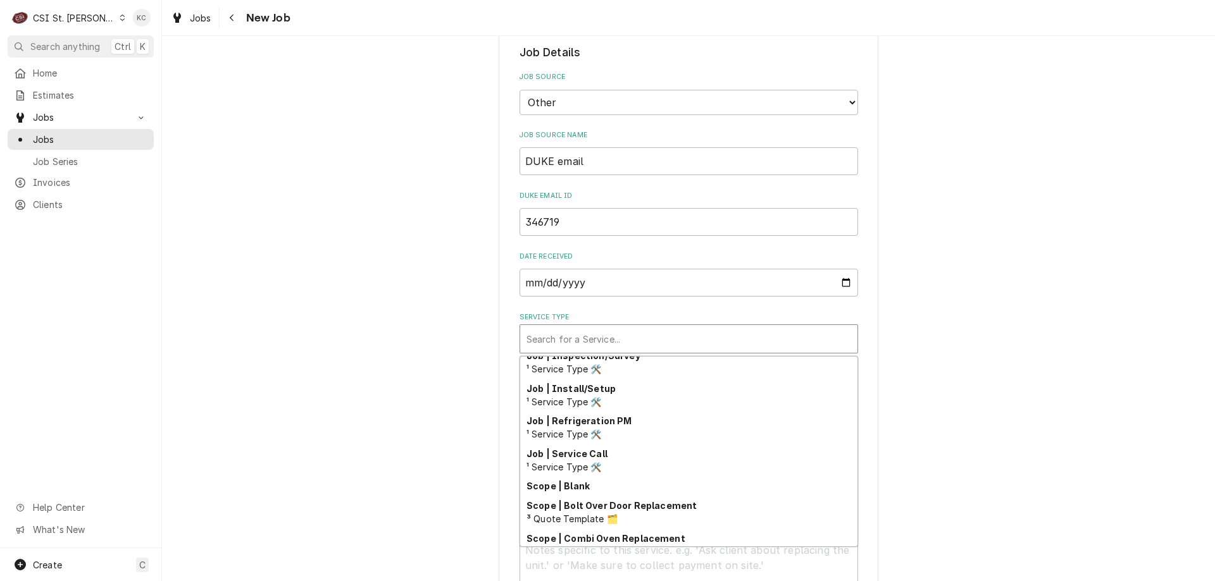
scroll to position [724, 0]
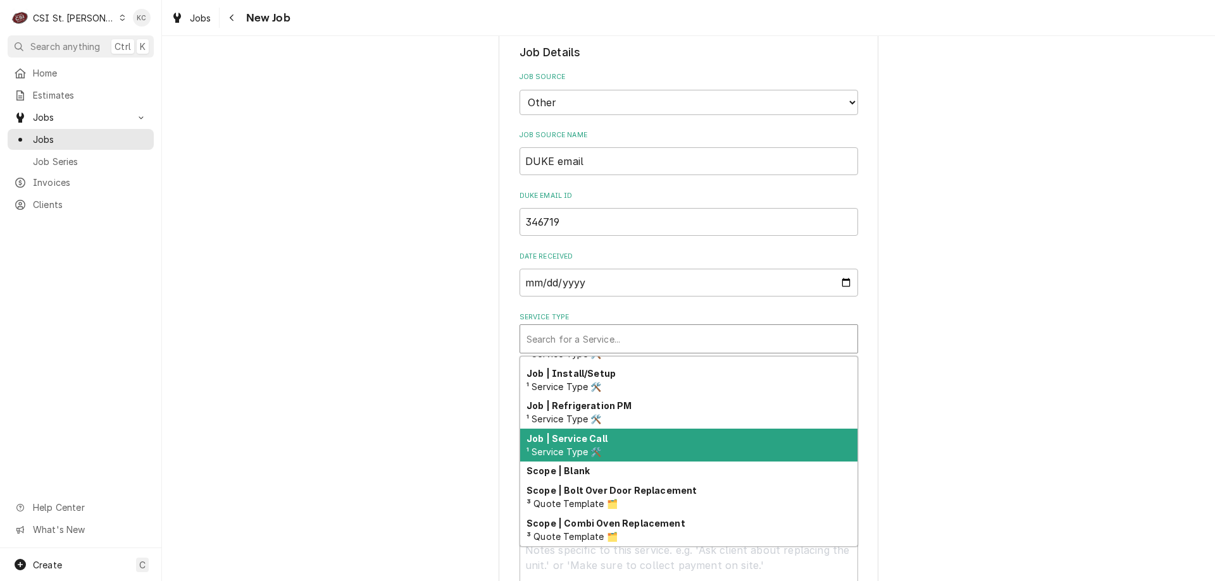
click at [674, 440] on div "Job | Service Call ¹ Service Type 🛠️" at bounding box center [688, 445] width 337 height 33
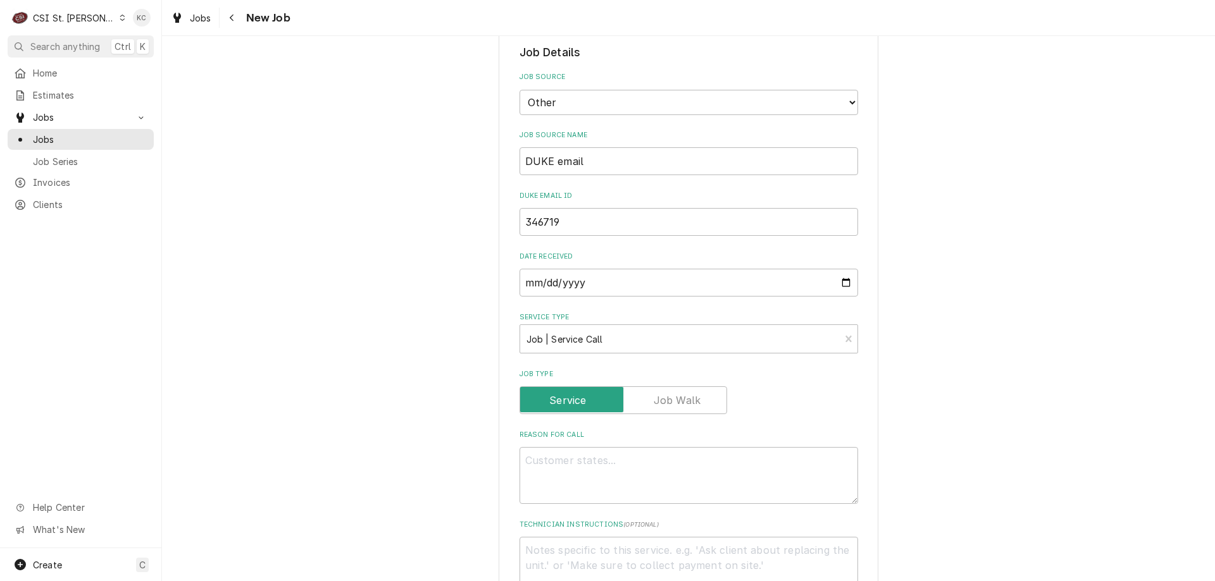
click at [1032, 435] on div "Please provide the following information to create a job: Client Details Client…" at bounding box center [688, 474] width 1053 height 1483
type textarea "x"
click at [568, 462] on textarea "Reason For Call" at bounding box center [688, 475] width 338 height 57
click at [1096, 319] on div "Please provide the following information to create a job: Client Details Client…" at bounding box center [688, 532] width 1053 height 1599
click at [45, 7] on div "C CSI St. Louis" at bounding box center [69, 17] width 122 height 25
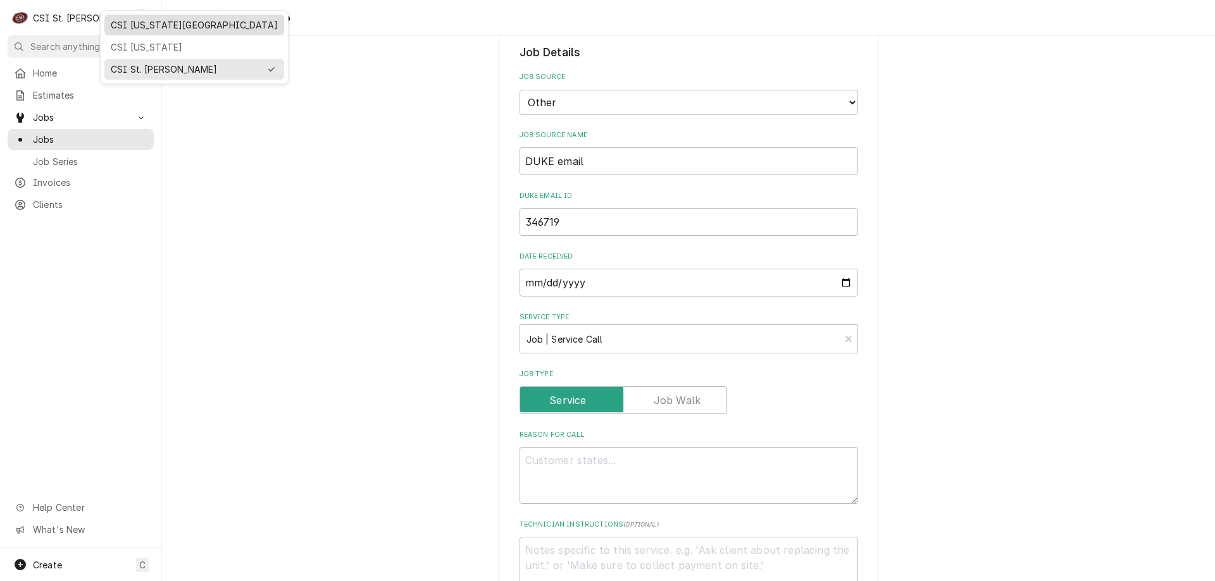
drag, startPoint x: 152, startPoint y: 47, endPoint x: 159, endPoint y: 28, distance: 20.4
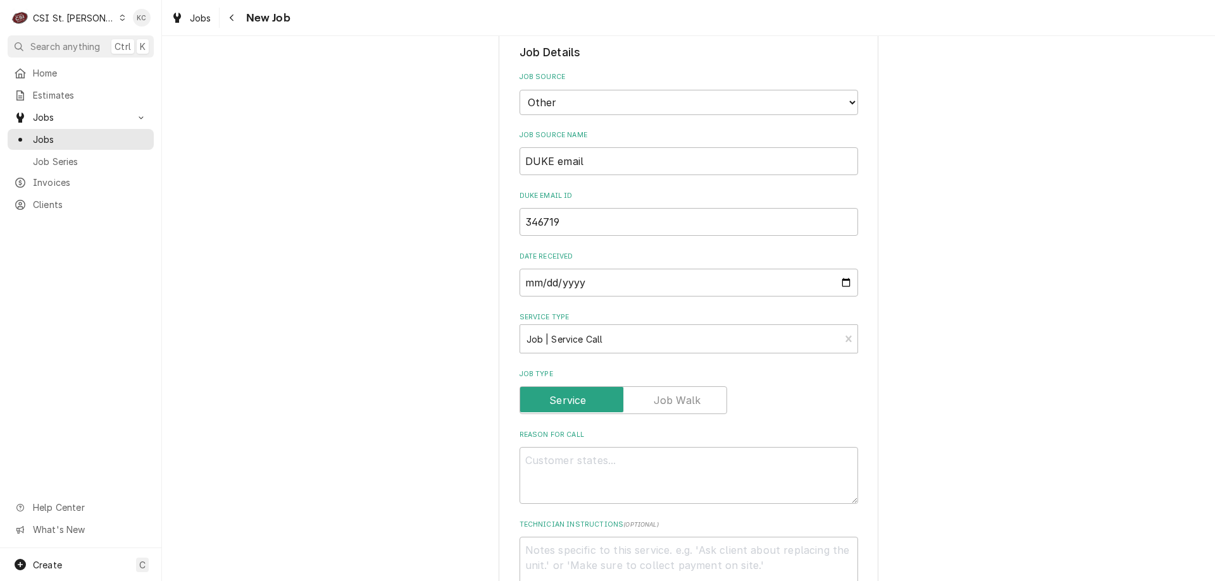
click at [159, 28] on div "C CSI St. Louis KC" at bounding box center [80, 17] width 161 height 35
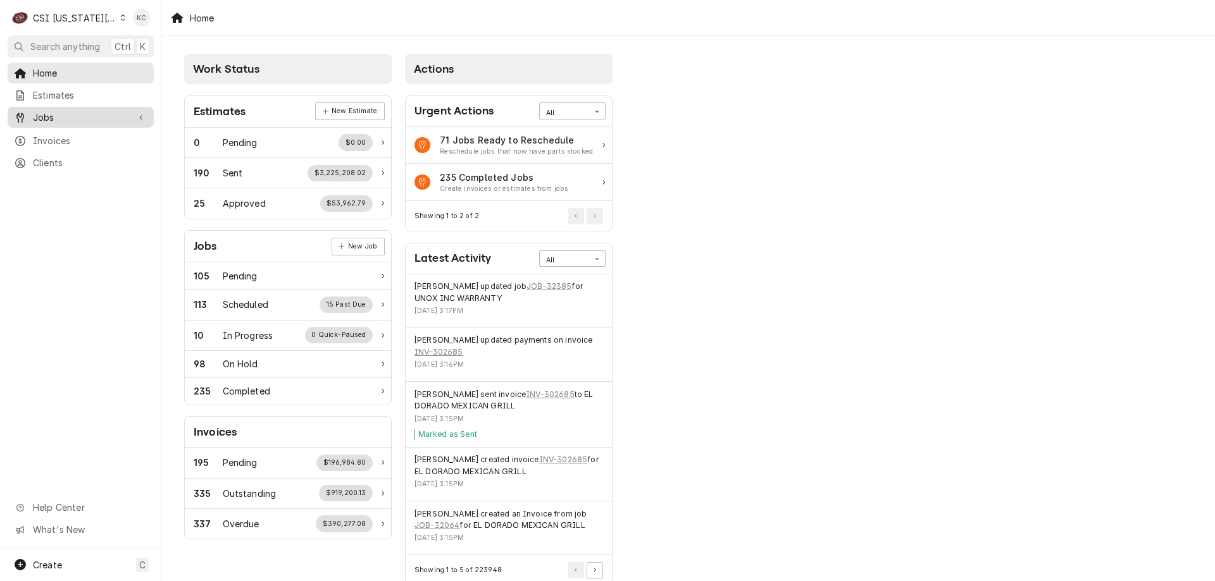
click at [94, 114] on span "Jobs" at bounding box center [81, 117] width 96 height 13
click at [79, 137] on span "Jobs" at bounding box center [90, 139] width 114 height 13
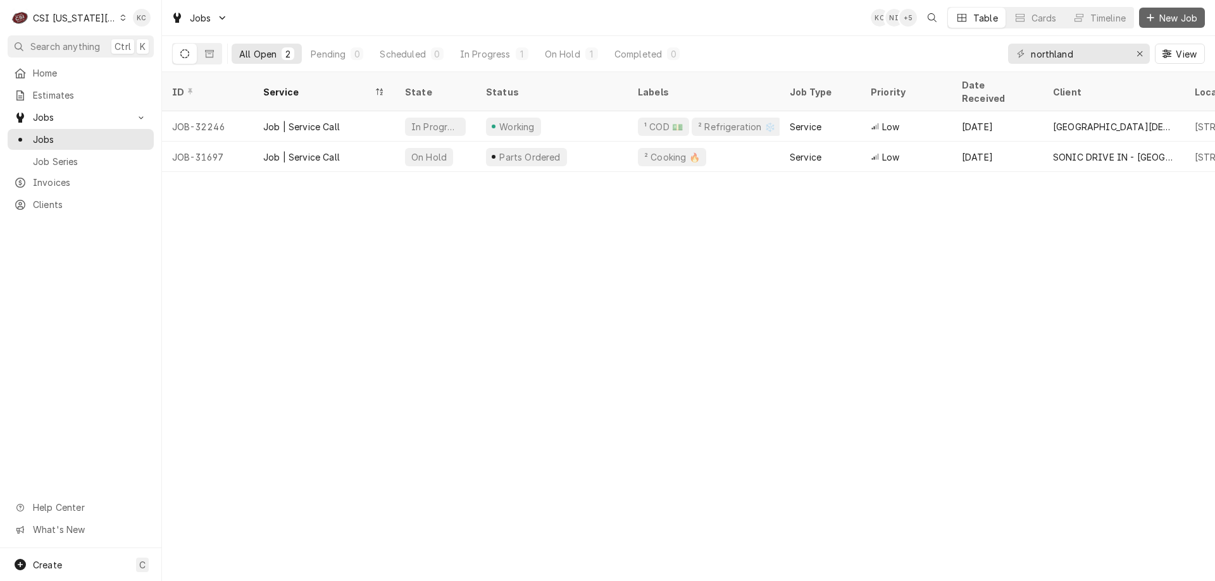
click at [1158, 19] on span "New Job" at bounding box center [1177, 17] width 43 height 13
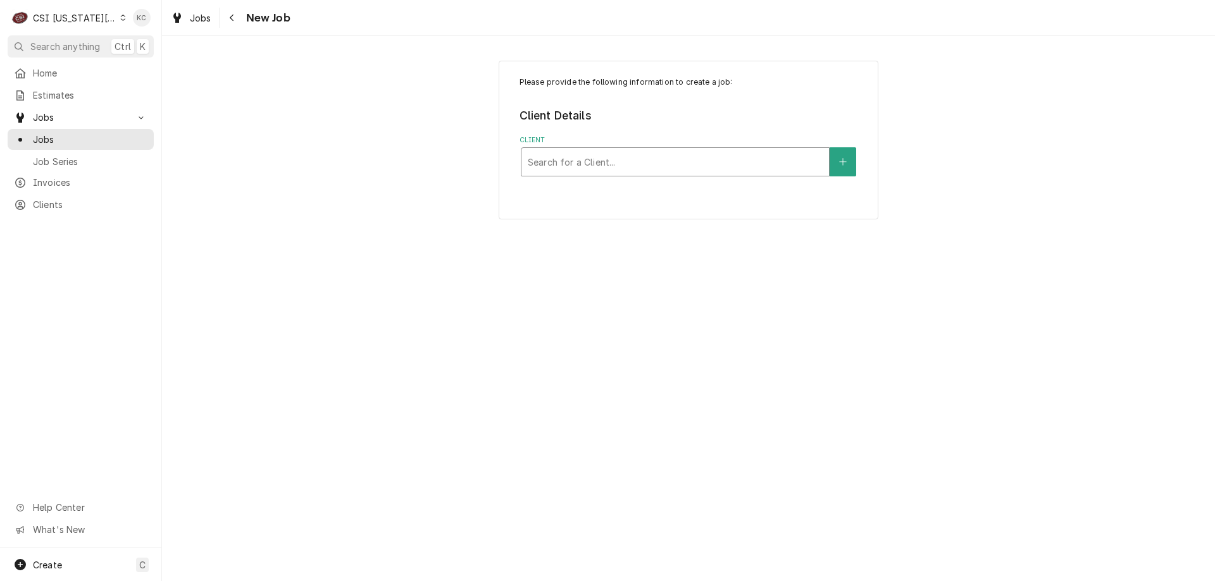
click at [614, 175] on div "Search for a Client..." at bounding box center [674, 162] width 307 height 28
type input "mcdonalds 4057"
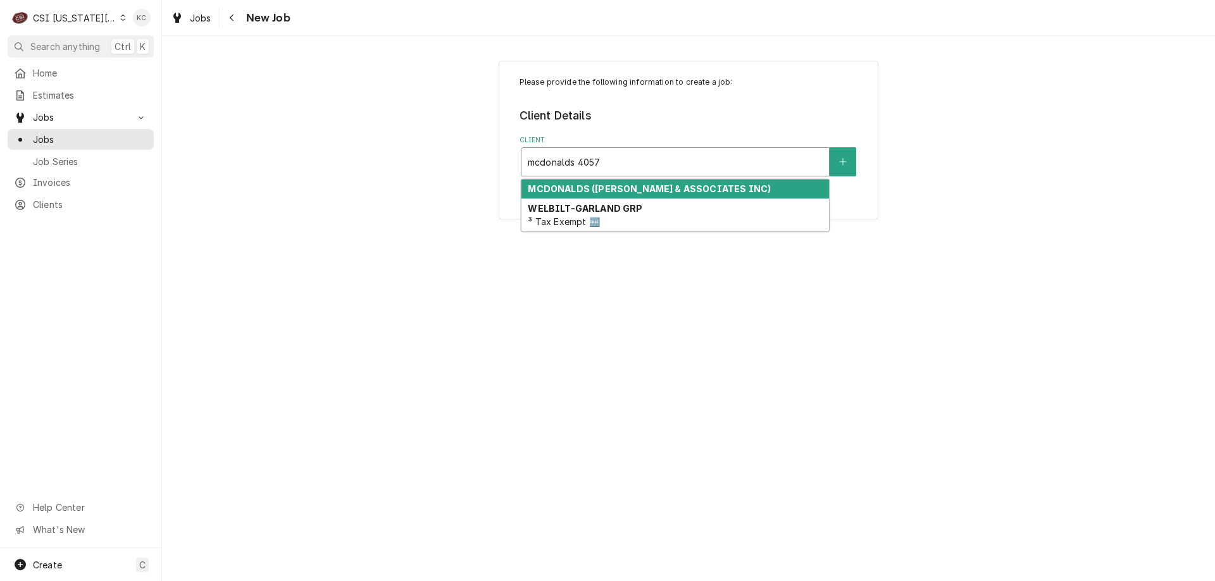
click at [603, 183] on strong "MCDONALDS (ESSIG & ASSOCIATES INC)" at bounding box center [649, 188] width 243 height 11
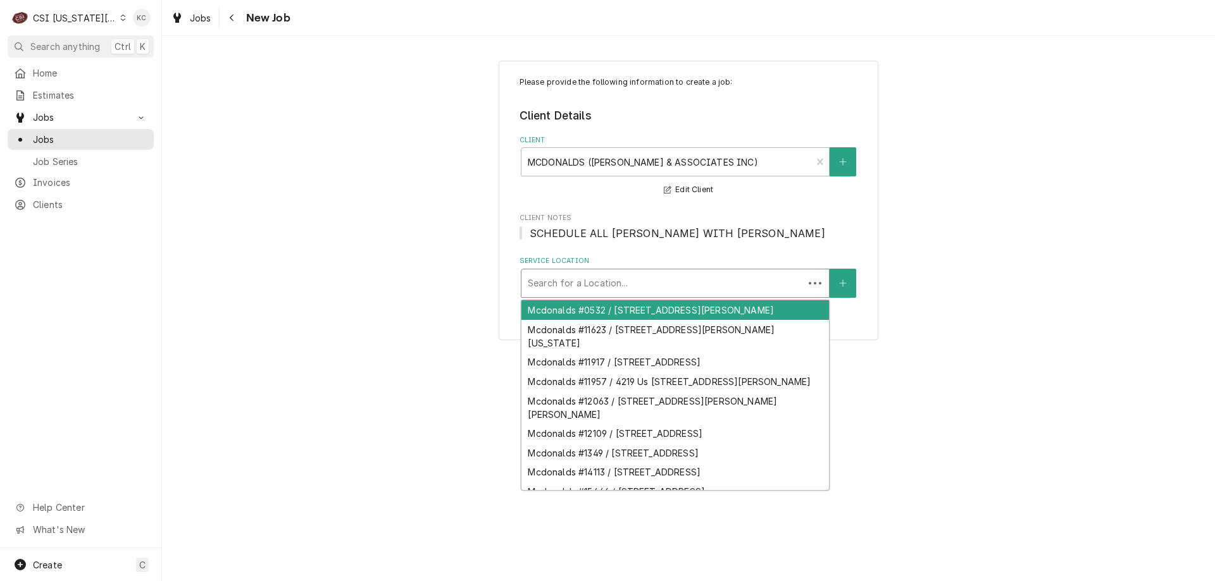
click at [629, 285] on div "Service Location" at bounding box center [662, 283] width 269 height 23
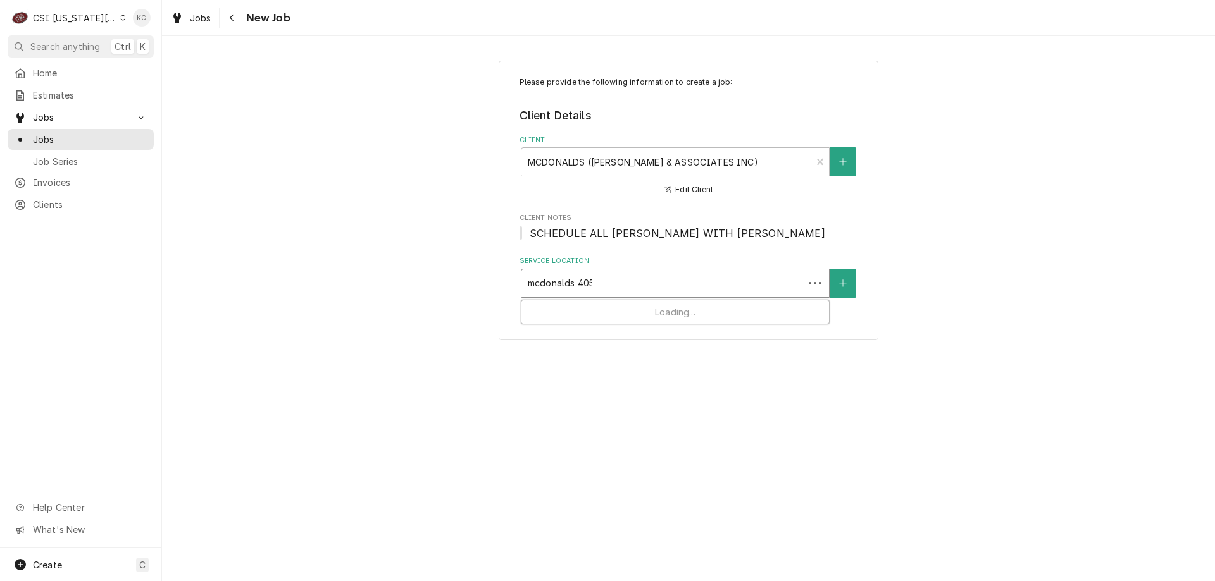
type input "mcdonalds 4057"
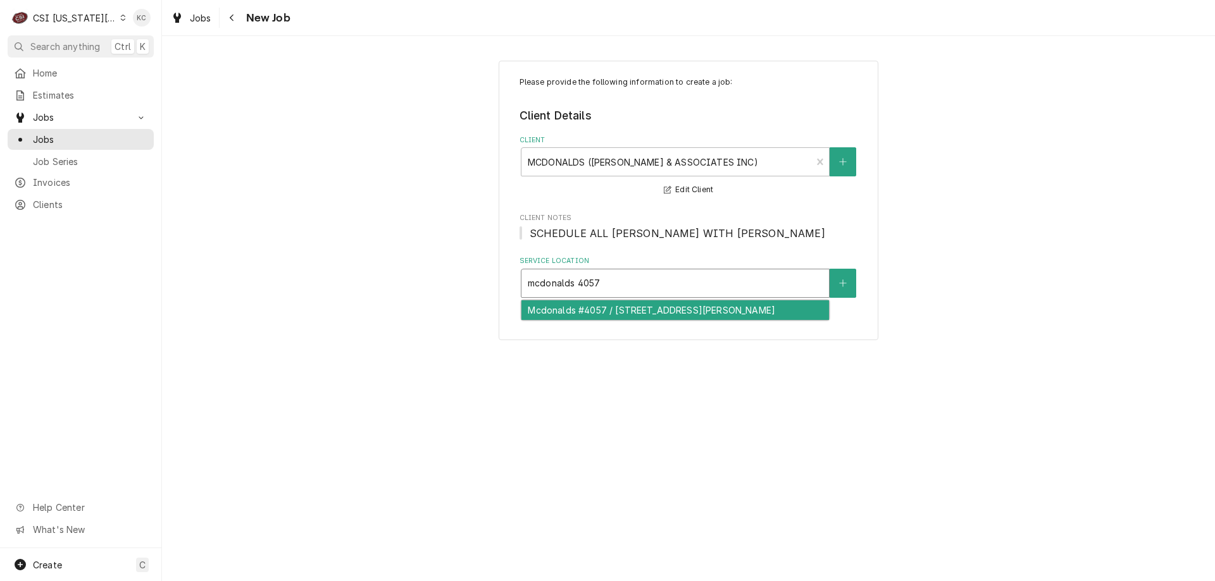
click at [776, 313] on div "Mcdonalds #4057 / 3504 N Belt Highway, St Joseph, MO 64506" at bounding box center [674, 310] width 307 height 20
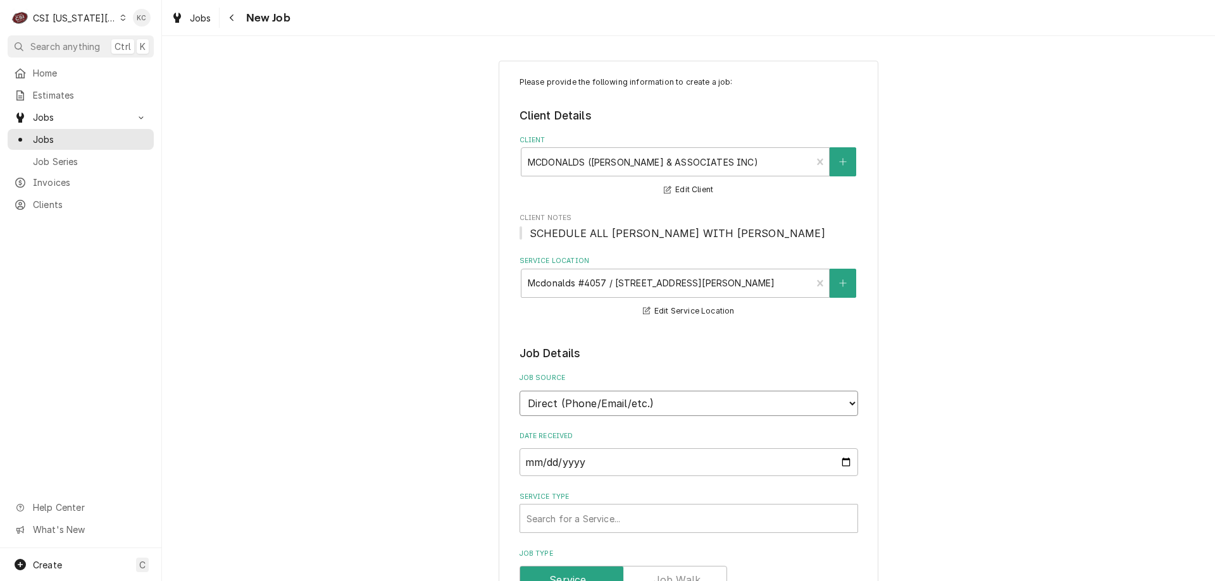
click at [689, 405] on select "Direct (Phone/Email/etc.) Service Channel Corrigo Ecotrak Other" at bounding box center [688, 403] width 338 height 25
click at [698, 409] on select "Direct (Phone/Email/etc.) Service Channel Corrigo Ecotrak Other" at bounding box center [688, 403] width 338 height 25
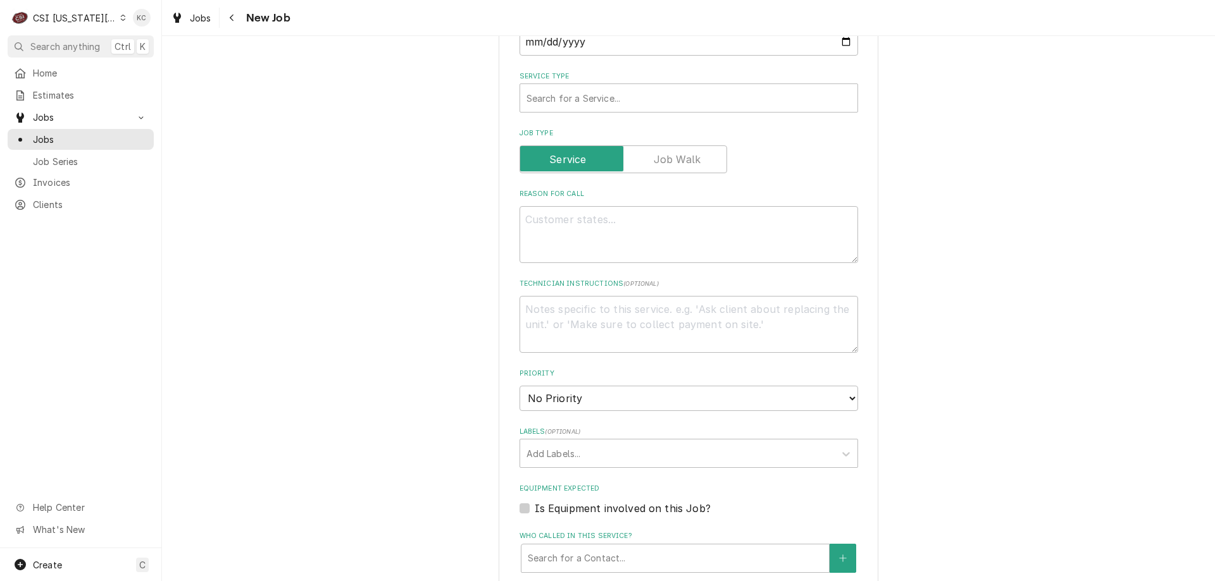
scroll to position [443, 0]
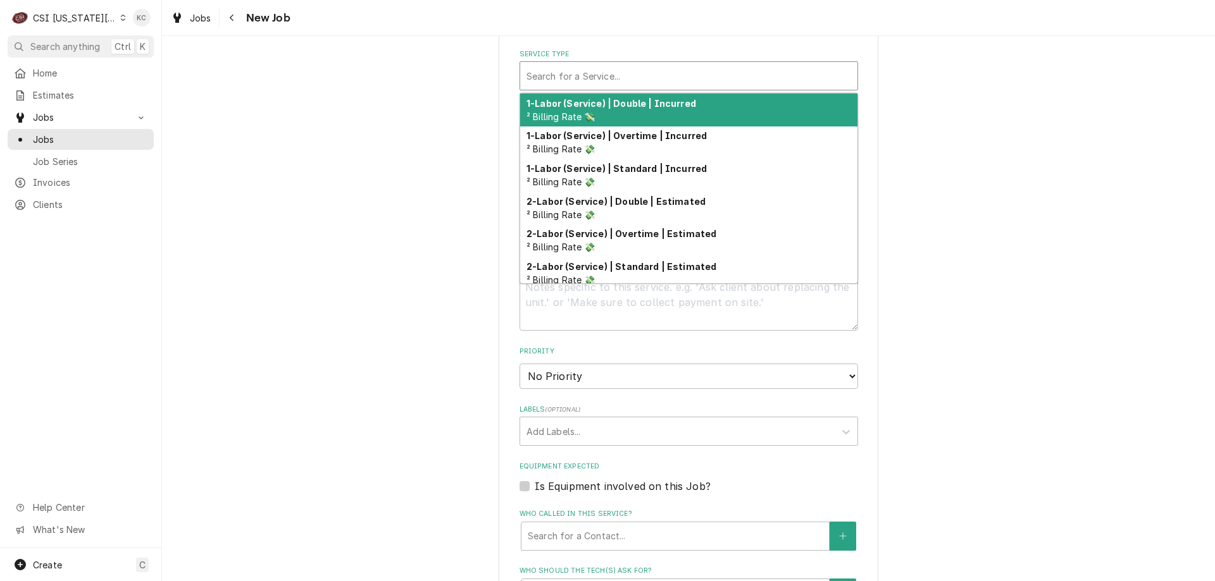
click at [619, 84] on div "Service Type" at bounding box center [688, 76] width 325 height 23
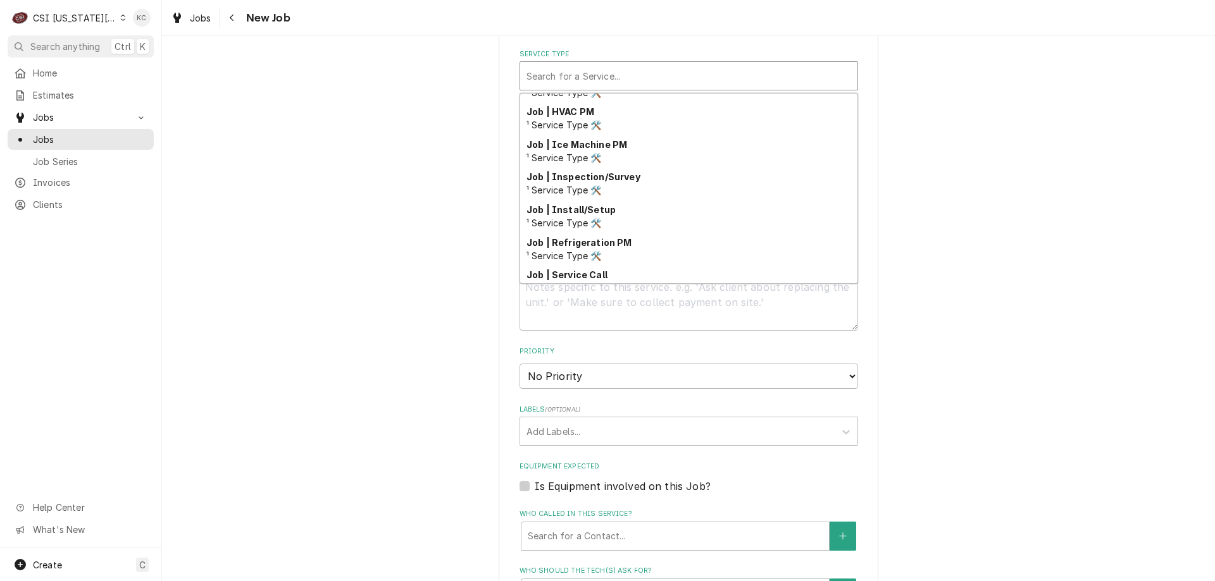
scroll to position [653, 0]
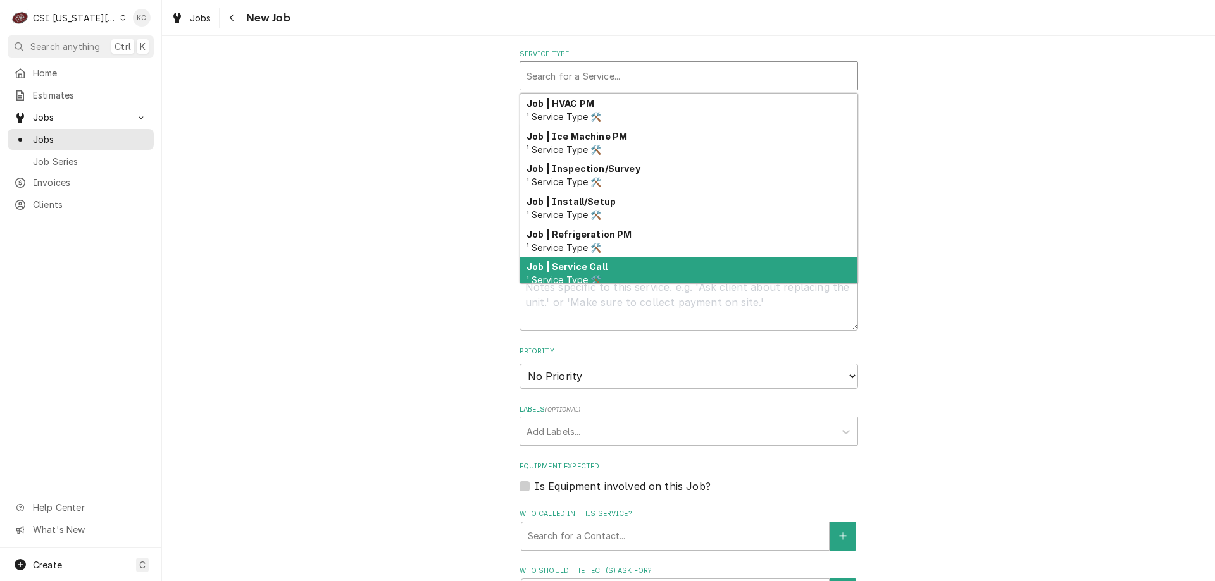
click at [593, 266] on strong "Job | Service Call" at bounding box center [566, 266] width 81 height 11
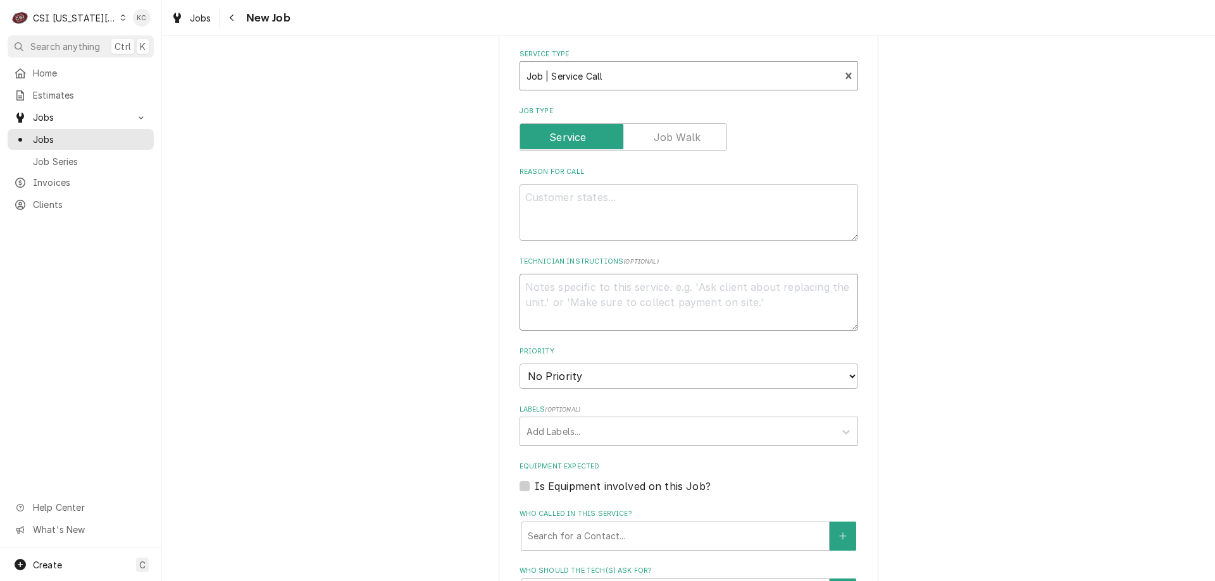
click at [588, 289] on textarea "Technician Instructions ( optional )" at bounding box center [688, 302] width 338 height 57
click at [596, 211] on textarea "Reason For Call" at bounding box center [688, 212] width 338 height 57
type textarea "x"
type textarea "B"
type textarea "x"
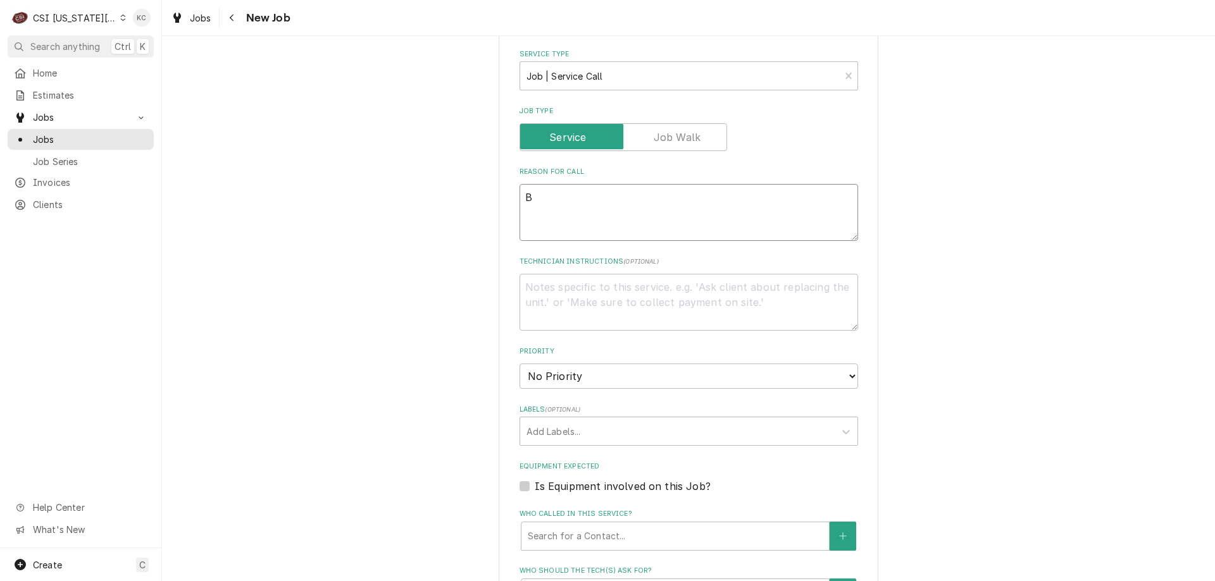
type textarea "BI"
type textarea "x"
type textarea "BIM"
type textarea "x"
type textarea "BIM"
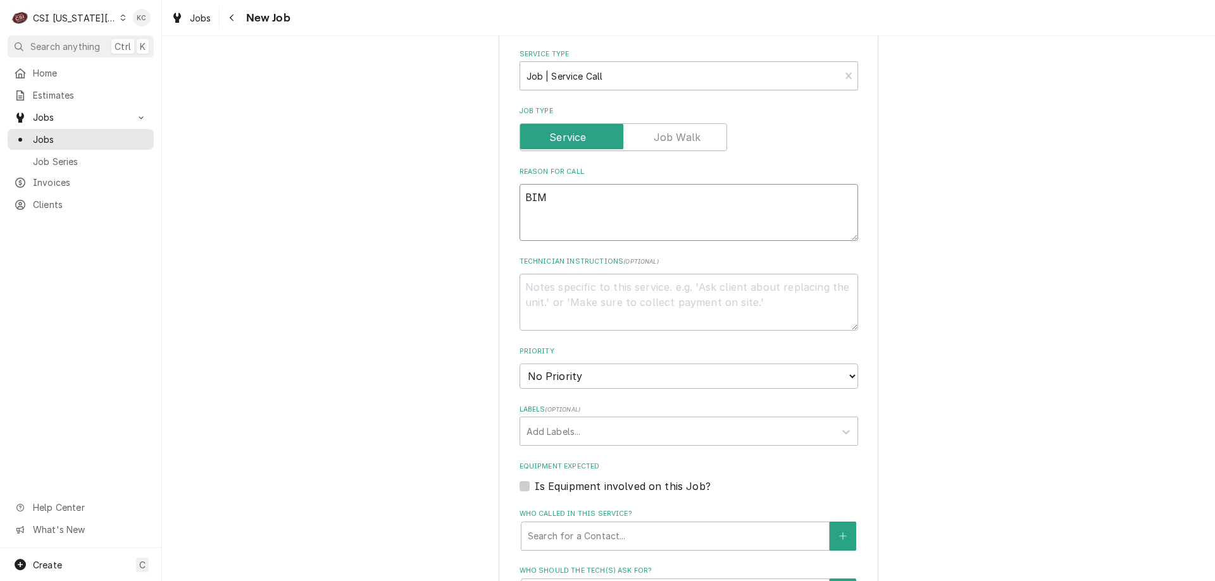
type textarea "x"
type textarea "BIM -"
type textarea "x"
type textarea "BIM -"
type textarea "x"
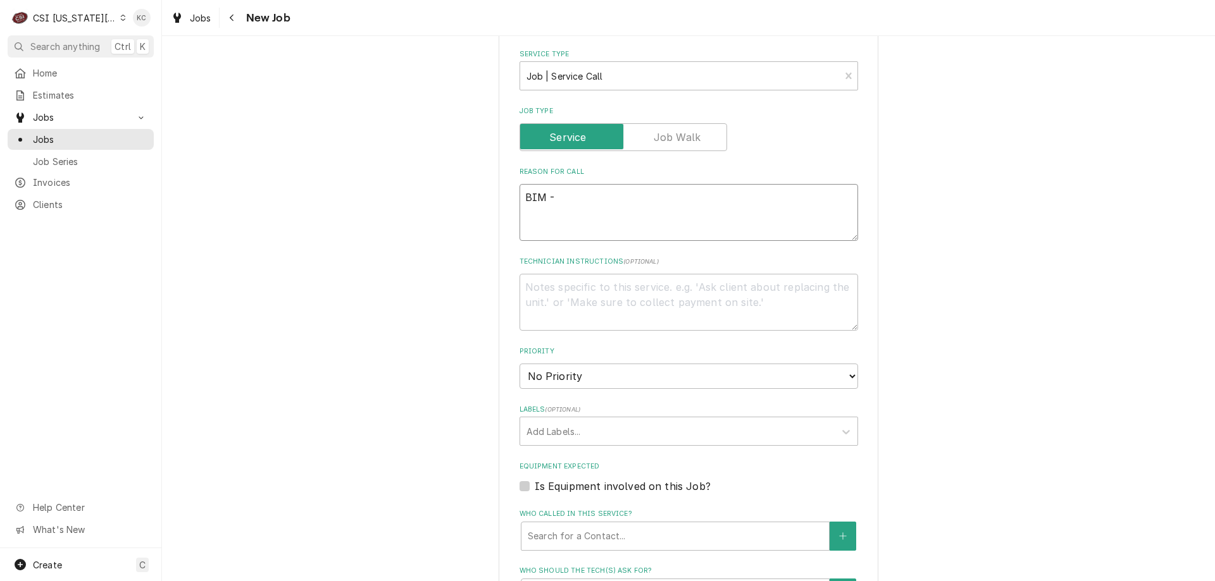
type textarea "BIM - e"
type textarea "x"
type textarea "BIM - er"
type textarea "x"
type textarea "BIM - err"
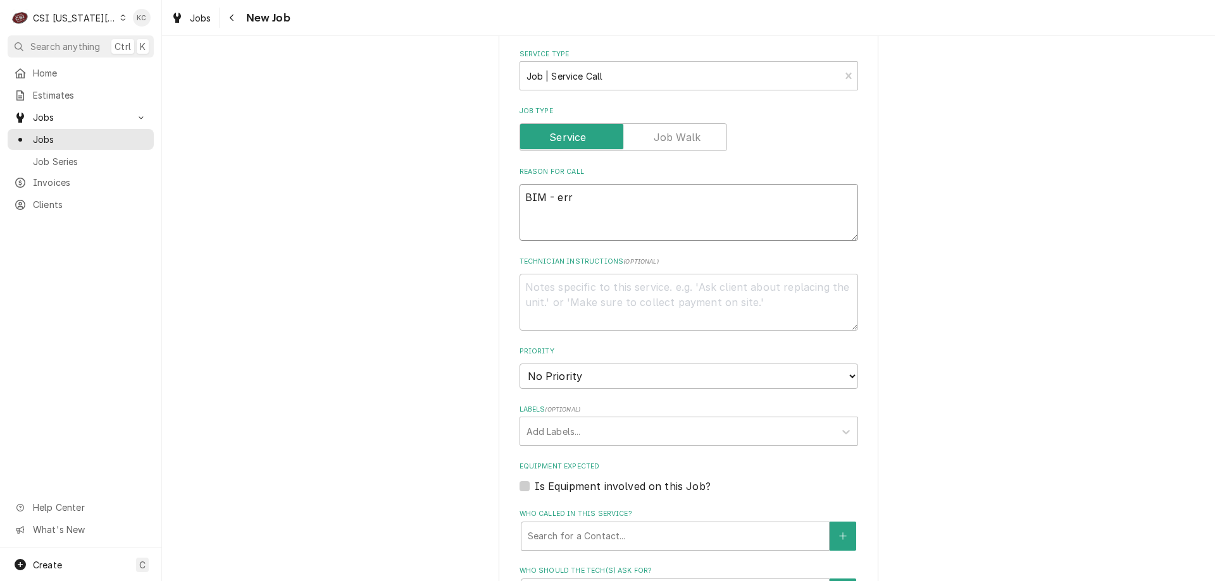
type textarea "x"
type textarea "BIM - erro"
type textarea "x"
type textarea "BIM - error"
type textarea "x"
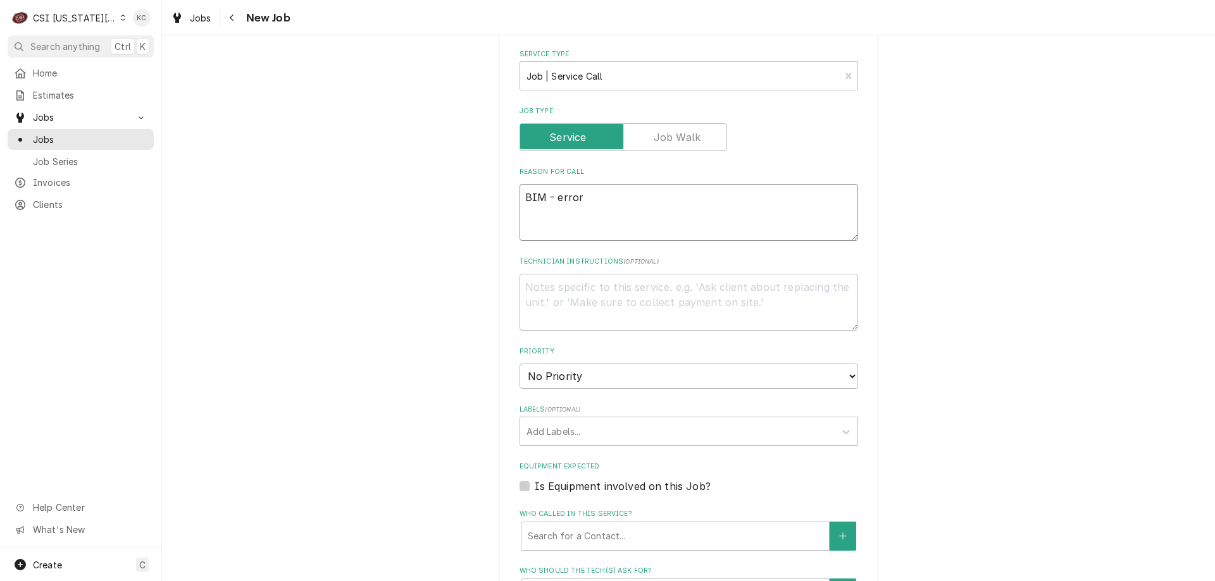
type textarea "BIM - error"
type textarea "x"
type textarea "BIM - error c"
type textarea "x"
type textarea "BIM - error co"
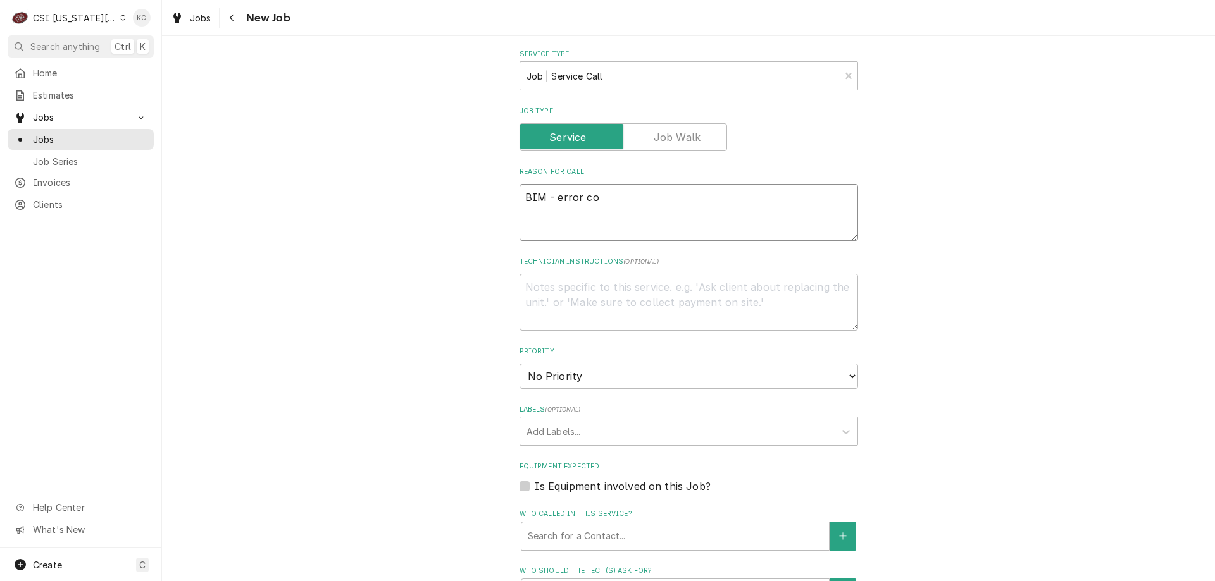
type textarea "x"
type textarea "BIM - error cod"
type textarea "x"
type textarea "BIM - error code"
type textarea "x"
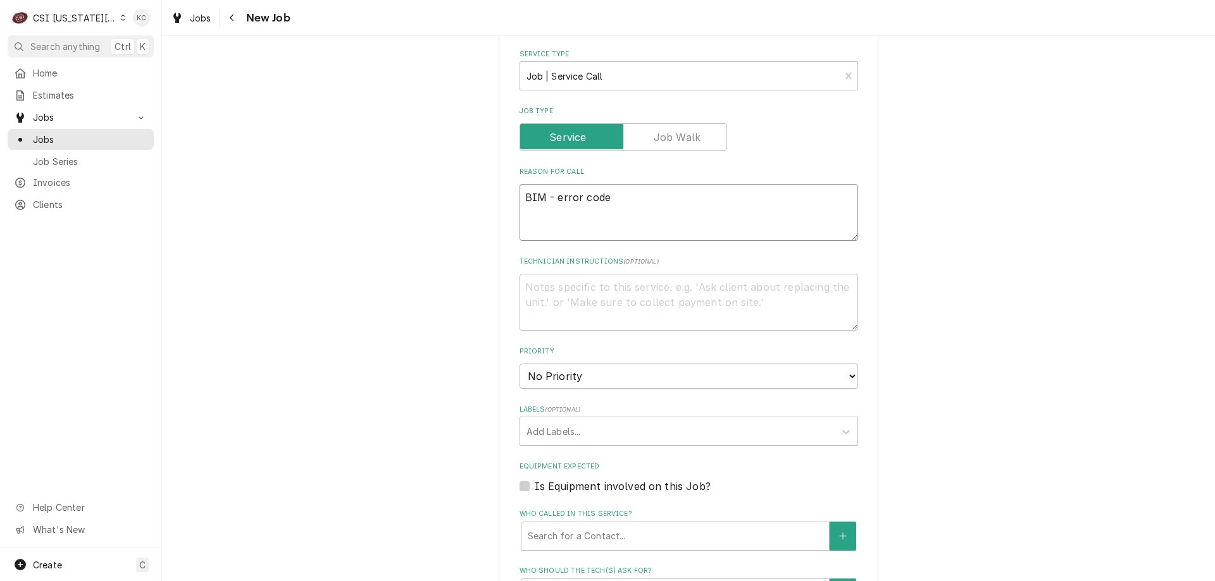
type textarea "BIM - error code"
type textarea "x"
type textarea "BIM - error code -"
type textarea "x"
type textarea "BIM - error code -"
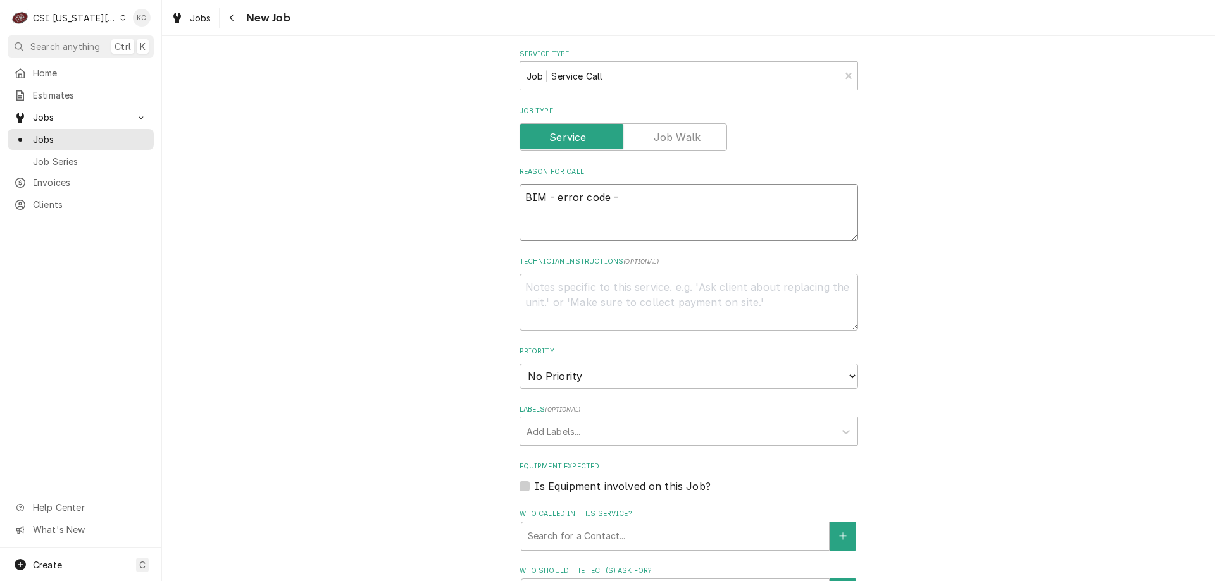
type textarea "x"
type textarea "BIM - error code - s"
type textarea "x"
type textarea "BIM - error code - say"
type textarea "x"
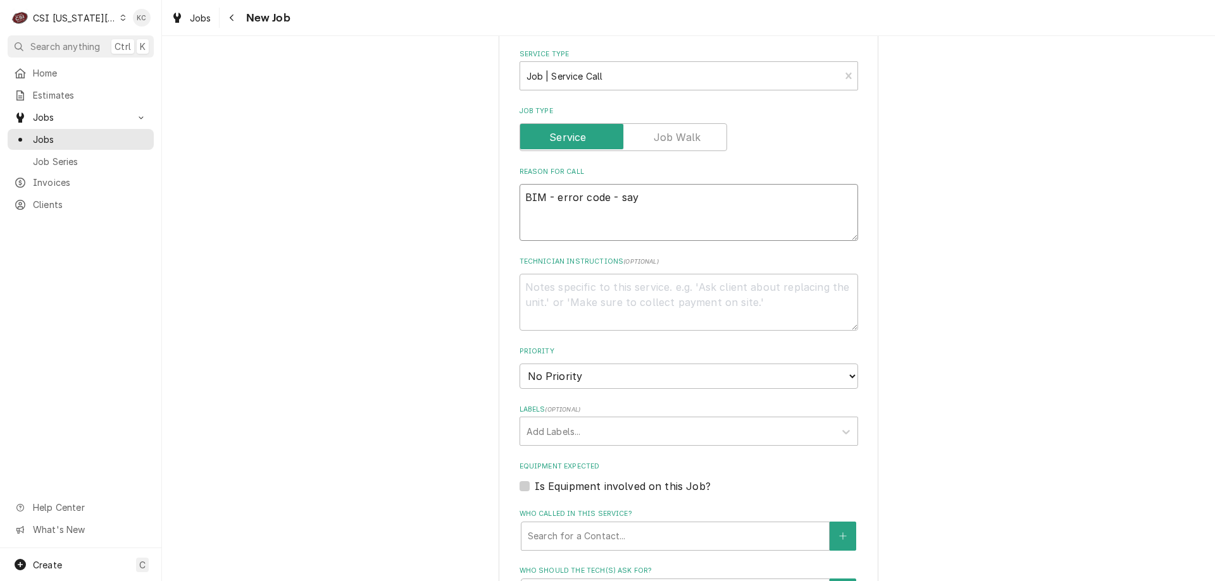
type textarea "BIM - error code - sayi"
type textarea "x"
type textarea "BIM - error code - saying"
type textarea "x"
type textarea "BIM - error code - saying"
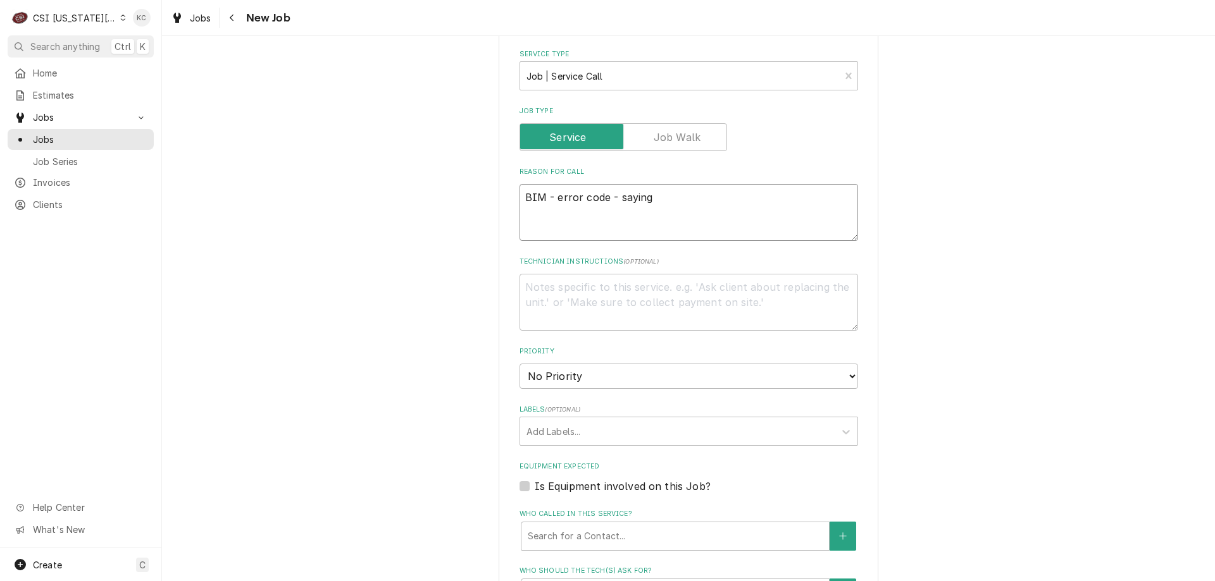
type textarea "x"
type textarea "BIM - error code - saying 1"
type textarea "x"
type textarea "BIM - error code - saying 12"
type textarea "x"
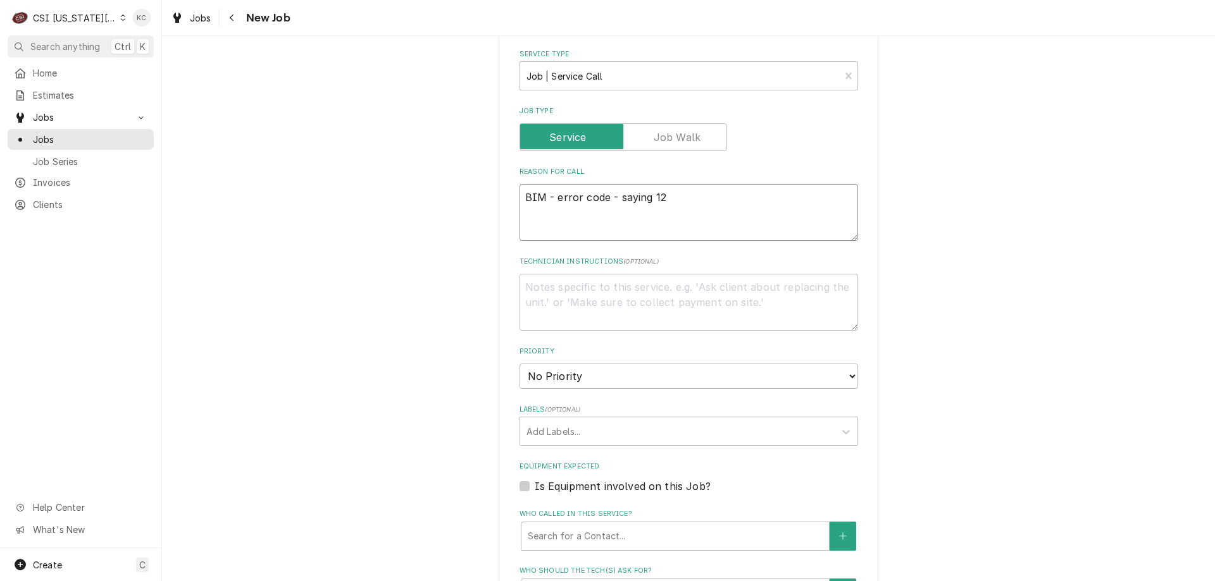
type textarea "BIM - error code - saying 12"
type textarea "x"
type textarea "BIM - error code - saying 12 m"
type textarea "x"
type textarea "BIM - error code - saying 12 mo"
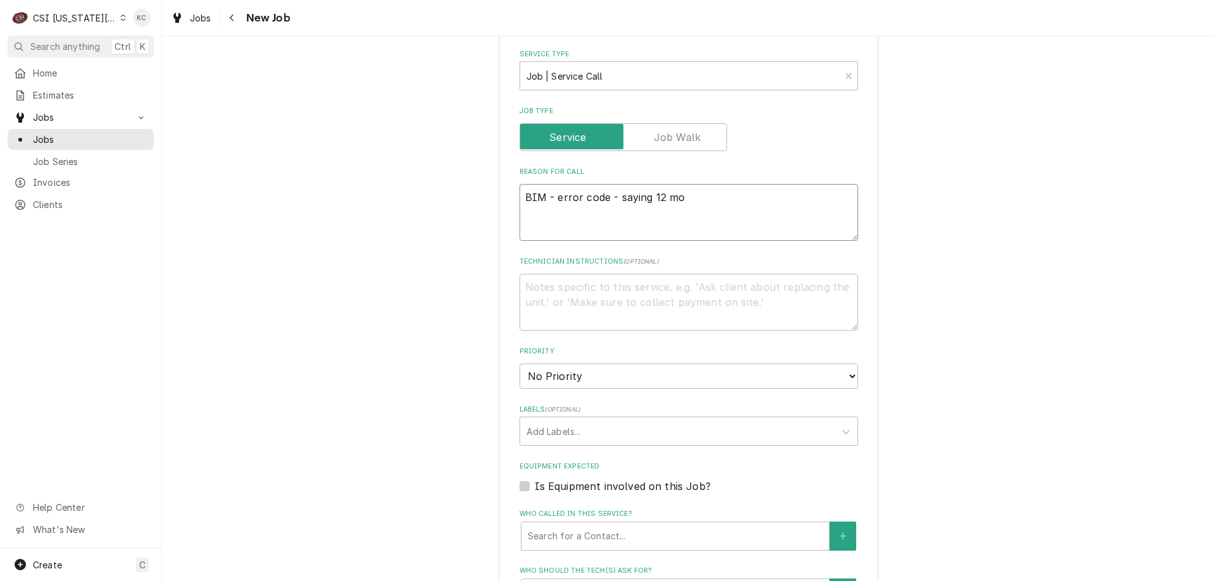
type textarea "x"
type textarea "BIM - error code - saying 12 mon"
type textarea "x"
type textarea "BIM - error code - saying 12 mont"
type textarea "x"
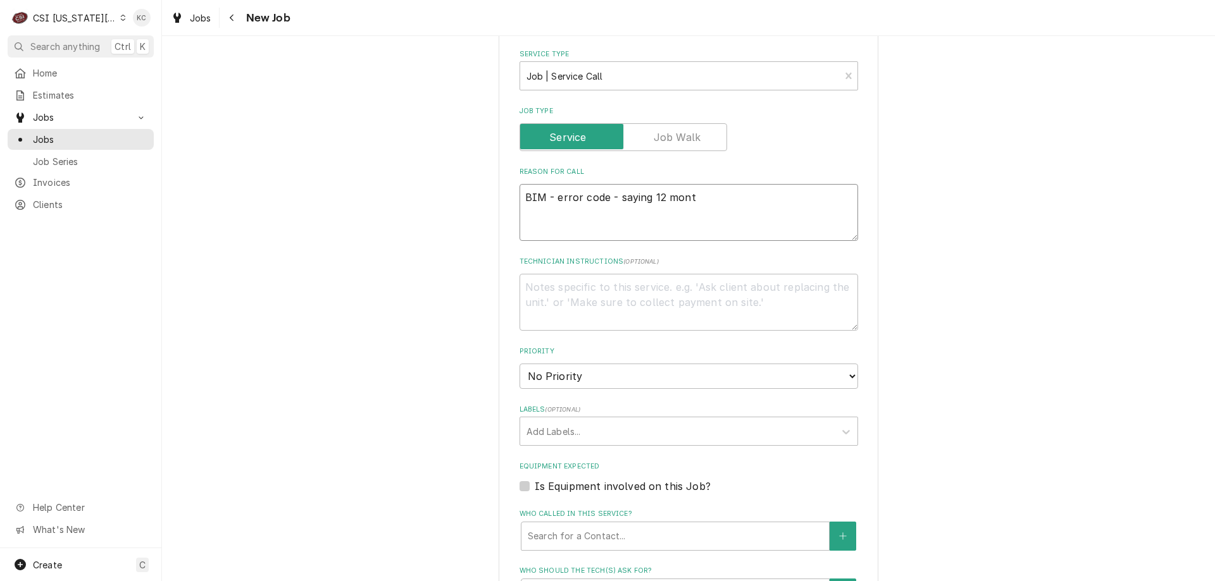
type textarea "BIM - error code - saying 12 month"
type textarea "x"
type textarea "BIM - error code - saying 12 month"
type textarea "x"
type textarea "BIM - error code - saying 12 month c"
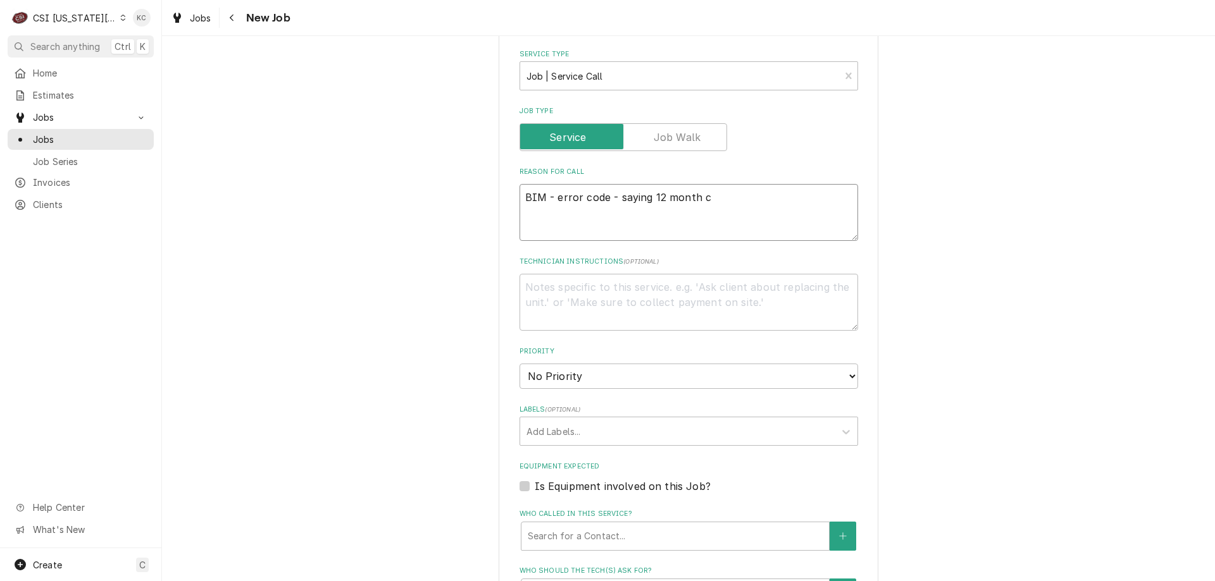
type textarea "x"
type textarea "BIM - error code - saying 12 month cd"
type textarea "x"
type textarea "BIM - error code - saying 12 month cde"
type textarea "x"
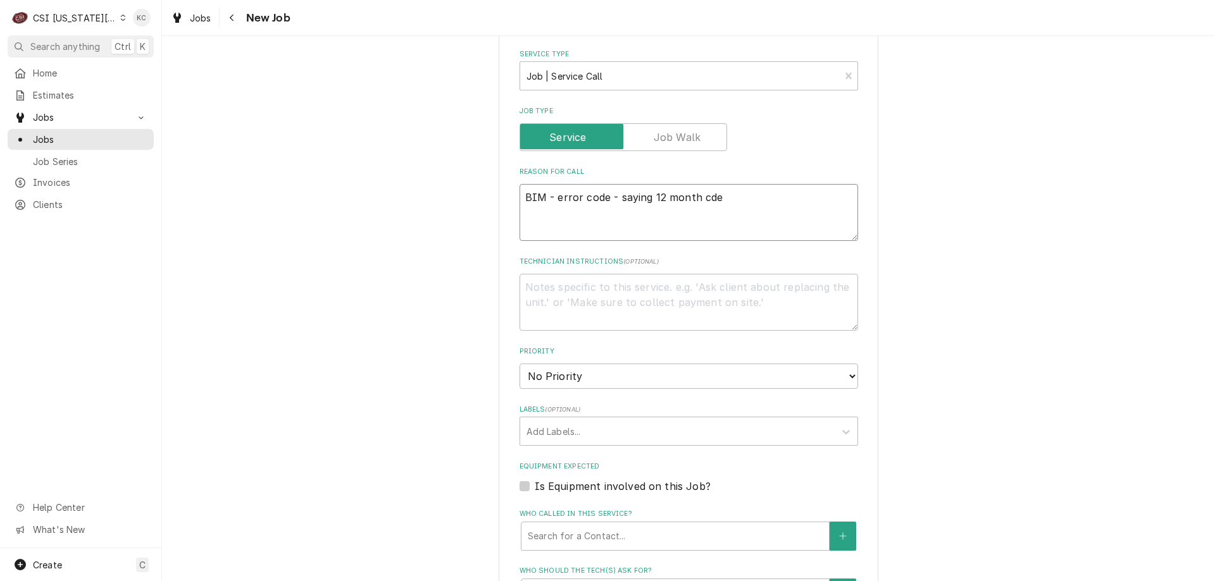
type textarea "BIM - error code - saying 12 month cd"
type textarea "x"
type textarea "BIM - error code - saying 12 month c"
type textarea "x"
type textarea "BIM - error code - saying 12 month"
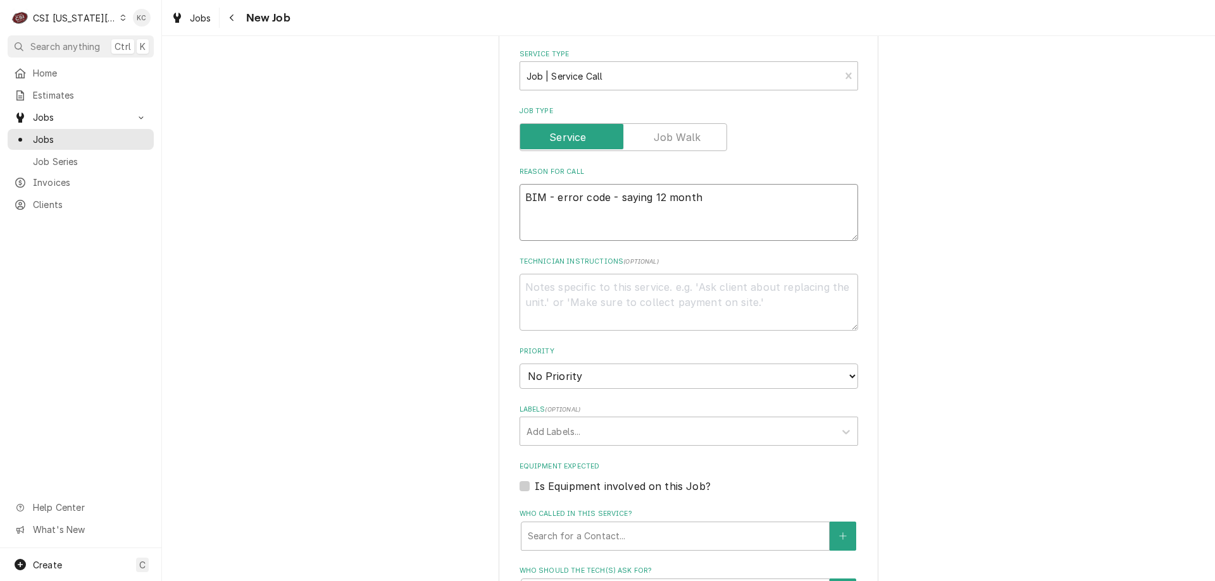
type textarea "x"
type textarea "BIM - error code - saying 12 month"
type textarea "x"
type textarea "BIM - error code - saying 12 mont"
type textarea "x"
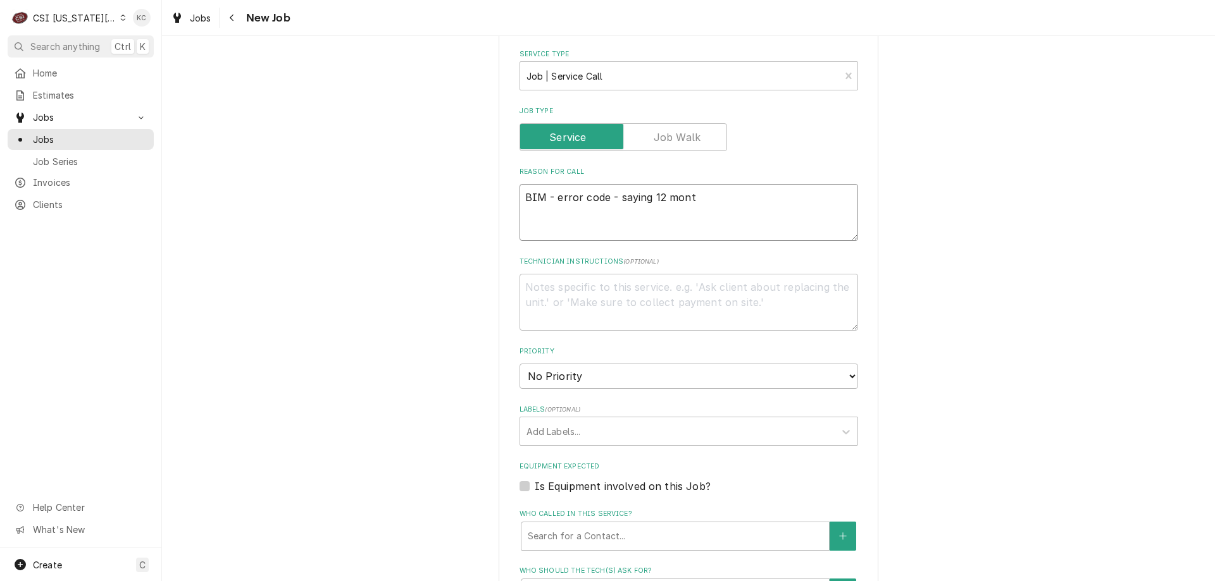
type textarea "BIM - error code - saying 12 mon"
type textarea "x"
type textarea "BIM - error code - saying 12 mo"
type textarea "x"
type textarea "BIM - error code - saying 12 m"
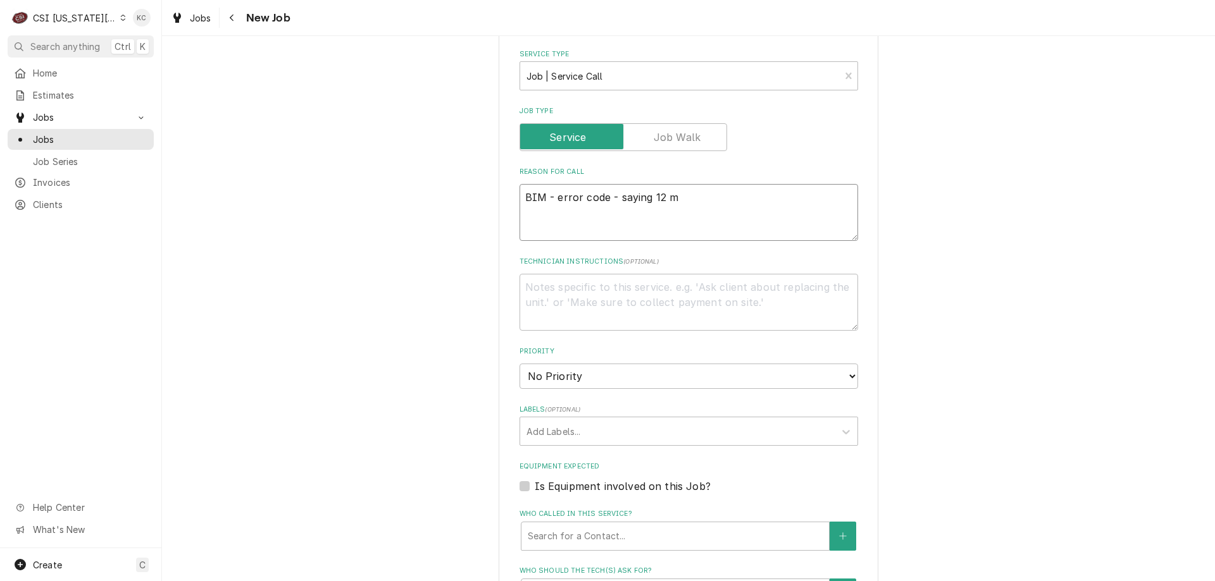
type textarea "x"
type textarea "BIM - error code - saying 12"
type textarea "x"
type textarea "BIM - error code - saying 12"
type textarea "x"
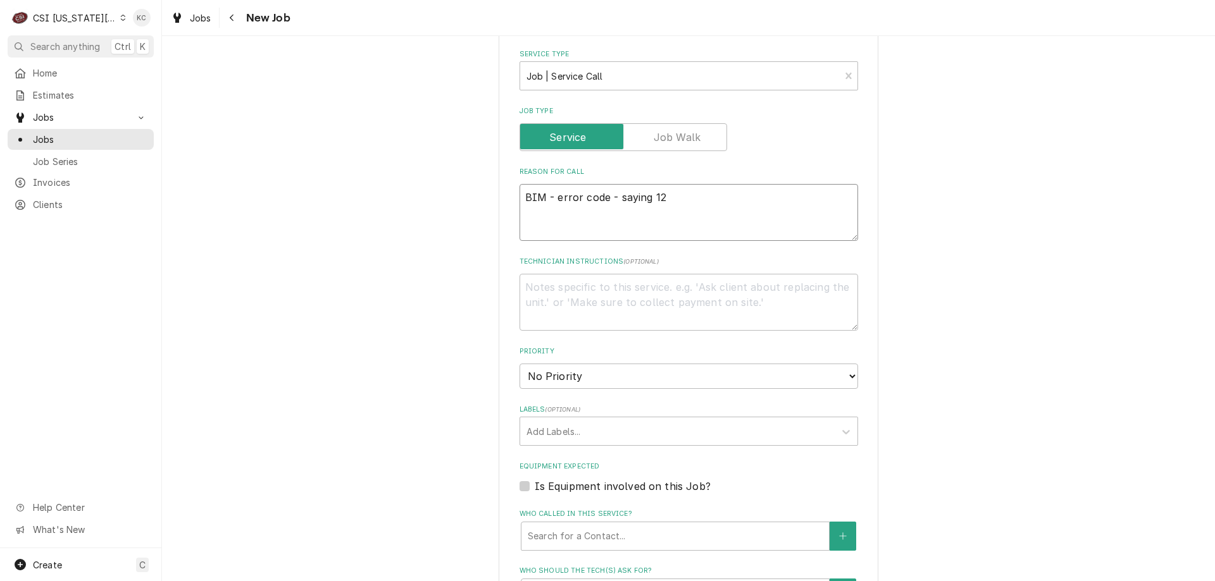
type textarea "BIM - error code - saying 1"
type textarea "x"
type textarea "BIM - error code - saying"
type textarea "x"
type textarea "BIM - error code - saying"
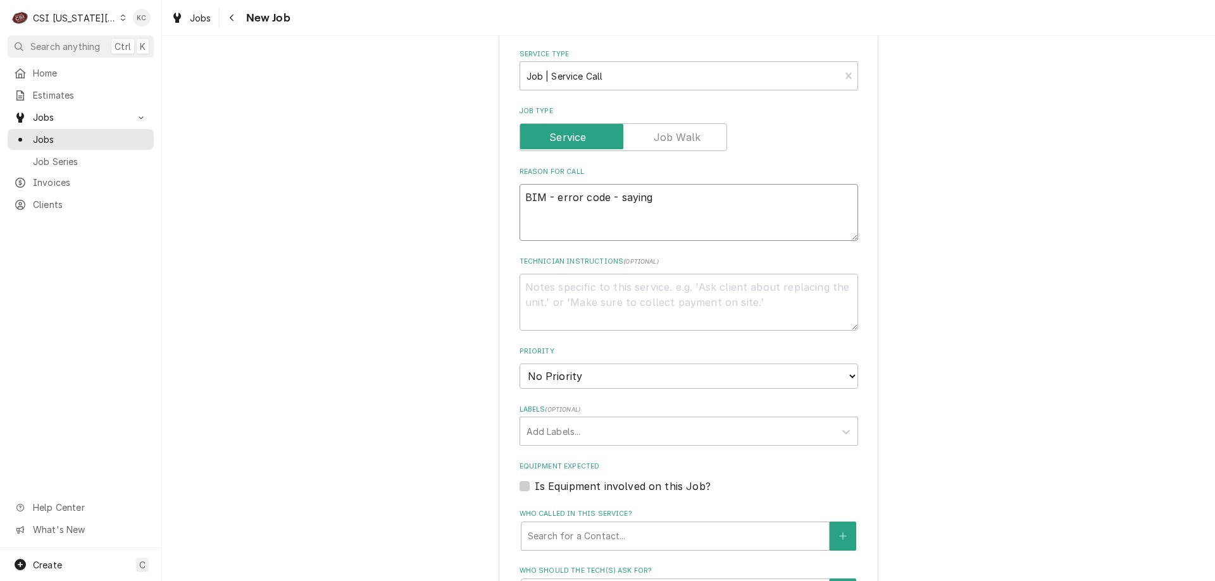
type textarea "x"
type textarea "BIM - error code - sayin"
type textarea "x"
type textarea "BIM - error code - sayi"
type textarea "x"
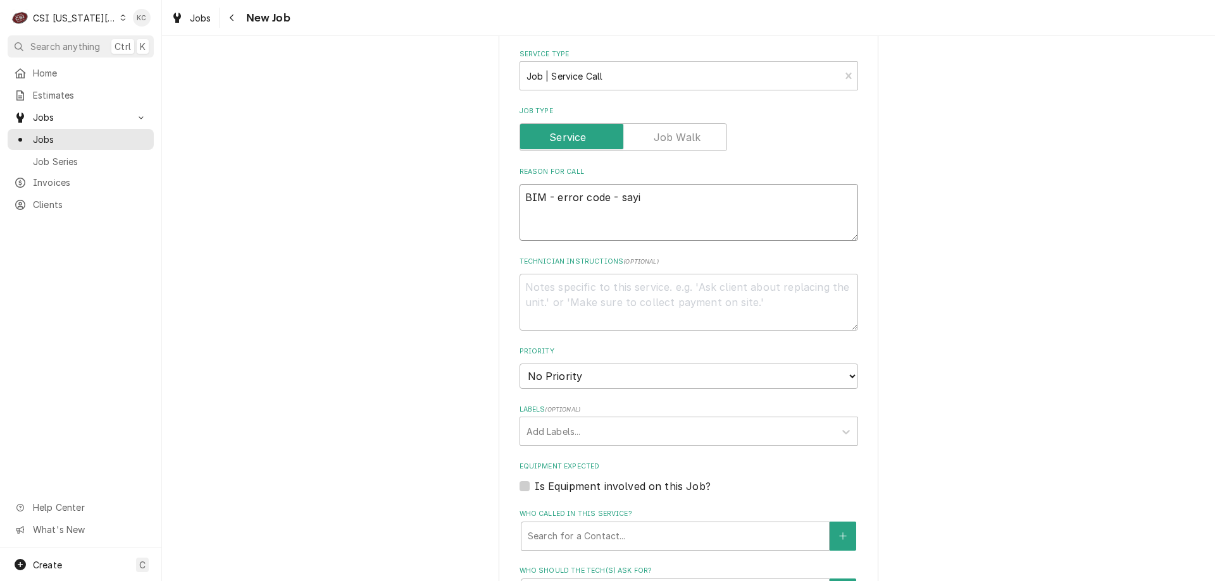
type textarea "BIM - error code - say"
type textarea "x"
type textarea "BIM - error code - sa"
type textarea "x"
type textarea "BIM - error code -"
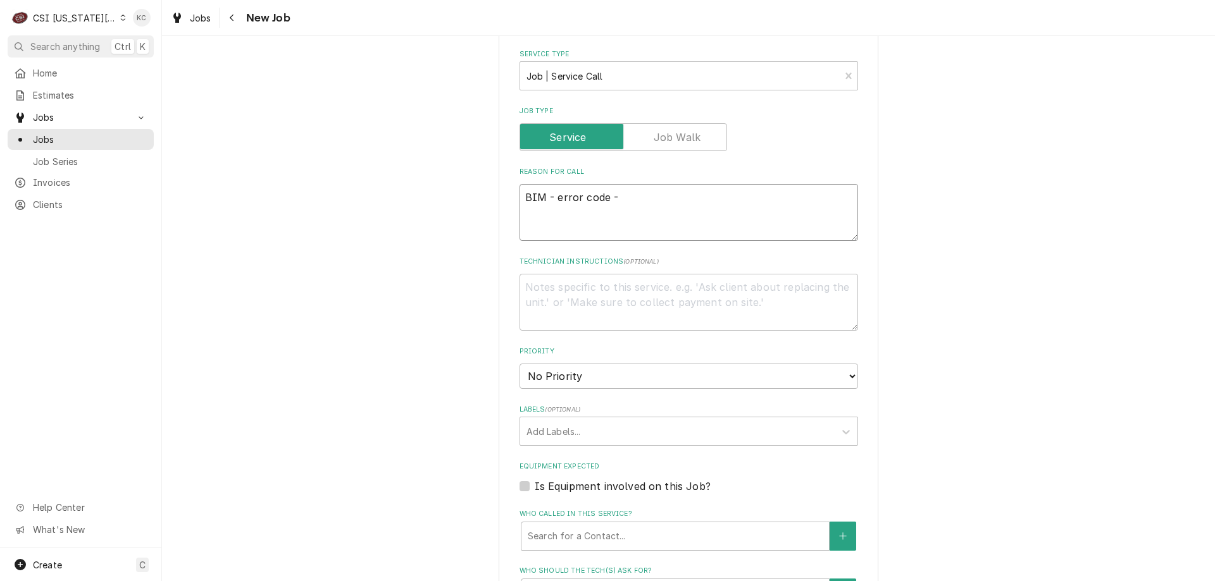
type textarea "x"
type textarea "BIM - error code -"
type textarea "x"
type textarea "BIM - error code"
type textarea "x"
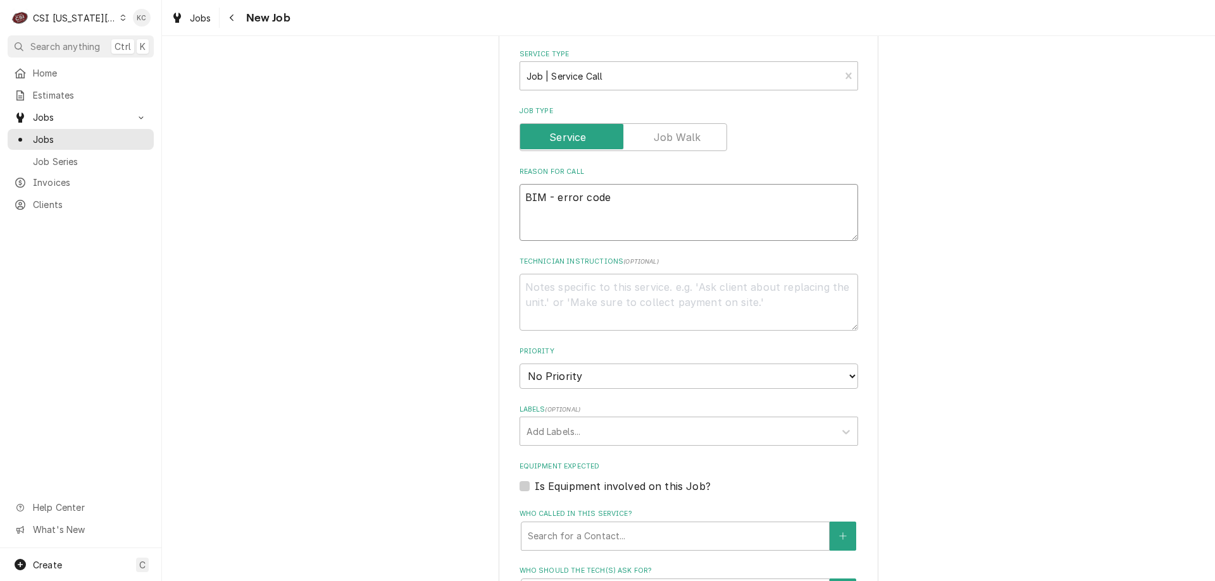
type textarea "BIM - error code"
type textarea "x"
type textarea "BIM - error code"
type textarea "x"
type textarea "BIM - error code -"
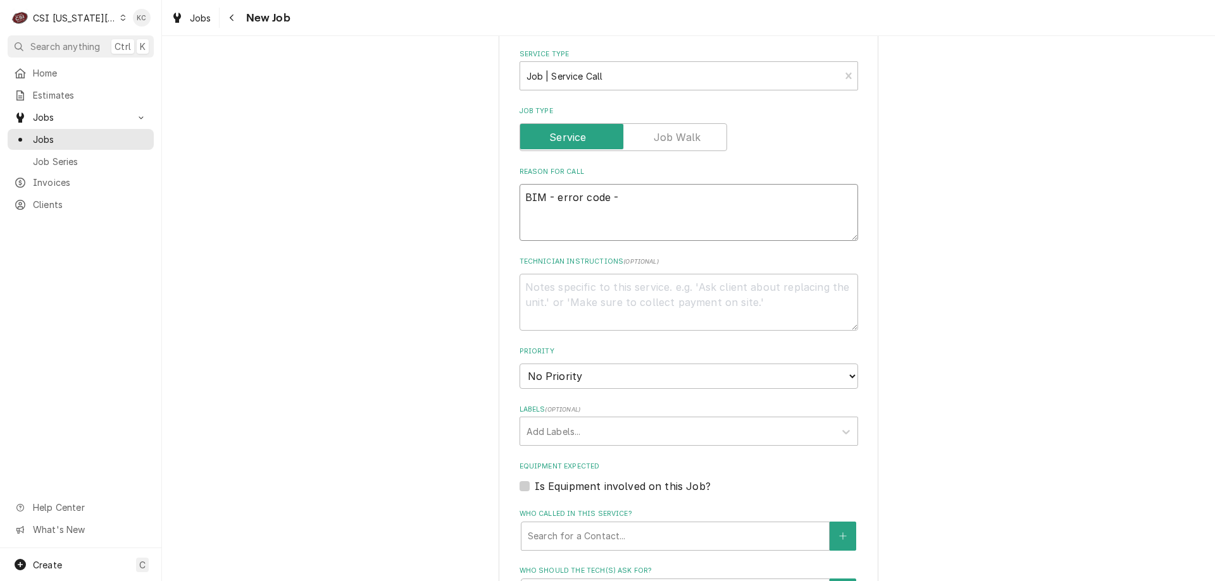
type textarea "x"
type textarea "BIM - error code -"
type textarea "x"
type textarea "BIM - error code - n"
type textarea "x"
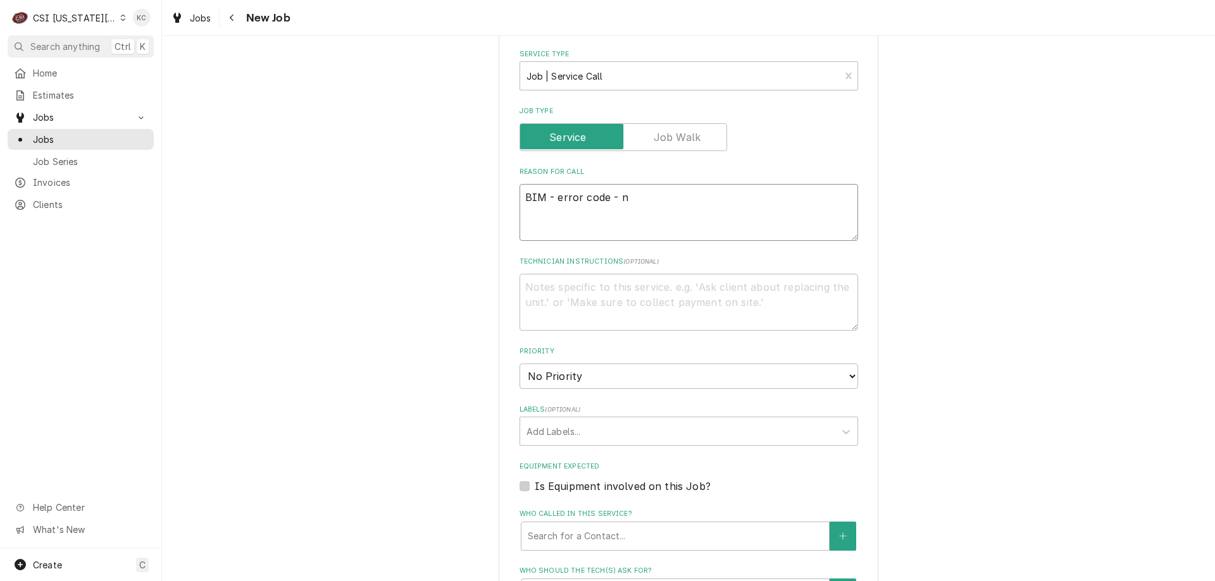
type textarea "BIM - error code - ne"
type textarea "x"
type textarea "BIM - error code - nee"
type textarea "x"
type textarea "BIM - error code - need"
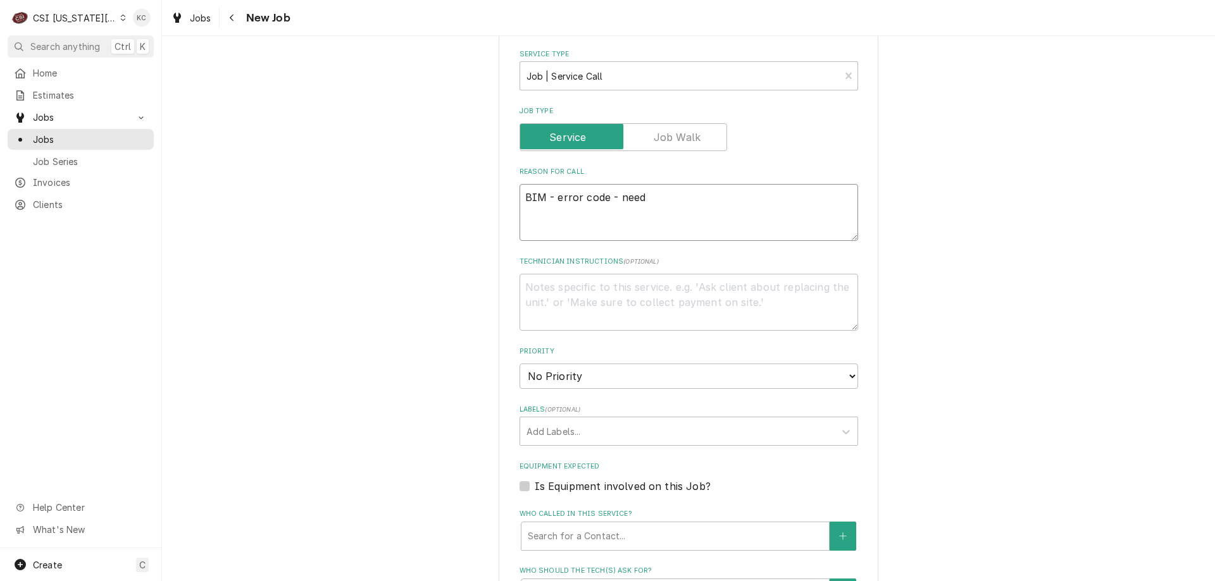
type textarea "x"
type textarea "BIM - error code - needs"
type textarea "x"
type textarea "BIM - error code - needs"
type textarea "x"
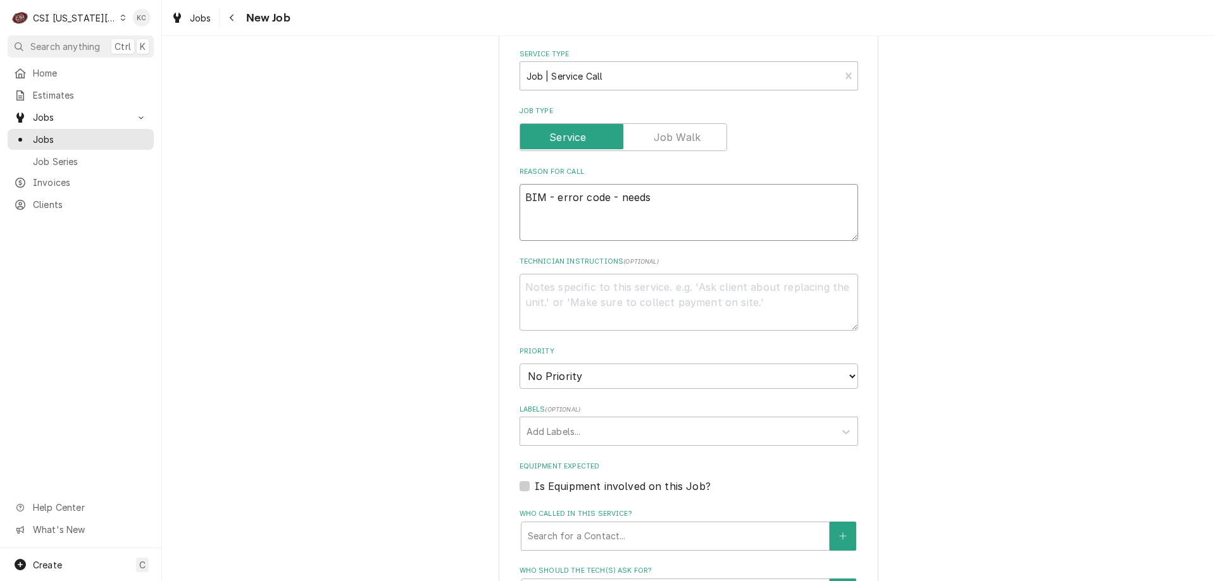
type textarea "BIM - error code - needs"
type textarea "x"
type textarea "BIM - error code - need"
type textarea "x"
type textarea "BIM - error code - nee"
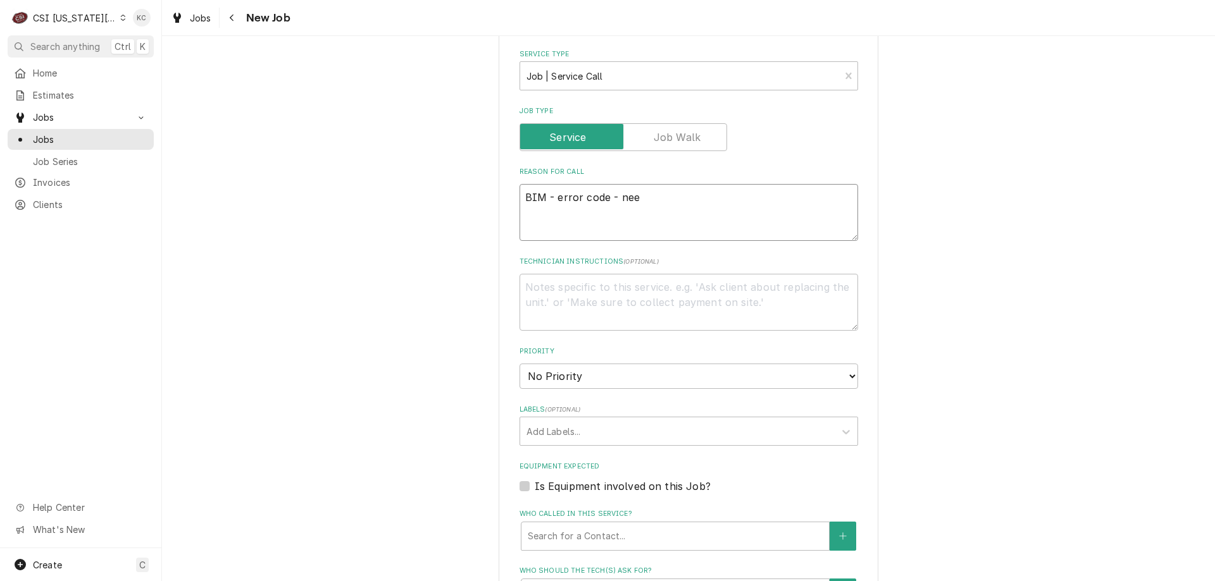
type textarea "x"
type textarea "BIM - error code - ne"
type textarea "x"
type textarea "BIM - error code - n"
type textarea "x"
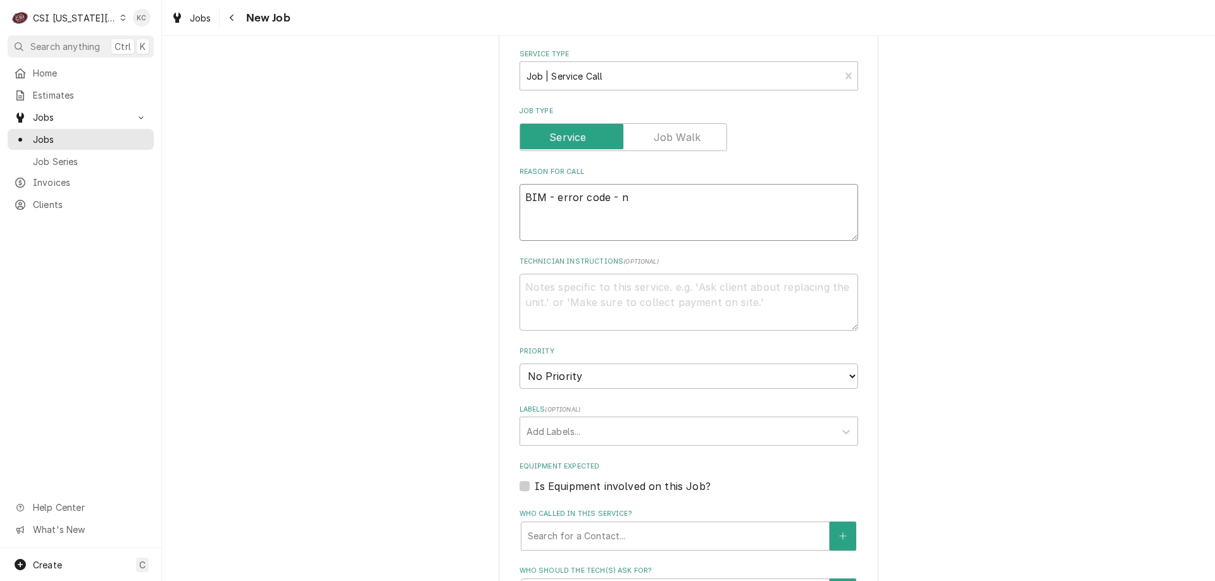
type textarea "BIM - error code -"
type textarea "x"
type textarea "BIM - error code -"
type textarea "x"
type textarea "s"
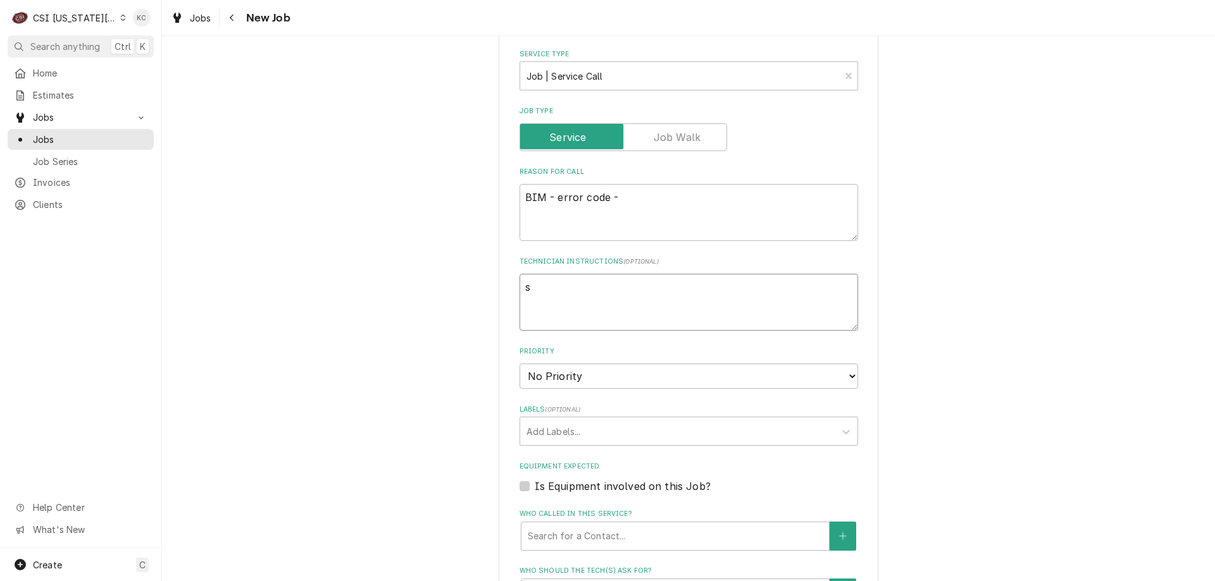
type textarea "x"
type textarea "sa"
type textarea "x"
type textarea "sam"
type textarea "x"
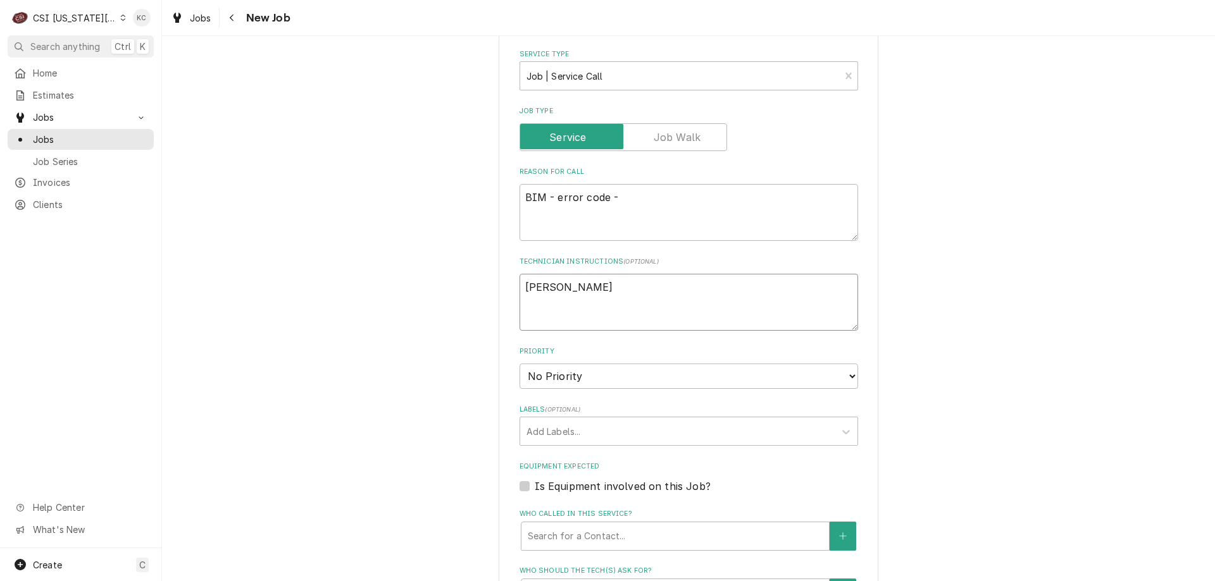
type textarea "sam"
type textarea "x"
type textarea "sam"
type textarea "x"
type textarea "sa"
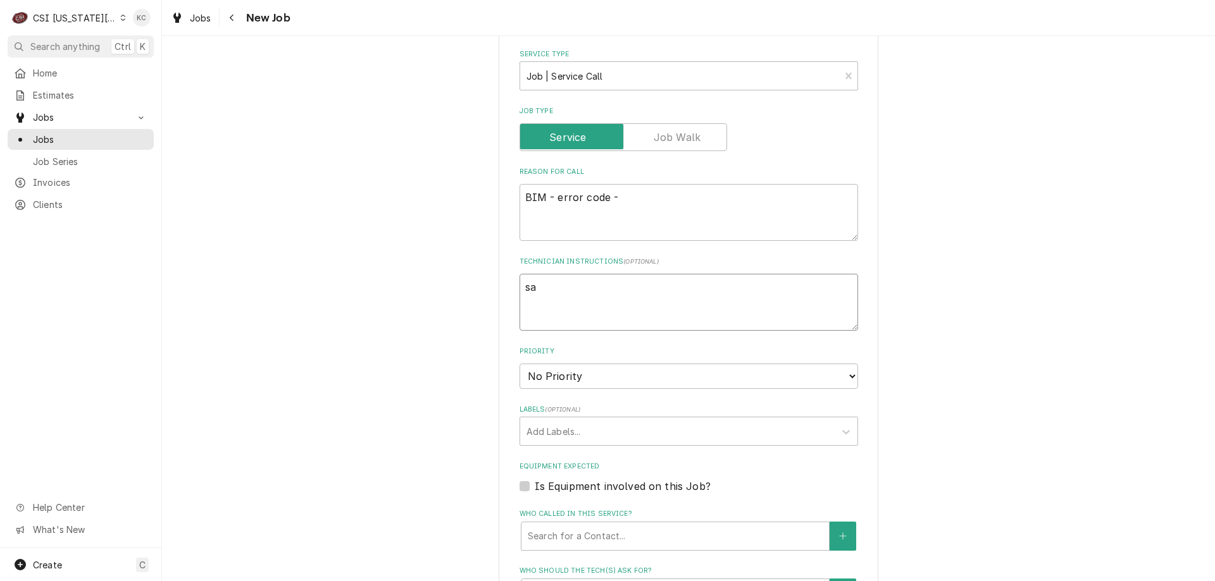
type textarea "x"
type textarea "s"
type textarea "x"
type textarea "s"
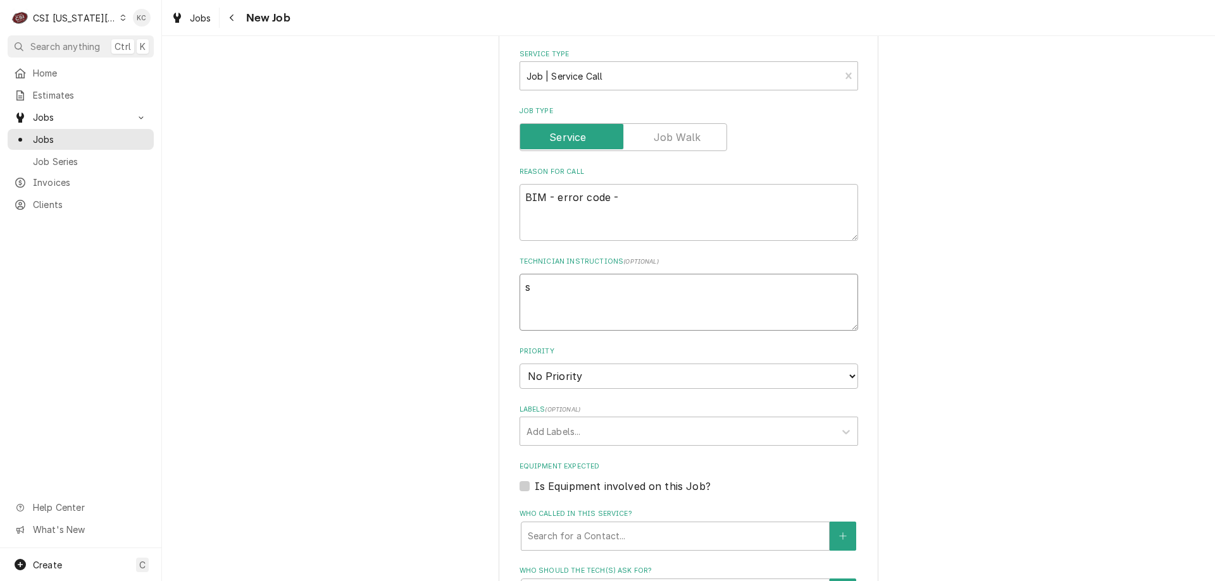
type textarea "x"
type textarea "sA"
type textarea "x"
type textarea "sAM"
type textarea "x"
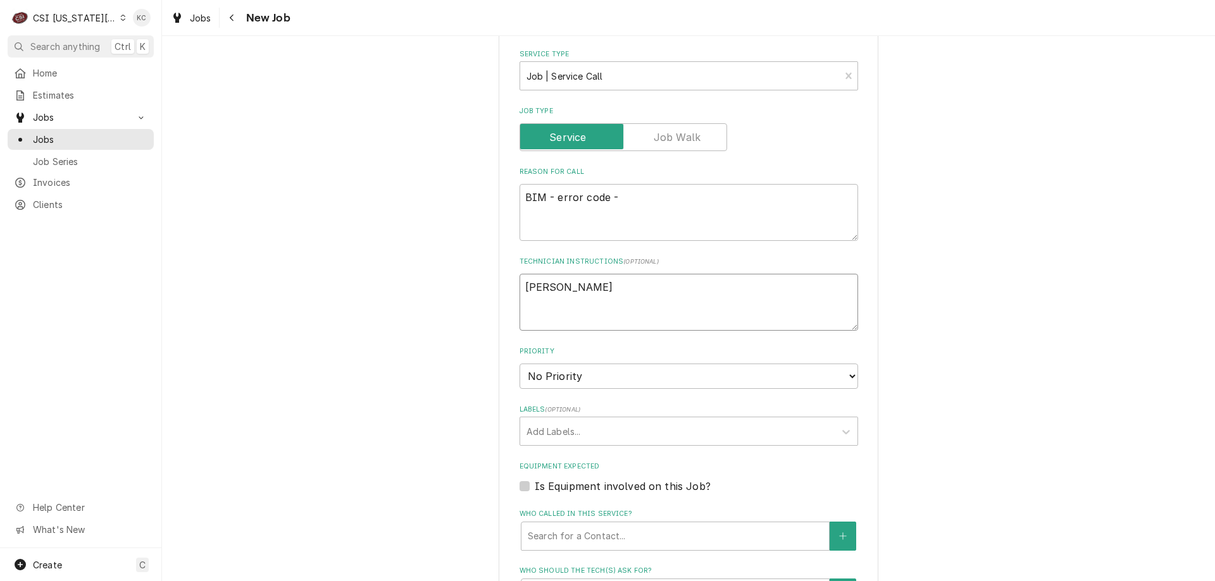
type textarea "sAM"
type textarea "x"
type textarea "sAM -"
type textarea "x"
type textarea "sAM -"
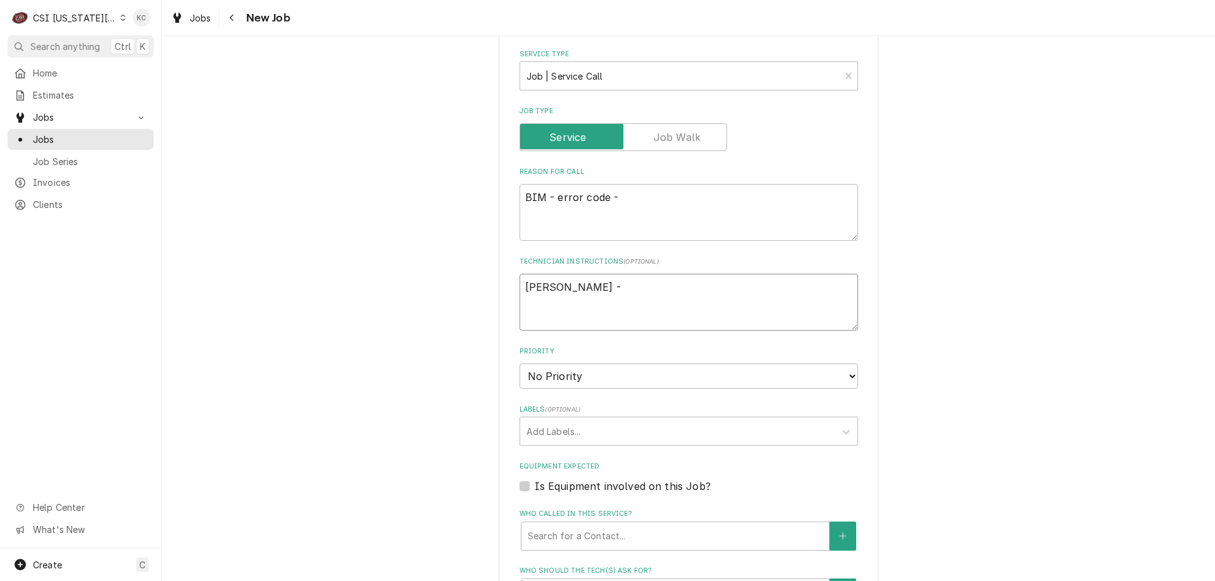
type textarea "x"
type textarea "sAM - 8"
type textarea "x"
type textarea "sAM - 81"
type textarea "x"
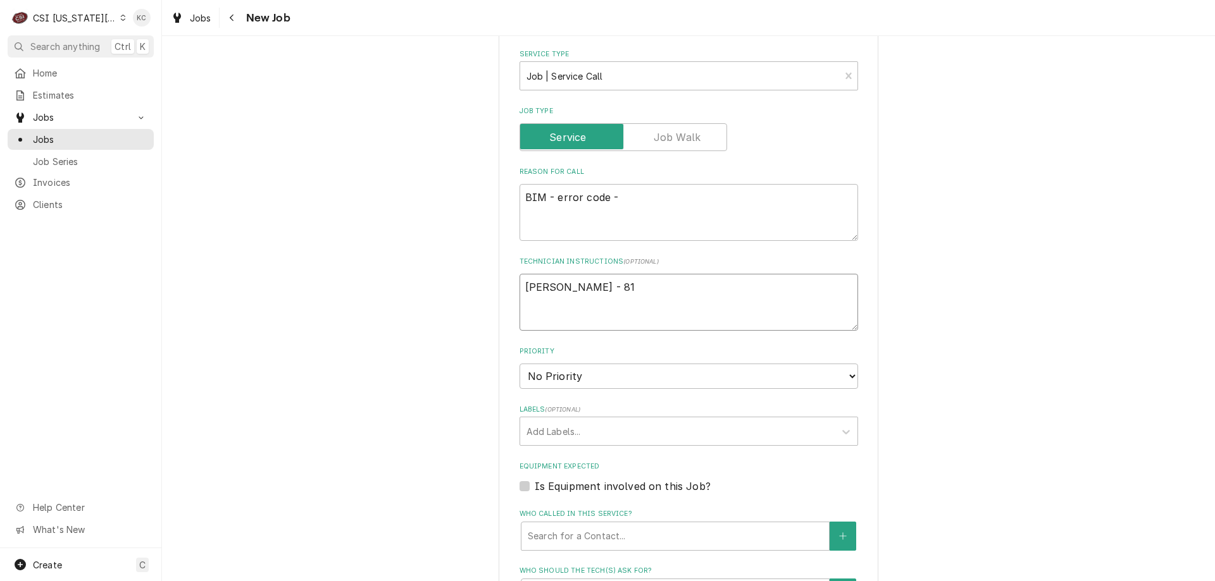
type textarea "sAM - 816"
type textarea "x"
type textarea "sAM - 816"
type textarea "x"
type textarea "sAM - 816 5"
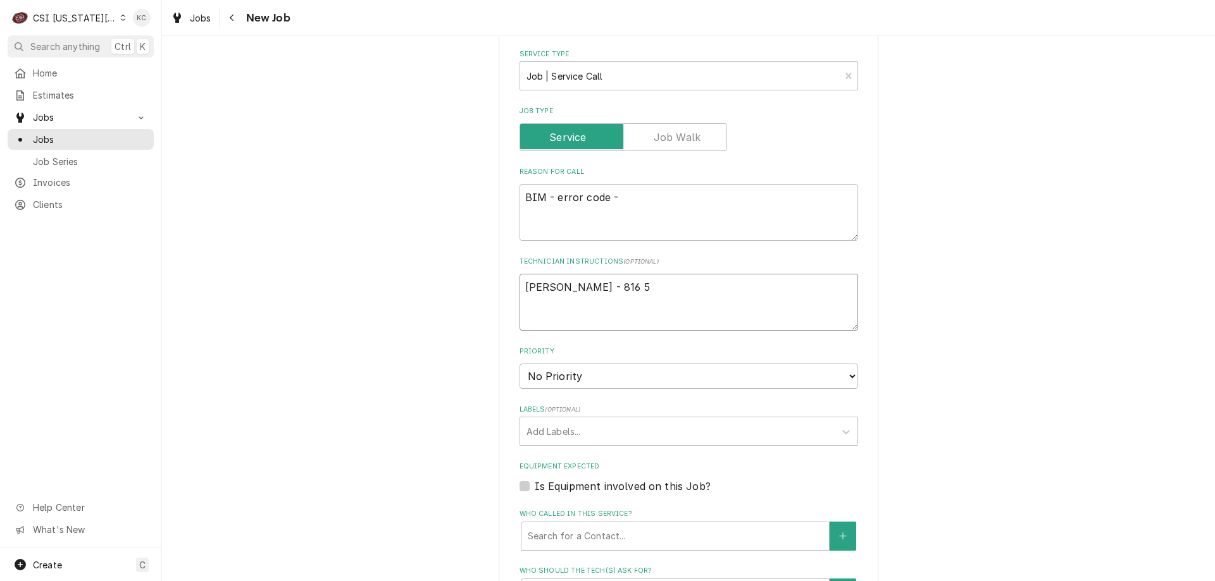
type textarea "x"
type textarea "sAM - 816 53"
type textarea "x"
type textarea "sAM - 816 539"
type textarea "x"
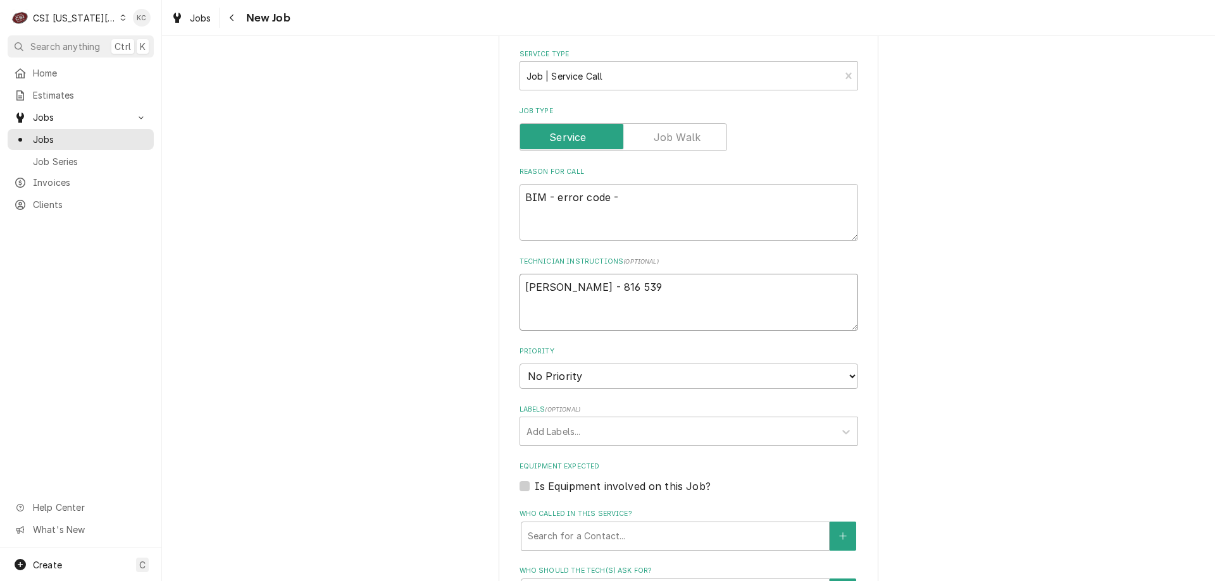
type textarea "sAM - 816 539-"
type textarea "x"
type textarea "sAM - 816 539-7"
type textarea "x"
type textarea "sAM - 816 539-71"
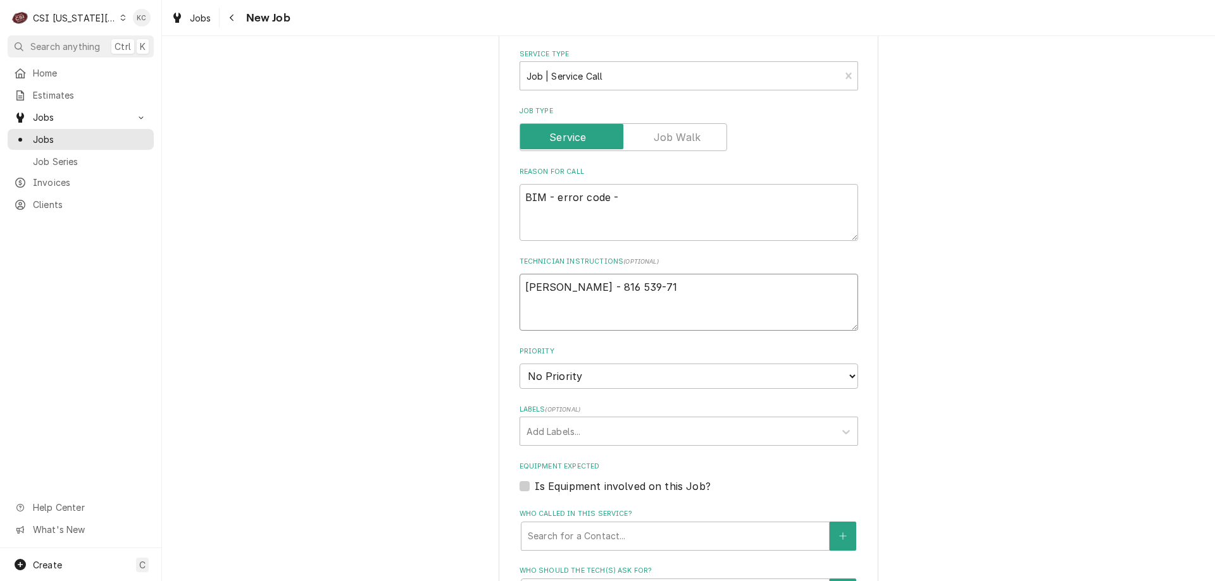
type textarea "x"
type textarea "sAM - 816 539-712"
click at [538, 378] on select "No Priority Urgent High Medium Low" at bounding box center [688, 376] width 338 height 25
click at [519, 364] on select "No Priority Urgent High Medium Low" at bounding box center [688, 376] width 338 height 25
click at [567, 423] on div "Labels" at bounding box center [677, 431] width 302 height 23
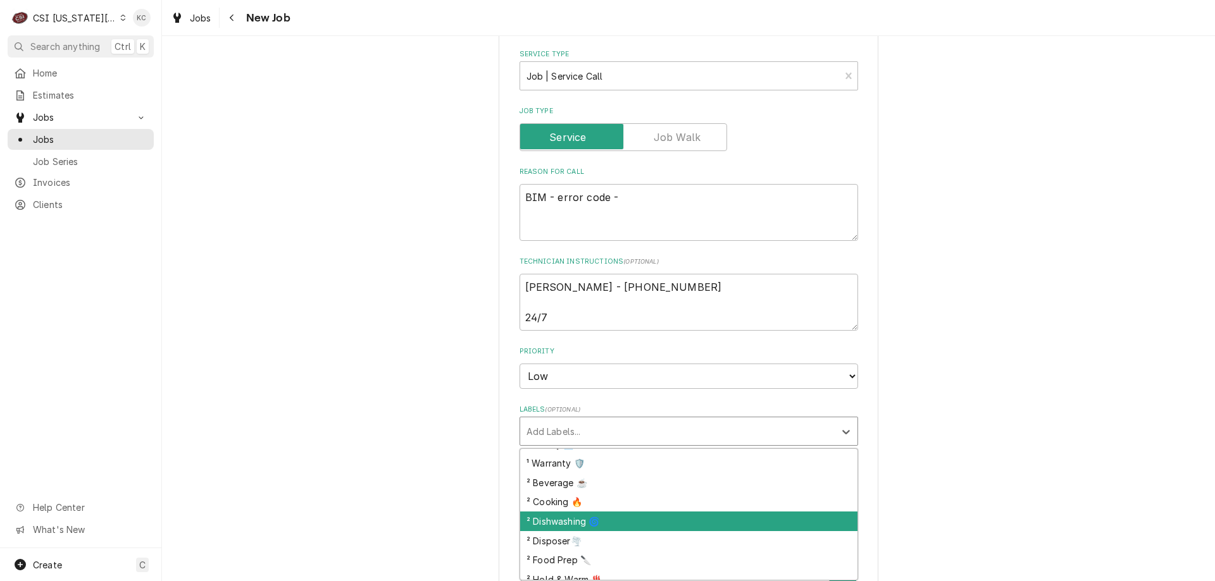
scroll to position [190, 0]
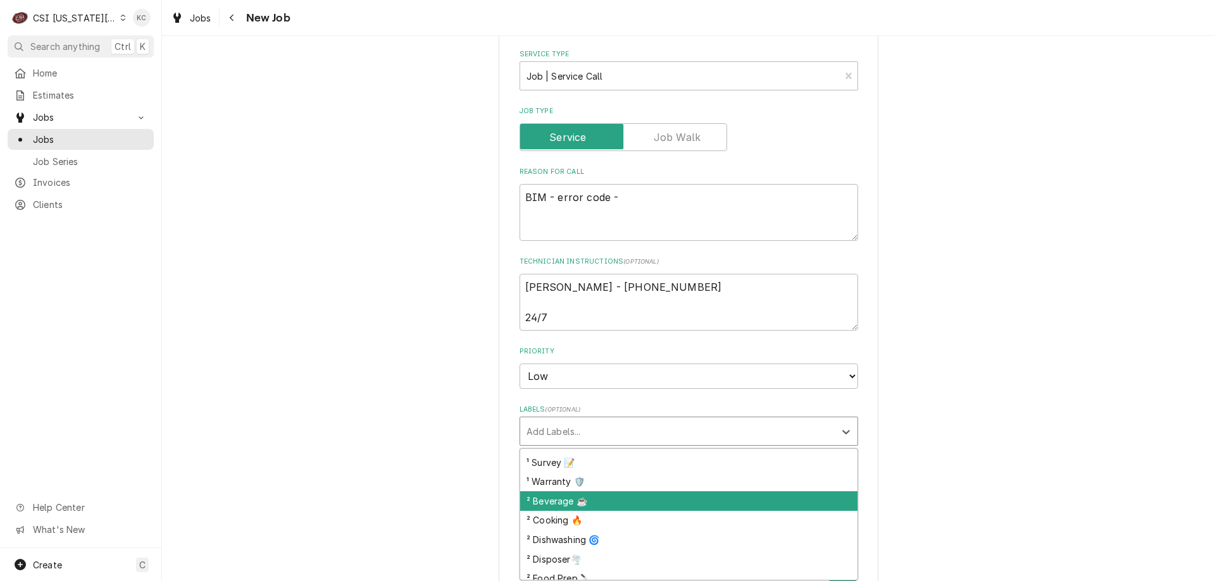
click at [589, 498] on div "² Beverage ☕️" at bounding box center [688, 502] width 337 height 20
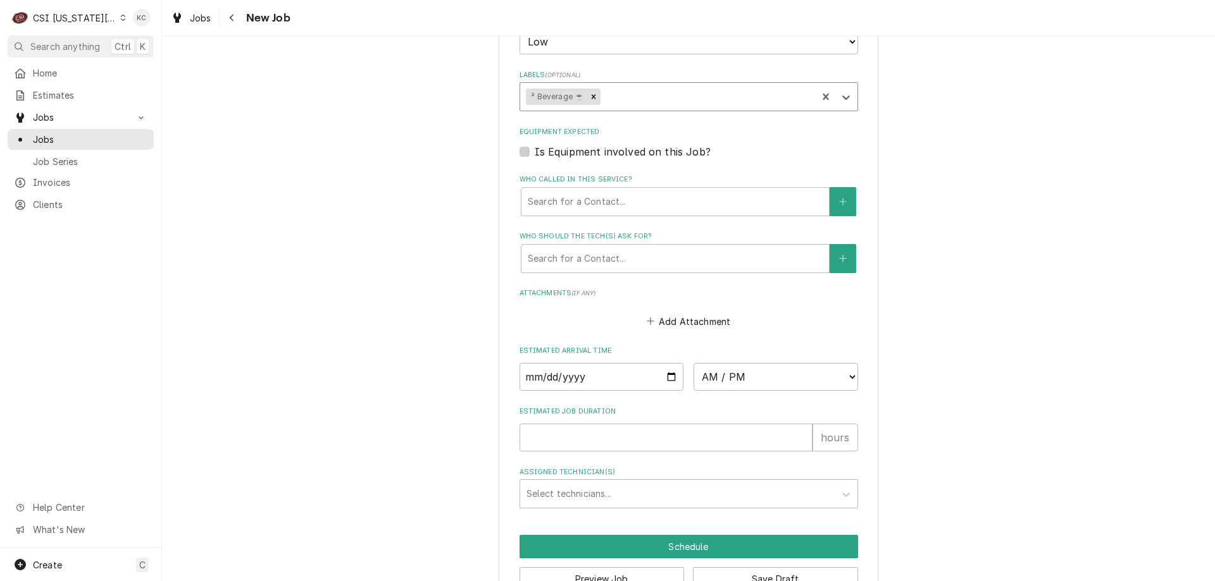
scroll to position [814, 0]
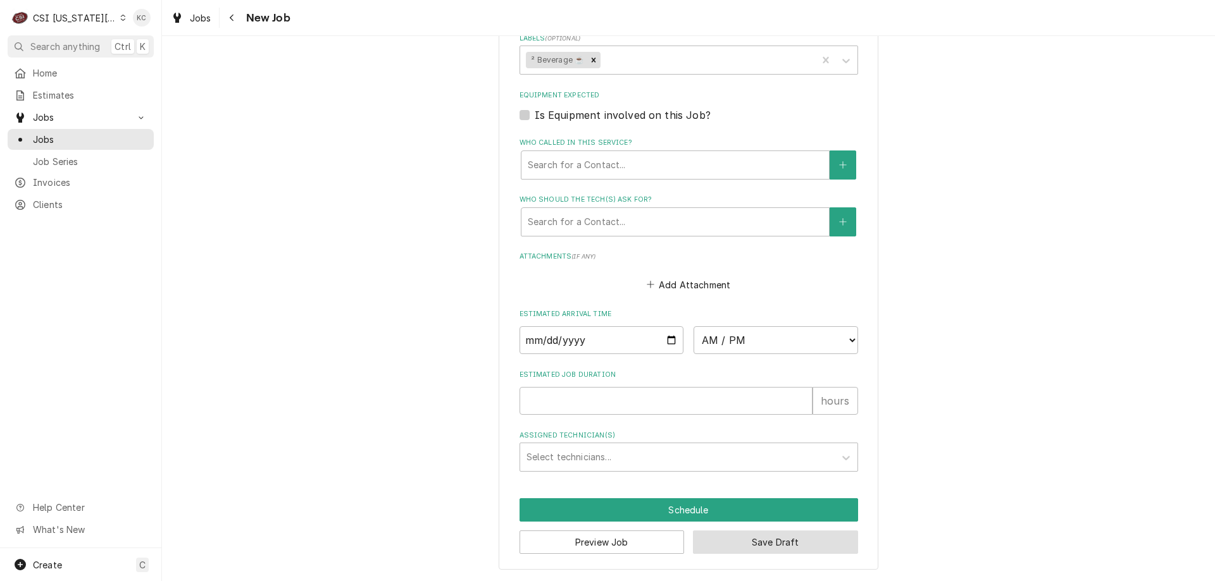
click at [733, 549] on button "Save Draft" at bounding box center [775, 542] width 165 height 23
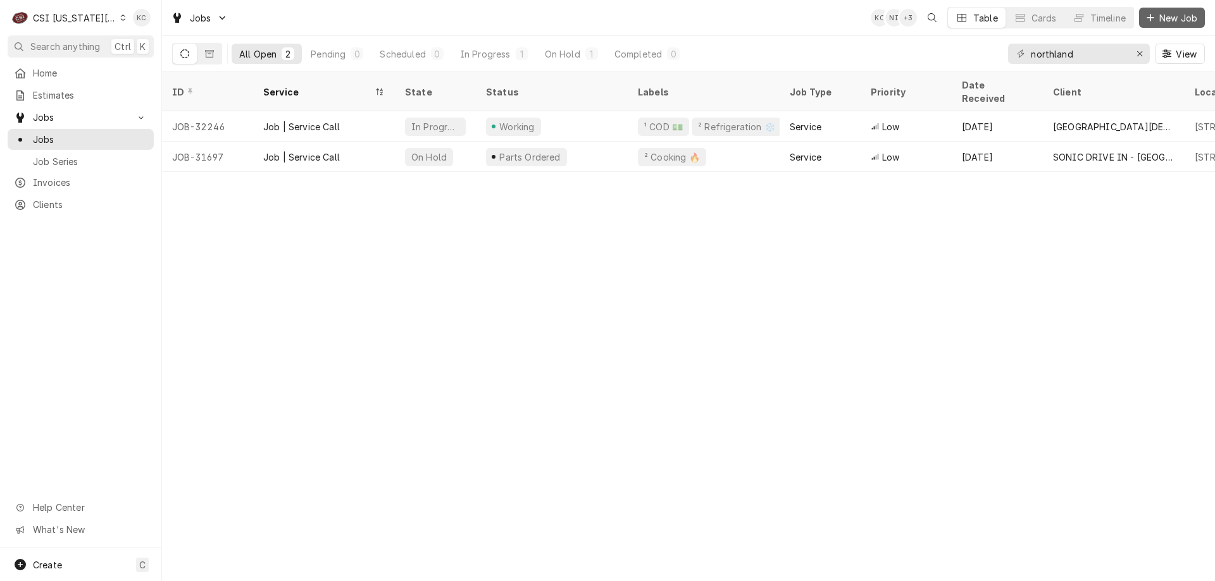
click at [1180, 22] on span "New Job" at bounding box center [1177, 17] width 43 height 13
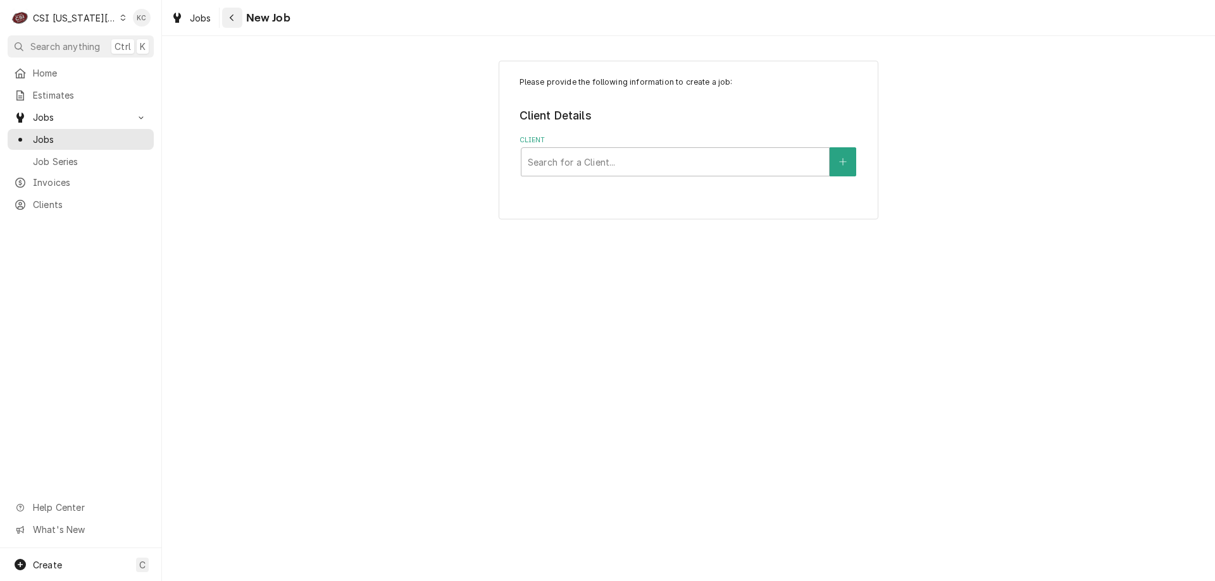
click at [237, 22] on div "Navigate back" at bounding box center [232, 17] width 13 height 13
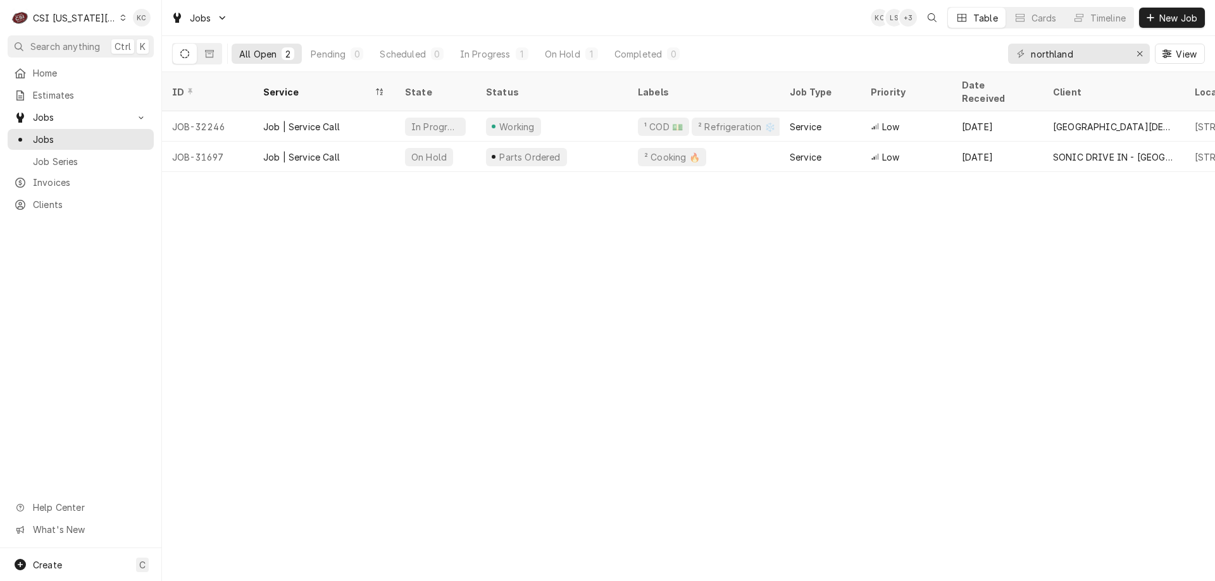
click at [90, 17] on div "CSI Kansas City" at bounding box center [75, 17] width 84 height 13
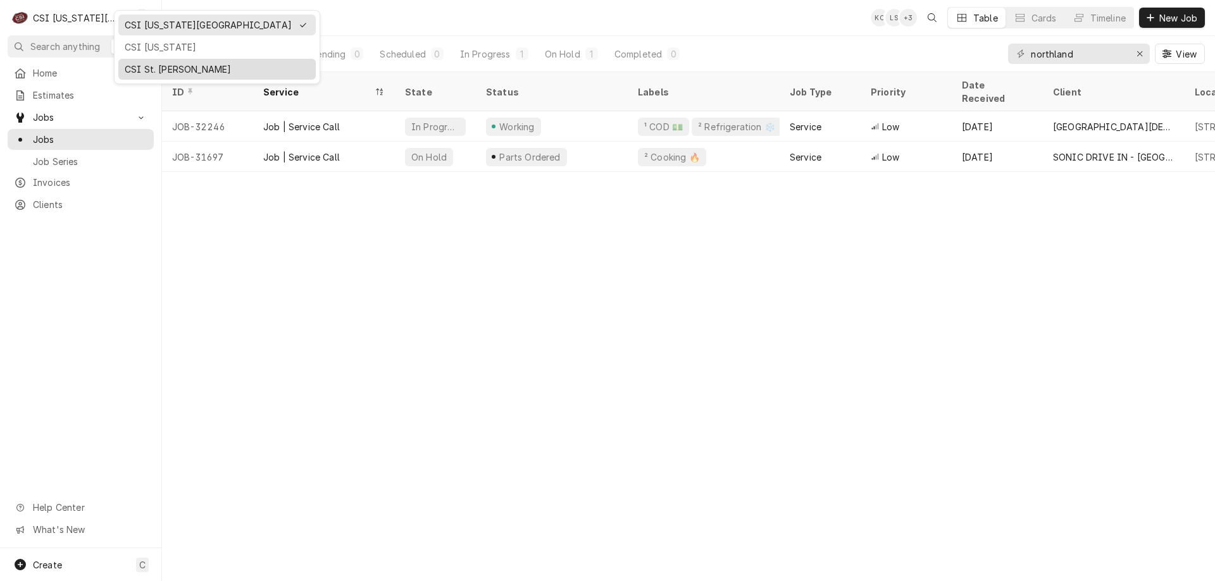
click at [147, 59] on div "CSI St. [PERSON_NAME]" at bounding box center [216, 69] width 197 height 21
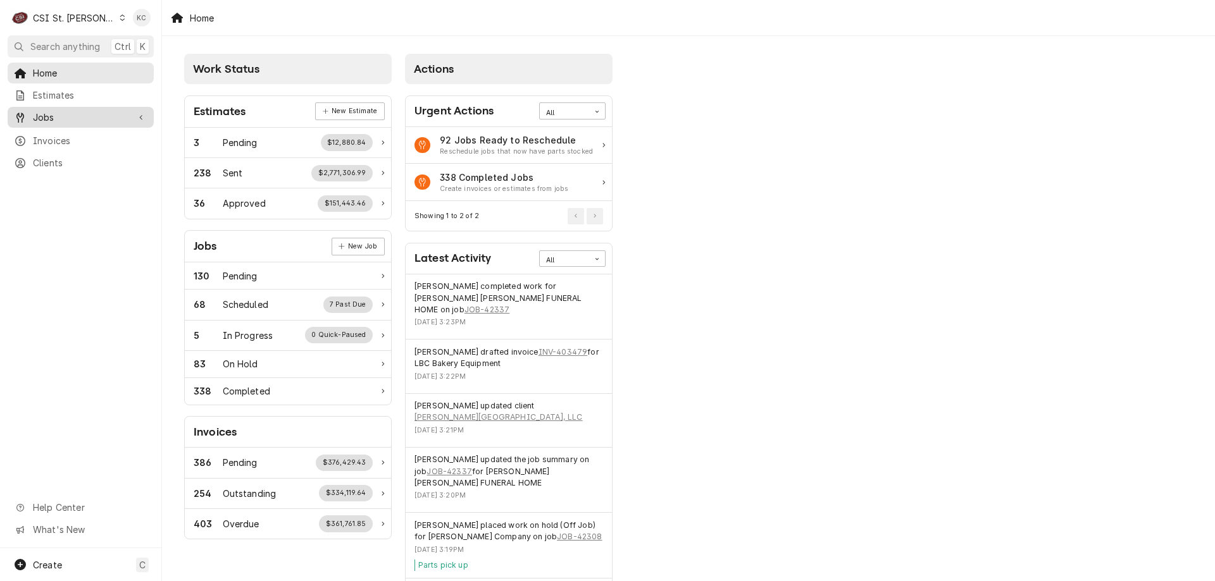
click at [61, 114] on span "Jobs" at bounding box center [81, 117] width 96 height 13
click at [59, 142] on div "Jobs" at bounding box center [80, 140] width 141 height 16
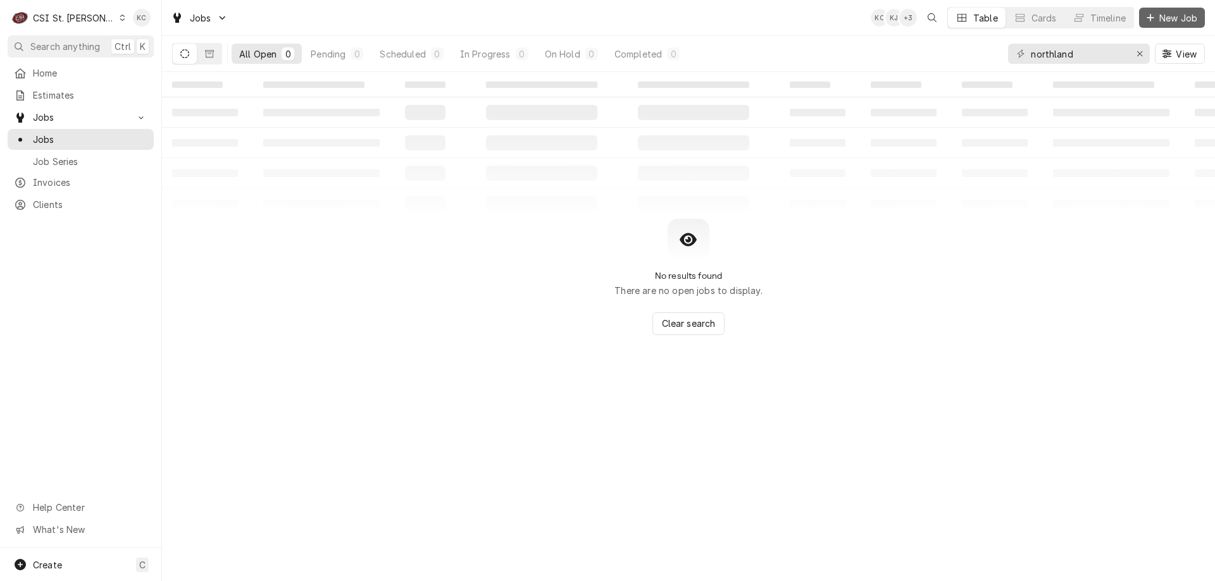
click at [1159, 18] on span "New Job" at bounding box center [1177, 17] width 43 height 13
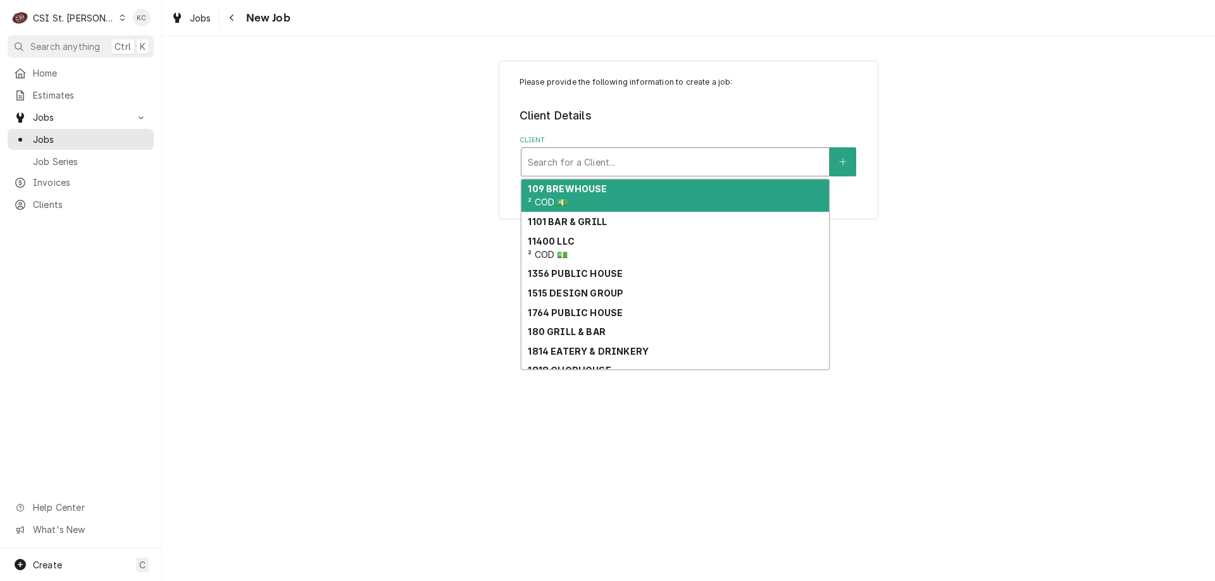
click at [583, 170] on div "Client" at bounding box center [675, 162] width 295 height 23
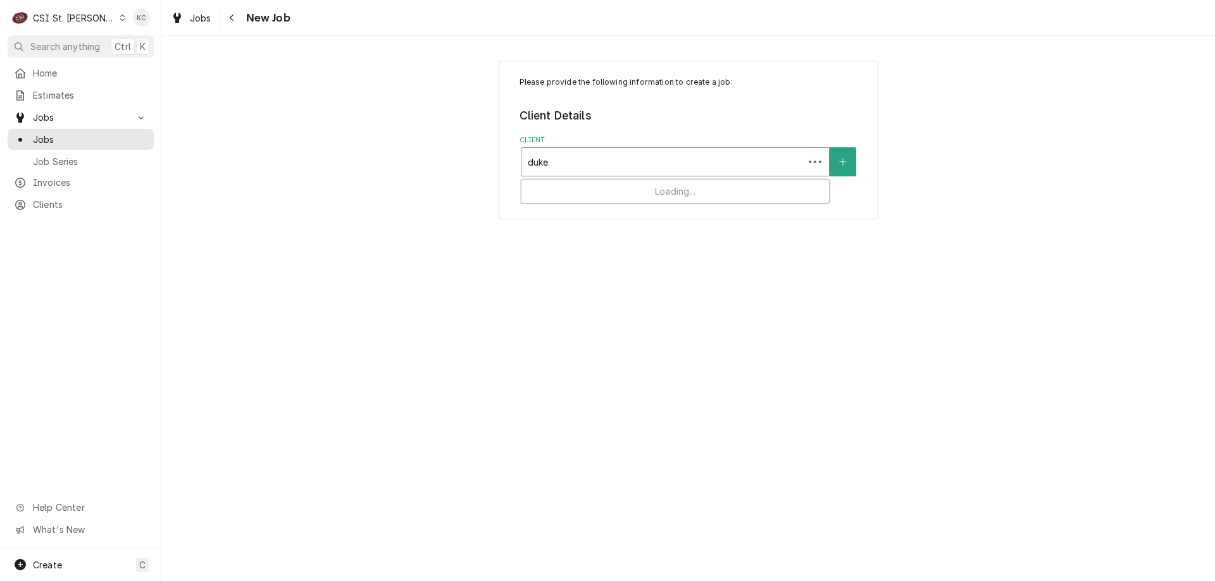
type input "duke"
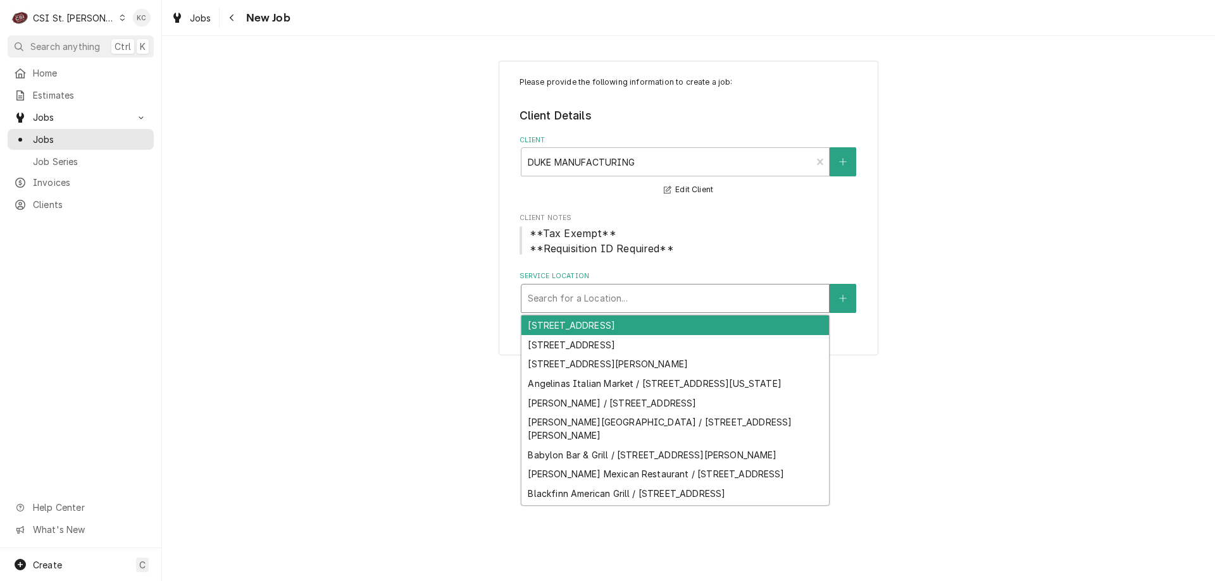
click at [575, 302] on div "Service Location" at bounding box center [675, 298] width 295 height 23
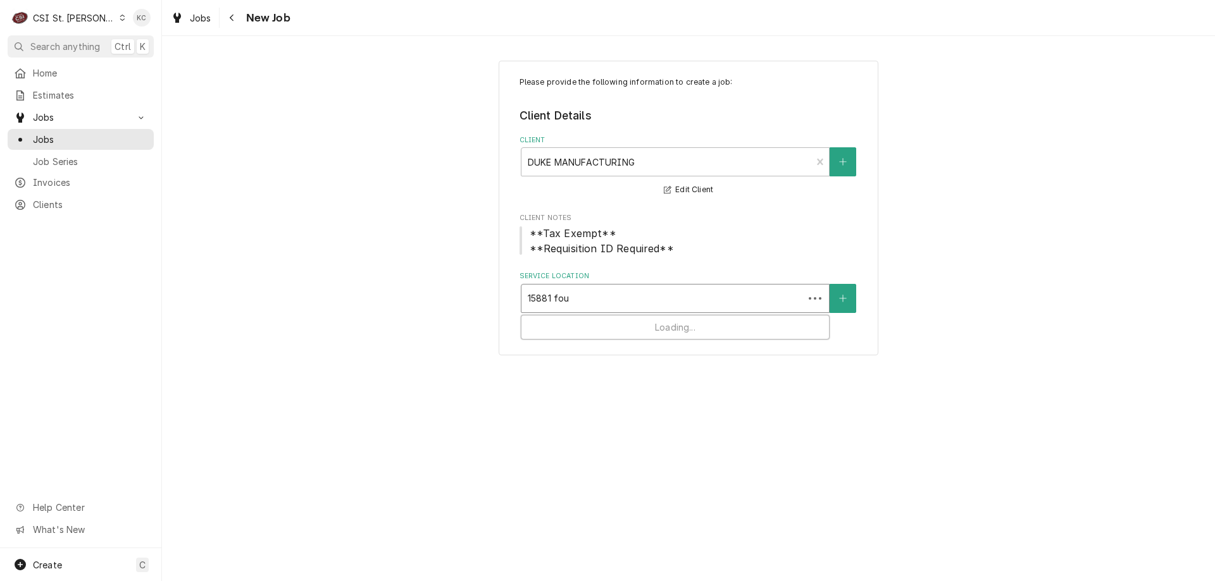
type input "15881 foun"
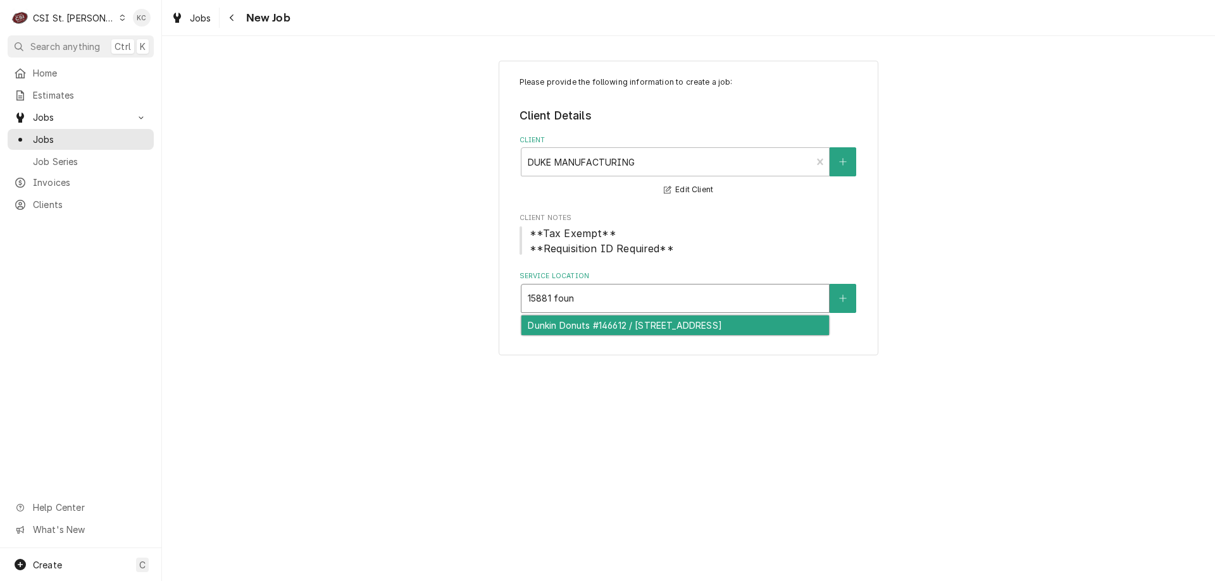
click at [655, 333] on div "Dunkin Donuts #146612 / [STREET_ADDRESS]" at bounding box center [674, 326] width 307 height 20
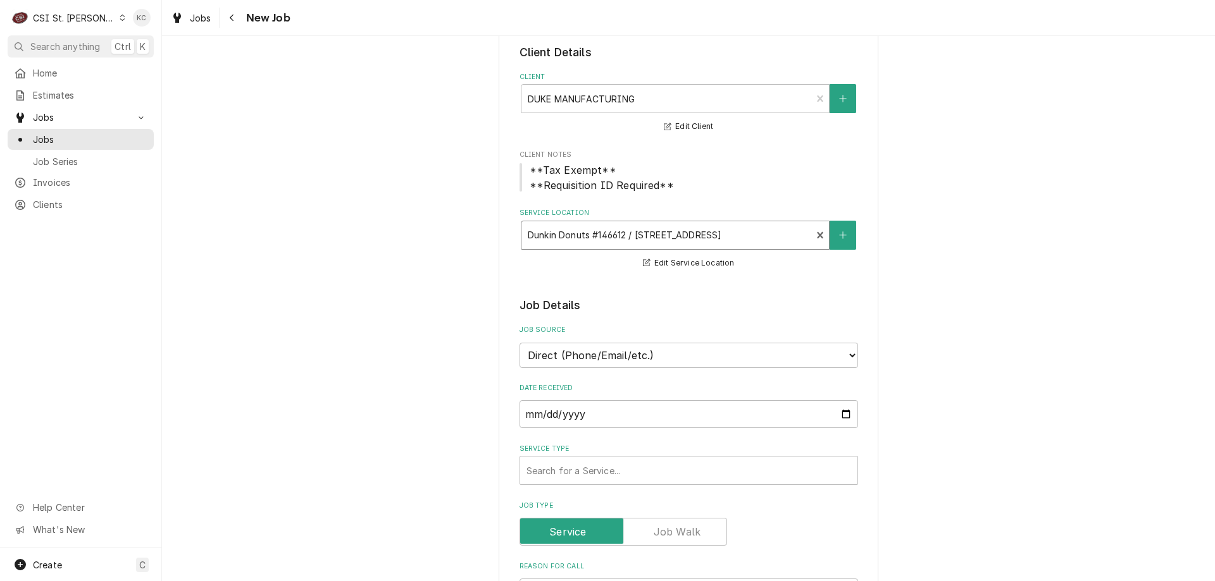
scroll to position [127, 0]
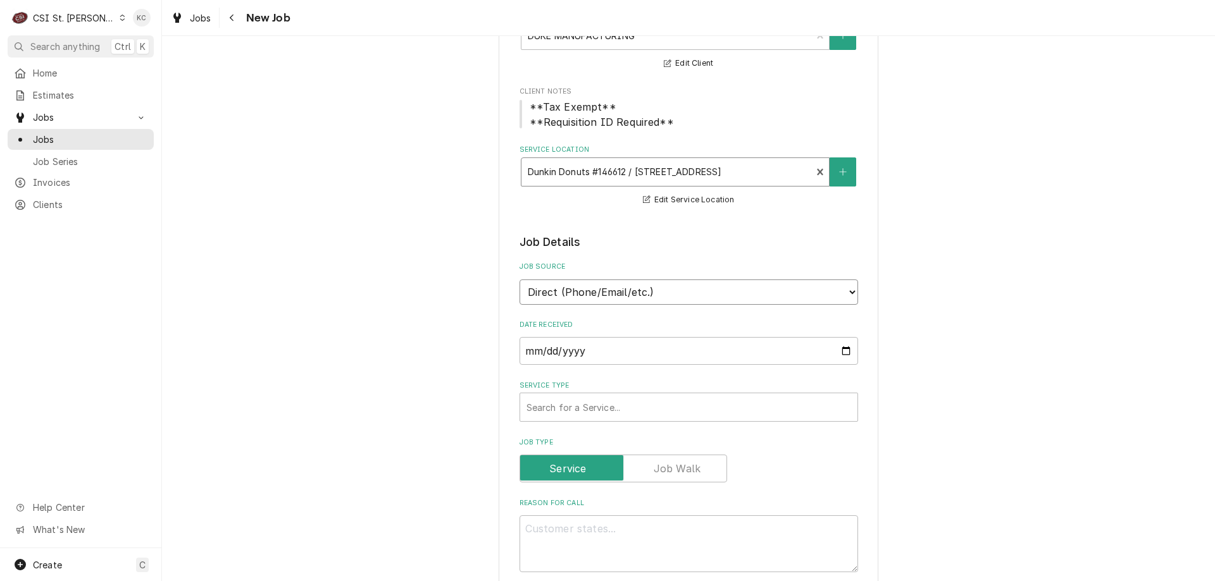
drag, startPoint x: 660, startPoint y: 290, endPoint x: 653, endPoint y: 299, distance: 11.8
click at [660, 290] on select "Direct (Phone/Email/etc.) Service Channel Corrigo Ecotrak Other" at bounding box center [688, 292] width 338 height 25
select select "100"
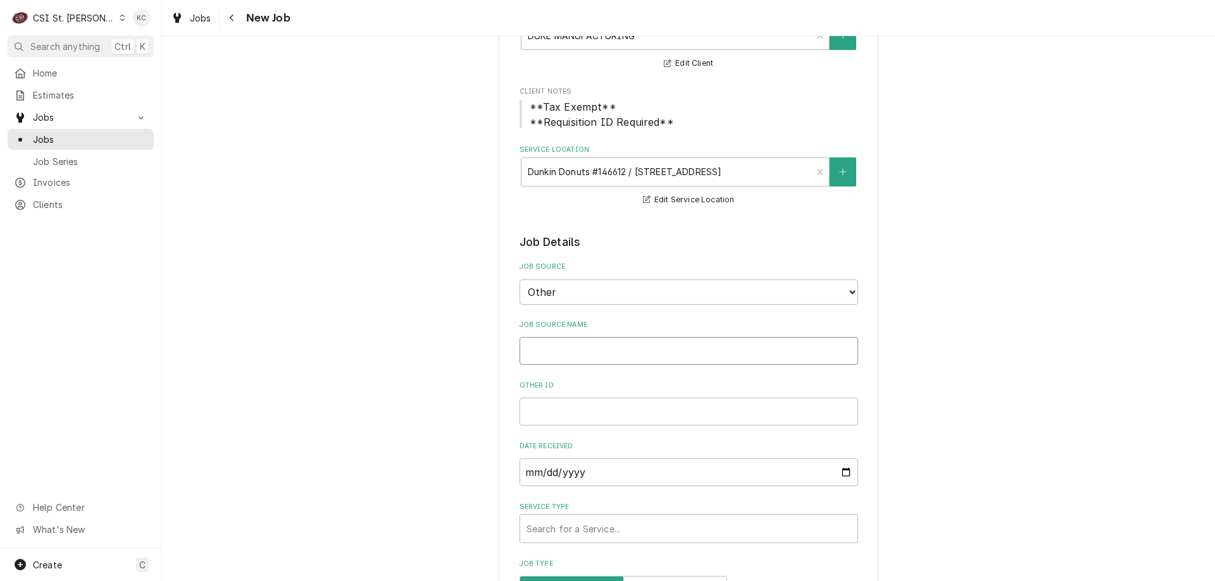
click at [612, 346] on input "Job Source Name" at bounding box center [688, 351] width 338 height 28
type textarea "x"
type input "D"
type textarea "x"
type input "DU"
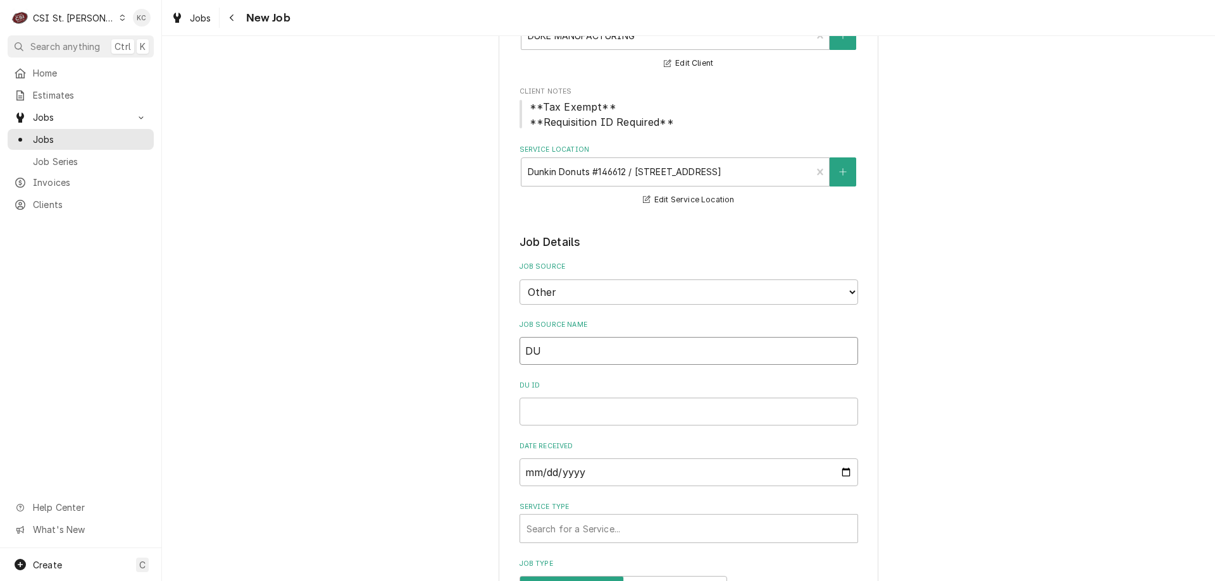
type textarea "x"
type input "DUK"
type textarea "x"
type input "DUKE"
type textarea "x"
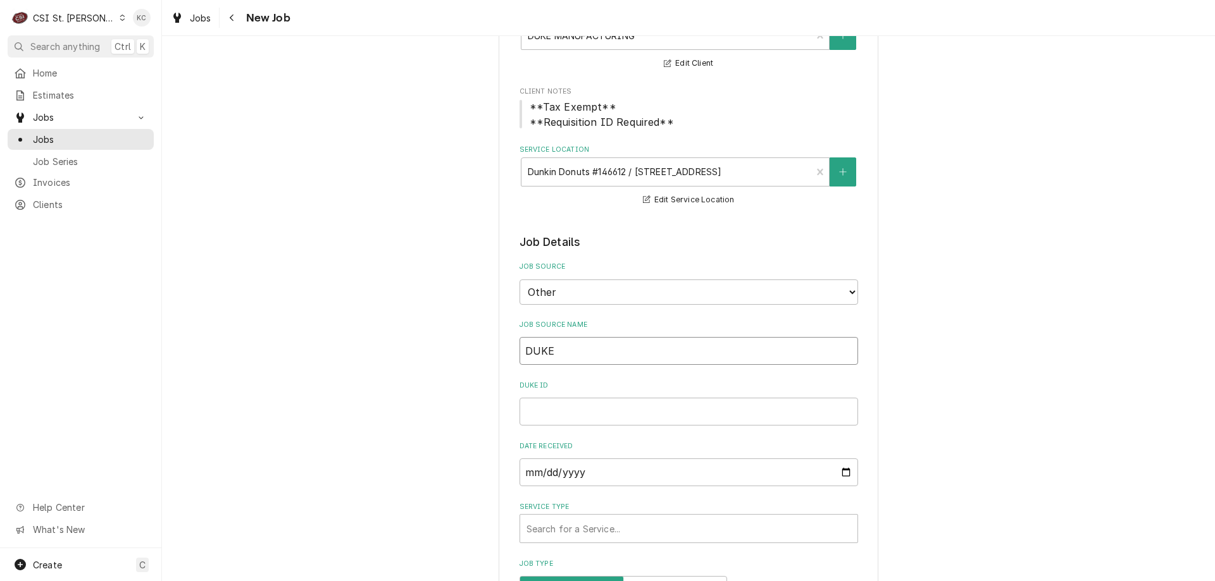
type input "DUKE e"
type textarea "x"
type input "DUKE em"
type textarea "x"
type input "DUKE ema"
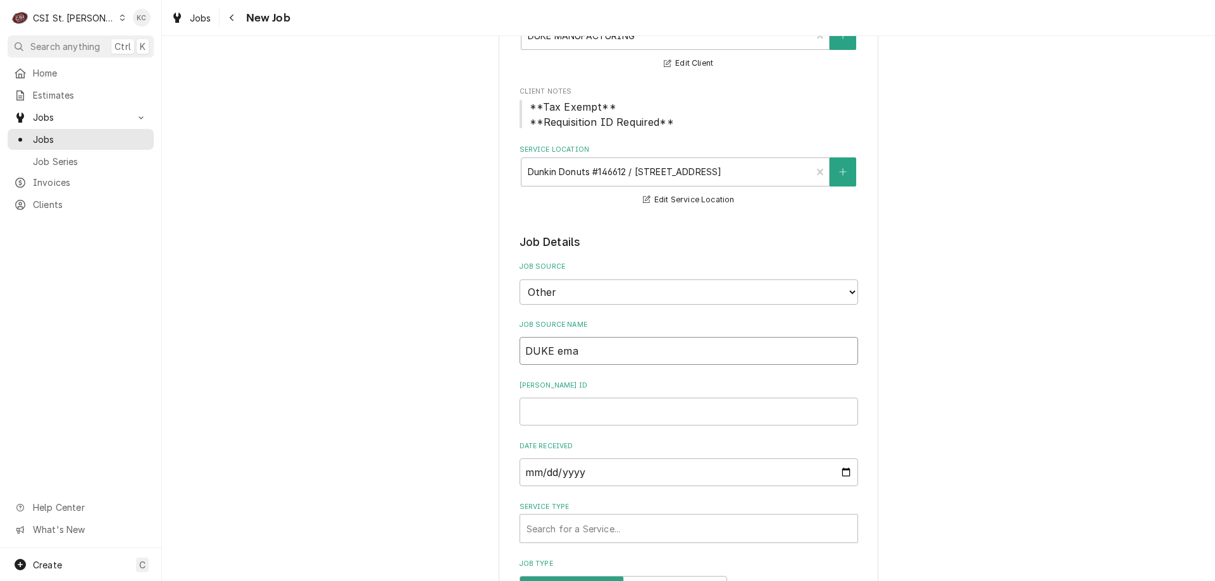
type textarea "x"
type input "DUKE emai"
type textarea "x"
type input "DUKE email"
type textarea "x"
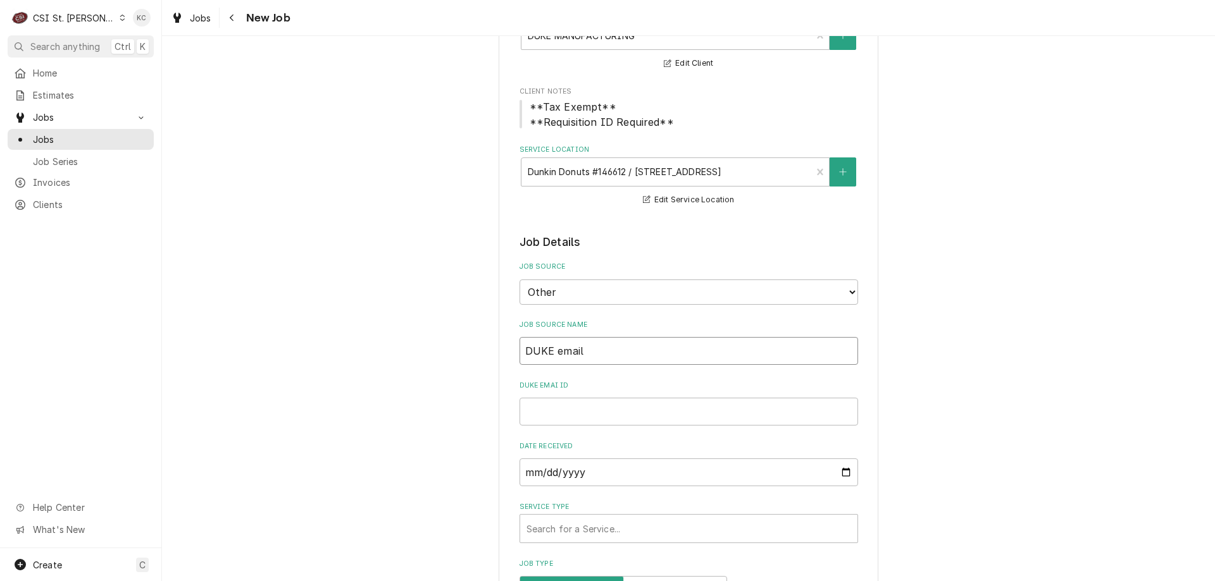
type input "DUKE email"
type textarea "x"
type input "DUKE email"
click at [577, 412] on input "DUKE email ID" at bounding box center [688, 412] width 338 height 28
click at [556, 409] on input "DUKE email ID" at bounding box center [688, 412] width 338 height 28
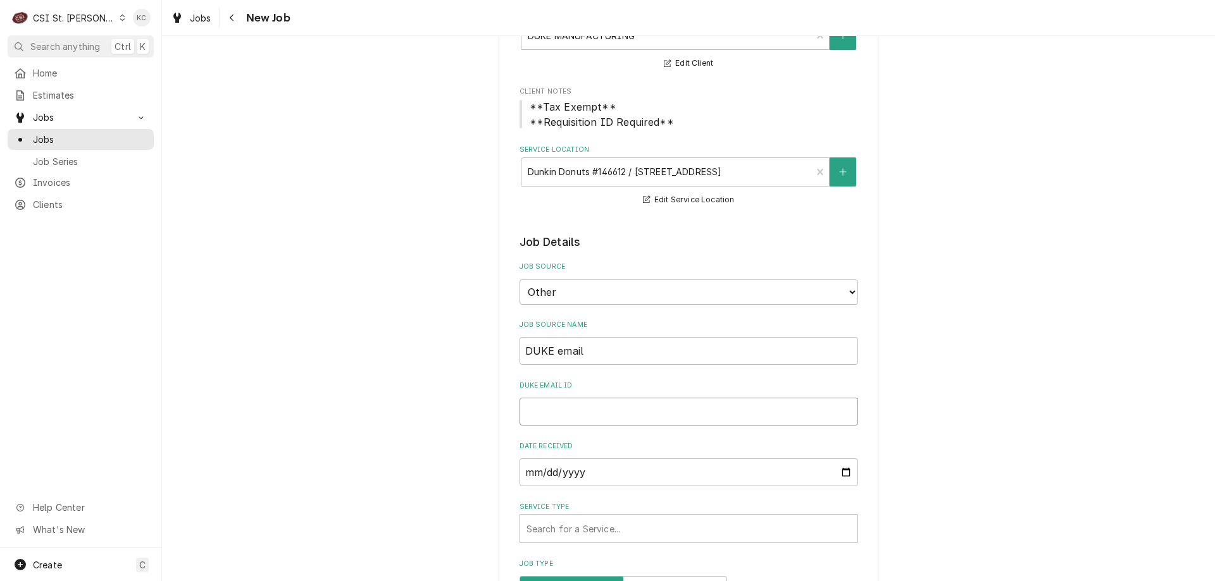
paste input "346719"
type textarea "x"
type input "346719"
type textarea "x"
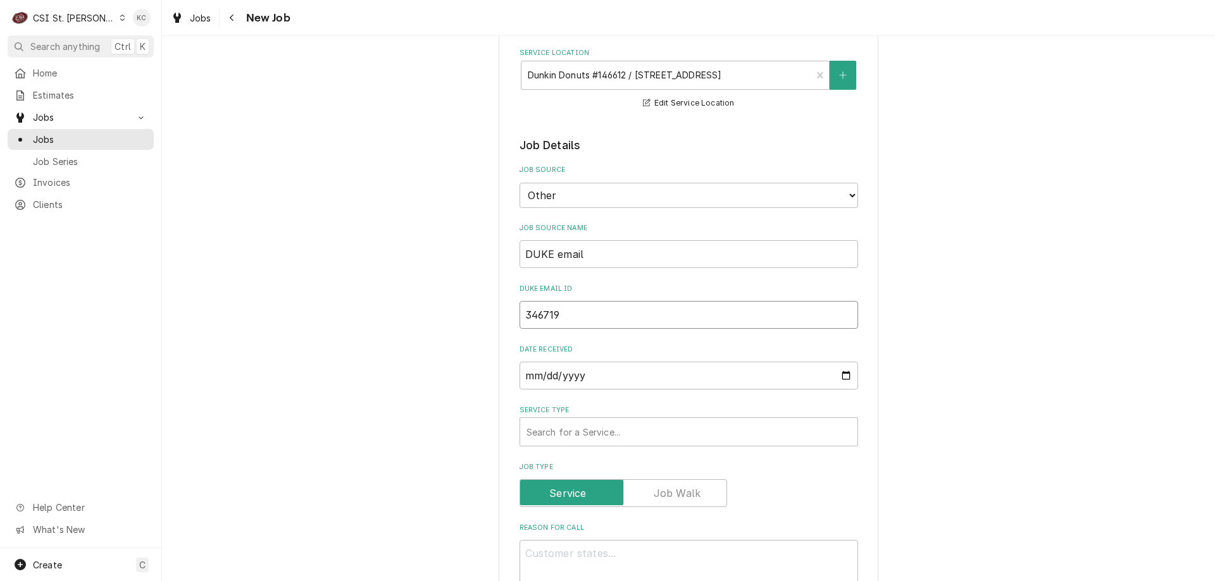
scroll to position [253, 0]
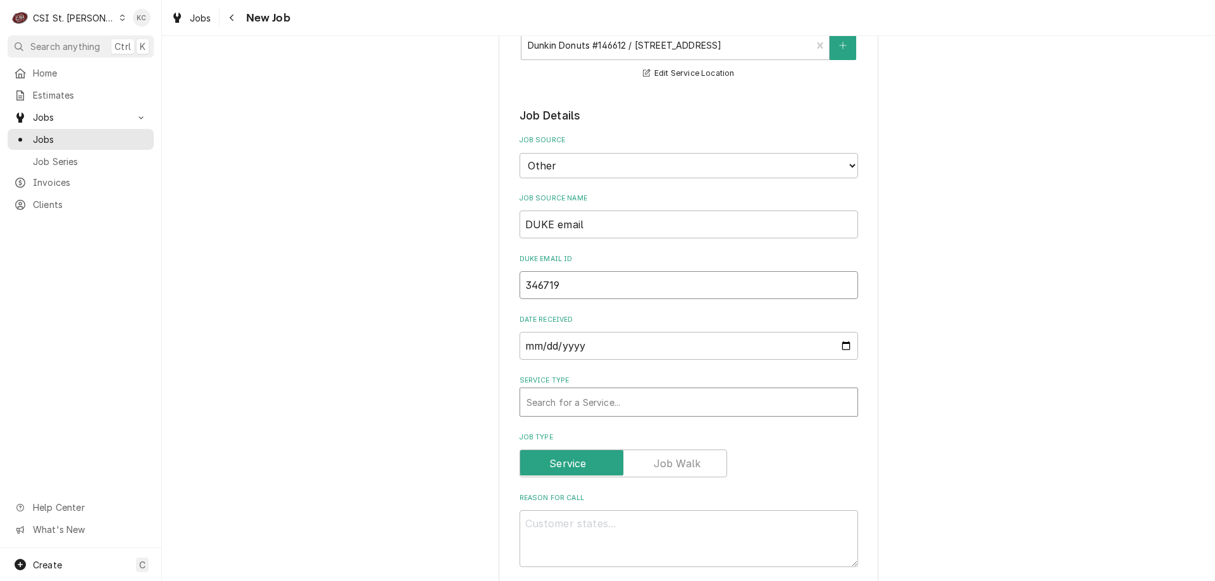
type input "346719"
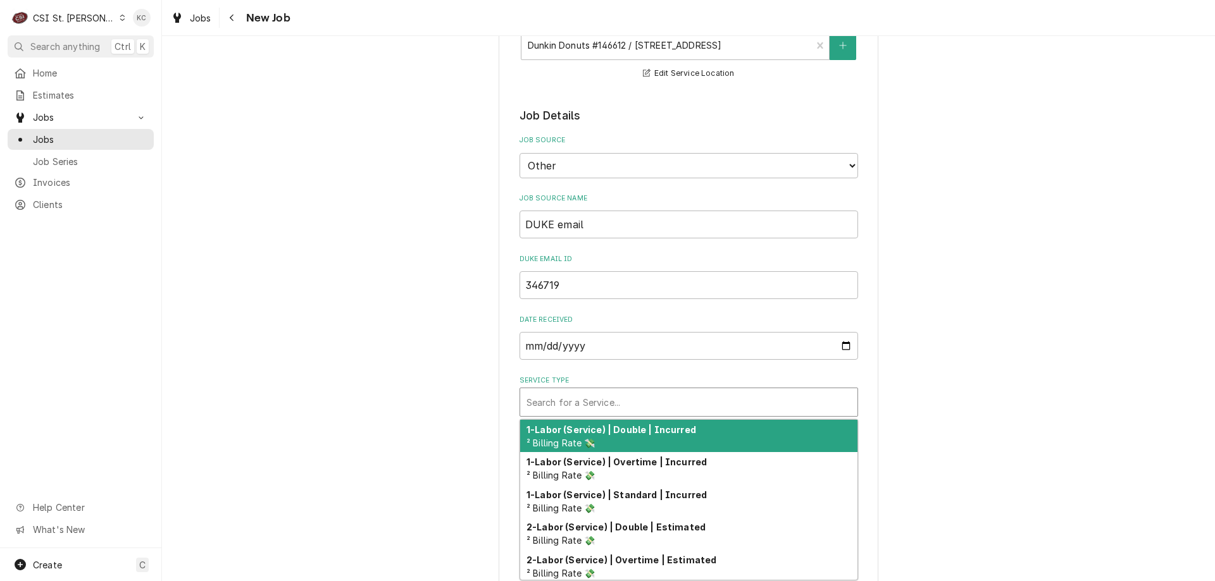
click at [628, 407] on div "Service Type" at bounding box center [688, 402] width 325 height 23
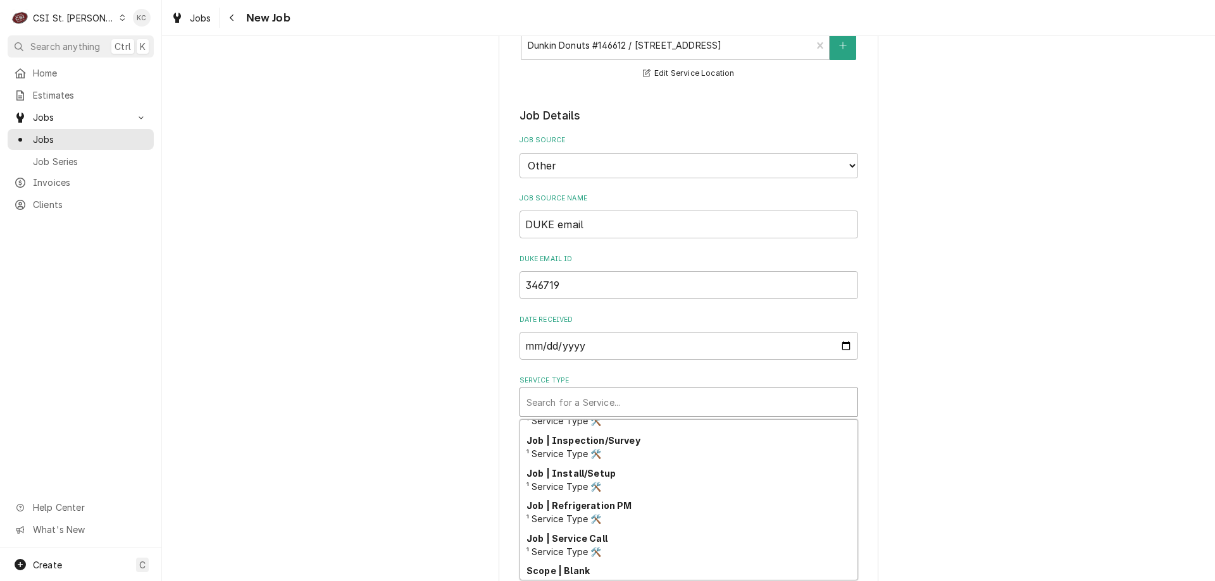
scroll to position [691, 0]
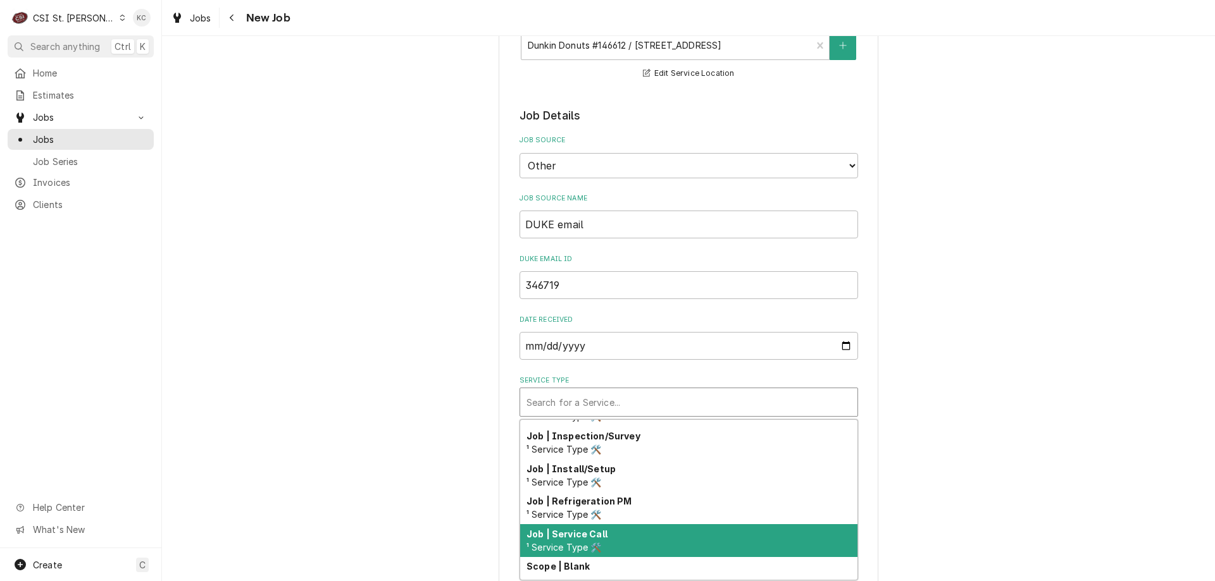
drag, startPoint x: 665, startPoint y: 533, endPoint x: 684, endPoint y: 523, distance: 20.7
click at [668, 531] on div "Job | Service Call ¹ Service Type 🛠️" at bounding box center [688, 540] width 337 height 33
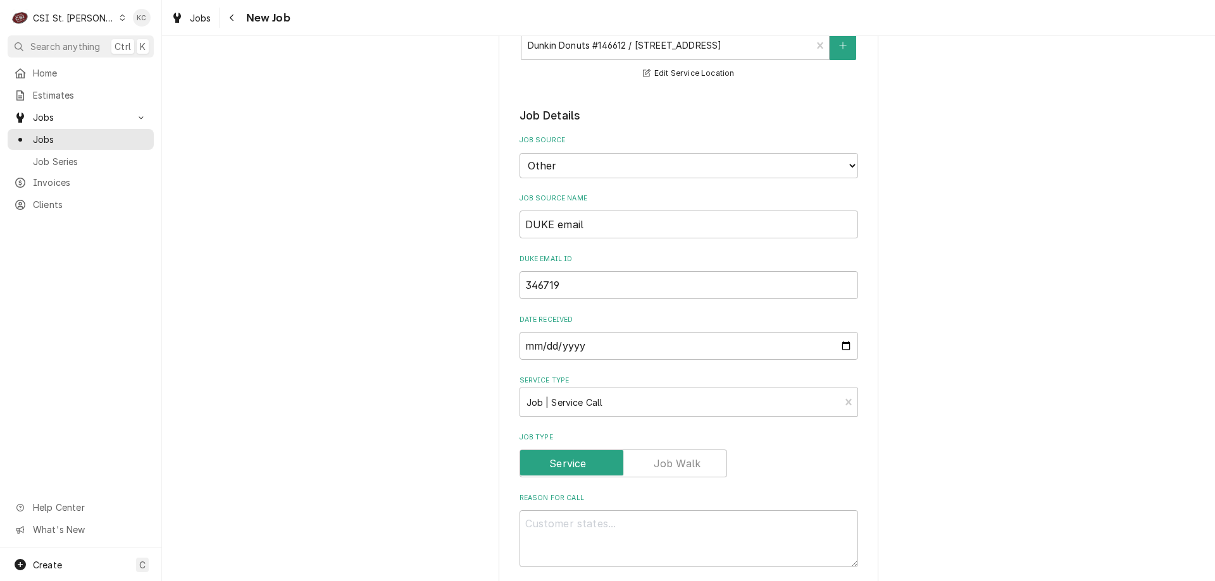
click at [1089, 478] on div "Please provide the following information to create a job: Client Details Client…" at bounding box center [688, 537] width 1053 height 1483
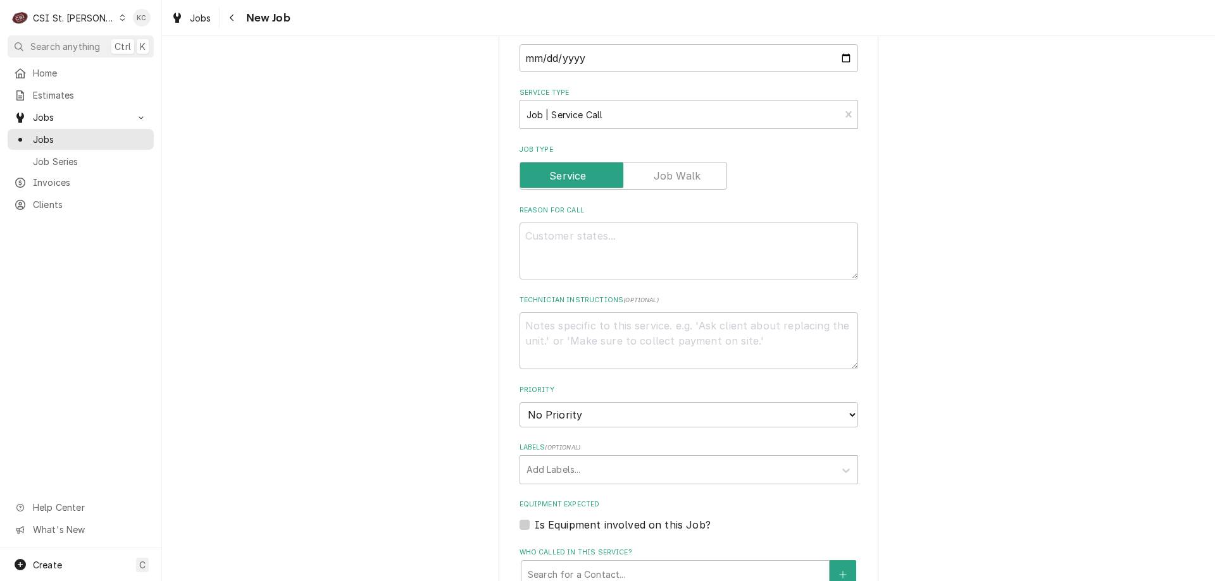
scroll to position [443, 0]
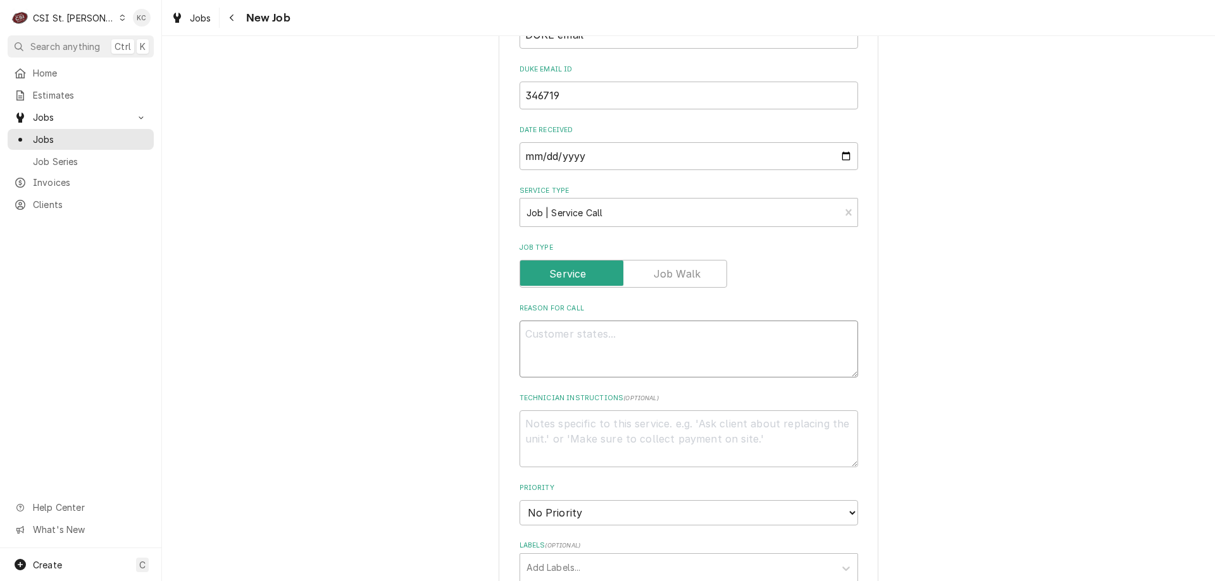
click at [674, 344] on textarea "Reason For Call" at bounding box center [688, 349] width 338 height 57
click at [566, 416] on textarea "Technician Instructions ( optional )" at bounding box center [688, 439] width 338 height 57
paste textarea "Extended Travel :No Overtime Approved: No"
type textarea "x"
type textarea "Extended Travel :No Overtime Approved: No"
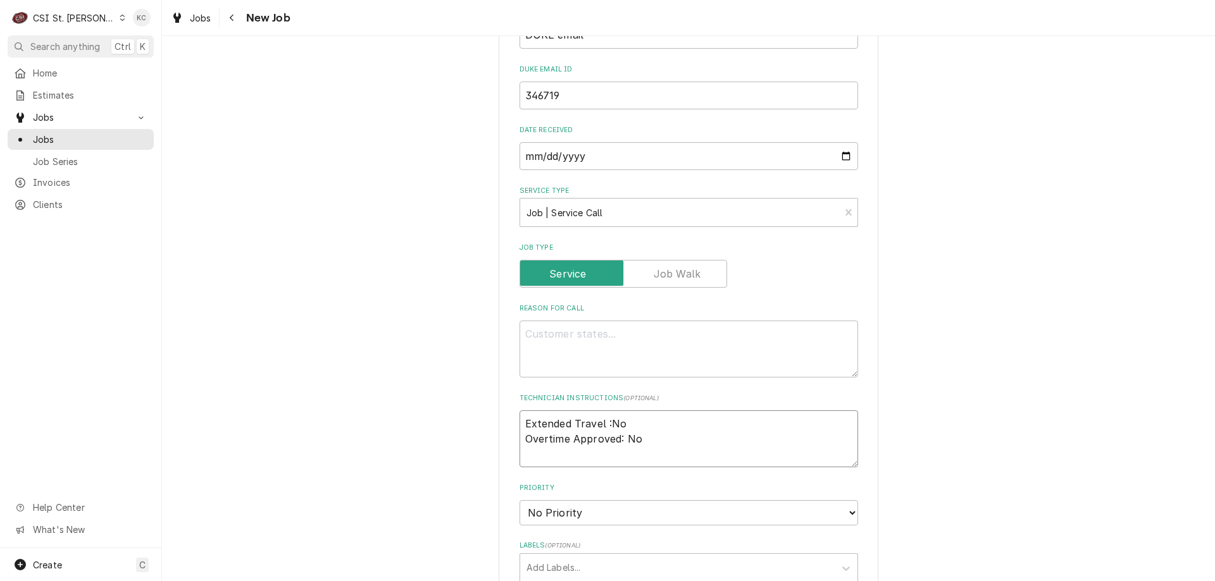
type textarea "x"
type textarea "Extended Travel :No Overtime Approved: No"
click at [653, 444] on textarea "Extended Travel :No Overtime Approved: No" at bounding box center [688, 439] width 338 height 57
type textarea "x"
type textarea "Extended Travel :No Overtime Approved: No"
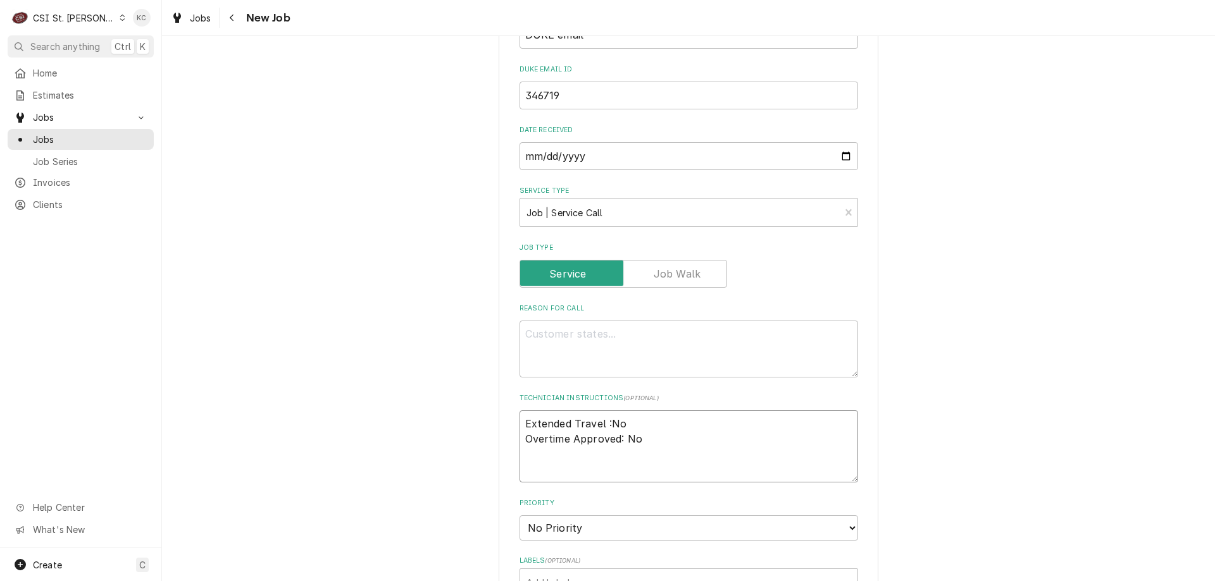
type textarea "x"
type textarea "Extended Travel :No Overtime Approved: No"
paste textarea "Necessary Parts: 1) evap 216516 1) control/probe 226814-UK"
type textarea "x"
type textarea "Extended Travel :No Overtime Approved: No Necessary Parts: 1) evap 216516 1) co…"
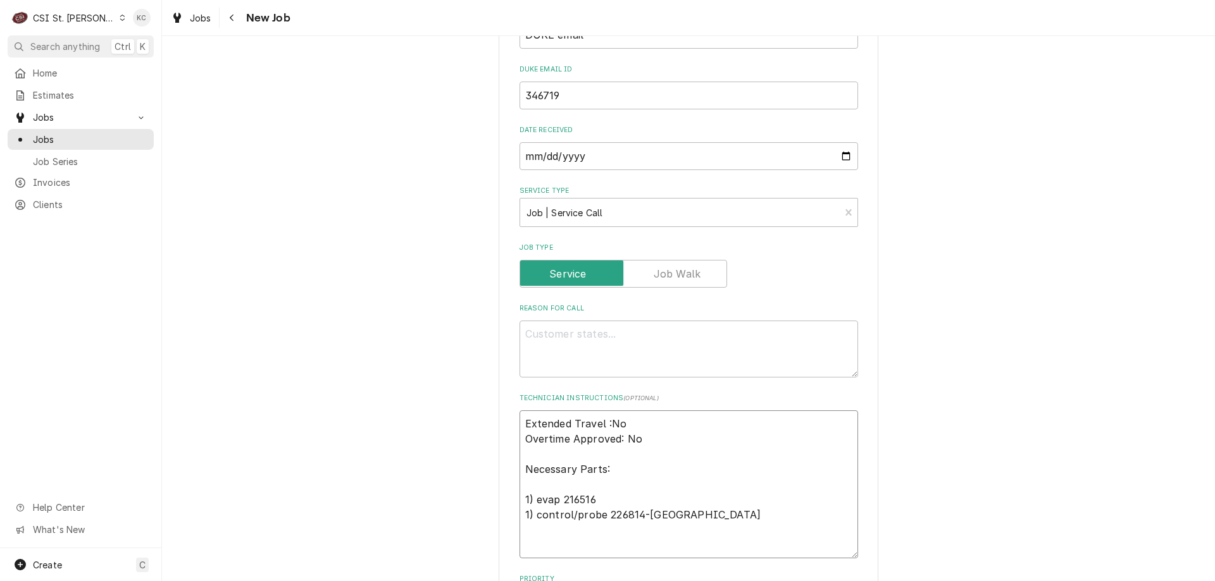
type textarea "x"
type textarea "Extended Travel :No Overtime Approved: No Necessary Parts: 1) evap 216516 1) co…"
click at [717, 519] on textarea "Extended Travel :No Overtime Approved: No Necessary Parts: 1) evap 216516 1) co…" at bounding box center [688, 485] width 338 height 148
type textarea "x"
type textarea "Extended Travel :No Overtime Approved: No Necessary Parts: 1) evap 216516 1) co…"
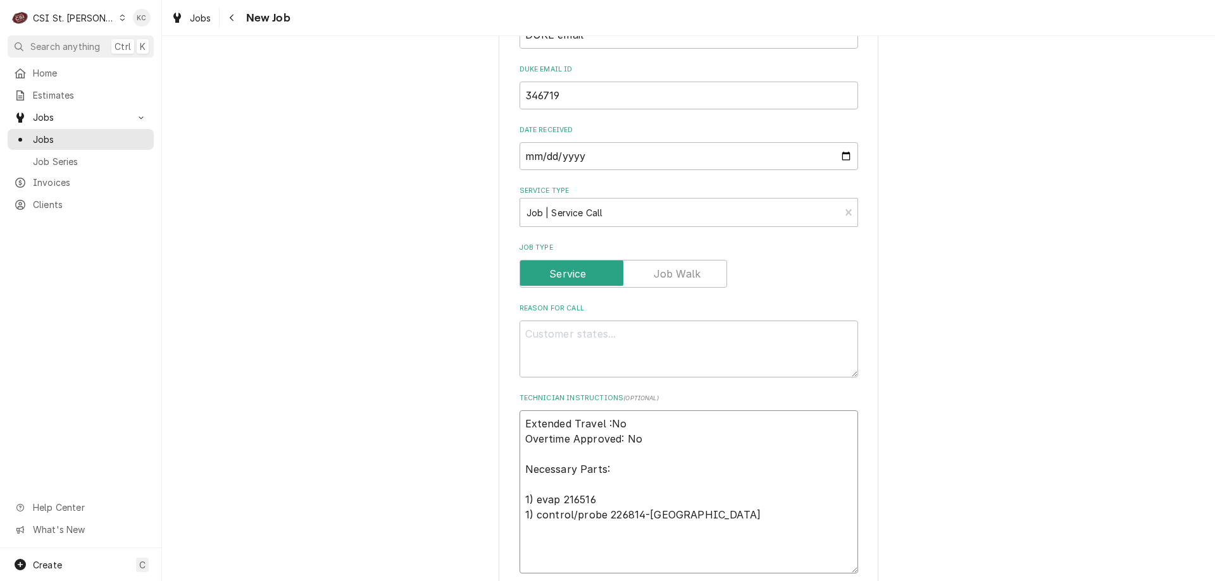
type textarea "x"
type textarea "Extended Travel :No Overtime Approved: No Necessary Parts: 1) evap 216516 1) co…"
paste textarea "Authorizations: Duke will ensure payment of travel and a maximum of 1-hour diag…"
type textarea "x"
type textarea "Extended Travel :No Overtime Approved: No Necessary Parts: 1) evap 216516 1) co…"
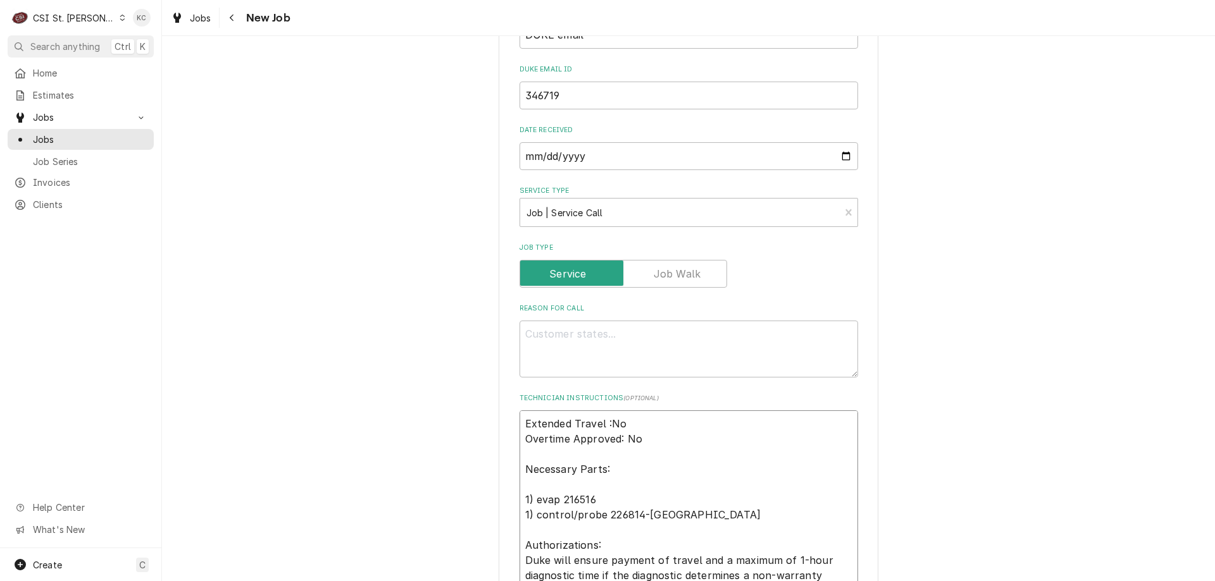
scroll to position [520, 0]
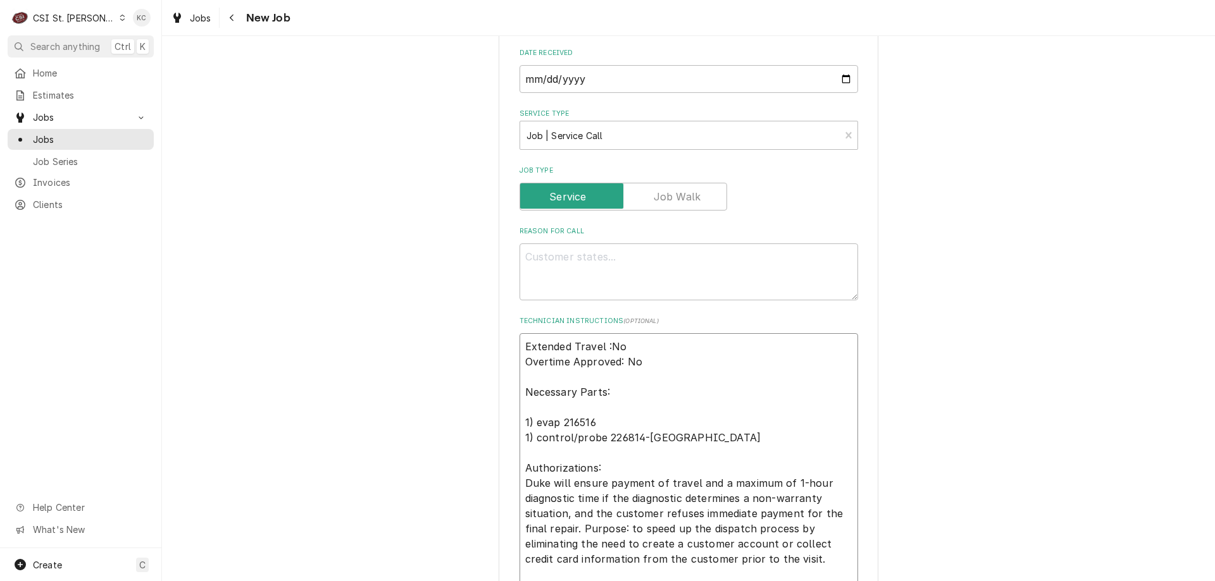
type textarea "x"
type textarea "Extended Travel :No Overtime Approved: No Necessary Parts: 1) evap 216516 1) co…"
click at [528, 259] on textarea "Reason For Call" at bounding box center [688, 272] width 338 height 57
paste textarea "Type of Equipment: 2500943-SP Serial #: 12231261"
type textarea "x"
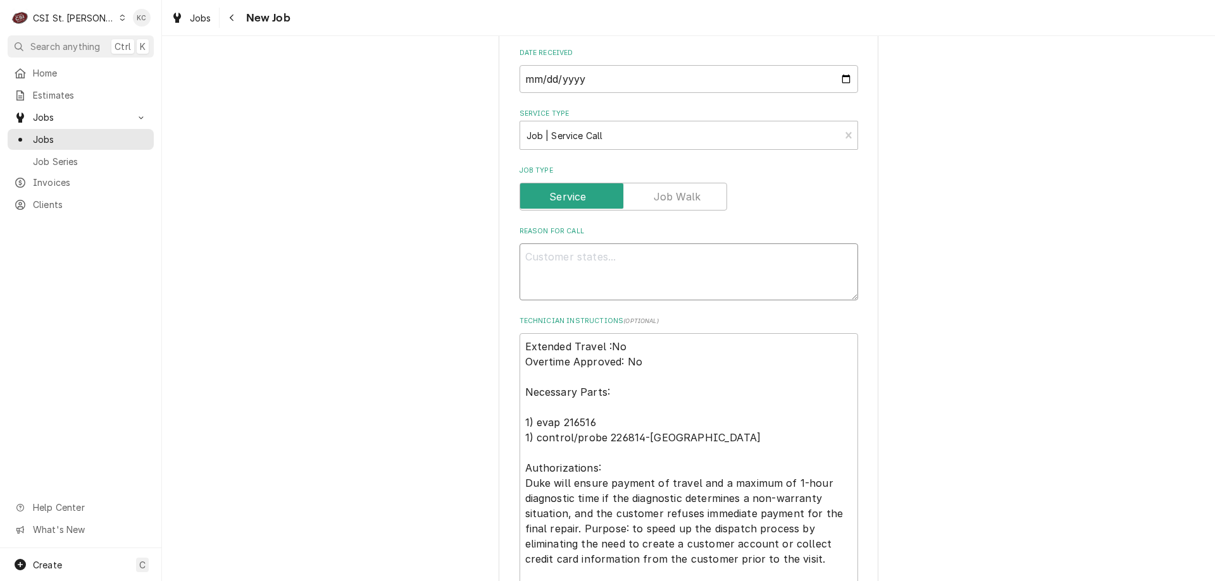
type textarea "Type of Equipment: 2500943-SP Serial #: 12231261"
type textarea "x"
type textarea "Type of Equipment: 2500943-SP Serial #: 12231261"
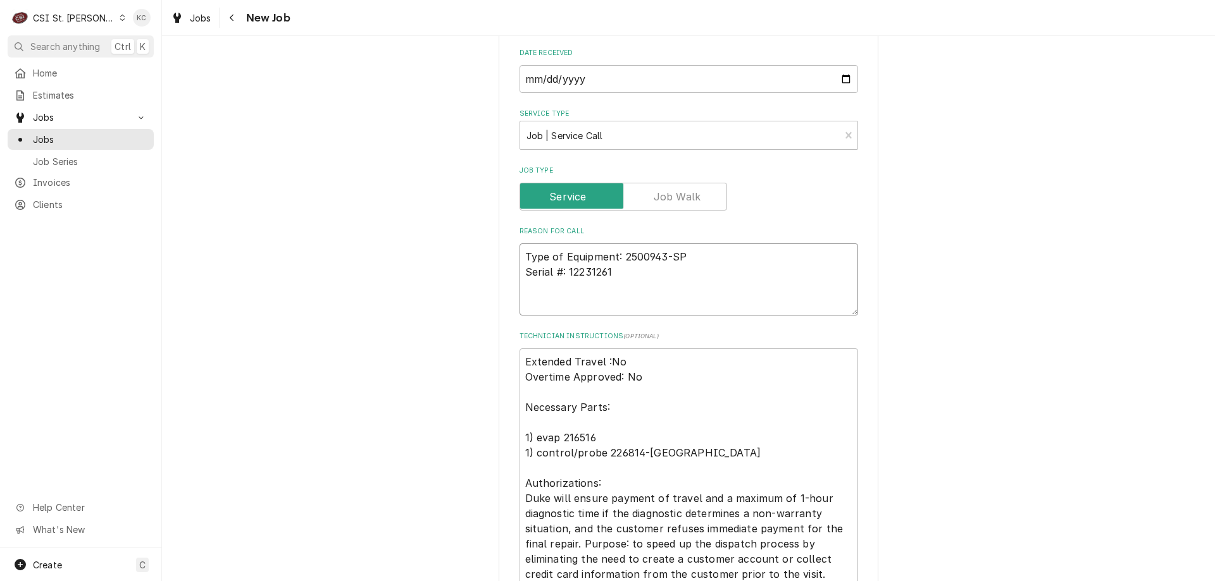
type textarea "x"
type textarea "Type of Equipment: 2500943-SP Serial #: 12231261"
click at [609, 296] on textarea "Type of Equipment: 2500943-SP Serial #: 12231261" at bounding box center [688, 280] width 338 height 72
paste textarea "Evap is freezing up and fan is hitting the ice. Unit is unplugged now"
type textarea "x"
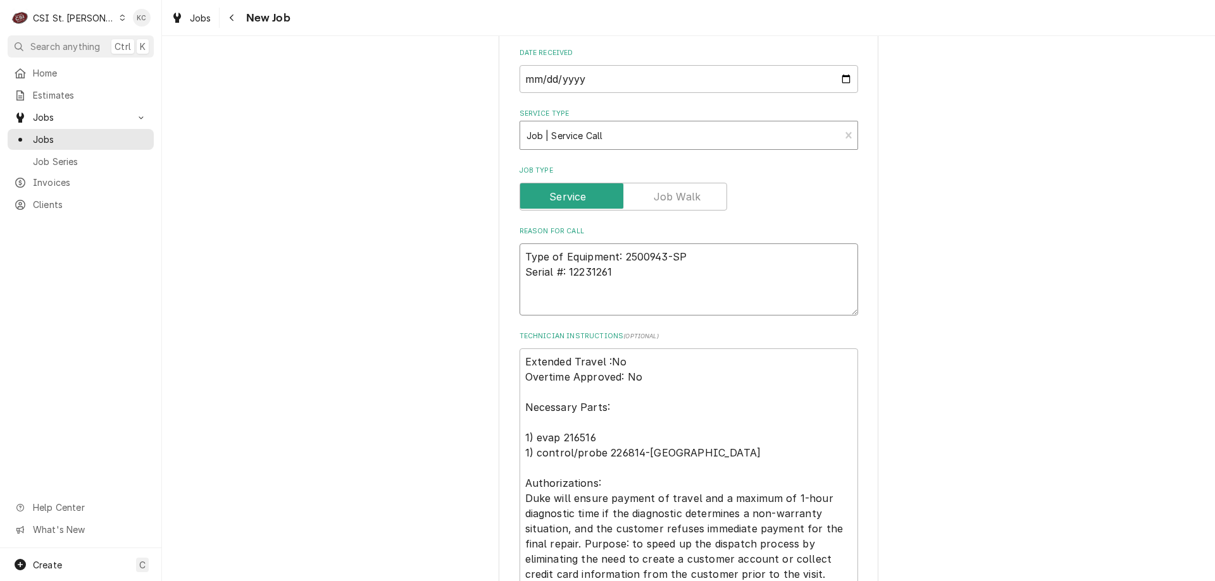
type textarea "Type of Equipment: 2500943-SP Serial #: 12231261 Evap is freezing up and fan is…"
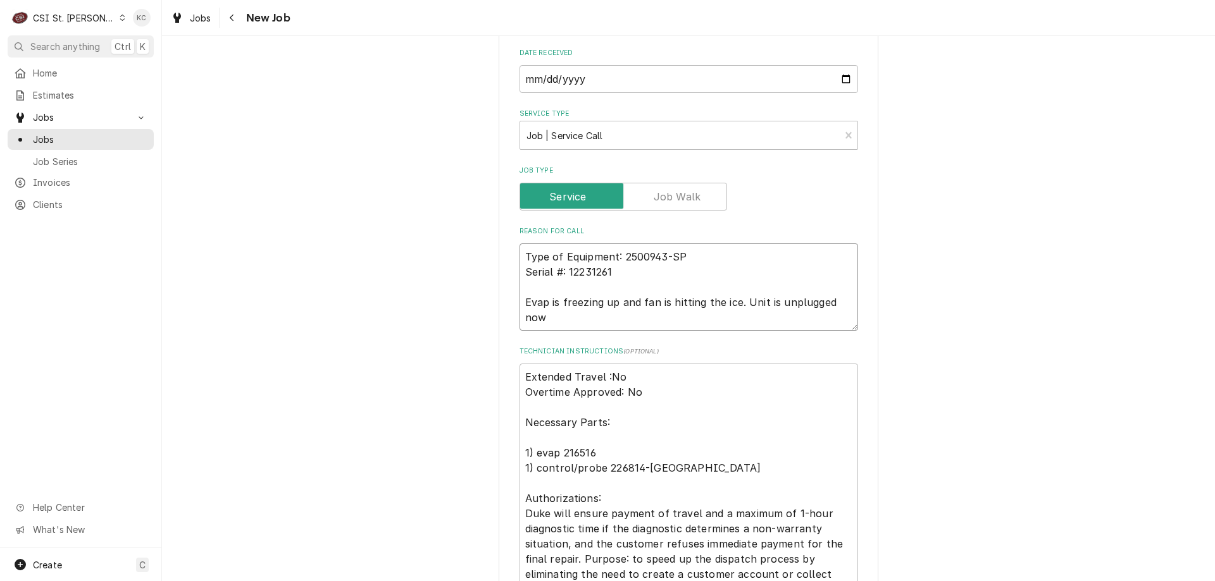
type textarea "x"
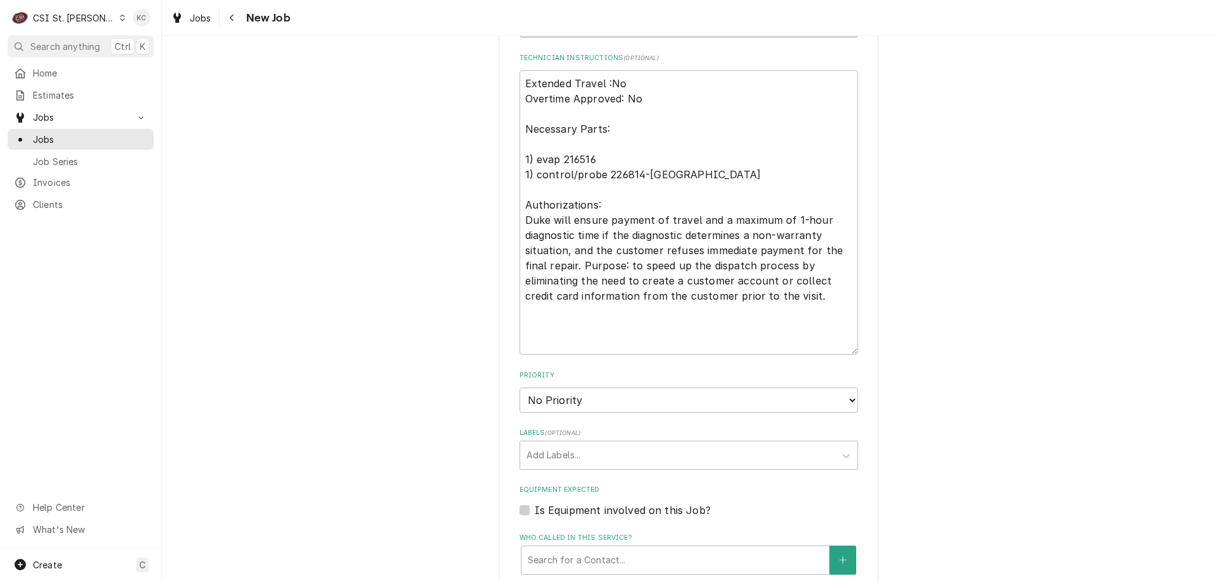
scroll to position [836, 0]
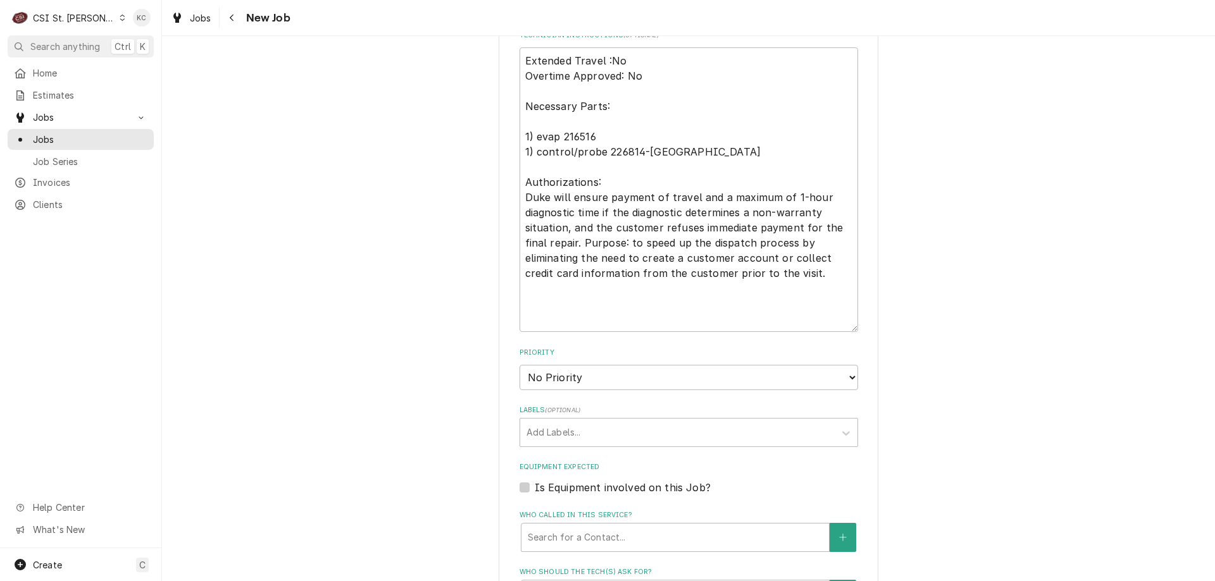
type textarea "Type of Equipment: 2500943-SP Serial #: 12231261 Evap is freezing up and fan is…"
click at [572, 378] on select "No Priority Urgent High Medium Low" at bounding box center [688, 377] width 338 height 25
select select "4"
click at [519, 365] on select "No Priority Urgent High Medium Low" at bounding box center [688, 377] width 338 height 25
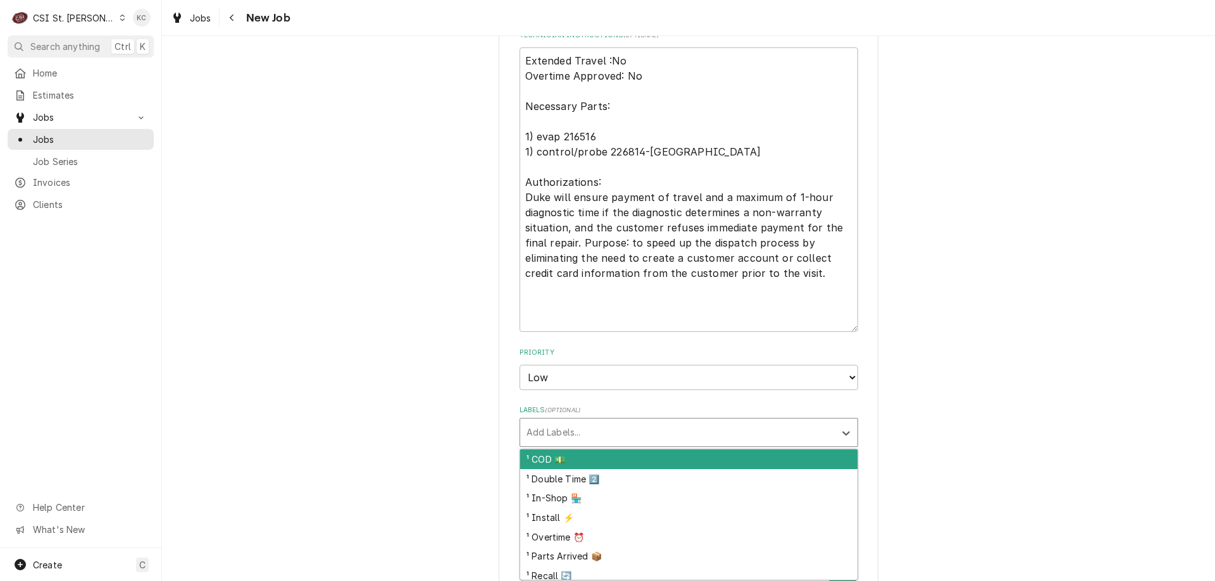
click at [572, 440] on div "Labels" at bounding box center [677, 432] width 302 height 23
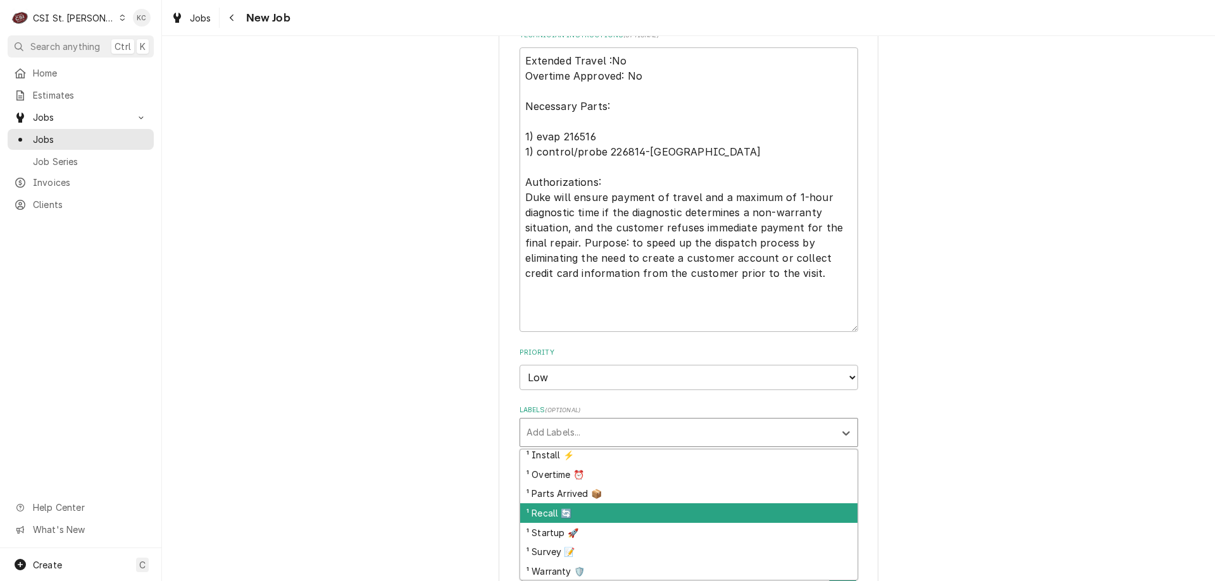
scroll to position [63, 0]
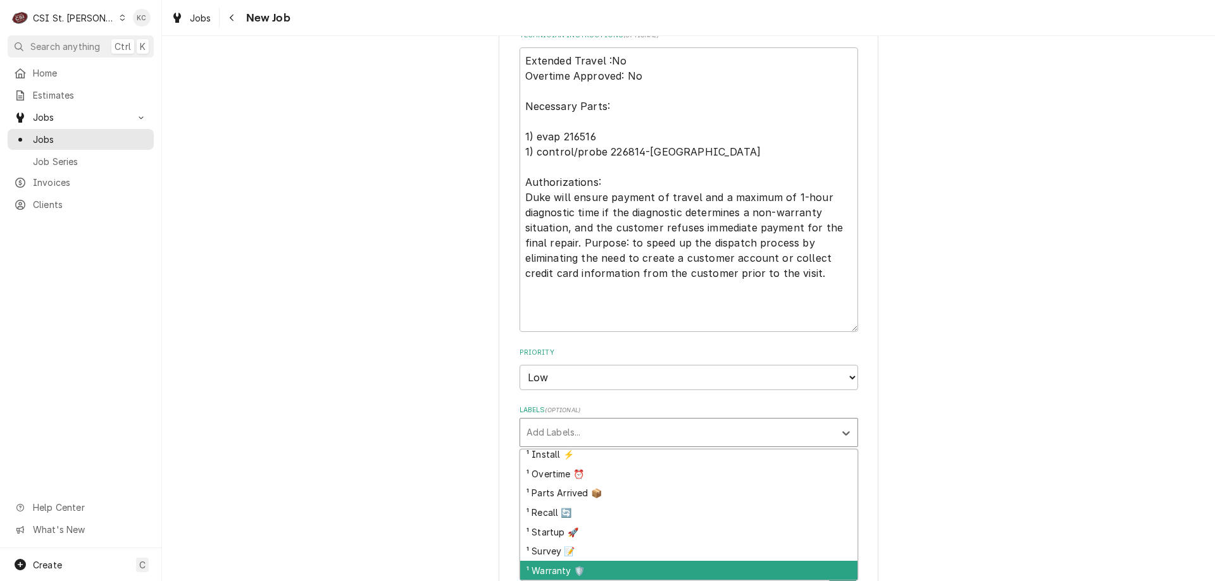
click at [595, 570] on div "¹ Warranty 🛡️" at bounding box center [688, 571] width 337 height 20
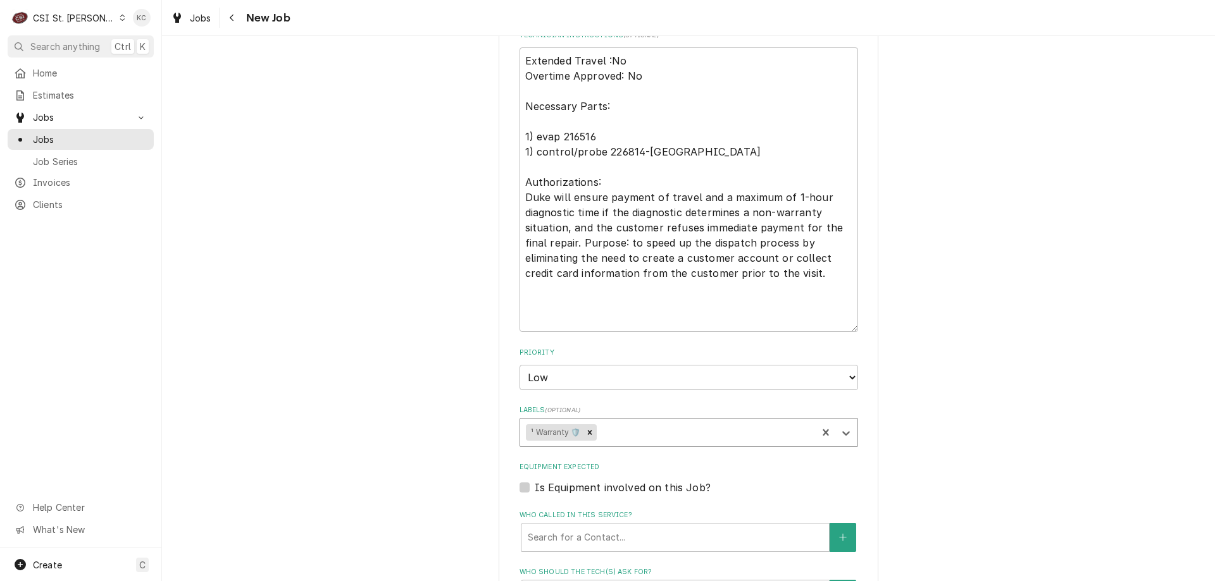
click at [931, 457] on div "Please provide the following information to create a job: Client Details Client…" at bounding box center [688, 141] width 1053 height 1857
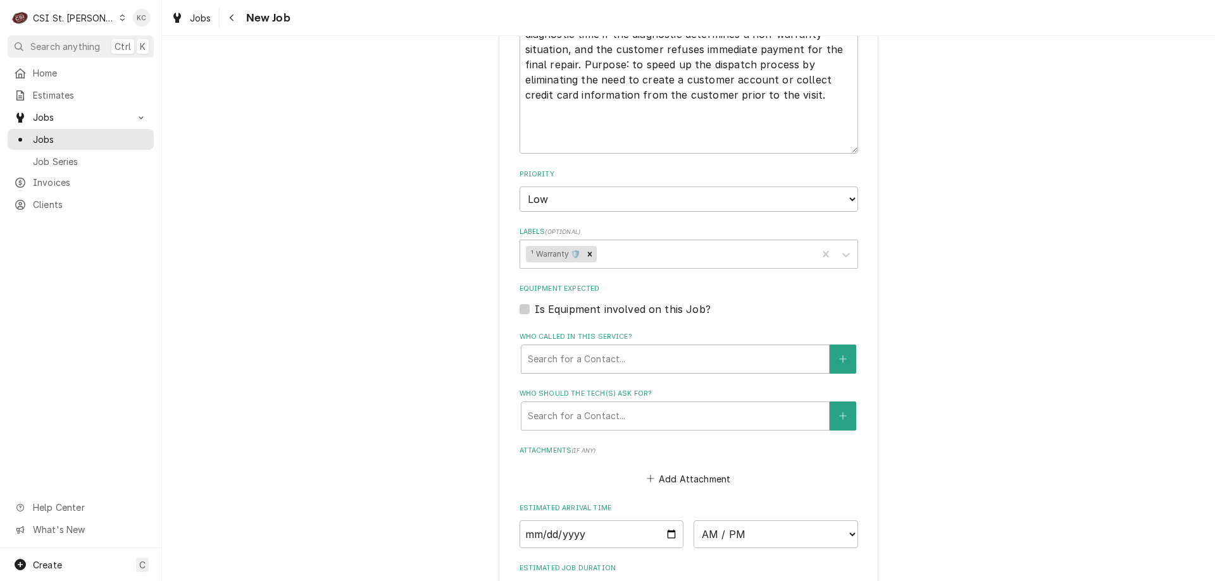
scroll to position [1026, 0]
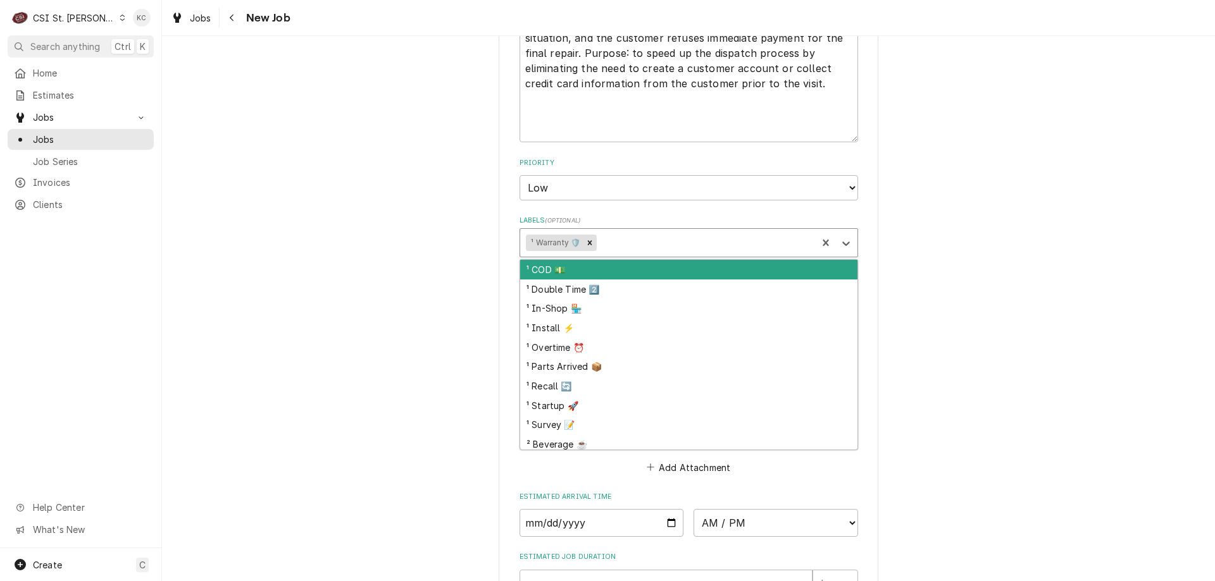
click at [662, 246] on div "Labels" at bounding box center [705, 243] width 212 height 23
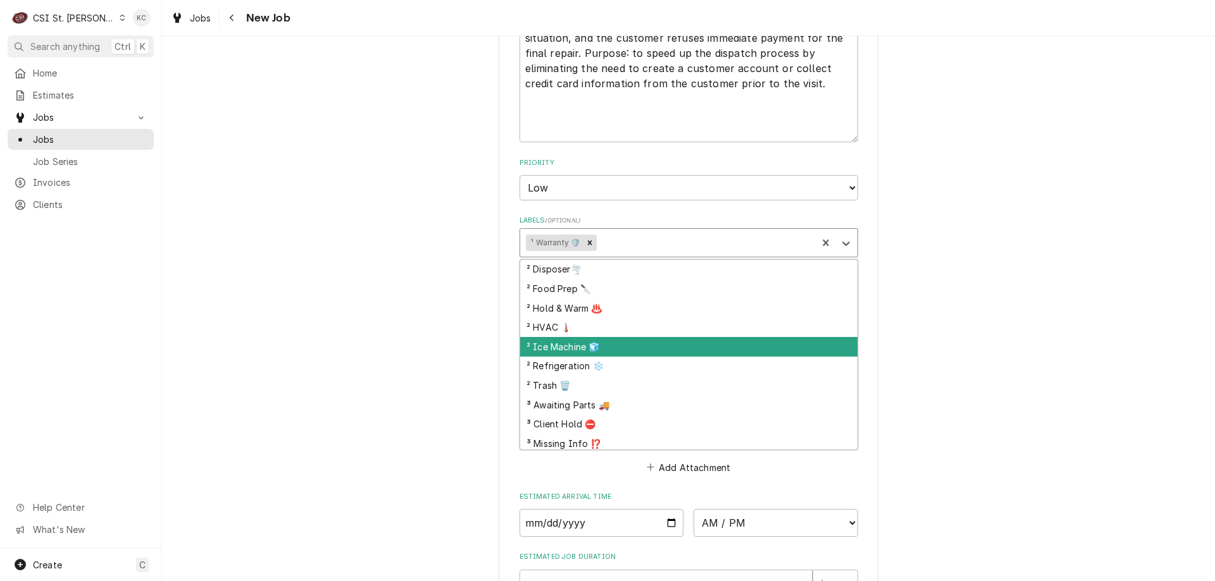
scroll to position [253, 0]
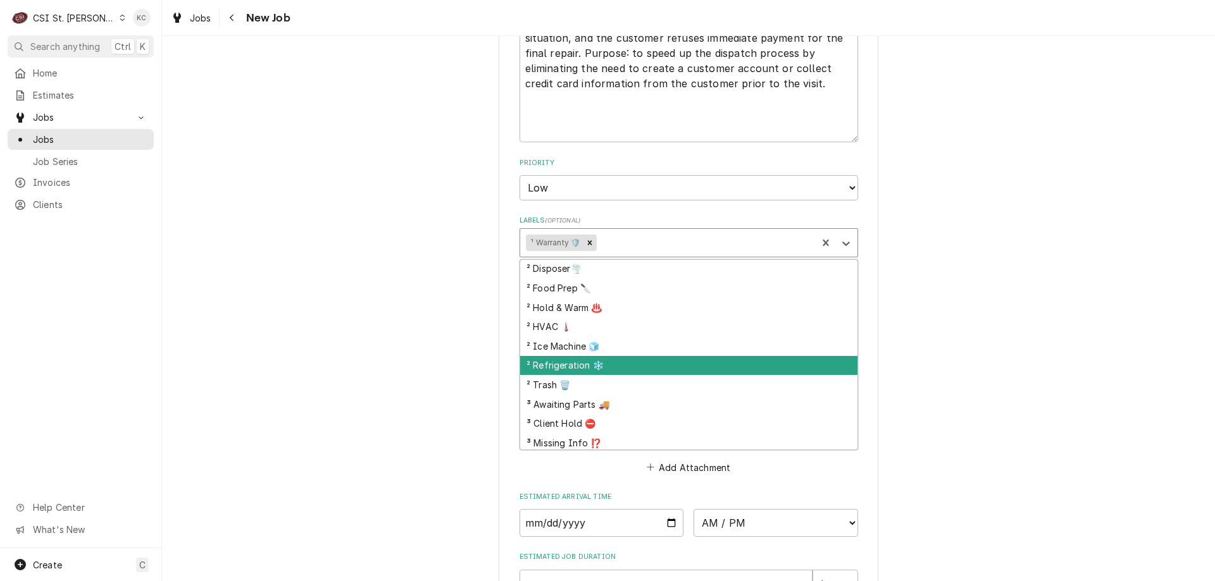
click at [596, 368] on div "² Refrigeration ❄️" at bounding box center [688, 366] width 337 height 20
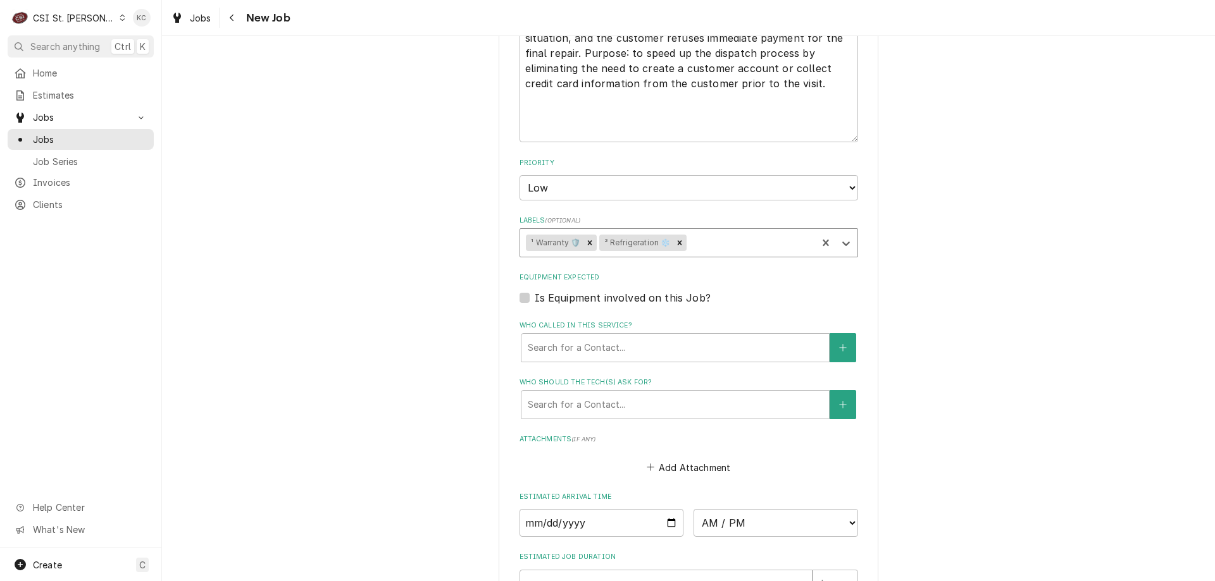
click at [692, 242] on div "Labels" at bounding box center [749, 243] width 121 height 23
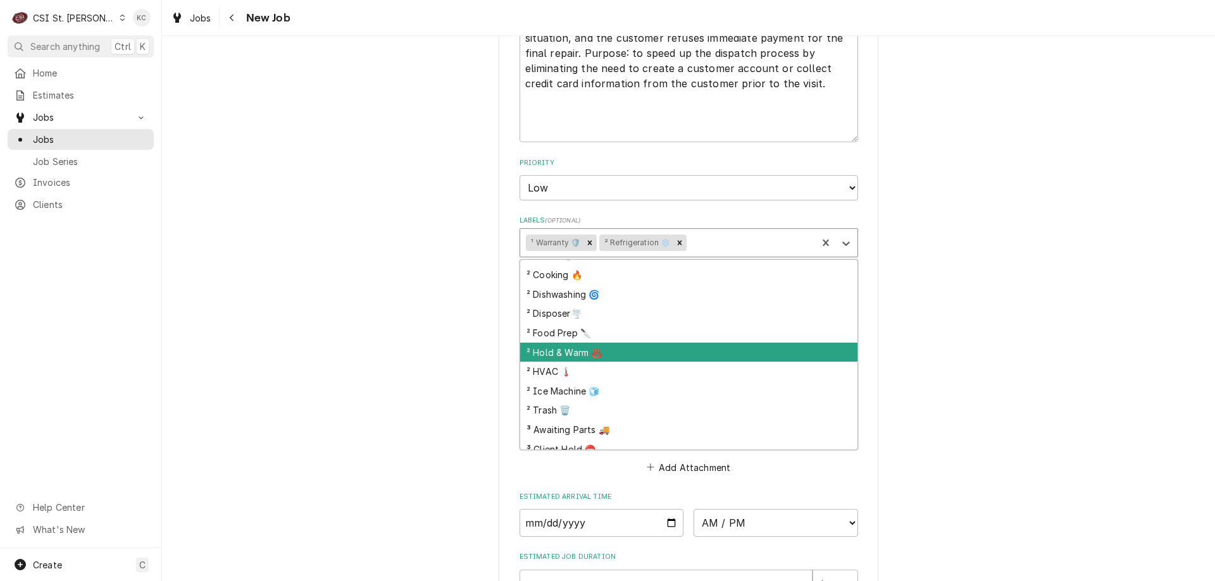
scroll to position [333, 0]
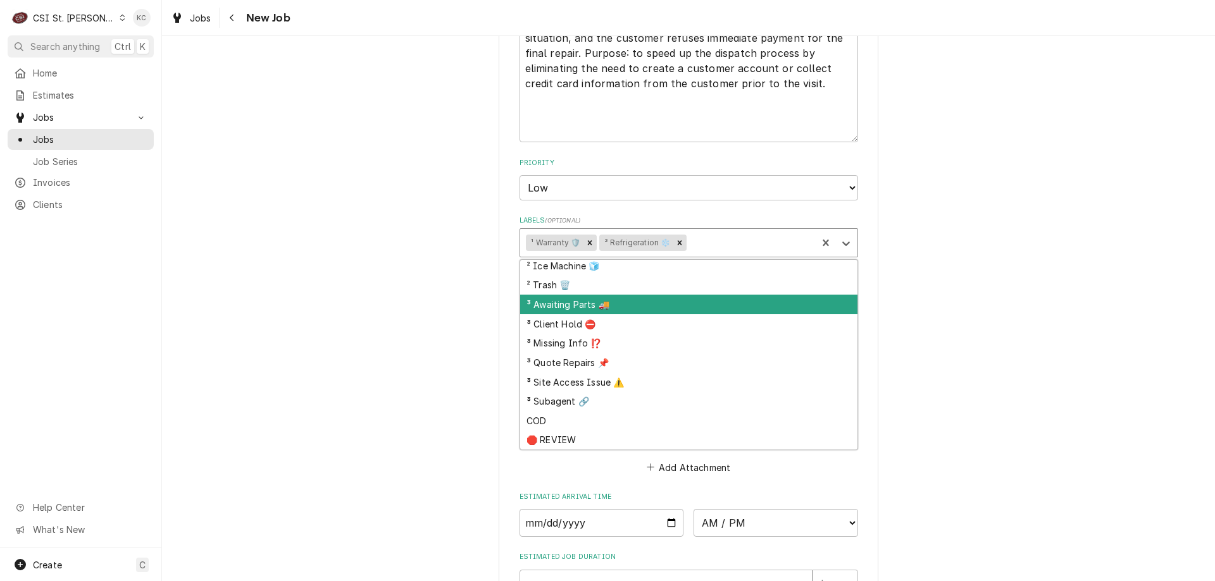
click at [633, 306] on div "³ Awaiting Parts 🚚" at bounding box center [688, 305] width 337 height 20
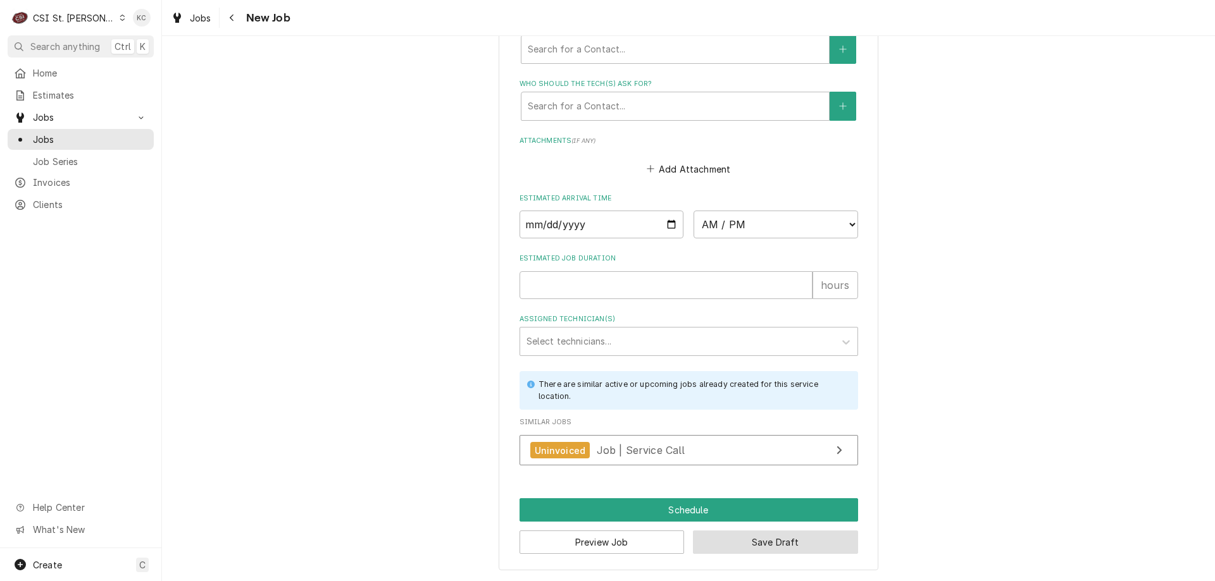
click at [766, 542] on button "Save Draft" at bounding box center [775, 542] width 165 height 23
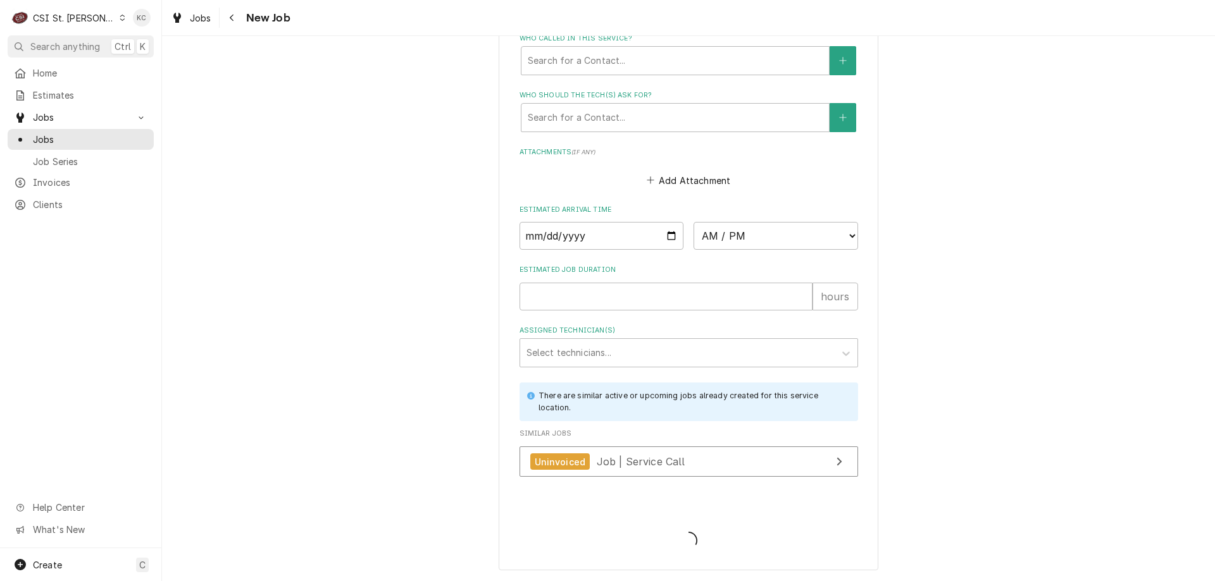
type textarea "x"
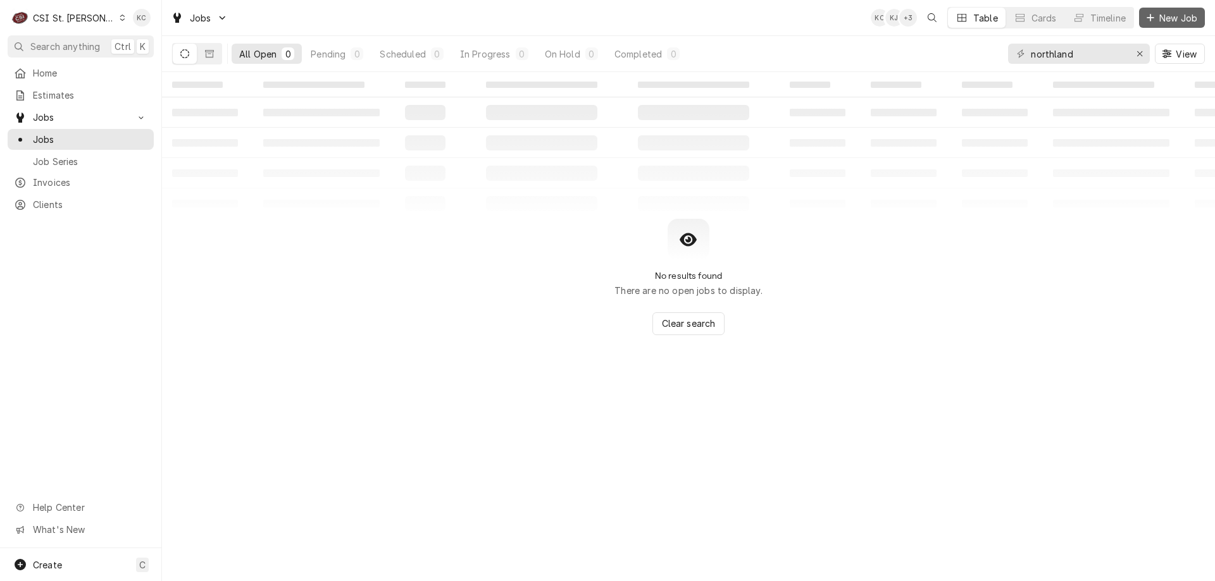
click at [1167, 17] on span "New Job" at bounding box center [1177, 17] width 43 height 13
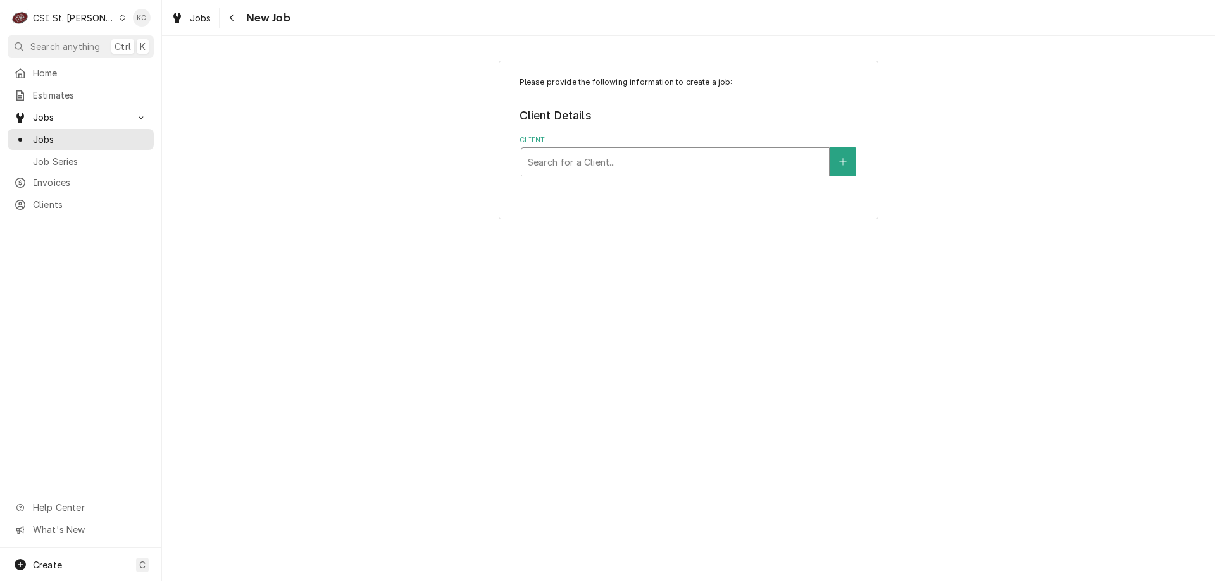
click at [683, 166] on div "Client" at bounding box center [675, 162] width 295 height 23
type input "[PERSON_NAME]"
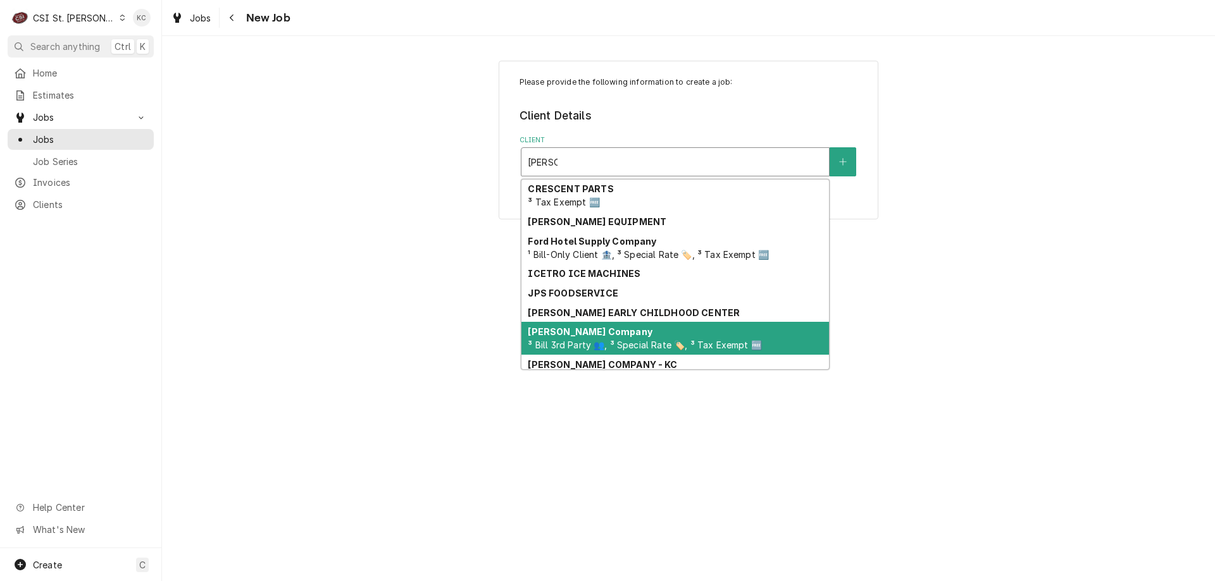
click at [584, 330] on strong "[PERSON_NAME] Company" at bounding box center [590, 331] width 124 height 11
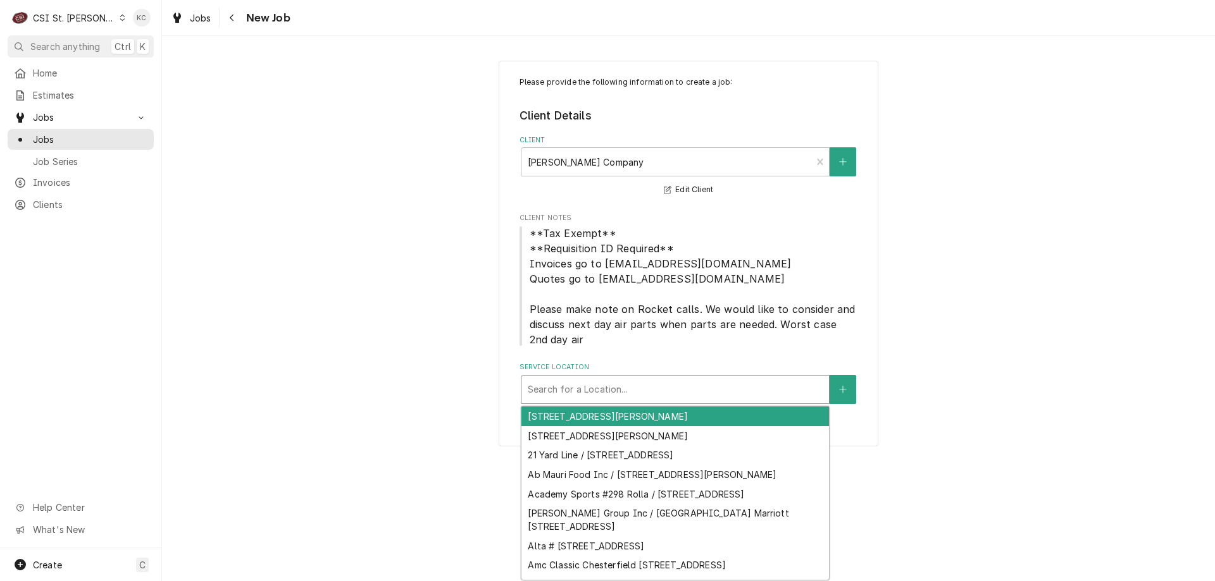
click at [586, 391] on div "Service Location" at bounding box center [675, 389] width 295 height 23
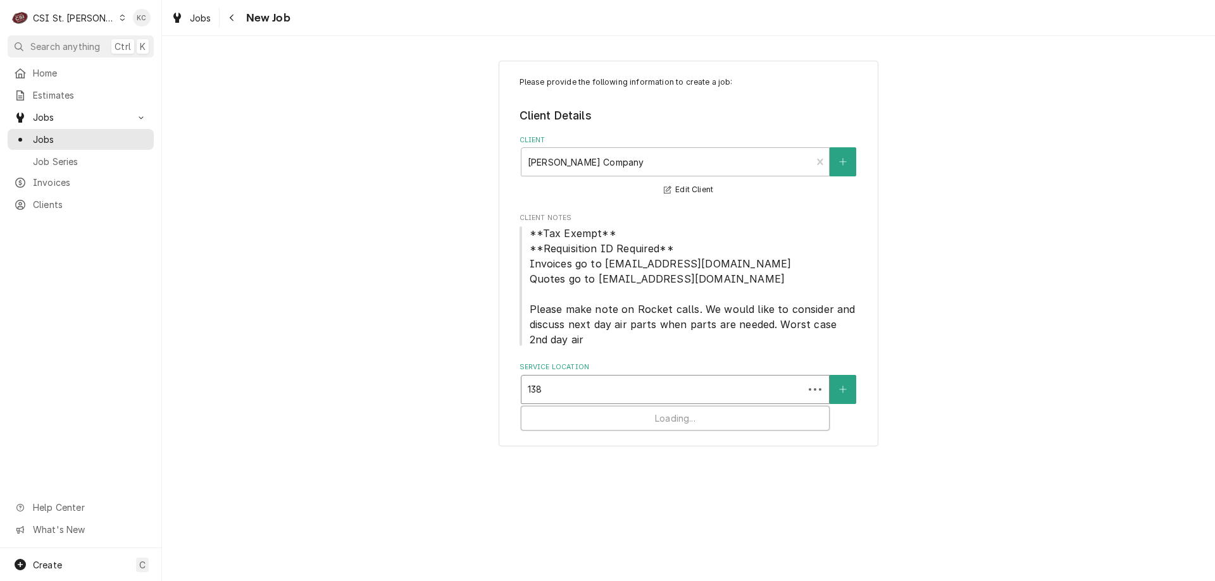
type input "1385"
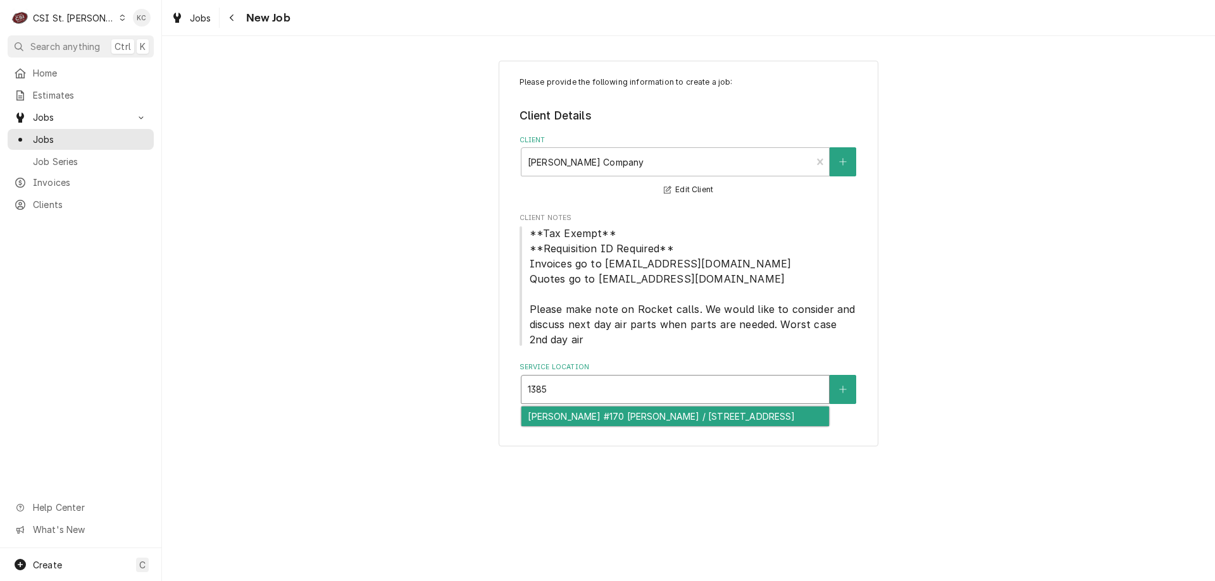
click at [591, 410] on div "[PERSON_NAME] #170 [PERSON_NAME] / [STREET_ADDRESS]" at bounding box center [674, 417] width 307 height 20
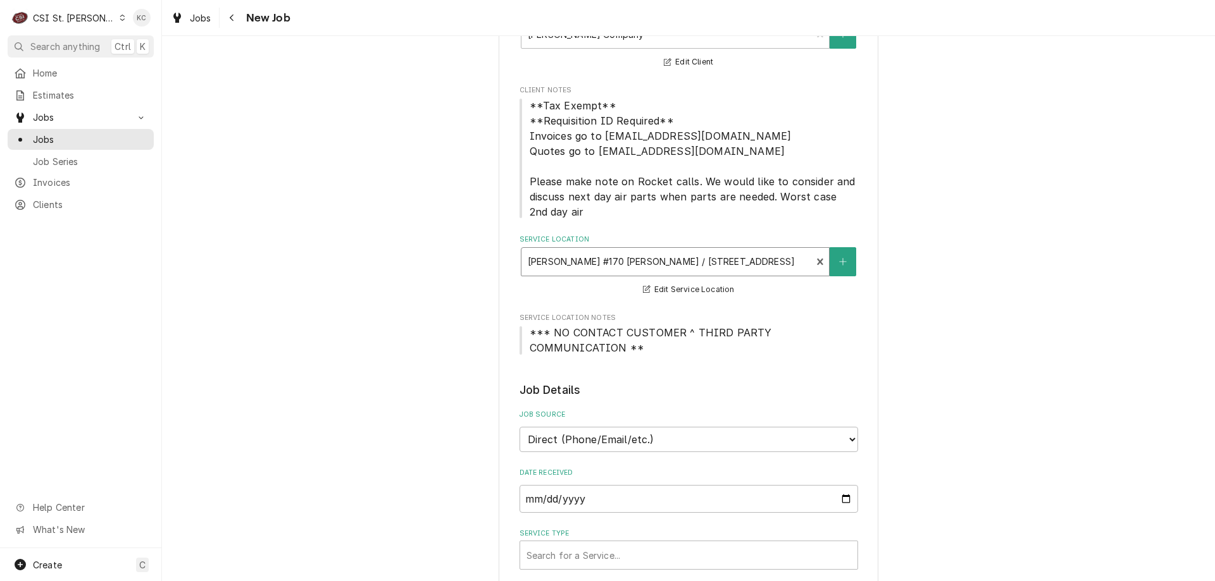
scroll to position [253, 0]
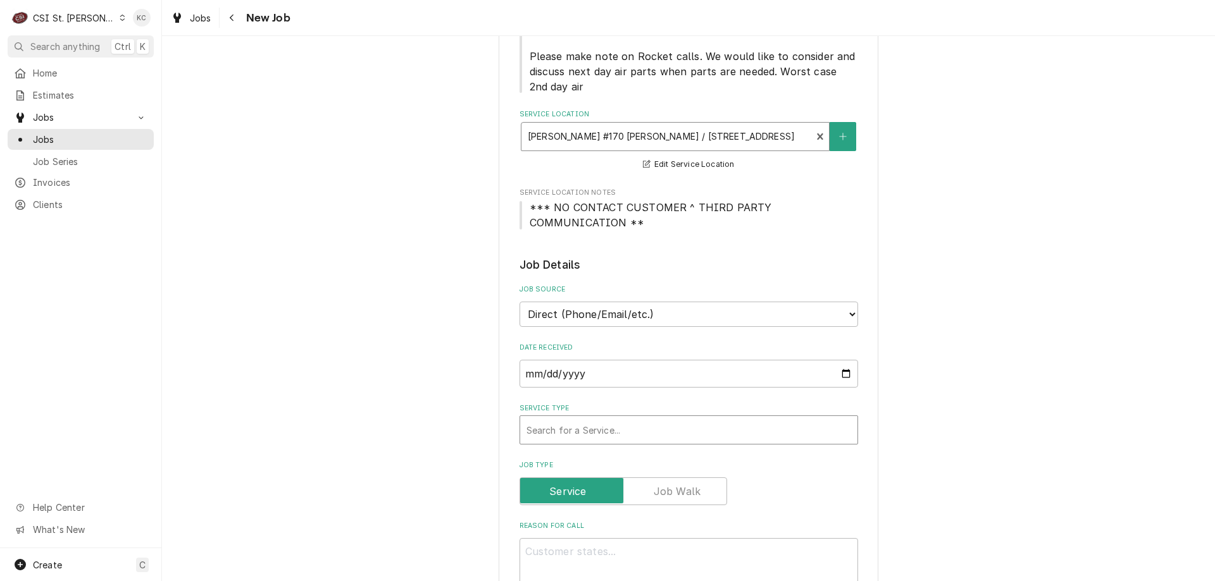
click at [566, 437] on div "Service Type" at bounding box center [688, 430] width 325 height 23
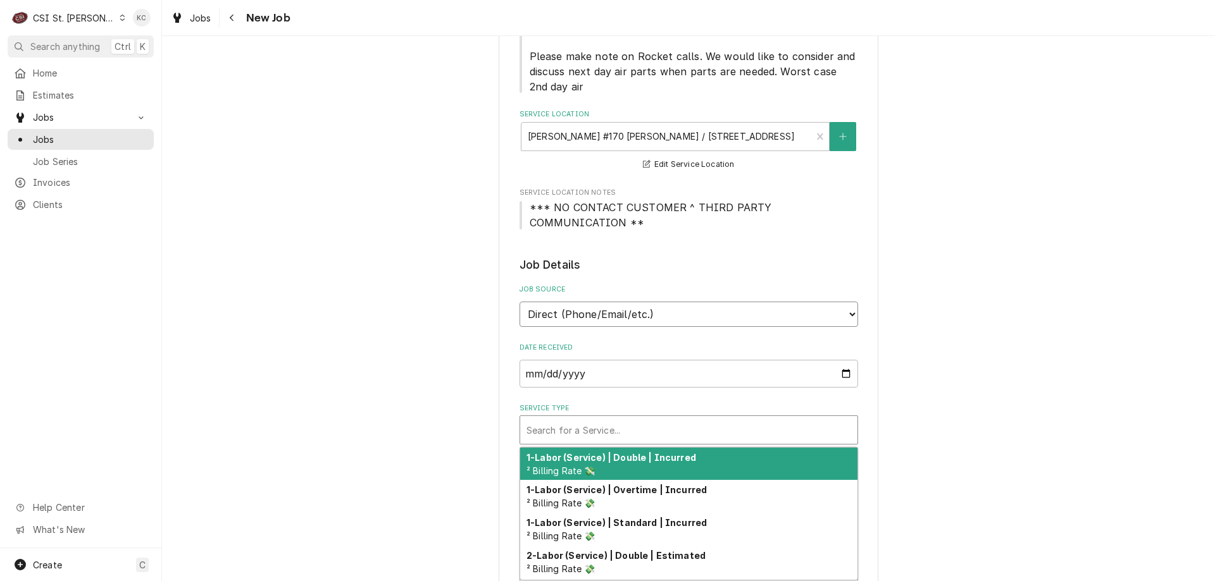
click at [585, 306] on select "Direct (Phone/Email/etc.) Service Channel Corrigo Ecotrak Other" at bounding box center [688, 314] width 338 height 25
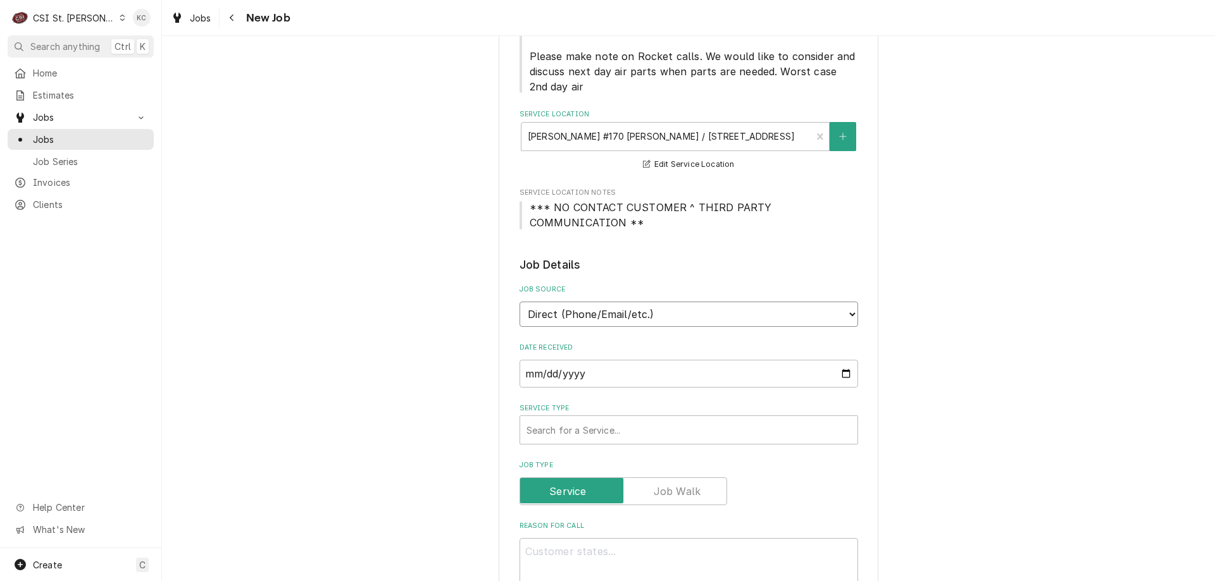
select select "100"
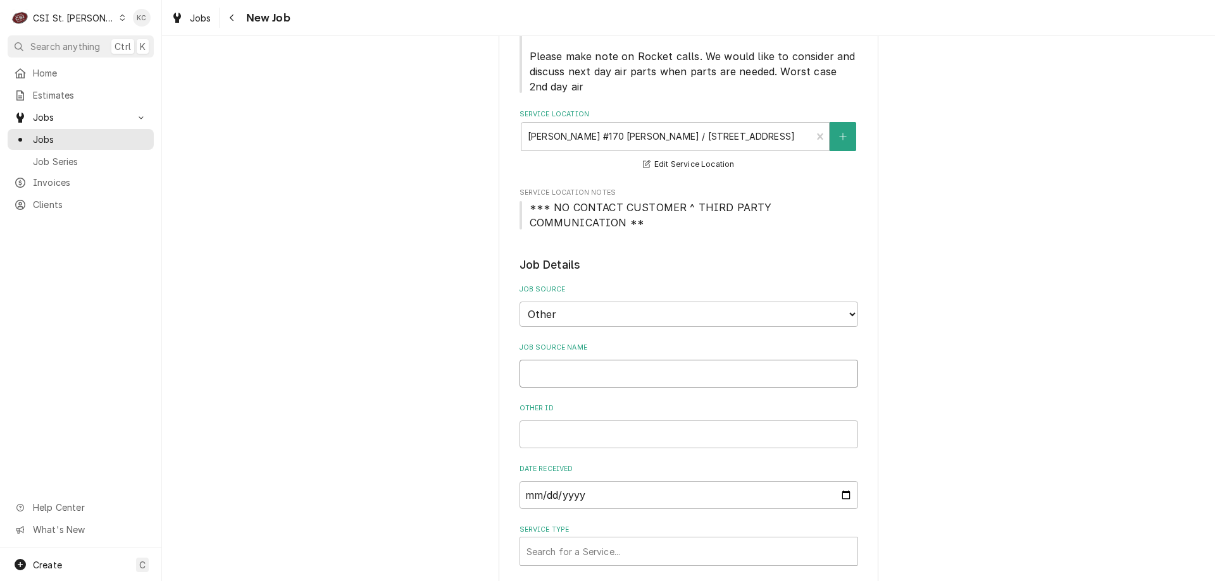
click at [579, 376] on input "Job Source Name" at bounding box center [688, 374] width 338 height 28
type textarea "x"
type input "V"
type textarea "x"
type input "Vi"
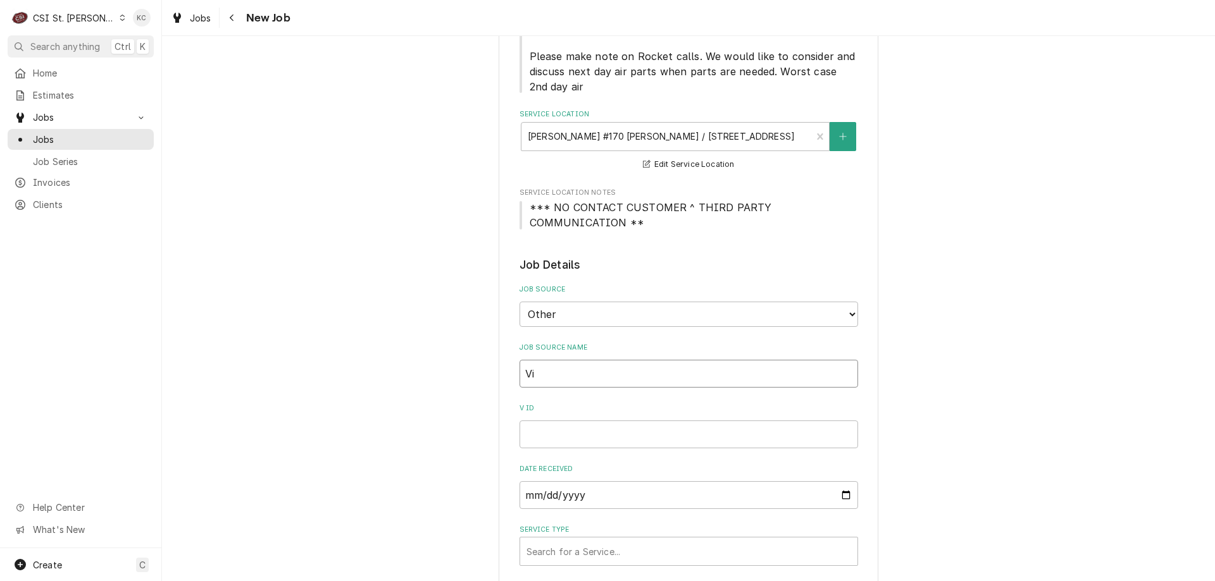
type textarea "x"
type input "Viv"
type textarea "x"
type input "Vivia"
type textarea "x"
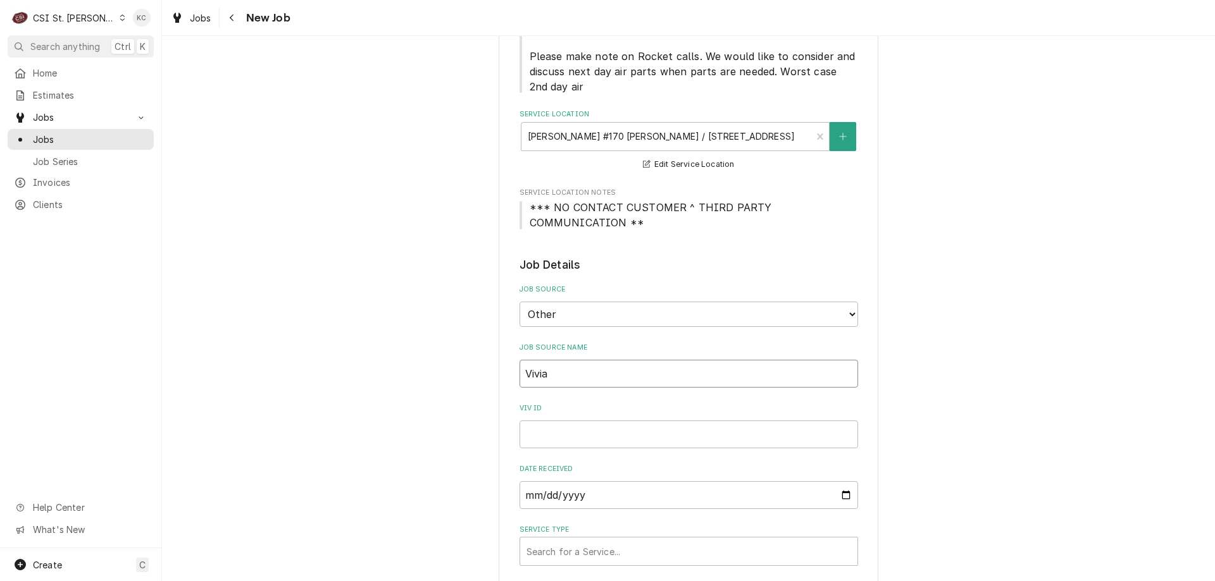
type input "Vivian"
type textarea "x"
type input "Vivian"
type textarea "x"
type input "Vivian e"
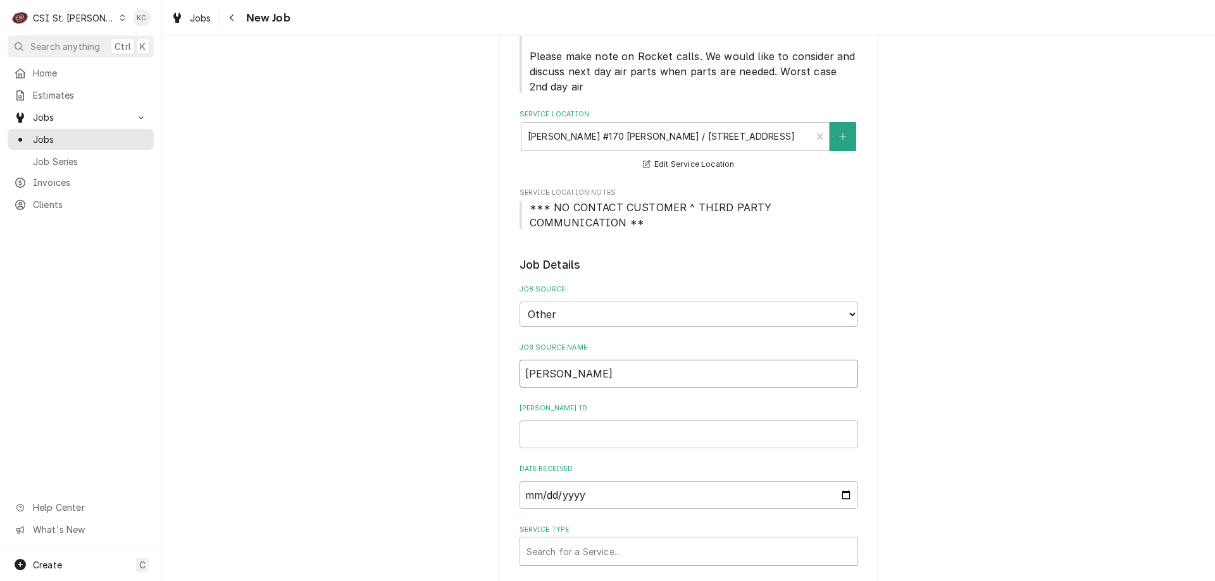
type textarea "x"
type input "Vivian ema"
type textarea "x"
type input "Vivian emai"
type textarea "x"
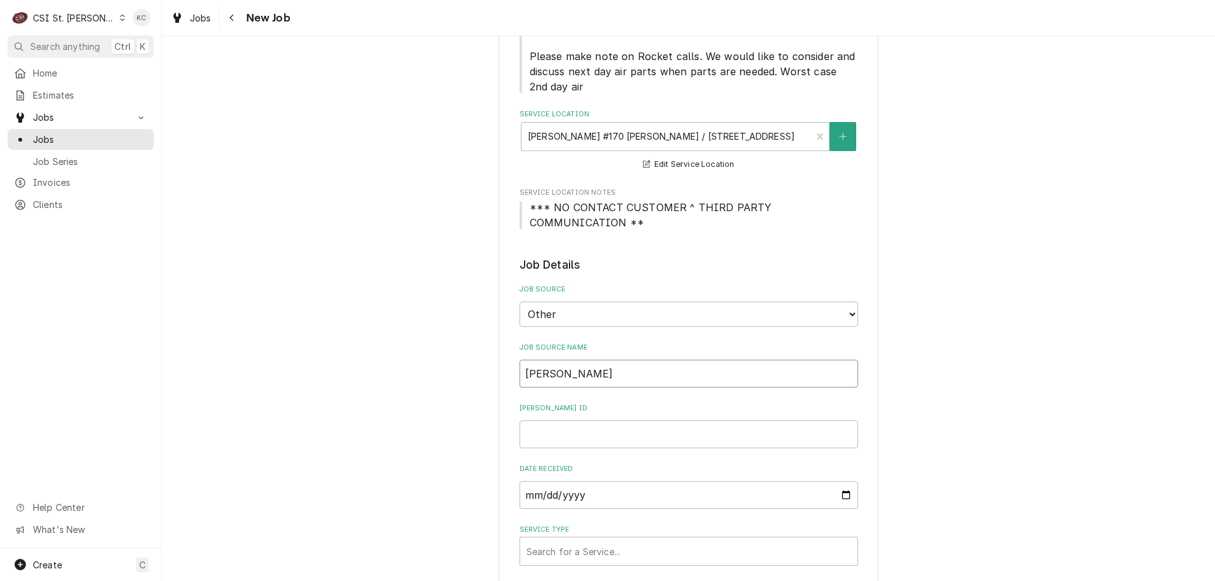
type input "[PERSON_NAME] email"
type textarea "x"
type input "[PERSON_NAME] email"
type textarea "x"
type input "4"
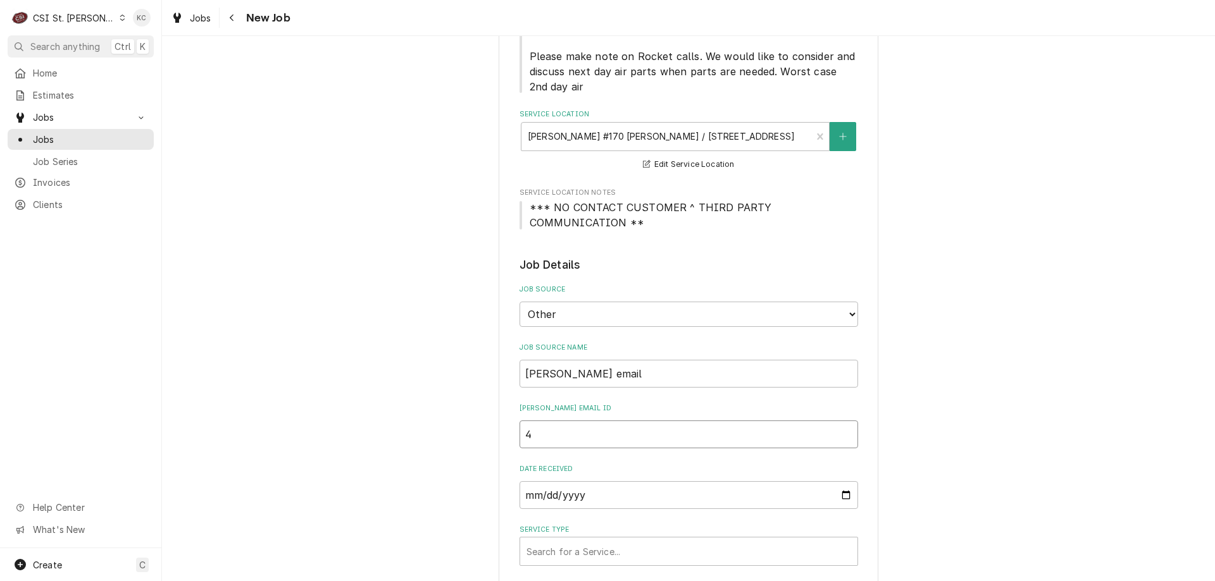
type textarea "x"
type input "43"
type textarea "x"
type input "438"
type textarea "x"
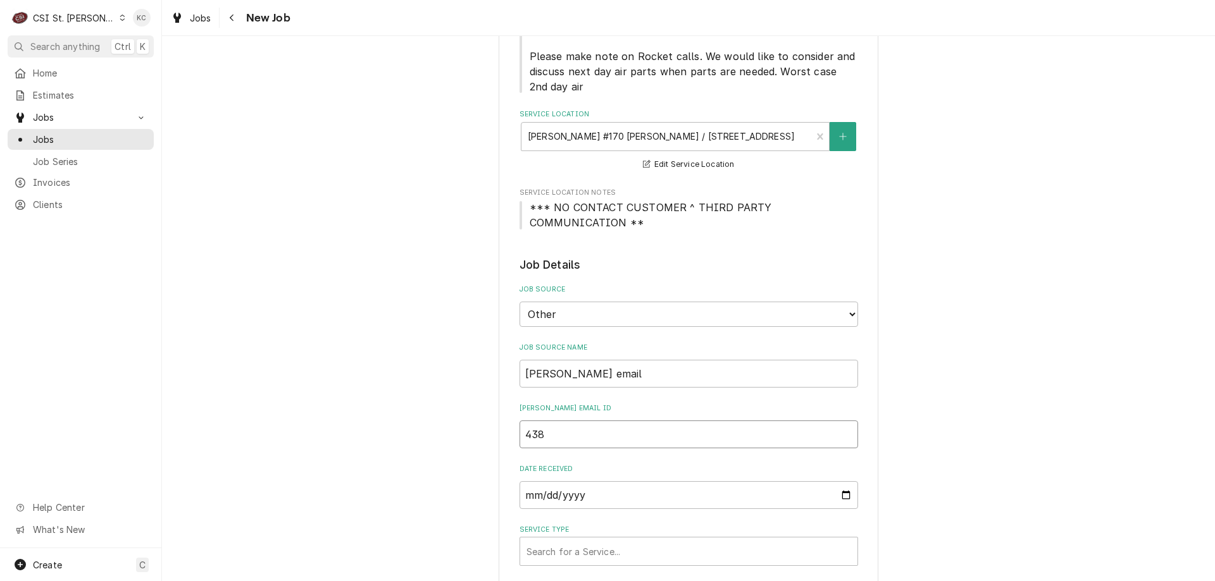
type input "4382"
type textarea "x"
type input "43822"
type textarea "x"
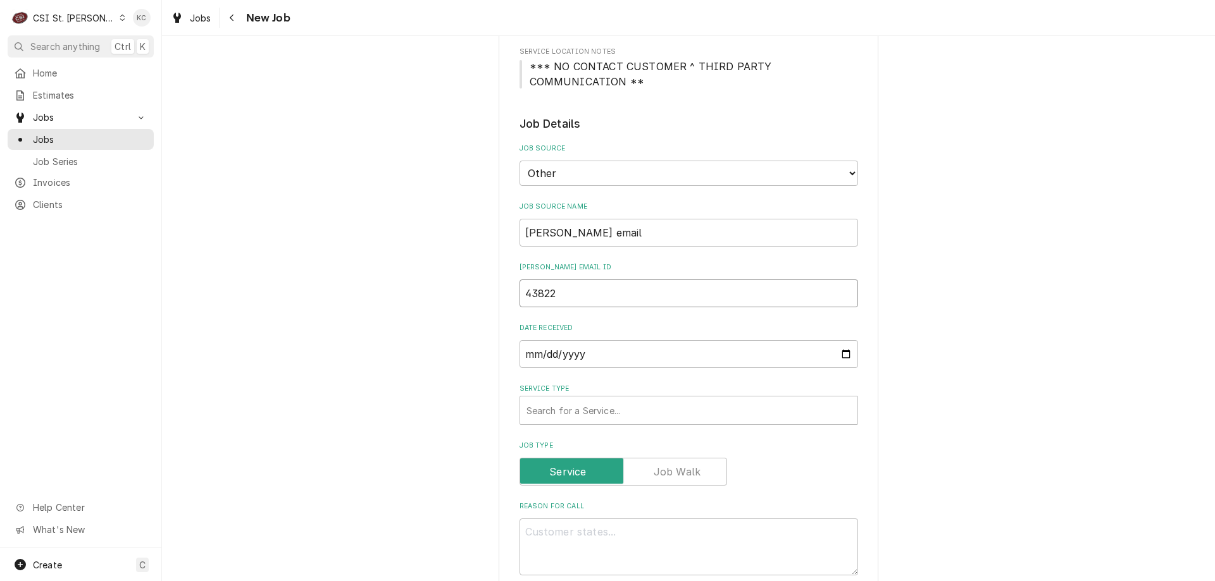
scroll to position [380, 0]
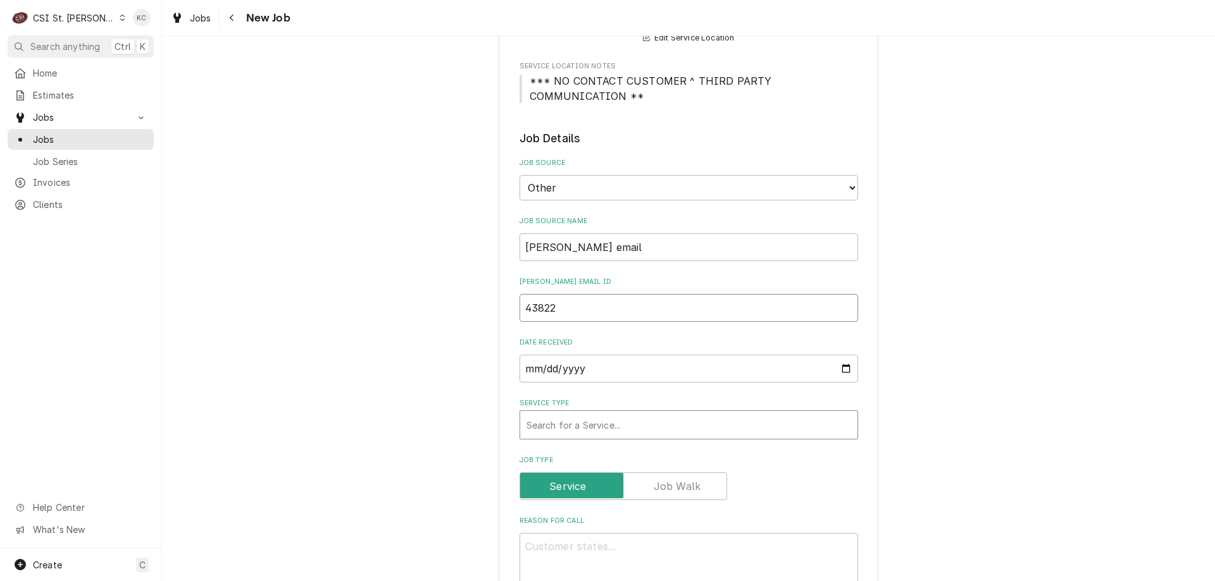
type input "43822"
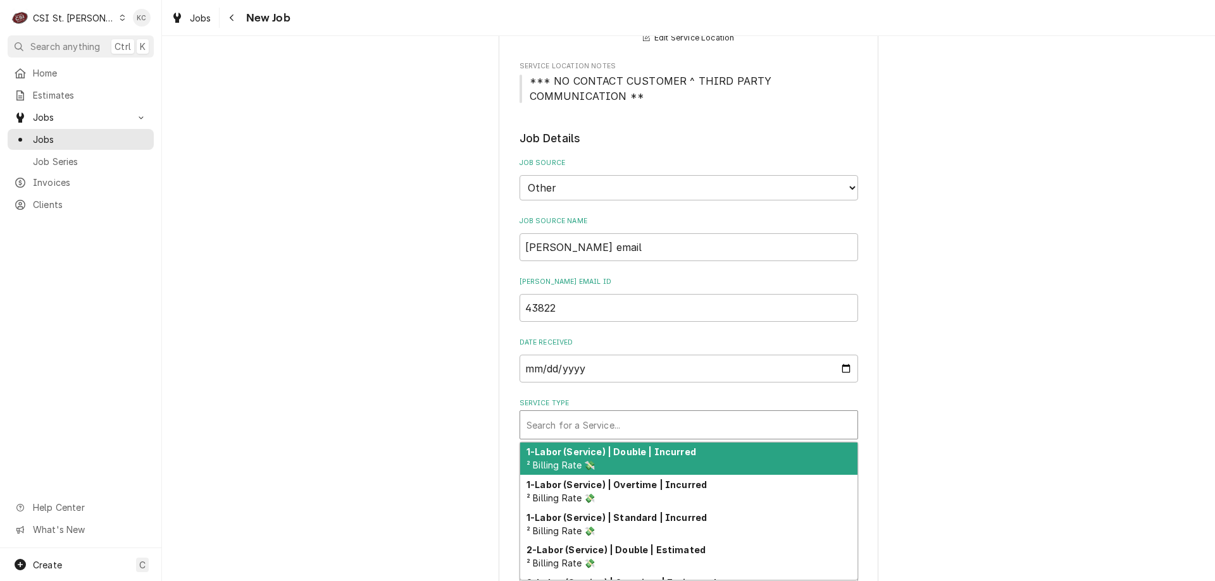
click at [564, 421] on div "Service Type" at bounding box center [688, 425] width 325 height 23
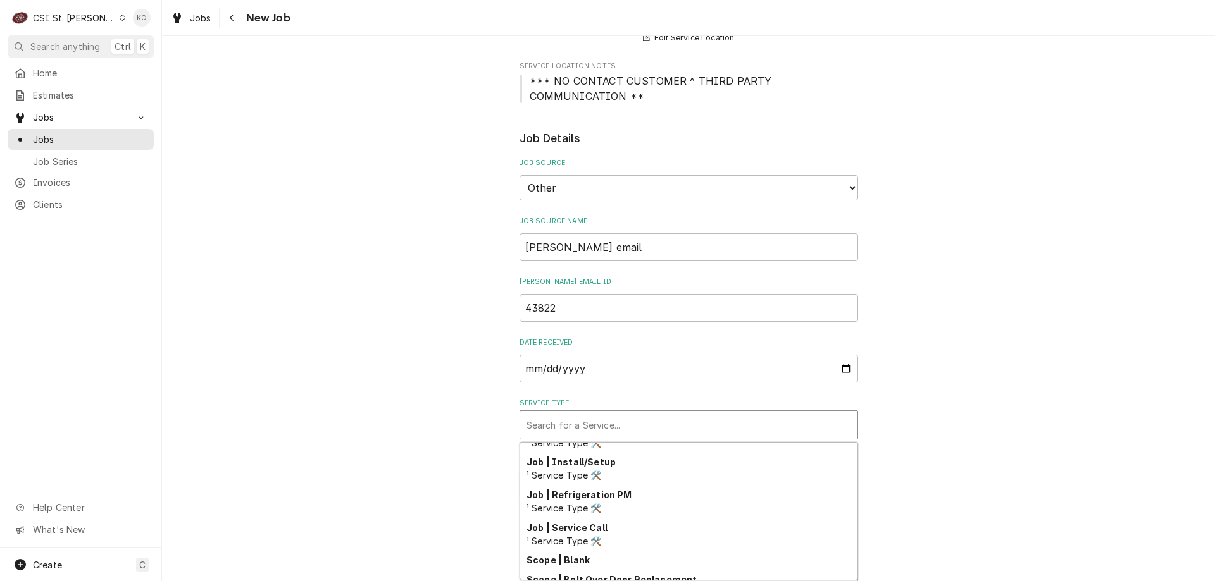
scroll to position [776, 0]
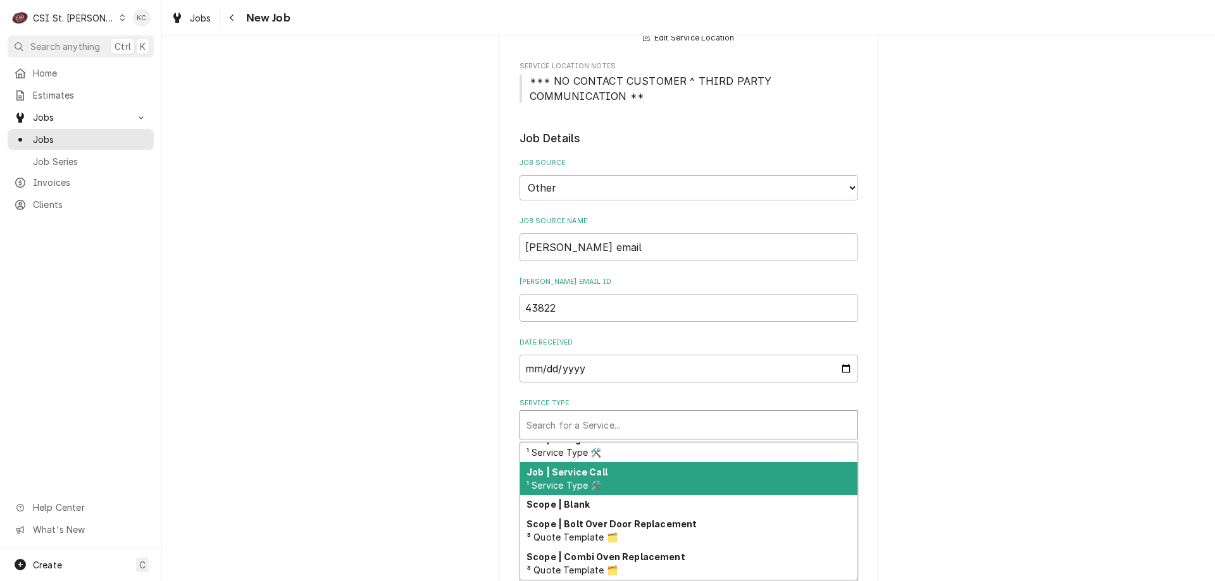
click at [631, 474] on div "Job | Service Call ¹ Service Type 🛠️" at bounding box center [688, 478] width 337 height 33
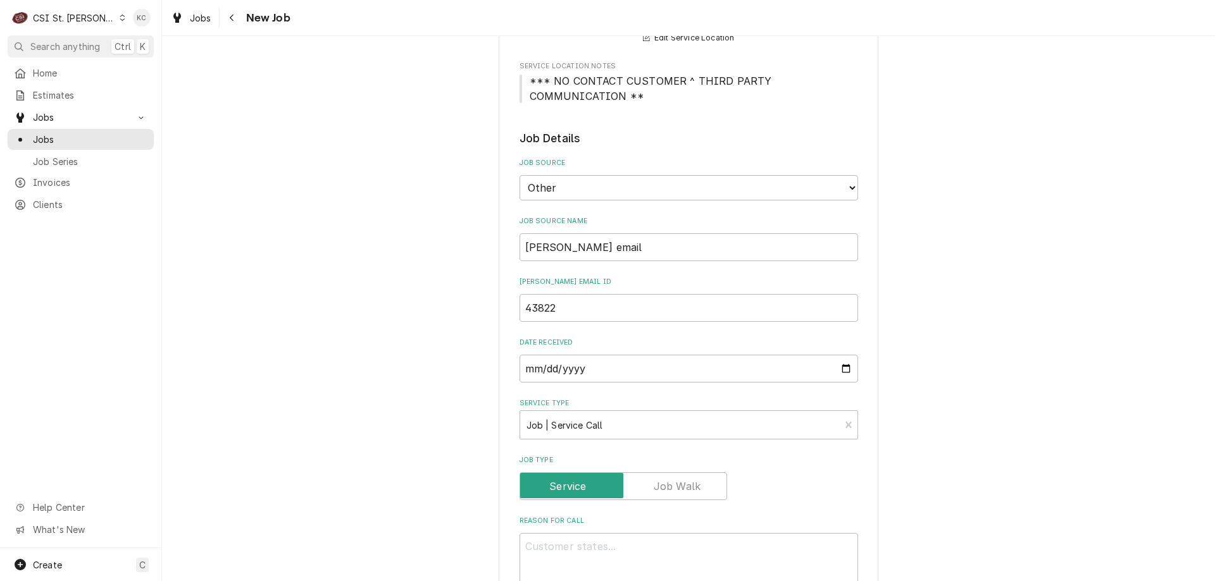
click at [1007, 408] on div "Please provide the following information to create a job: Client Details Client…" at bounding box center [688, 486] width 1053 height 1632
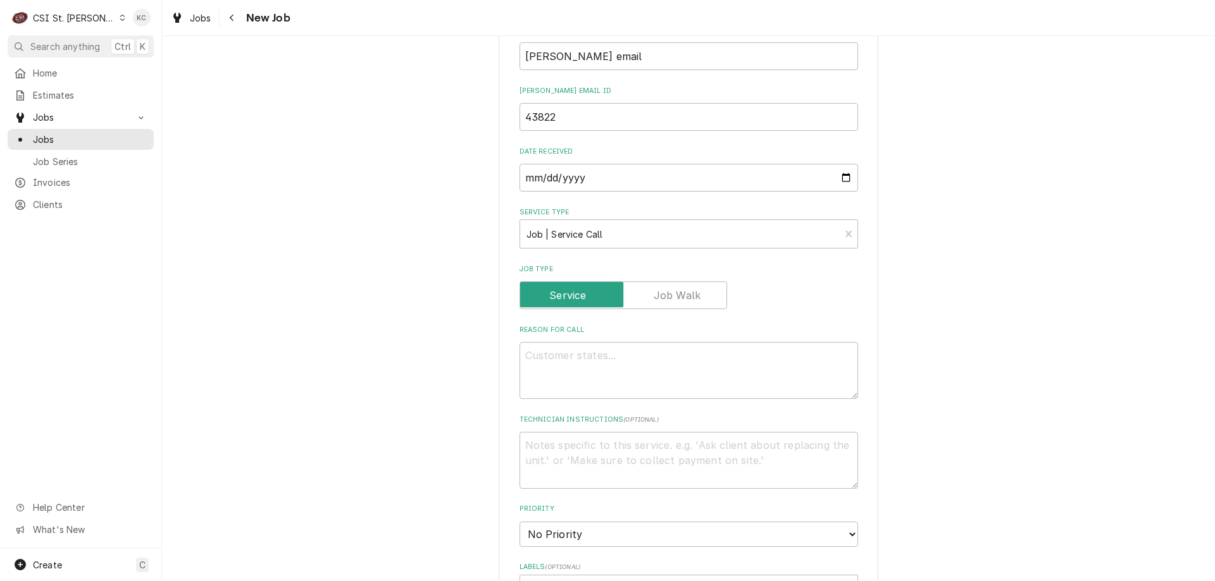
scroll to position [569, 0]
click at [536, 453] on textarea "Technician Instructions ( optional )" at bounding box center [688, 461] width 338 height 57
paste textarea "MOD - 573-486-4060"
type textarea "x"
type textarea "MOD - 573-486-4060"
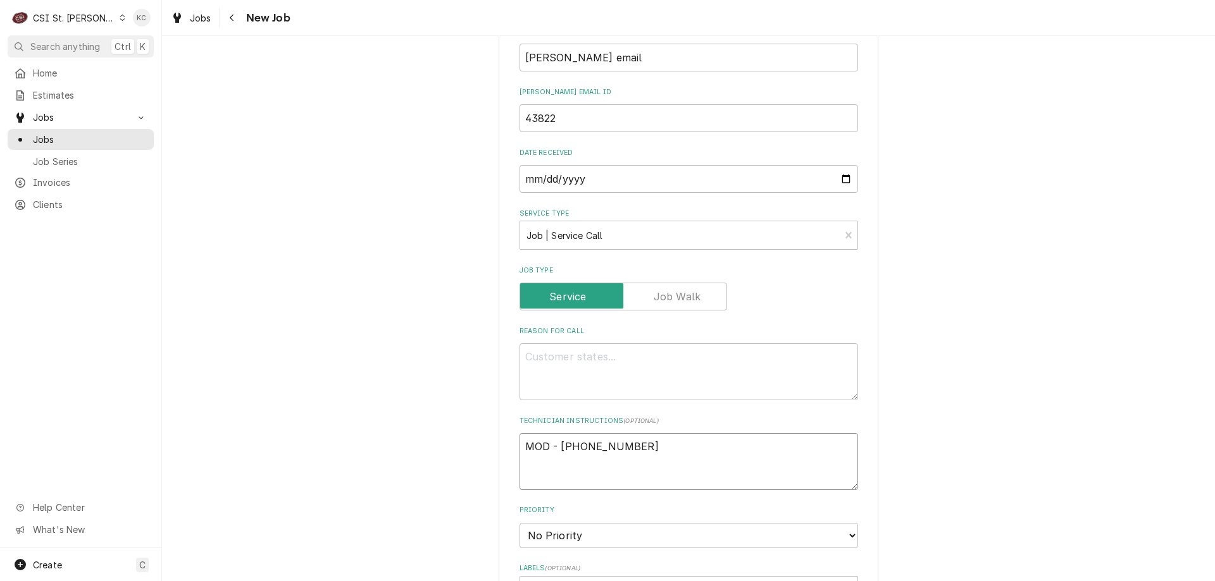
click at [524, 443] on textarea "MOD - 573-486-4060" at bounding box center [688, 461] width 338 height 57
type textarea "x"
type textarea "MOD - 573-486-4060"
type textarea "x"
type textarea "MOD - 573-486-4060"
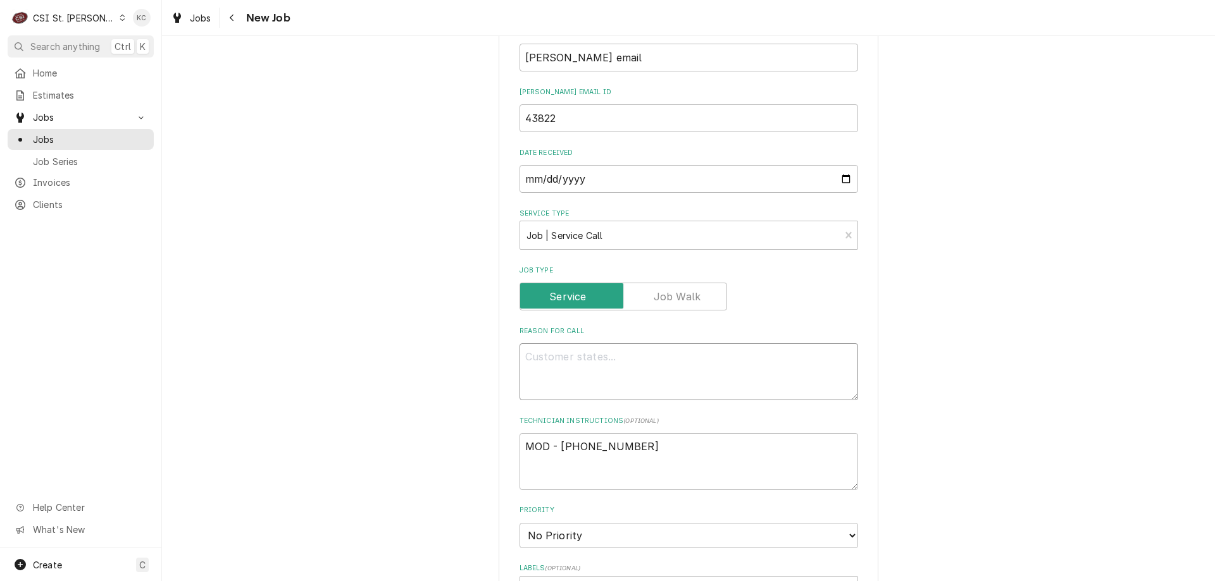
click at [564, 356] on textarea "Reason For Call" at bounding box center [688, 371] width 338 height 57
click at [541, 356] on textarea "Reason For Call" at bounding box center [688, 371] width 338 height 57
paste textarea "STORE SAYS THEIR SMALL BUNN MACHINE IS LEAKING WATER THROUGH DIFFERENT AREAS. S…"
type textarea "x"
type textarea "STORE SAYS THEIR SMALL BUNN MACHINE IS LEAKING WATER THROUGH DIFFERENT AREAS. S…"
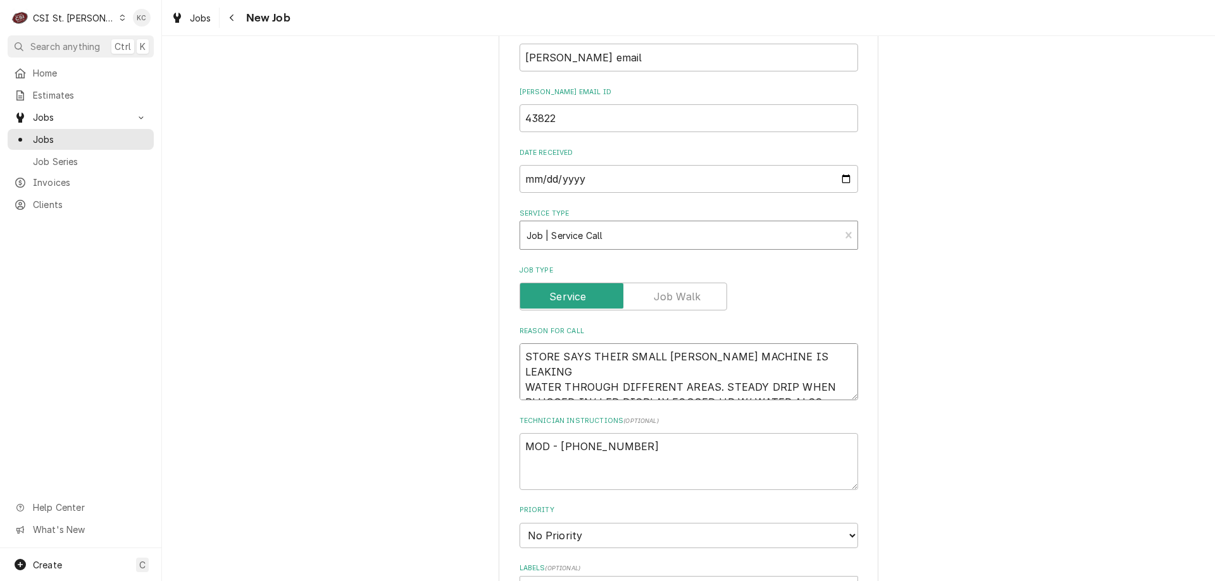
type textarea "x"
type textarea "STORE SAYS THEIR SMALL BUNN MACHINE IS LEAKING WATER THROUGH DIFFERENT AREAS. S…"
click at [620, 533] on select "No Priority Urgent High Medium Low" at bounding box center [688, 535] width 338 height 25
select select "4"
click at [519, 523] on select "No Priority Urgent High Medium Low" at bounding box center [688, 535] width 338 height 25
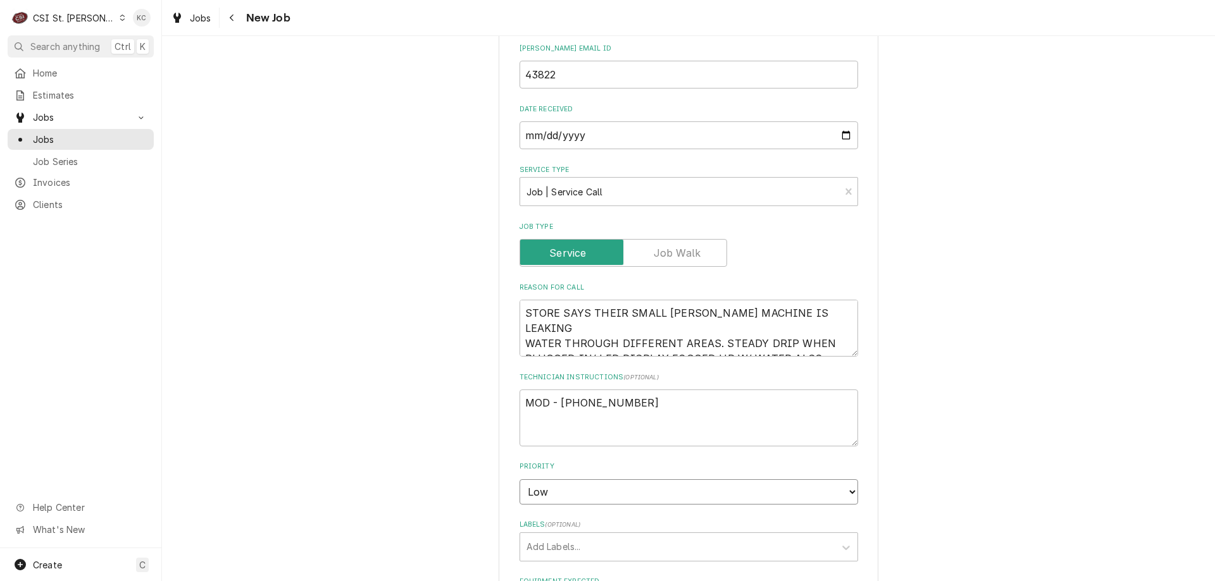
scroll to position [633, 0]
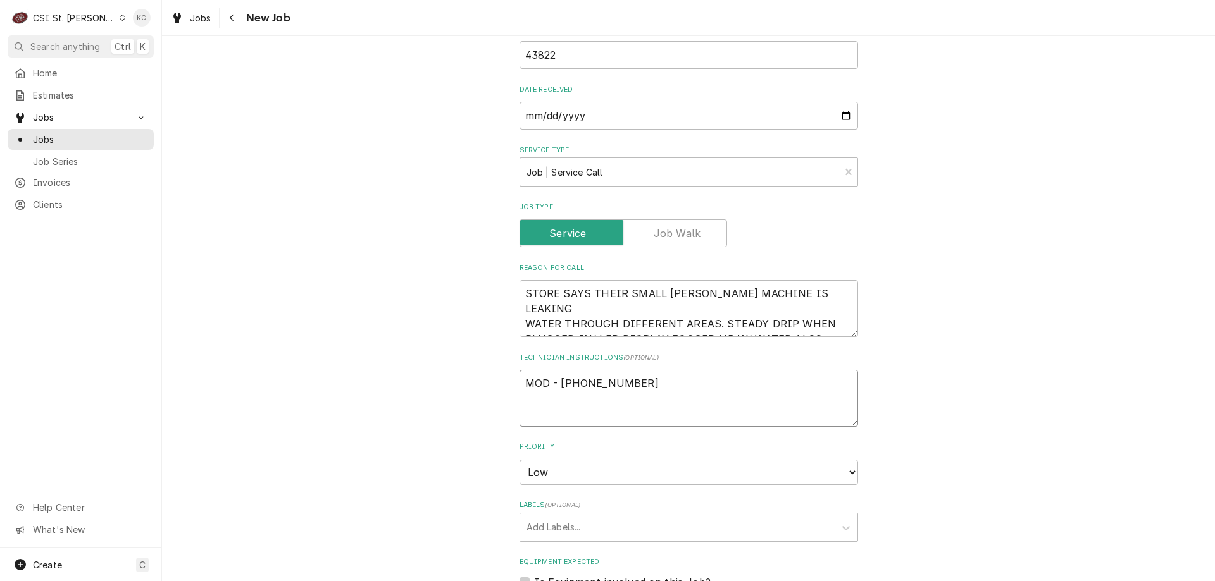
click at [521, 381] on textarea "MOD - 573-486-4060" at bounding box center [688, 398] width 338 height 57
type textarea "x"
type textarea "MOD - 573-486-4060"
type textarea "x"
type textarea "MOD - 573-486-4060"
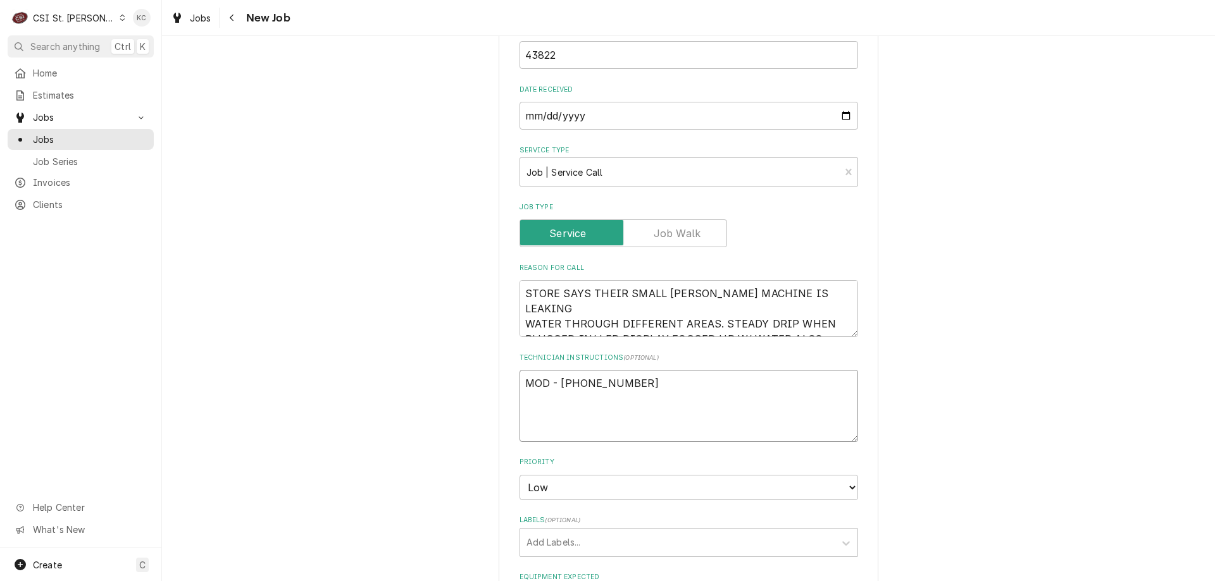
type textarea "x"
type textarea "N MOD - 573-486-4060"
type textarea "x"
type textarea "NT MOD - 573-486-4060"
type textarea "x"
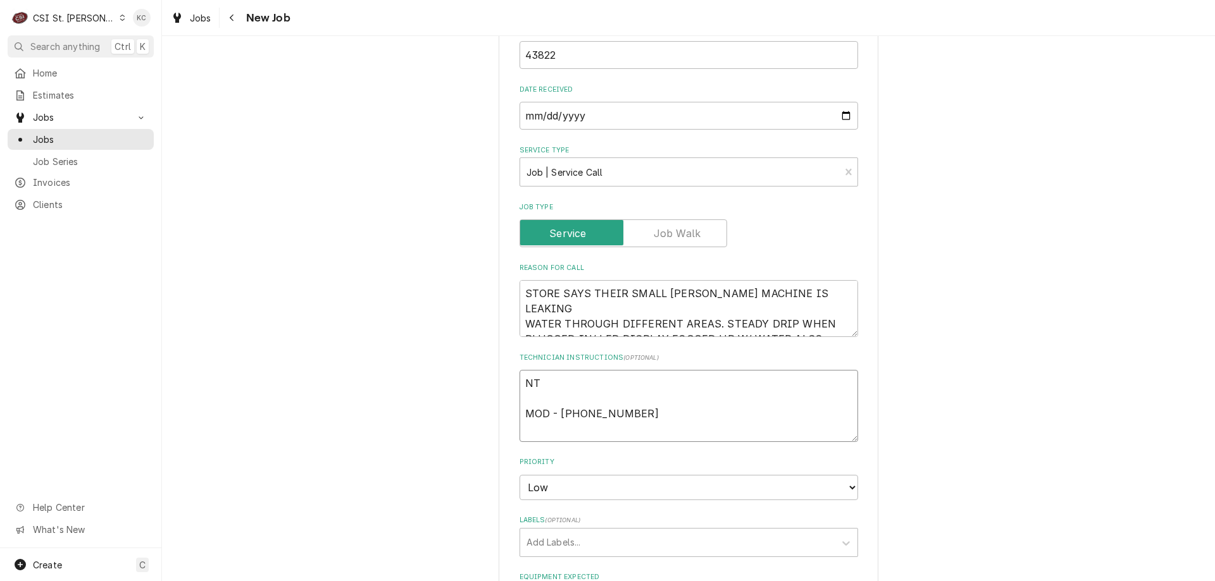
type textarea "NTE MOD - 573-486-4060"
type textarea "x"
type textarea "NTE MOD - 573-486-4060"
type textarea "x"
type textarea "NTE $ MOD - 573-486-4060"
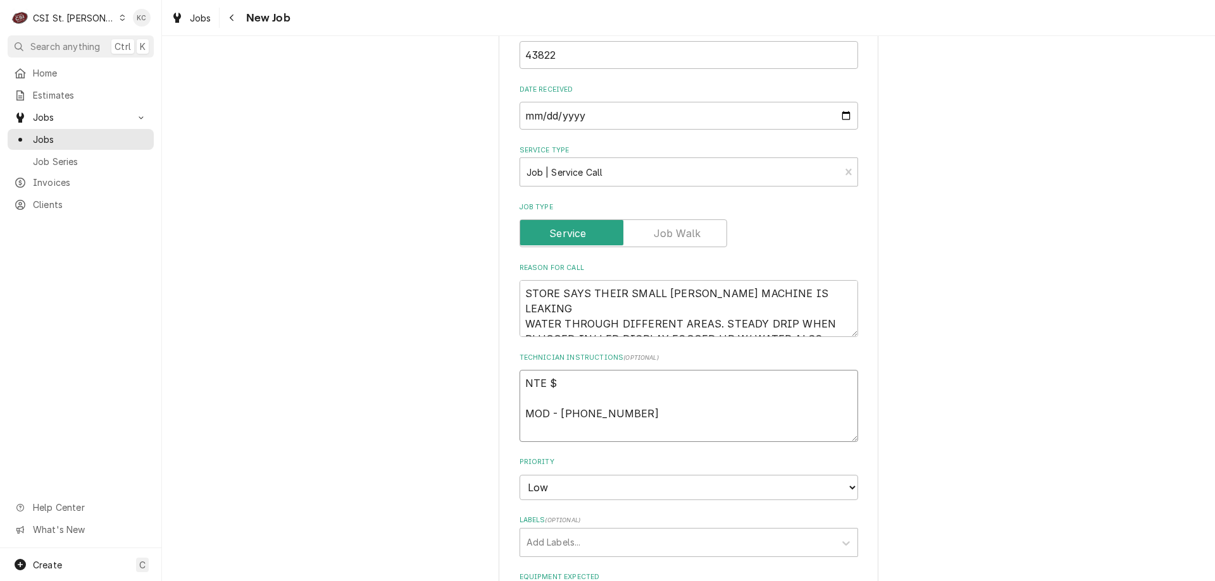
type textarea "x"
type textarea "NTE $5 MOD - 573-486-4060"
type textarea "x"
type textarea "NTE $50 MOD - 573-486-4060"
type textarea "x"
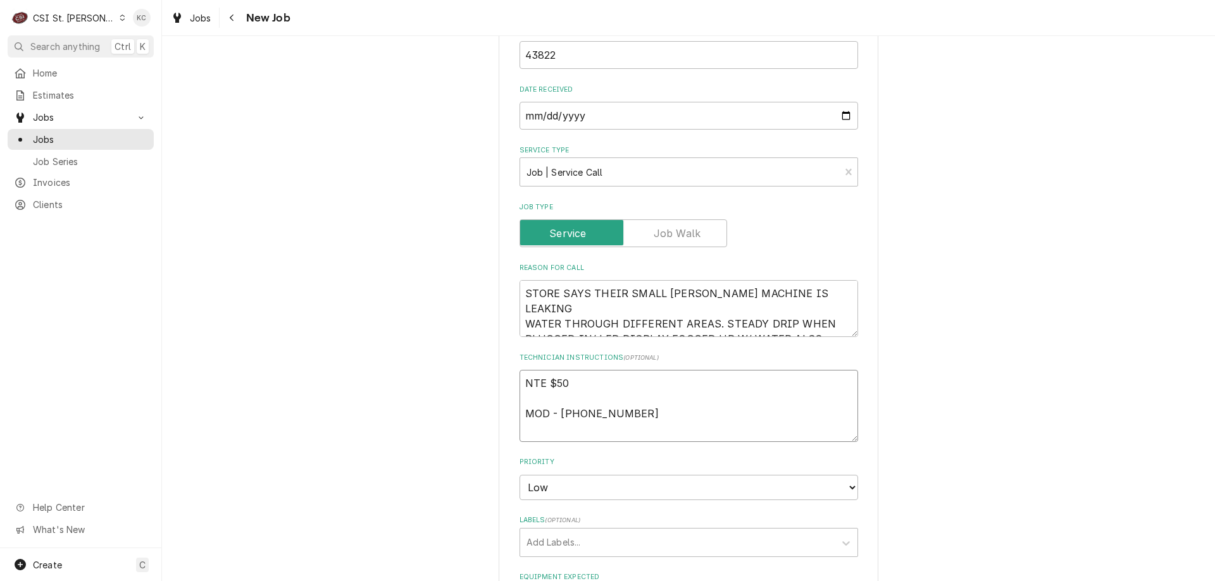
type textarea "NTE $500 MOD - 573-486-4060"
type textarea "x"
type textarea "NTE $500 MOD - 573-486-4060"
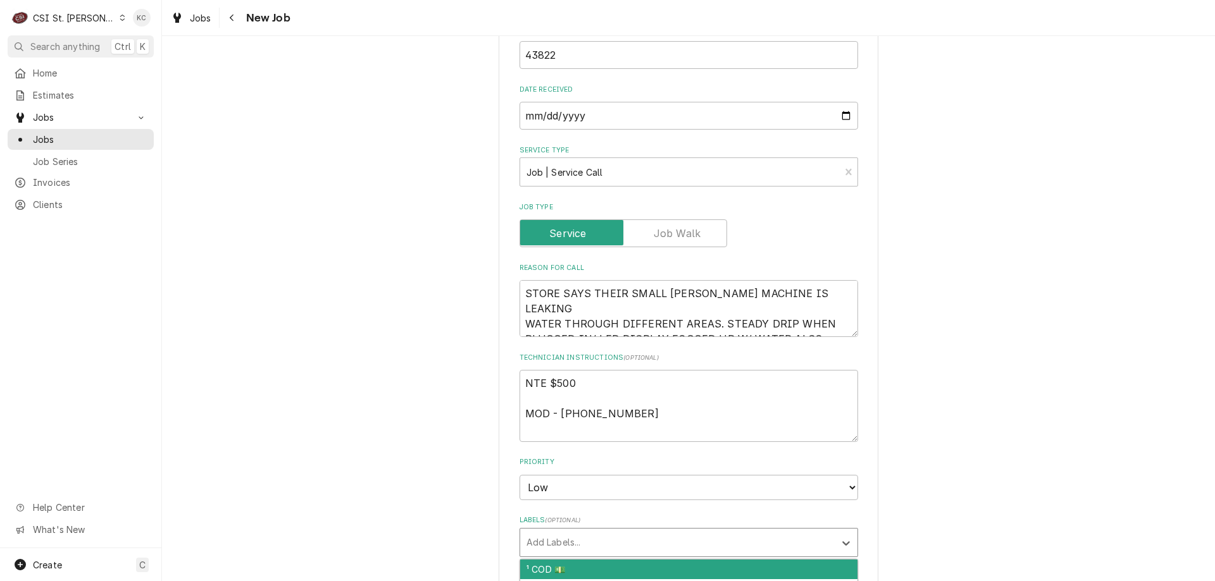
click at [554, 543] on div "Labels" at bounding box center [677, 542] width 302 height 23
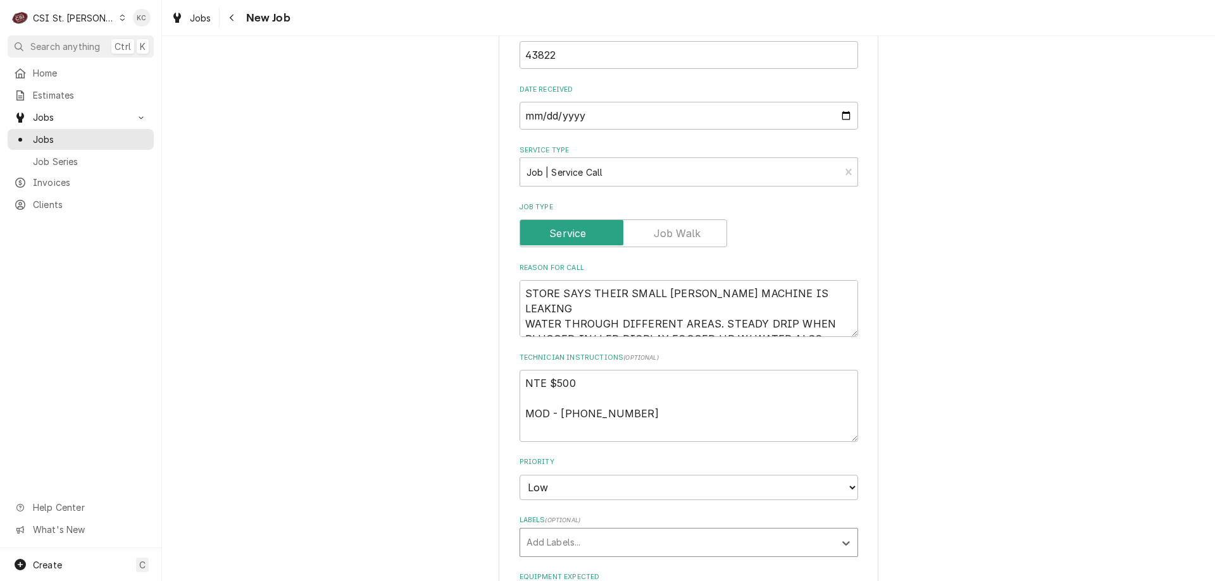
click at [595, 547] on div "Labels" at bounding box center [677, 542] width 302 height 23
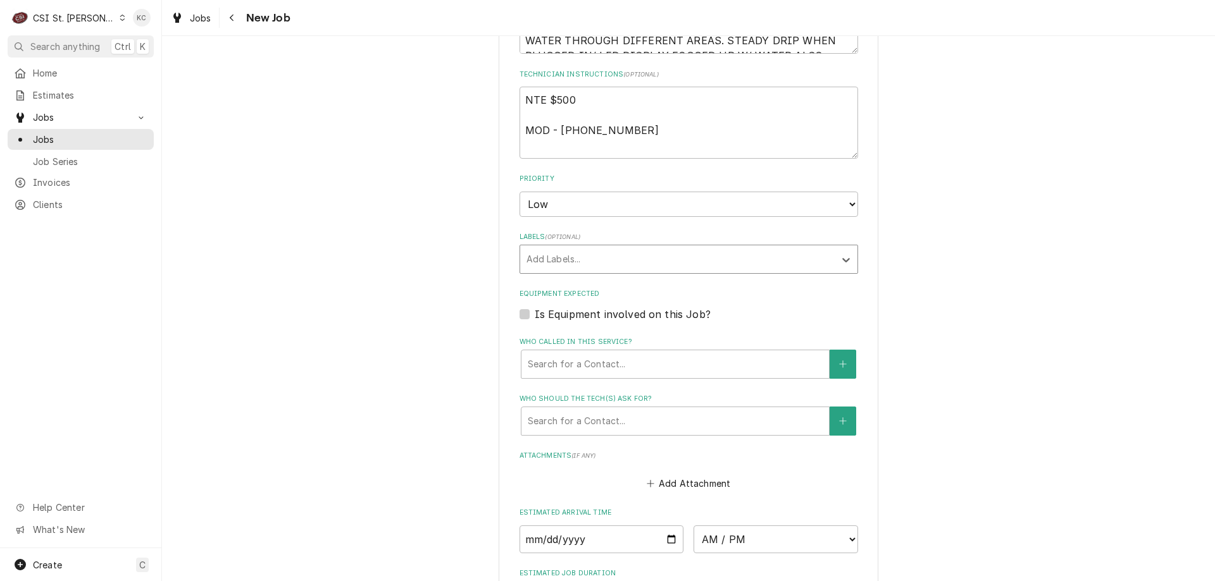
scroll to position [1012, 0]
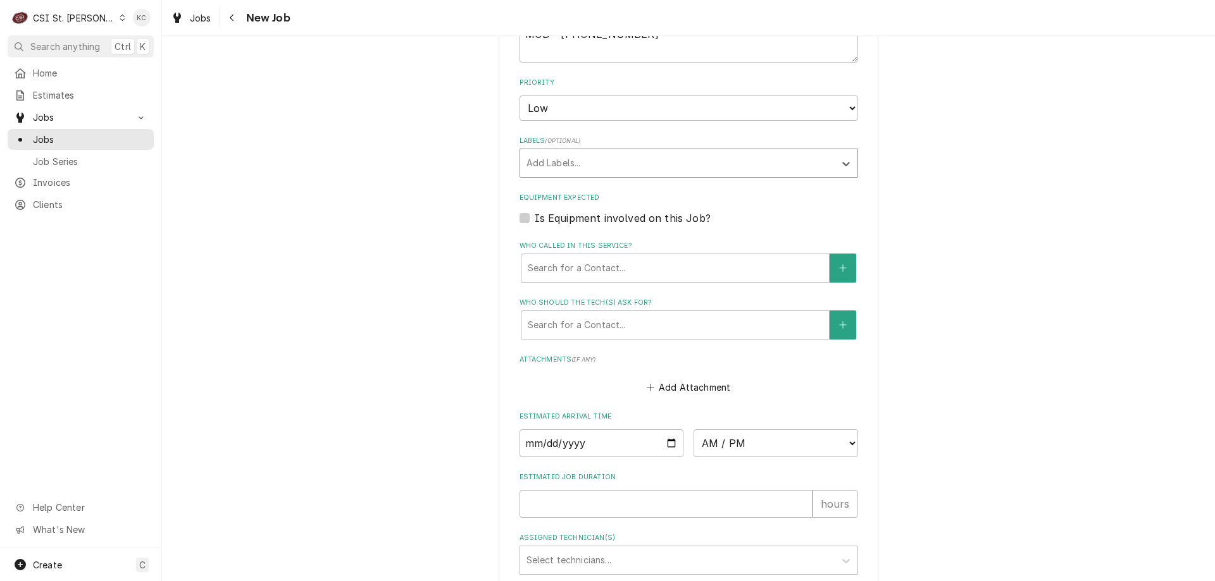
click at [576, 170] on div "Labels" at bounding box center [677, 163] width 302 height 23
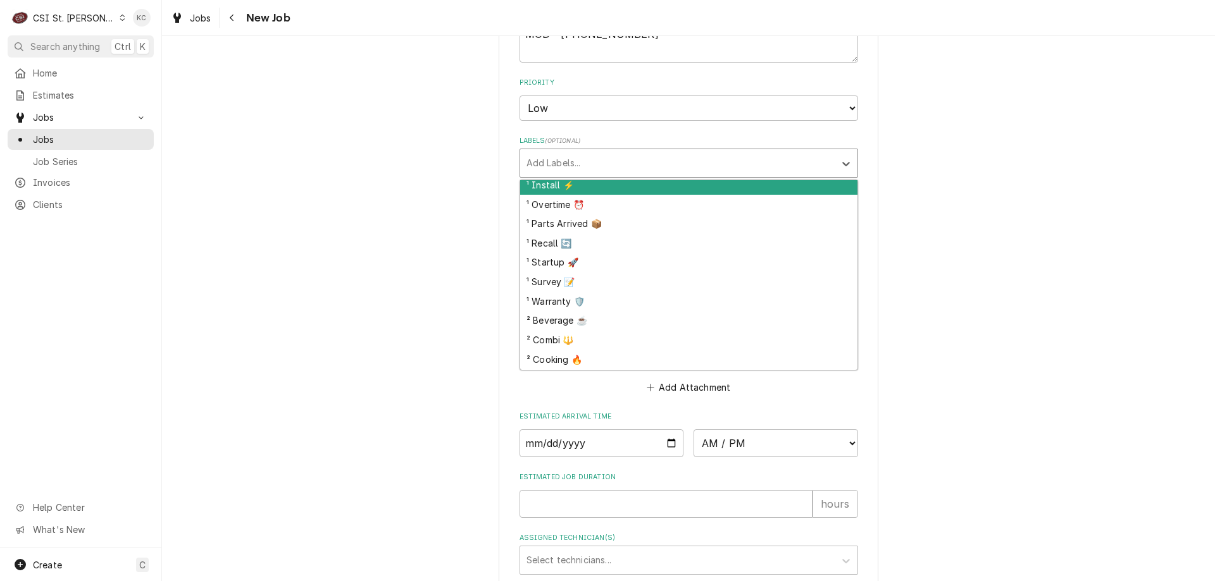
scroll to position [127, 0]
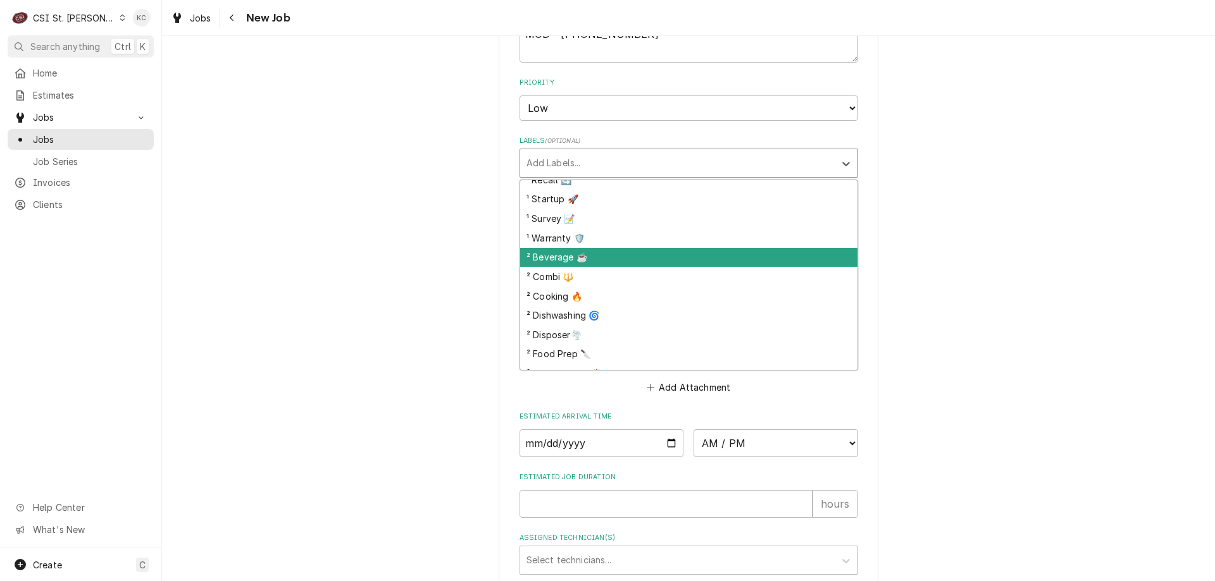
click at [581, 254] on div "² Beverage ☕️" at bounding box center [688, 258] width 337 height 20
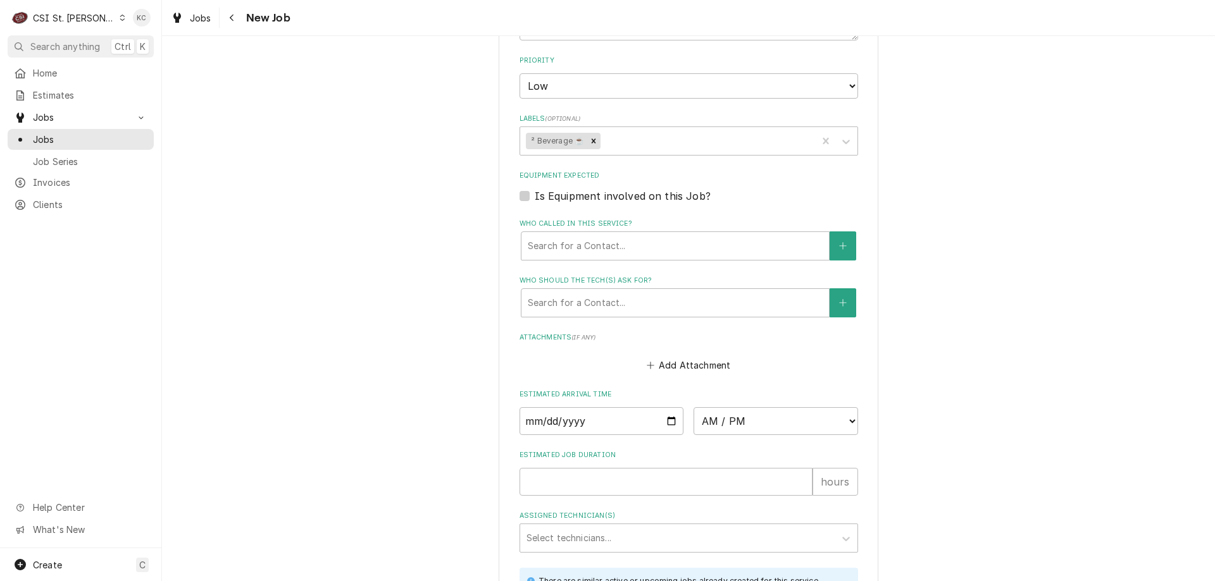
scroll to position [1075, 0]
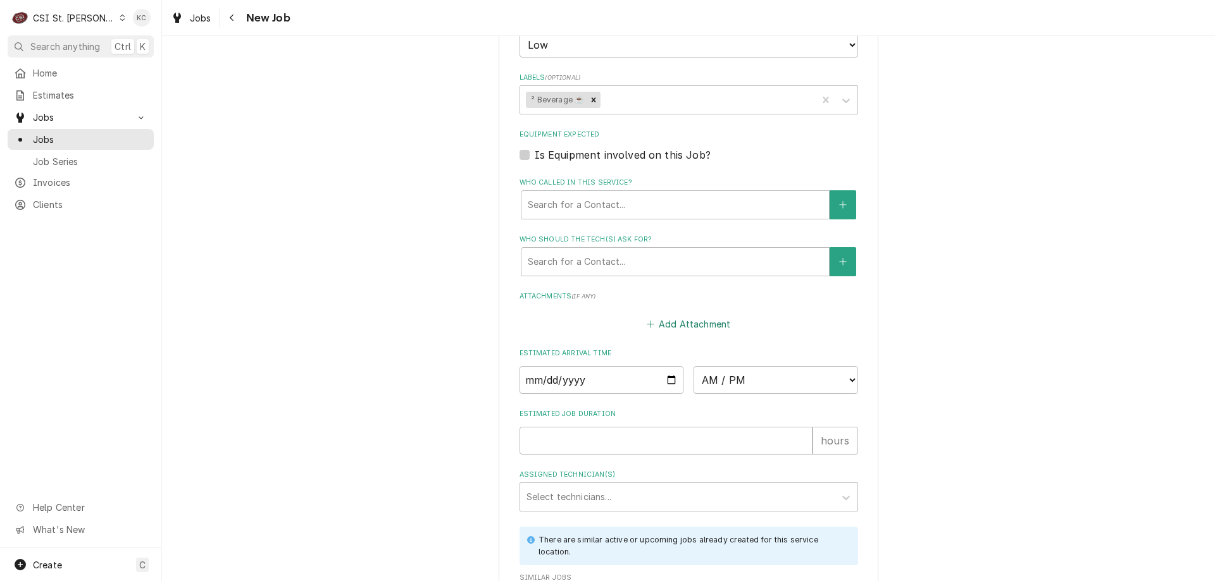
click at [702, 326] on button "Add Attachment" at bounding box center [688, 325] width 89 height 18
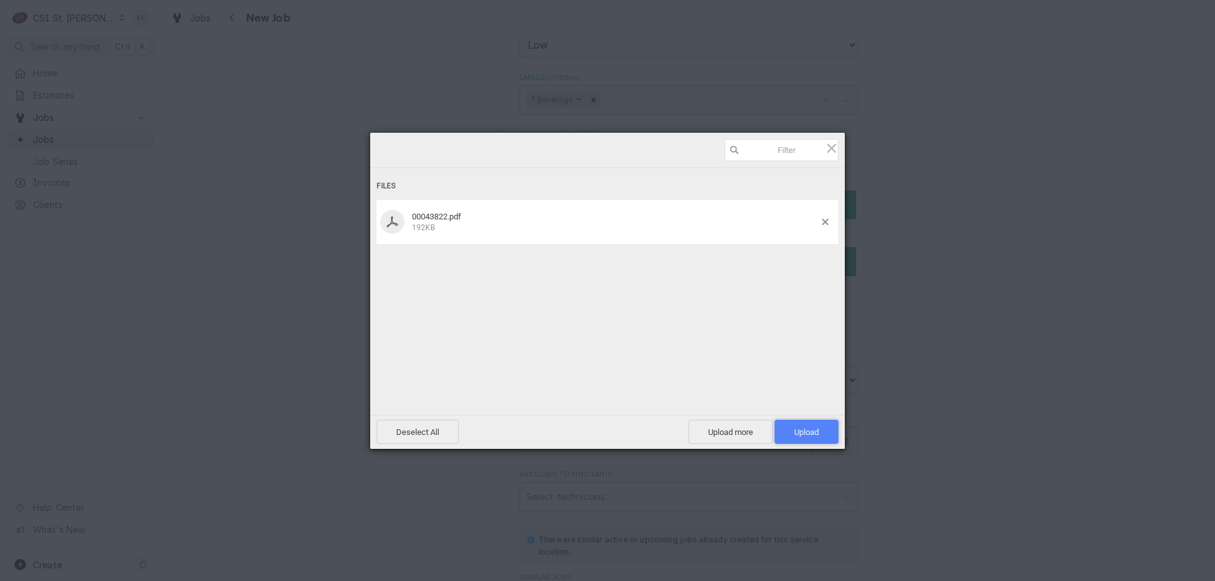
click at [812, 428] on span "Upload 1" at bounding box center [806, 432] width 25 height 9
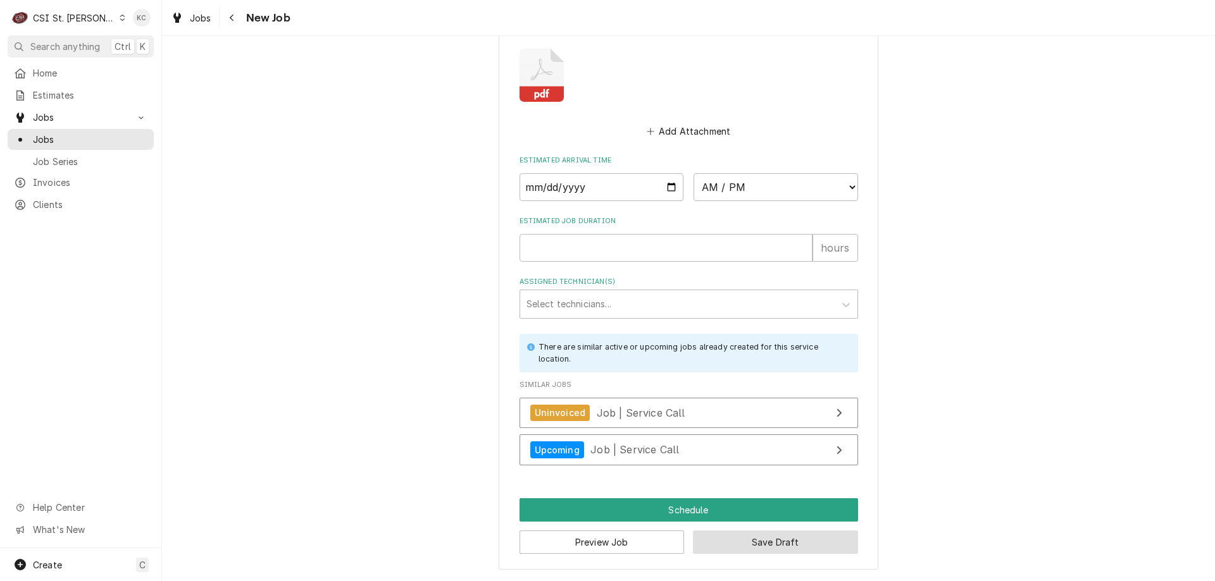
click at [803, 550] on button "Save Draft" at bounding box center [775, 542] width 165 height 23
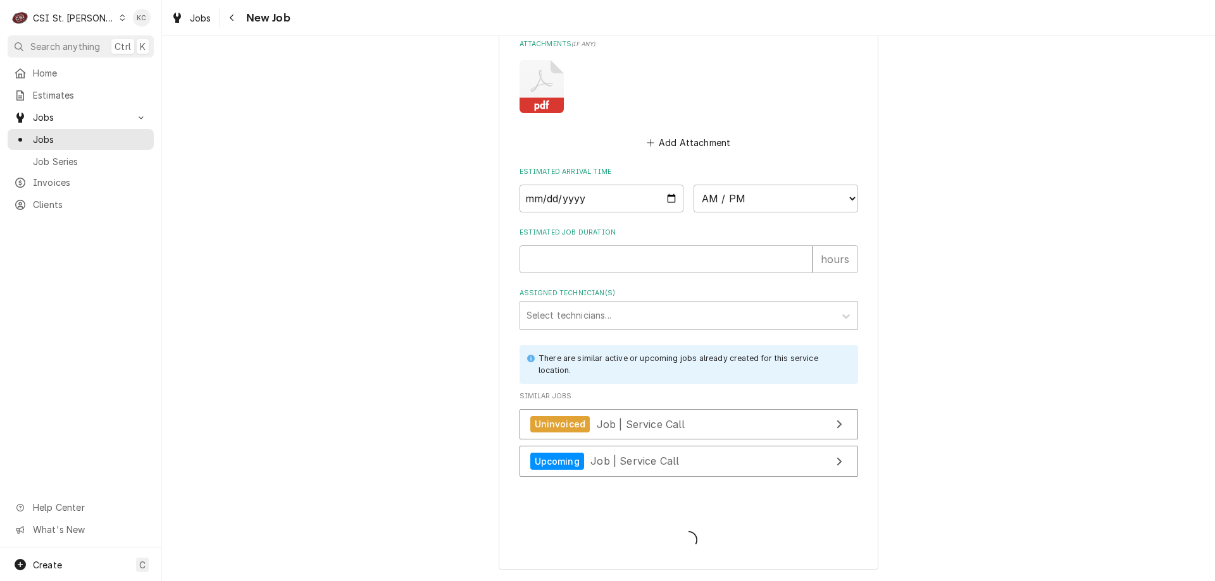
type textarea "x"
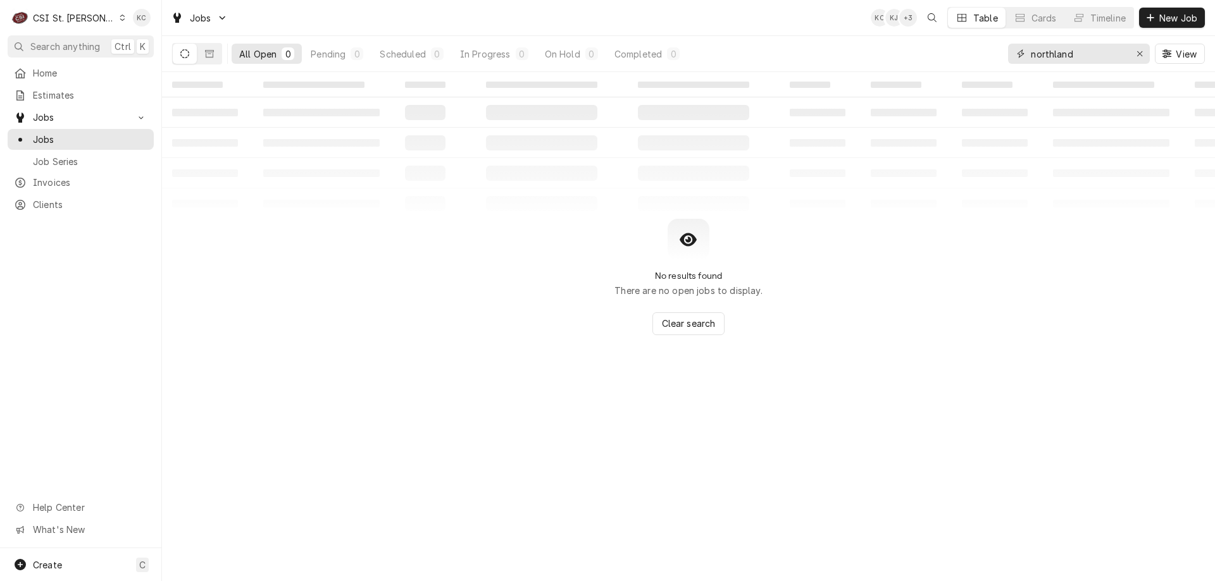
drag, startPoint x: 1080, startPoint y: 54, endPoint x: 960, endPoint y: 37, distance: 122.0
click at [960, 37] on div "All Open 0 Pending 0 Scheduled 0 In Progress 0 On Hold 0 Completed 0 northland …" at bounding box center [688, 53] width 1032 height 35
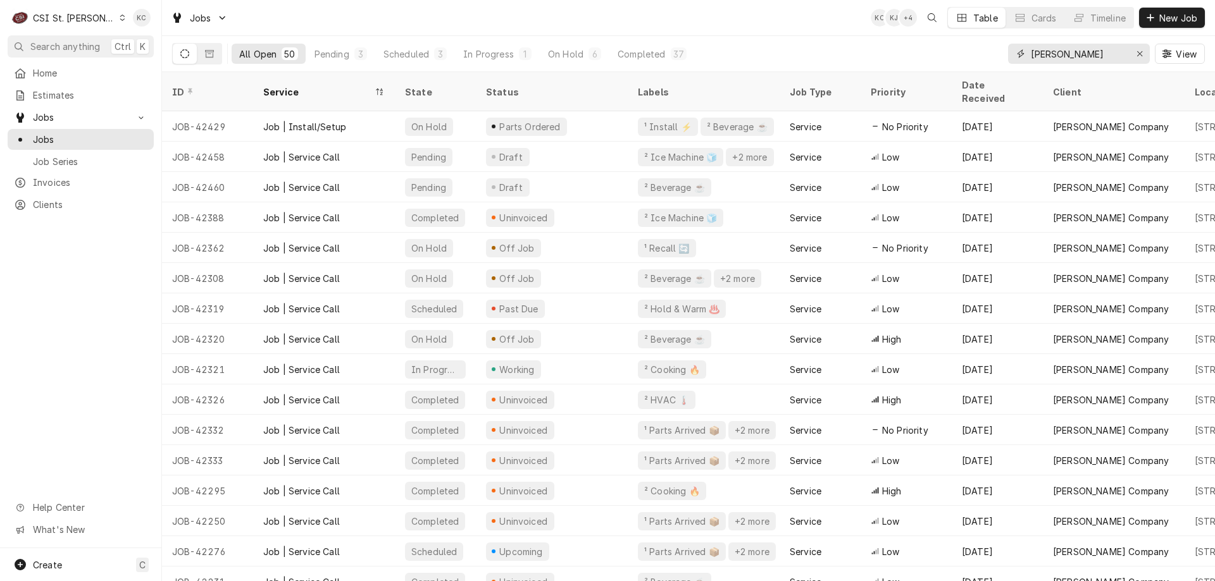
type input "[PERSON_NAME]"
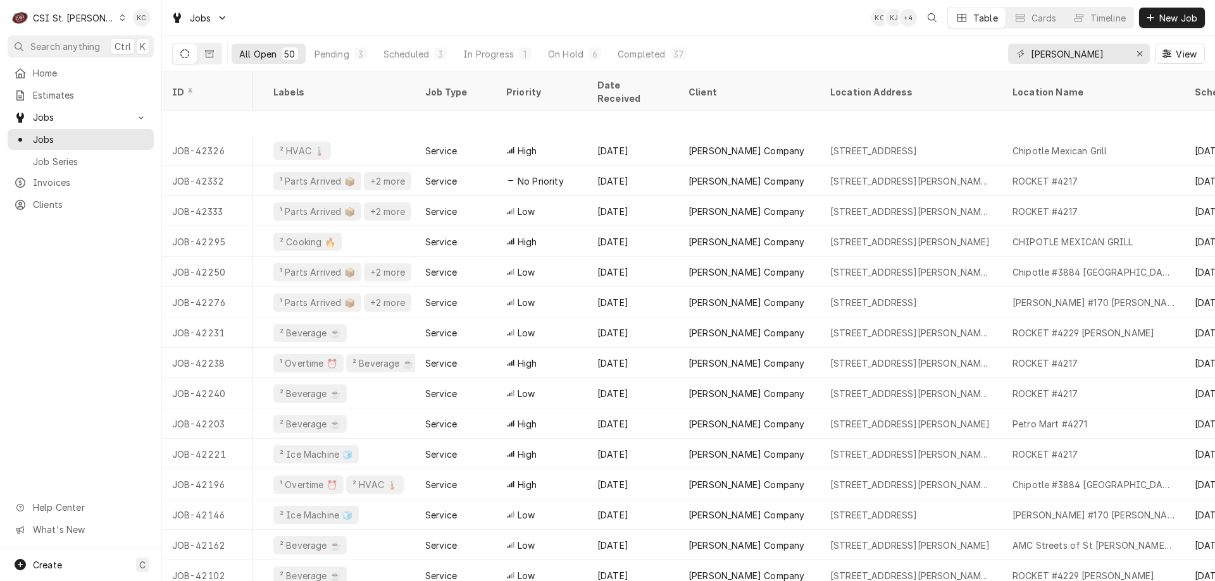
scroll to position [314, 364]
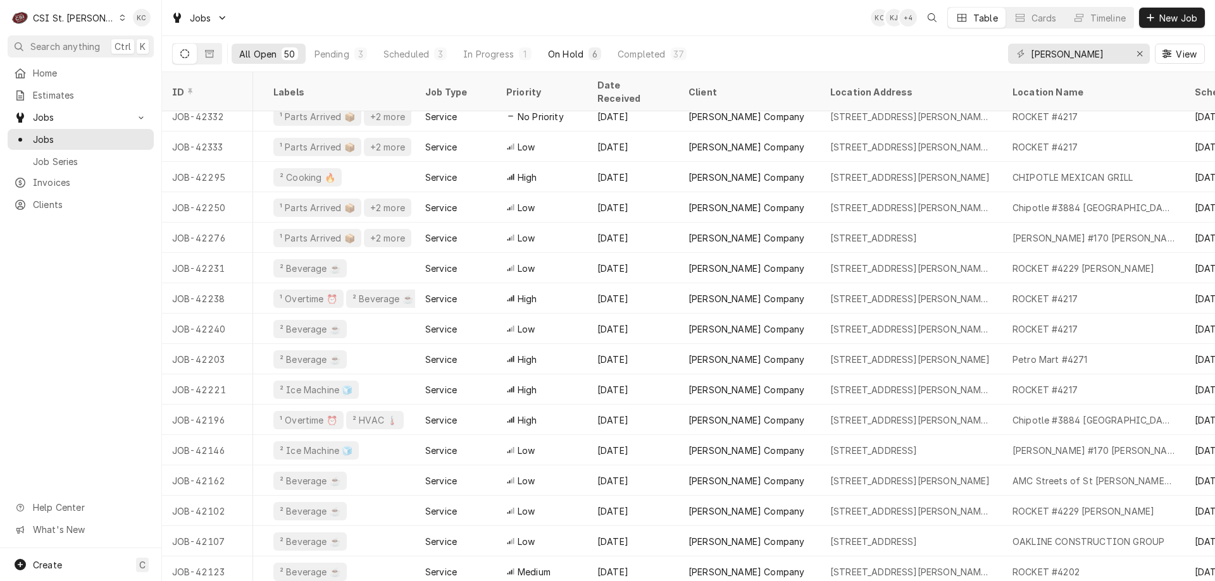
click at [562, 54] on div "On Hold" at bounding box center [565, 53] width 35 height 13
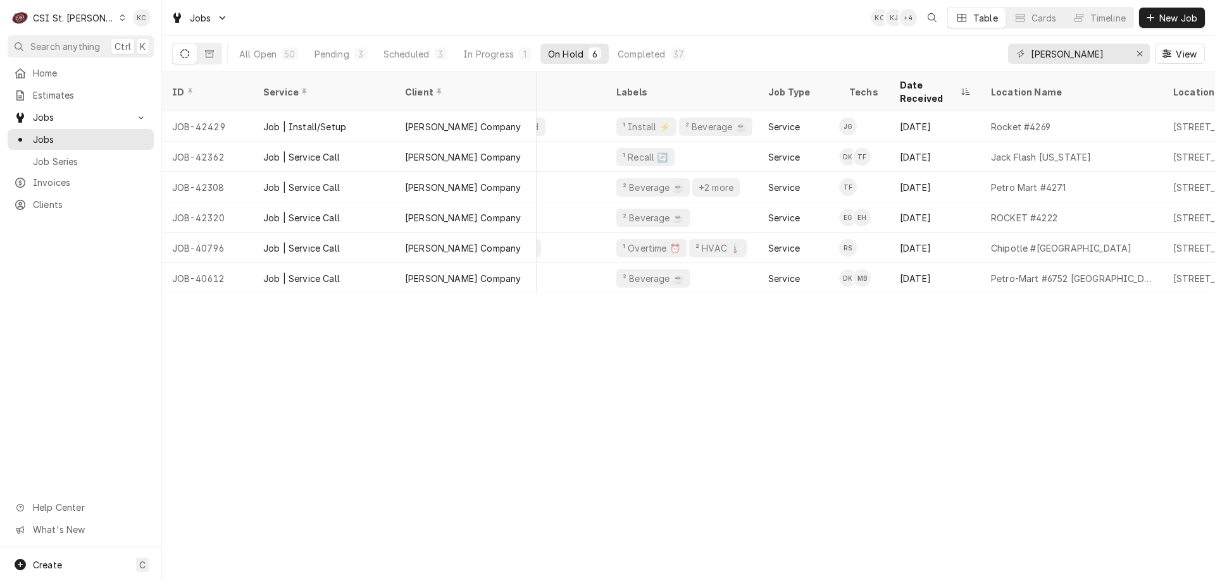
scroll to position [0, 239]
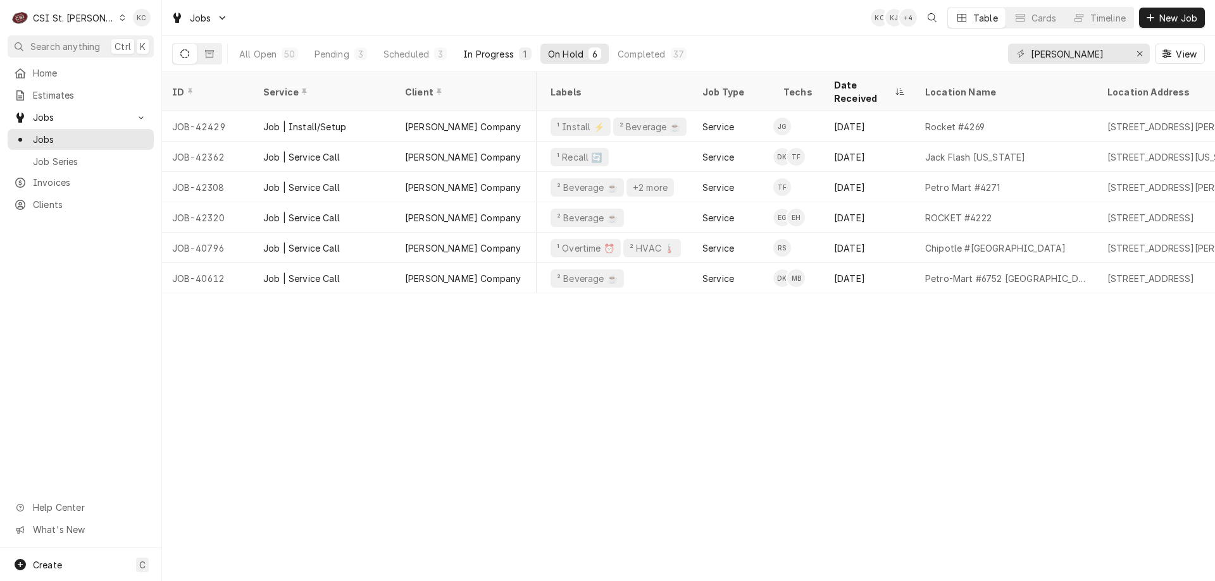
click at [495, 54] on div "In Progress" at bounding box center [488, 53] width 51 height 13
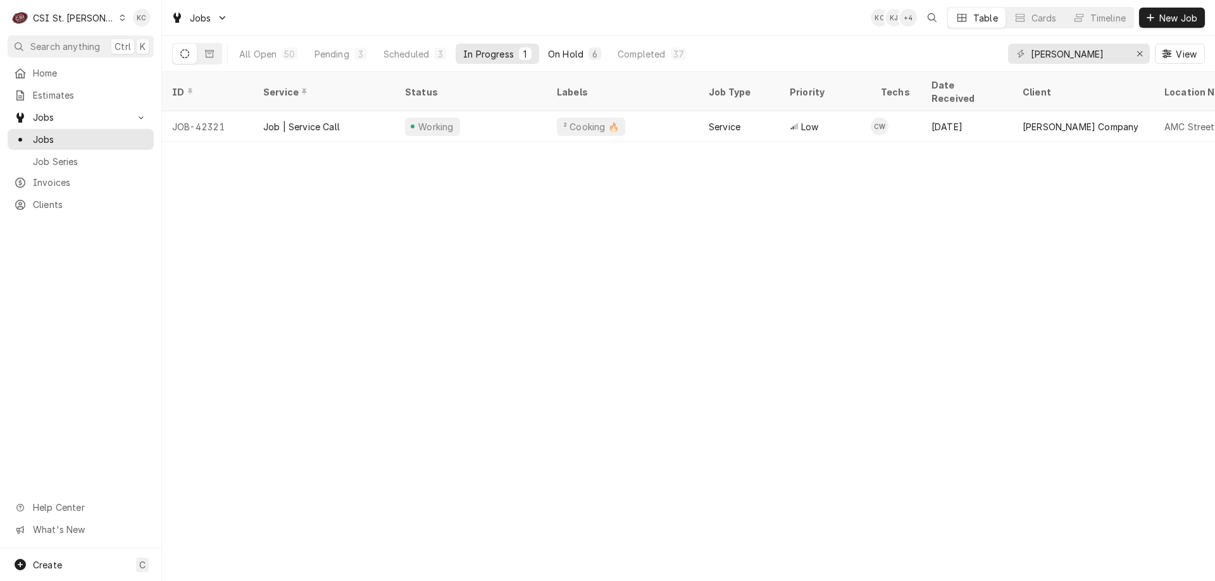
click at [562, 53] on div "On Hold" at bounding box center [565, 53] width 35 height 13
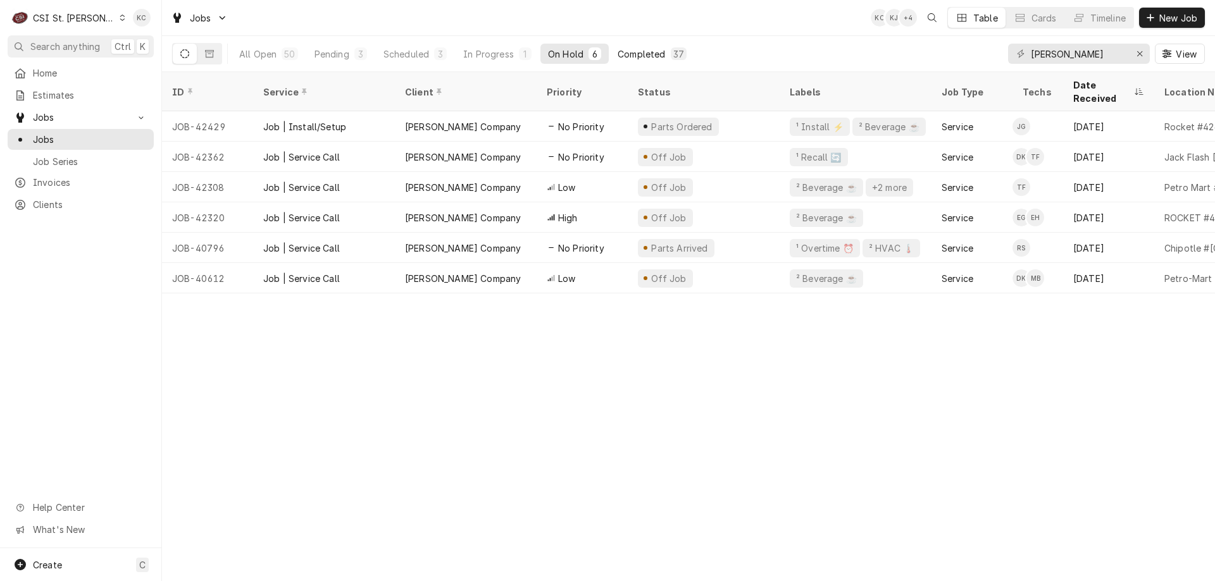
click at [645, 57] on div "Completed" at bounding box center [640, 53] width 47 height 13
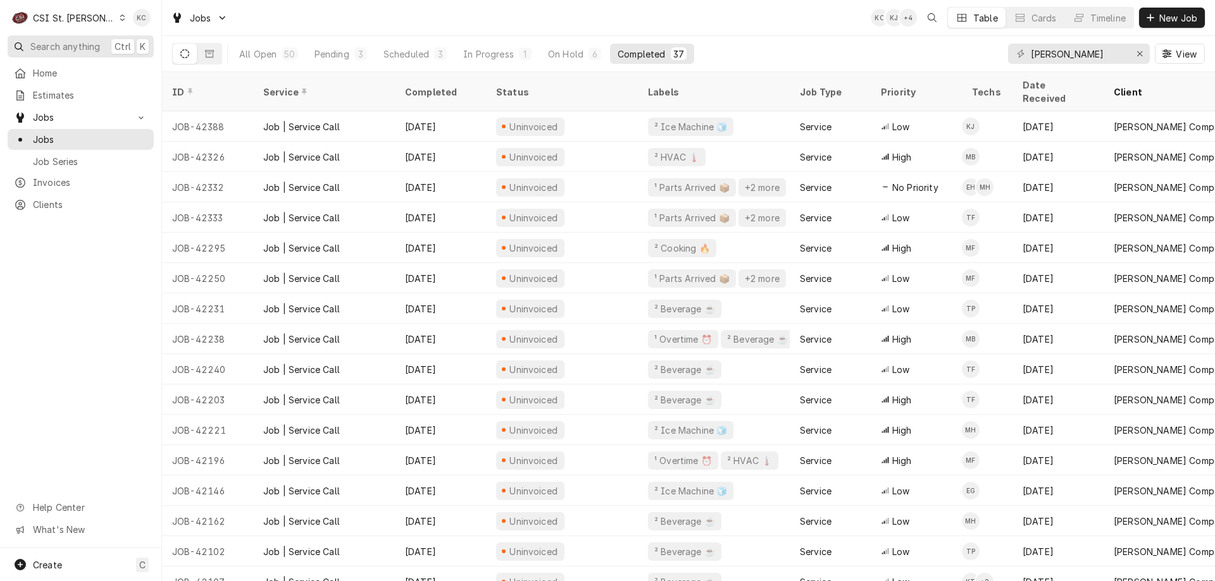
click at [71, 49] on span "Search anything" at bounding box center [65, 46] width 70 height 13
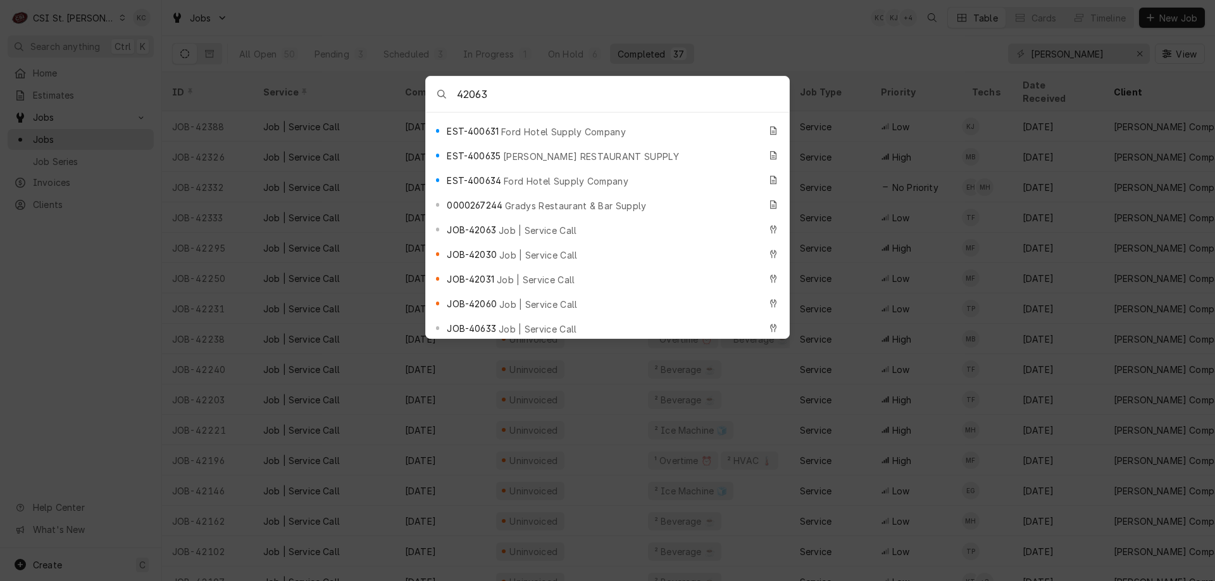
scroll to position [253, 0]
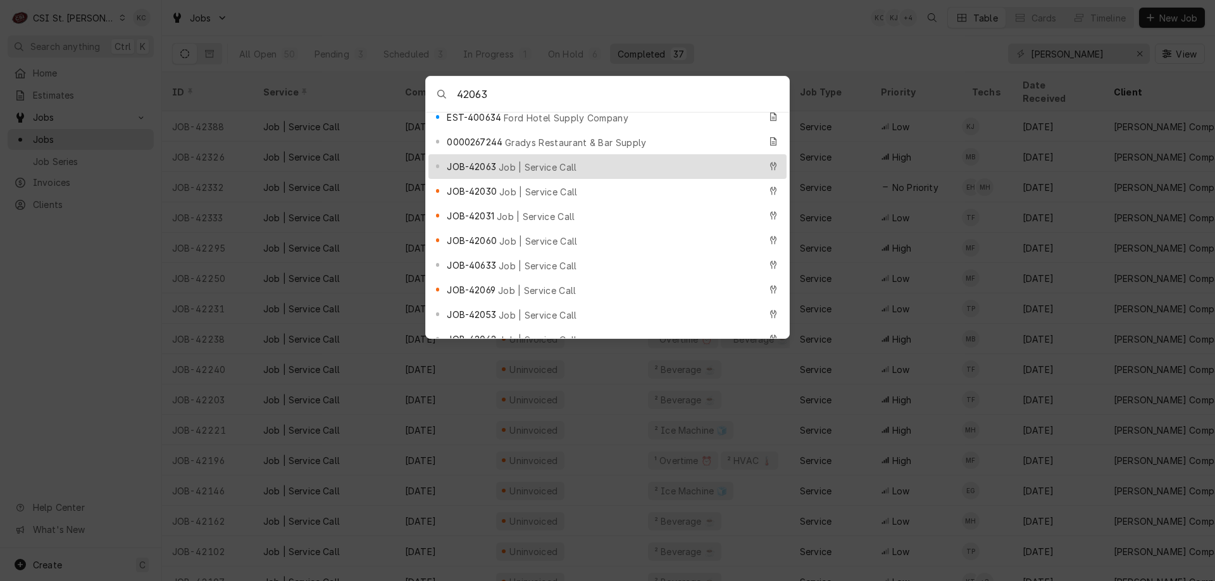
type input "42063"
click at [514, 161] on span "Job | Service Call" at bounding box center [537, 167] width 78 height 13
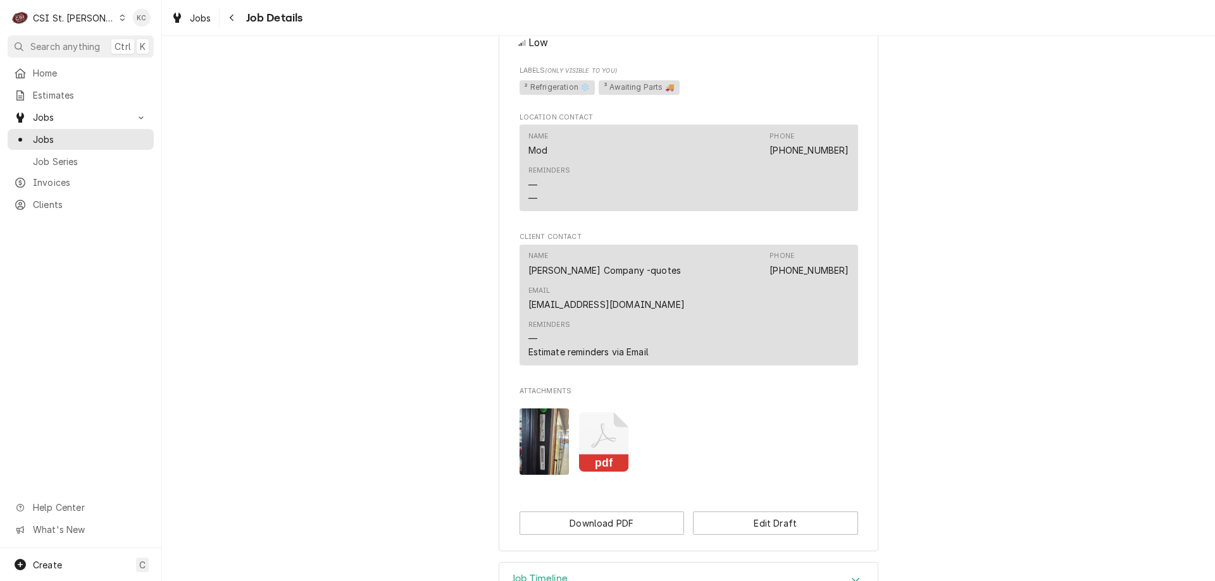
scroll to position [850, 0]
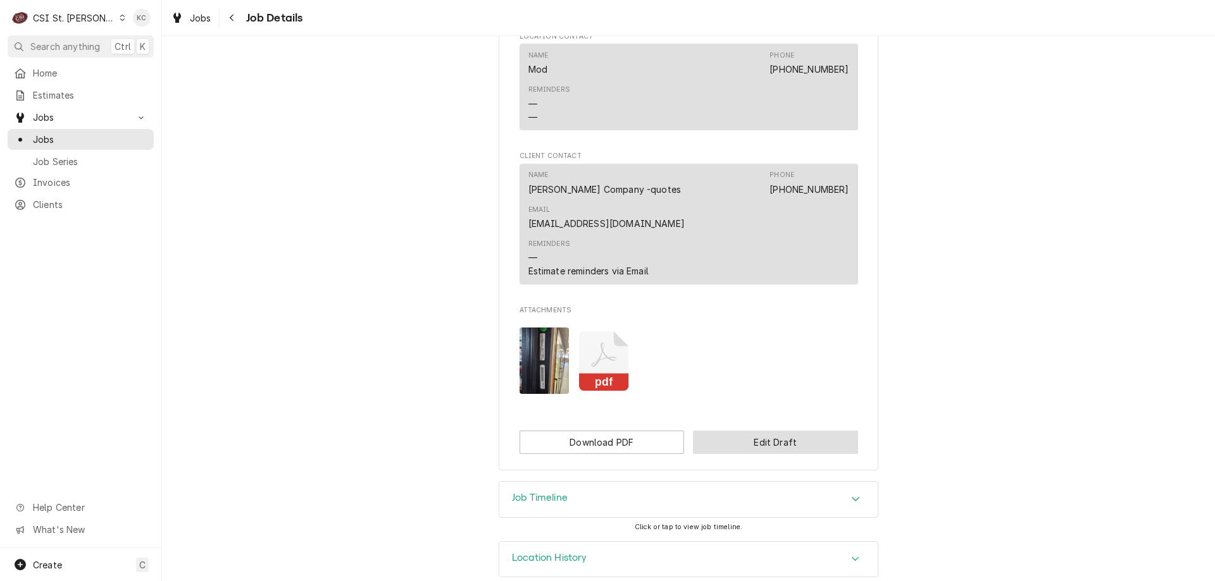
click at [774, 431] on button "Edit Draft" at bounding box center [775, 442] width 165 height 23
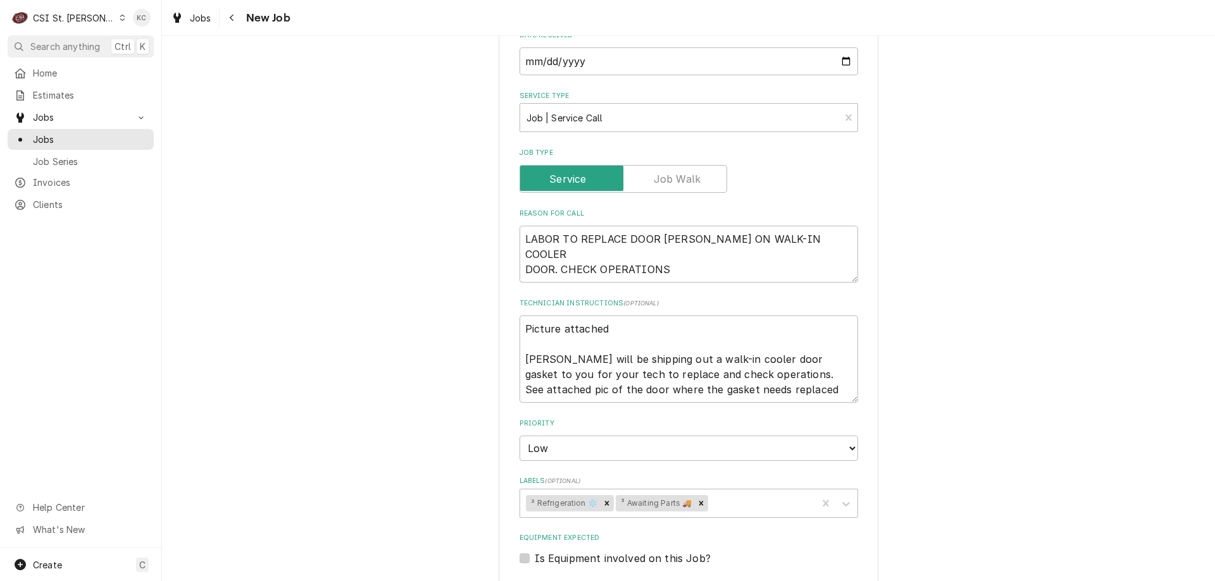
scroll to position [633, 0]
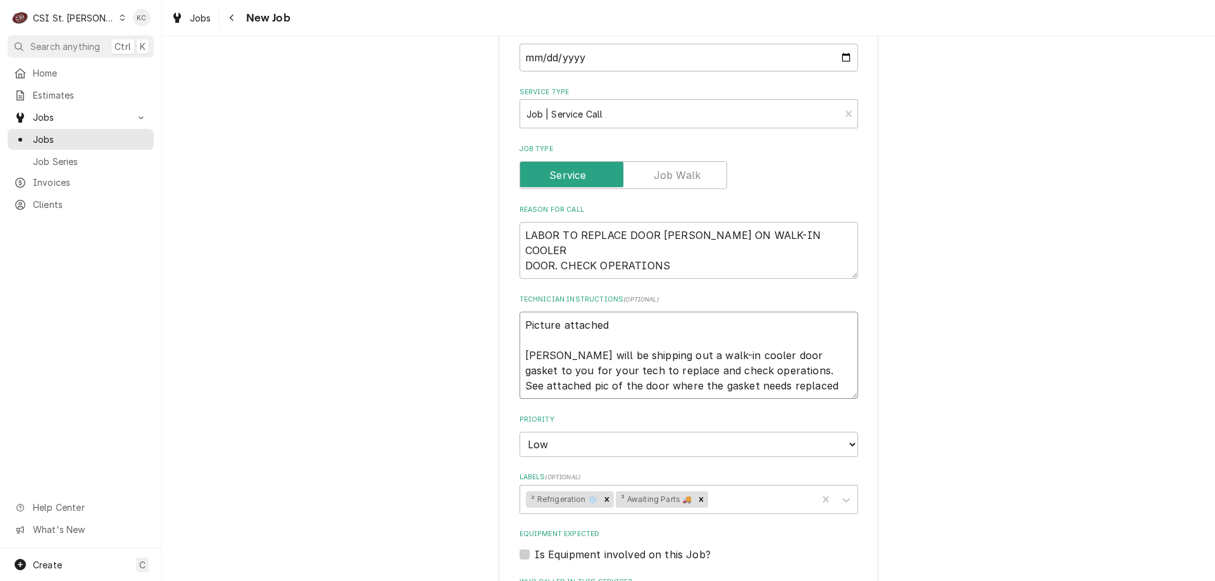
click at [521, 319] on textarea "Picture attached [PERSON_NAME] will be shipping out a walk-in cooler door gaske…" at bounding box center [688, 355] width 338 height 87
type textarea "x"
type textarea "Picture attached [PERSON_NAME] will be shipping out a walk-in cooler door gaske…"
type textarea "x"
type textarea "Picture attached [PERSON_NAME] will be shipping out a walk-in cooler door gaske…"
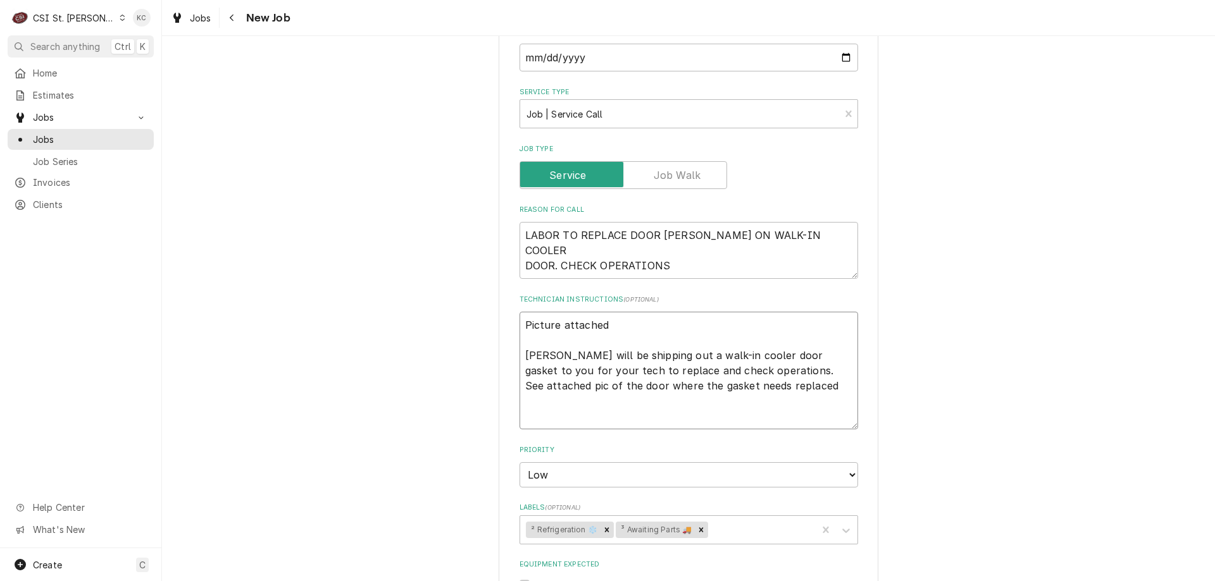
type textarea "x"
type textarea "9 Picture attached [PERSON_NAME] will be shipping out a walk-in cooler door gas…"
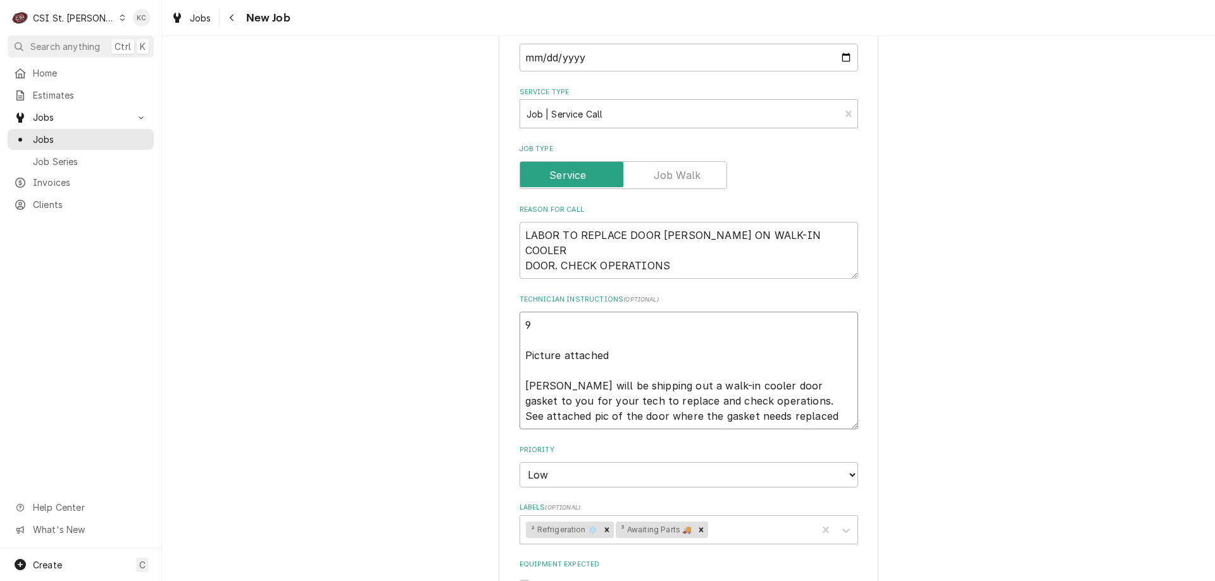
type textarea "x"
type textarea "9/ Picture attached [PERSON_NAME] will be shipping out a walk-in cooler door ga…"
type textarea "x"
type textarea "9/2 Picture attached [PERSON_NAME] will be shipping out a walk-in cooler door g…"
type textarea "x"
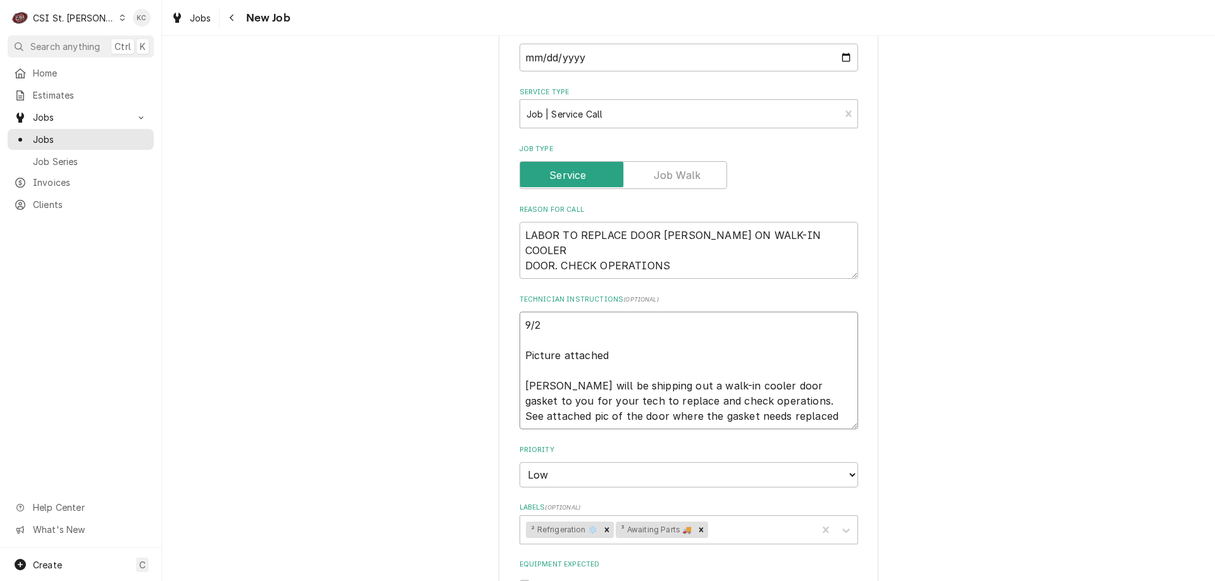
type textarea "9/2 Picture attached [PERSON_NAME] will be shipping out a walk-in cooler door g…"
type textarea "x"
type textarea "9/2 - Picture attached [PERSON_NAME] will be shipping out a walk-in cooler door…"
type textarea "x"
type textarea "9/2 - Picture attached [PERSON_NAME] will be shipping out a walk-in cooler door…"
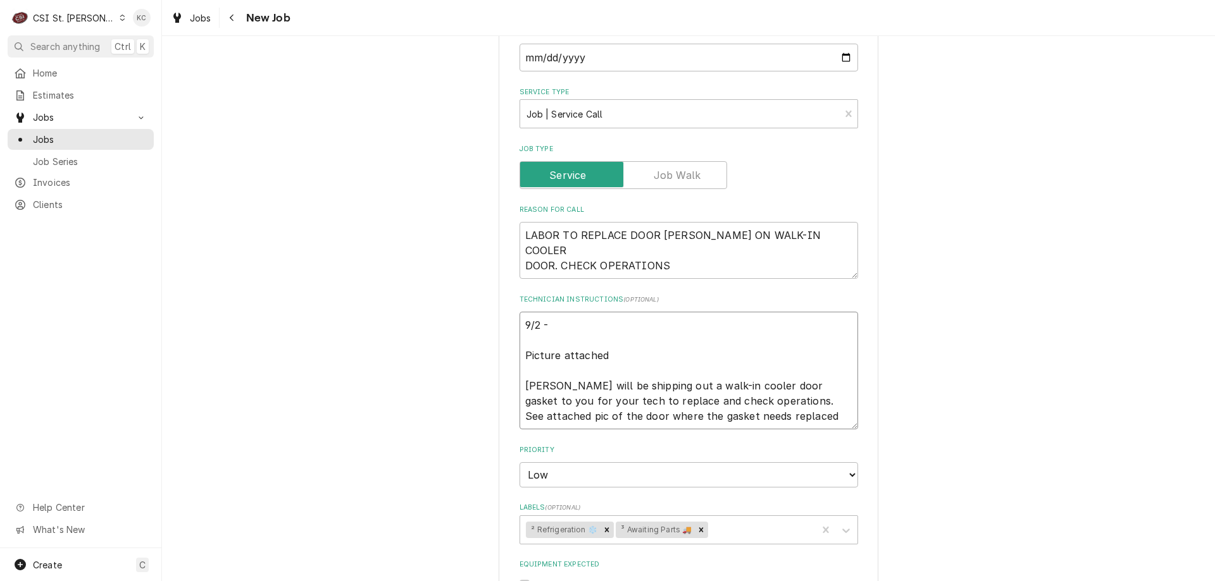
type textarea "x"
type textarea "9/2 - K Picture attached [PERSON_NAME] will be shipping out a walk-in cooler do…"
type textarea "x"
type textarea "9/2 - Ke Picture attached [PERSON_NAME] will be shipping out a walk-in cooler d…"
type textarea "x"
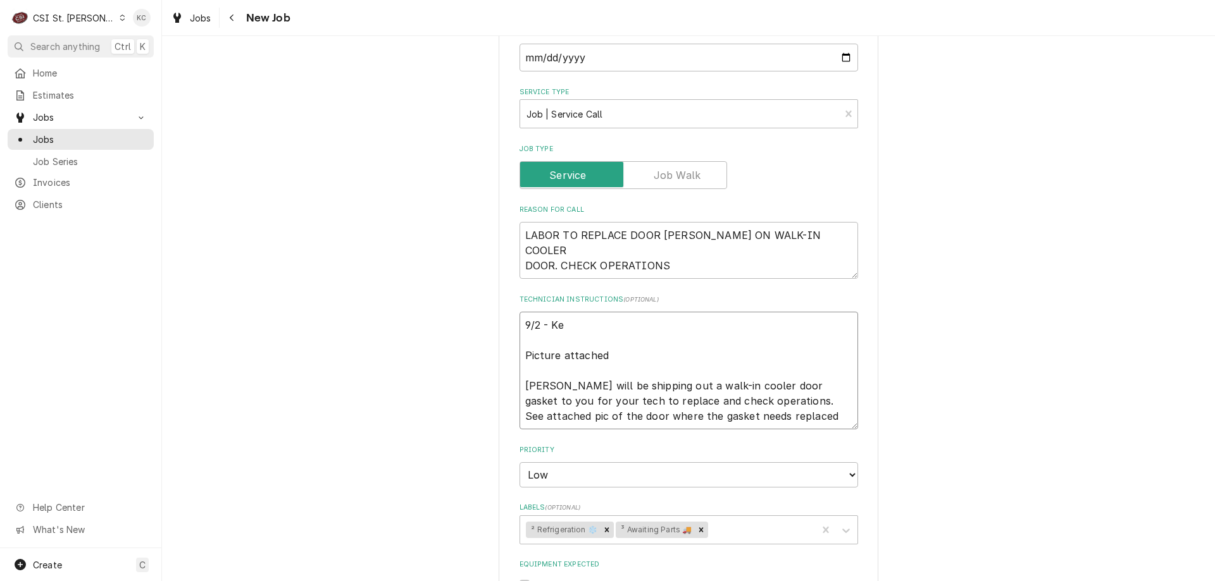
type textarea "9/2 - Kel Picture attached [PERSON_NAME] will be shipping out a walk-in cooler …"
type textarea "x"
type textarea "9/2 - [PERSON_NAME] Picture attached [PERSON_NAME] will be shipping out a walk-…"
type textarea "x"
type textarea "9/2 - [PERSON_NAME] Picture attached [PERSON_NAME] will be shipping out a walk-…"
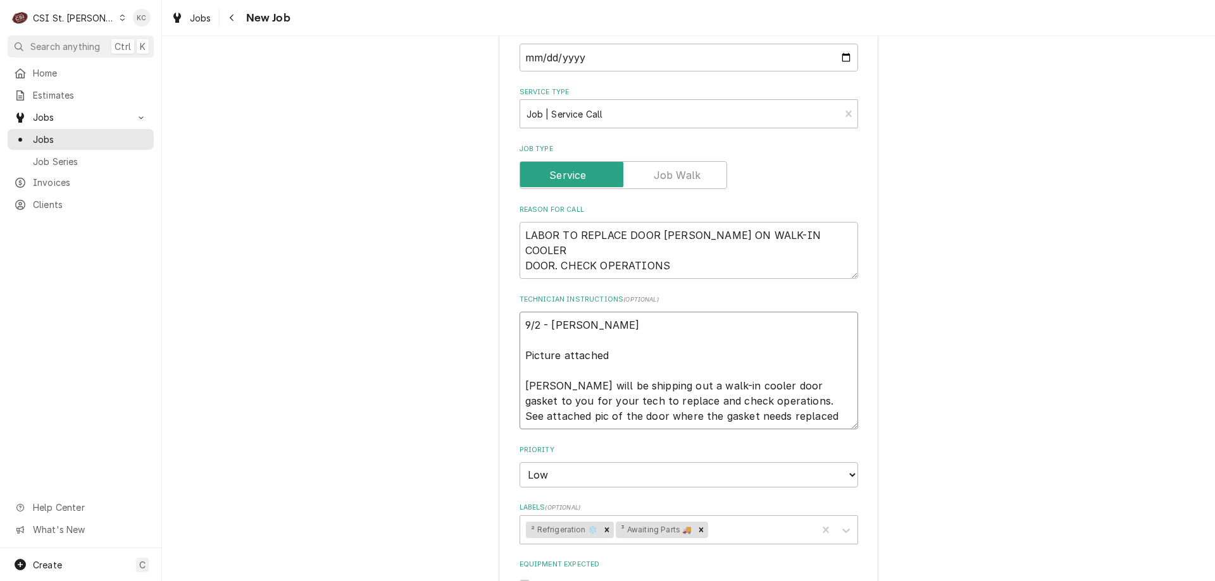
type textarea "x"
type textarea "9/2 - [PERSON_NAME] Picture attached [PERSON_NAME] will be shipping out a walk-…"
type textarea "x"
type textarea "9/2 - [PERSON_NAME] - Picture attached [PERSON_NAME] will be shipping out a wal…"
type textarea "x"
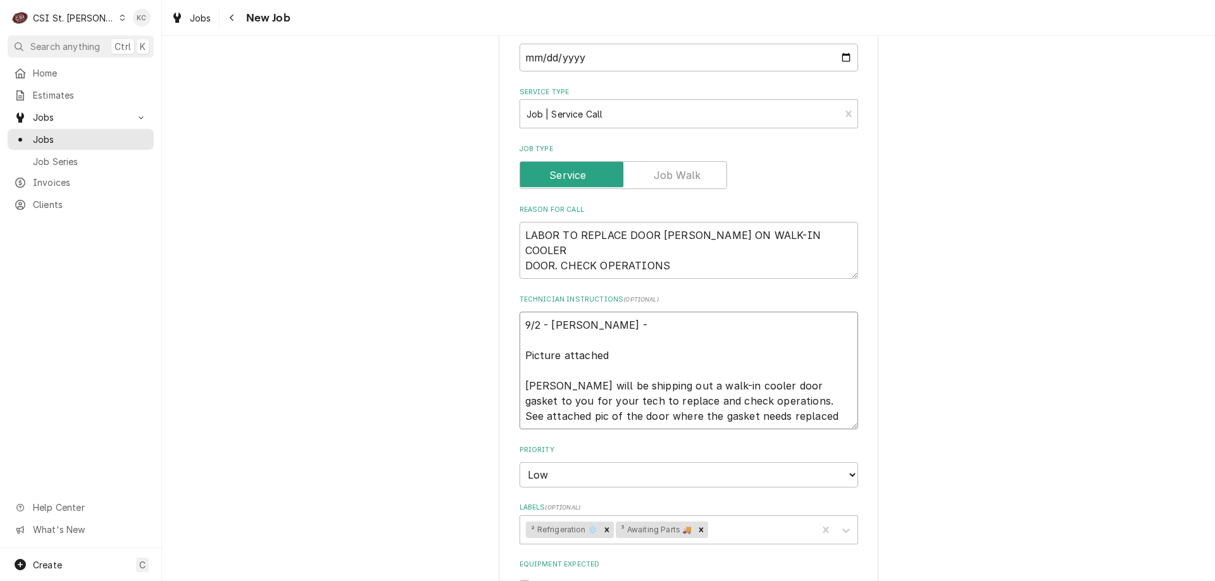
type textarea "9/2 - [PERSON_NAME] - Picture attached [PERSON_NAME] will be shipping out a wal…"
type textarea "x"
type textarea "9/2 - [PERSON_NAME] Picture attached [PERSON_NAME] will be shipping out a walk-…"
type textarea "x"
type textarea "9/2 - [PERSON_NAME] Picture attached [PERSON_NAME] will be shipping out a walk-…"
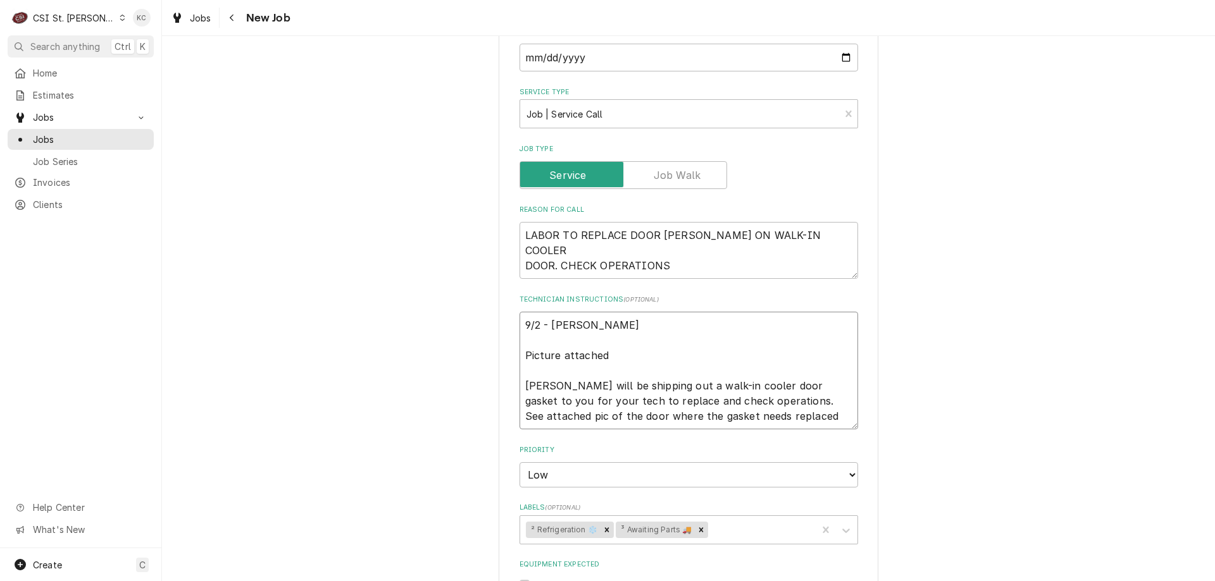
type textarea "x"
type textarea "9/2 - [PERSON_NAME] Picture attached [PERSON_NAME] will be shipping out a walk-…"
type textarea "x"
type textarea "9/2 - [PERSON_NAME] Picture attached [PERSON_NAME] will be shipping out a walk-…"
type textarea "x"
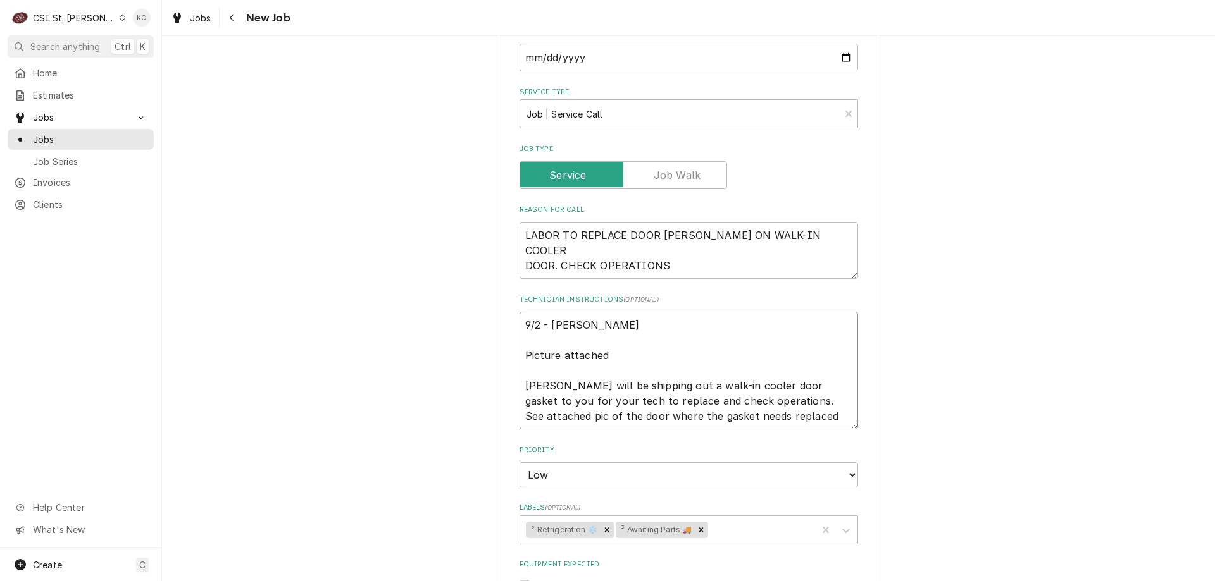
type textarea "9/2 - [PERSON_NAME] - Track Picture attached [PERSON_NAME] will be shipping out…"
type textarea "x"
type textarea "9/2 - [PERSON_NAME] Picture attached [PERSON_NAME] will be shipping out a walk-…"
type textarea "x"
type textarea "9/2 - [PERSON_NAME] - Tracking Picture attached [PERSON_NAME] will be shipping …"
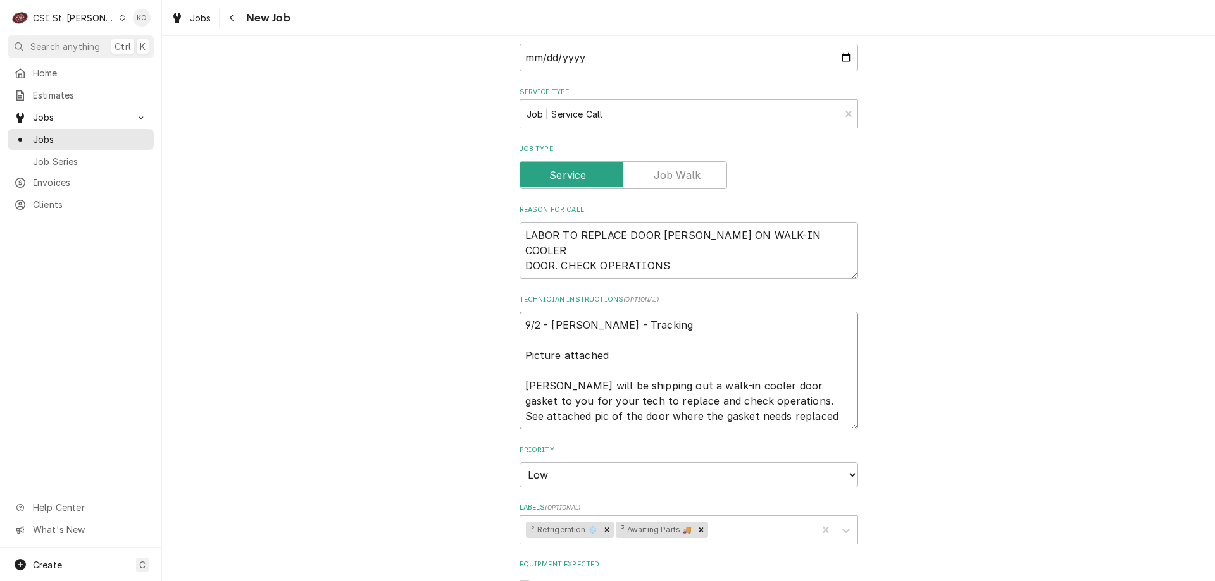
type textarea "x"
type textarea "9/2 - [PERSON_NAME] - Tracking Picture attached [PERSON_NAME] will be shipping …"
type textarea "x"
type textarea "9/2 - [PERSON_NAME] - Tracking Picture attached [PERSON_NAME] will be shipping …"
click at [691, 323] on textarea "9/2 - Kelly - Tracking Picture attached Kurt will be shipping out a walk-in coo…" at bounding box center [688, 371] width 338 height 118
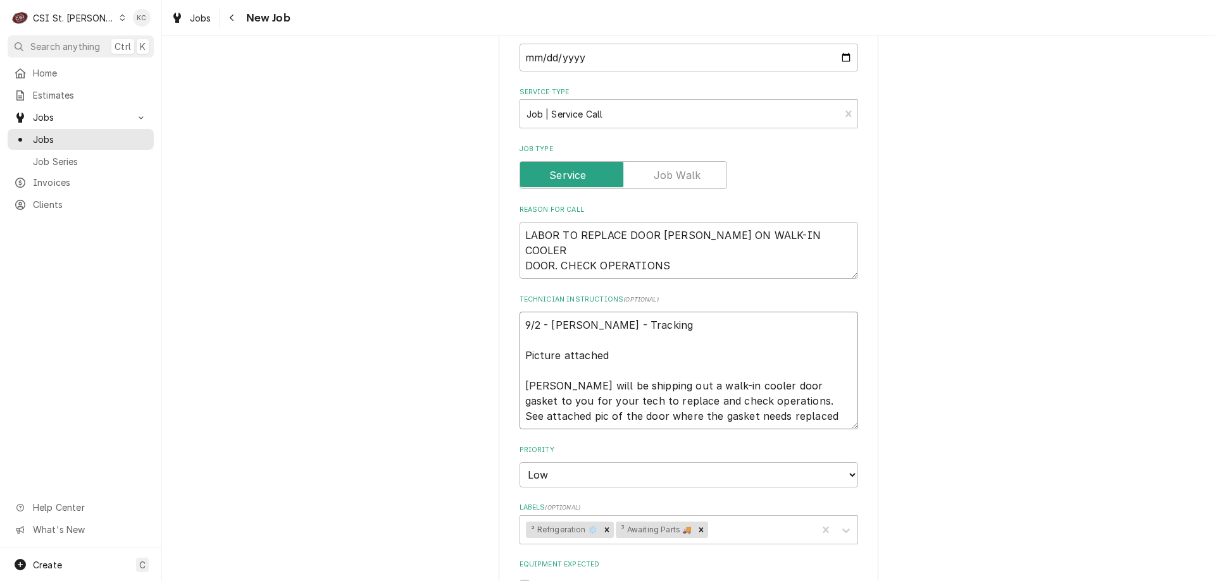
type textarea "x"
type textarea "9/2 - Kelly - Tracking 1 Picture attached Kurt will be shipping out a walk-in c…"
type textarea "x"
type textarea "9/2 - Kelly - Tracking 1Z Picture attached Kurt will be shipping out a walk-in …"
type textarea "x"
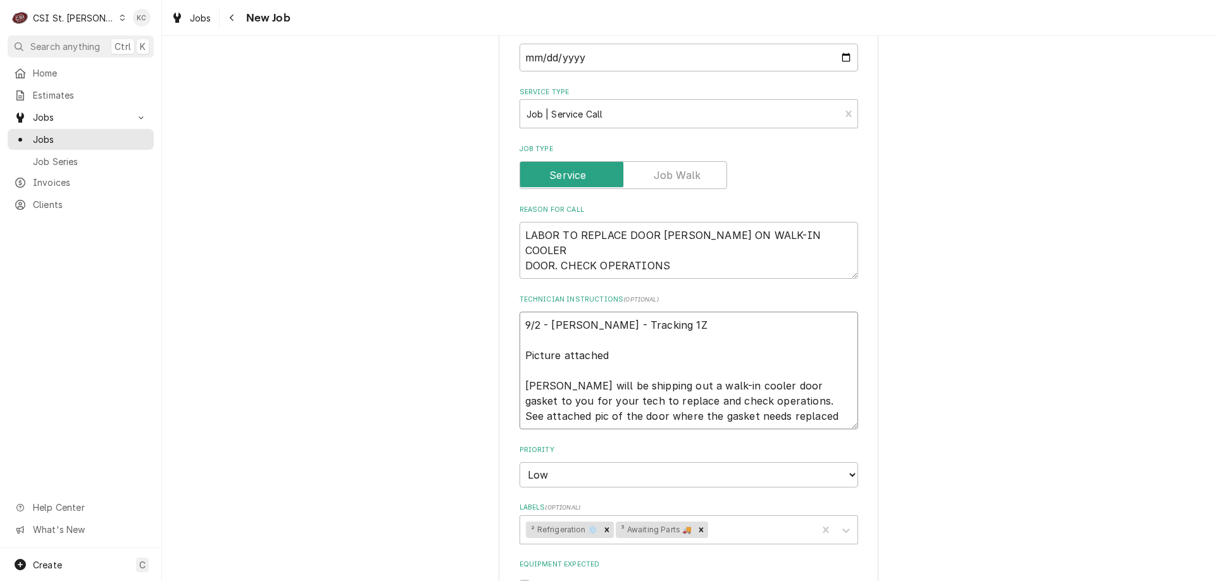
type textarea "9/2 - Kelly - Tracking 1Z9 Picture attached Kurt will be shipping out a walk-in…"
type textarea "x"
type textarea "9/2 - Kelly - Tracking 1Z91 Picture attached Kurt will be shipping out a walk-i…"
type textarea "x"
type textarea "9/2 - Kelly - Tracking 1Z918 Picture attached Kurt will be shipping out a walk-…"
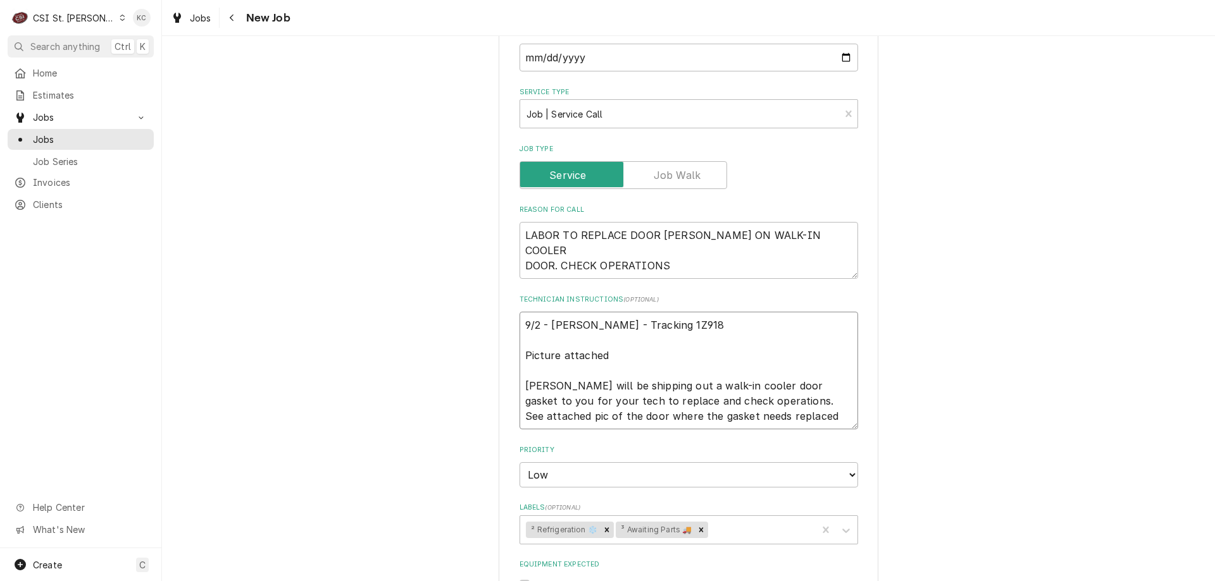
type textarea "x"
type textarea "9/2 - Kelly - Tracking 1Z91891 Picture attached Kurt will be shipping out a wal…"
type textarea "x"
type textarea "9/2 - Kelly - Tracking 1Z918910 Picture attached Kurt will be shipping out a wa…"
type textarea "x"
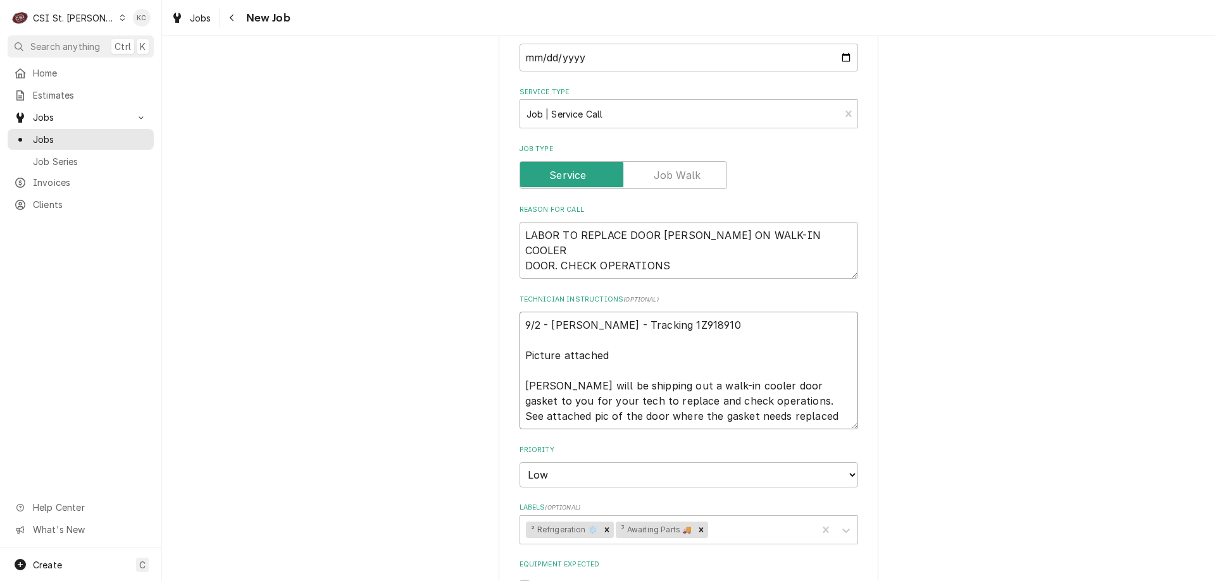
type textarea "9/2 - Kelly - Tracking 1Z9189100 Picture attached Kurt will be shipping out a w…"
type textarea "x"
type textarea "9/2 - Kelly - Tracking 1Z91891003 Picture attached Kurt will be shipping out a …"
type textarea "x"
type textarea "9/2 - Kelly - Tracking 1Z918910036 Picture attached Kurt will be shipping out a…"
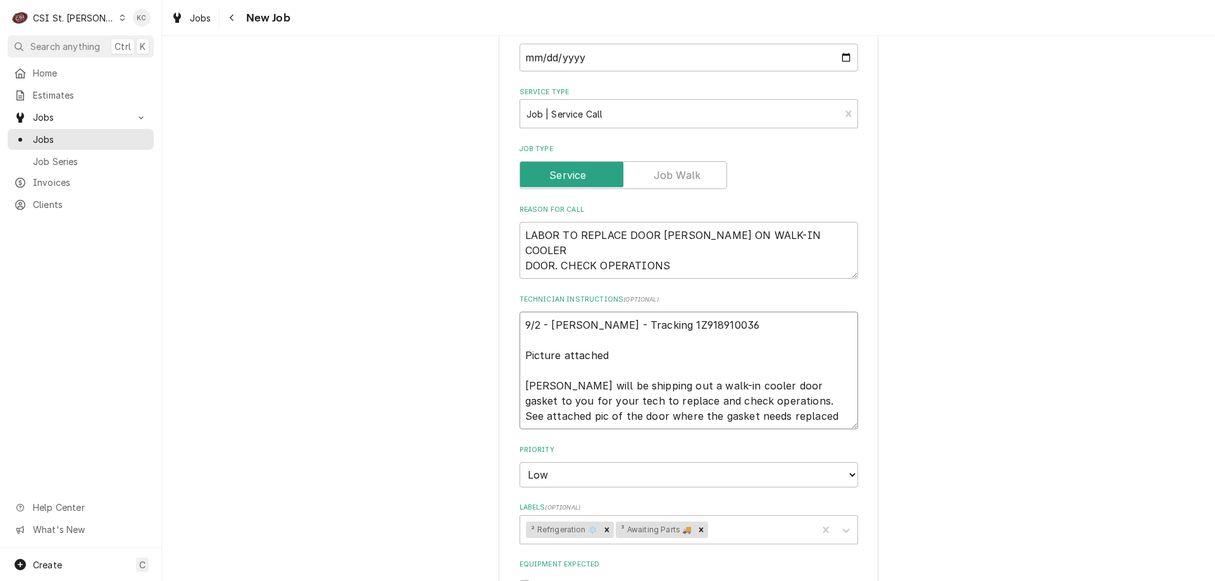
type textarea "x"
type textarea "9/2 - Kelly - Tracking 1Z9189100363 Picture attached Kurt will be shipping out …"
type textarea "x"
type textarea "9/2 - Kelly - Tracking 1Z91891003632 Picture attached Kurt will be shipping out…"
type textarea "x"
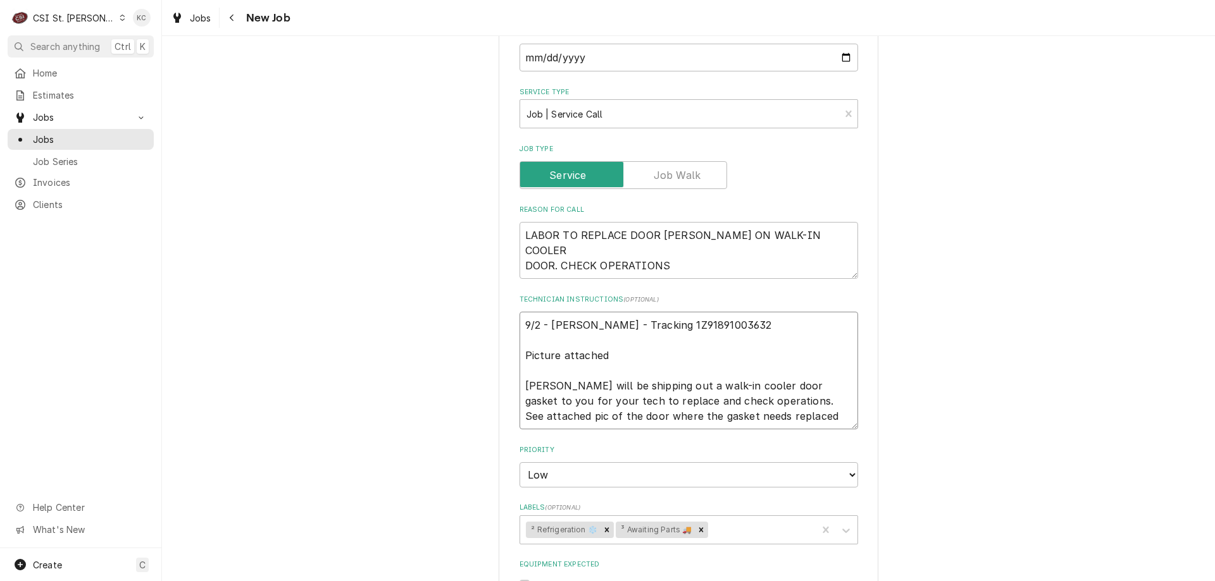
type textarea "9/2 - Kelly - Tracking 1Z918910036322 Picture attached Kurt will be shipping ou…"
type textarea "x"
type textarea "9/2 - Kelly - Tracking 1Z9189100363221 Picture attached Kurt will be shipping o…"
type textarea "x"
type textarea "9/2 - Kelly - Tracking 1Z91891003632212 Picture attached Kurt will be shipping …"
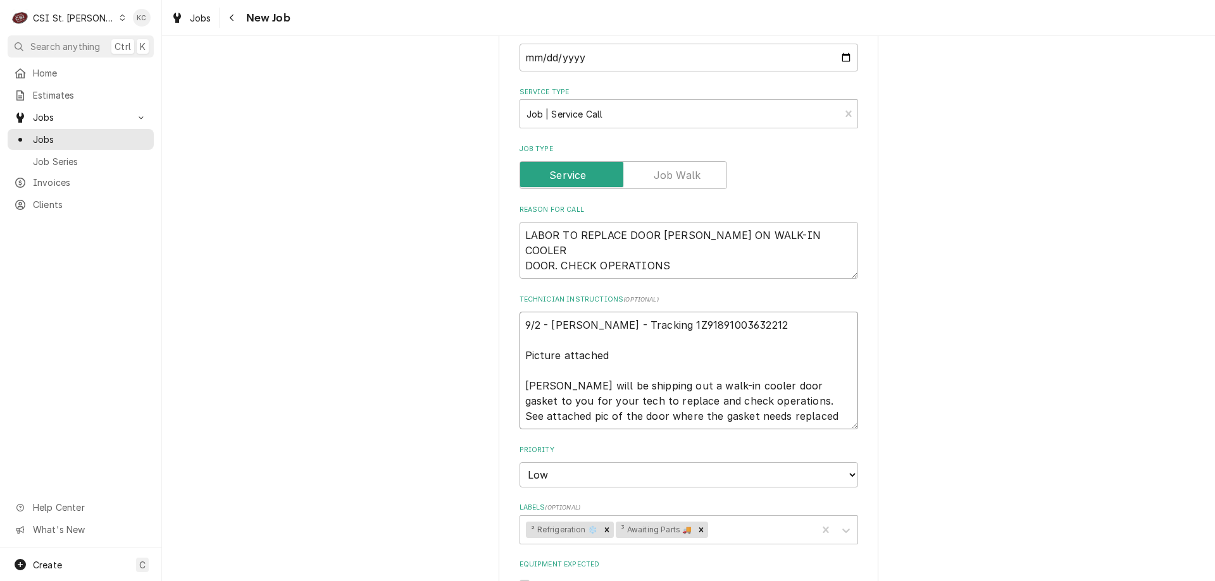
type textarea "x"
type textarea "9/2 - Kelly - Tracking 1Z918910036322121 Picture attached Kurt will be shipping…"
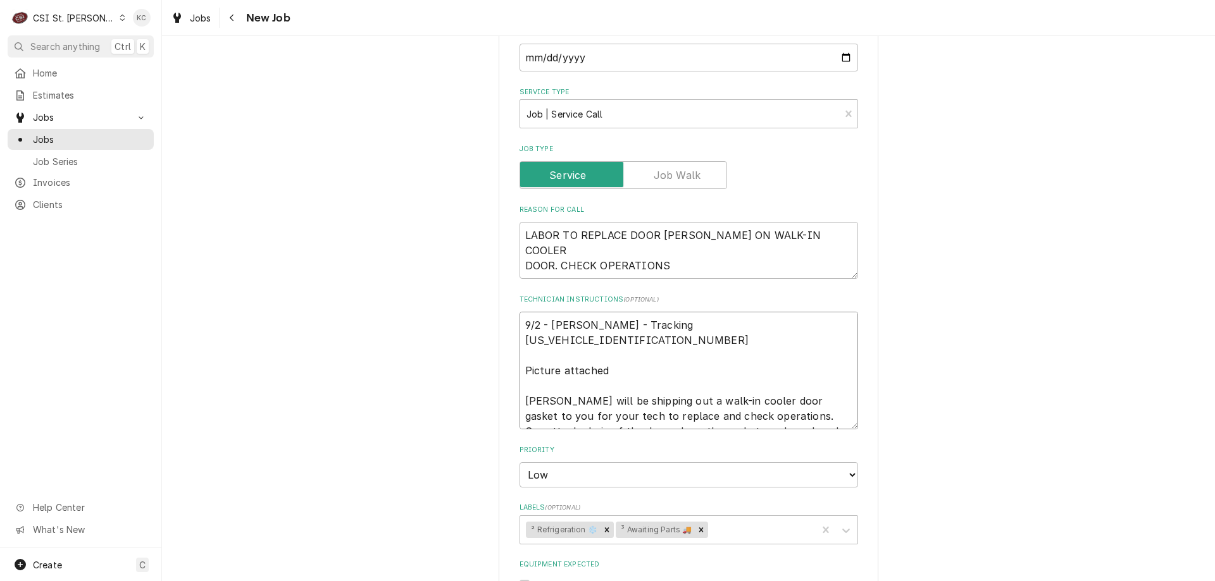
type textarea "x"
type textarea "9/2 - Kelly - Tracking 1Z9189100363221212 Picture attached Kurt will be shippin…"
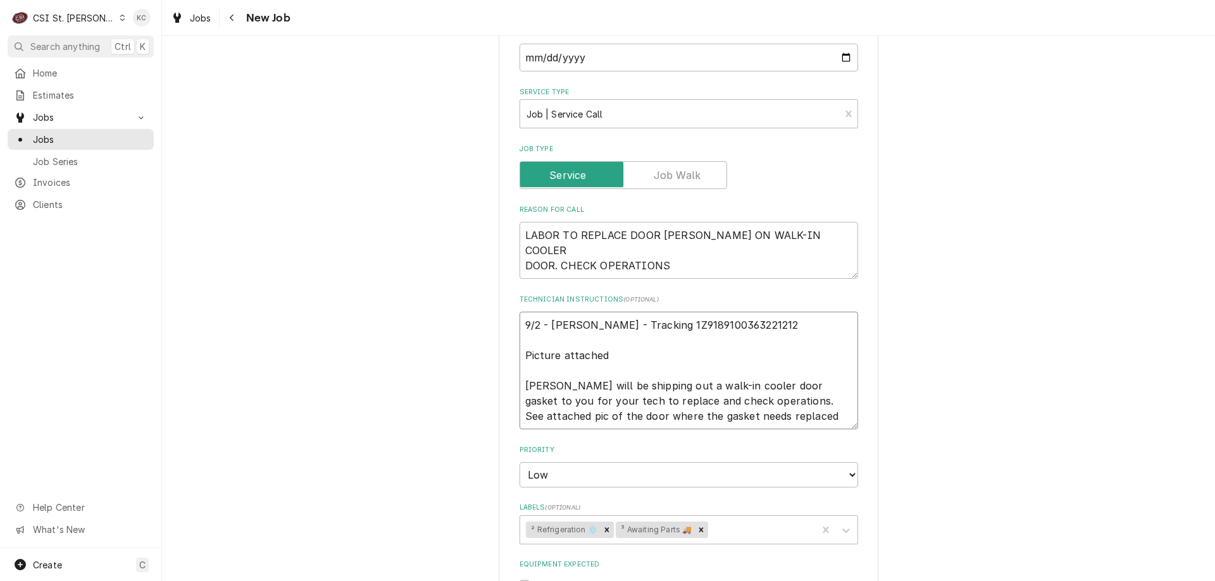
type textarea "x"
type textarea "9/2 - Kelly - Tracking 1Z9189100363221212 Picture attached Kurt will be shippin…"
type textarea "x"
type textarea "9/2 - Kelly - Tracking 1Z9189100363221212 - Picture attached Kurt will be shipp…"
type textarea "x"
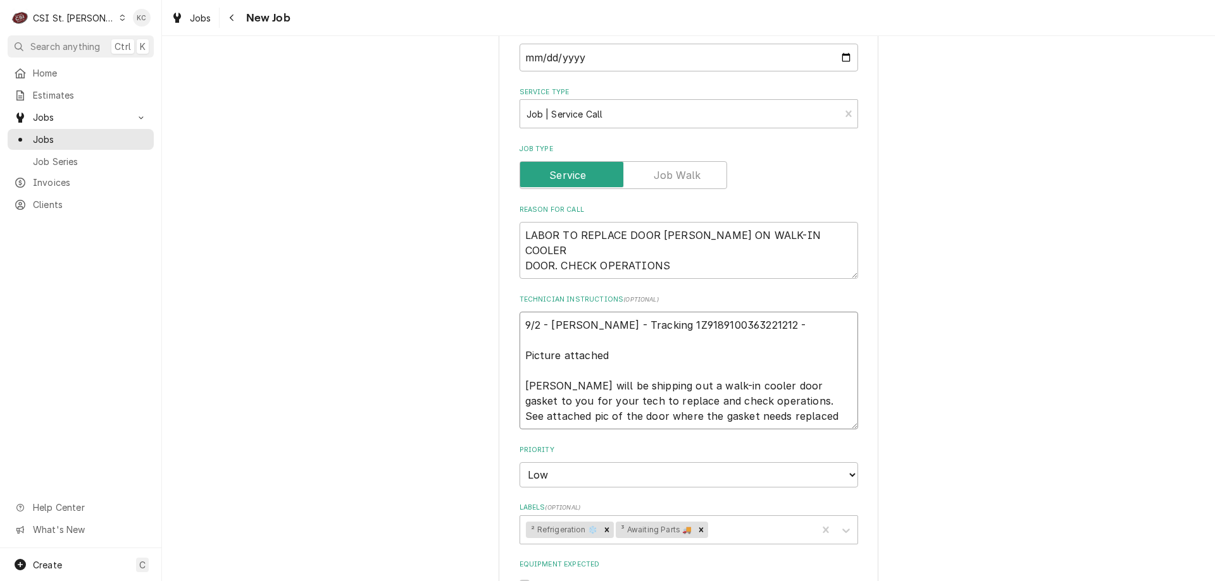
type textarea "9/2 - Kelly - Tracking 1Z9189100363221212 - Picture attached Kurt will be shipp…"
type textarea "x"
type textarea "9/2 - Kelly - Tracking 1Z9189100363221212 - D Picture attached Kurt will be shi…"
type textarea "x"
type textarea "9/2 - Kelly - Tracking 1Z9189100363221212 - DE Picture attached Kurt will be sh…"
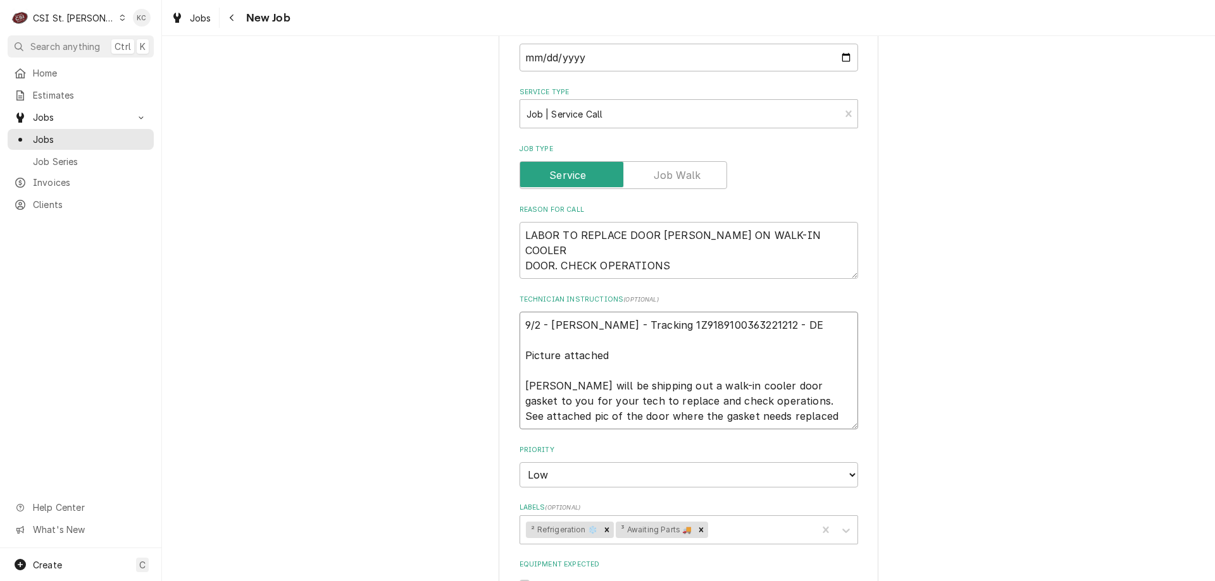
type textarea "x"
type textarea "9/2 - Kelly - Tracking 1Z9189100363221212 - DEL Picture attached Kurt will be s…"
type textarea "x"
type textarea "9/2 - Kelly - Tracking 1Z9189100363221212 - DELI Picture attached Kurt will be …"
type textarea "x"
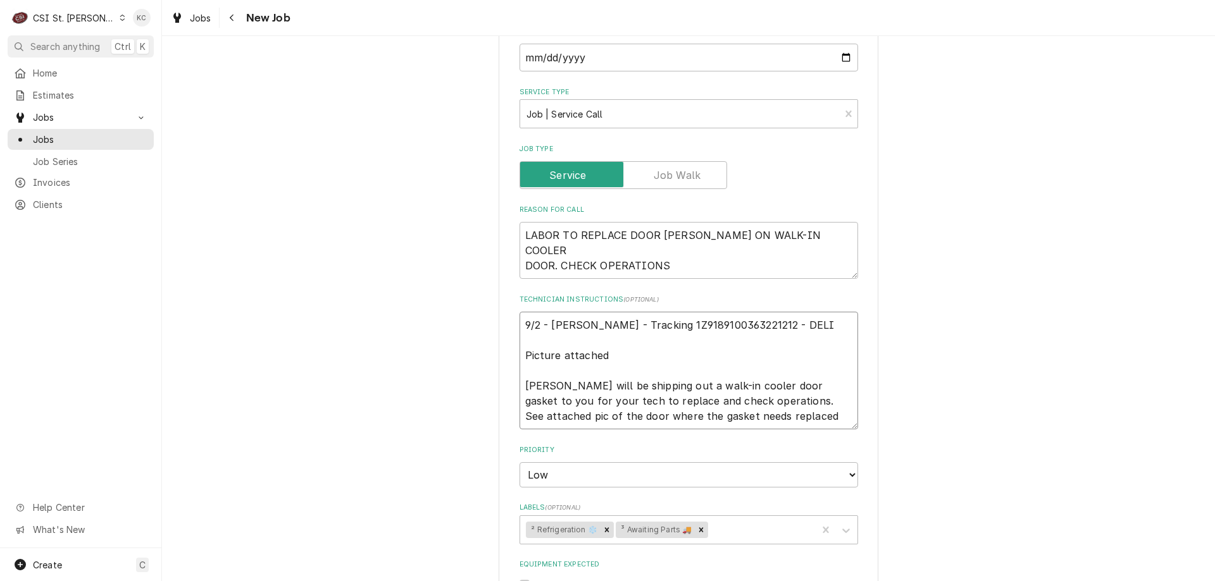
type textarea "9/2 - Kelly - Tracking 1Z9189100363221212 - DELIV Picture attached Kurt will be…"
type textarea "x"
type textarea "9/2 - Kelly - Tracking 1Z9189100363221212 - DELIVE Picture attached Kurt will b…"
type textarea "x"
type textarea "9/2 - Kelly - Tracking 1Z9189100363221212 - DELIVER Picture attached Kurt will …"
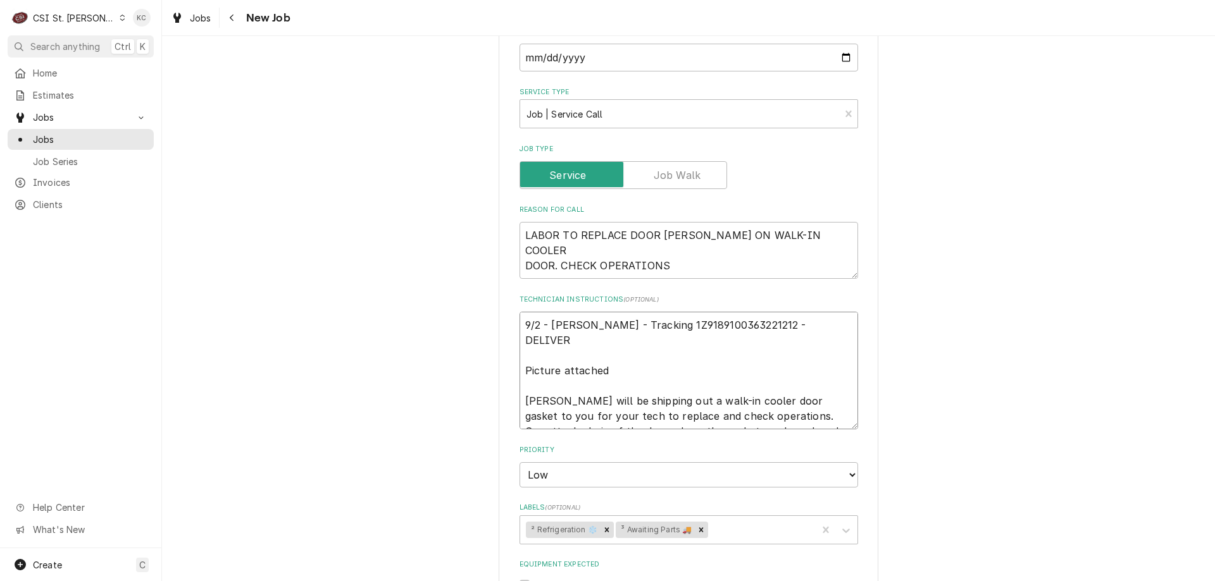
type textarea "x"
type textarea "9/2 - Kelly - Tracking 1Z9189100363221212 - DELIVER Picture attached Kurt will …"
type textarea "x"
type textarea "9/2 - Kelly - Tracking 1Z9189100363221212 - DELIVER Picture attached Kurt will …"
type textarea "x"
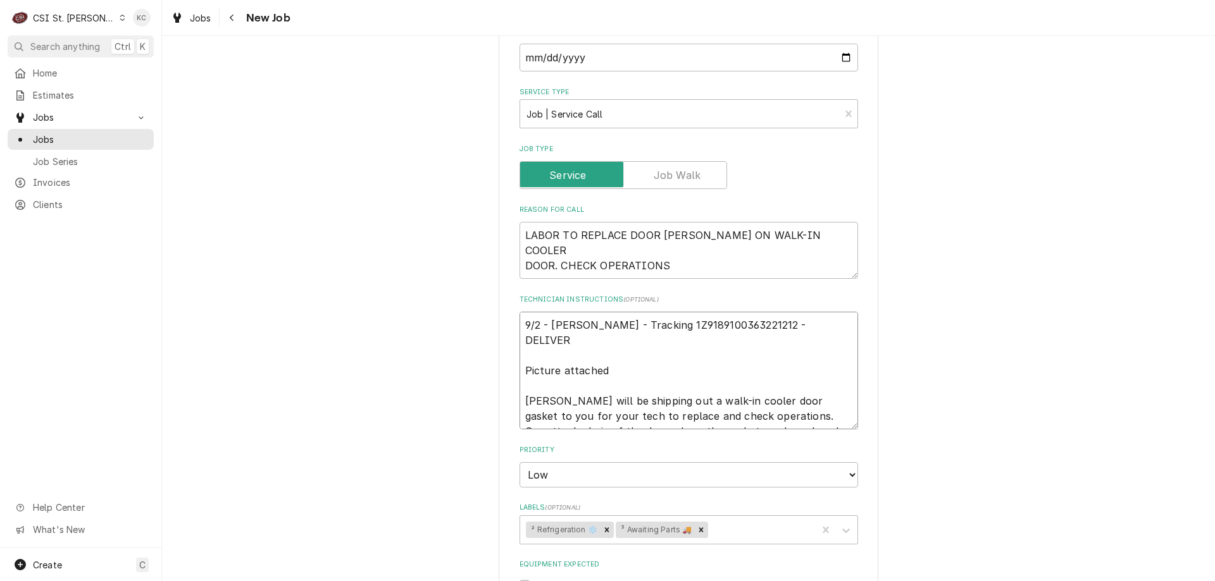
type textarea "9/2 - Kelly - Tracking 1Z9189100363221212 - DELIVE Picture attached Kurt will b…"
type textarea "x"
type textarea "9/2 - Kelly - Tracking 1Z9189100363221212 - DELIV Picture attached Kurt will be…"
type textarea "x"
type textarea "9/2 - Kelly - Tracking 1Z9189100363221212 - DELI Picture attached Kurt will be …"
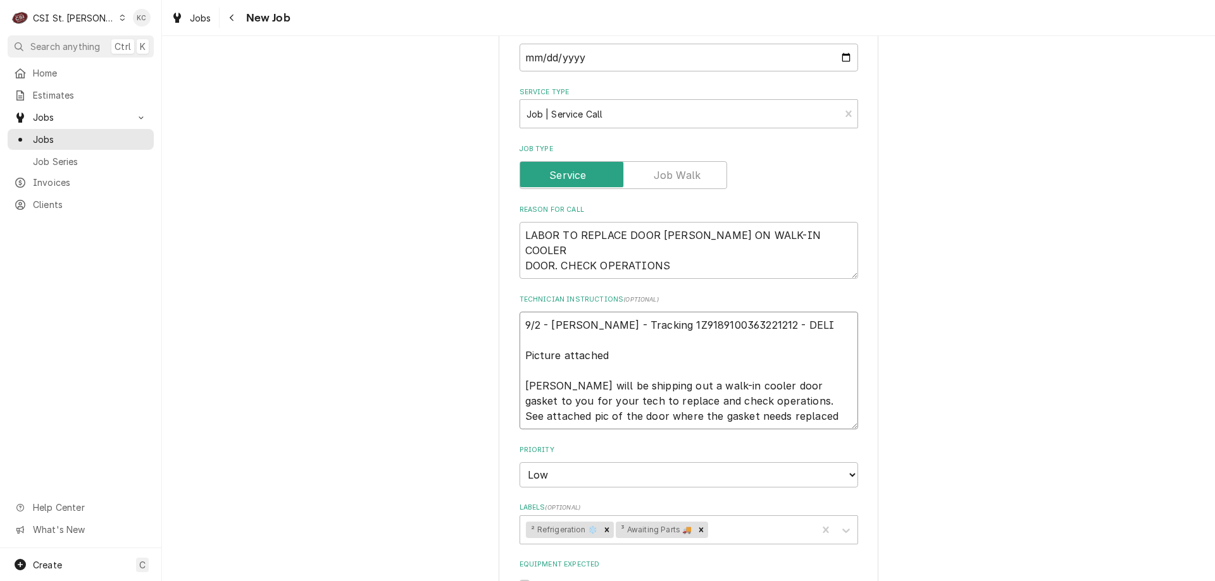
type textarea "x"
type textarea "9/2 - Kelly - Tracking 1Z9189100363221212 - DEL Picture attached Kurt will be s…"
type textarea "x"
type textarea "9/2 - Kelly - Tracking 1Z9189100363221212 - DE Picture attached Kurt will be sh…"
type textarea "x"
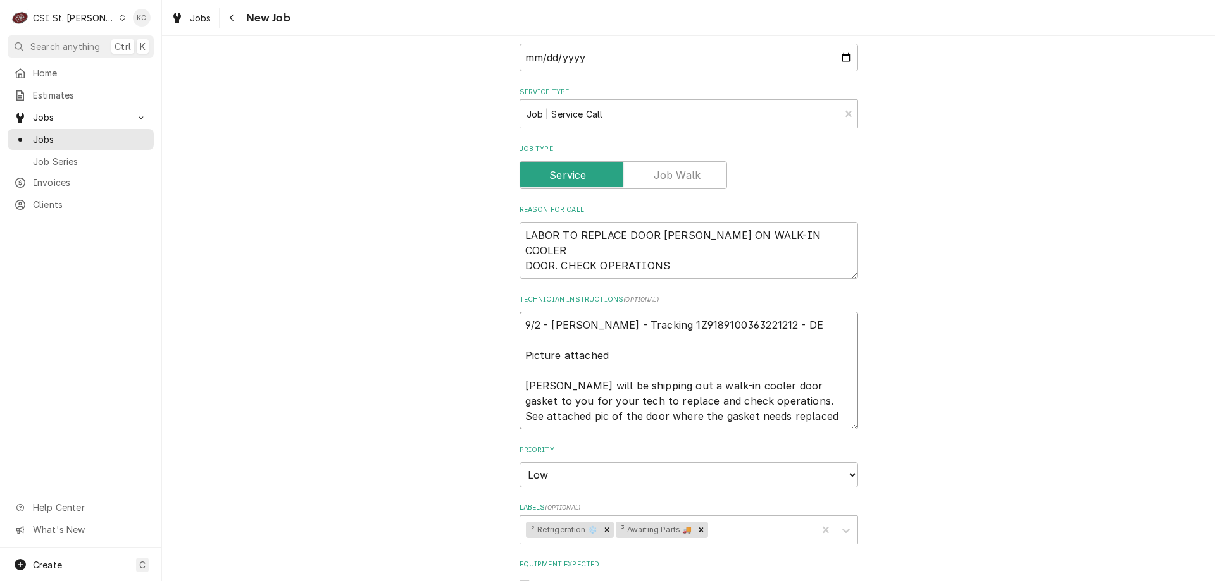
type textarea "9/2 - Kelly - Tracking 1Z9189100363221212 - D Picture attached Kurt will be shi…"
type textarea "x"
type textarea "9/2 - Kelly - Tracking 1Z9189100363221212 - Picture attached Kurt will be shipp…"
type textarea "x"
type textarea "9/2 - Kelly - Tracking 1Z9189100363221212 - D Picture attached Kurt will be shi…"
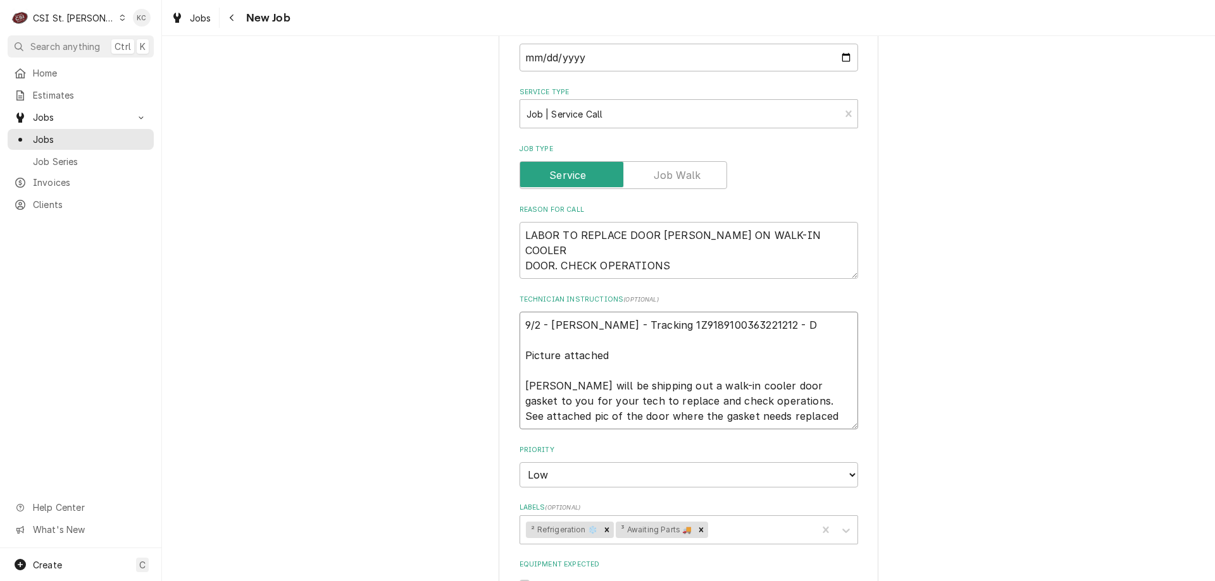
type textarea "x"
type textarea "9/2 - Kelly - Tracking 1Z9189100363221212 - De Picture attached Kurt will be sh…"
type textarea "x"
type textarea "9/2 - Kelly - Tracking 1Z9189100363221212 - Del Picture attached Kurt will be s…"
type textarea "x"
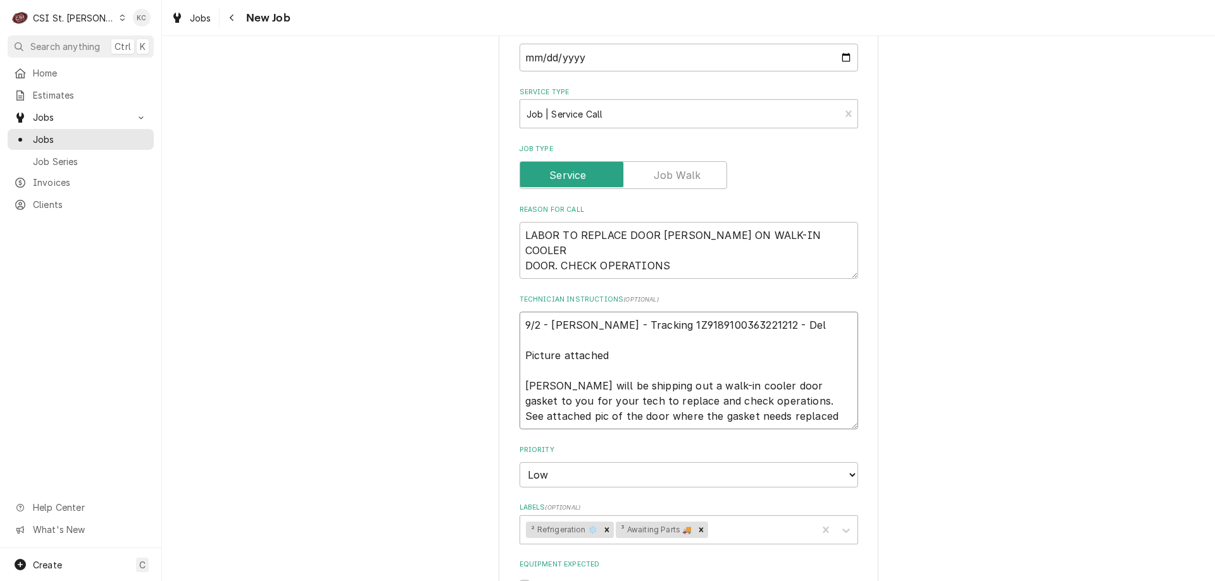
type textarea "9/2 - Kelly - Tracking 1Z9189100363221212 - Deli Picture attached Kurt will be …"
type textarea "x"
type textarea "9/2 - Kelly - Tracking 1Z9189100363221212 - Deliv Picture attached Kurt will be…"
type textarea "x"
type textarea "9/2 - Kelly - Tracking 1Z9189100363221212 - Delive Picture attached Kurt will b…"
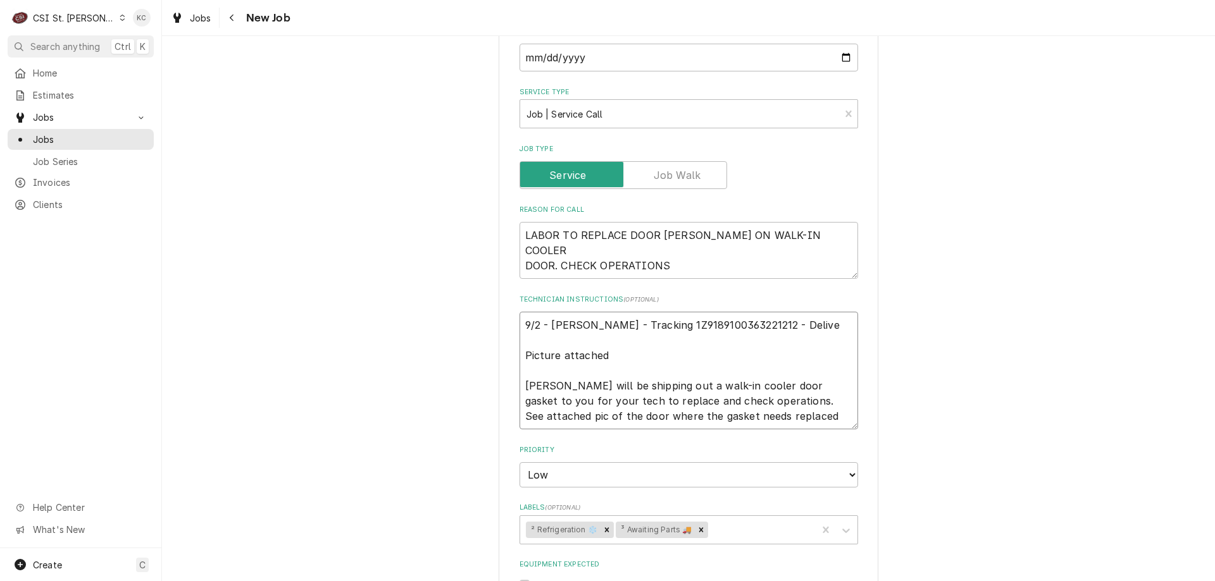
type textarea "x"
type textarea "9/2 - Kelly - Tracking 1Z9189100363221212 - Deliver Picture attached Kurt will …"
type textarea "x"
type textarea "9/2 - Kelly - Tracking 1Z9189100363221212 - Delivery Picture attached Kurt will…"
type textarea "x"
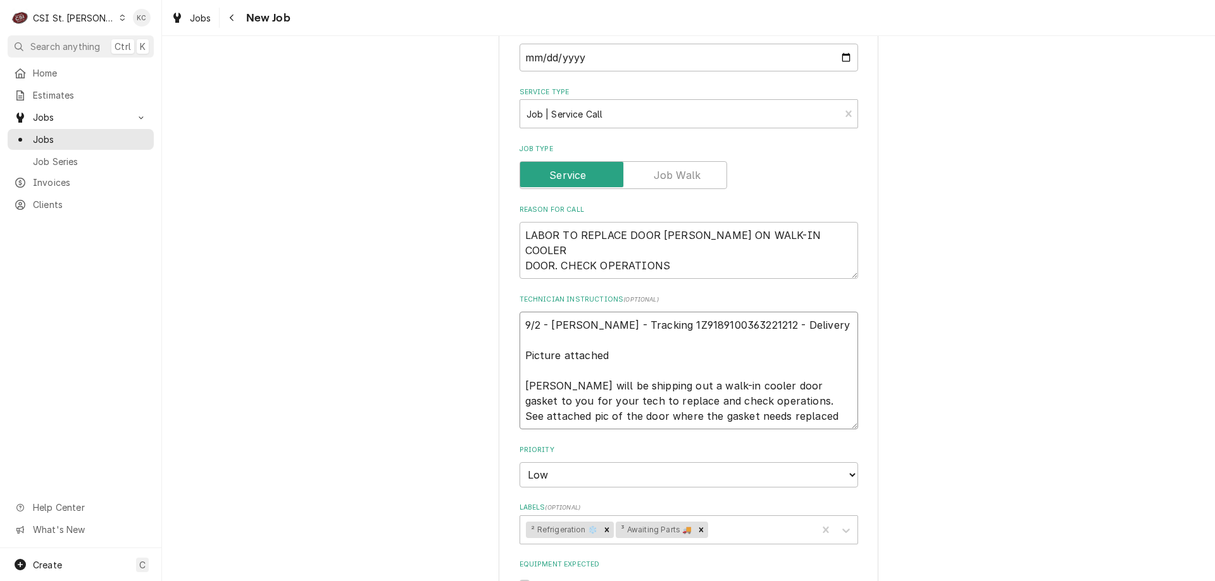
type textarea "9/2 - Kelly - Tracking 1Z9189100363221212 - Delivery Picture attached Kurt will…"
type textarea "x"
type textarea "9/2 - Kelly - Tracking 1Z9189100363221212 - Delivery 9 Picture attached Kurt wi…"
type textarea "x"
type textarea "9/2 - Kelly - Tracking 1Z9189100363221212 - Delivery 9/ Picture attached Kurt w…"
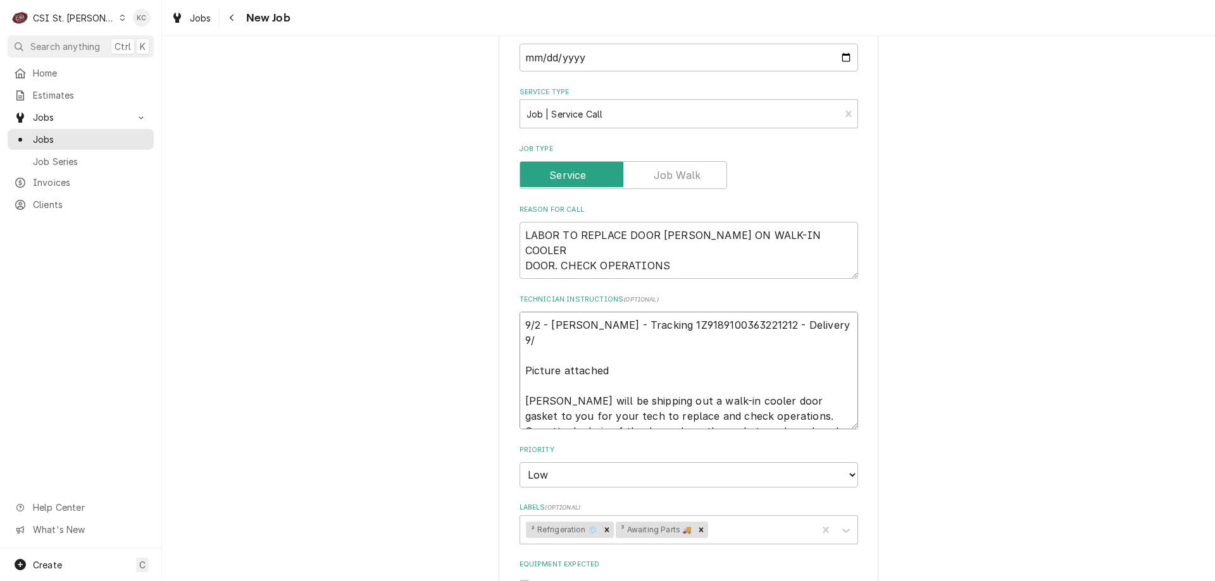
type textarea "x"
type textarea "9/2 - Kelly - Tracking 1Z9189100363221212 - Delivery 9/4 Picture attached Kurt …"
type textarea "x"
type textarea "9/2 - Kelly - Tracking 1Z9189100363221212 - Delivery 9/4 Picture attached Kurt …"
type textarea "x"
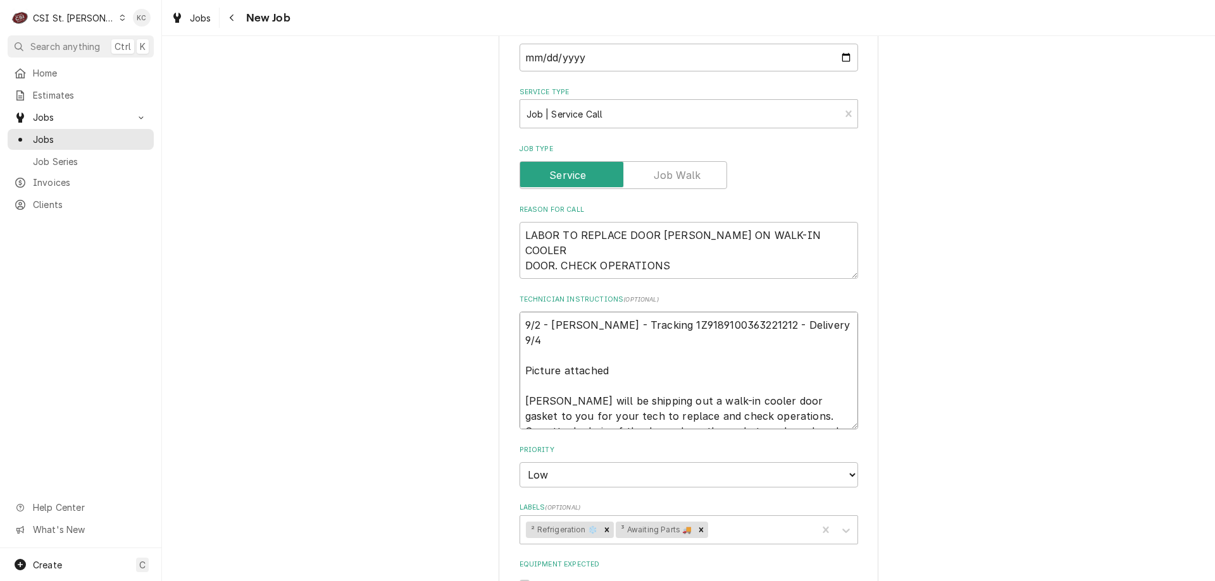
type textarea "9/2 - Kelly - Tracking 1Z9189100363221212 - Delivery 9/4 b Picture attached Kur…"
type textarea "x"
type textarea "9/2 - Kelly - Tracking 1Z9189100363221212 - Delivery 9/4 be Picture attached Ku…"
type textarea "x"
type textarea "9/2 - Kelly - Tracking 1Z9189100363221212 - Delivery 9/4 bet Picture attached K…"
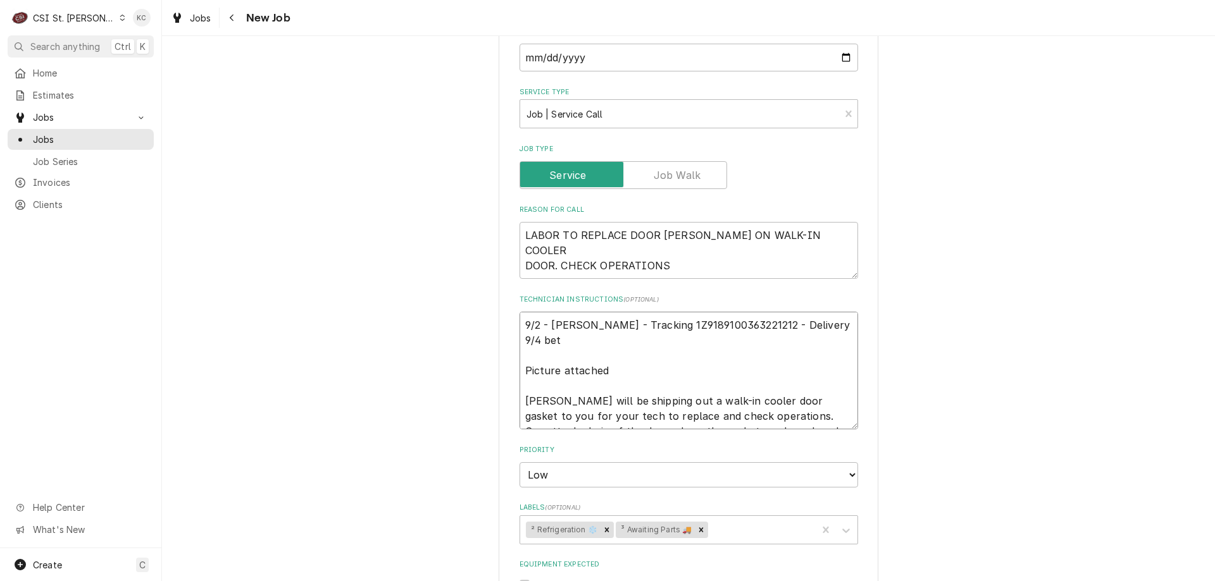
type textarea "x"
type textarea "9/2 - Kelly - Tracking 1Z9189100363221212 - Delivery 9/4 betw Picture attached …"
type textarea "x"
type textarea "9/2 - Kelly - Tracking 1Z9189100363221212 - Delivery 9/4 betwe Picture attached…"
type textarea "x"
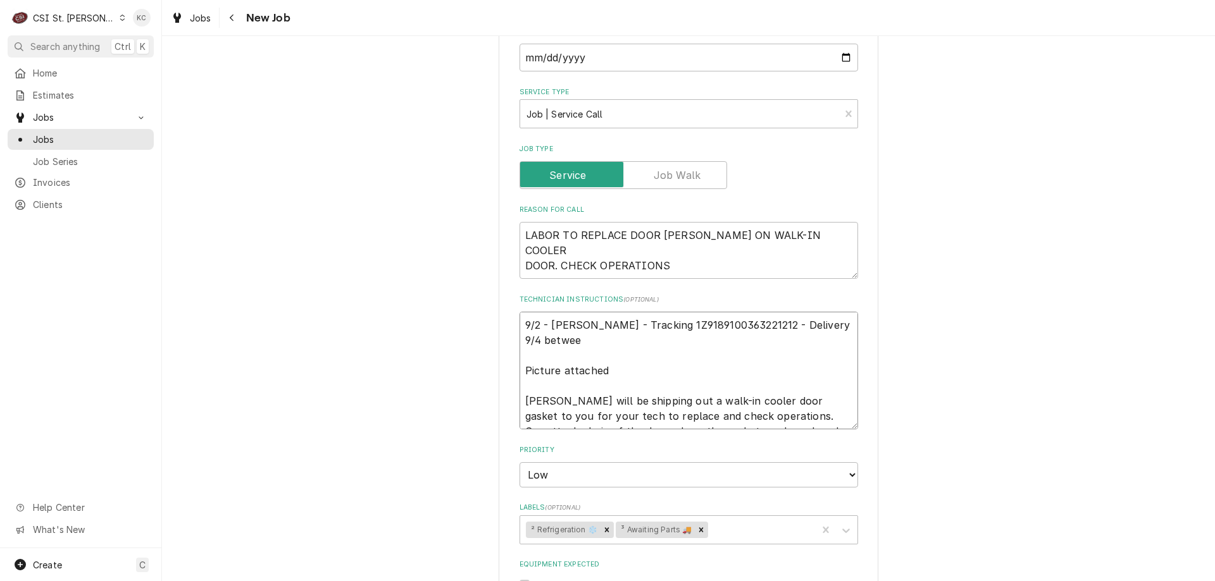
type textarea "9/2 - Kelly - Tracking 1Z9189100363221212 - Delivery 9/4 between Picture attach…"
type textarea "x"
type textarea "9/2 - Kelly - Tracking 1Z9189100363221212 - Delivery 9/4 between Picture attach…"
type textarea "x"
type textarea "9/2 - Kelly - Tracking 1Z9189100363221212 - Delivery 9/4 between 1 Picture atta…"
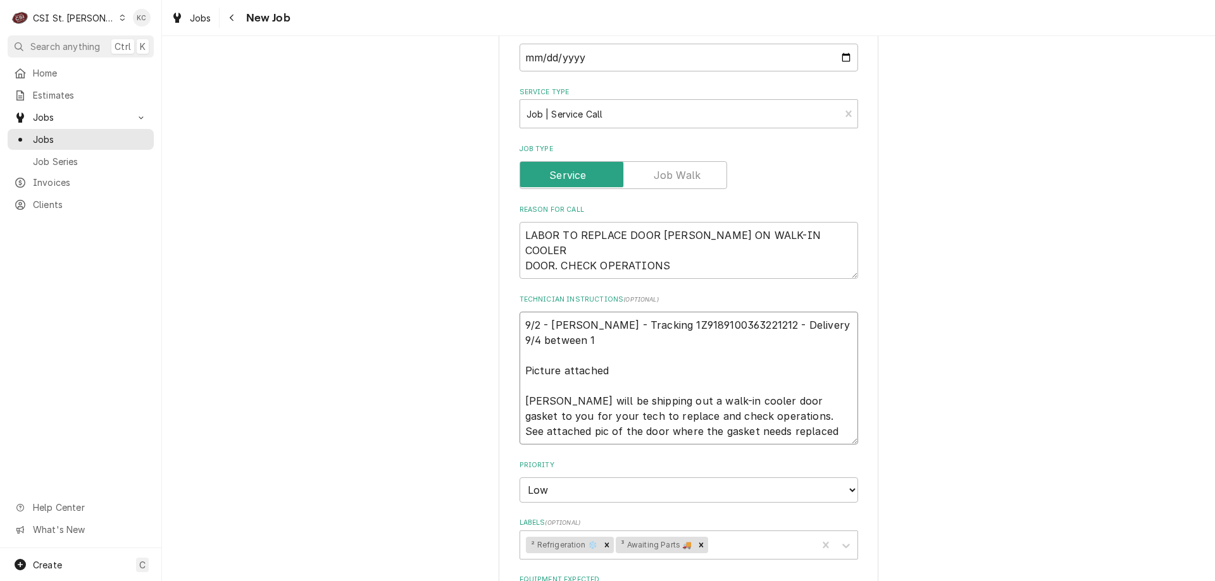
type textarea "x"
type textarea "9/2 - Kelly - Tracking 1Z9189100363221212 - Delivery 9/4 between 10 Picture att…"
type textarea "x"
type textarea "9/2 - Kelly - Tracking 1Z9189100363221212 - Delivery 9/4 between 10a Picture at…"
type textarea "x"
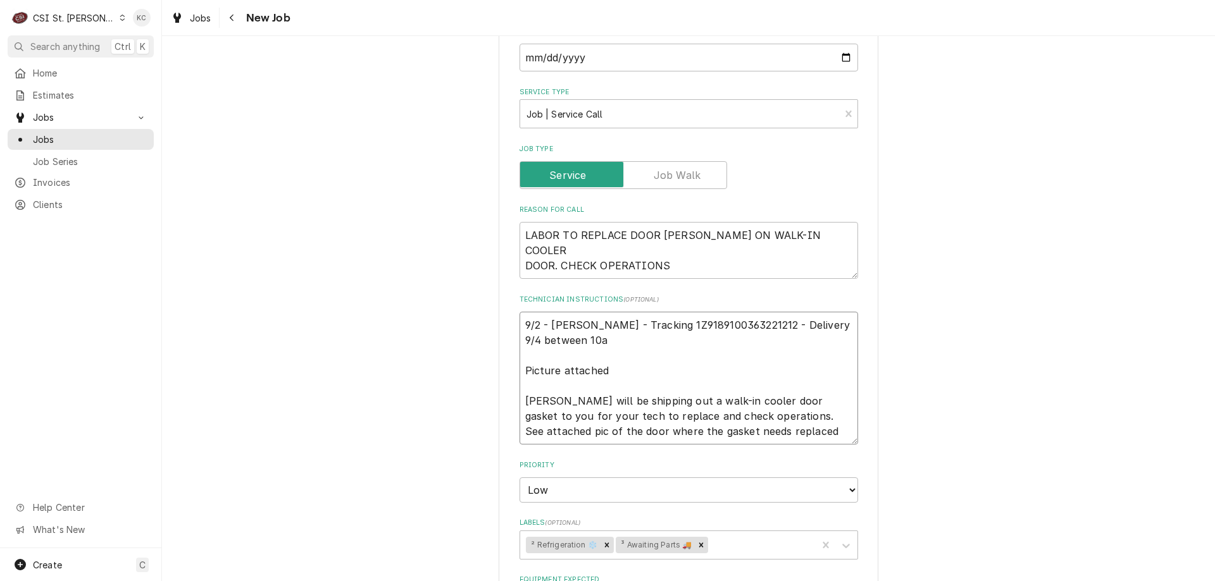
type textarea "9/2 - Kelly - Tracking 1Z9189100363221212 - Delivery 9/4 between 10am Picture a…"
type textarea "x"
type textarea "9/2 - Kelly - Tracking 1Z9189100363221212 - Delivery 9/4 between 10am Picture a…"
type textarea "x"
type textarea "9/2 - Kelly - Tracking 1Z9189100363221212 - Delivery 9/4 between 10am - Picture…"
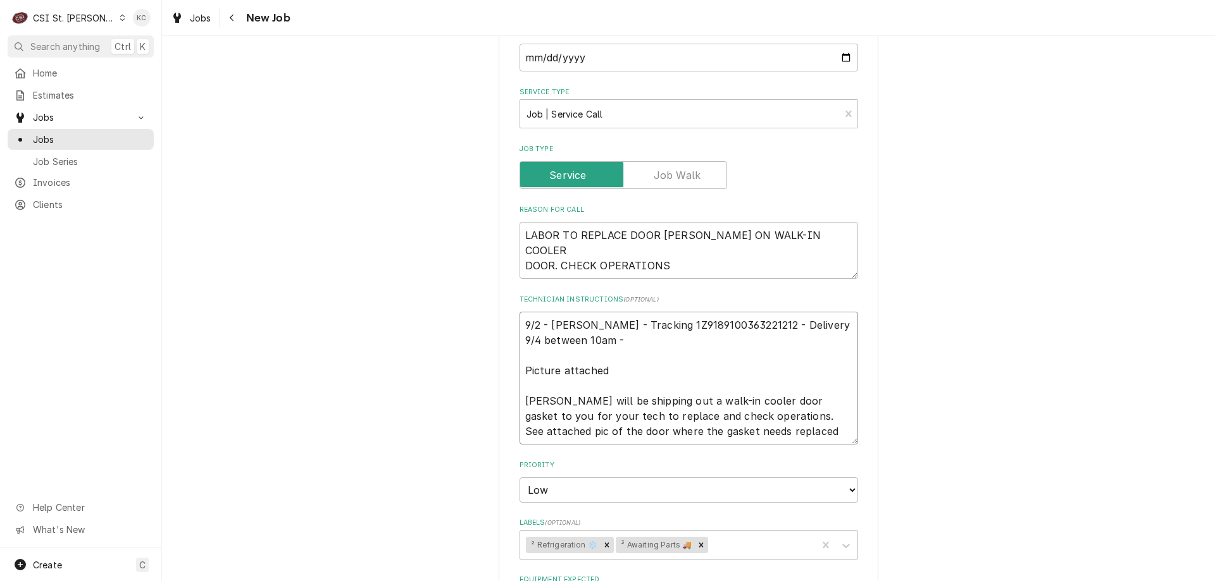
type textarea "x"
type textarea "9/2 - Kelly - Tracking 1Z9189100363221212 - Delivery 9/4 between 10am - Picture…"
type textarea "x"
type textarea "9/2 - Kelly - Tracking 1Z9189100363221212 - Delivery 9/4 between 10am - 1 Pictu…"
type textarea "x"
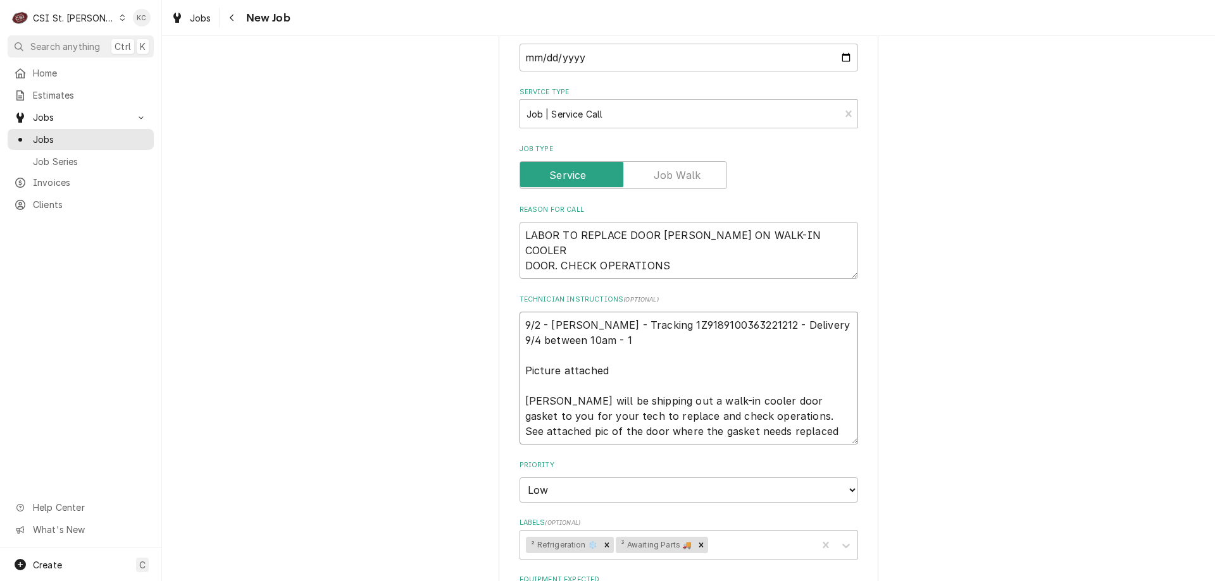
type textarea "9/2 - Kelly - Tracking 1Z9189100363221212 - Delivery 9/4 between 10am - 12 Pict…"
type textarea "x"
type textarea "9/2 - Kelly - Tracking 1Z9189100363221212 - Delivery 9/4 between 10am - 12p Pic…"
type textarea "x"
type textarea "9/2 - Kelly - Tracking 1Z9189100363221212 - Delivery 9/4 between 10am - 12pm Pi…"
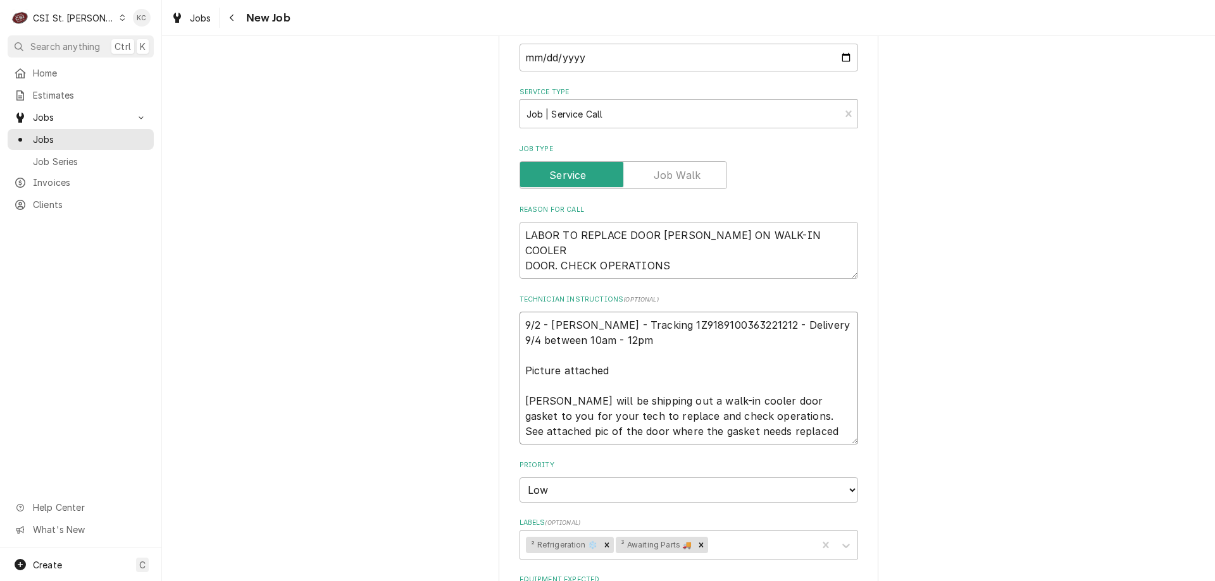
type textarea "x"
type textarea "9/2 - Kelly - Tracking 1Z9189100363221212 - Delivery 9/4 between 10am - 12pm Pi…"
type textarea "x"
type textarea "9/2 - Kelly - Tracking 1Z9189100363221212 - Delivery 9/4 between 10am - 12pm pe…"
type textarea "x"
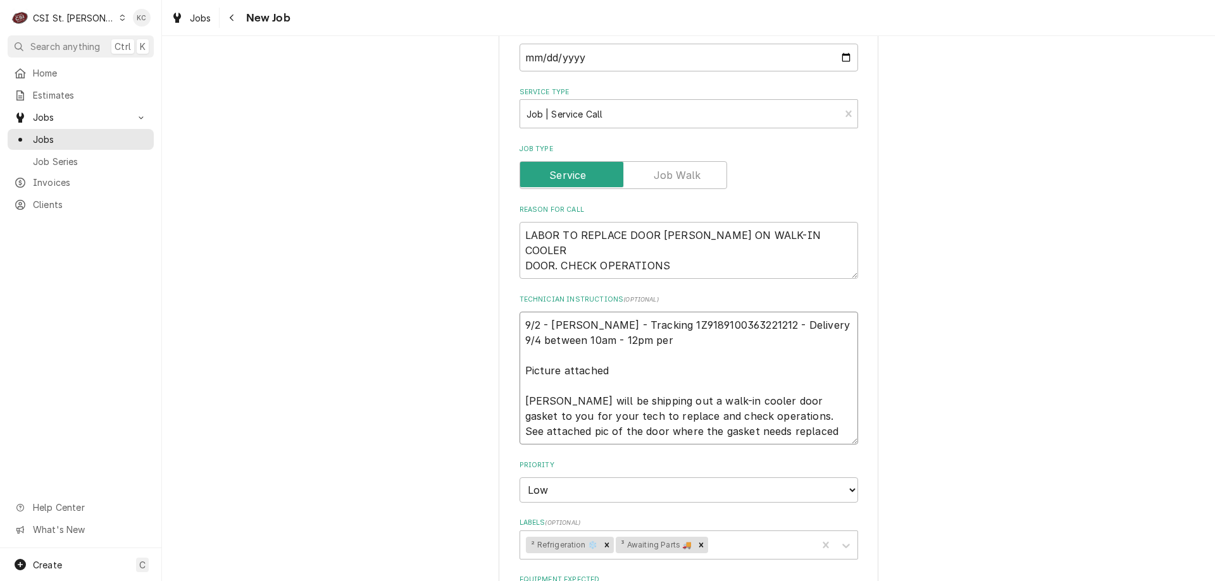
type textarea "9/2 - Kelly - Tracking 1Z9189100363221212 - Delivery 9/4 between 10am - 12pm pe…"
type textarea "x"
type textarea "9/2 - Kelly - Tracking 1Z9189100363221212 - Delivery 9/4 between 10am - 12pm pe…"
type textarea "x"
type textarea "9/2 - Kelly - Tracking 1Z9189100363221212 - Delivery 9/4 between 10am - 12pm pe…"
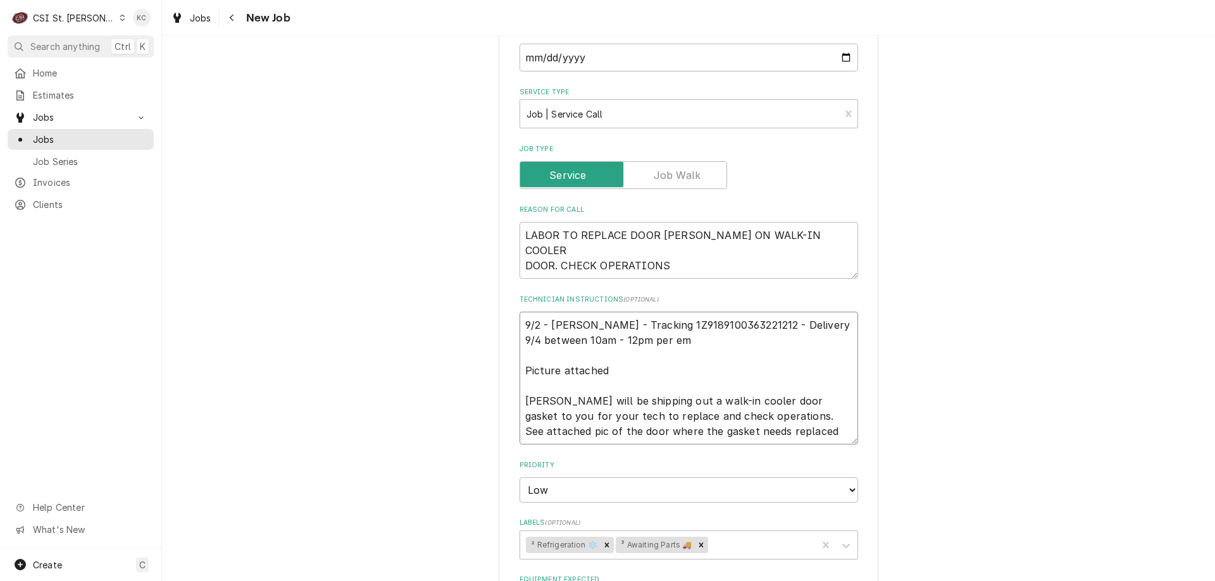
type textarea "x"
type textarea "9/2 - Kelly - Tracking 1Z9189100363221212 - Delivery 9/4 between 10am - 12pm pe…"
type textarea "x"
type textarea "9/2 - Kelly - Tracking 1Z9189100363221212 - Delivery 9/4 between 10am - 12pm pe…"
type textarea "x"
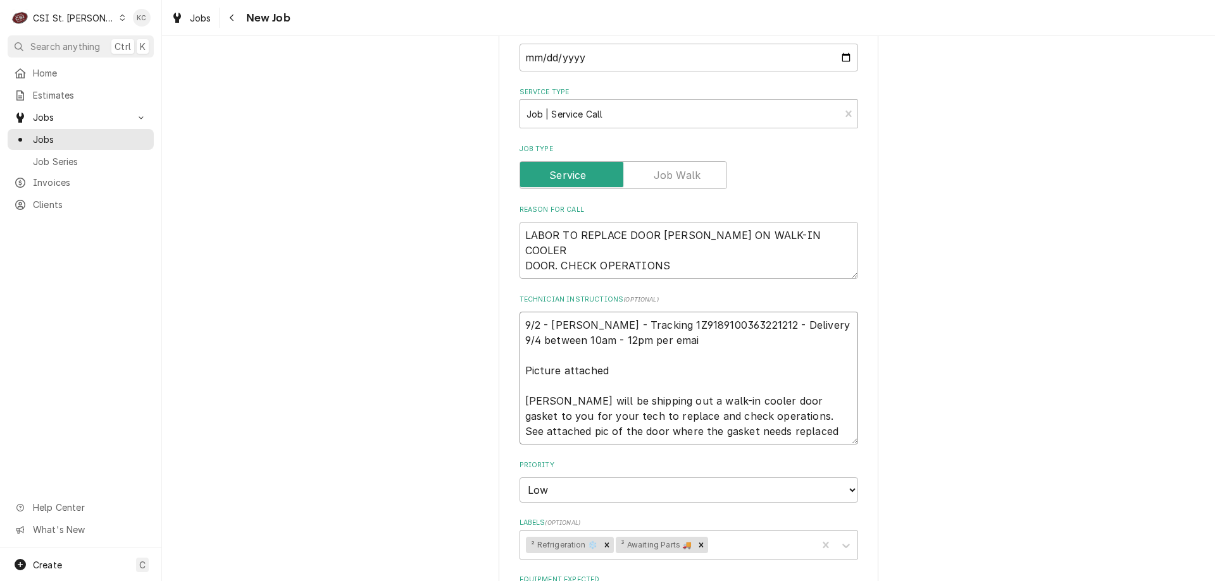
type textarea "9/2 - Kelly - Tracking 1Z9189100363221212 - Delivery 9/4 between 10am - 12pm pe…"
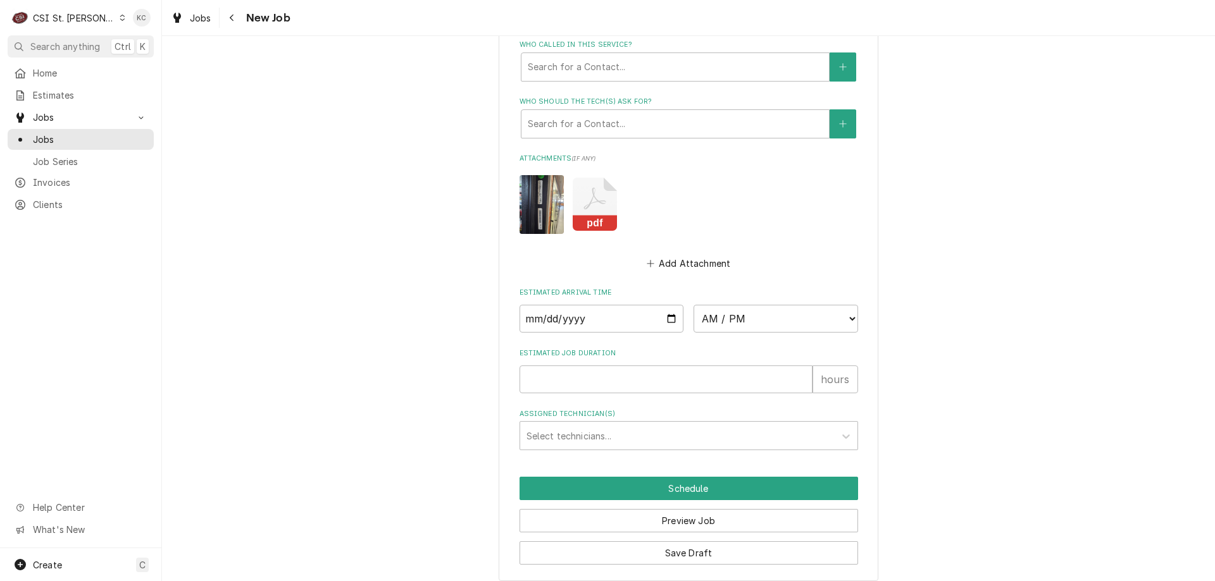
scroll to position [1227, 0]
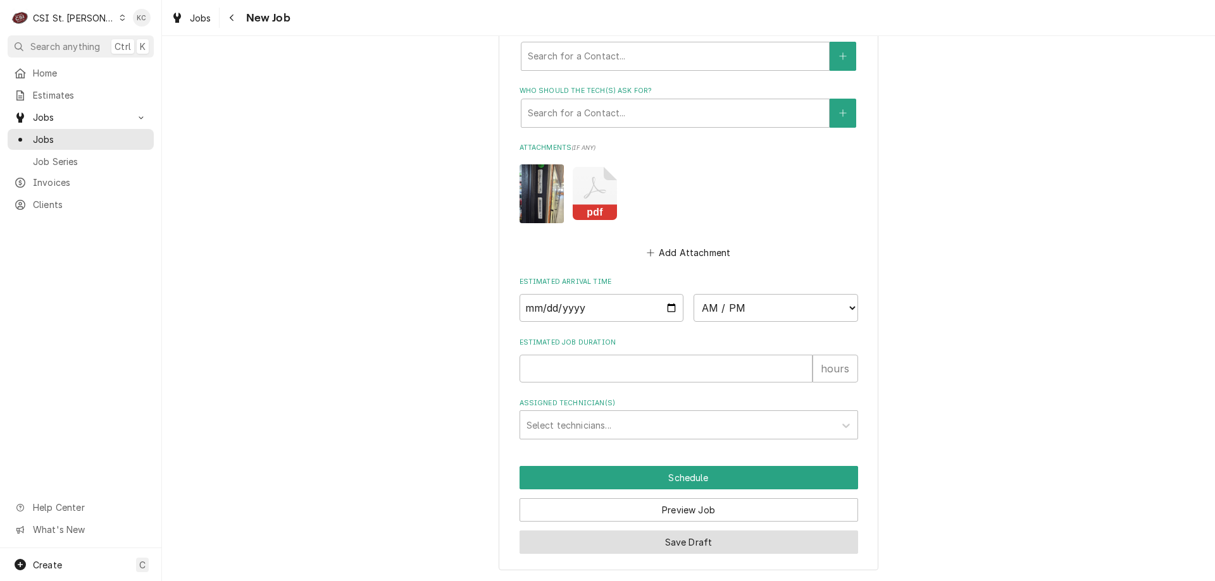
click at [750, 544] on button "Save Draft" at bounding box center [688, 542] width 338 height 23
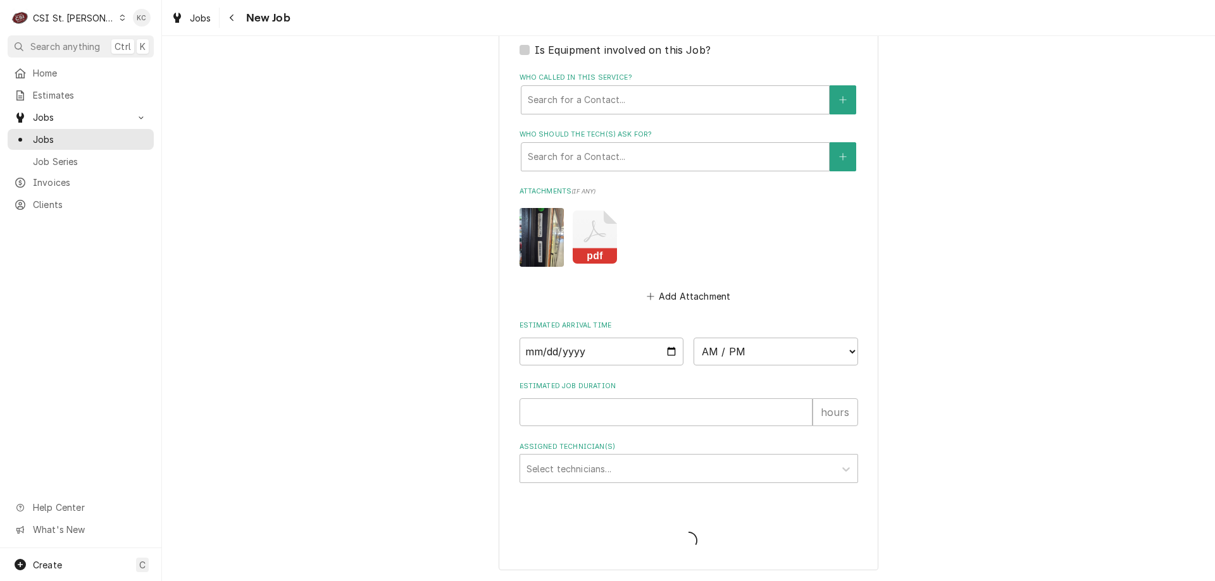
scroll to position [1183, 0]
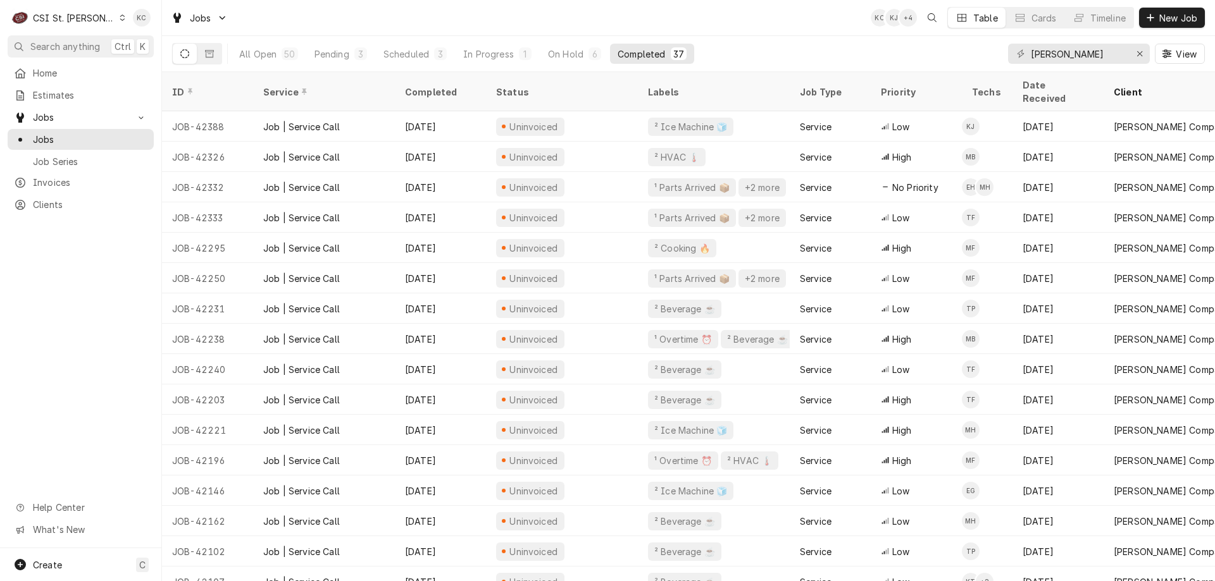
click at [845, 54] on div "All Open 50 Pending 3 Scheduled 3 In Progress 1 On Hold 6 Completed 37 [PERSON_…" at bounding box center [688, 53] width 1032 height 35
drag, startPoint x: 1081, startPoint y: 58, endPoint x: 978, endPoint y: 56, distance: 103.1
click at [980, 55] on div "All Open 50 Pending 3 Scheduled 3 In Progress 1 On Hold 6 Completed 37 [PERSON_…" at bounding box center [688, 53] width 1032 height 35
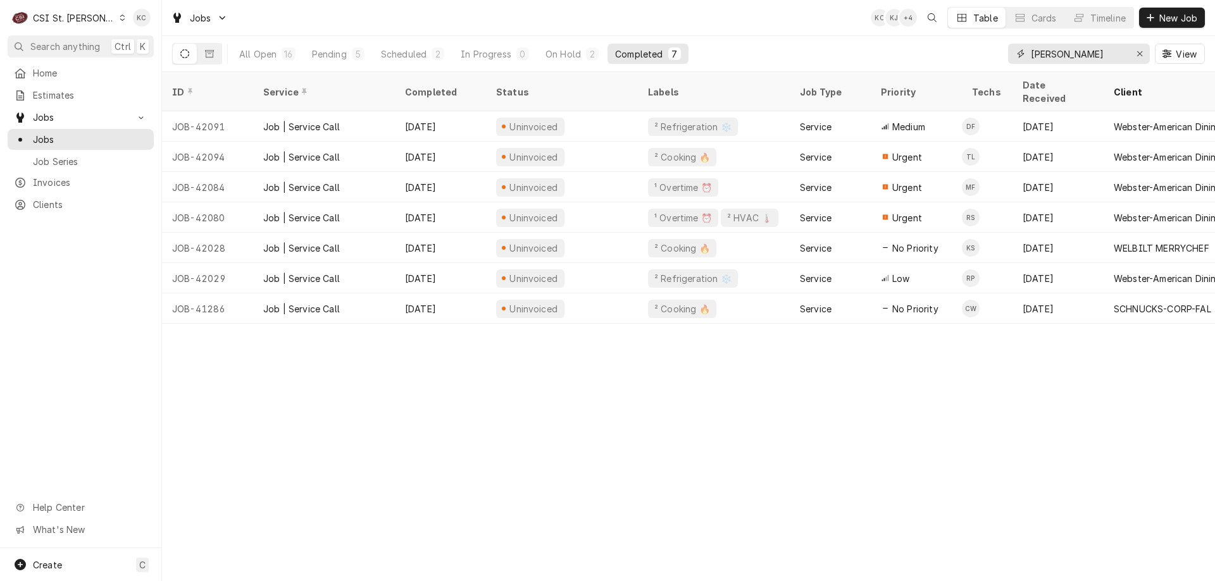
type input "[PERSON_NAME]"
click at [577, 51] on div "On Hold" at bounding box center [562, 53] width 35 height 13
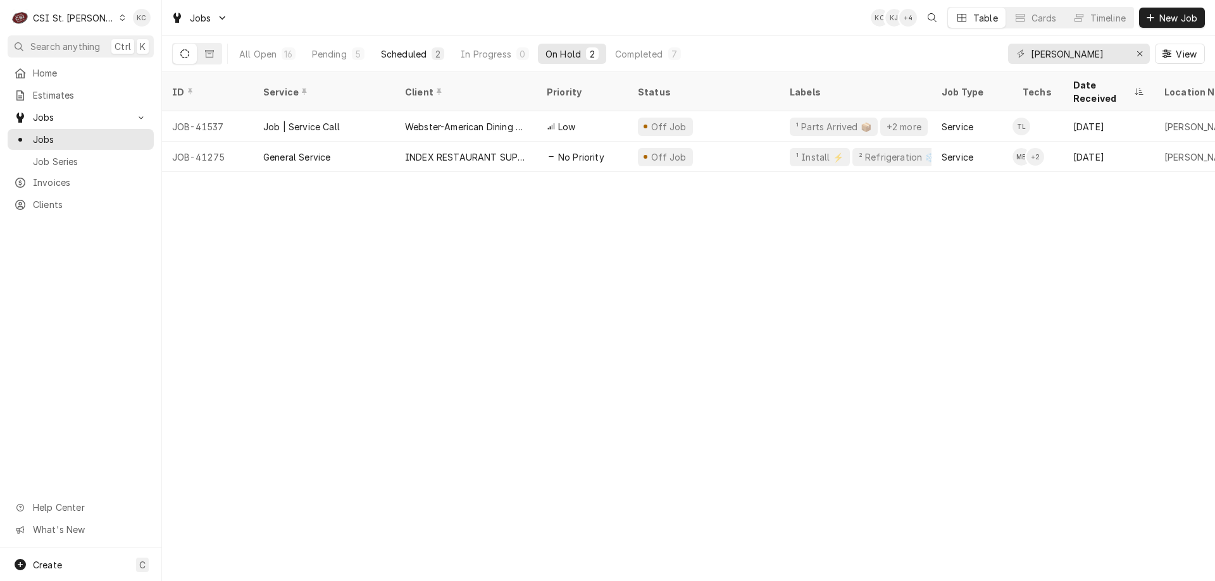
click at [390, 54] on div "Scheduled" at bounding box center [404, 53] width 46 height 13
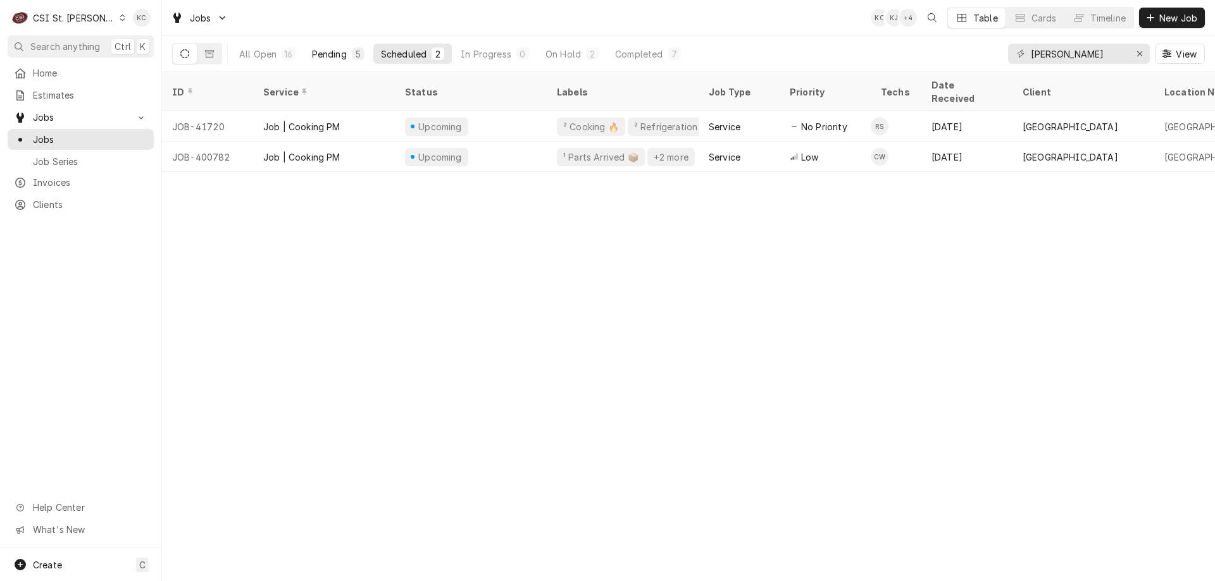
click at [316, 50] on div "Pending" at bounding box center [329, 53] width 35 height 13
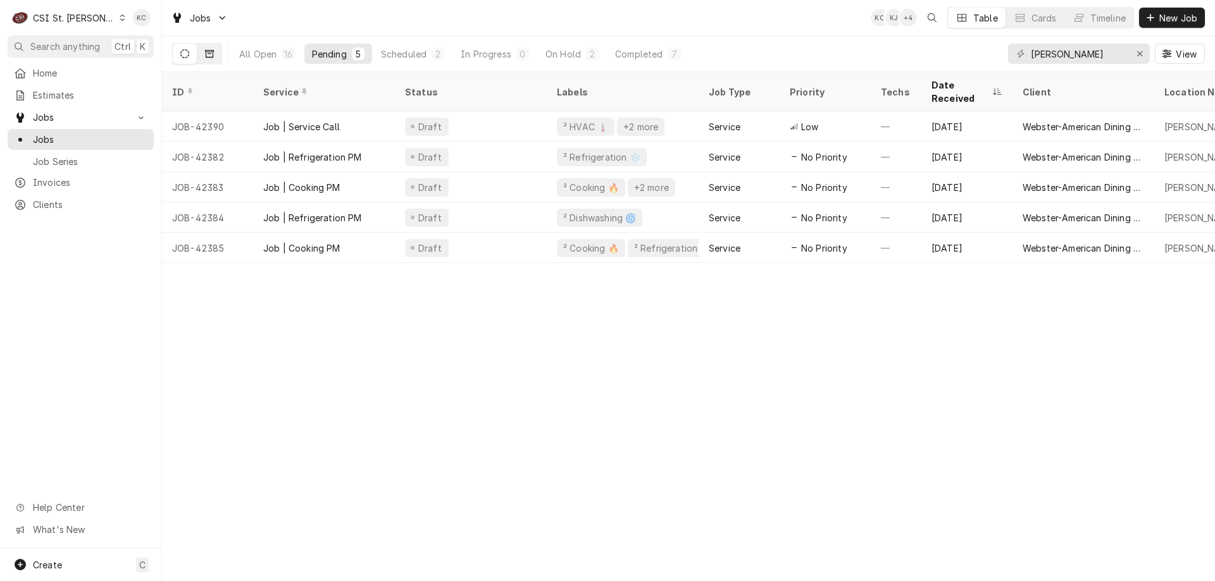
click at [206, 47] on button "Dynamic Content Wrapper" at bounding box center [209, 54] width 24 height 20
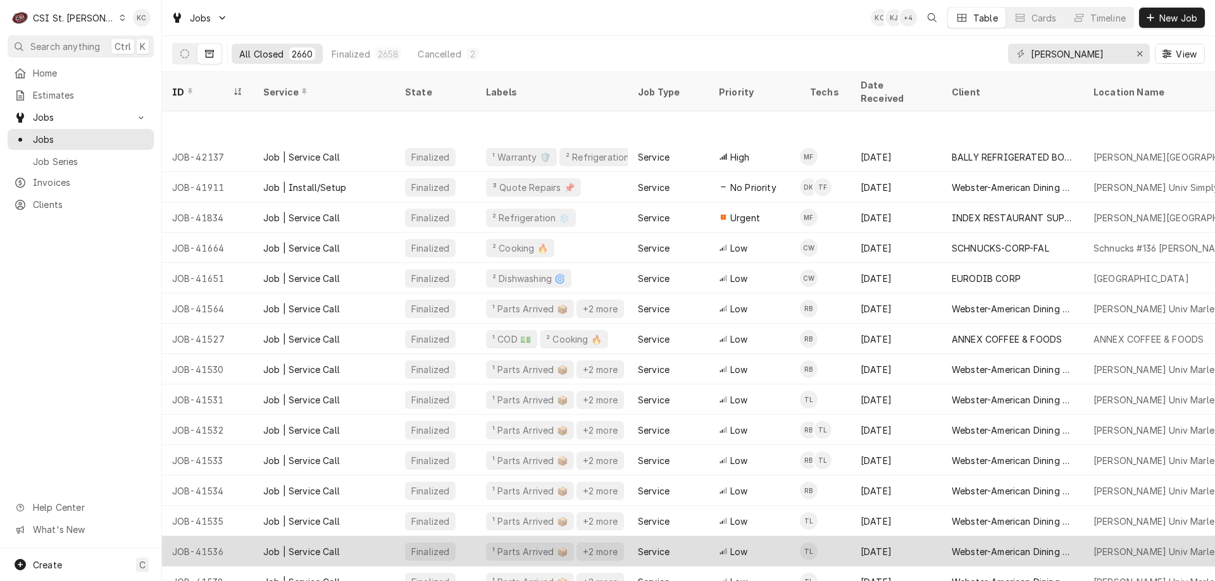
scroll to position [63, 0]
